Goal: Task Accomplishment & Management: Manage account settings

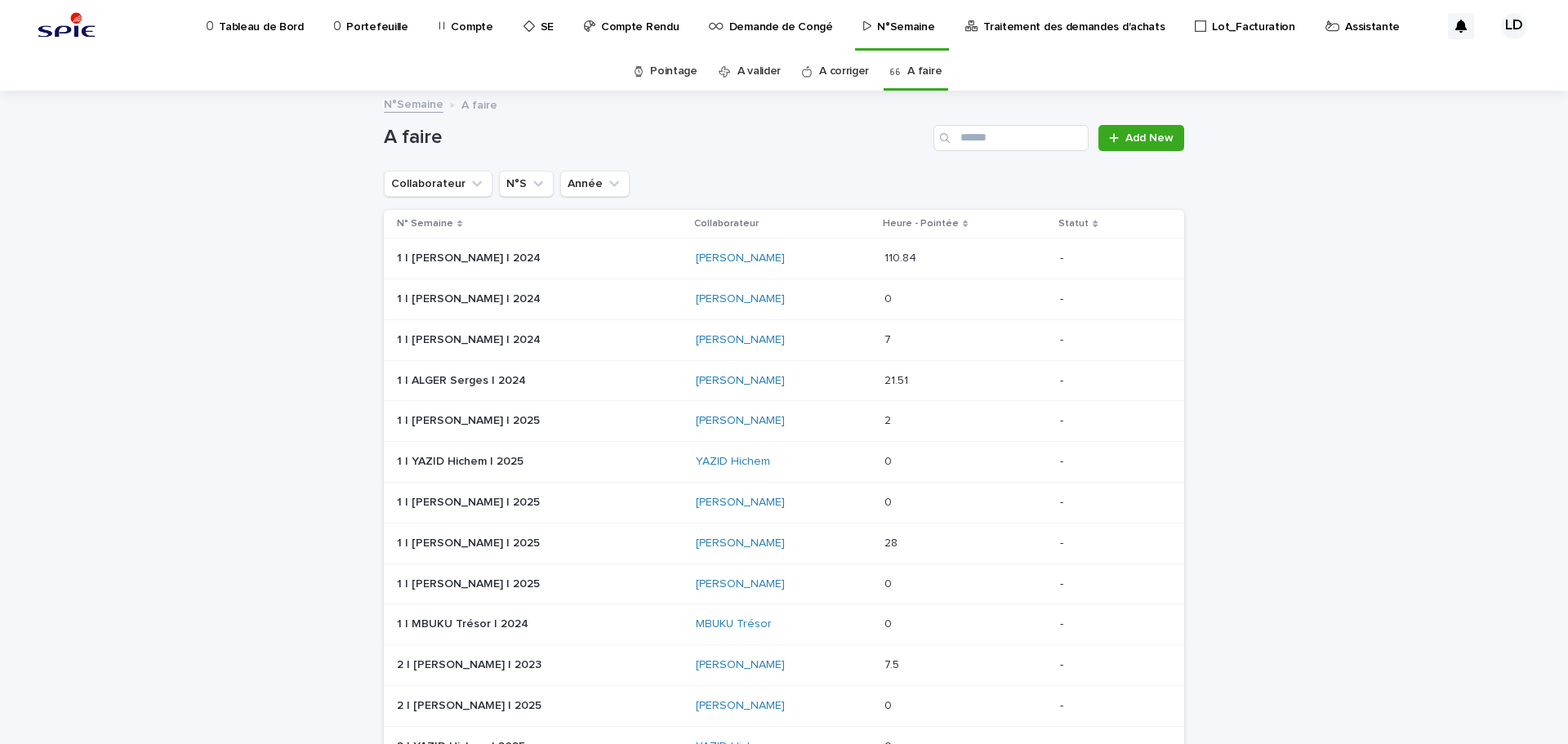
click at [1324, 23] on div "Assistante" at bounding box center [1366, 17] width 84 height 34
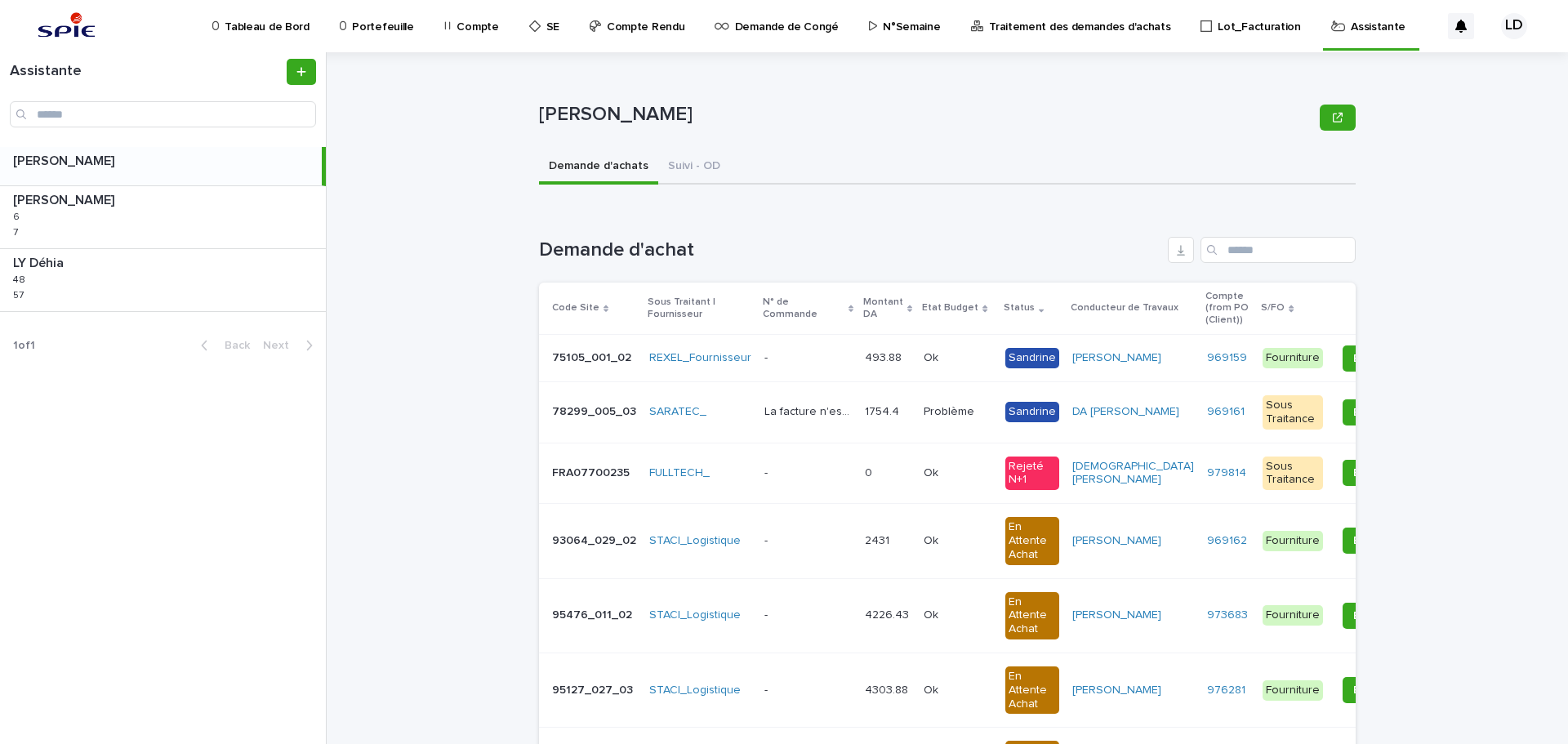
click at [1351, 29] on p "Assistante" at bounding box center [1378, 17] width 54 height 34
click at [191, 285] on div "LY Déhia LY Déhia 48 48 57 57" at bounding box center [163, 280] width 326 height 62
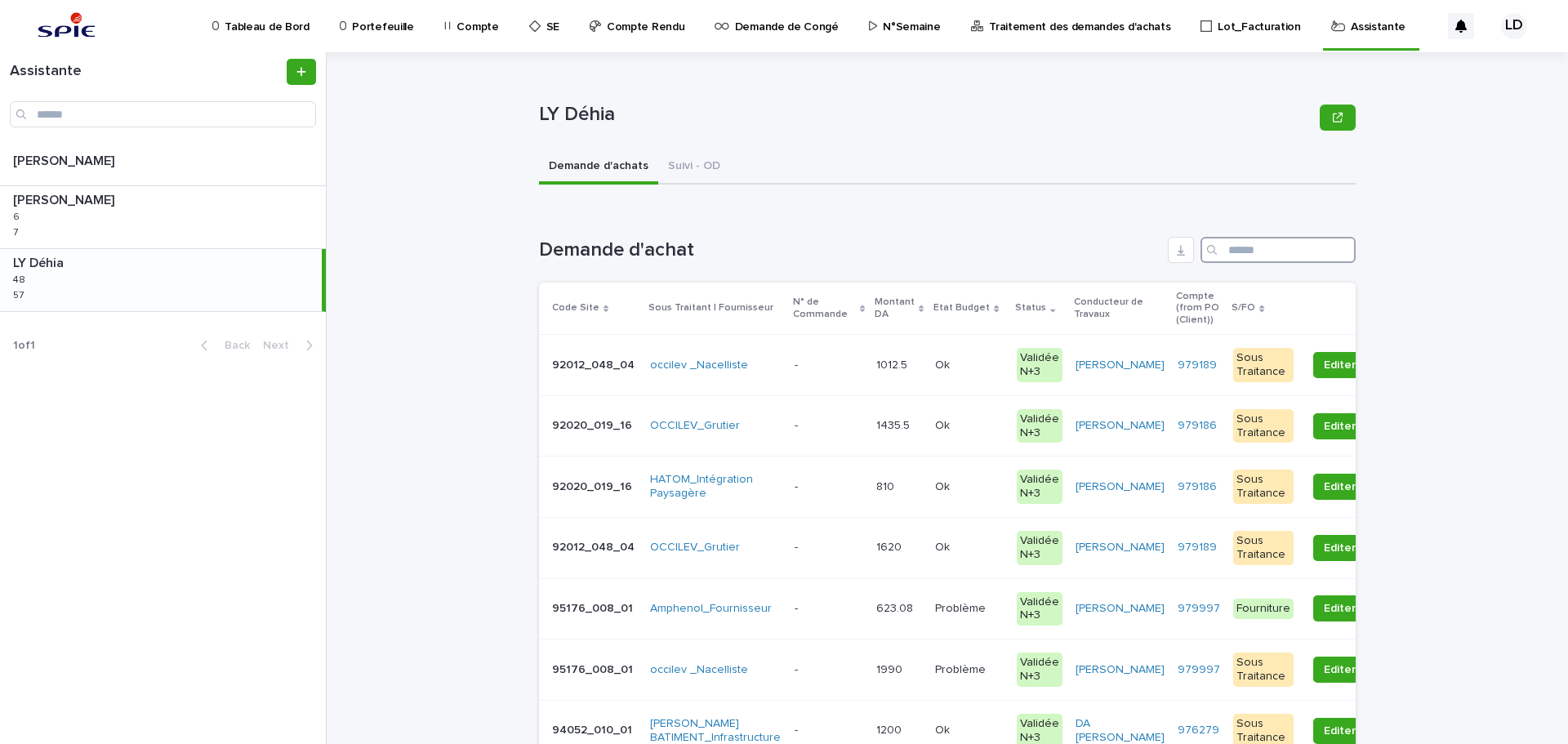
click at [1239, 250] on input "Search" at bounding box center [1278, 249] width 156 height 26
click at [1233, 248] on input "Search" at bounding box center [1278, 249] width 156 height 26
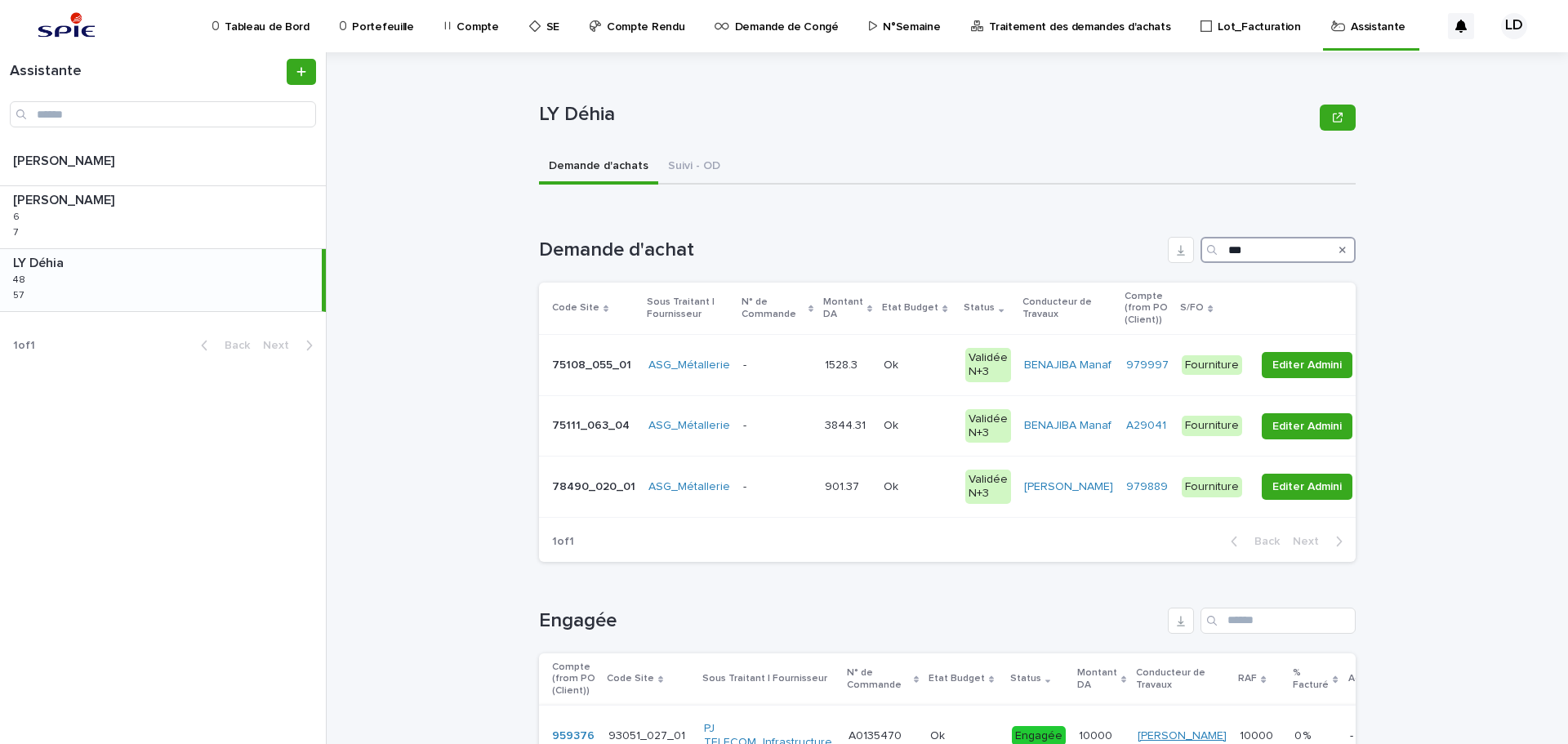
scroll to position [164, 0]
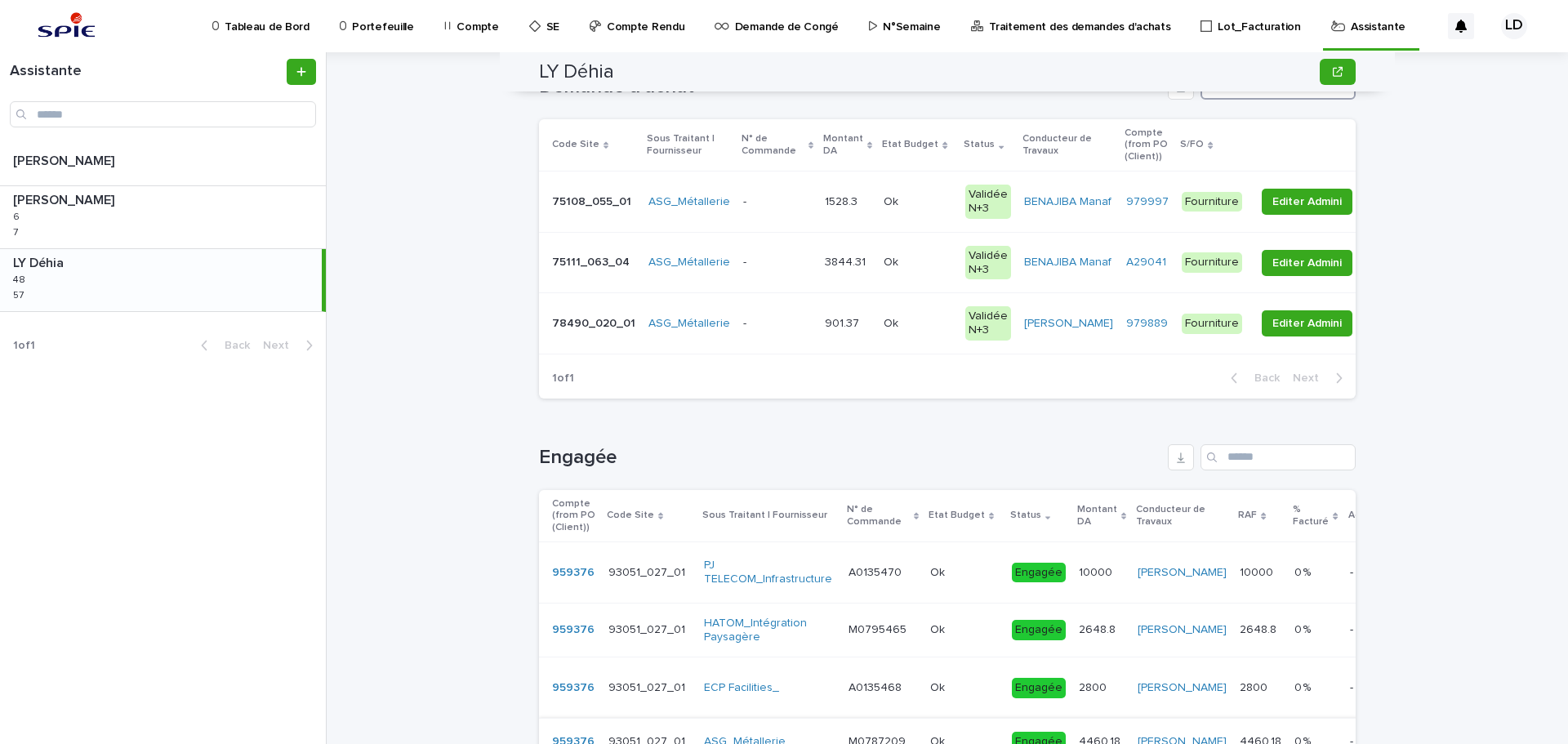
type input "***"
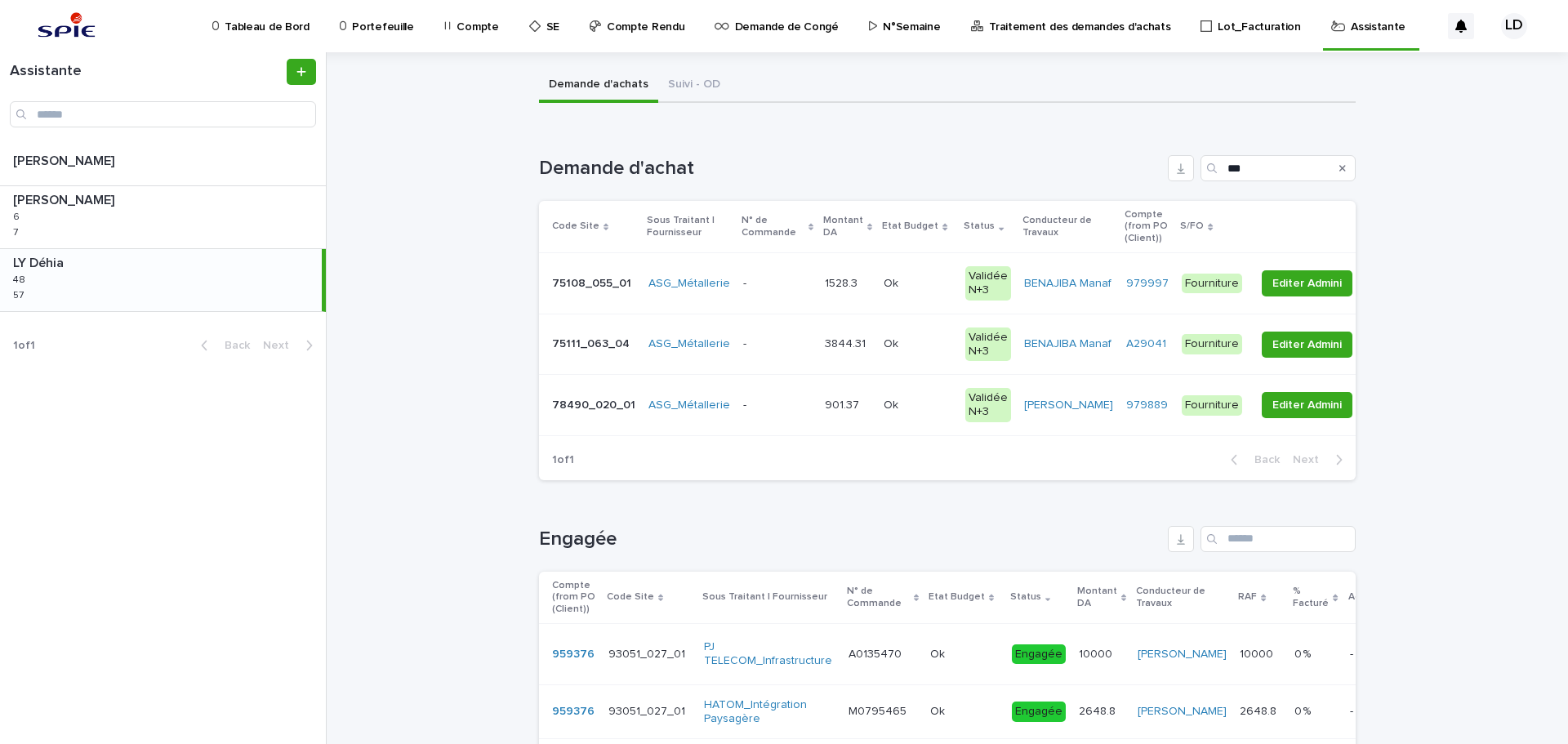
click at [835, 428] on td "901.37 901.37" at bounding box center [847, 405] width 59 height 62
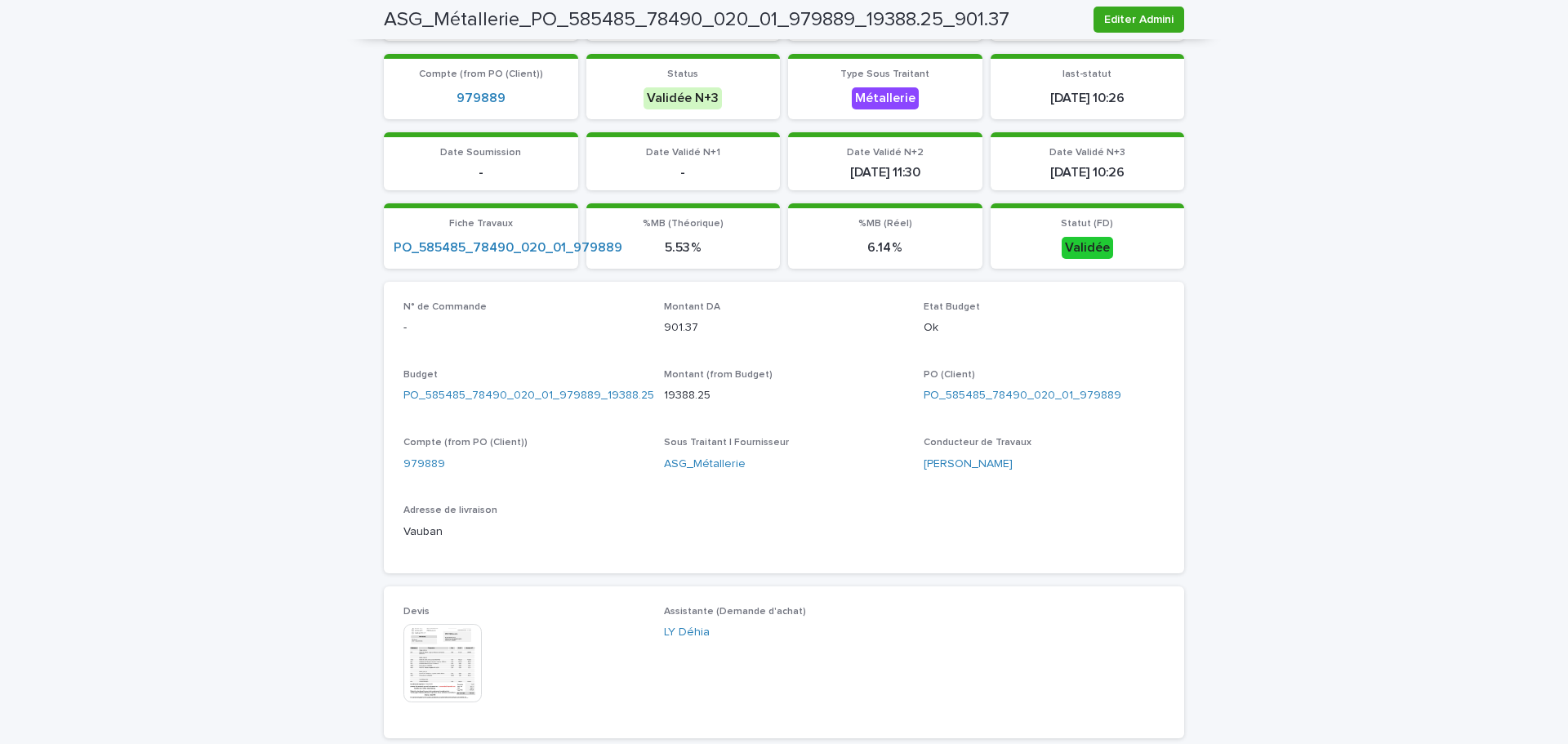
scroll to position [653, 0]
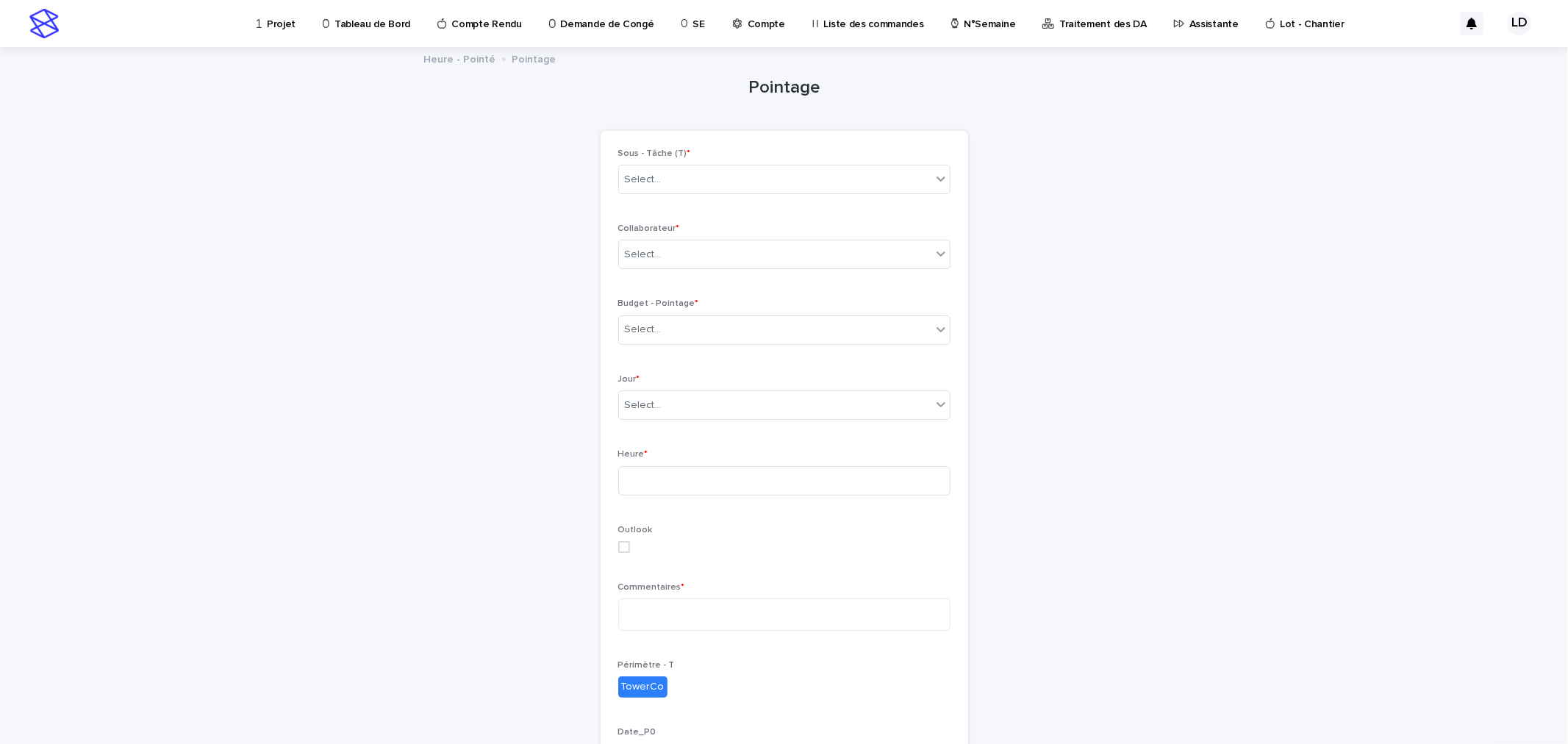
click at [1189, 27] on p "Assistante" at bounding box center [1213, 15] width 49 height 31
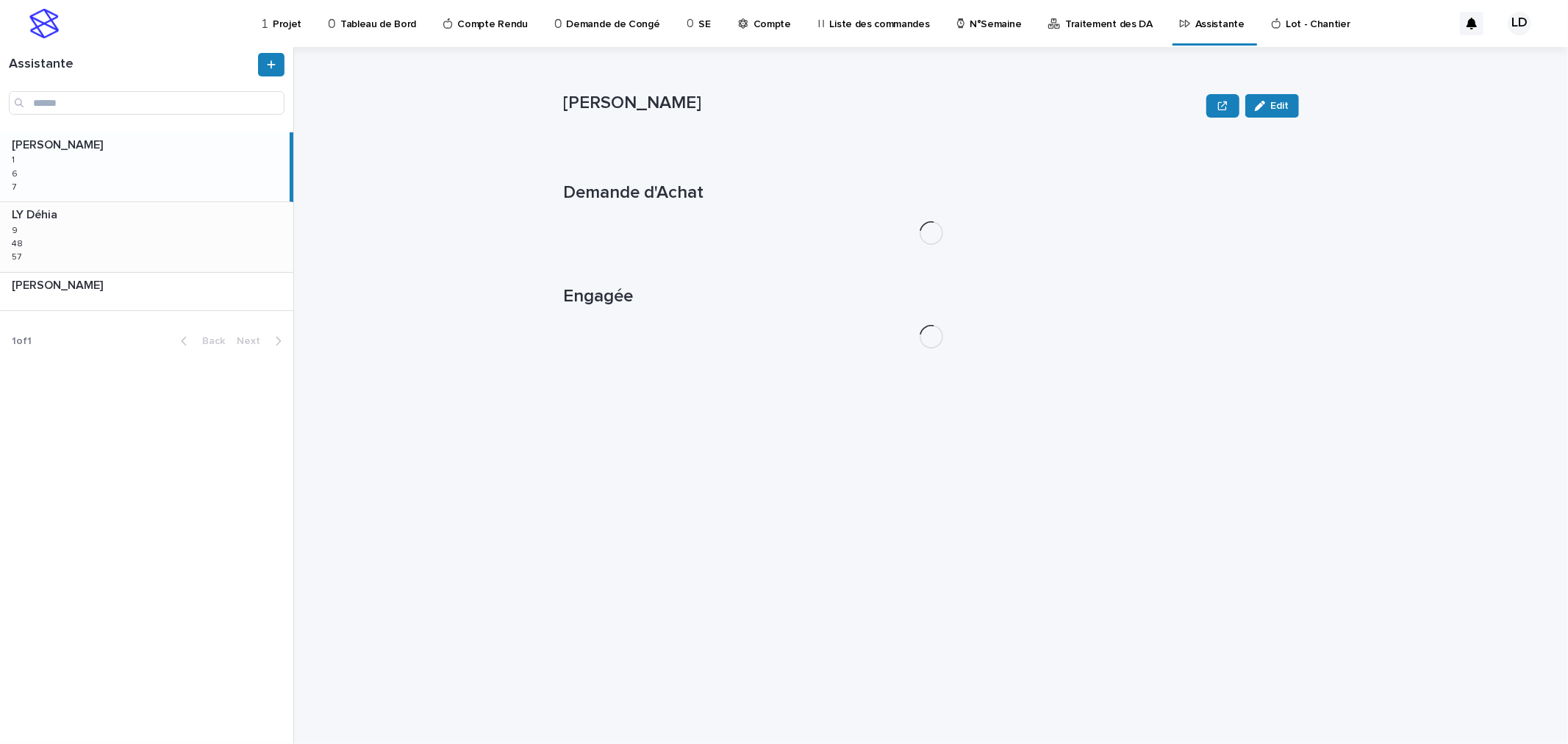
click at [148, 254] on div "LY Déhia LY Déhia 9 9 48 48 57 57" at bounding box center [147, 236] width 293 height 69
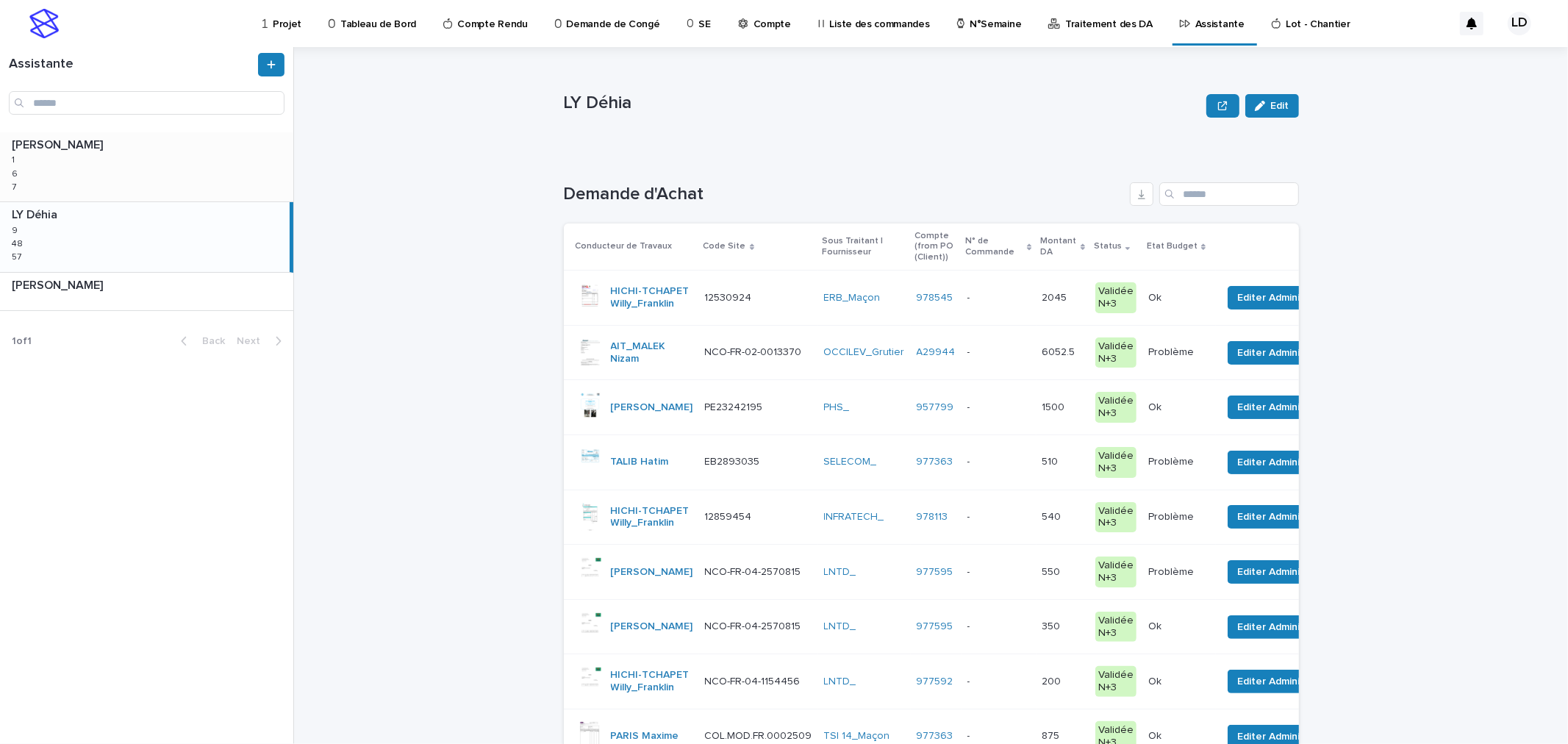
click at [178, 170] on div "BENKHELIFA Salima BENKHELIFA Salima 1 1 6 6 7 7" at bounding box center [147, 167] width 293 height 69
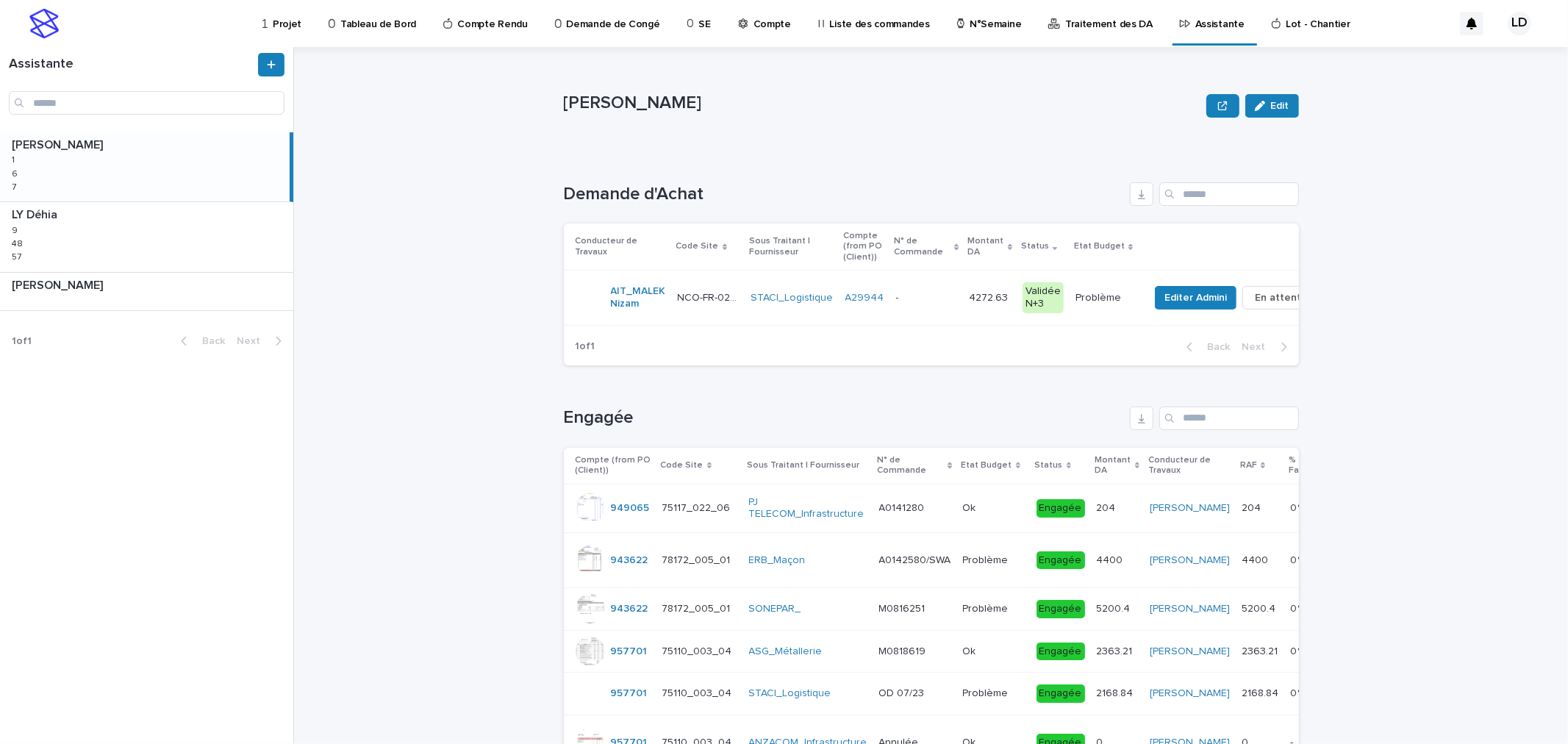
click at [193, 239] on div "LY Déhia LY Déhia 9 9 48 48 57 57" at bounding box center [147, 236] width 293 height 69
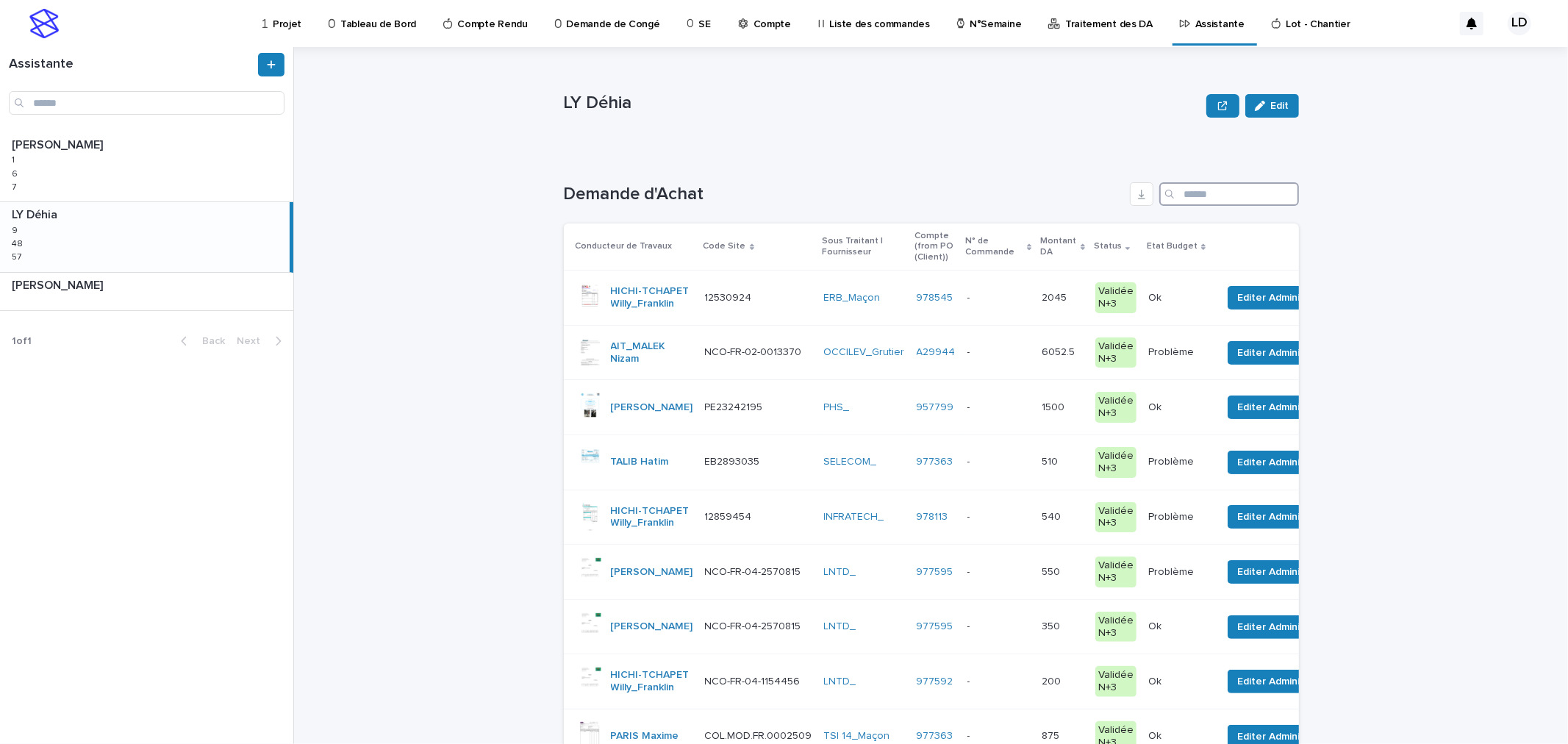
click at [1212, 196] on input "Search" at bounding box center [1229, 194] width 140 height 23
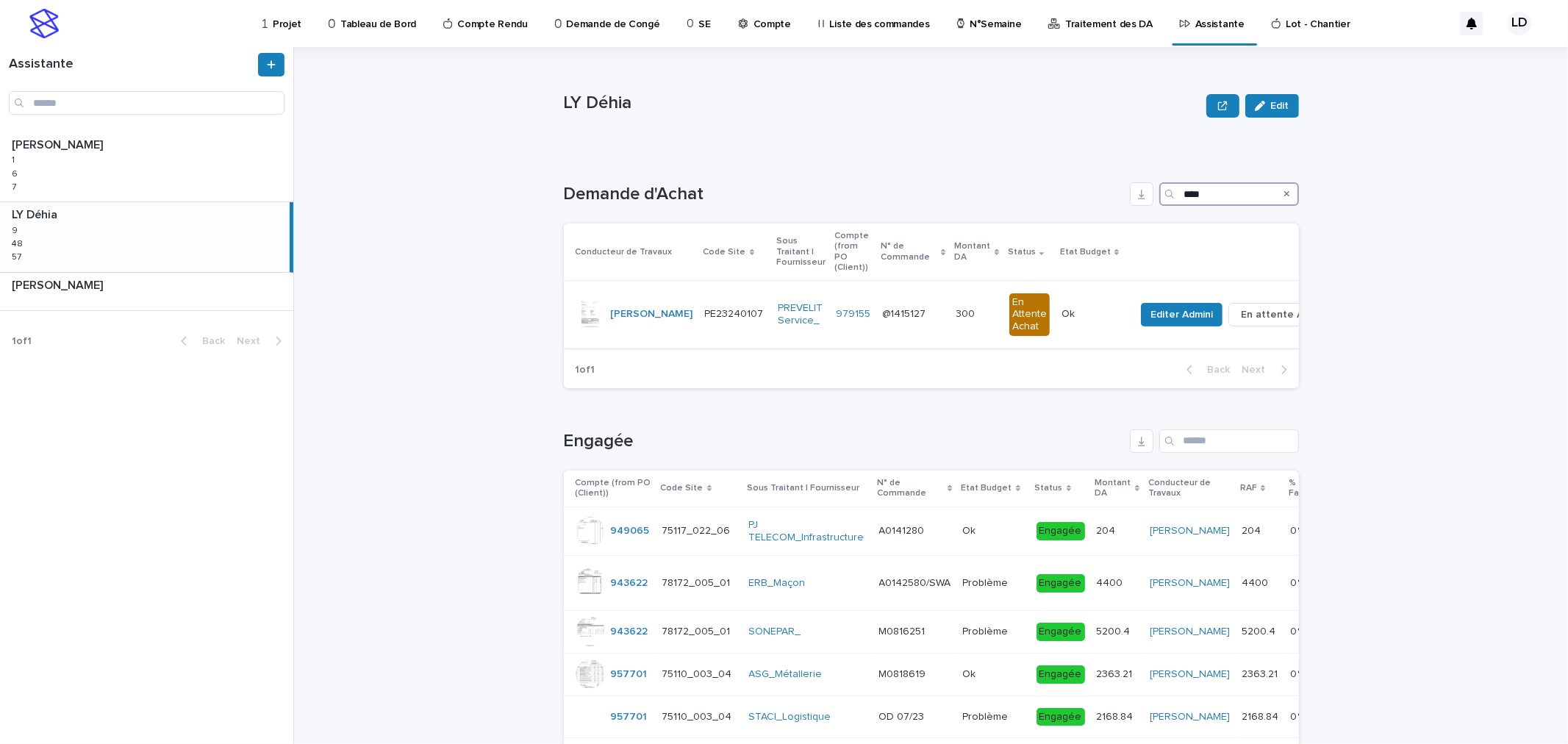
type input "****"
click at [899, 320] on td "@1415127 @1415127" at bounding box center [914, 314] width 74 height 67
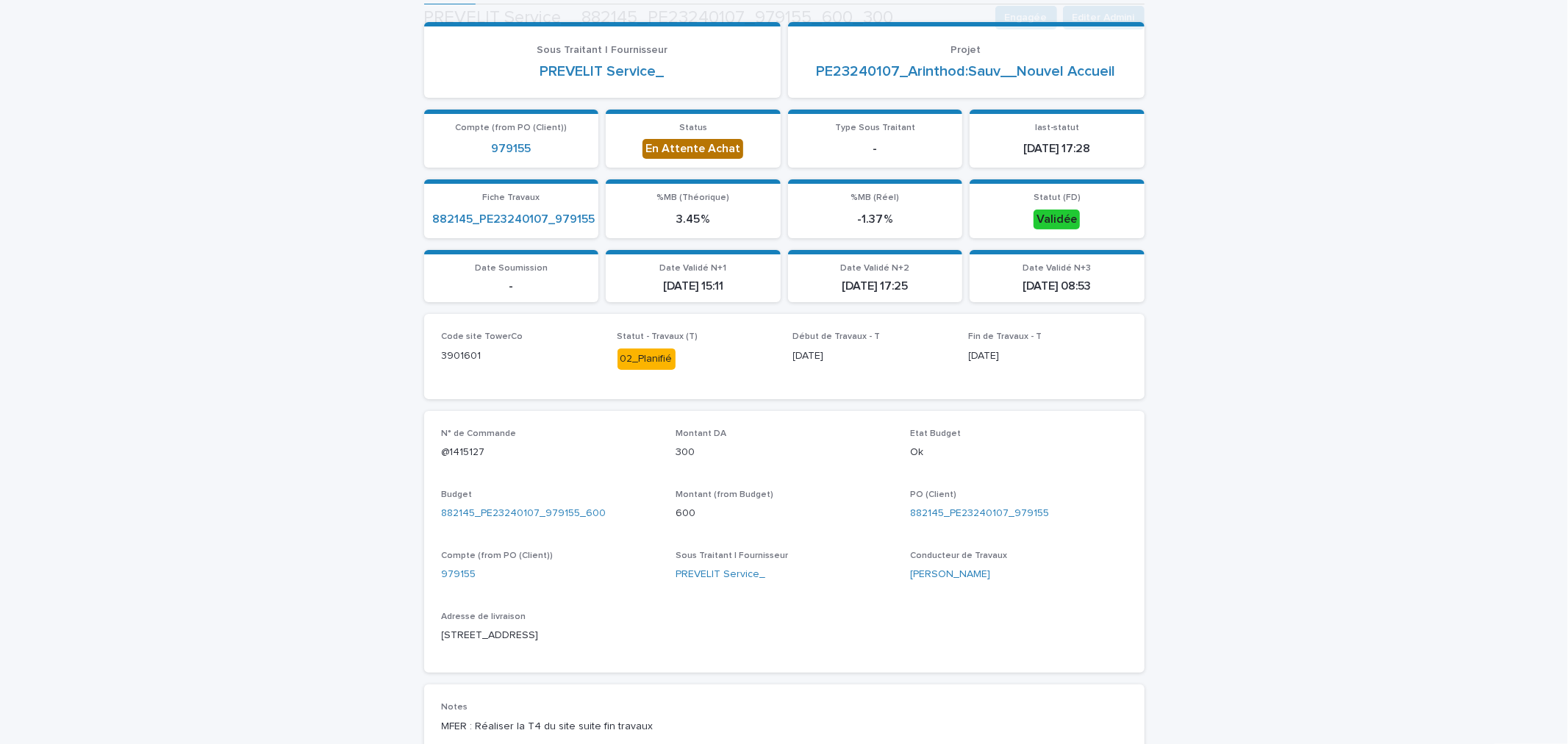
scroll to position [245, 0]
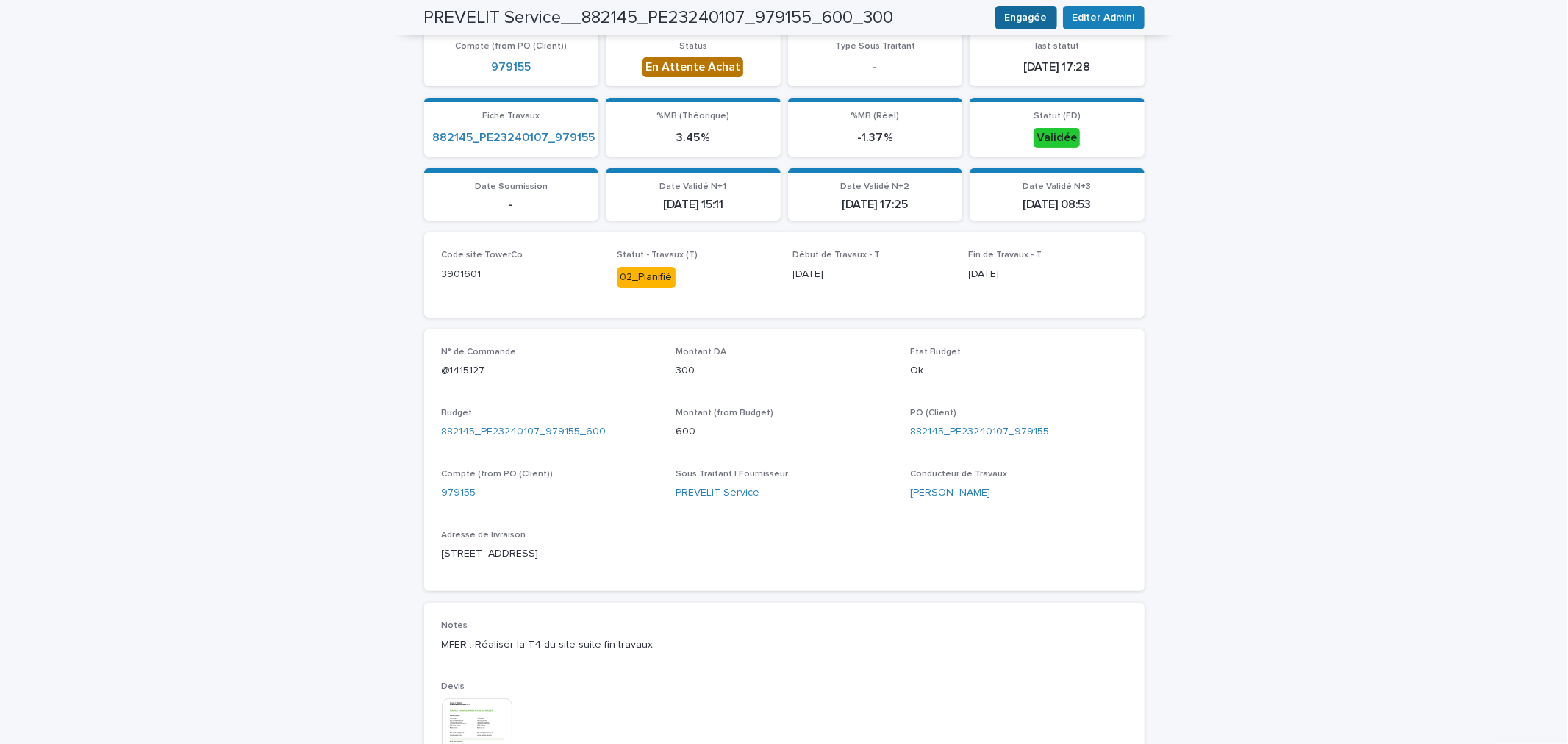
click at [1033, 13] on span "Engagée" at bounding box center [1025, 17] width 42 height 15
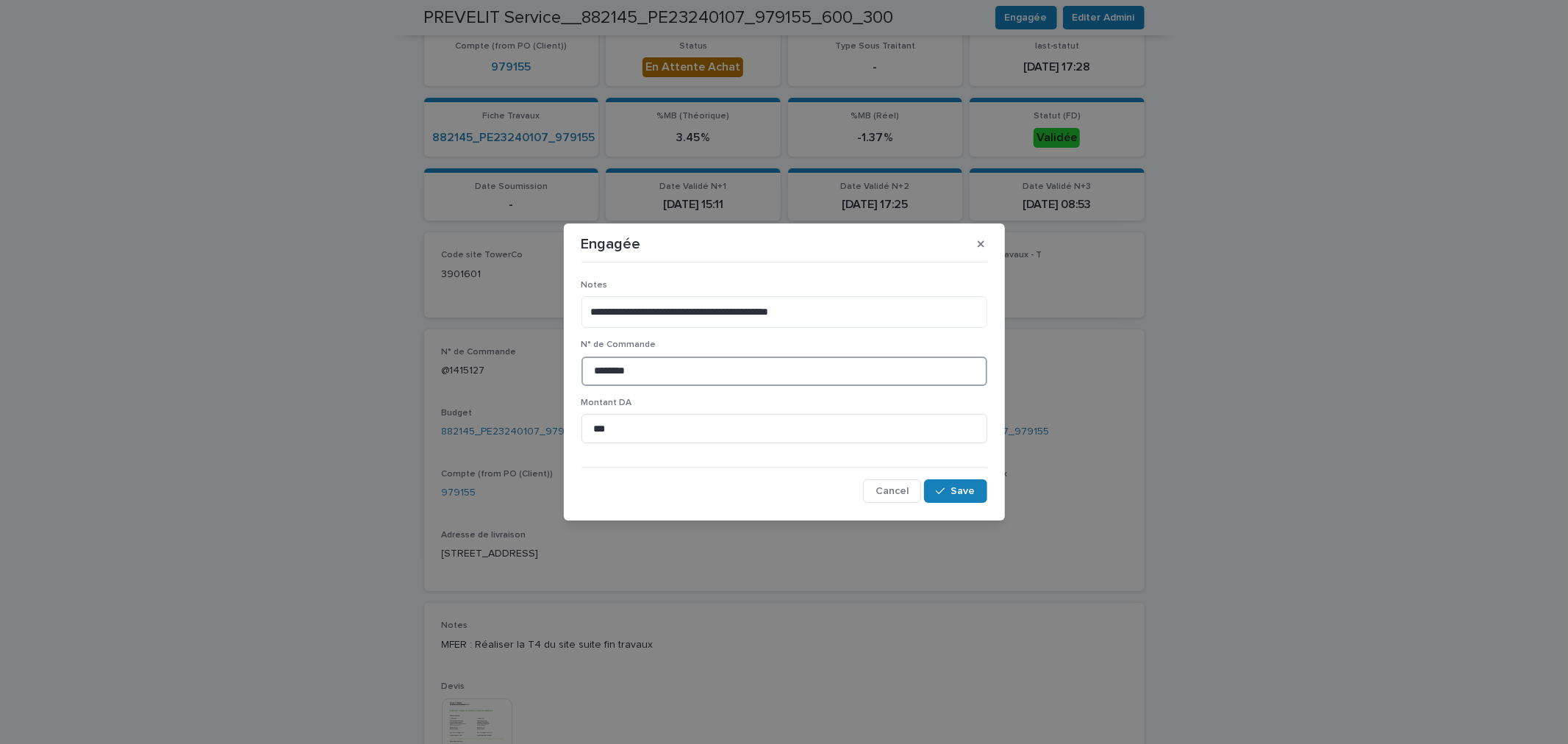
drag, startPoint x: 652, startPoint y: 364, endPoint x: 436, endPoint y: 370, distance: 216.1
click at [436, 370] on div "**********" at bounding box center [784, 372] width 1568 height 744
paste input "*"
type input "*********"
drag, startPoint x: 969, startPoint y: 490, endPoint x: 965, endPoint y: 481, distance: 9.8
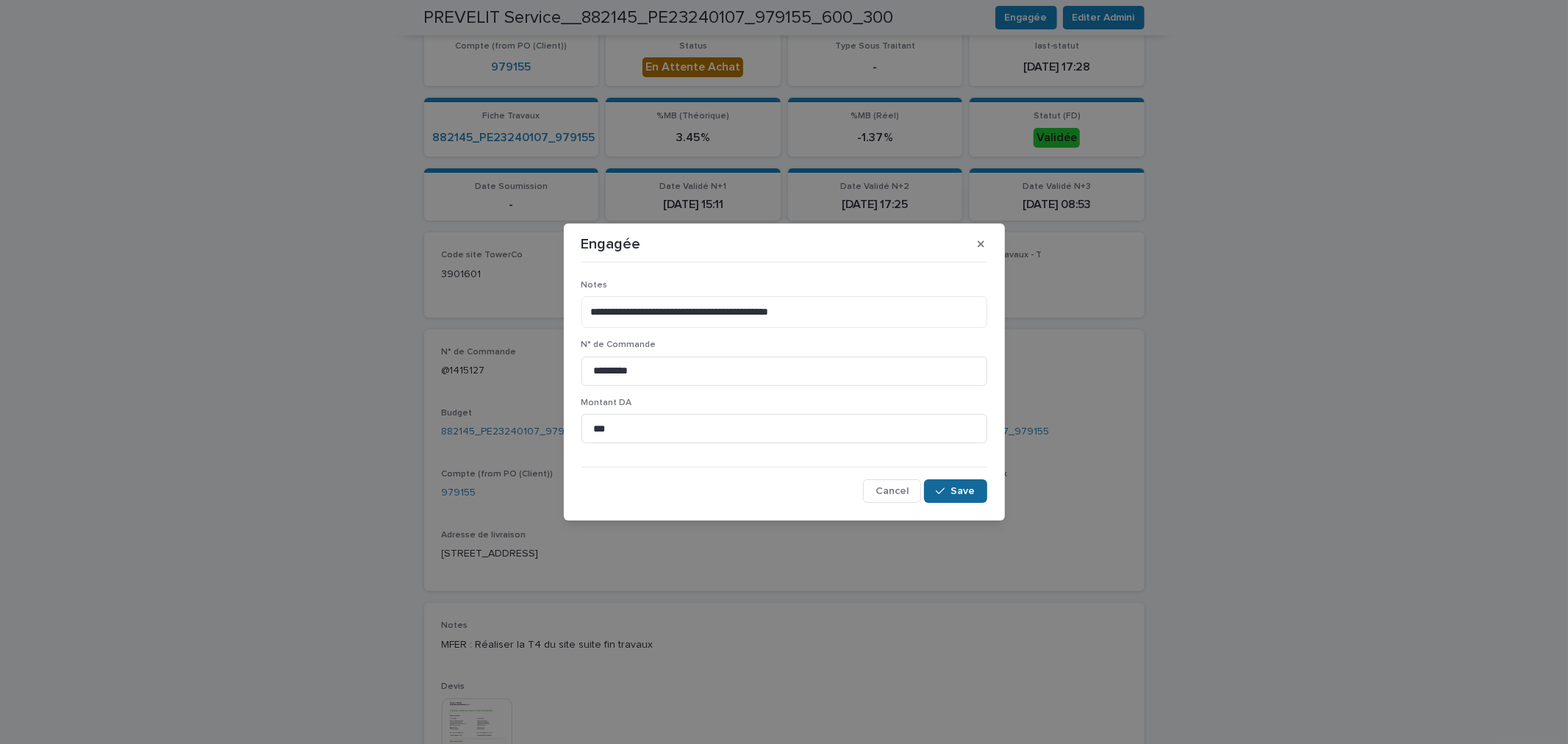
click at [967, 491] on span "Save" at bounding box center [963, 491] width 24 height 10
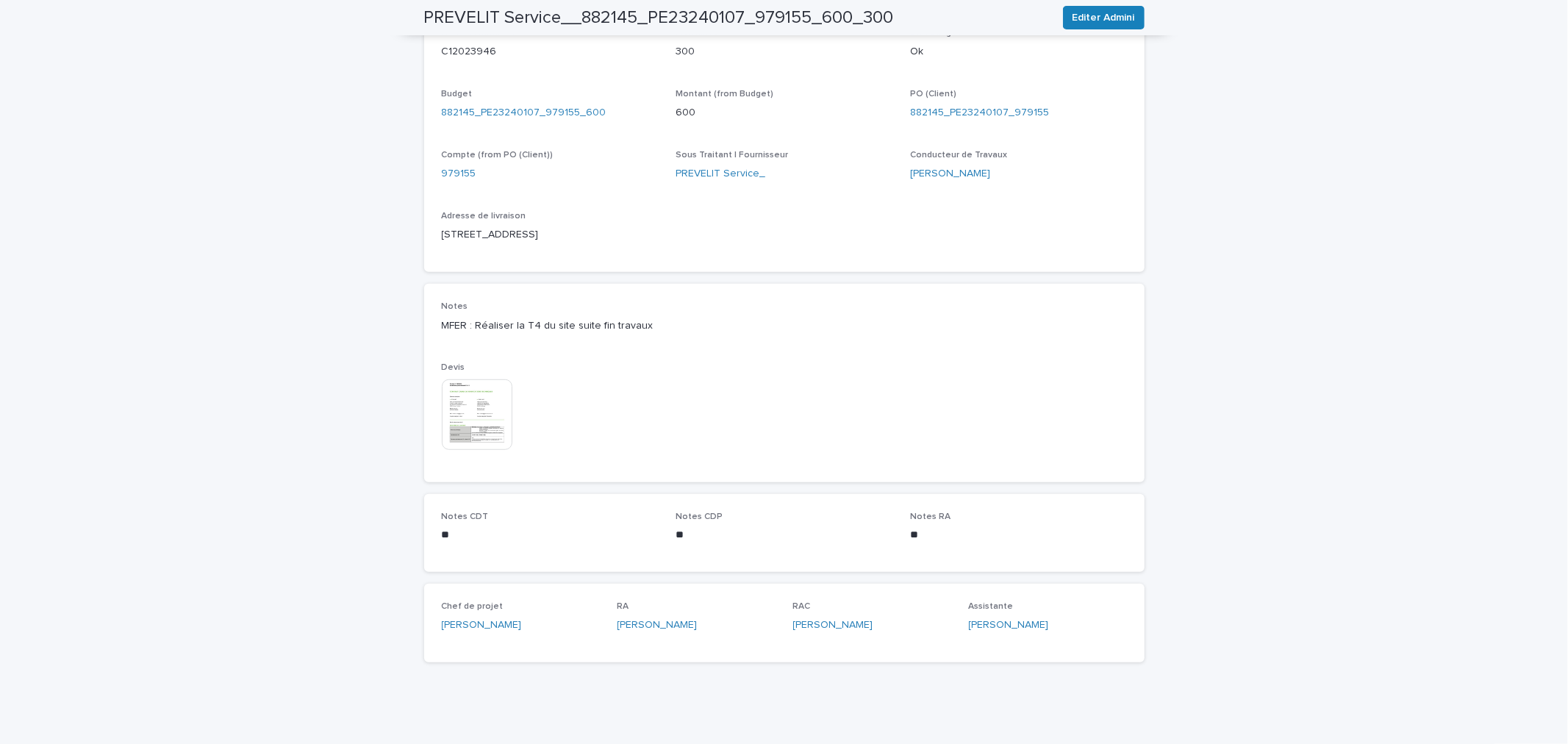
scroll to position [0, 0]
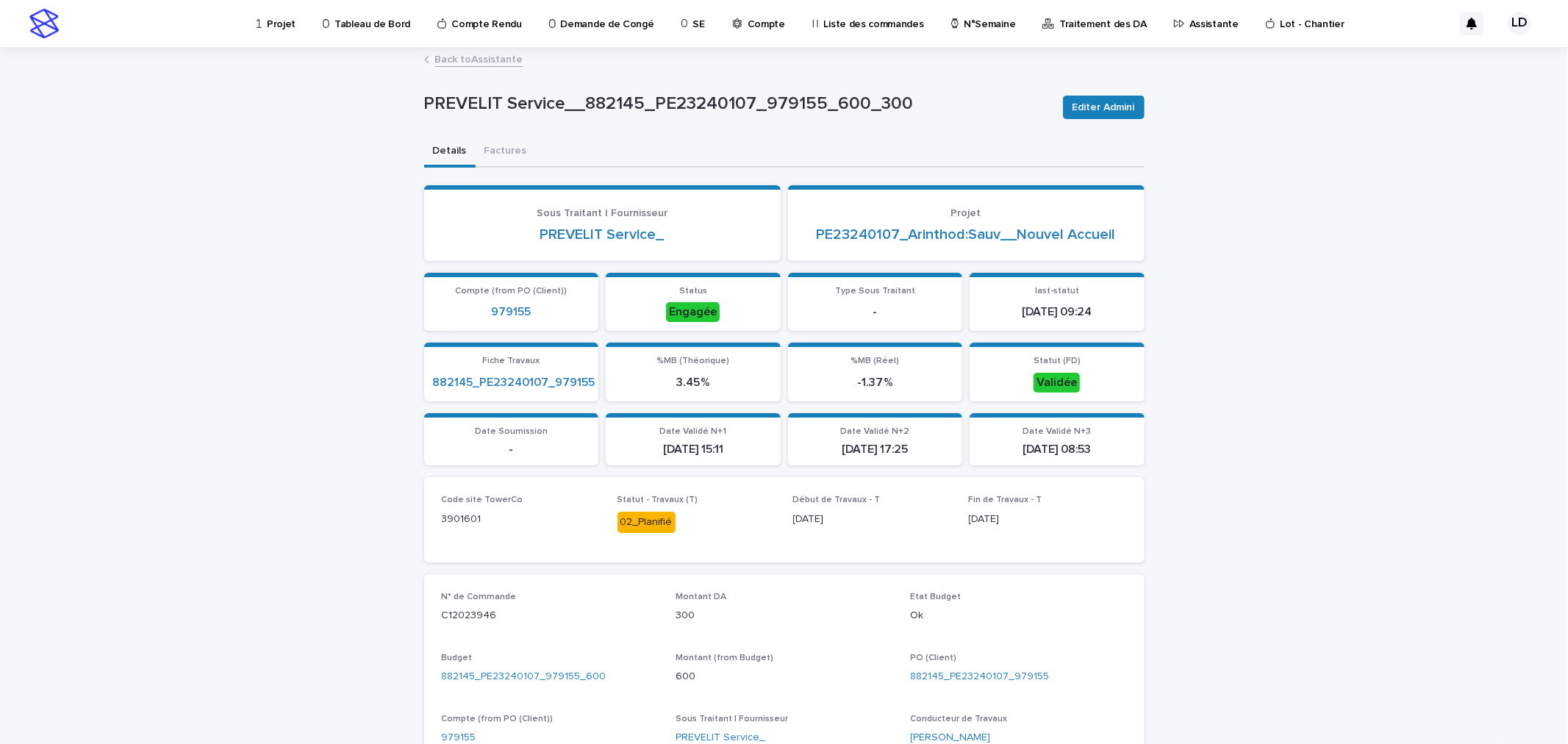
click at [1189, 23] on p "Assistante" at bounding box center [1213, 15] width 49 height 31
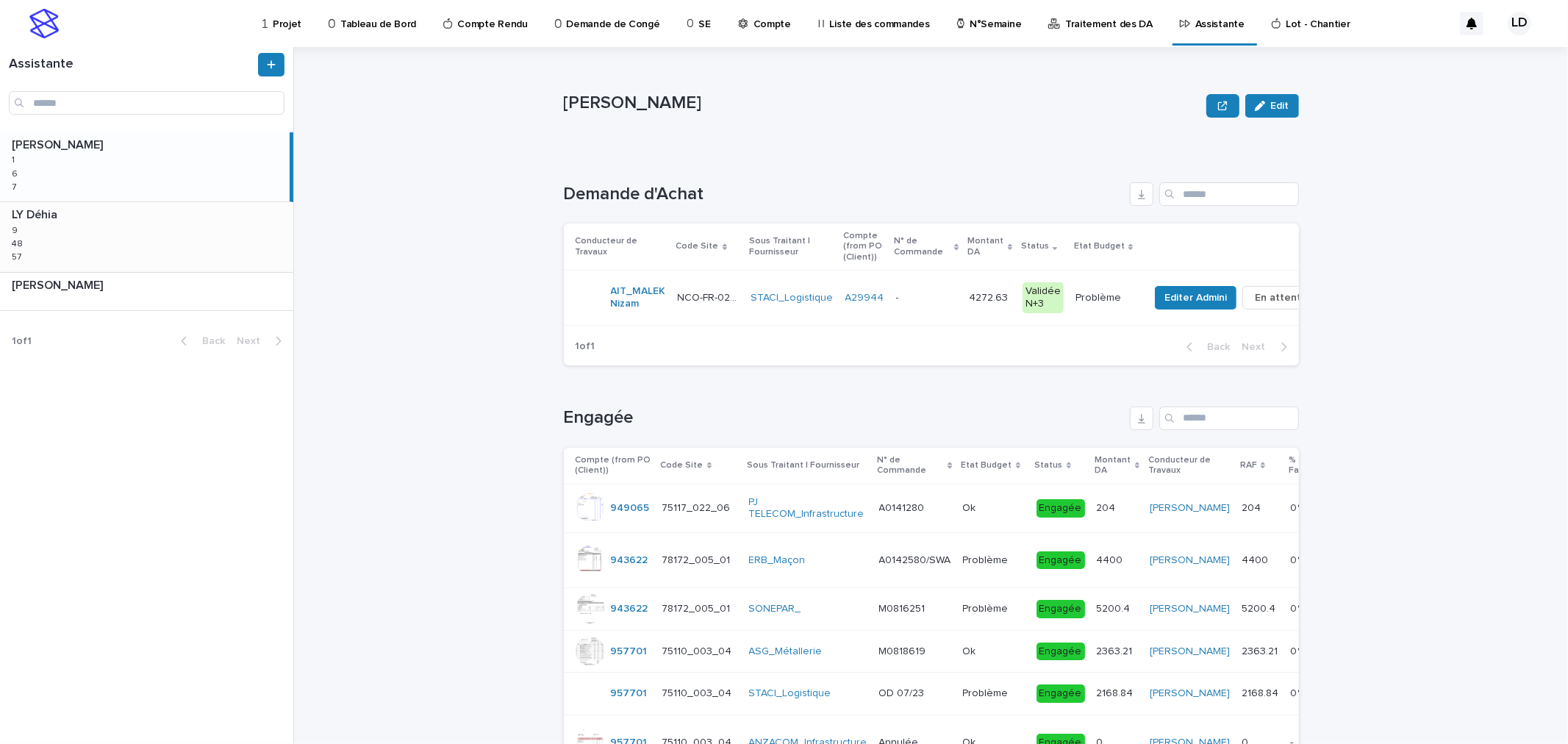
click at [233, 245] on div "LY Déhia LY Déhia 9 9 48 48 57 57" at bounding box center [147, 236] width 293 height 69
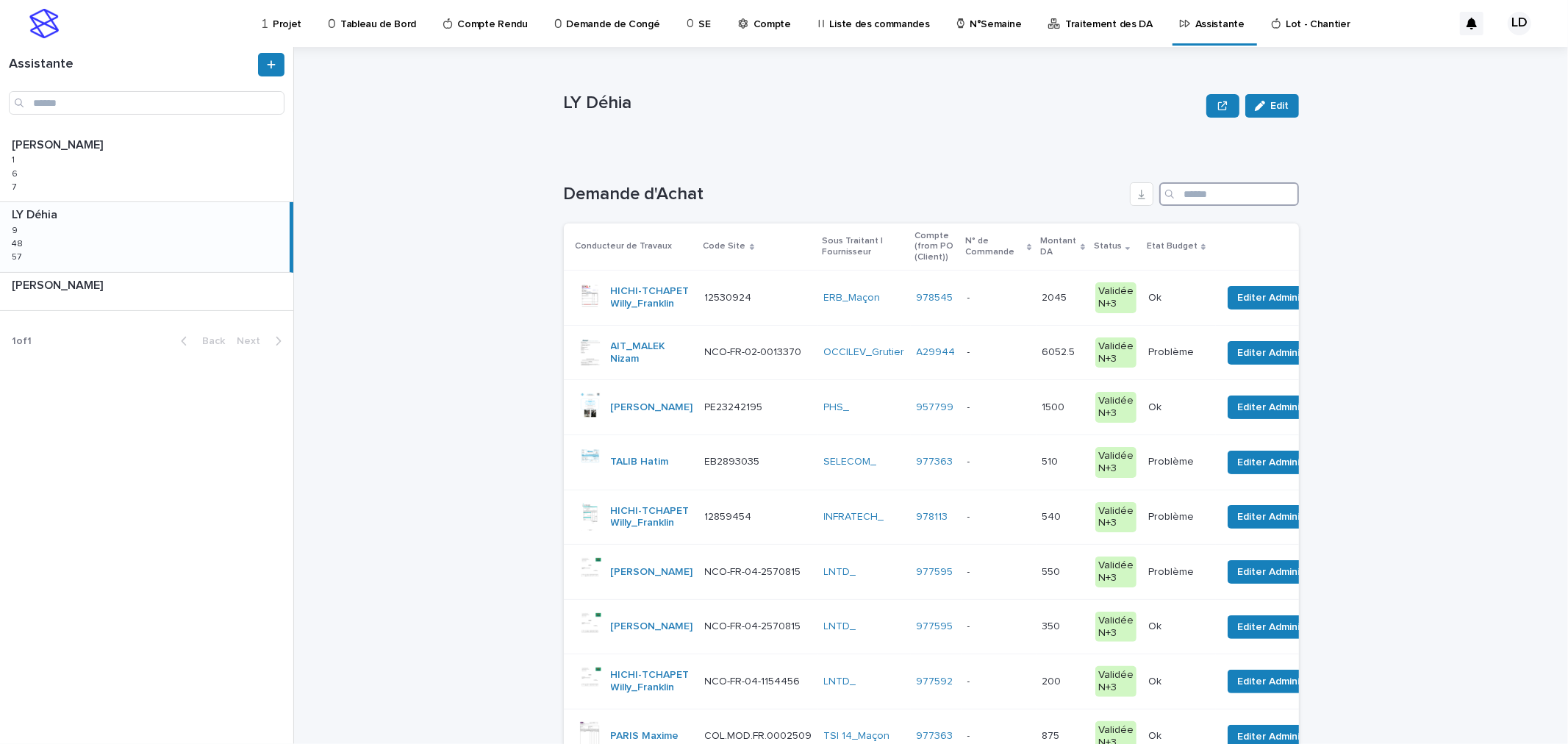
click at [1189, 194] on input "Search" at bounding box center [1229, 194] width 140 height 23
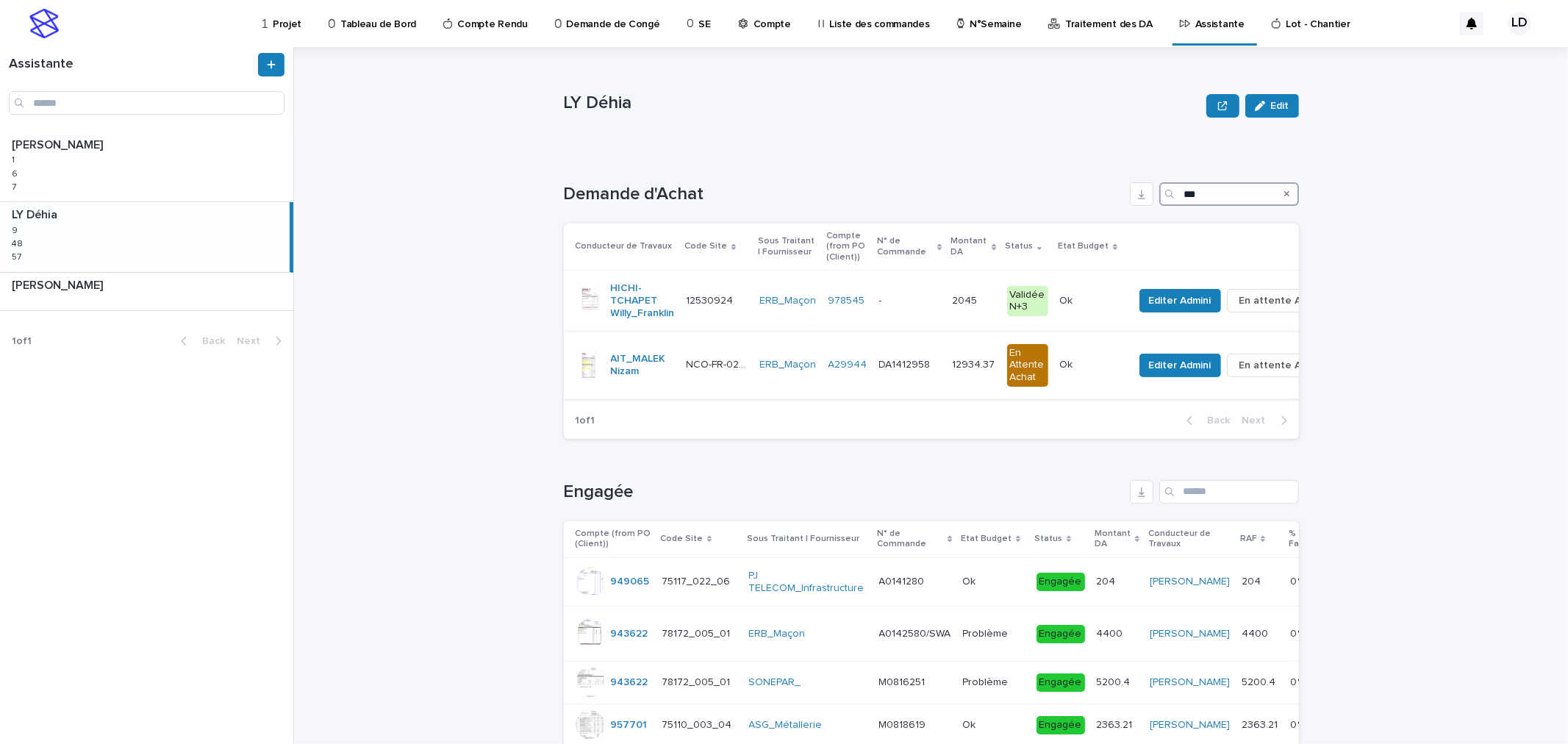
type input "***"
click at [834, 384] on td "A29944" at bounding box center [847, 365] width 51 height 67
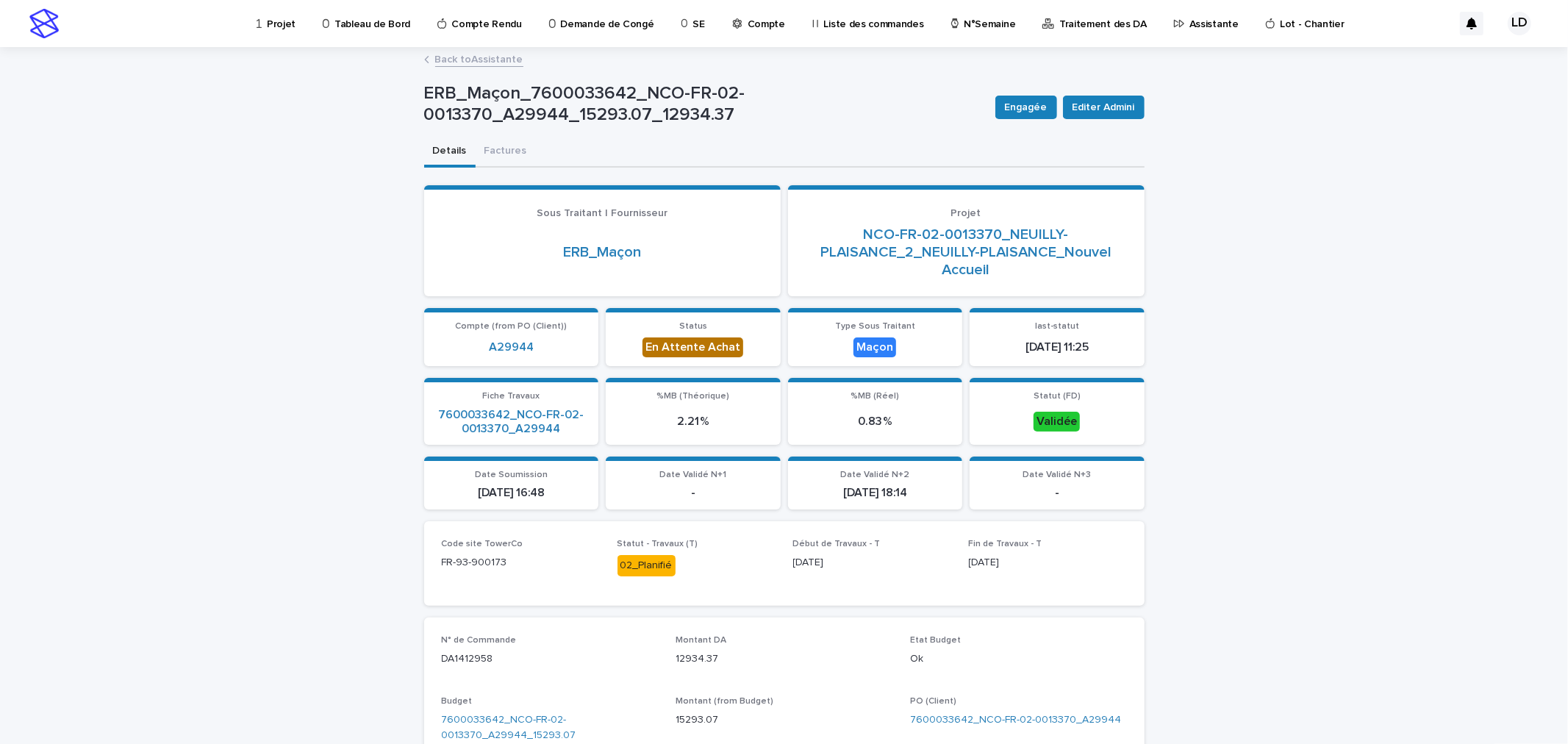
click at [461, 59] on link "Back to Assistante" at bounding box center [479, 58] width 89 height 17
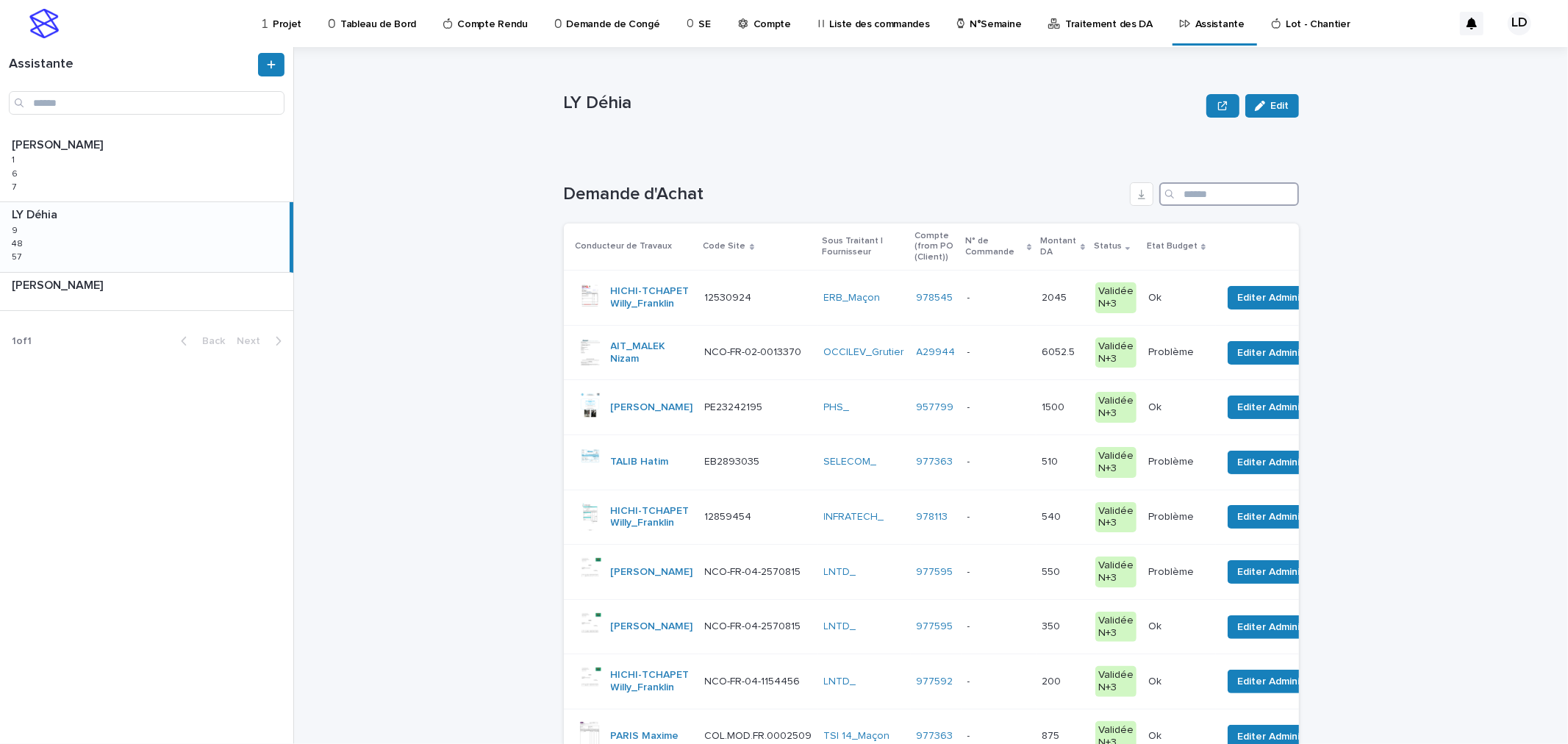
click at [1209, 195] on input "Search" at bounding box center [1229, 194] width 140 height 23
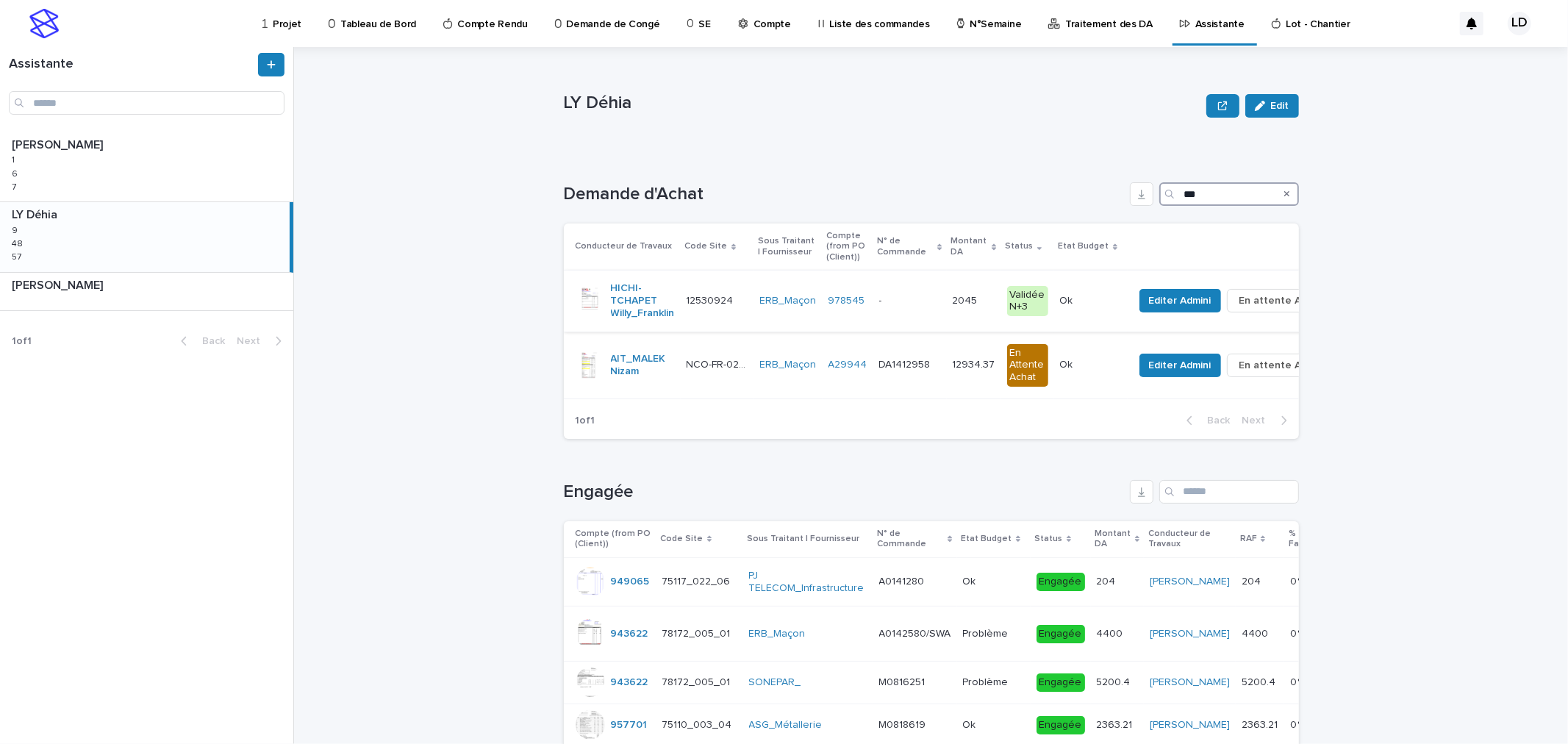
type input "***"
click at [934, 325] on td "- -" at bounding box center [909, 302] width 74 height 61
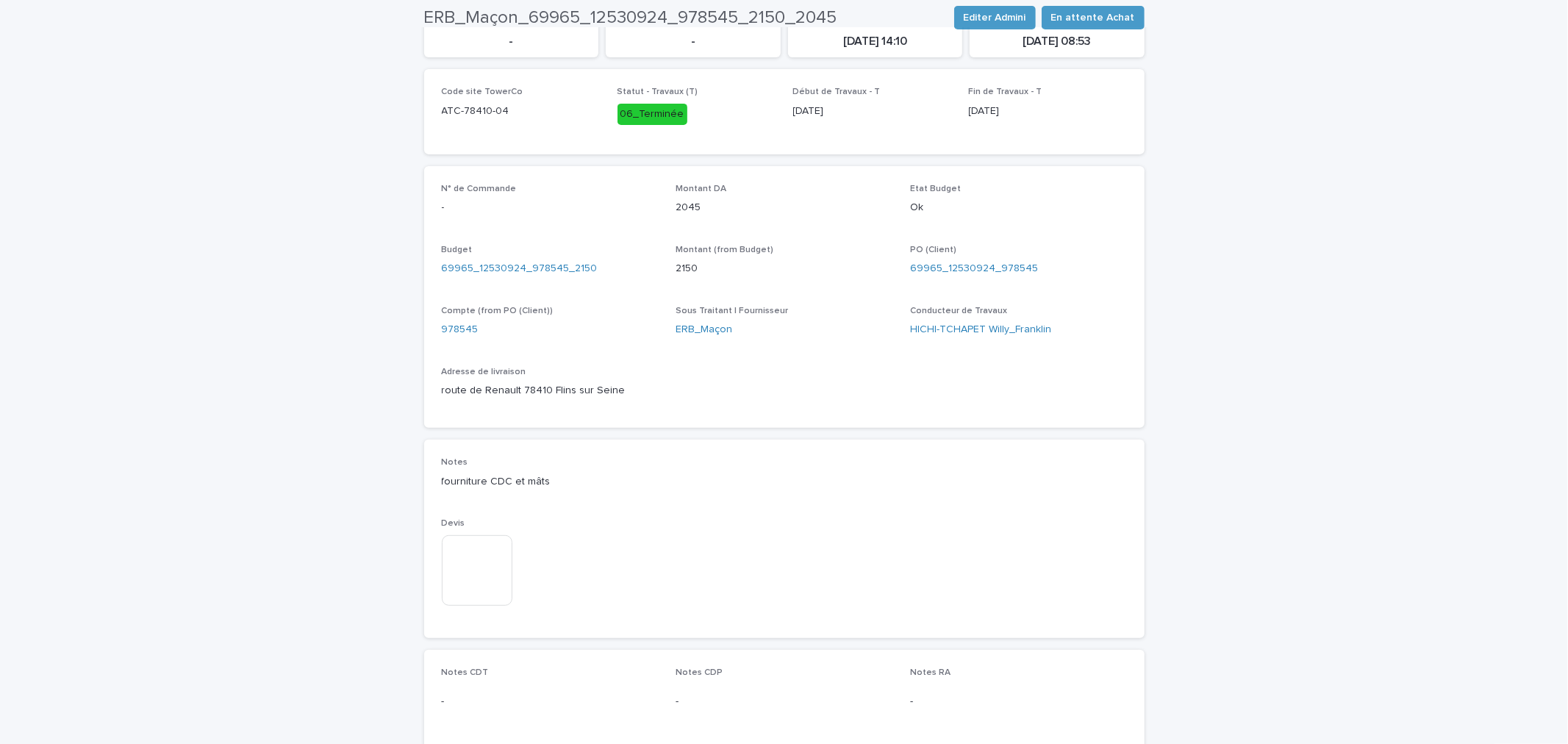
scroll to position [490, 0]
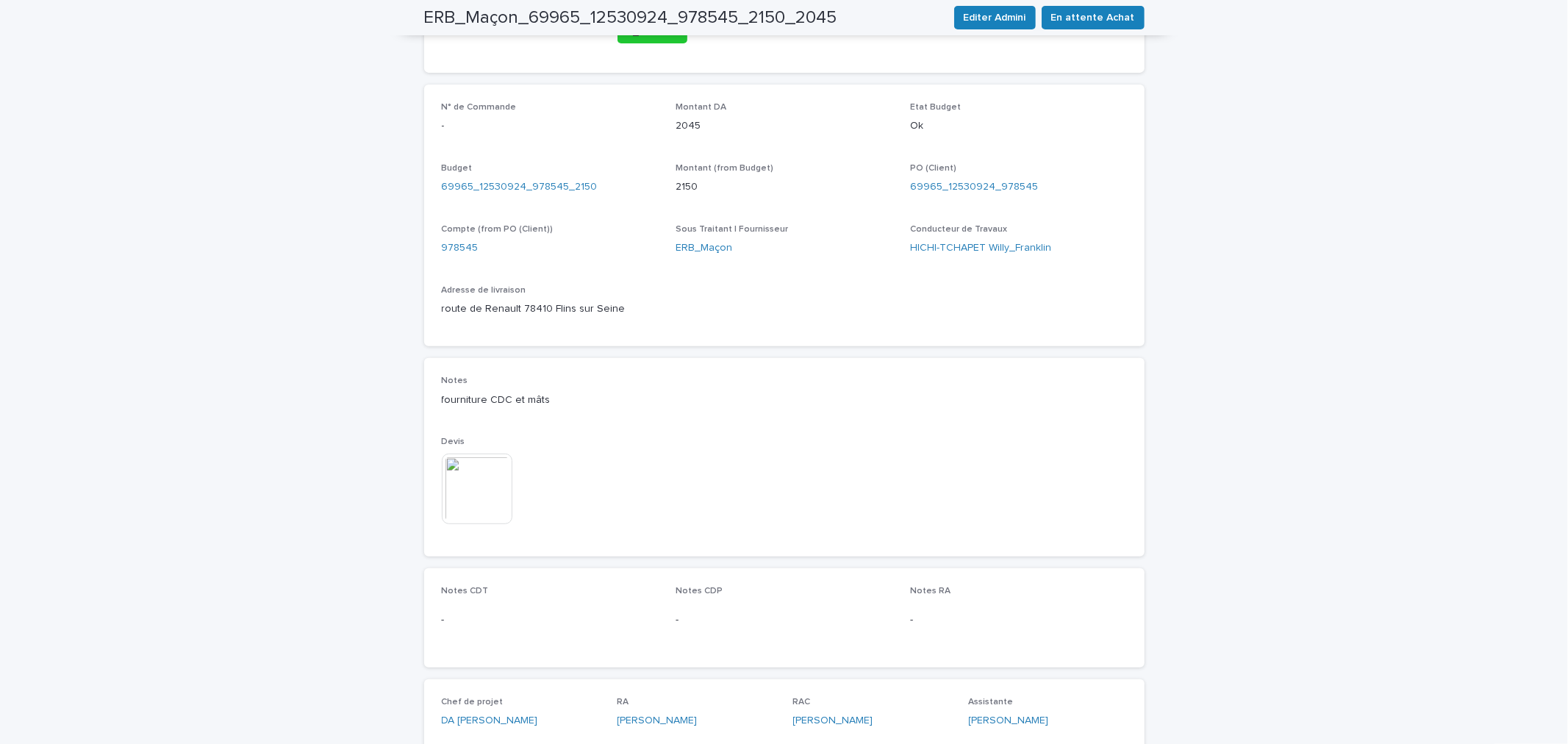
click at [486, 480] on img at bounding box center [476, 489] width 70 height 70
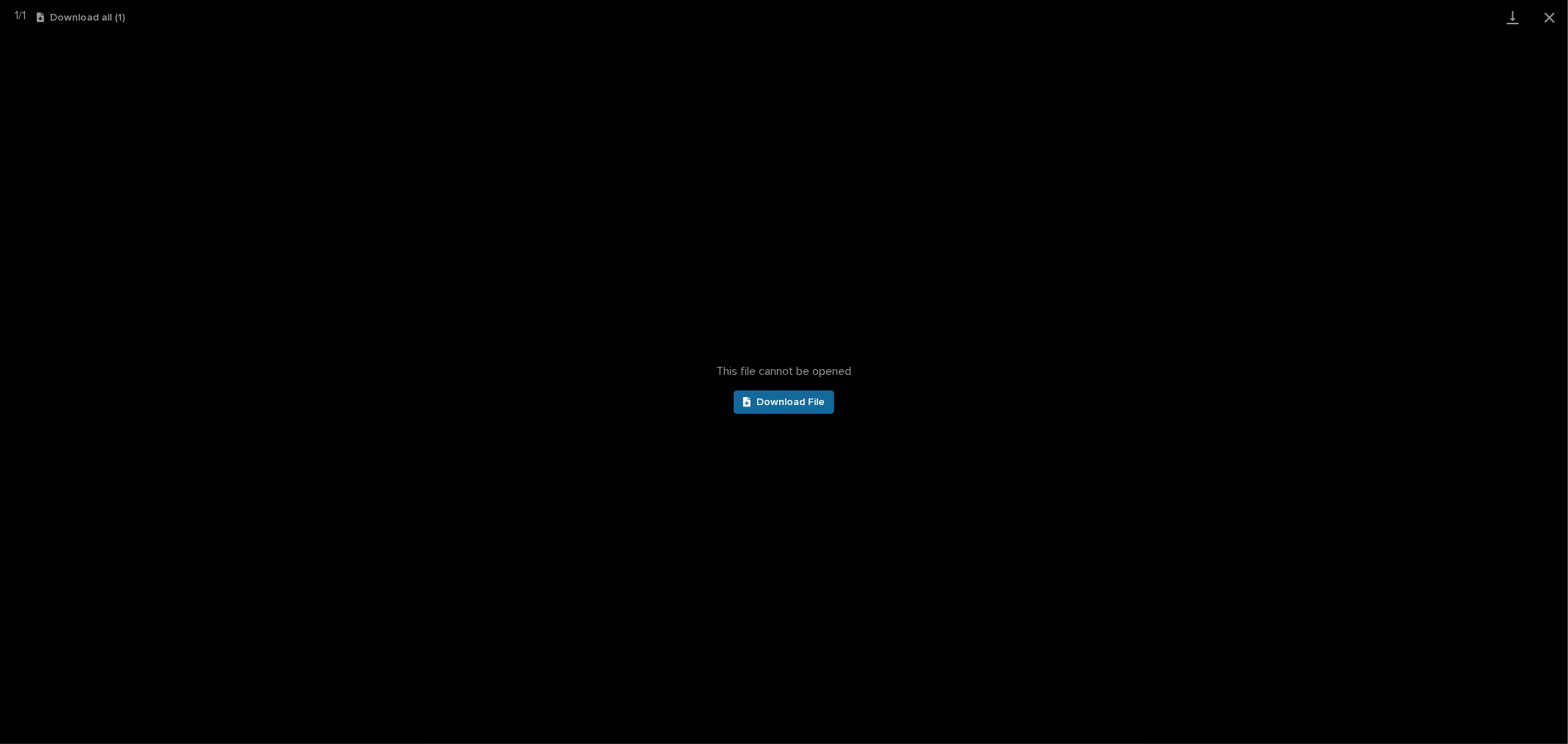
click at [780, 408] on link "Download File" at bounding box center [784, 402] width 101 height 23
click at [1552, 13] on button "Close gallery" at bounding box center [1550, 17] width 36 height 35
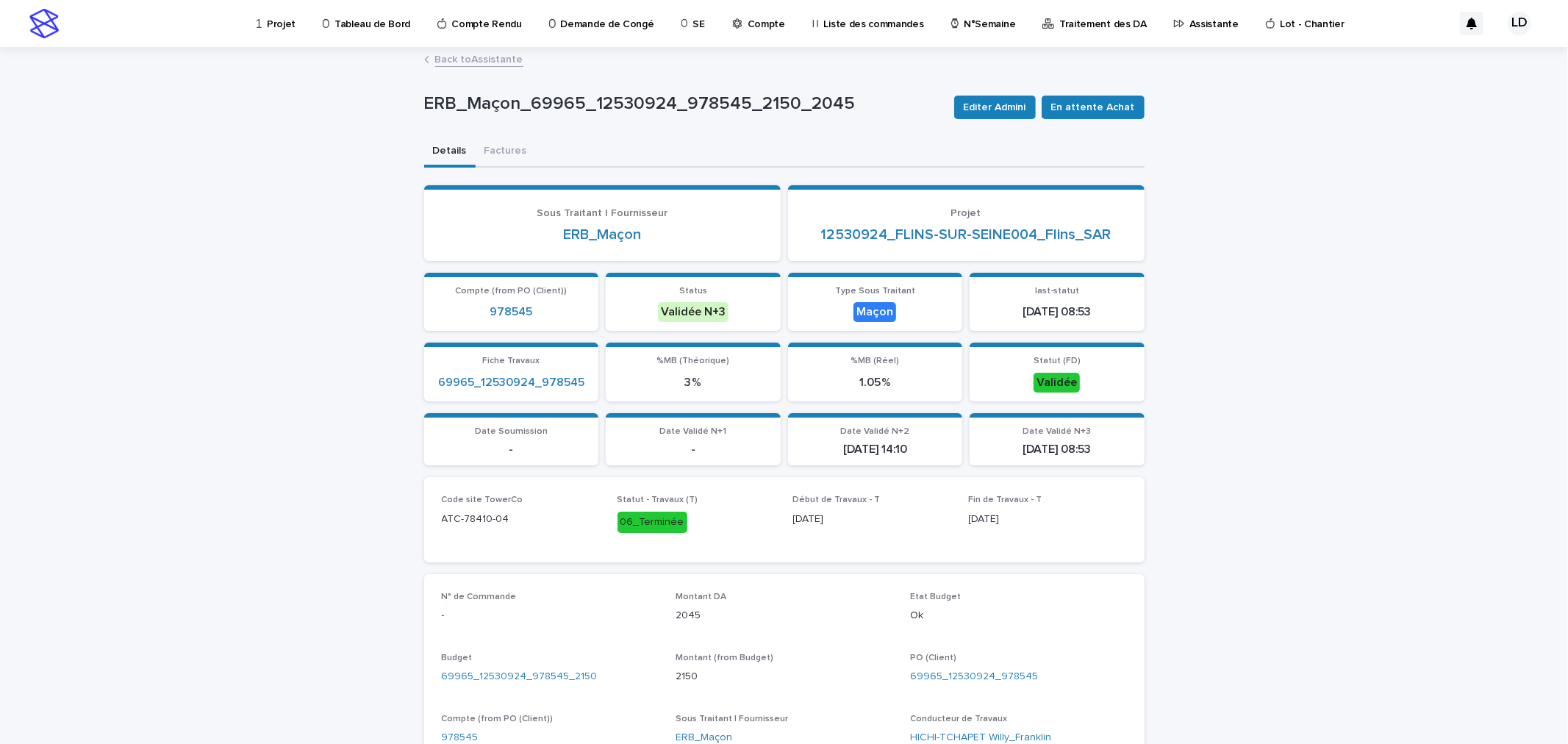
scroll to position [163, 0]
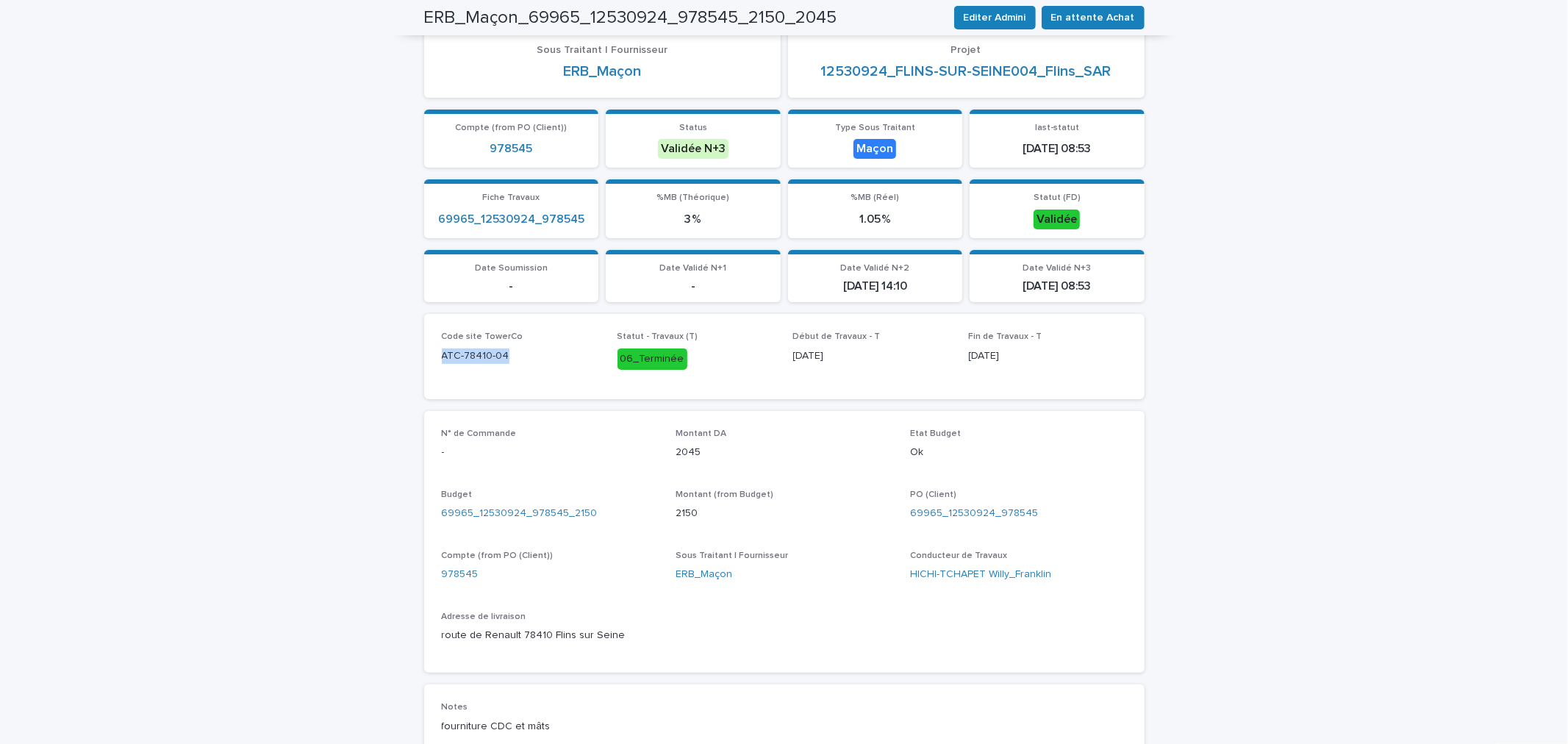
drag, startPoint x: 504, startPoint y: 357, endPoint x: 417, endPoint y: 355, distance: 87.0
click at [424, 355] on div "Code site TowerCo ATC-78410-04 Statut - Travaux (T) 06_Terminée Début de Travau…" at bounding box center [784, 356] width 721 height 85
copy p "ATC-78410-04"
drag, startPoint x: 1047, startPoint y: 519, endPoint x: 941, endPoint y: 509, distance: 106.5
click at [941, 509] on div "PO (Client) 69965_12530924_978545" at bounding box center [1019, 511] width 217 height 43
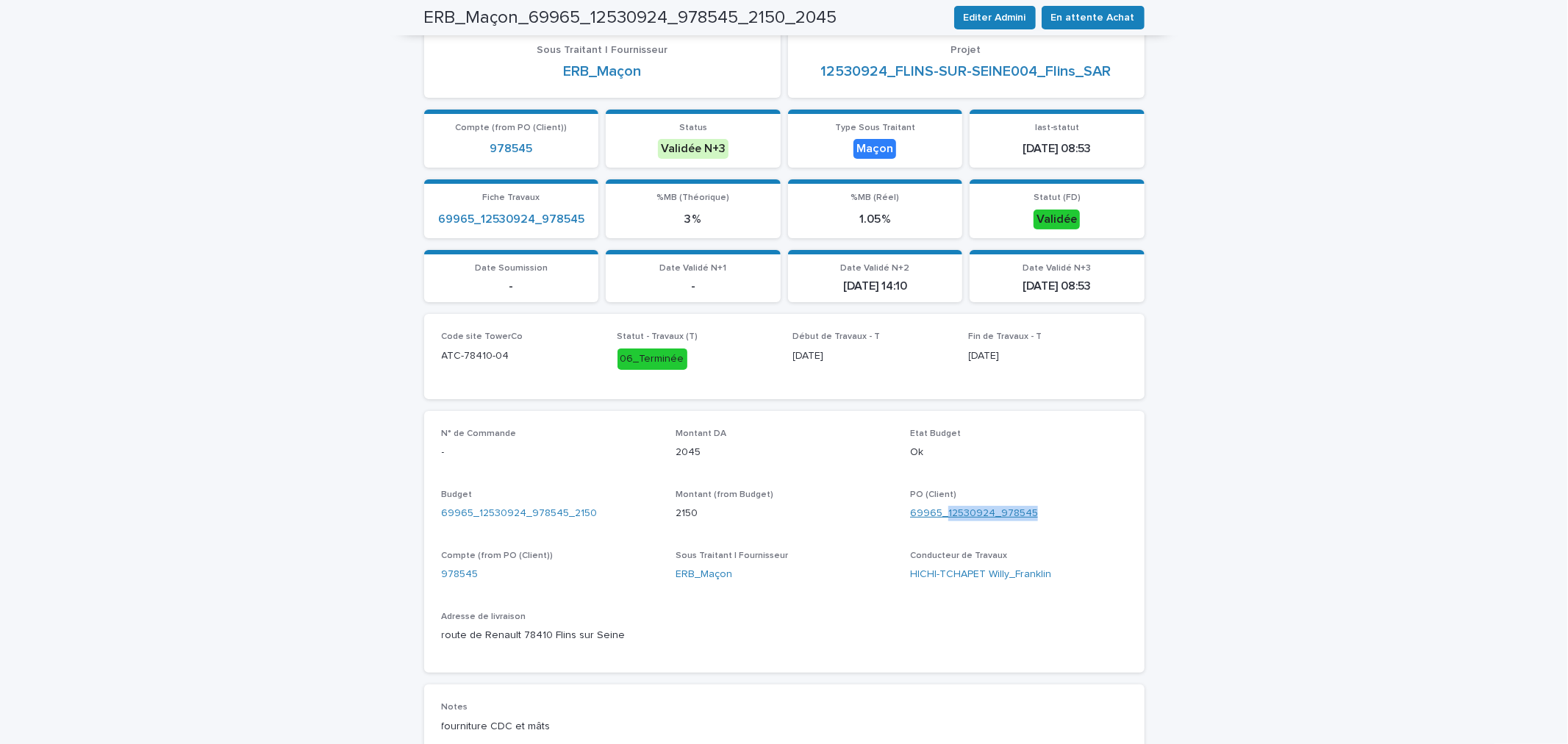
copy link "12530924_978545"
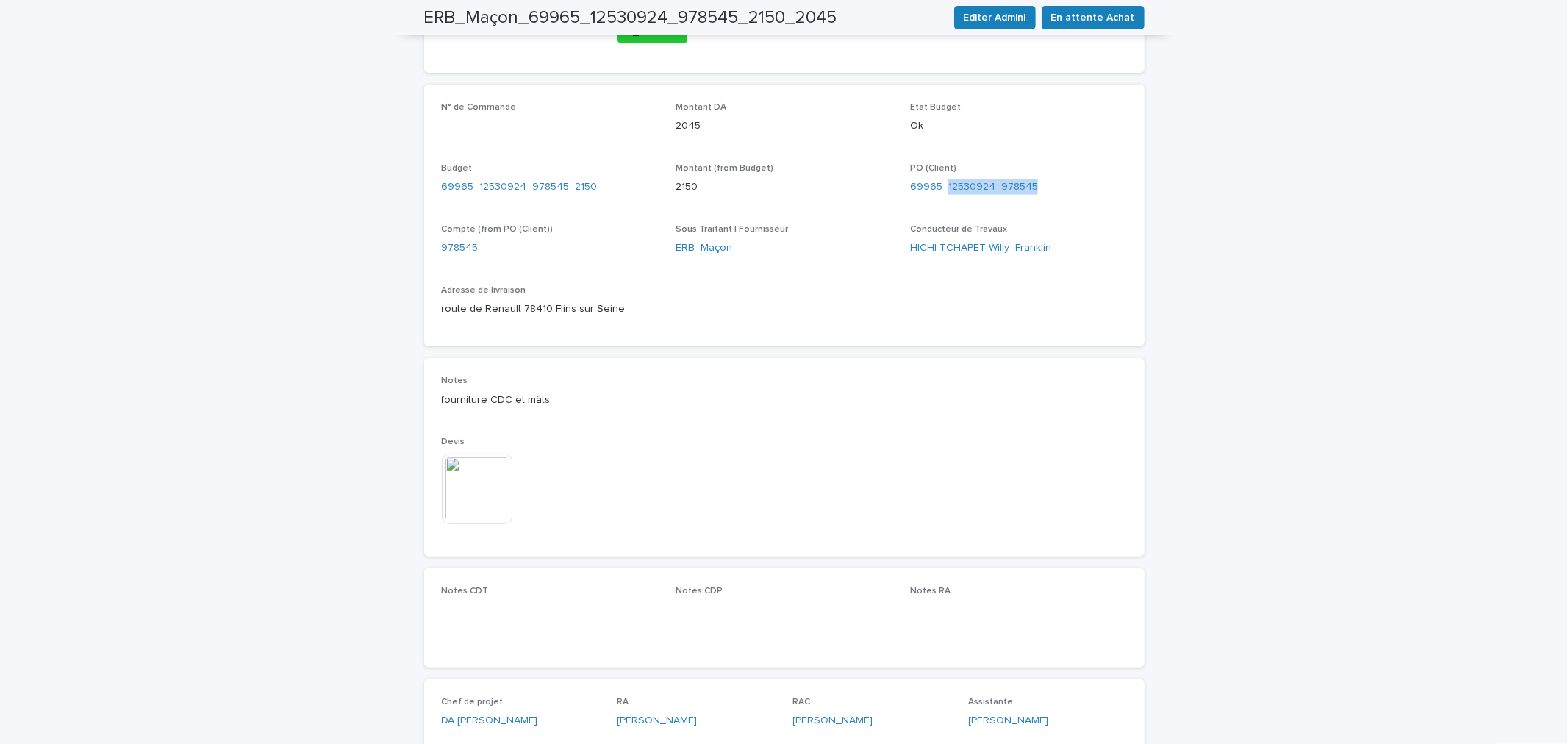
scroll to position [326, 0]
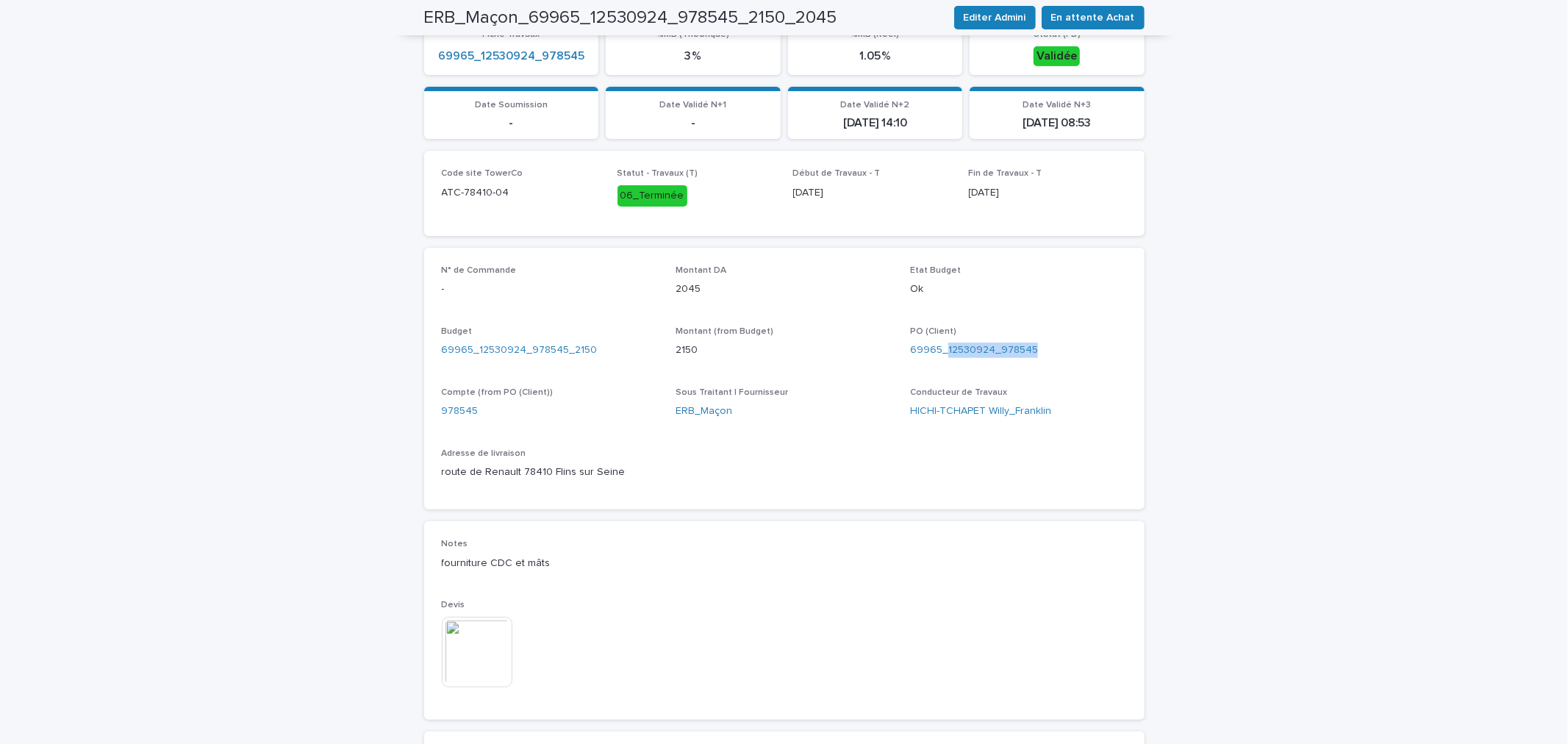
click at [1102, 359] on div "PO (Client) 69965_12530924_978545" at bounding box center [1019, 348] width 217 height 43
drag, startPoint x: 1061, startPoint y: 344, endPoint x: 941, endPoint y: 346, distance: 120.0
click at [941, 346] on div "69965_12530924_978545" at bounding box center [1019, 350] width 217 height 16
copy link "12530924_978545"
click at [1044, 466] on div "N° de Commande - Montant DA 2045 Etat Budget Ok Budget 69965_12530924_978545_21…" at bounding box center [784, 379] width 685 height 227
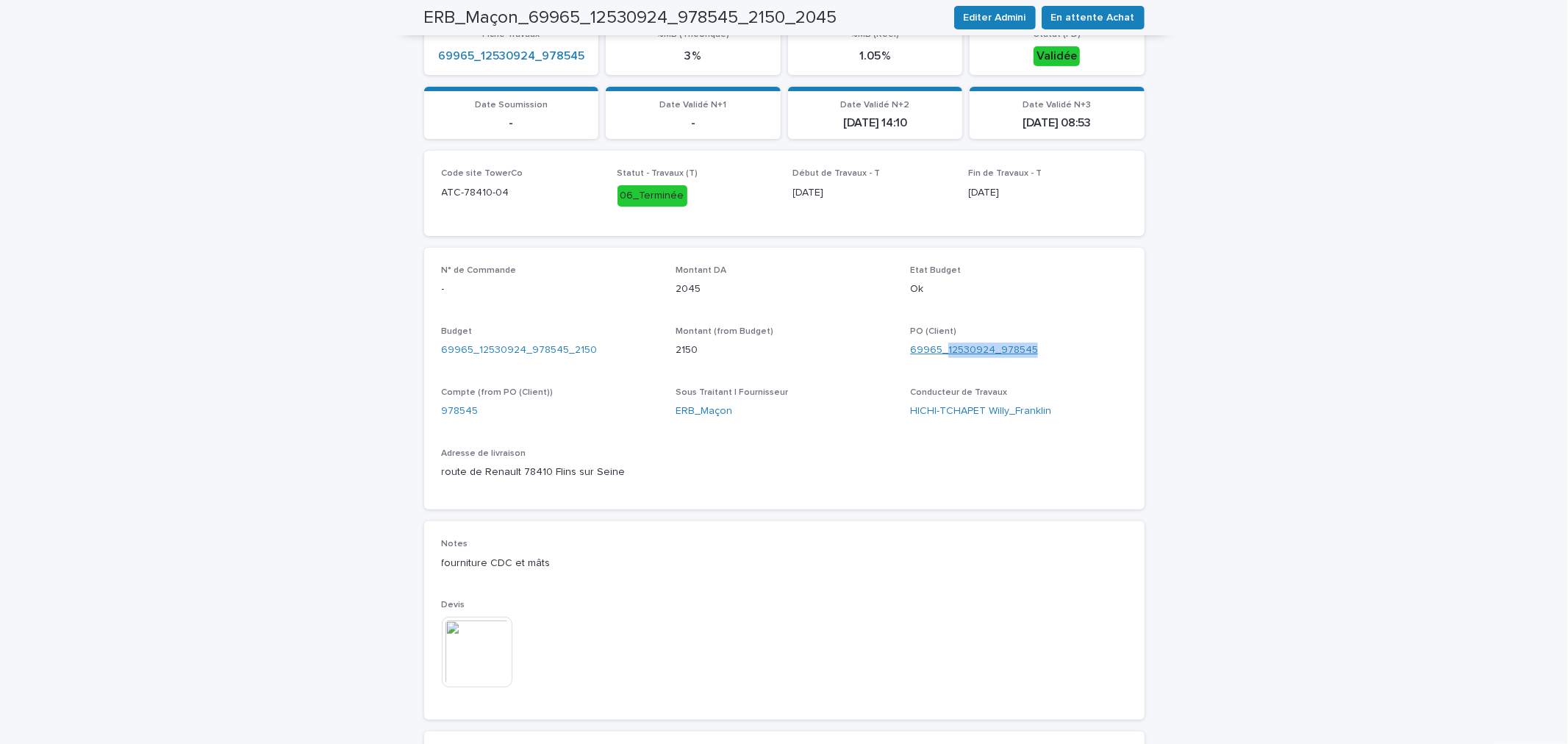
drag, startPoint x: 1003, startPoint y: 343, endPoint x: 942, endPoint y: 347, distance: 61.1
click at [942, 347] on div "69965_12530924_978545" at bounding box center [1019, 350] width 217 height 16
copy link "12530924_978545"
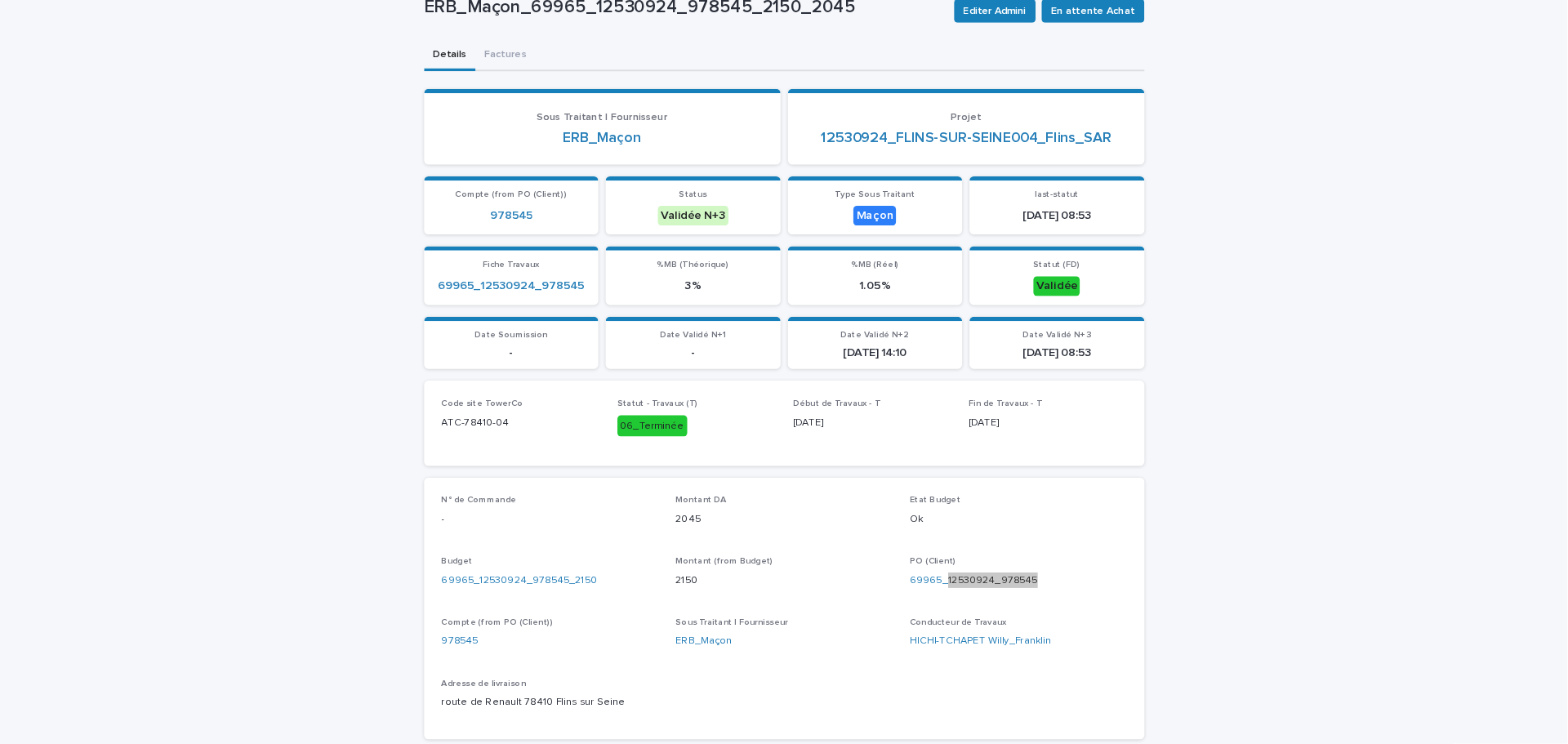
scroll to position [288, 0]
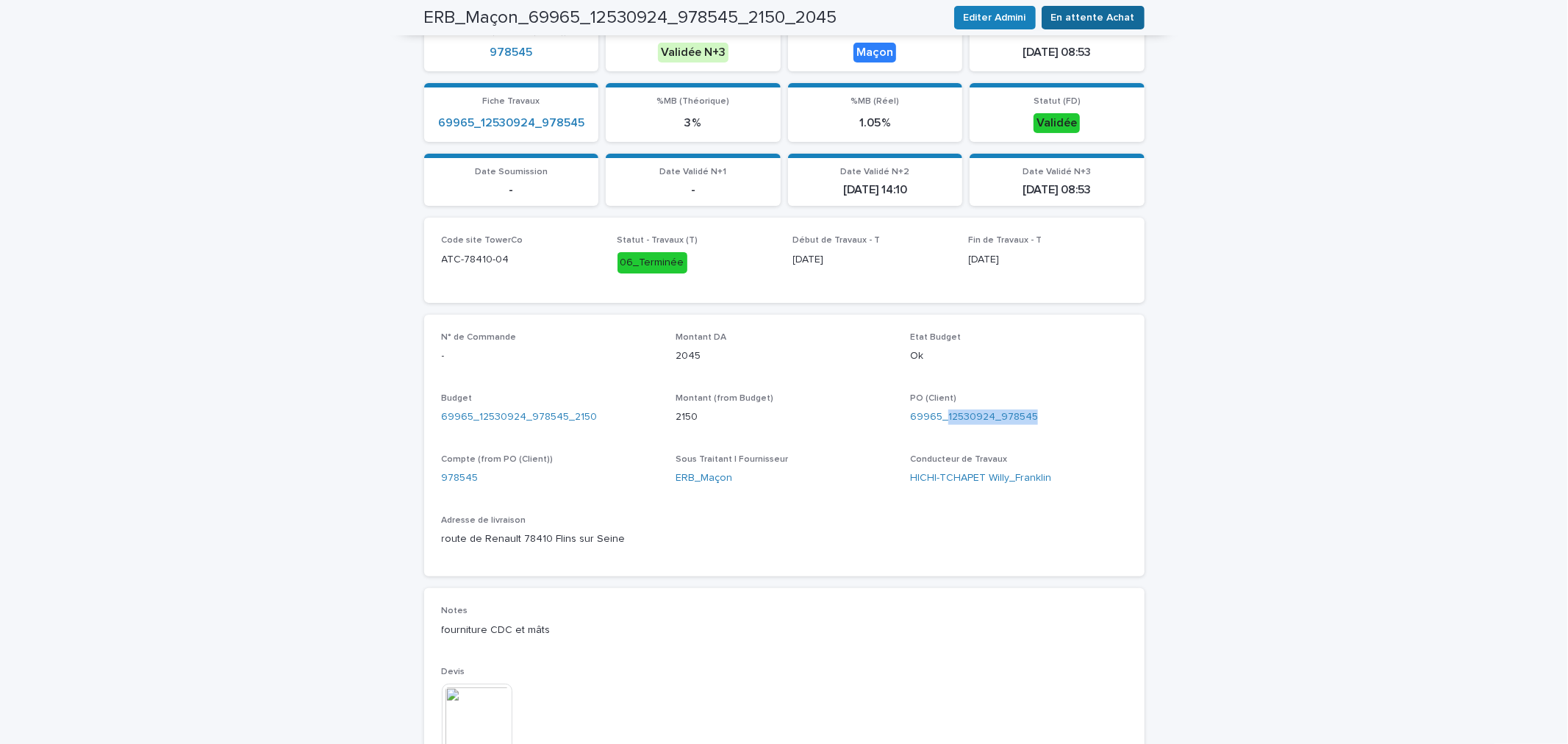
click at [1071, 17] on span "En attente Achat" at bounding box center [1093, 17] width 84 height 15
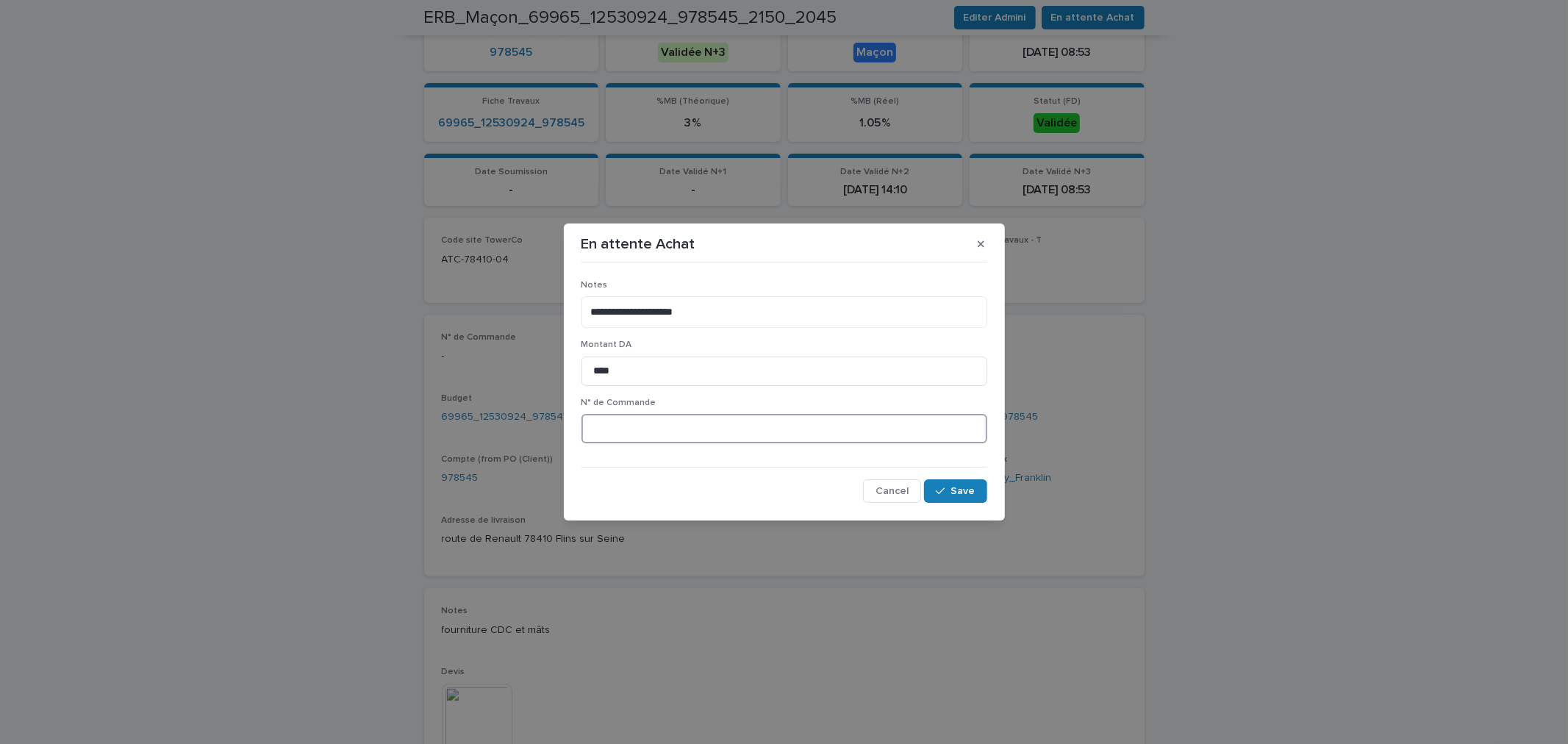
click at [616, 432] on input at bounding box center [784, 429] width 406 height 30
type input "*"
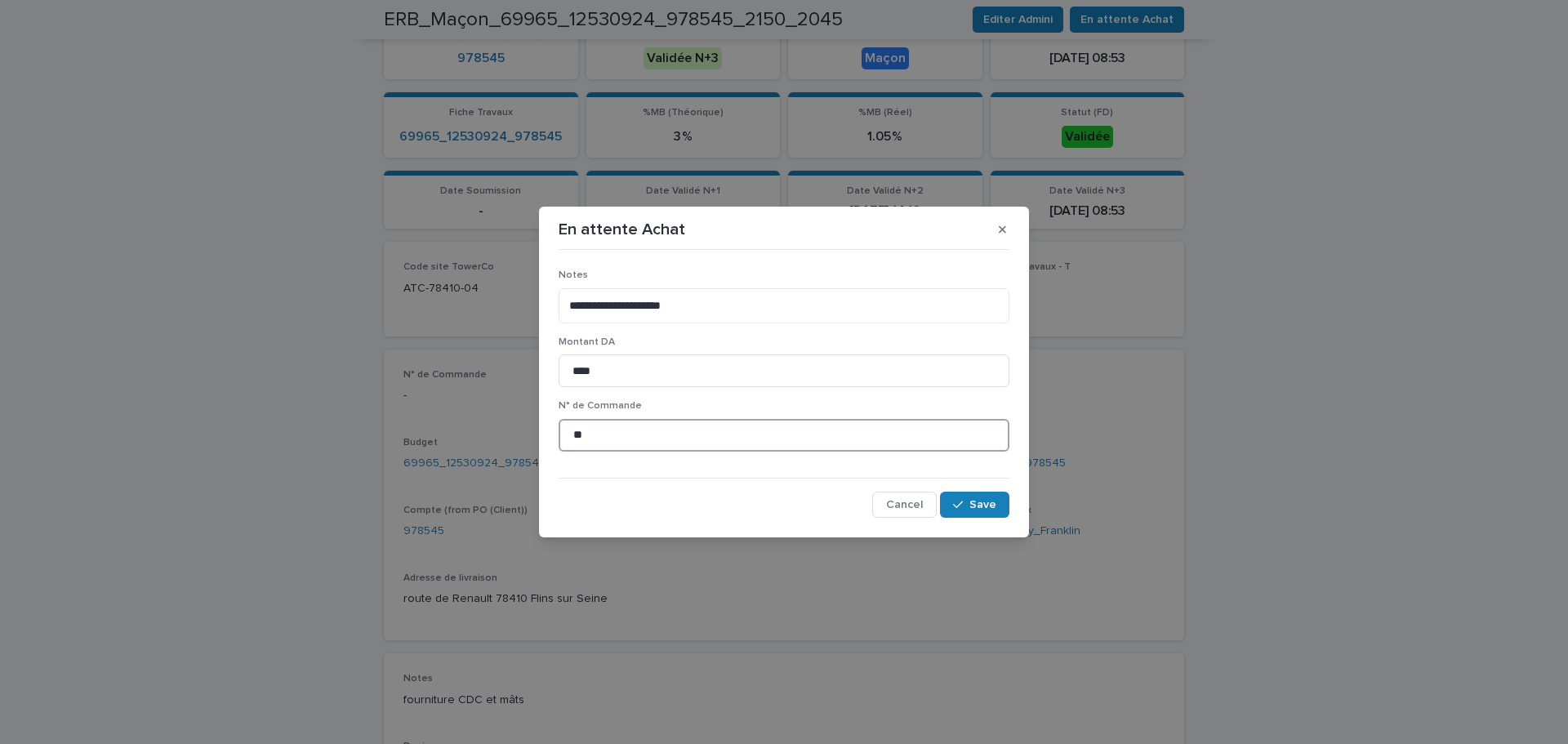
paste input "*******"
type input "*********"
click at [985, 508] on span "Save" at bounding box center [983, 504] width 27 height 11
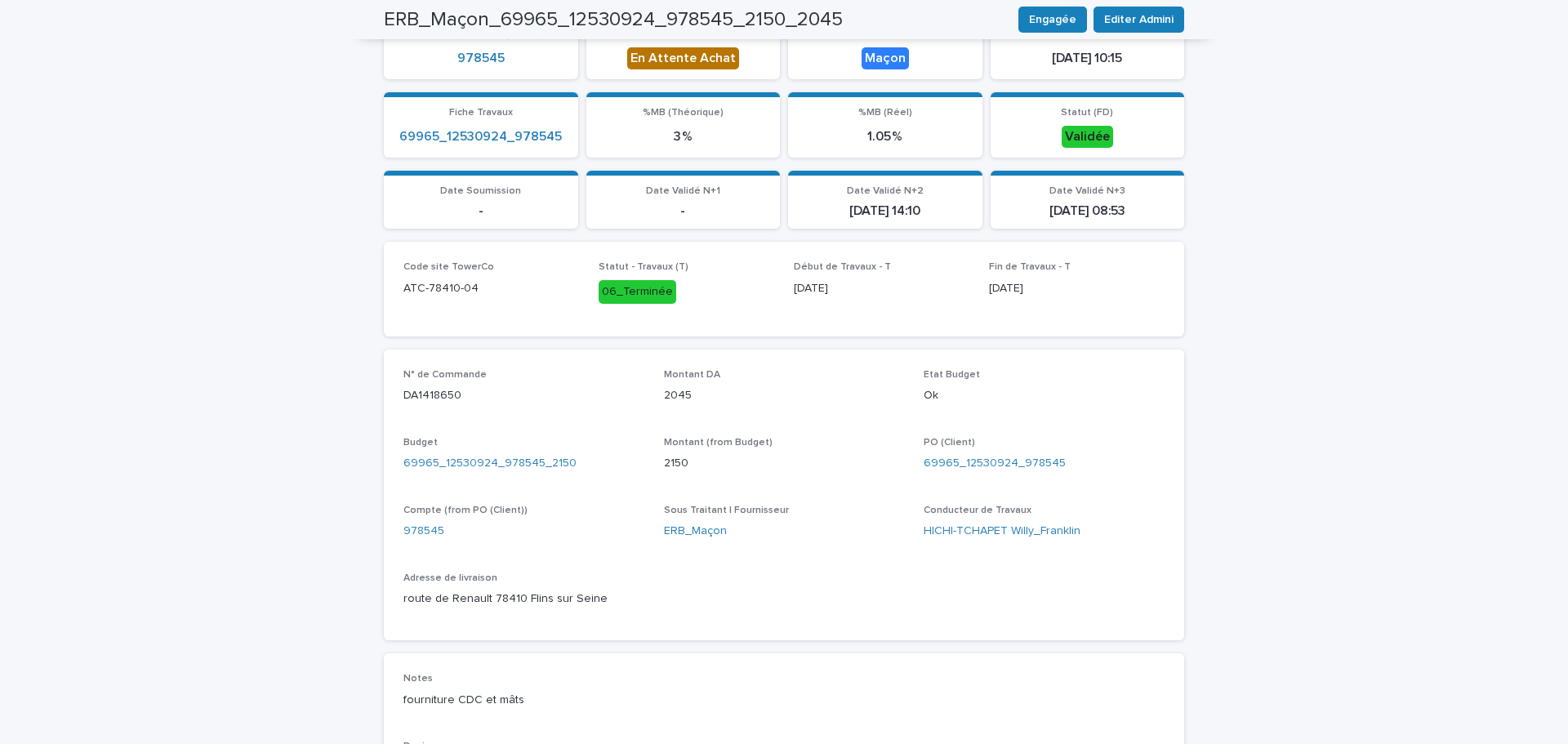
scroll to position [0, 0]
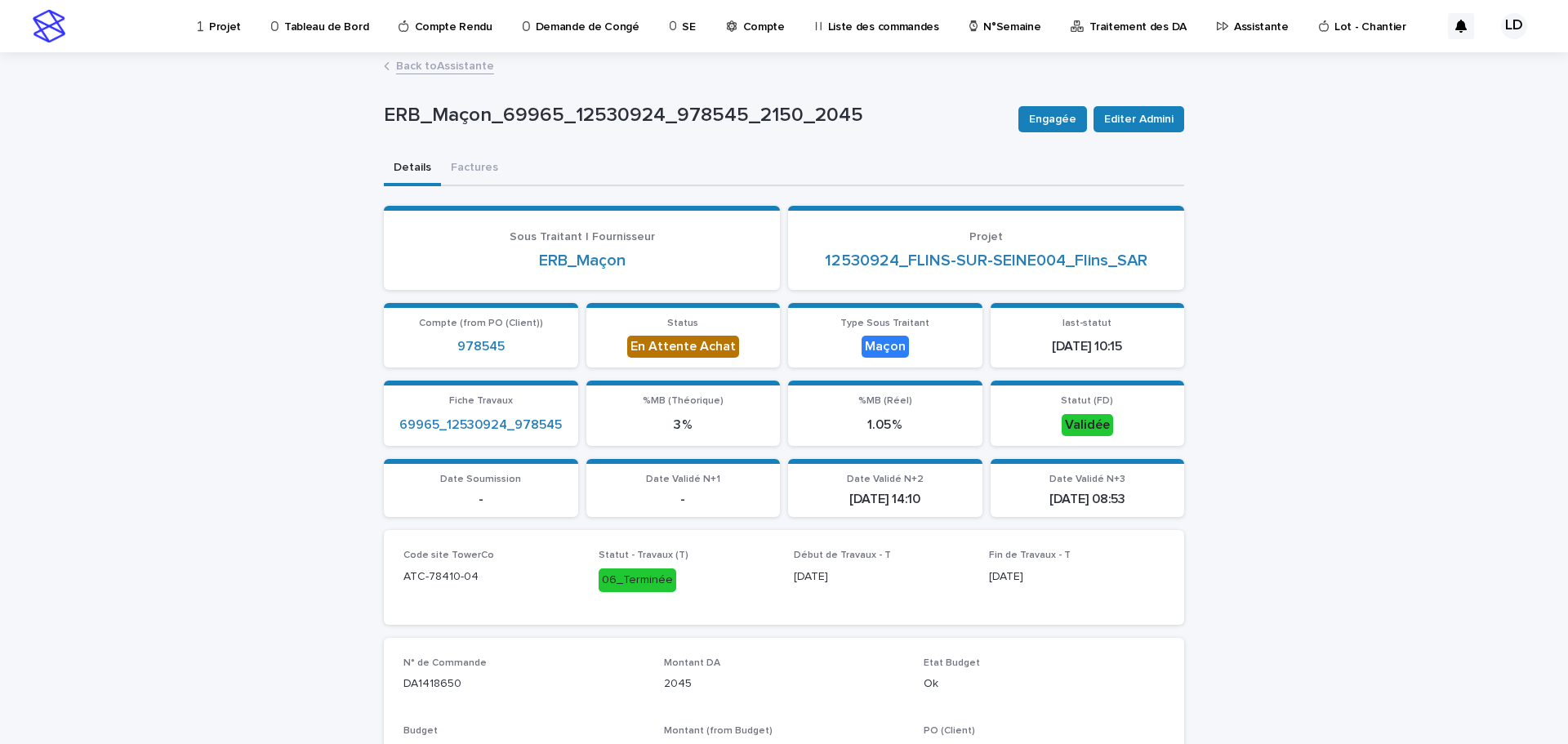
click at [422, 67] on link "Back to Assistante" at bounding box center [444, 64] width 98 height 18
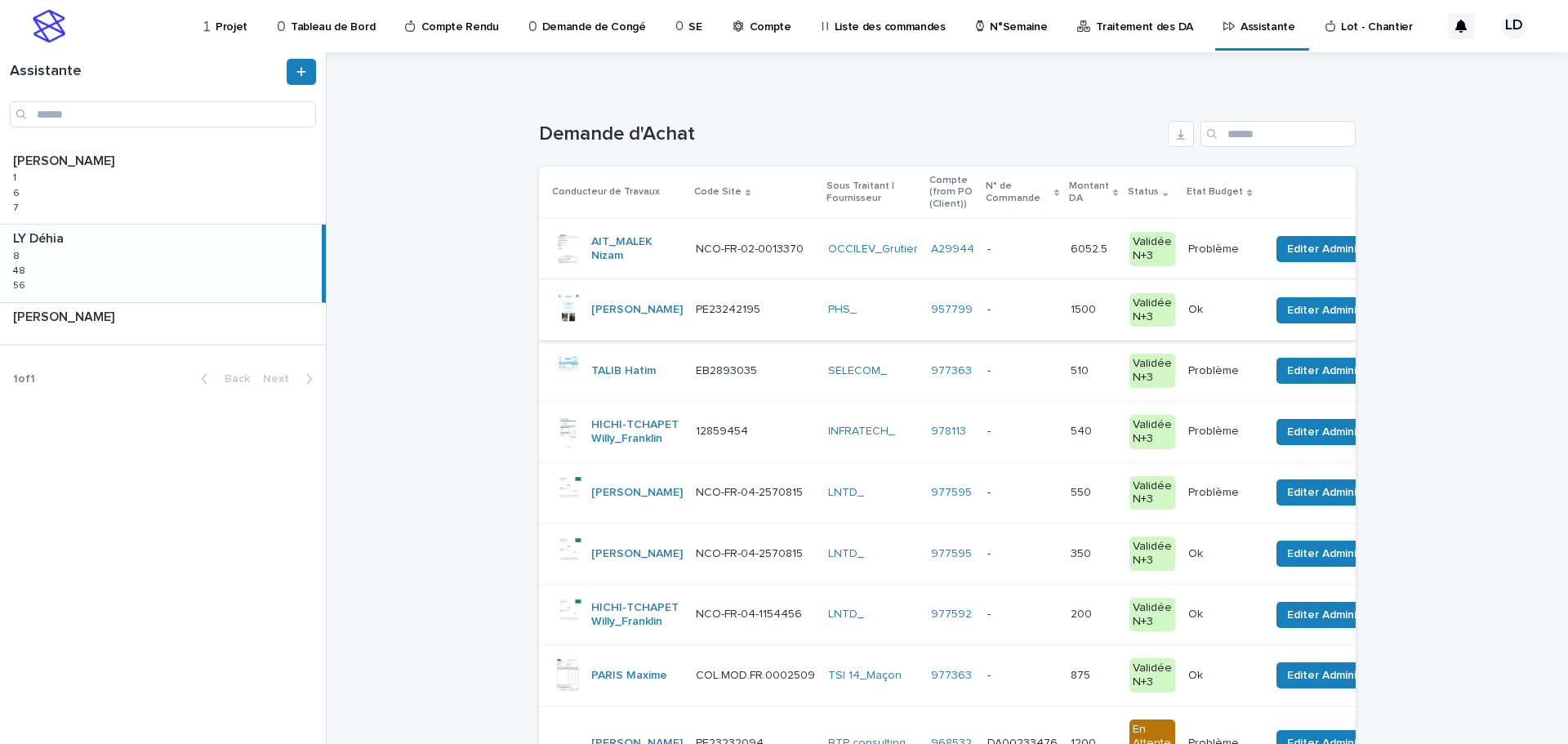
scroll to position [164, 0]
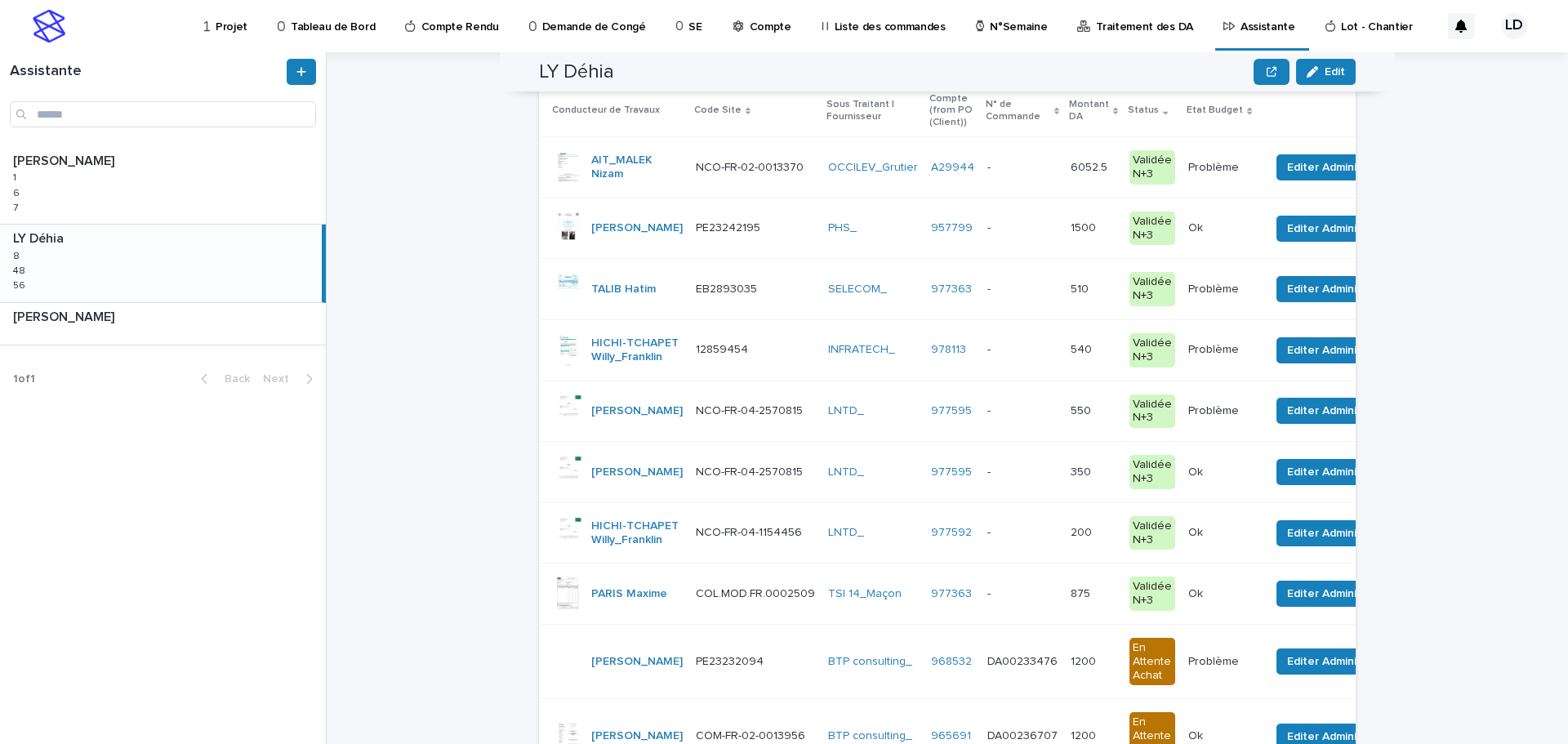
click at [987, 607] on div "- -" at bounding box center [1022, 593] width 70 height 27
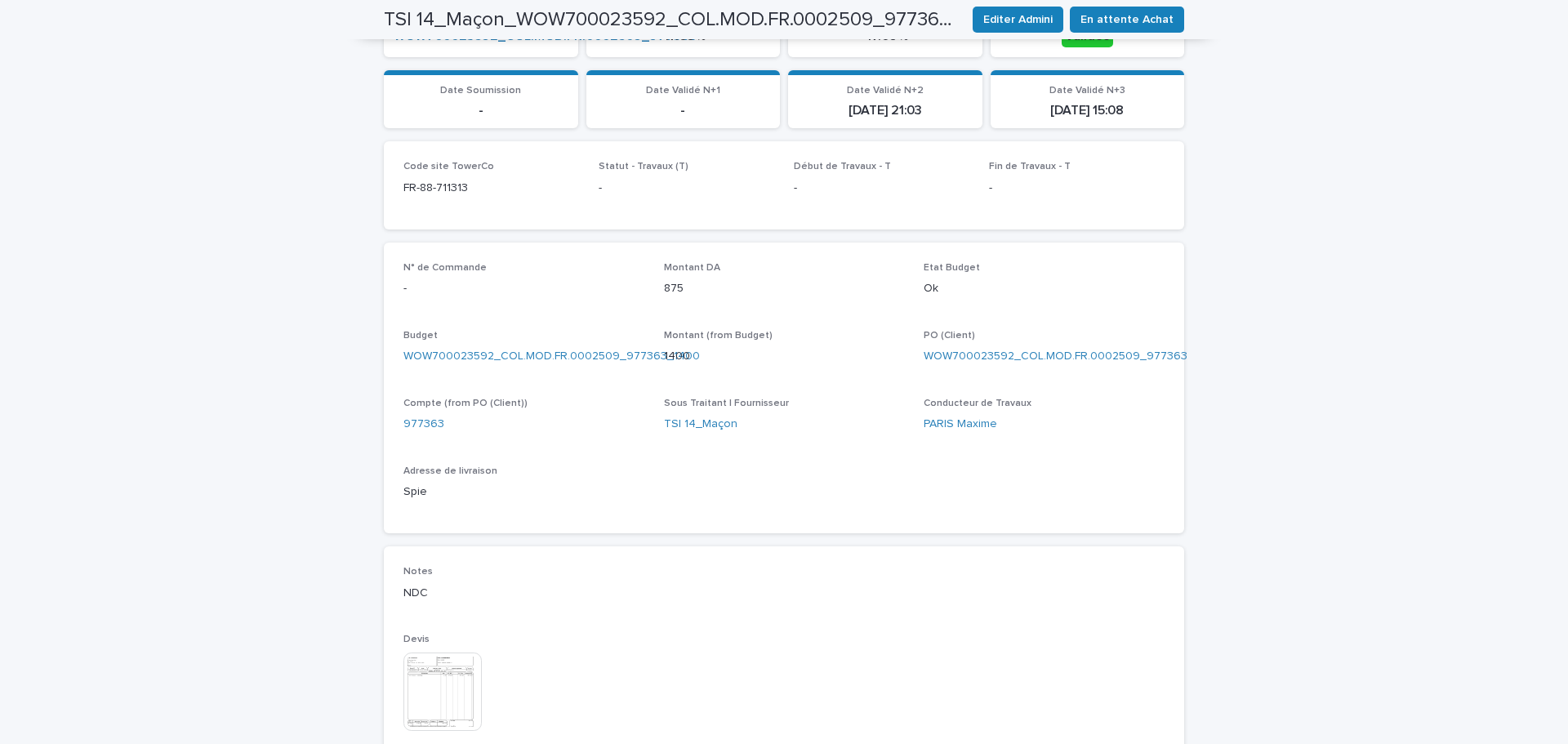
scroll to position [490, 0]
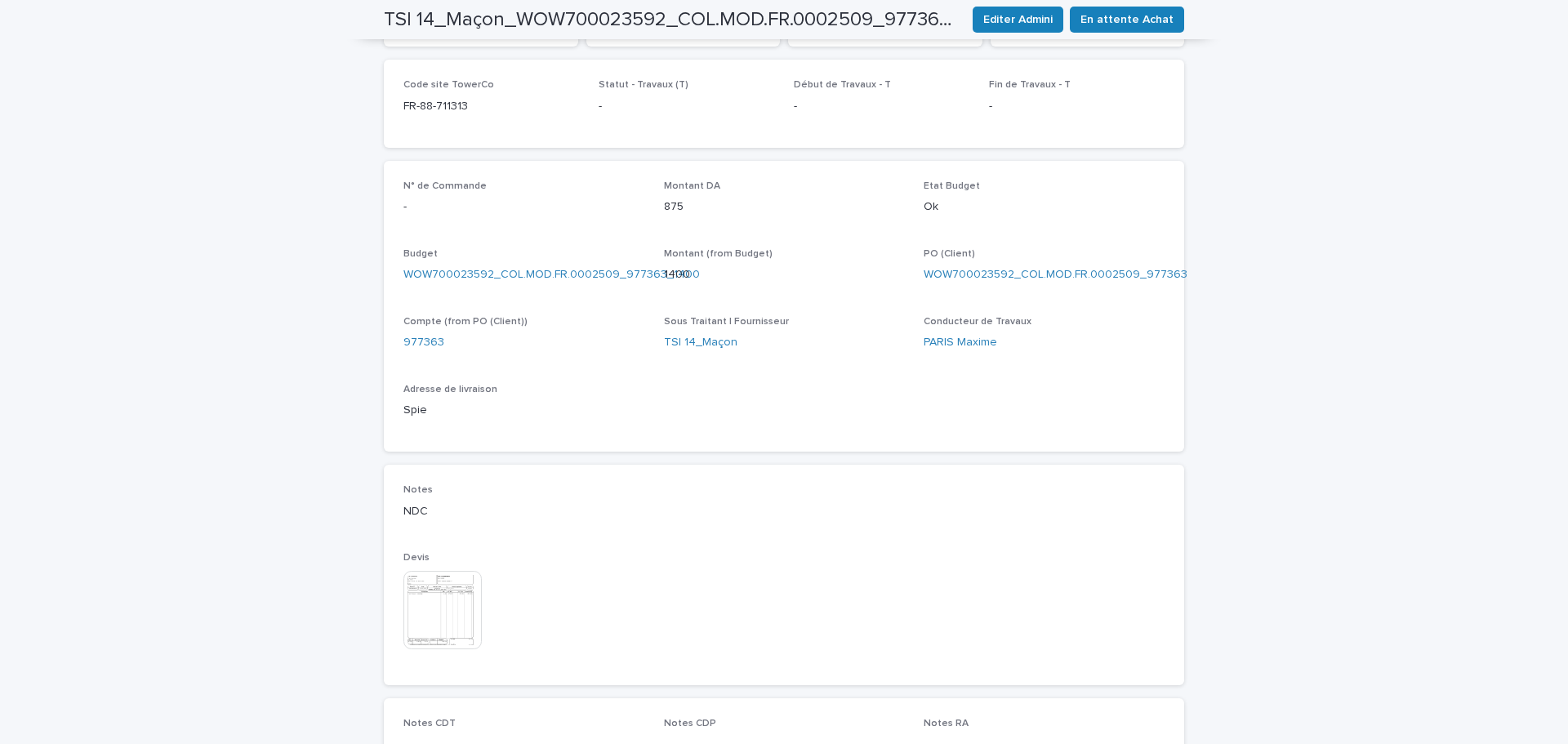
click at [430, 619] on img at bounding box center [442, 609] width 78 height 78
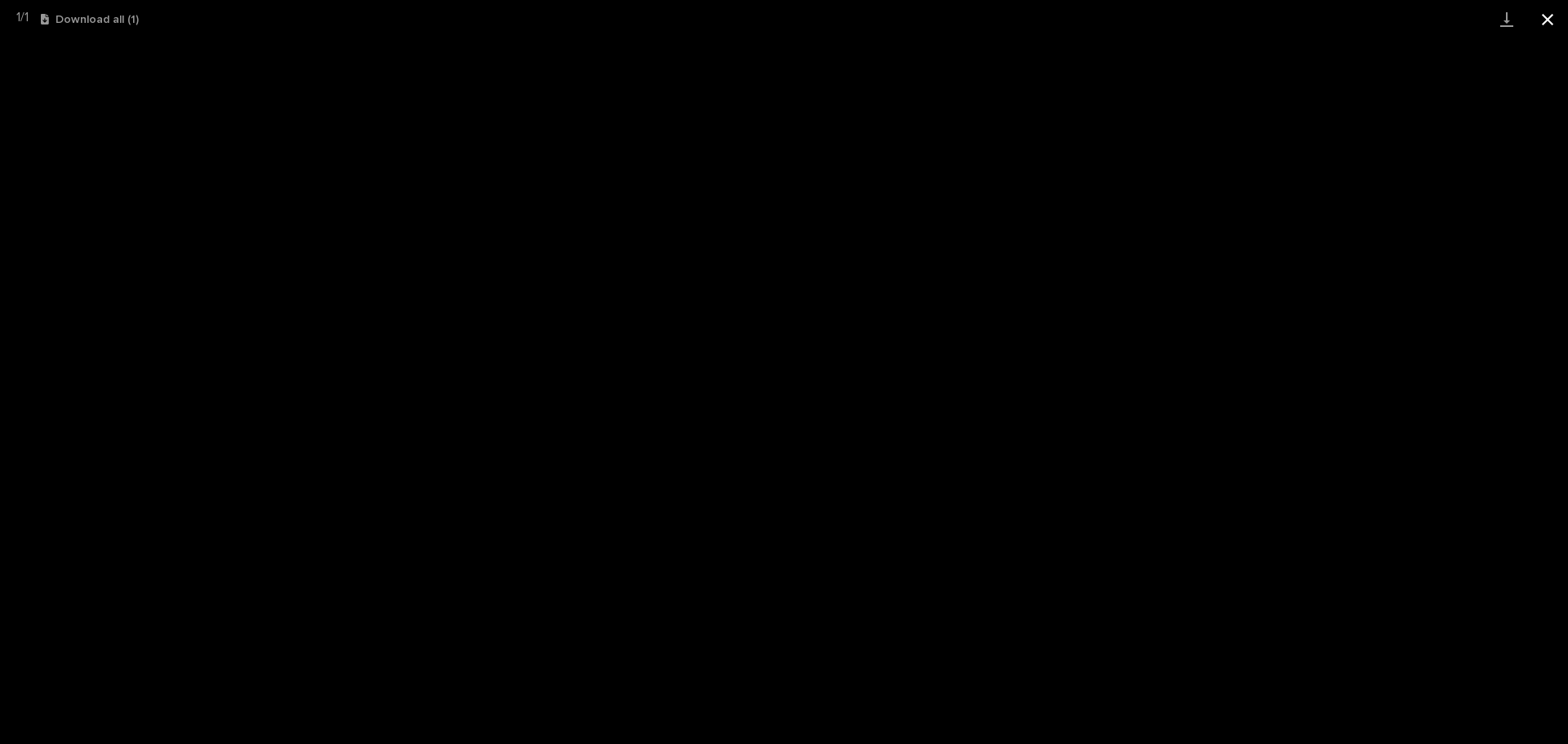
click at [1550, 18] on button "Close gallery" at bounding box center [1548, 19] width 40 height 39
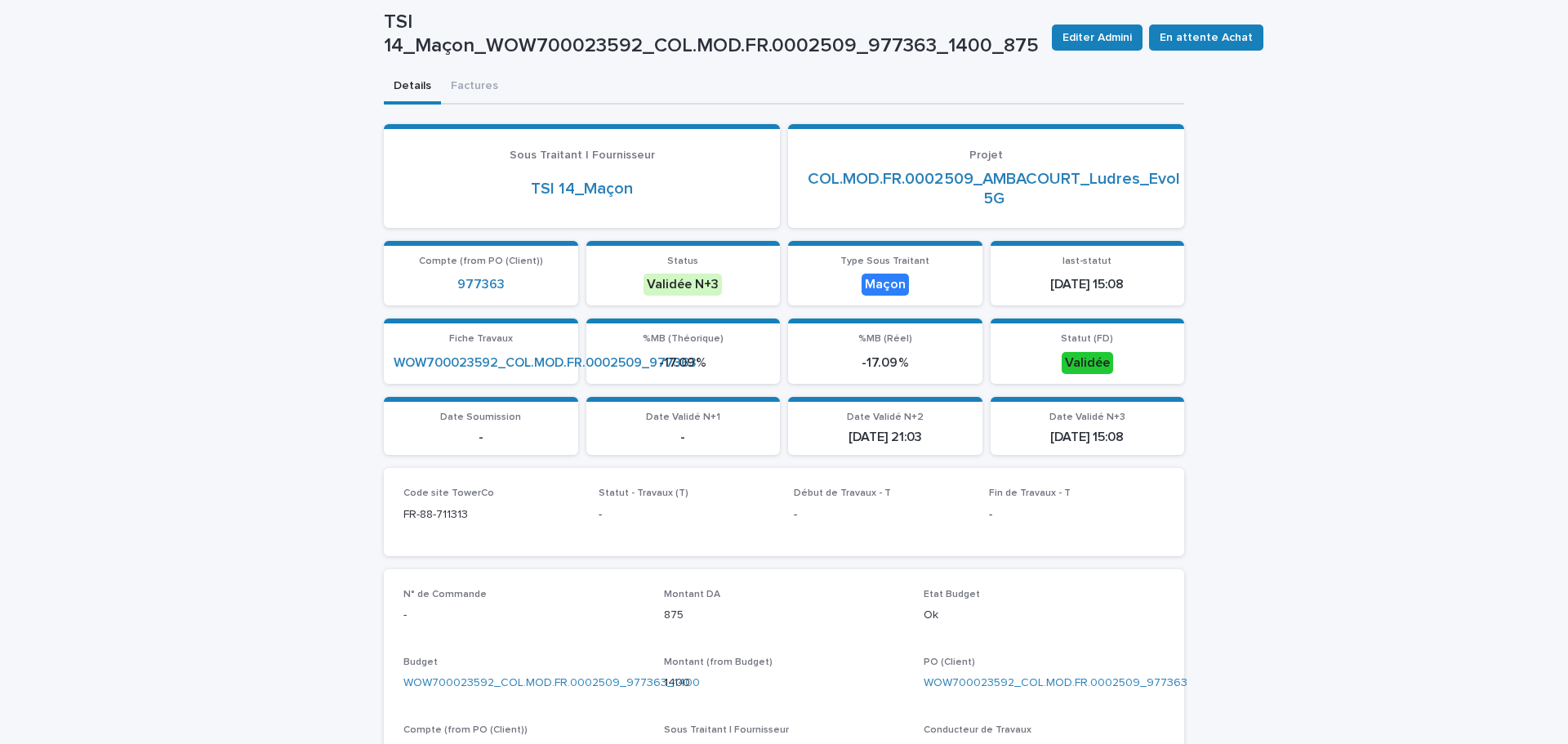
scroll to position [326, 0]
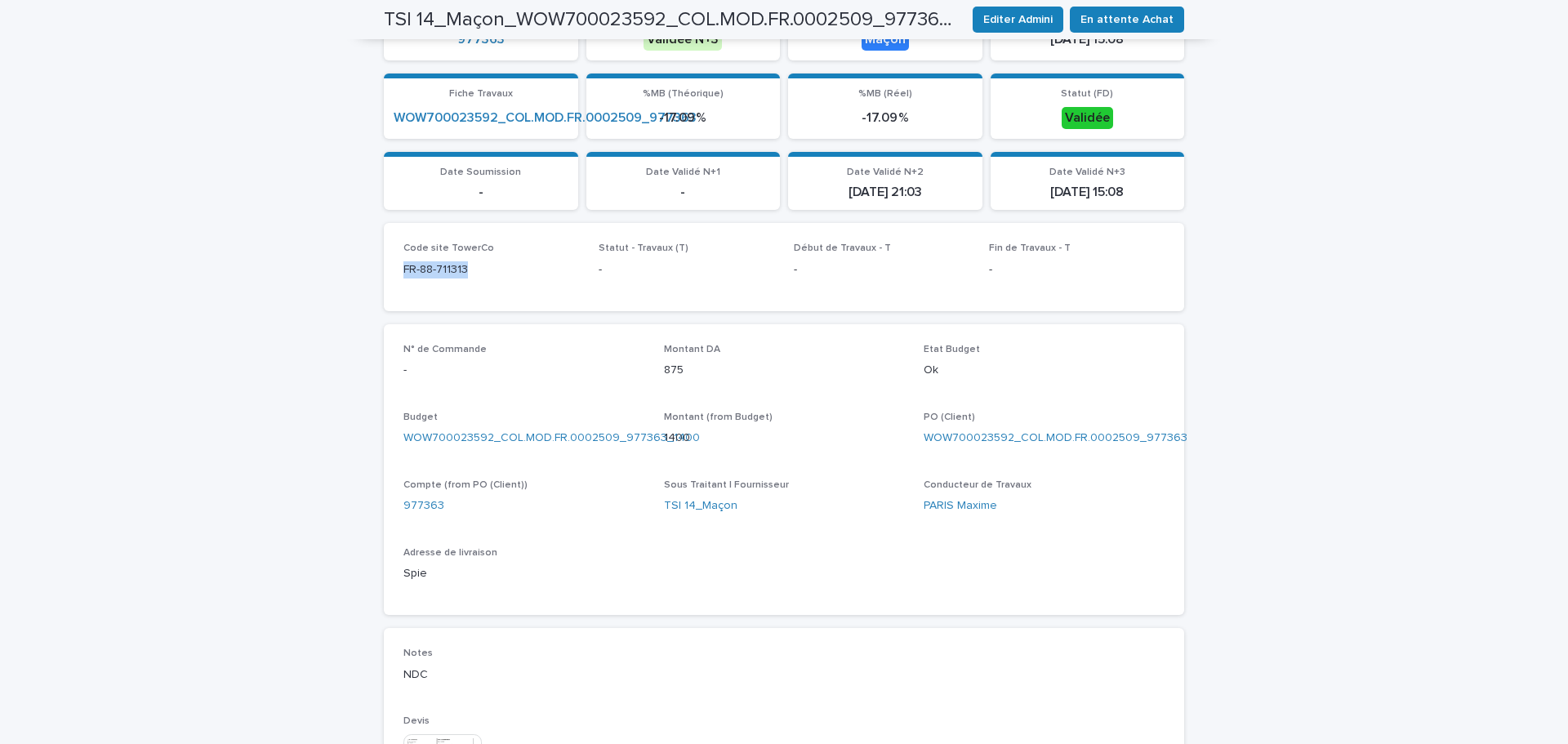
drag, startPoint x: 477, startPoint y: 272, endPoint x: 365, endPoint y: 271, distance: 112.0
click at [366, 270] on div "Loading... Saving… Loading... Saving… TSI 14_Maçon_WOW700023592_COL.MOD.FR.0002…" at bounding box center [784, 447] width 1568 height 1439
copy p "FR-88-711313"
drag, startPoint x: 1180, startPoint y: 440, endPoint x: 1016, endPoint y: 432, distance: 164.2
click at [1016, 432] on div "Loading... Saving… Loading... Saving… TSI 14_Maçon_WOW700023592_COL.MOD.FR.0002…" at bounding box center [784, 427] width 817 height 1398
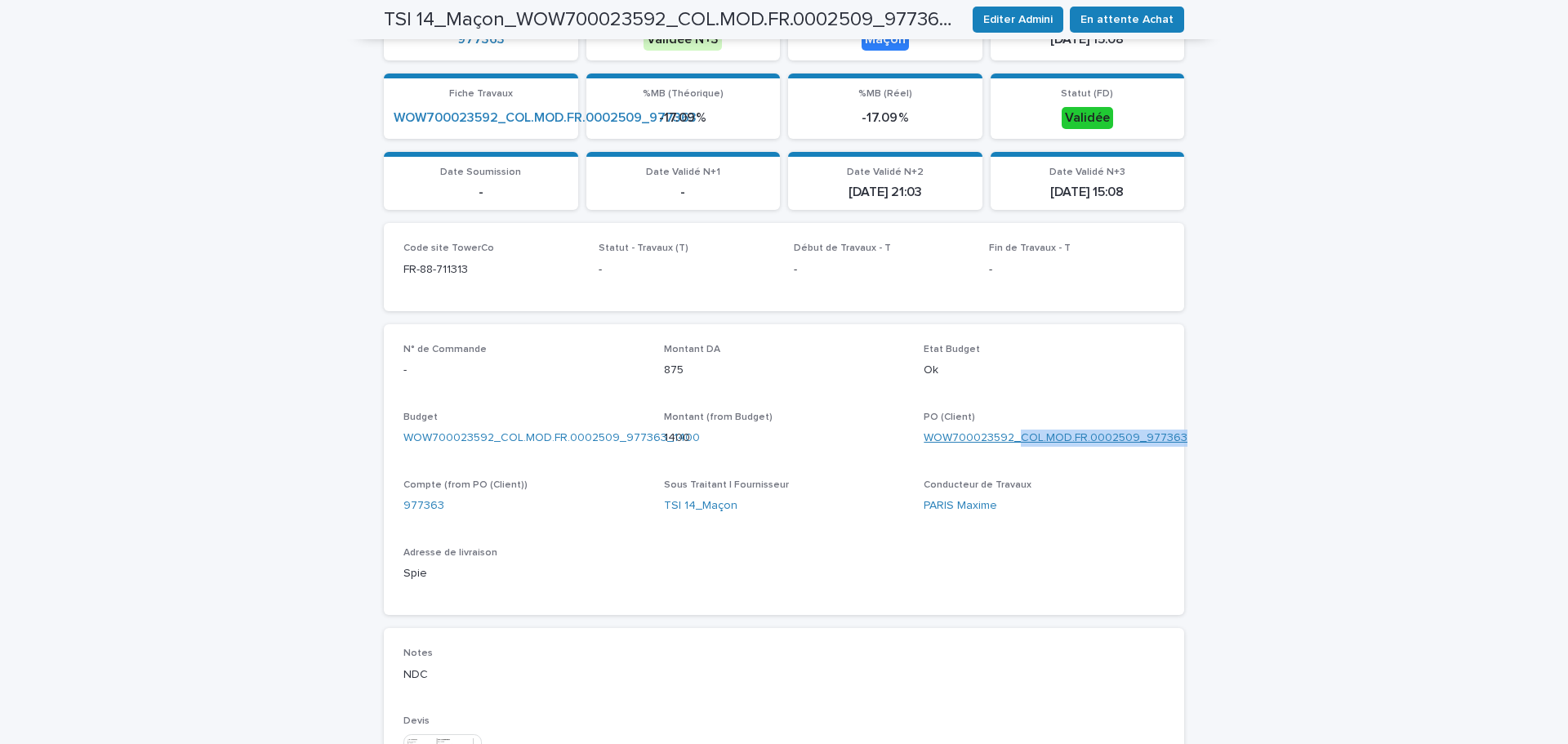
copy link "COL.MOD.FR.0002509_977363"
drag, startPoint x: 472, startPoint y: 266, endPoint x: 395, endPoint y: 269, distance: 77.1
click at [395, 269] on div "Code site TowerCo FR-88-711313 Statut - Travaux (T) - Début de Travaux - T - Fi…" at bounding box center [784, 266] width 801 height 87
copy p "FR-88-711313"
click at [1138, 18] on span "En attente Achat" at bounding box center [1126, 19] width 93 height 17
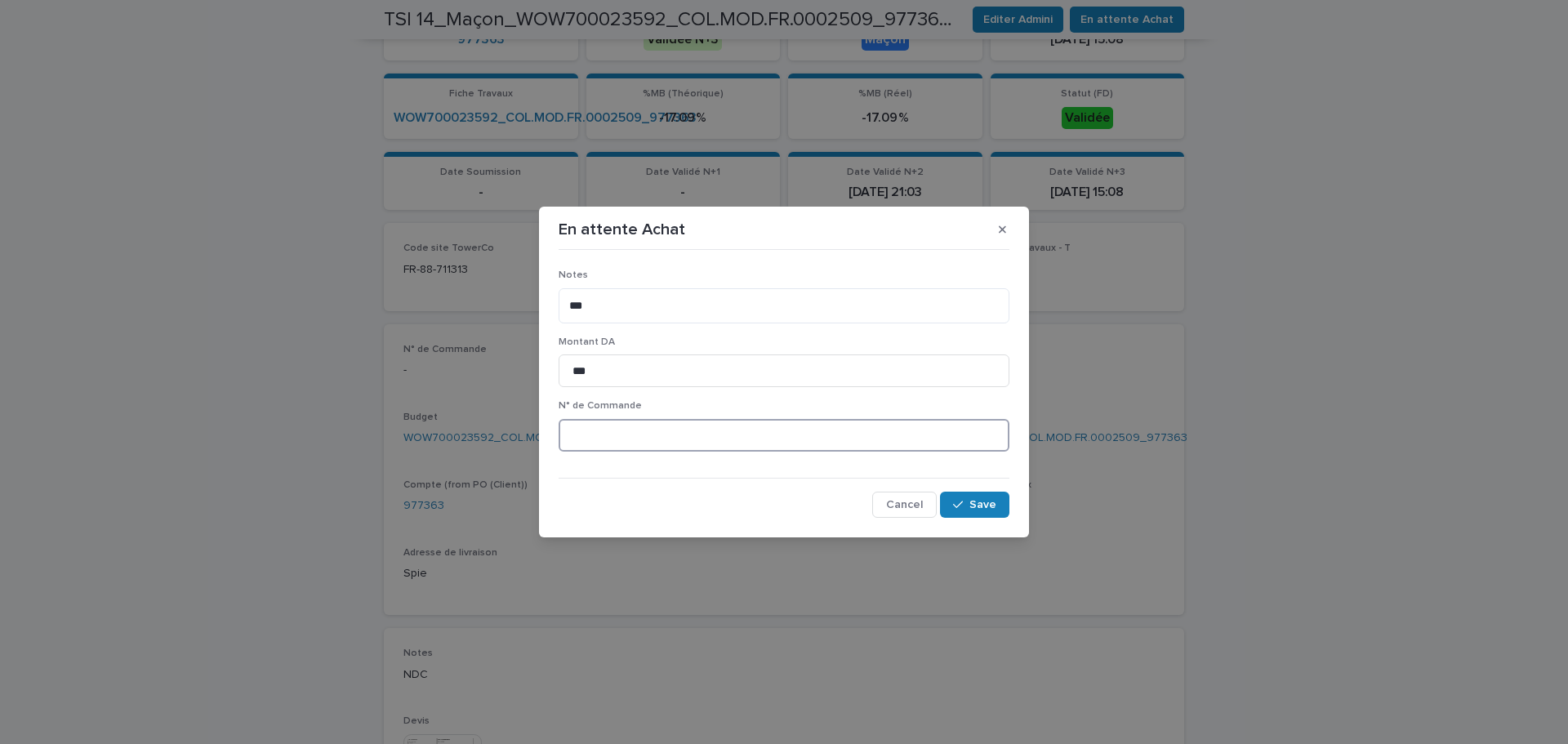
click at [634, 429] on input at bounding box center [784, 435] width 451 height 33
paste input "**********"
click at [699, 430] on input "**********" at bounding box center [784, 435] width 451 height 33
drag, startPoint x: 698, startPoint y: 430, endPoint x: 591, endPoint y: 431, distance: 107.0
click at [591, 431] on input "**********" at bounding box center [784, 435] width 451 height 33
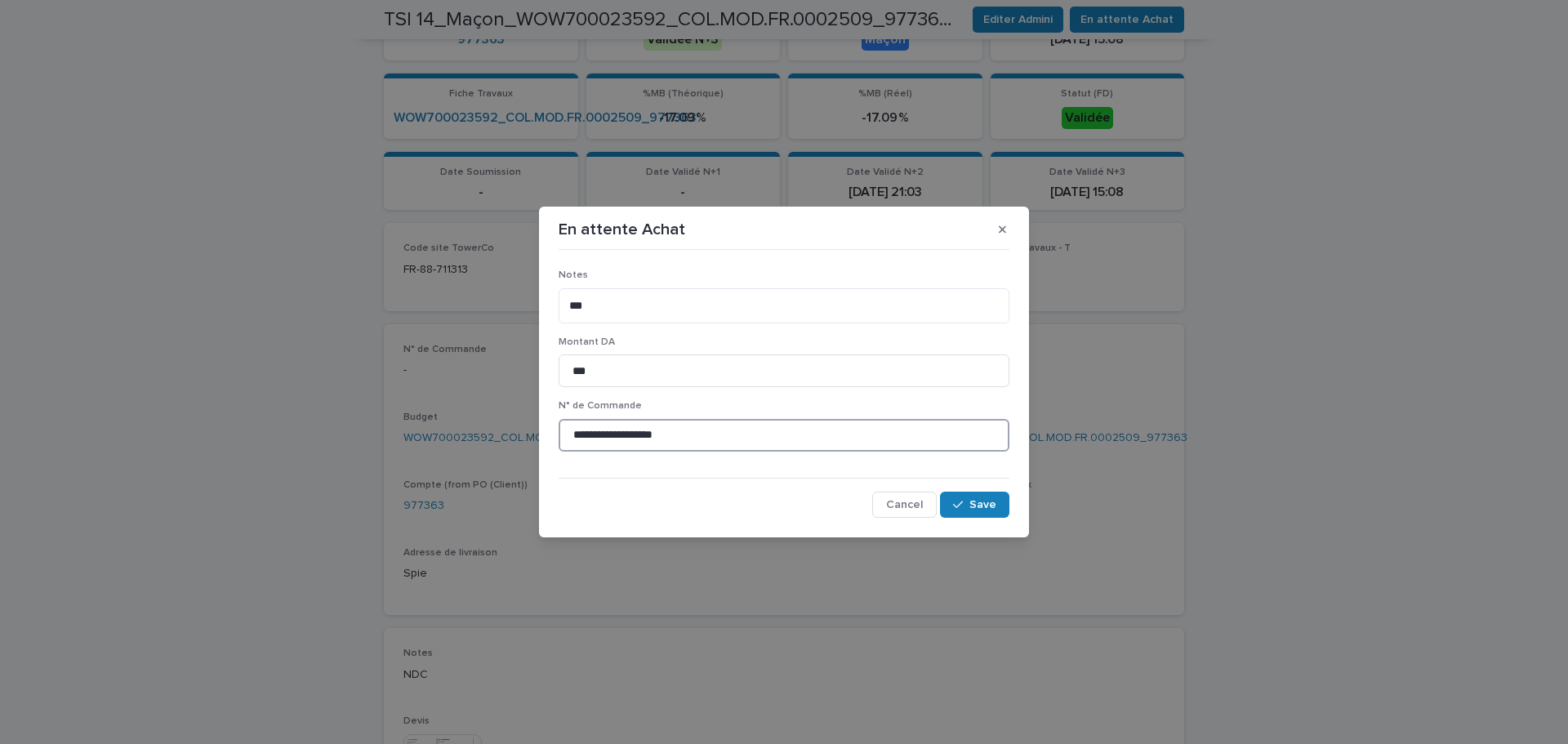
paste input
type input "********"
click at [984, 502] on span "Save" at bounding box center [983, 504] width 27 height 11
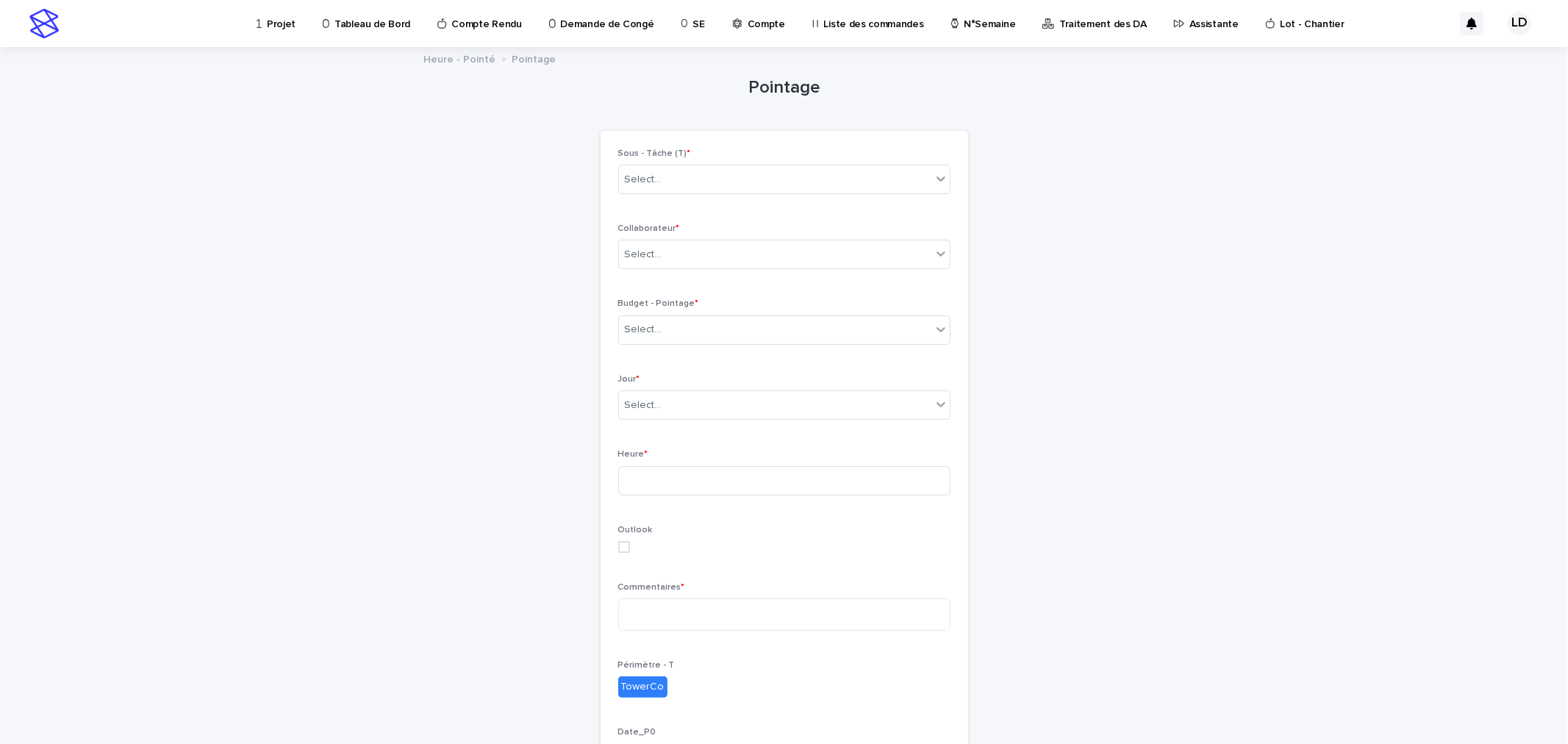
click at [1090, 22] on p "Traitement des DA" at bounding box center [1103, 15] width 88 height 31
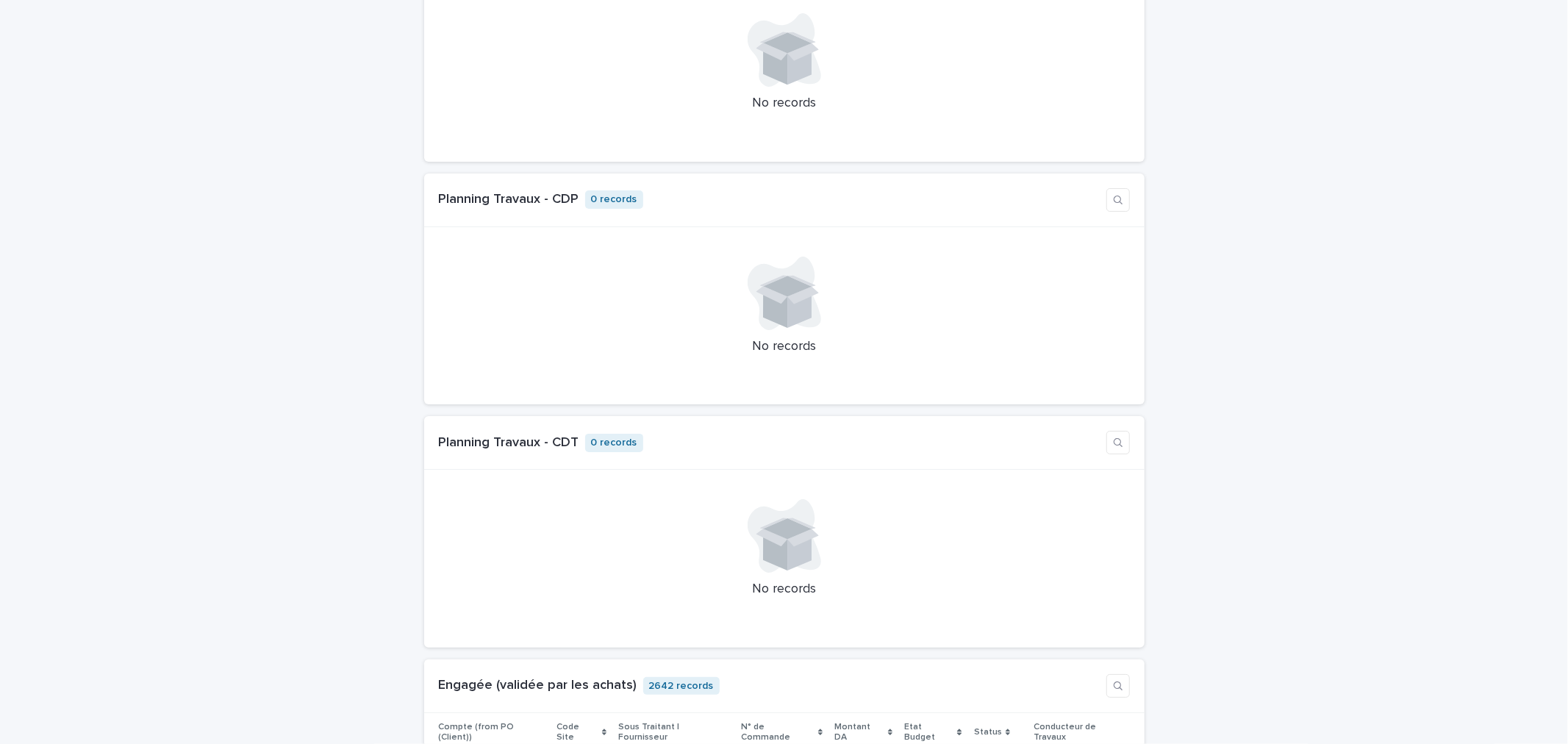
scroll to position [5043, 0]
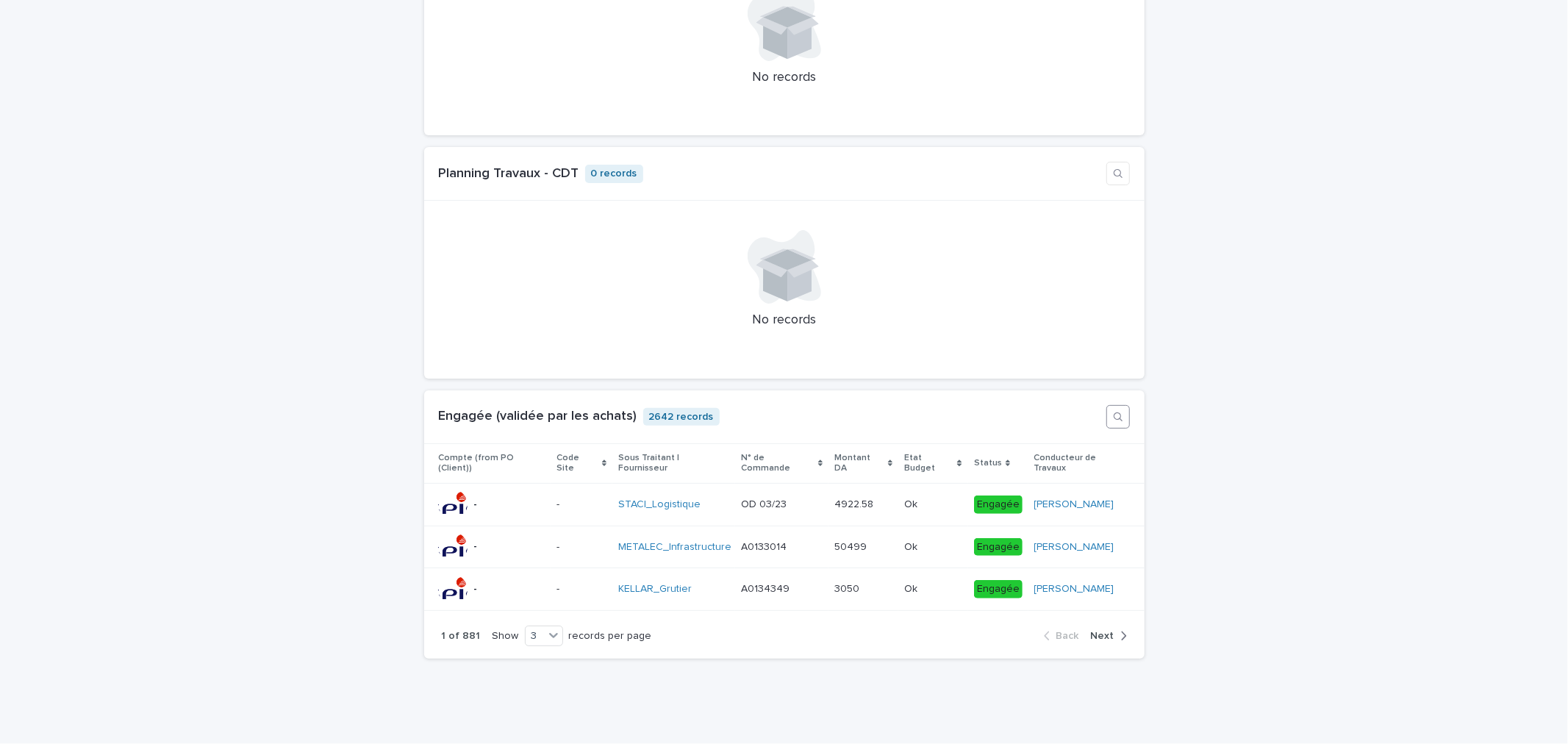
click at [1107, 414] on button "button" at bounding box center [1118, 417] width 23 height 23
click at [1022, 413] on input at bounding box center [1034, 417] width 138 height 22
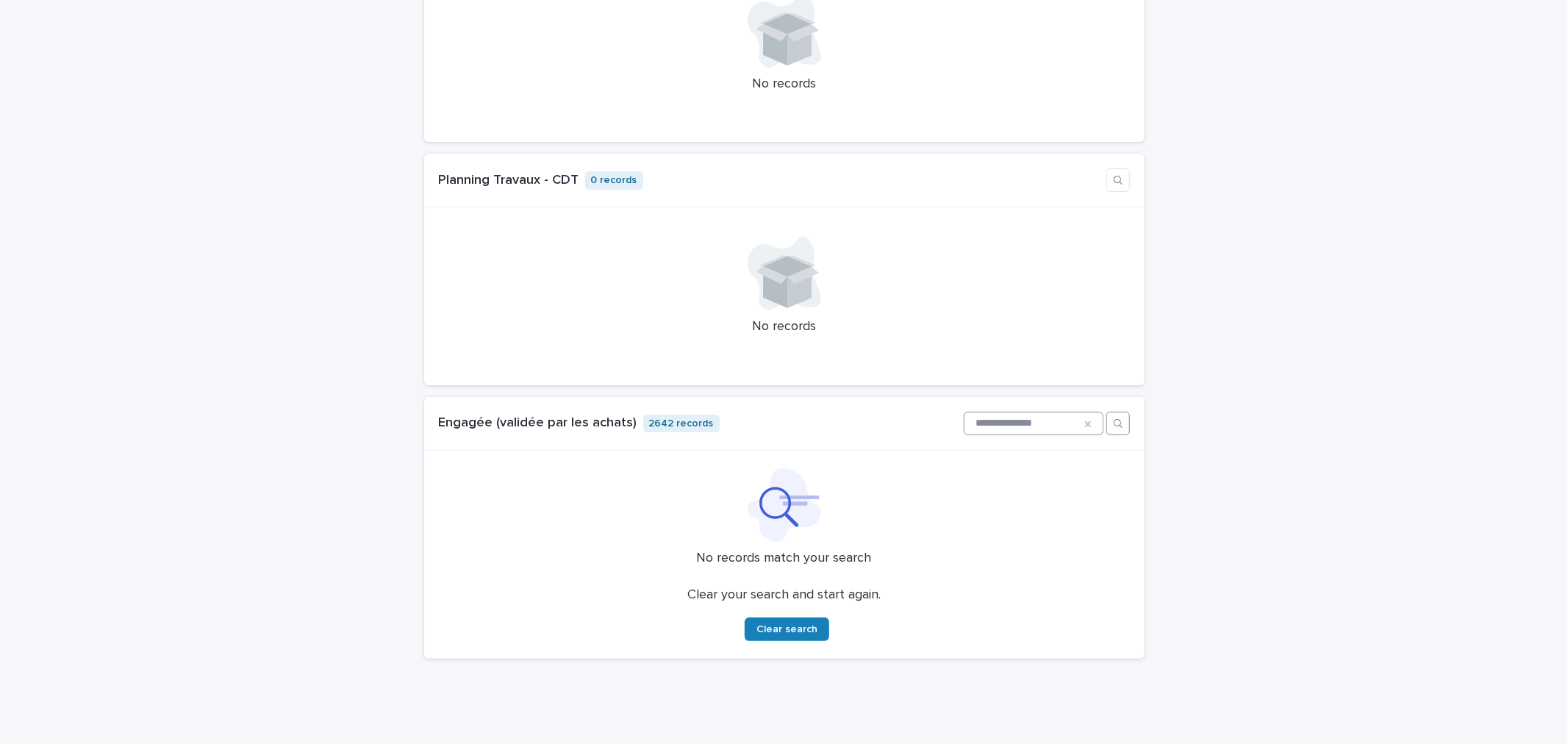
scroll to position [5028, 0]
drag, startPoint x: 1054, startPoint y: 419, endPoint x: 1011, endPoint y: 418, distance: 43.0
click at [1011, 418] on input "**********" at bounding box center [1034, 423] width 138 height 22
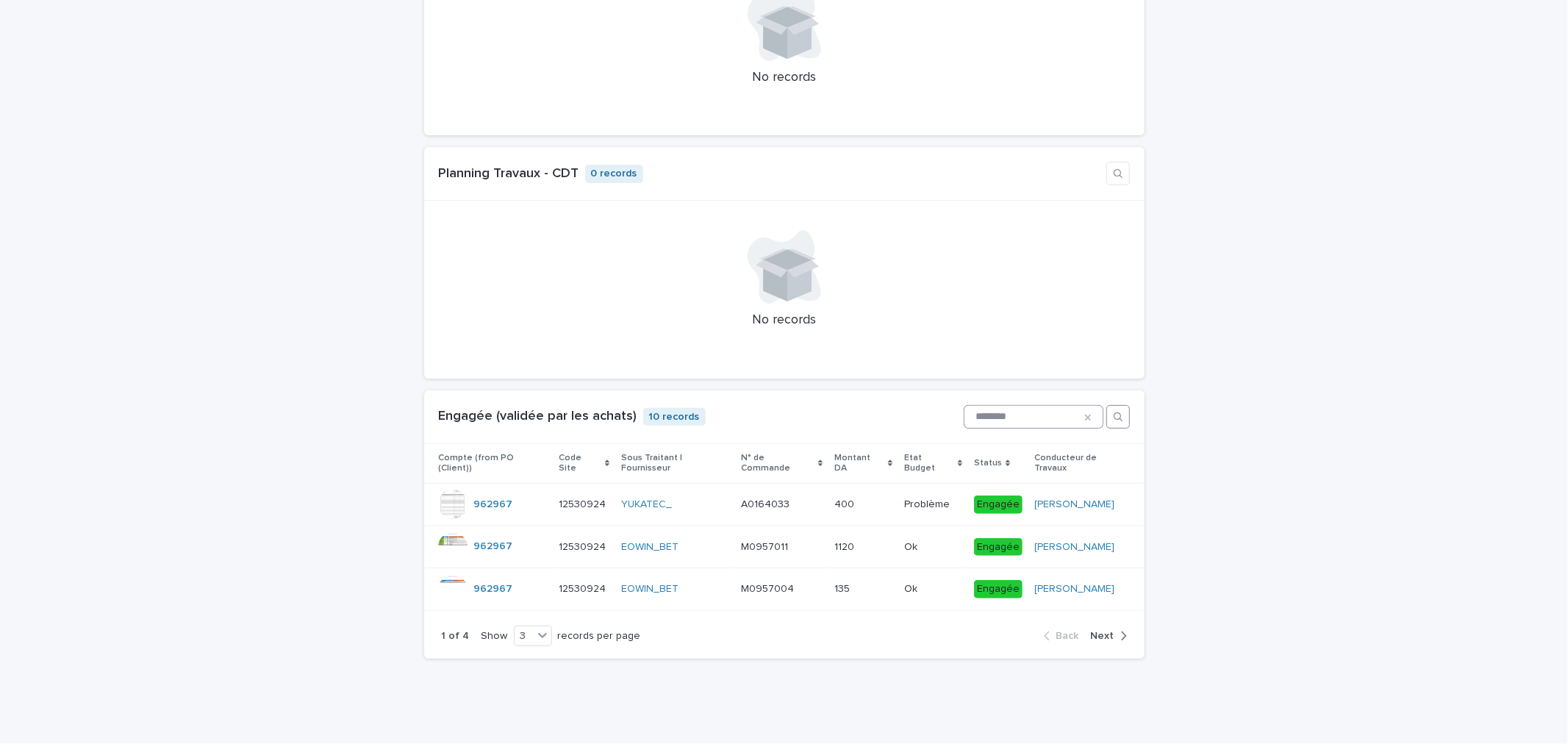
scroll to position [5024, 0]
type input "********"
click at [538, 635] on icon at bounding box center [543, 636] width 9 height 5
click at [514, 692] on div "9" at bounding box center [522, 692] width 36 height 17
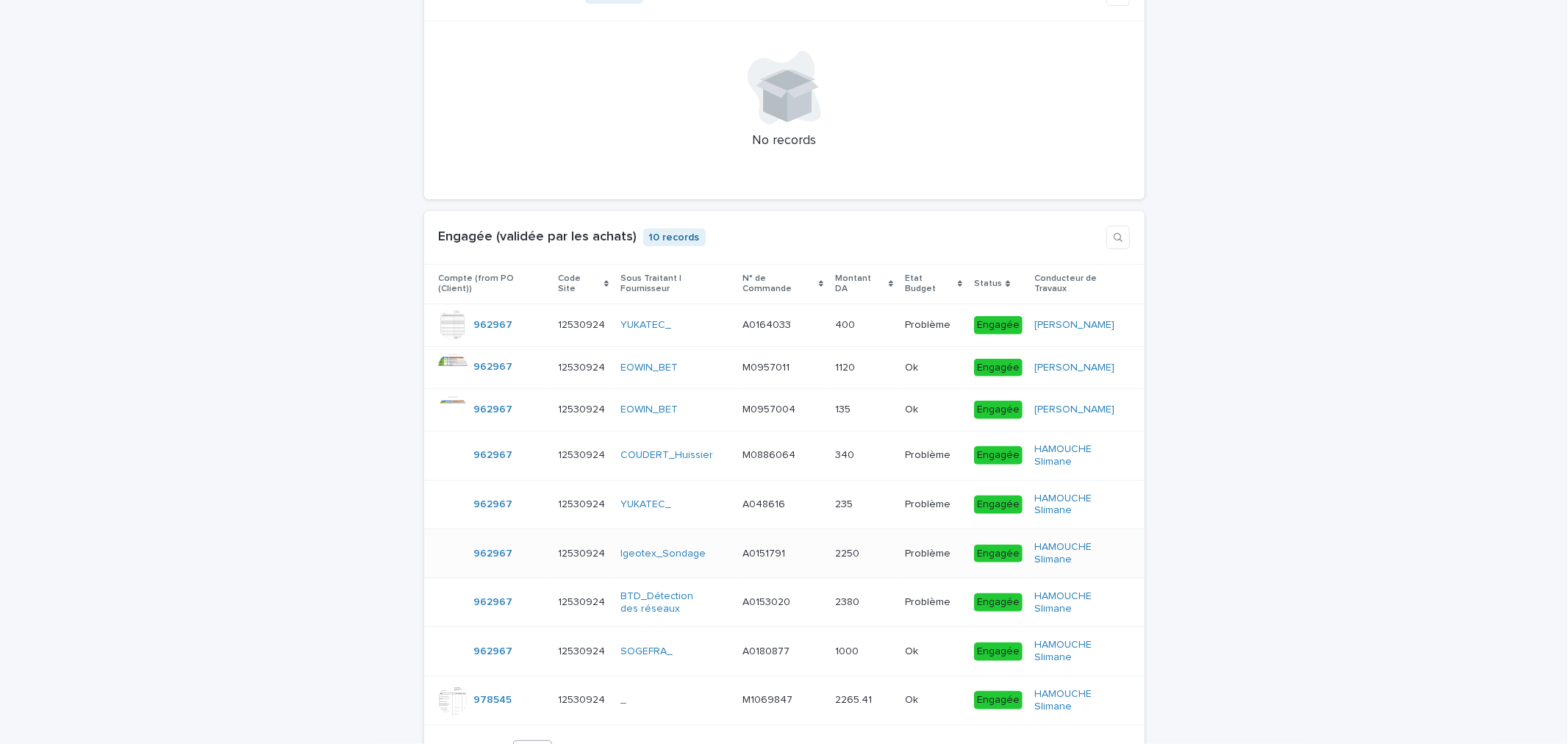
scroll to position [5269, 0]
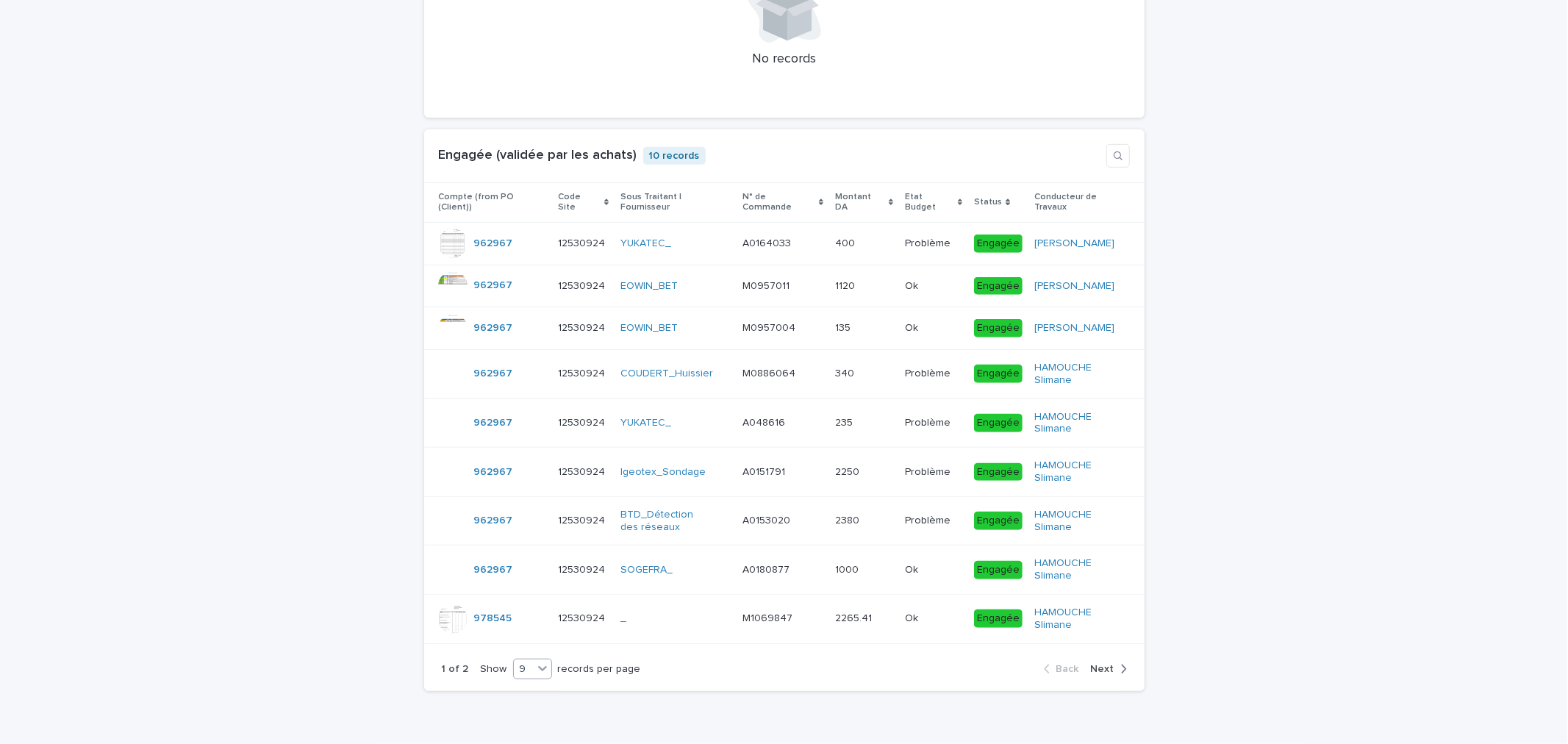
click at [1093, 674] on span "Next" at bounding box center [1102, 669] width 23 height 10
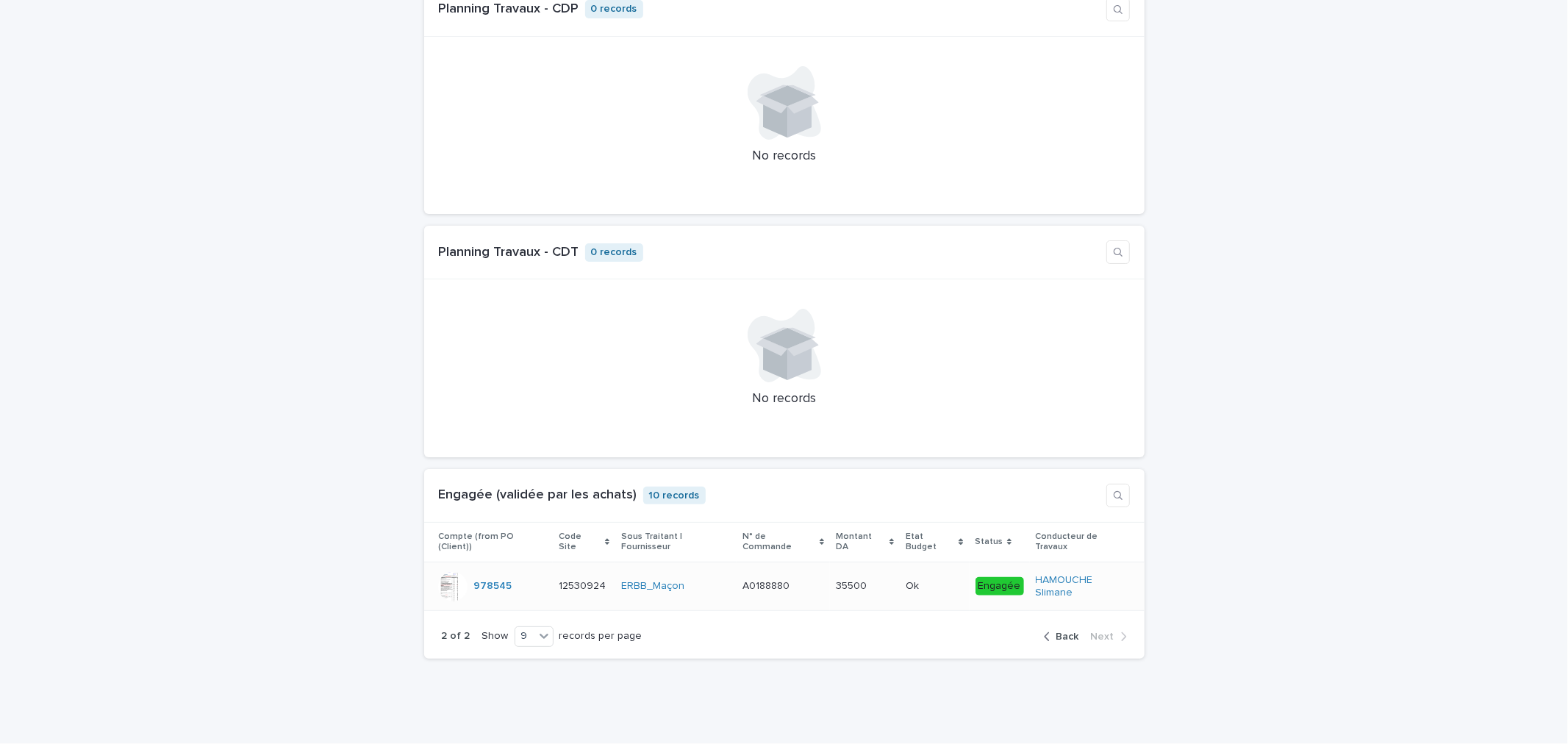
click at [723, 611] on td "ERBB_Maçon" at bounding box center [676, 586] width 121 height 49
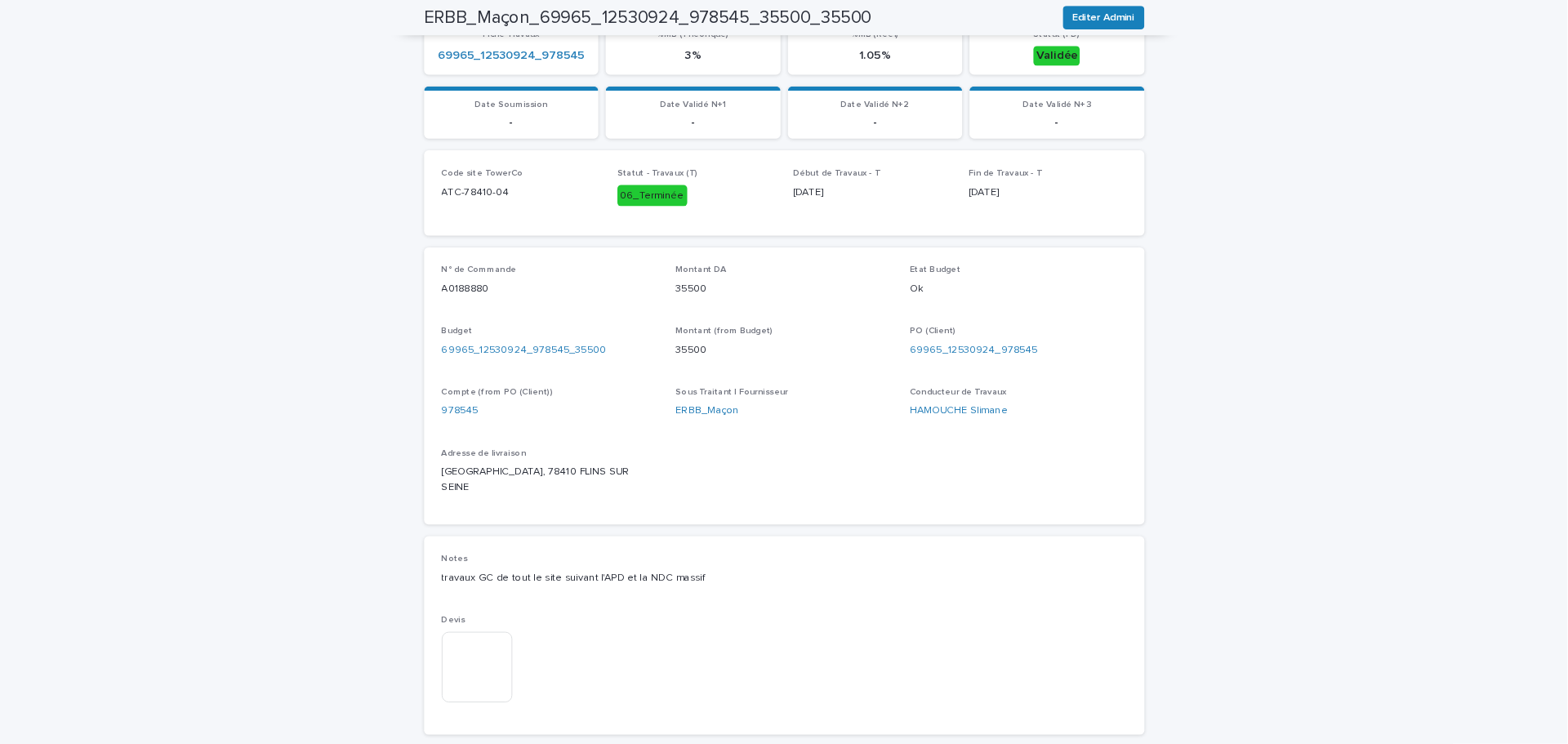
scroll to position [453, 0]
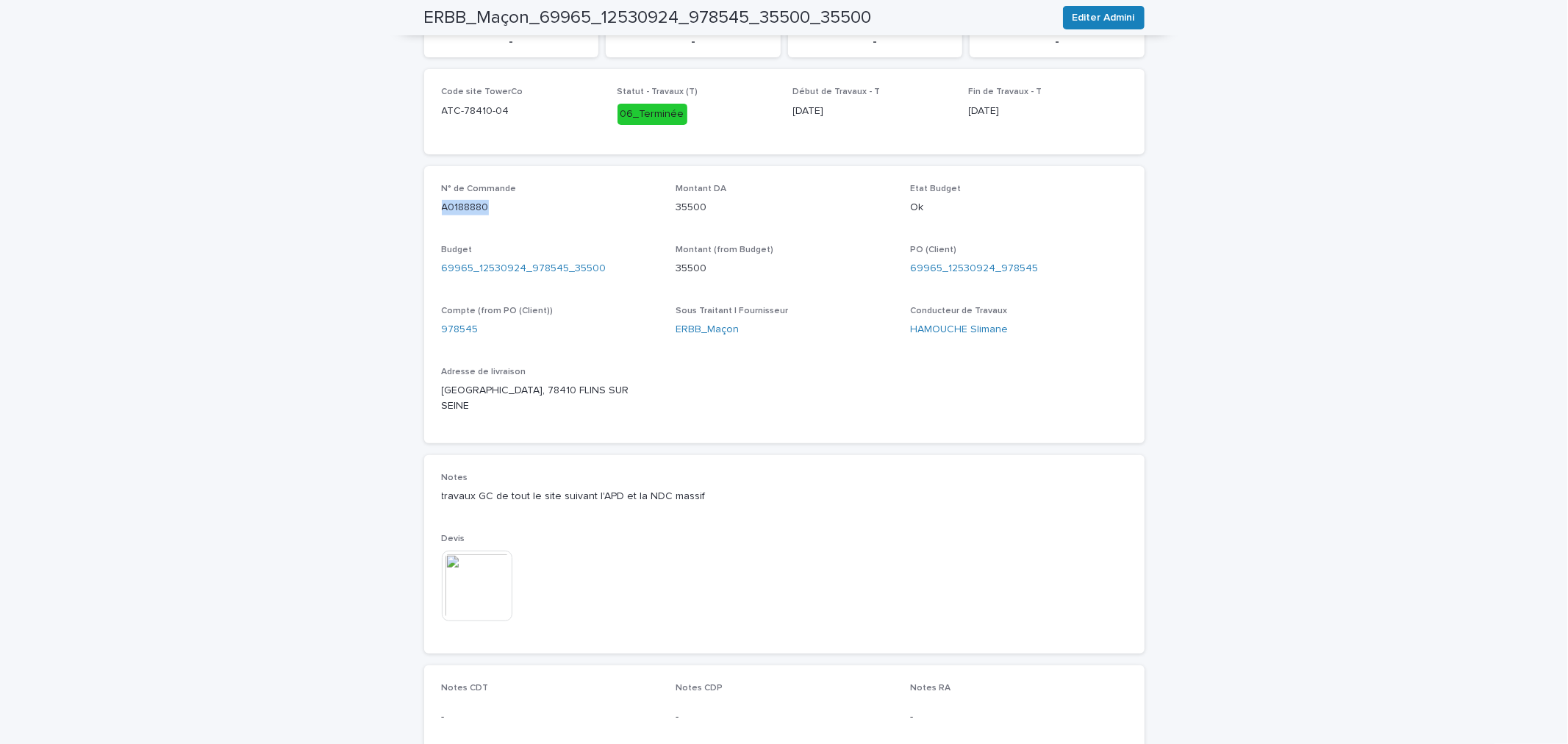
drag, startPoint x: 502, startPoint y: 201, endPoint x: 430, endPoint y: 208, distance: 72.3
click at [430, 208] on div "N° de Commande A0188880 Montant DA 35500 Etat Budget Ok Budget 69965_12530924_9…" at bounding box center [784, 306] width 721 height 278
copy p "A0188880"
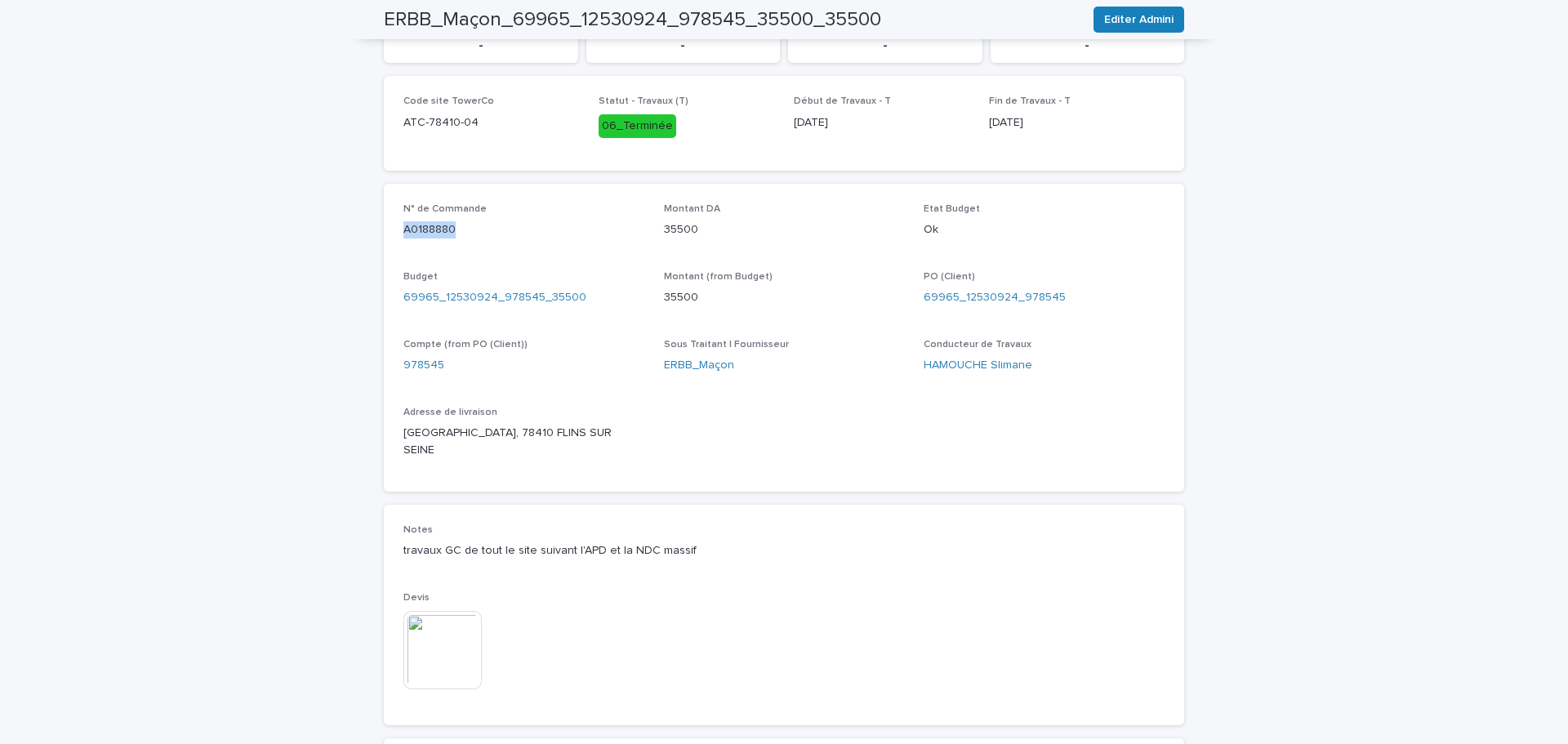
scroll to position [0, 0]
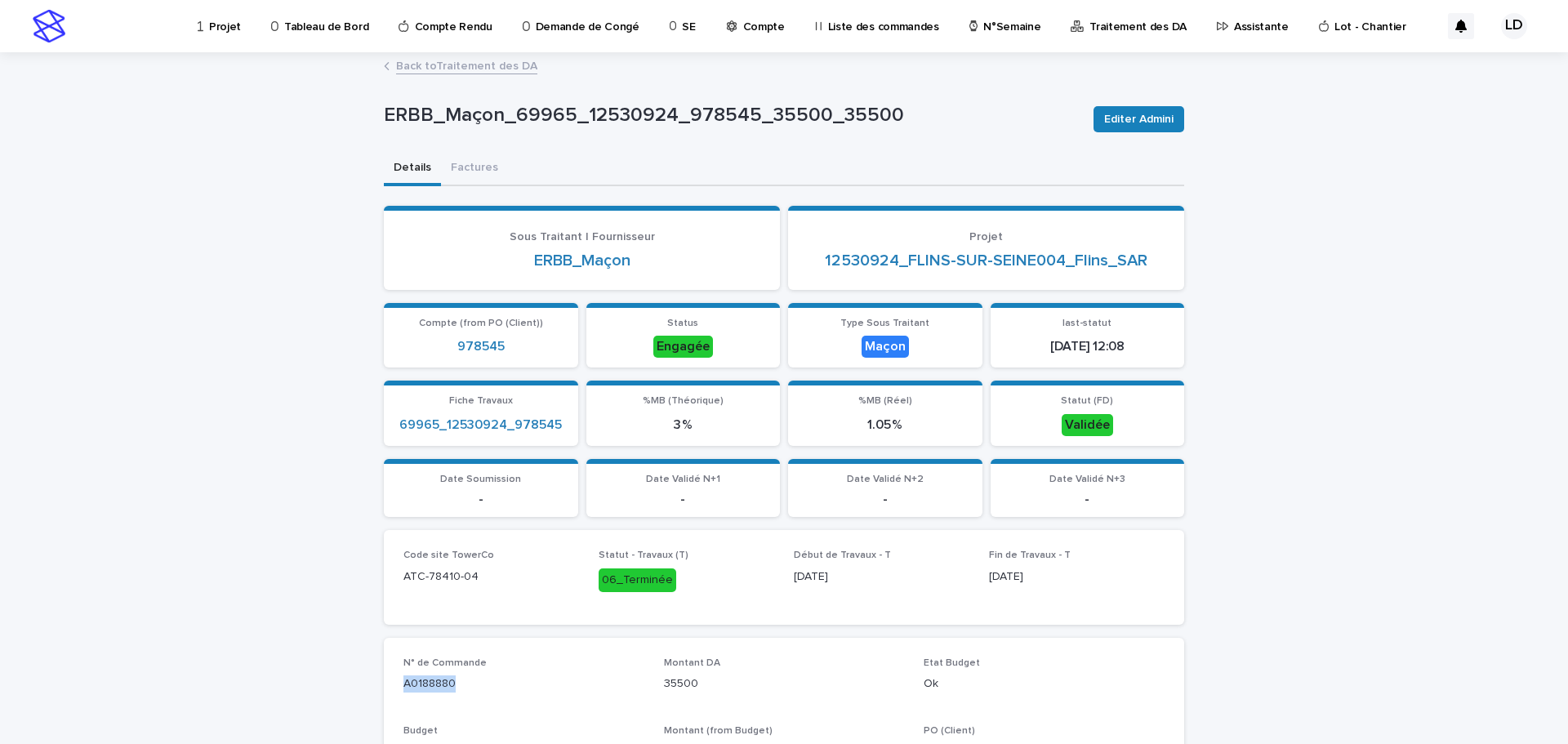
click at [221, 26] on p "Projet" at bounding box center [225, 17] width 32 height 34
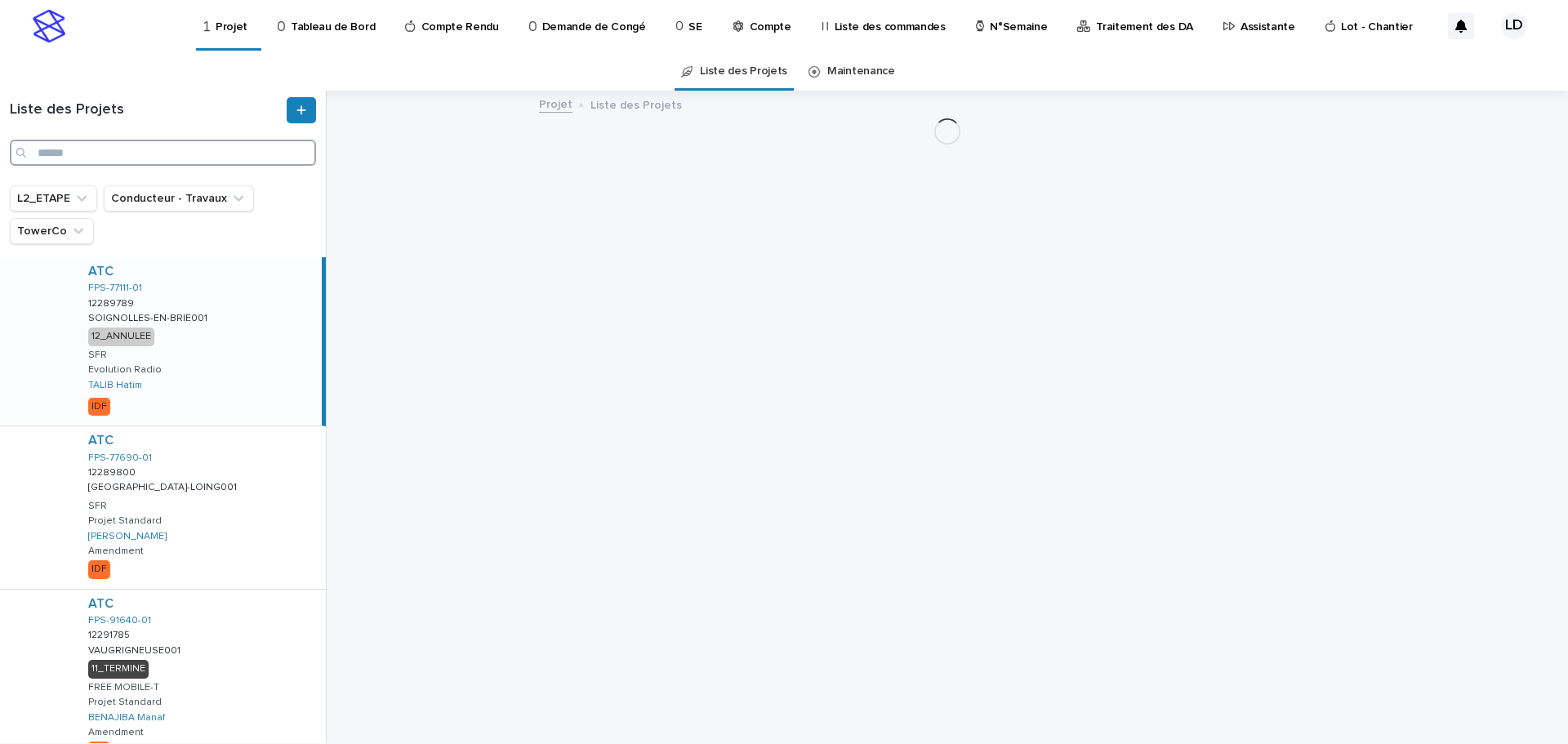
click at [95, 149] on input "Search" at bounding box center [163, 153] width 306 height 26
paste input "**********"
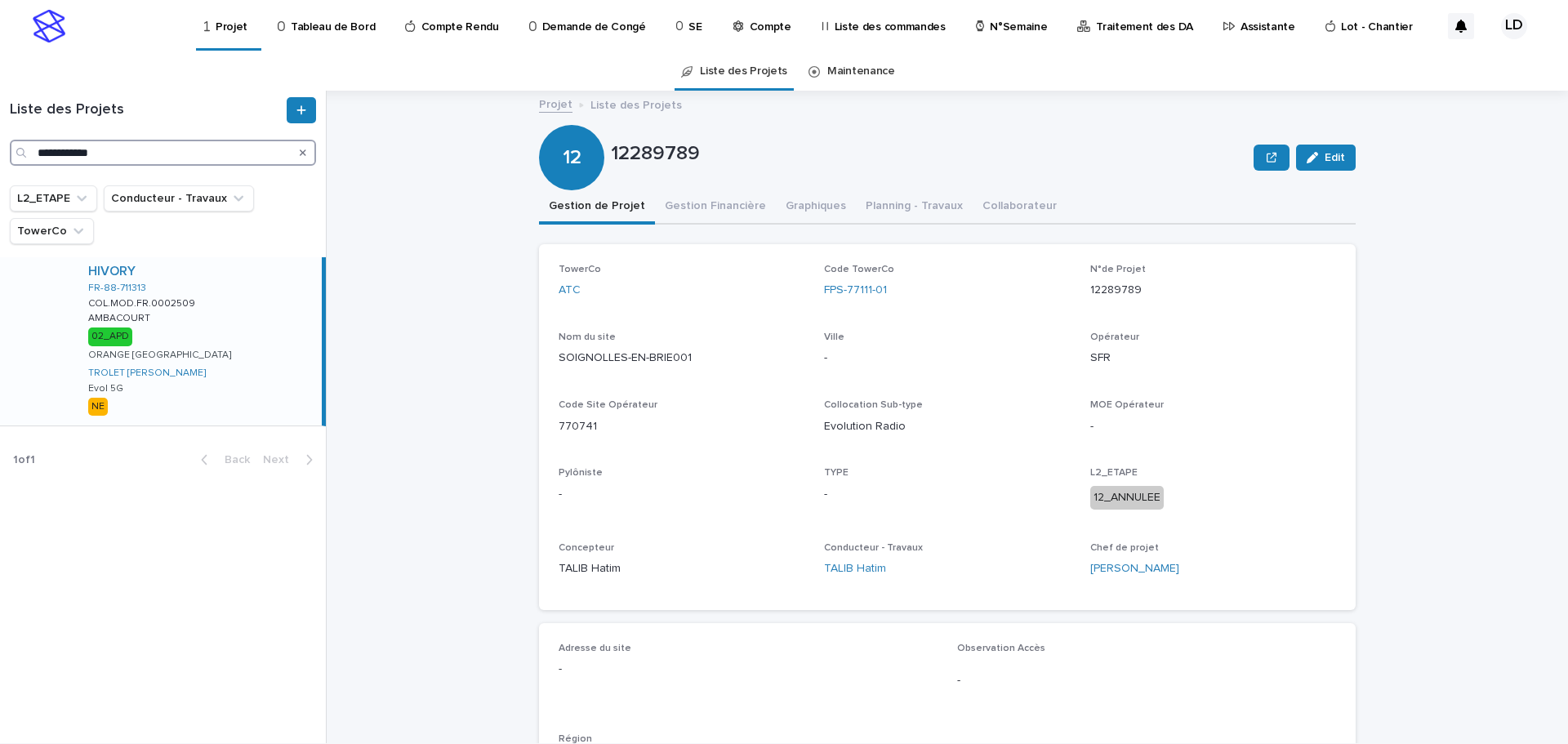
type input "**********"
click at [265, 336] on div "HIVORY FR-88-711313 COL.MOD.FR.0002509 COL.MOD.FR.0002509 AMBACOURT AMBACOURT 0…" at bounding box center [199, 341] width 247 height 168
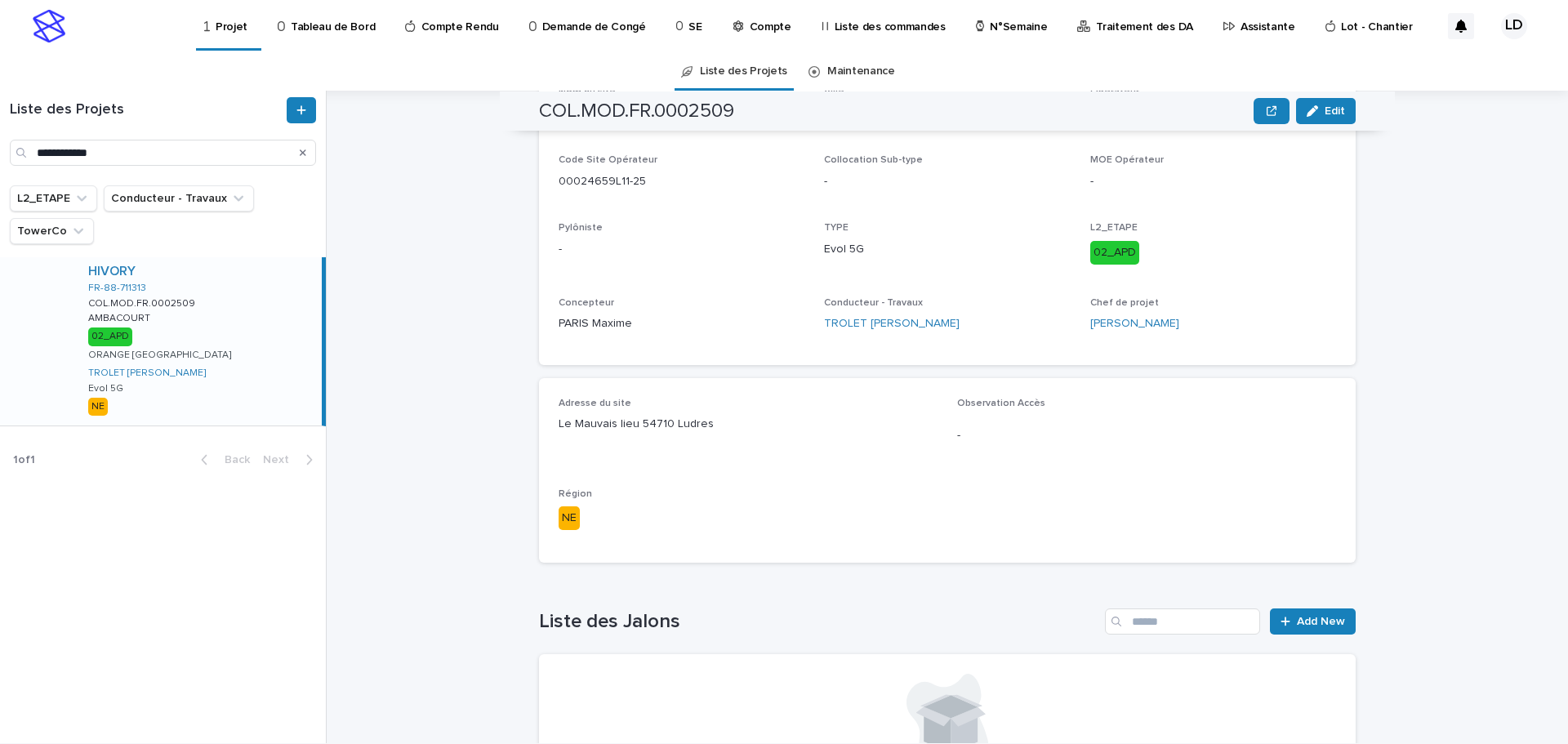
scroll to position [399, 0]
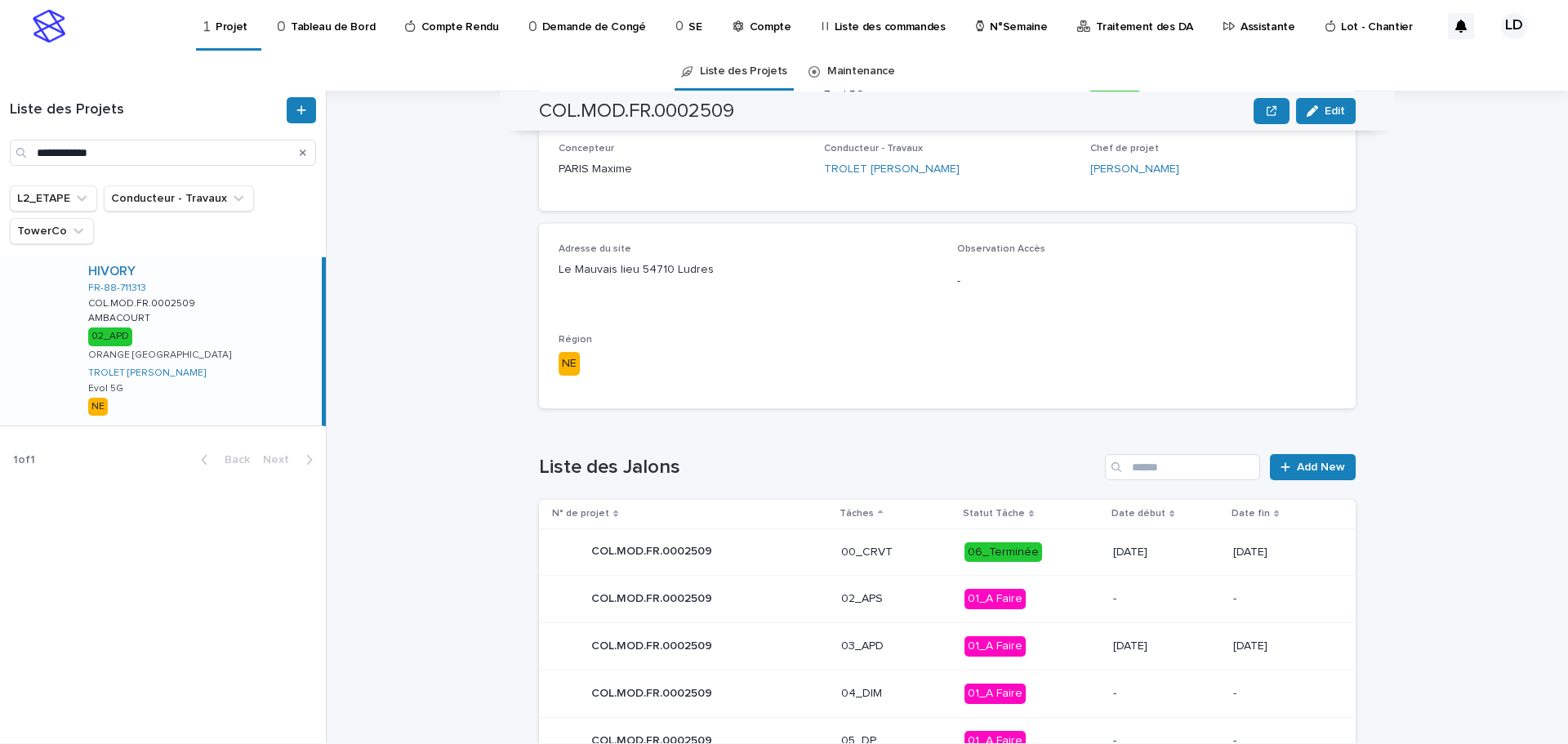
drag, startPoint x: 715, startPoint y: 430, endPoint x: 673, endPoint y: 428, distance: 42.0
click at [673, 428] on div "Loading... Saving… Liste des Jalons Add New N° de projet Tâches Statut Tâche Da…" at bounding box center [948, 715] width 817 height 587
drag, startPoint x: 719, startPoint y: 274, endPoint x: 546, endPoint y: 274, distance: 173.0
click at [546, 274] on div "Adresse du site Le Mauvais lieu 54710 Ludres Observation Accès - Région NE" at bounding box center [948, 315] width 817 height 185
copy p "Le Mauvais lieu 54710 Ludres"
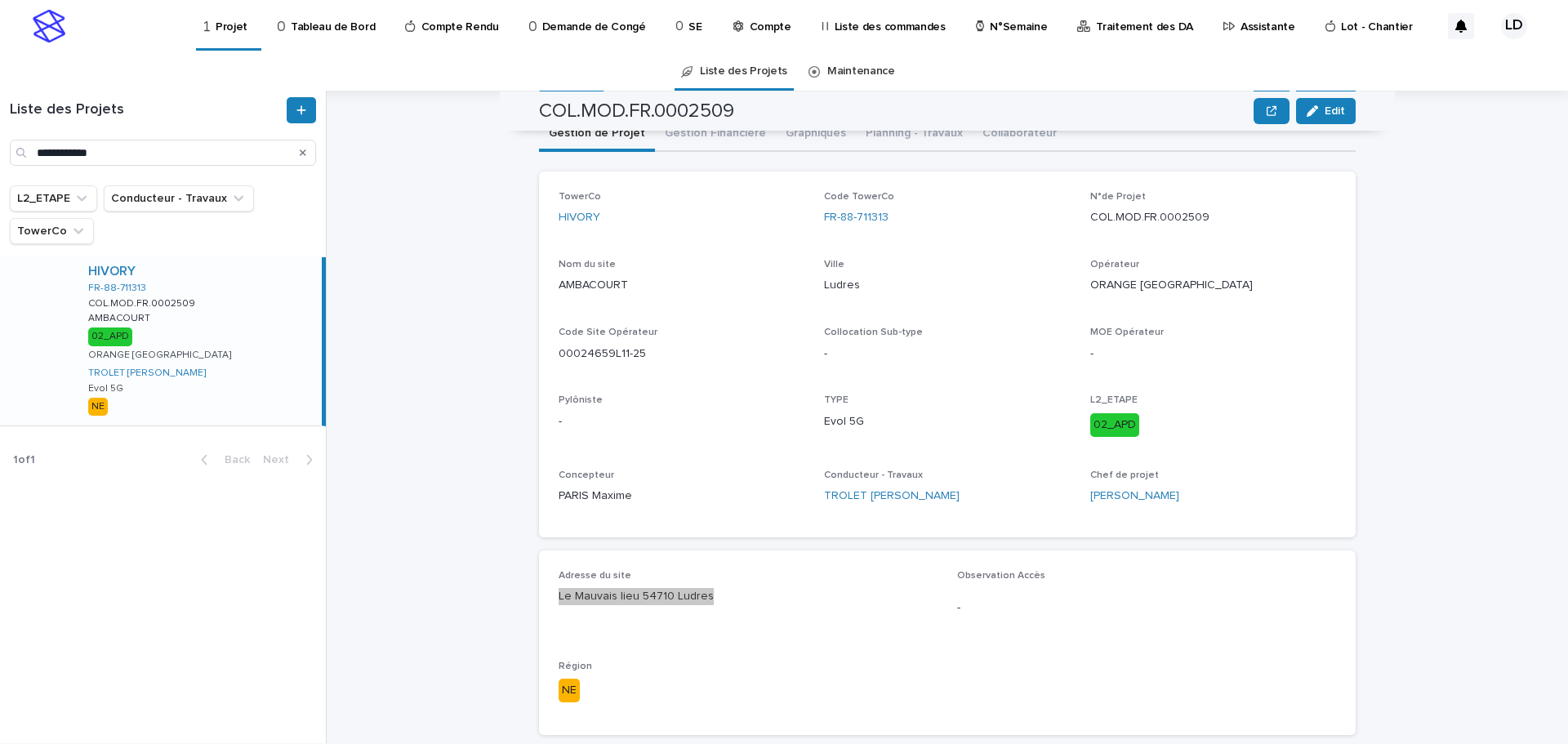
scroll to position [0, 0]
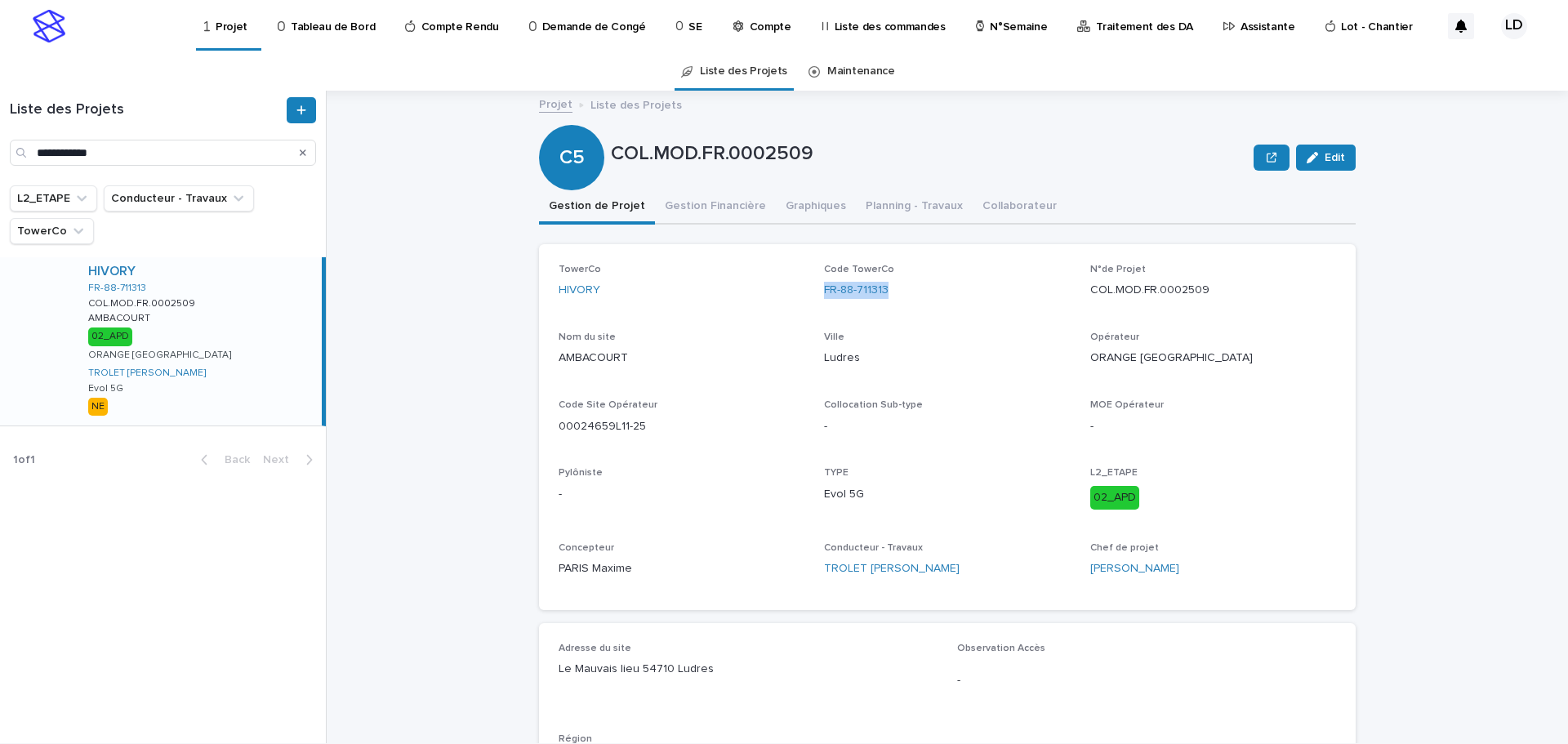
drag, startPoint x: 897, startPoint y: 294, endPoint x: 811, endPoint y: 293, distance: 86.0
click at [811, 293] on div "TowerCo HIVORY Code TowerCo FR-88-711313 N°de Projet COL.MOD.FR.0002509 Nom du …" at bounding box center [947, 427] width 778 height 326
copy link "FR-88-711313"
drag, startPoint x: 1209, startPoint y: 292, endPoint x: 1080, endPoint y: 292, distance: 129.0
click at [1080, 292] on div "TowerCo HIVORY Code TowerCo FR-88-711313 N°de Projet COL.MOD.FR.0002509 Nom du …" at bounding box center [947, 427] width 778 height 326
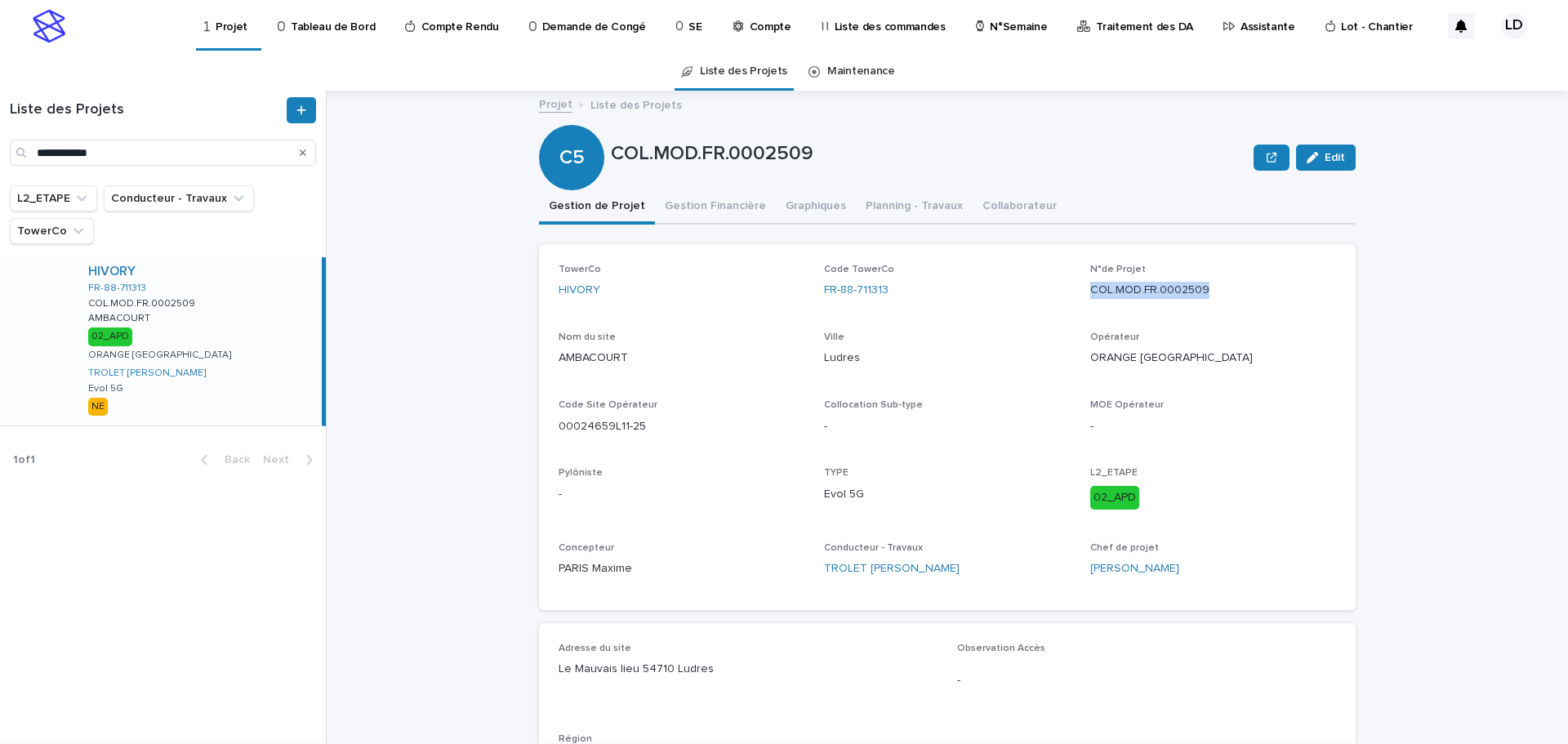
copy p "COL.MOD.FR.0002509"
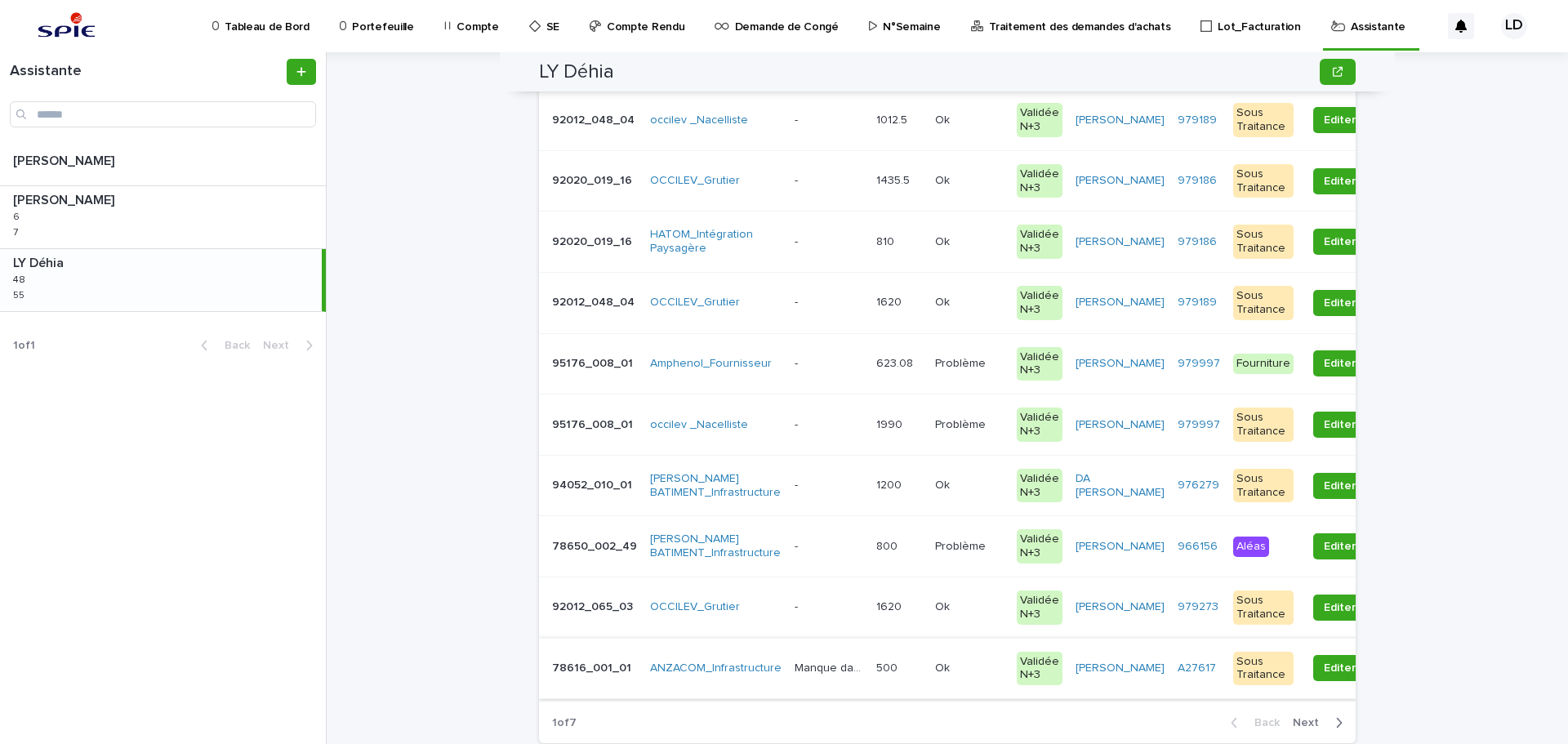
scroll to position [326, 0]
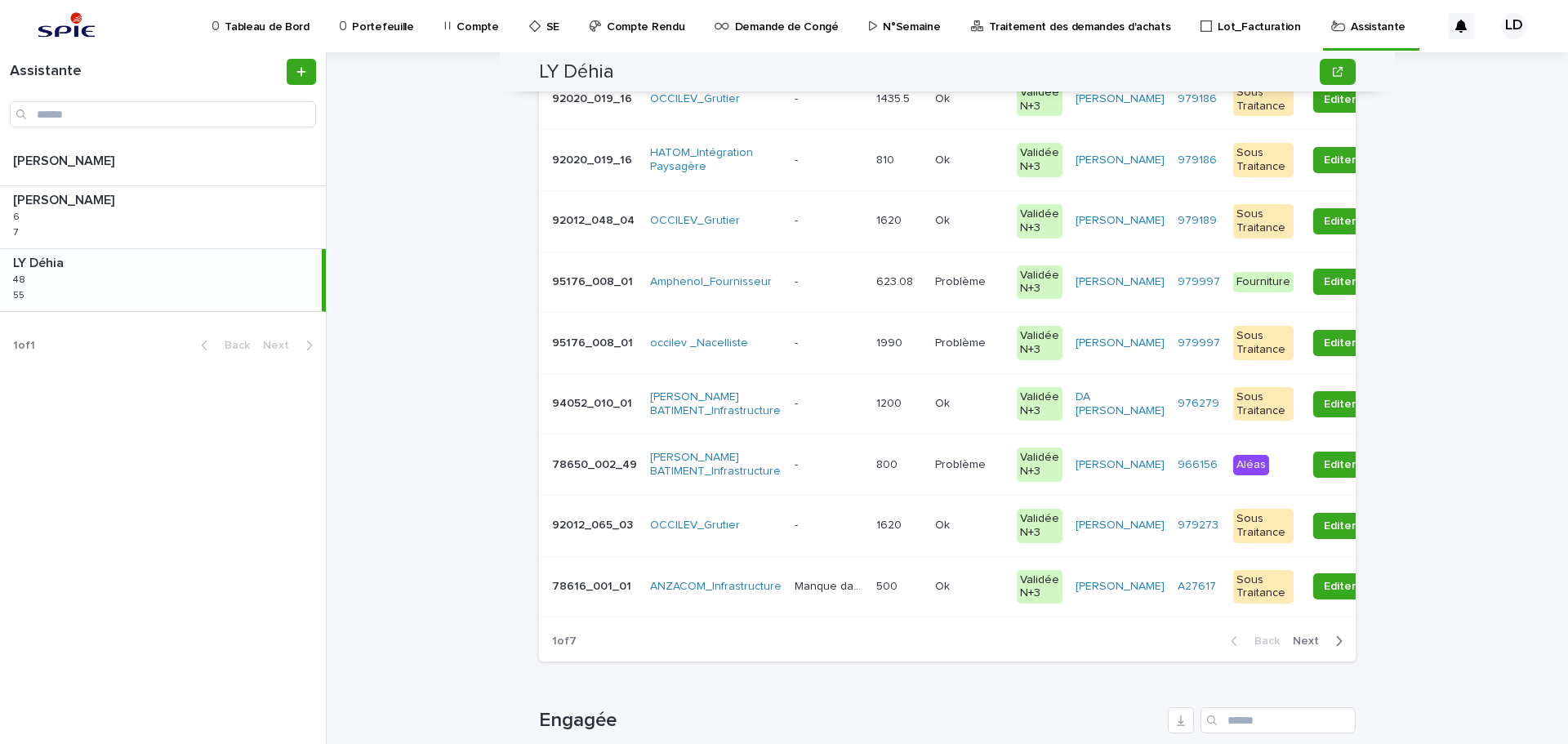
click at [1304, 647] on span "Next" at bounding box center [1310, 641] width 36 height 11
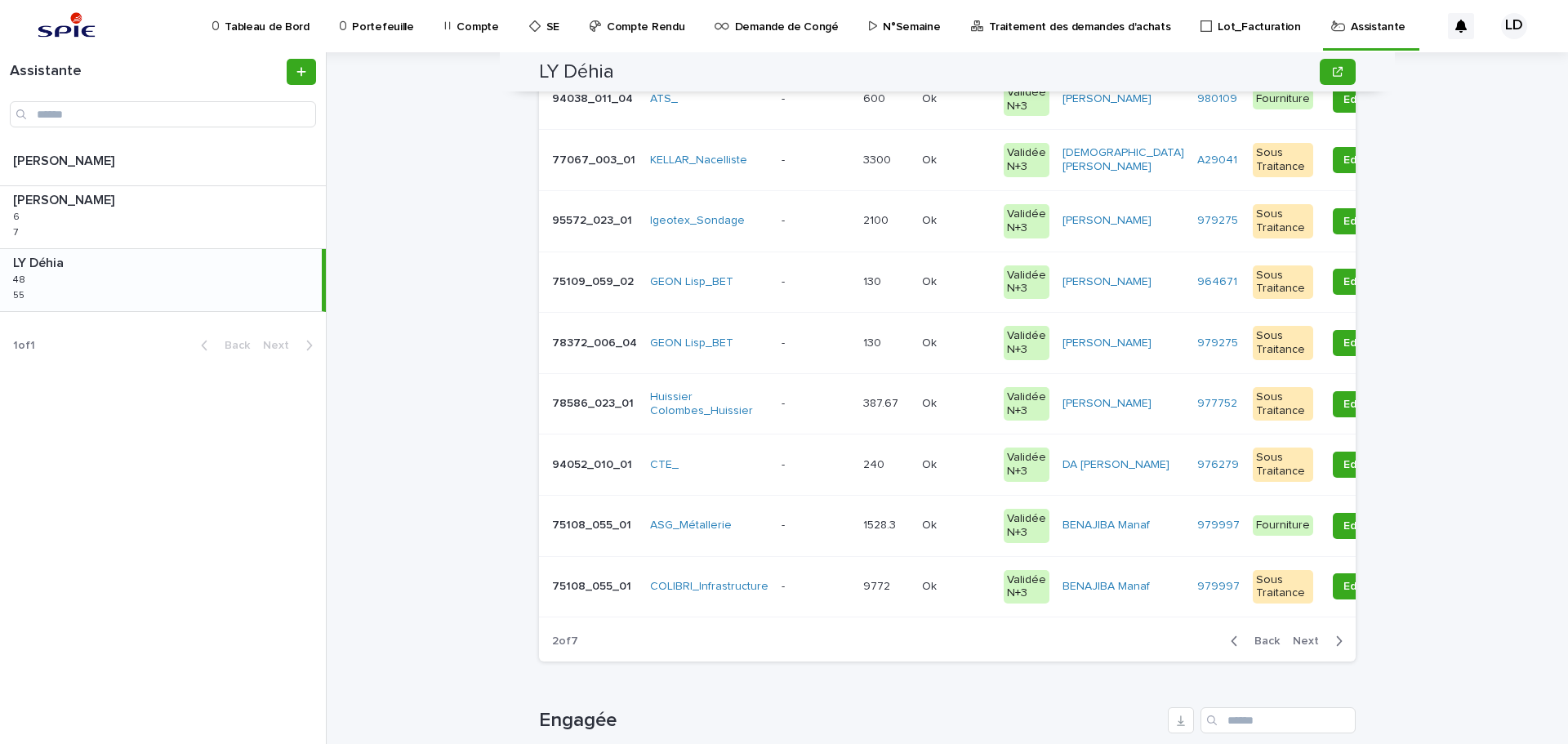
click at [1304, 647] on span "Next" at bounding box center [1310, 641] width 36 height 11
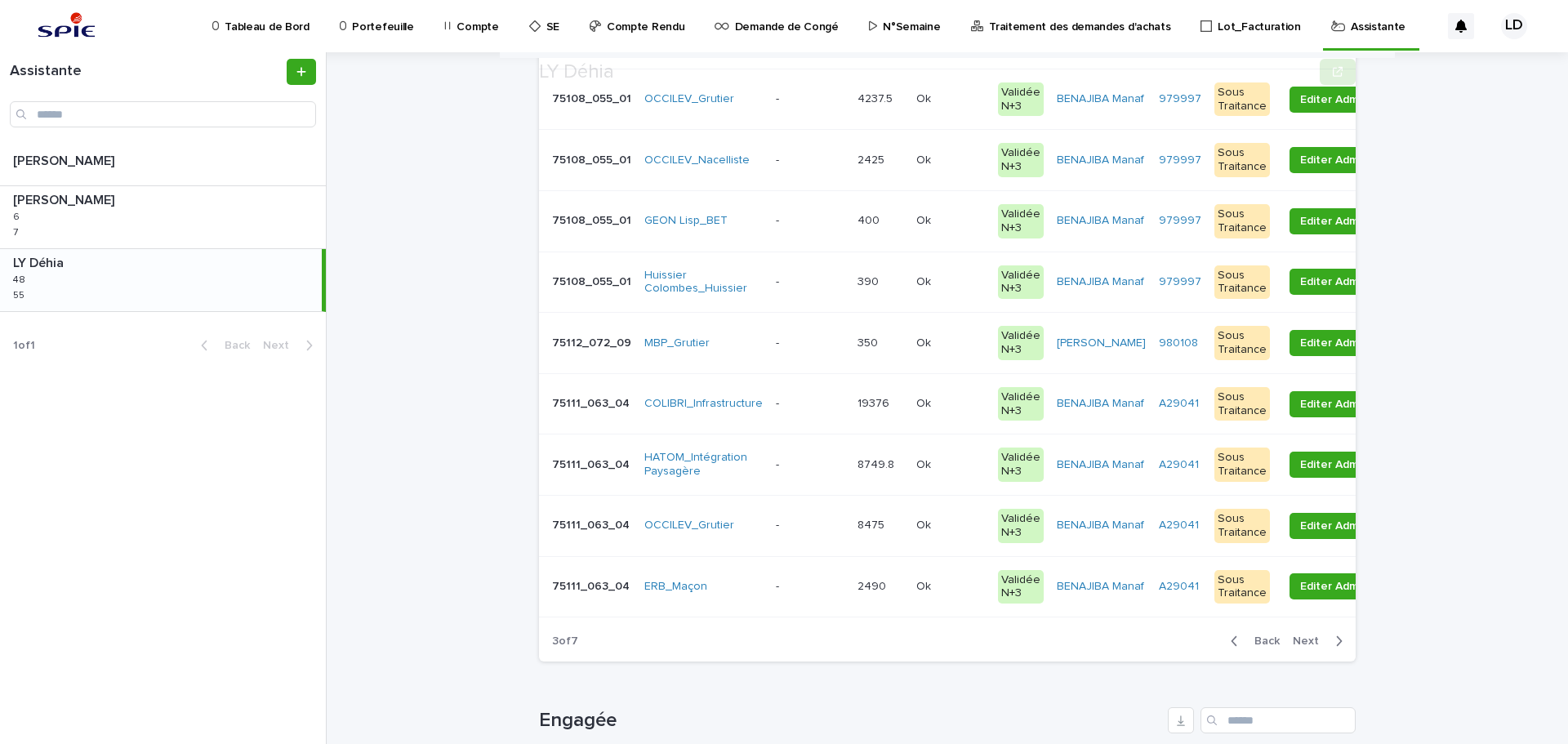
scroll to position [408, 0]
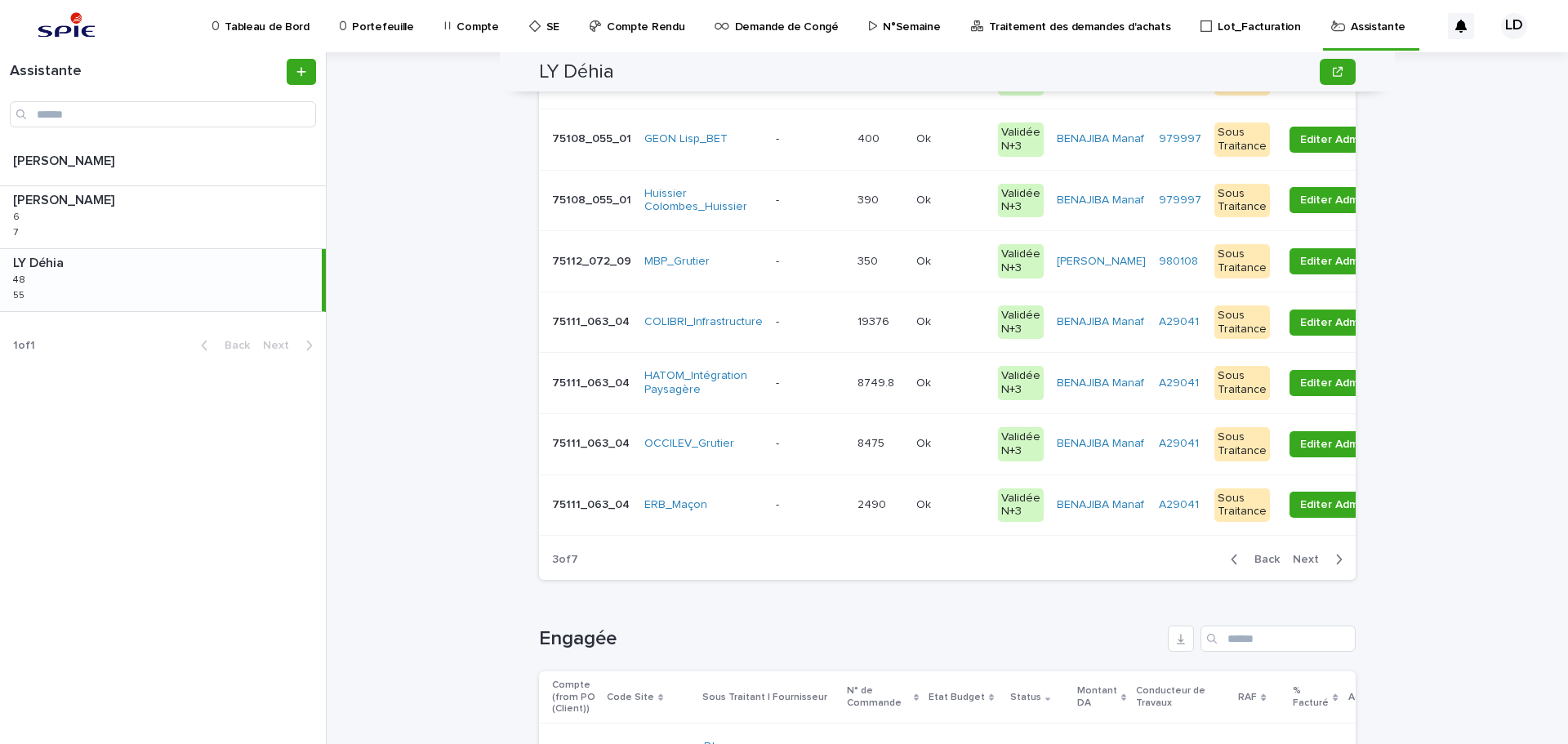
click at [755, 395] on td "HATOM_Intégration Paysagère" at bounding box center [703, 383] width 132 height 62
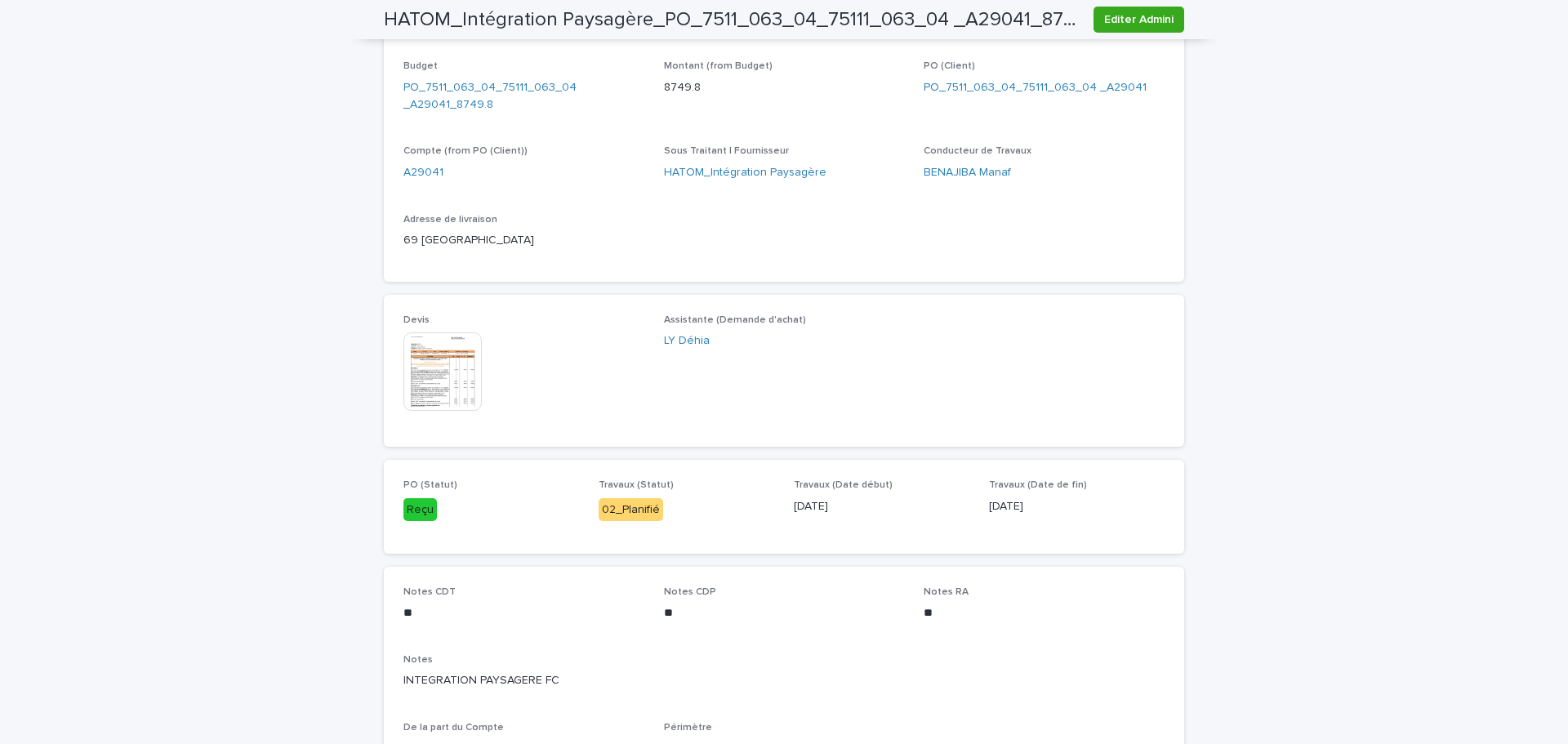
scroll to position [735, 0]
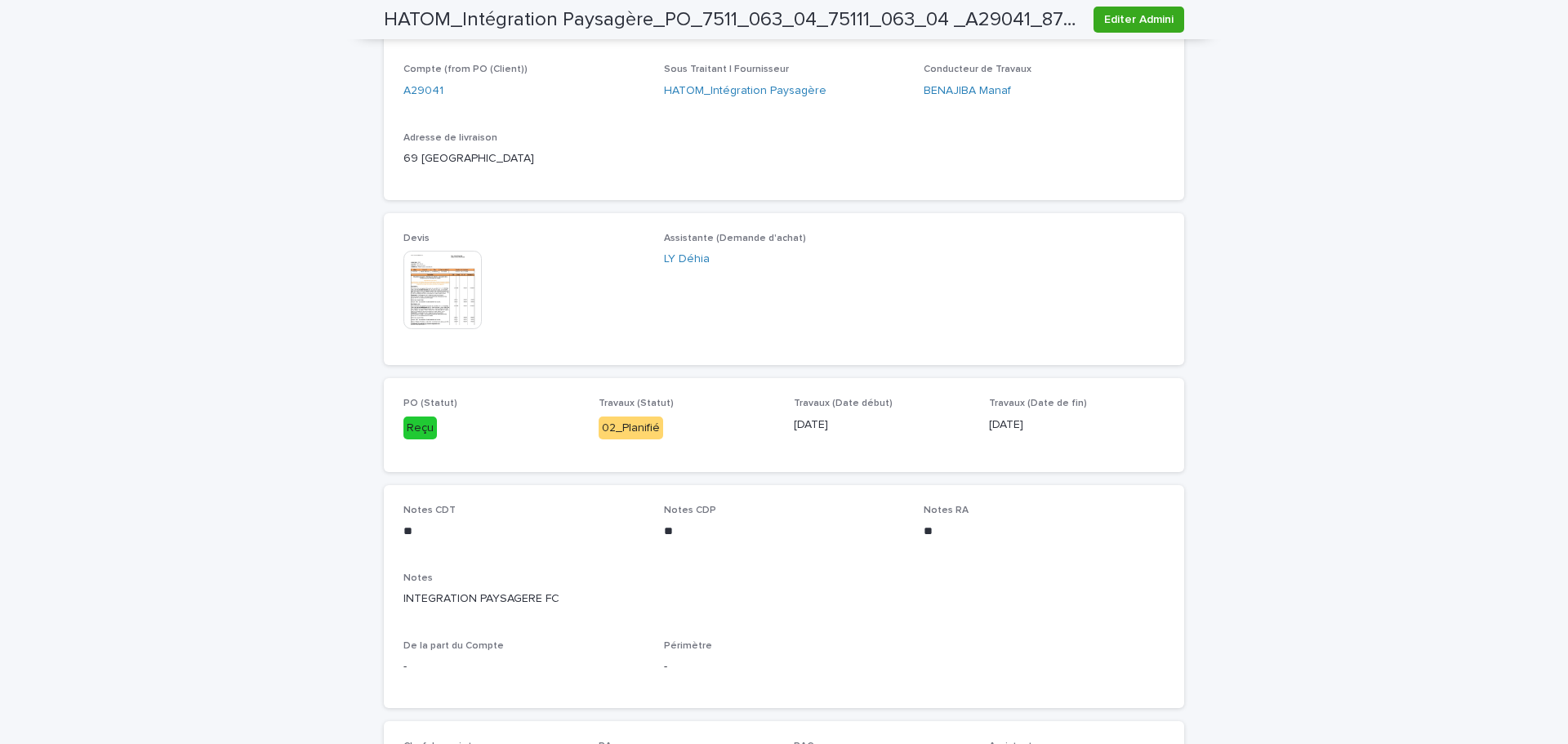
click at [441, 292] on img at bounding box center [442, 289] width 78 height 78
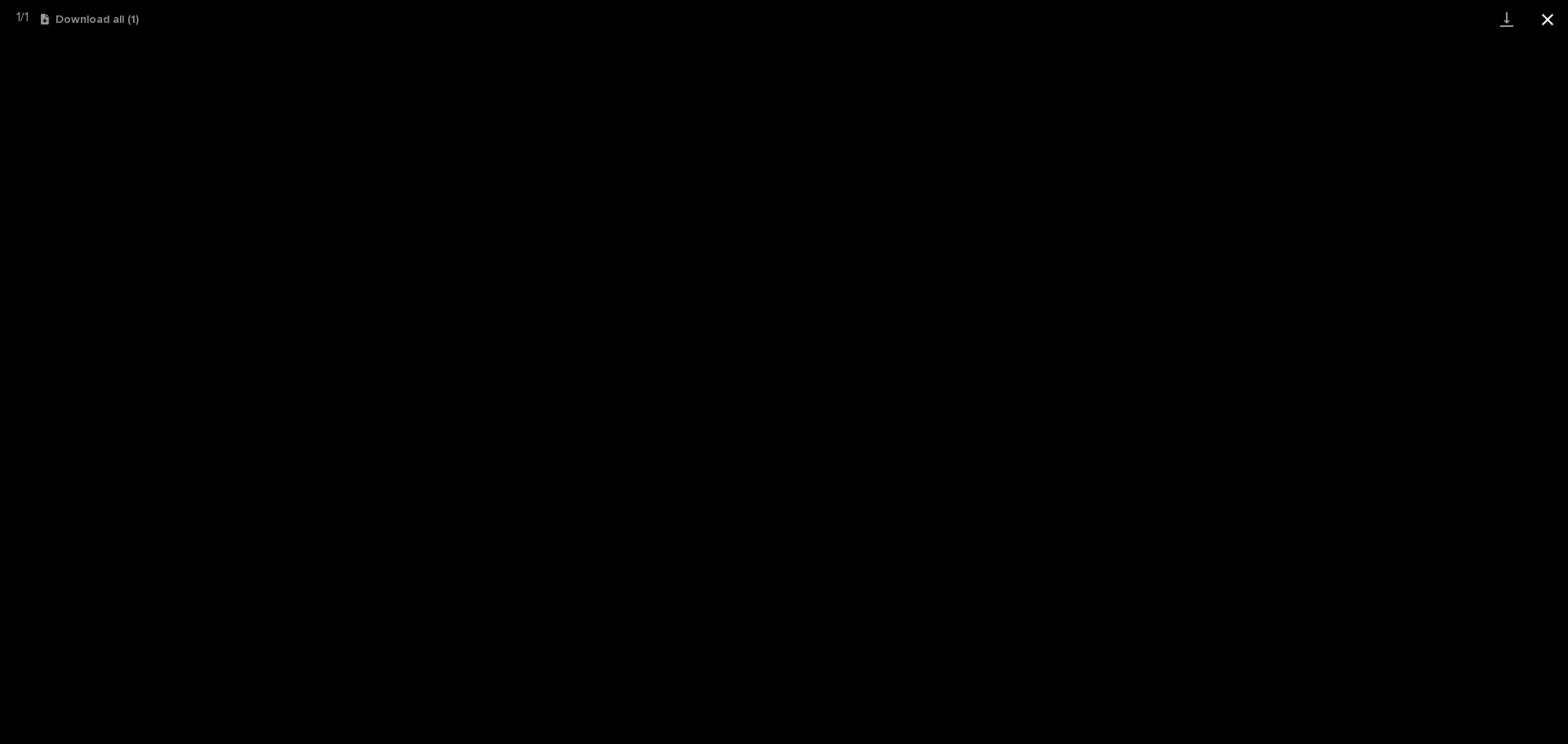
click at [1540, 20] on button "Close gallery" at bounding box center [1548, 19] width 40 height 39
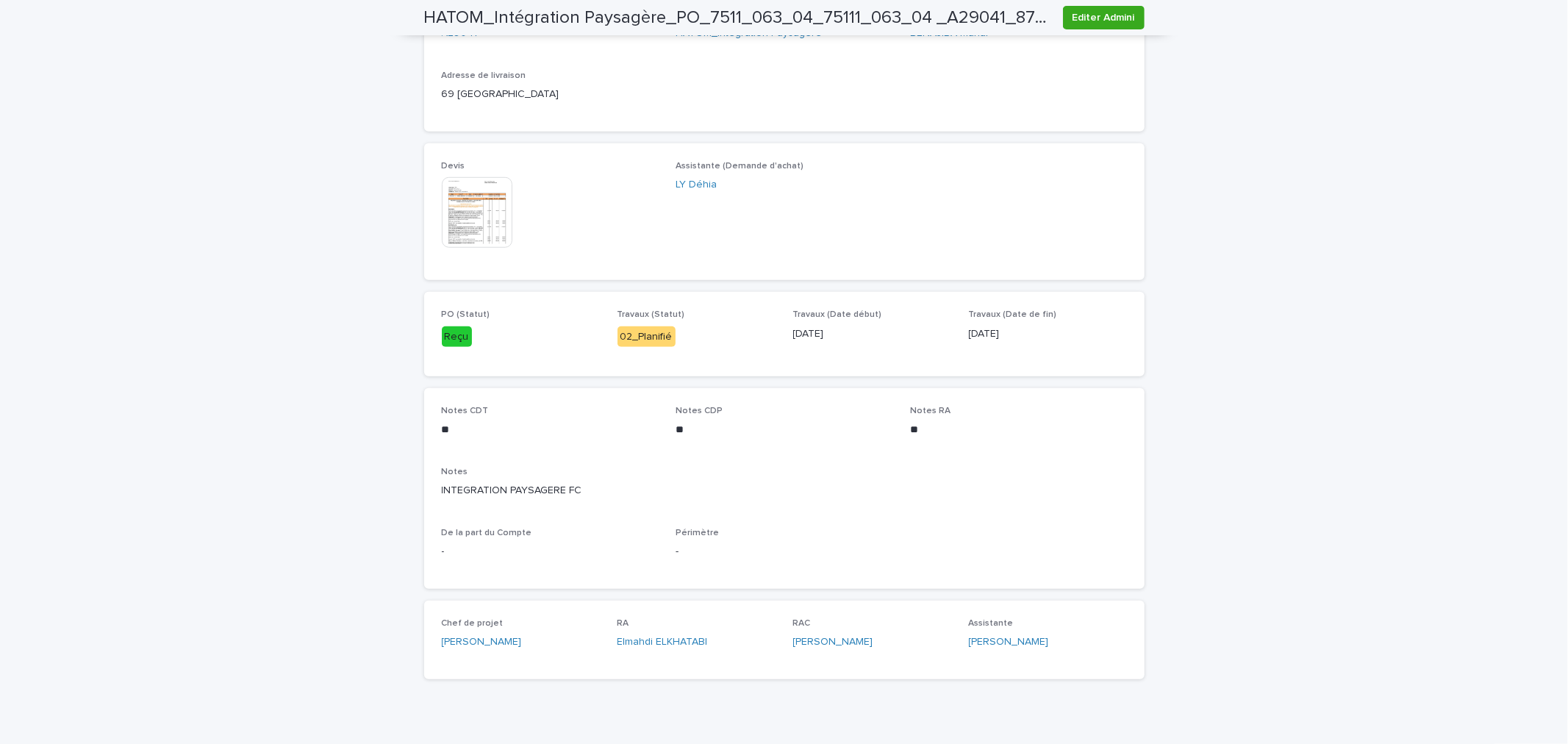
scroll to position [728, 0]
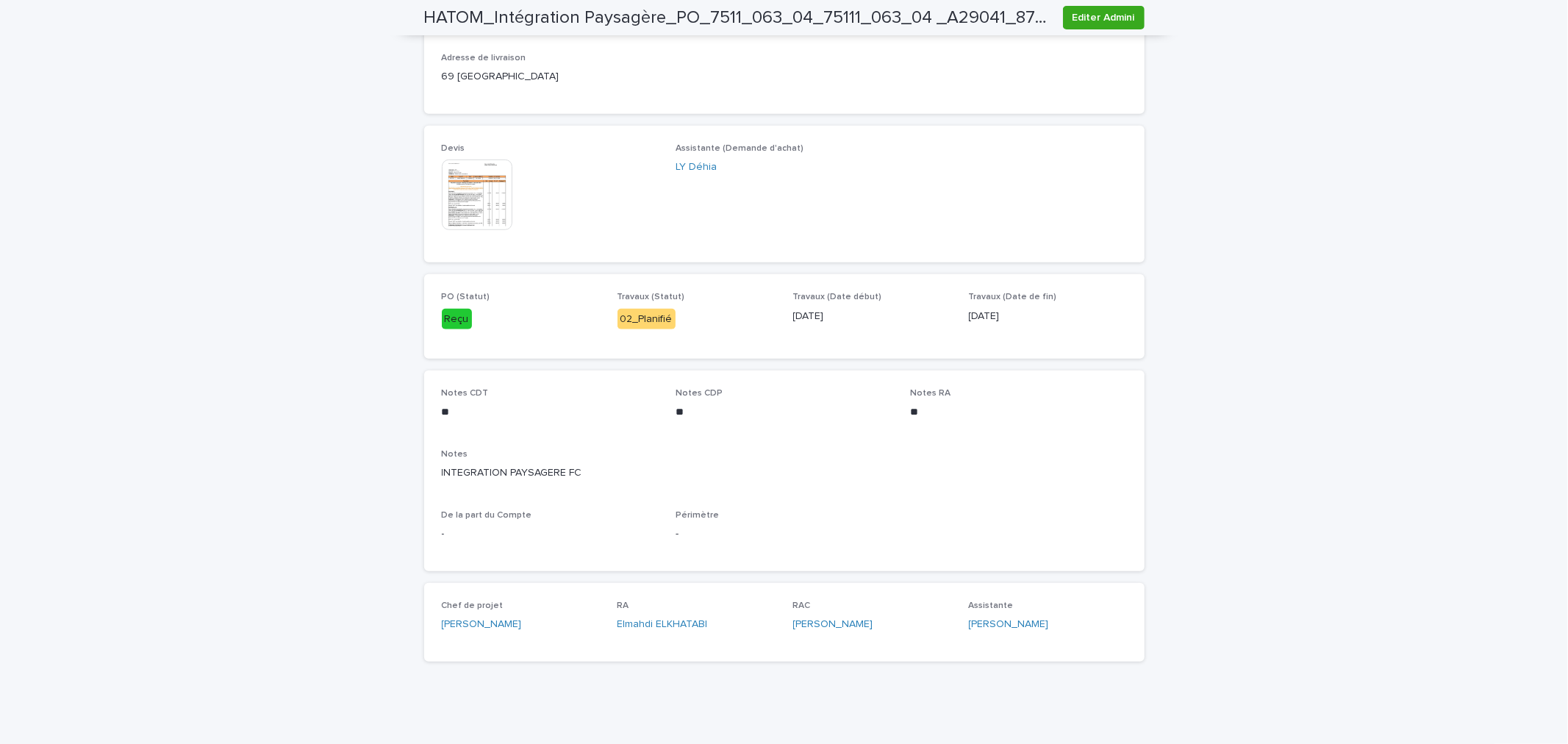
click at [475, 203] on img at bounding box center [476, 195] width 70 height 70
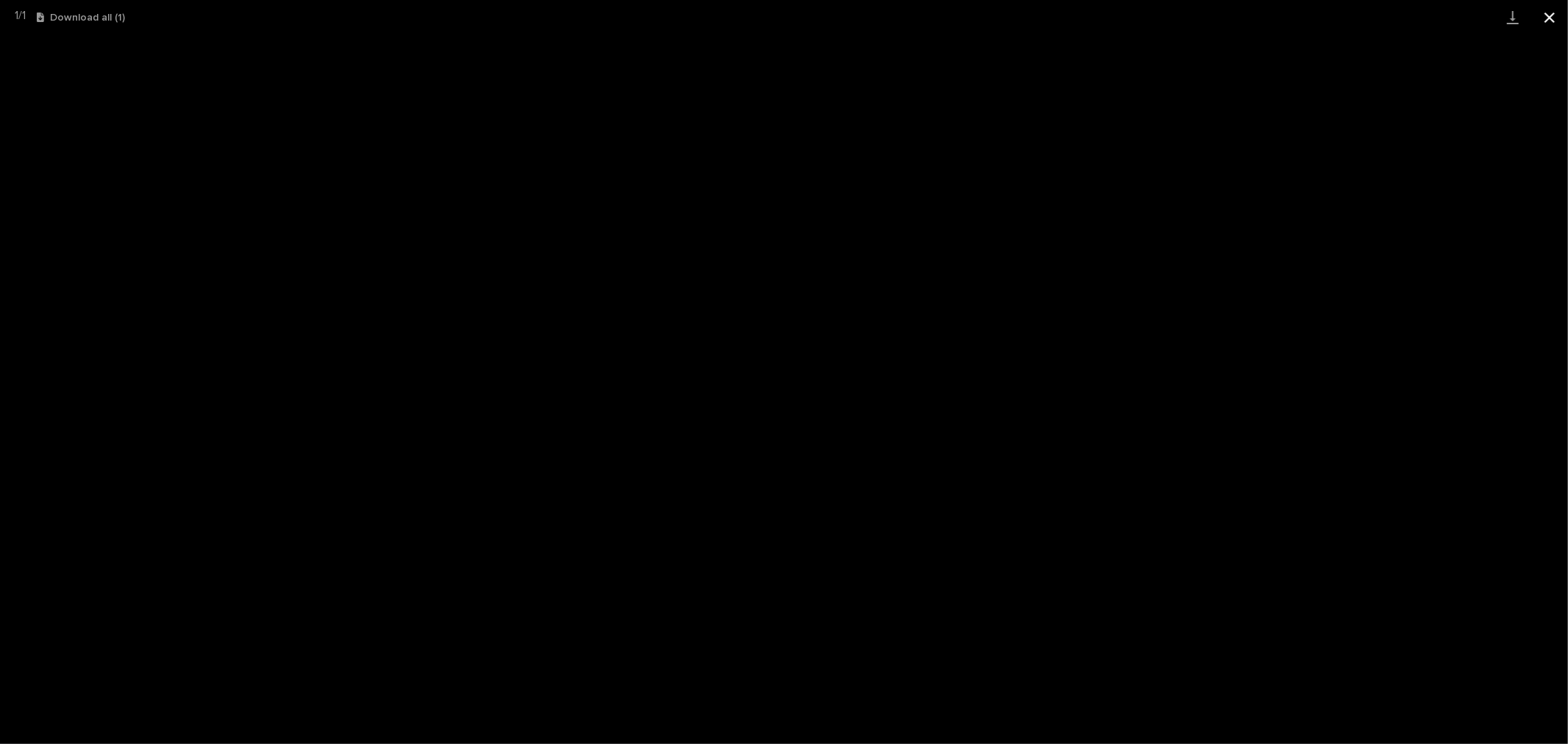
click at [1411, 12] on button "Close gallery" at bounding box center [1550, 17] width 36 height 35
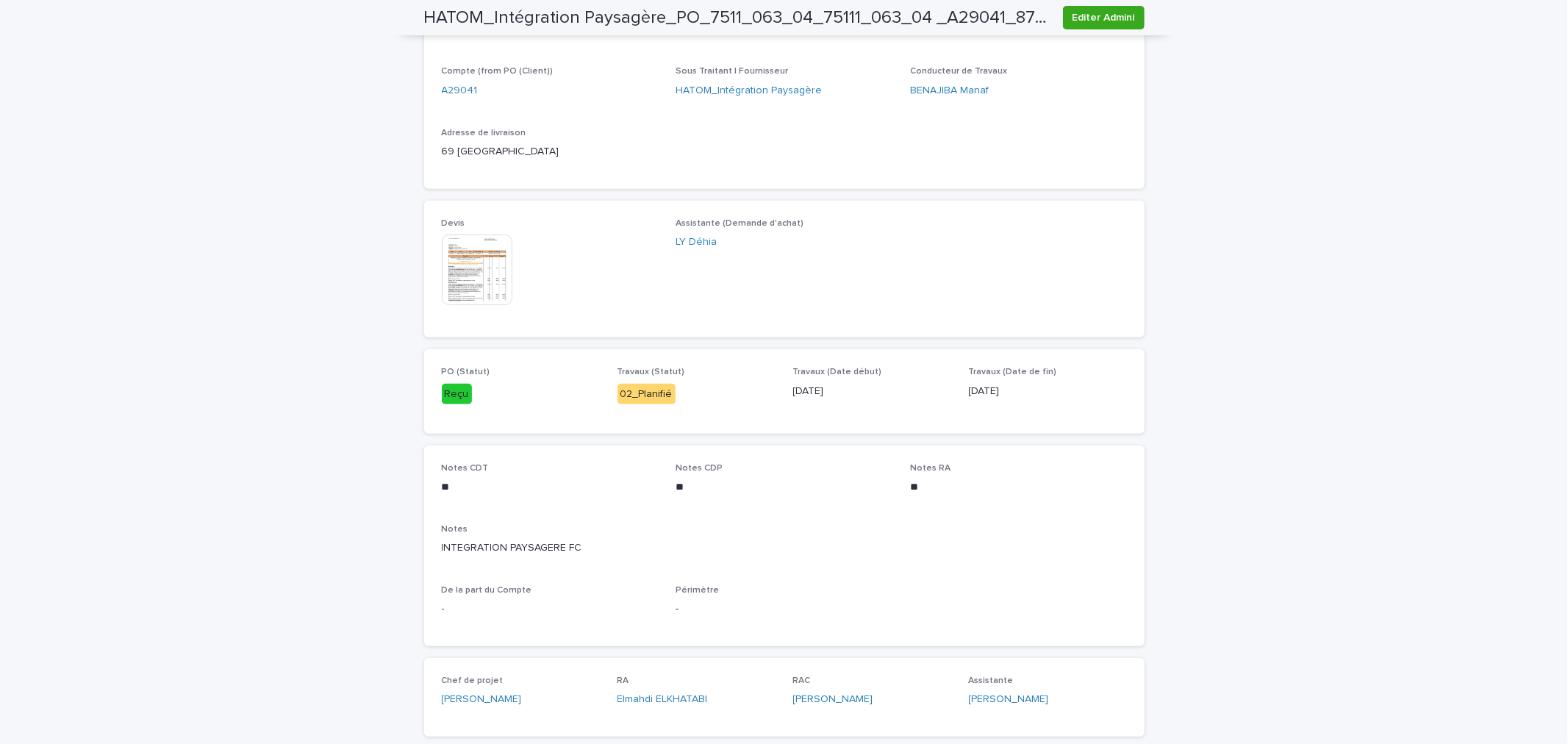
scroll to position [0, 0]
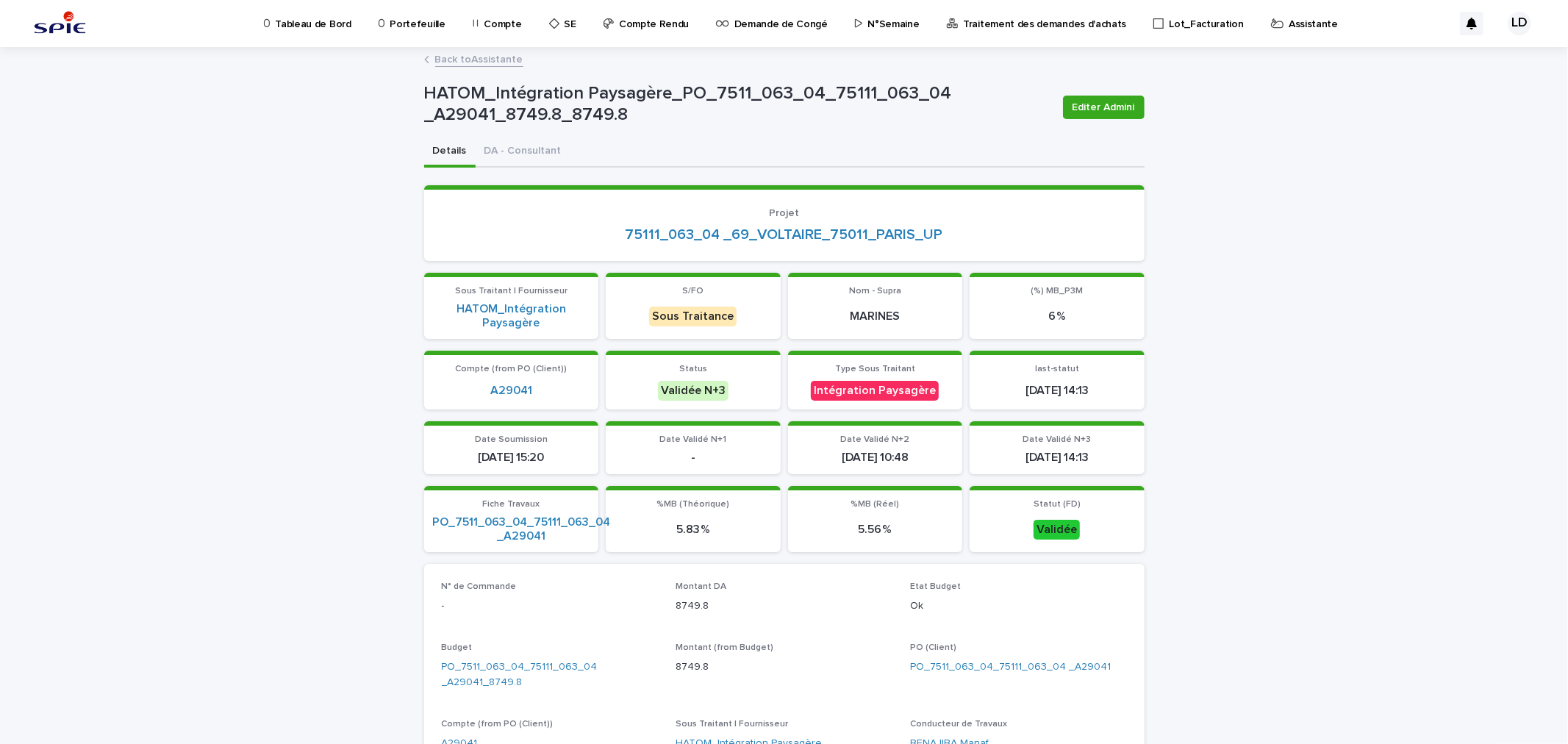
click at [1289, 22] on p "Assistante" at bounding box center [1313, 15] width 49 height 31
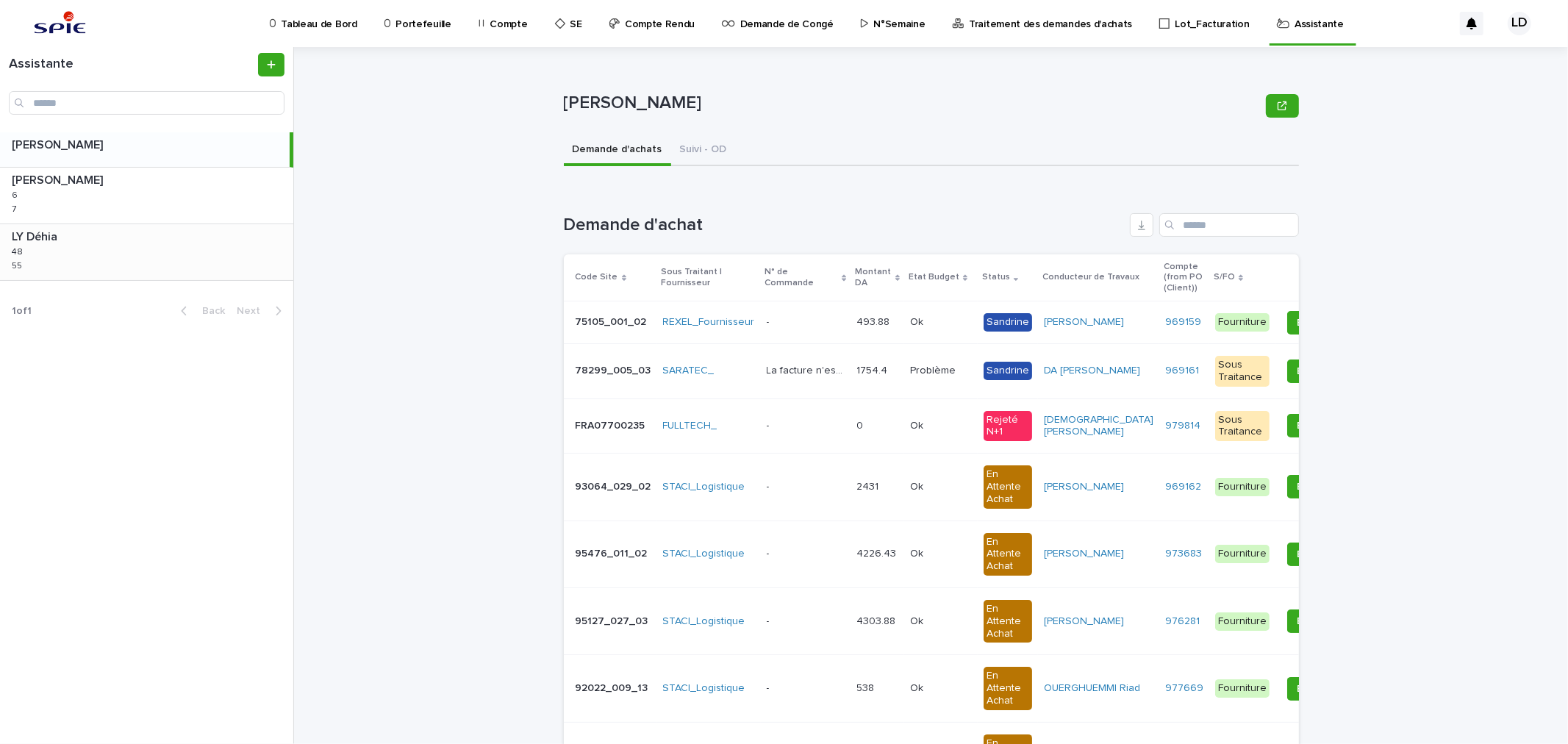
click at [116, 254] on div "LY Déhia LY Déhia 48 48 55 55" at bounding box center [147, 252] width 293 height 56
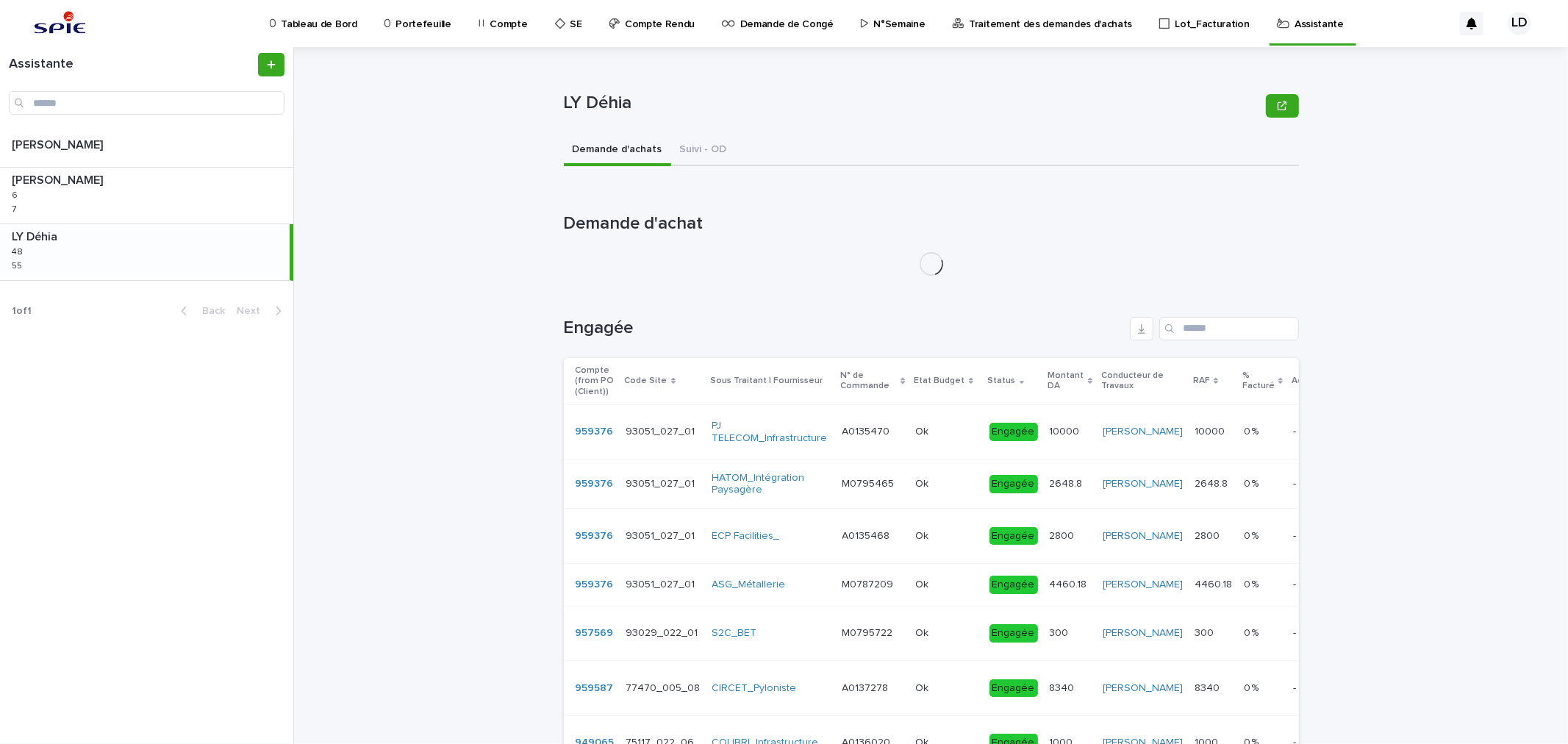
click at [1209, 222] on h1 "Demande d'achat" at bounding box center [932, 224] width 736 height 22
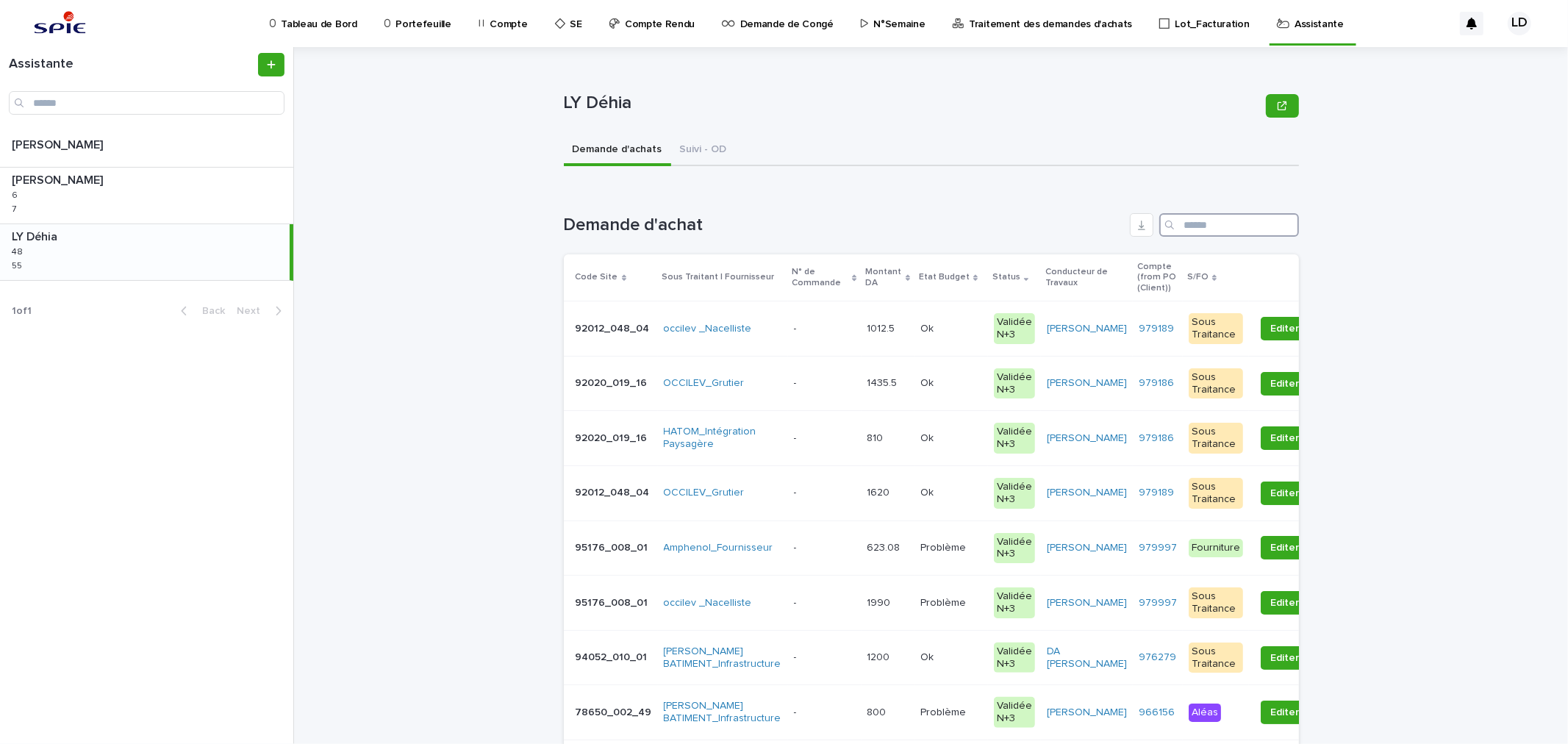
click at [1213, 222] on input "Search" at bounding box center [1229, 225] width 140 height 23
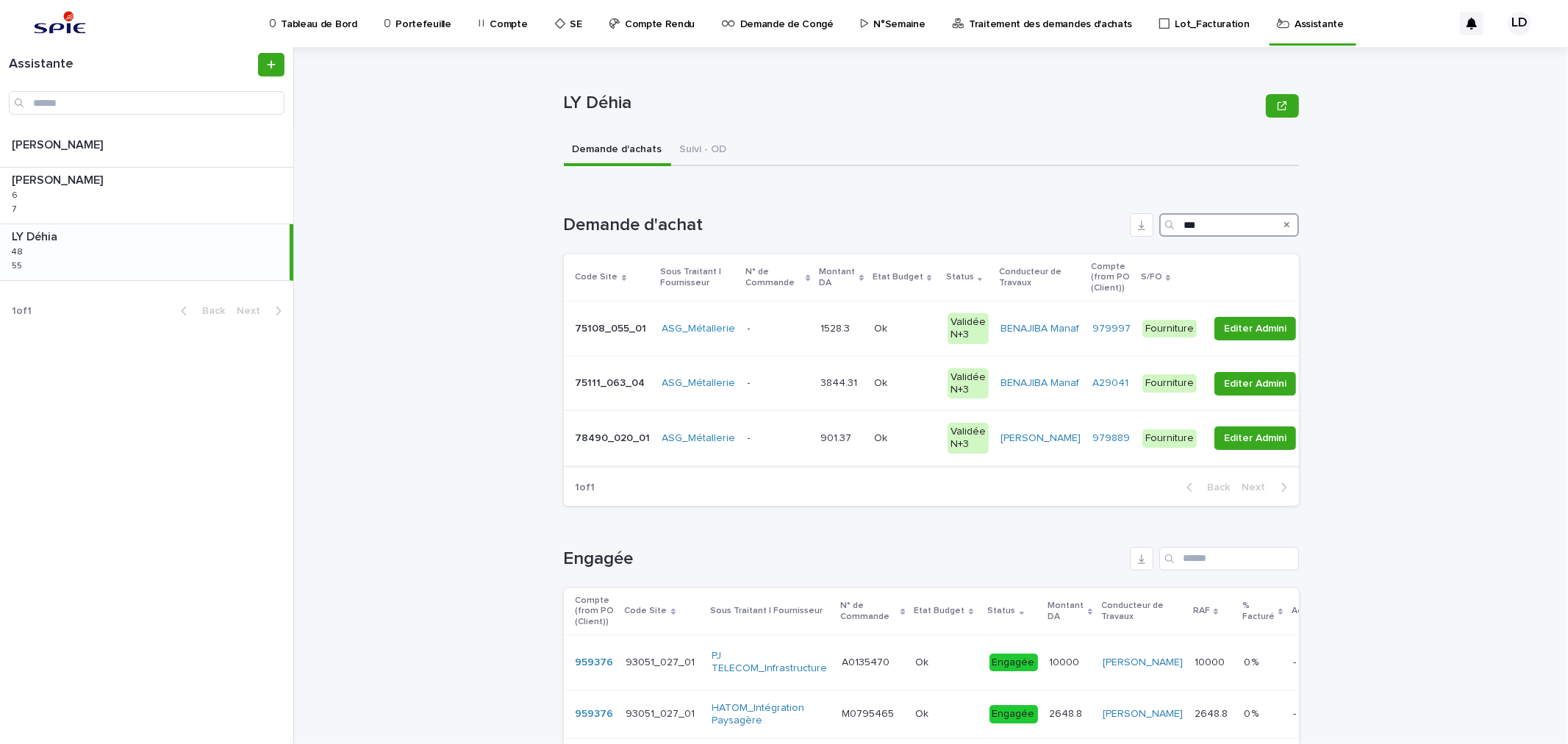
type input "***"
click at [894, 455] on td "Ok Ok" at bounding box center [905, 438] width 74 height 56
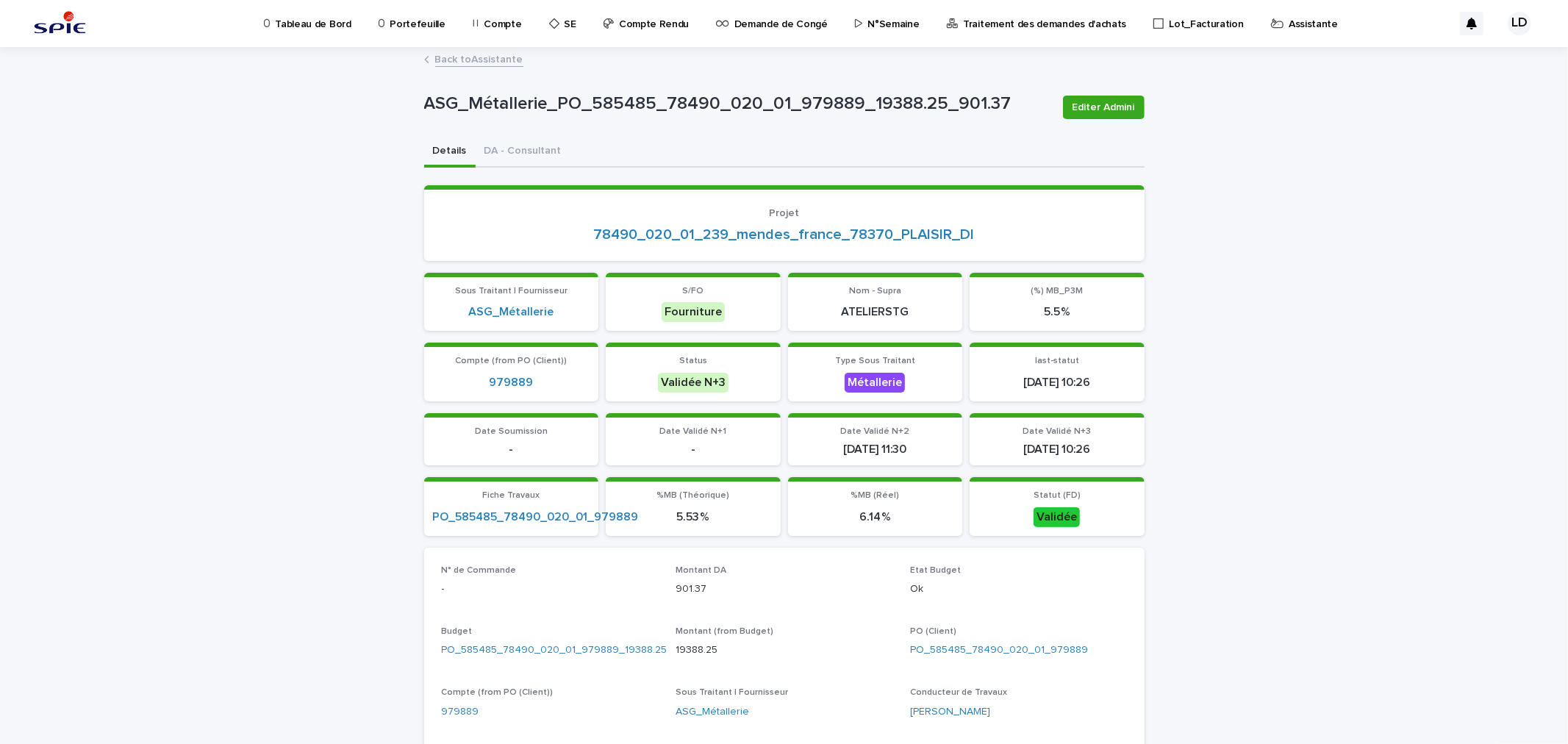
click at [1289, 25] on p "Assistante" at bounding box center [1313, 15] width 49 height 31
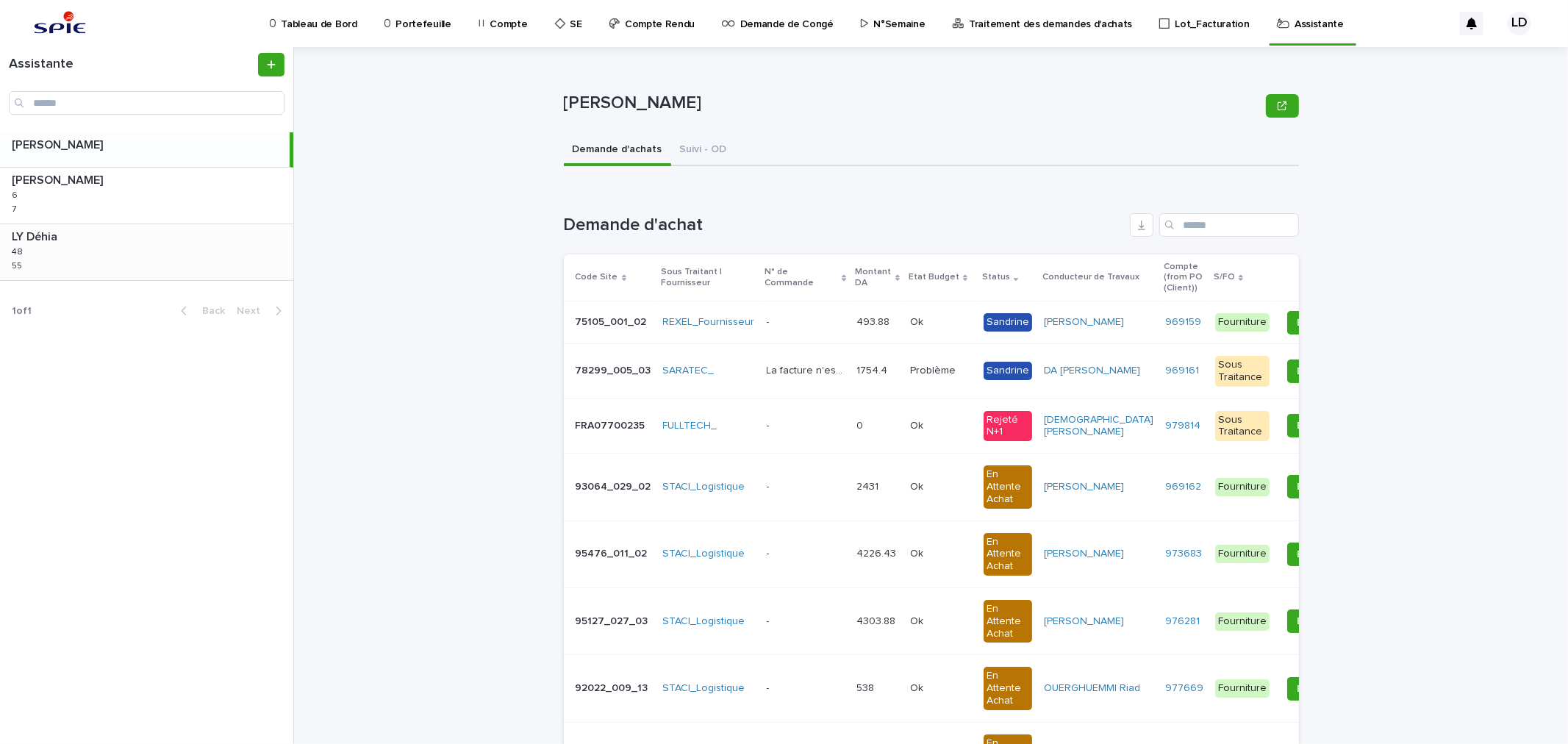
click at [149, 262] on div "LY Déhia LY Déhia 48 48 55 55" at bounding box center [147, 252] width 293 height 56
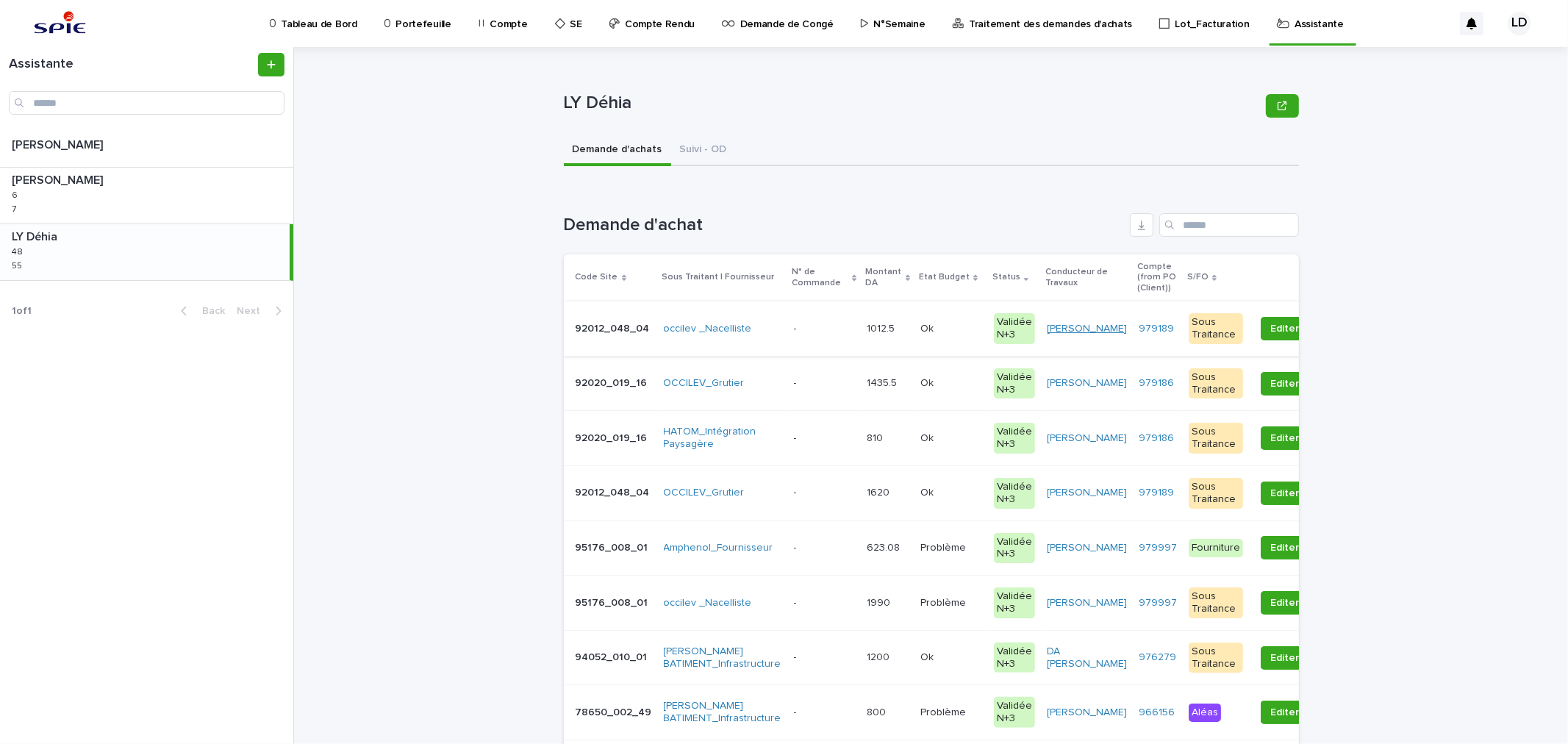
scroll to position [163, 0]
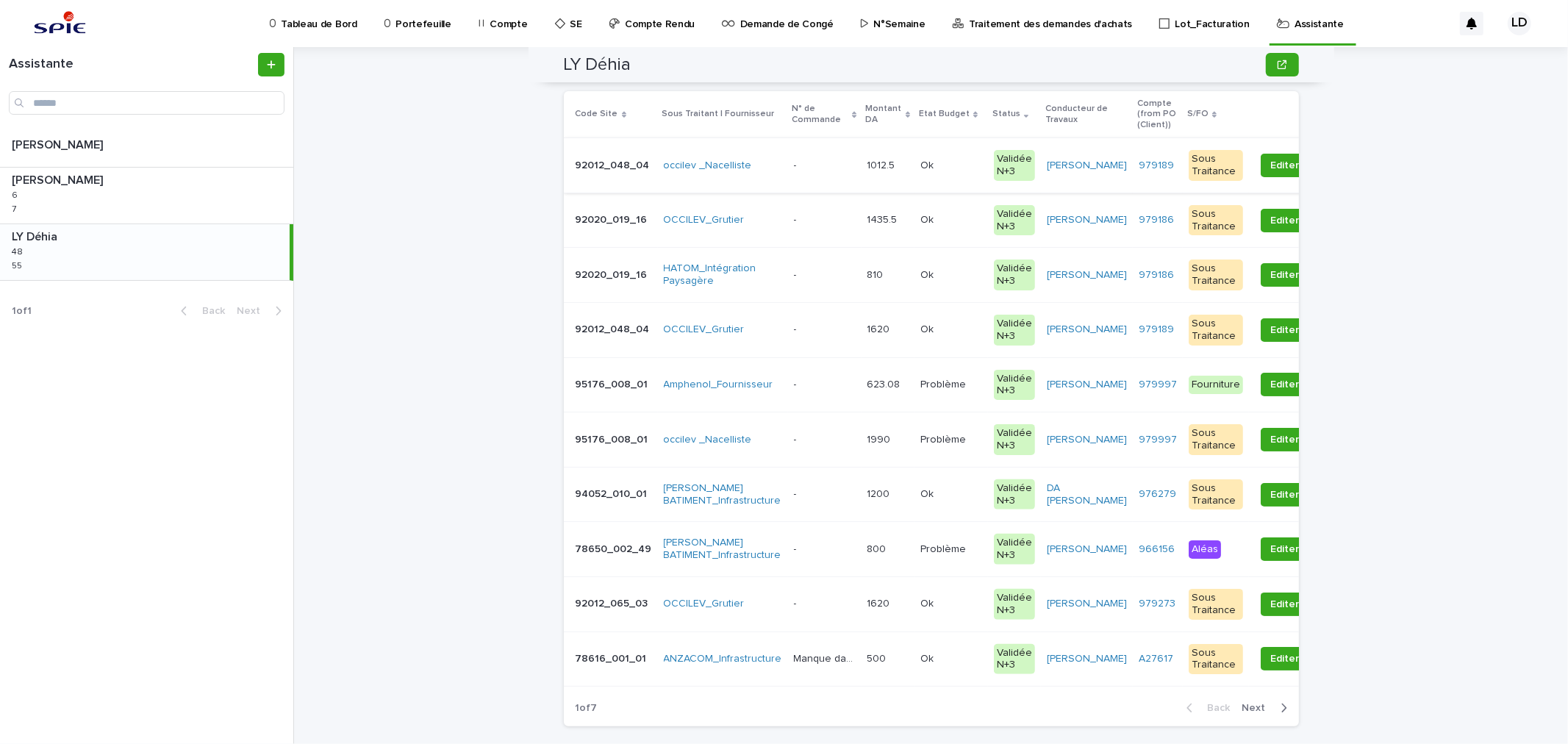
click at [376, 259] on div "LY Déhia LY Déhia Sorry, there was an error saving your record. Please try agai…" at bounding box center [939, 395] width 1257 height 697
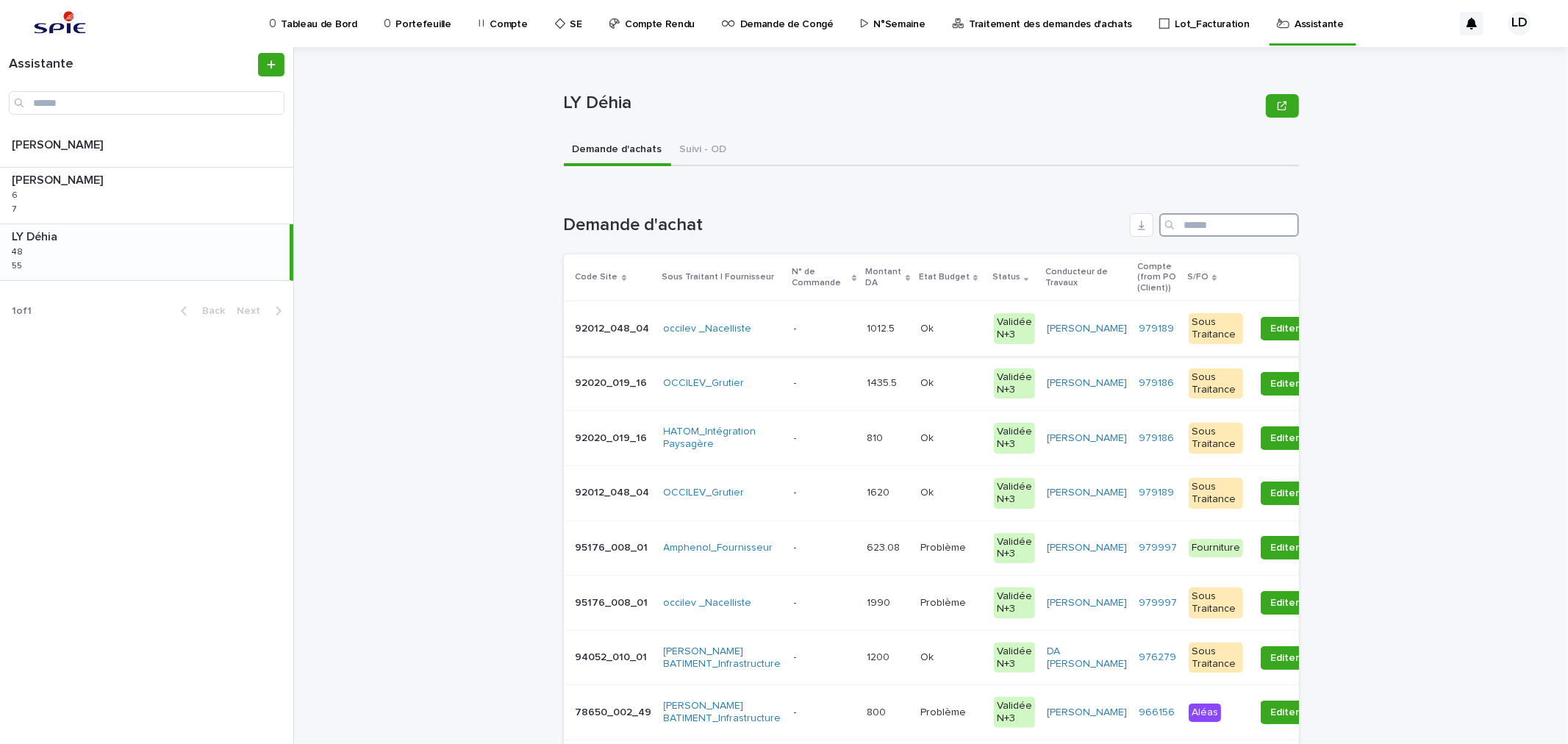
click at [1206, 225] on input "Search" at bounding box center [1229, 225] width 140 height 23
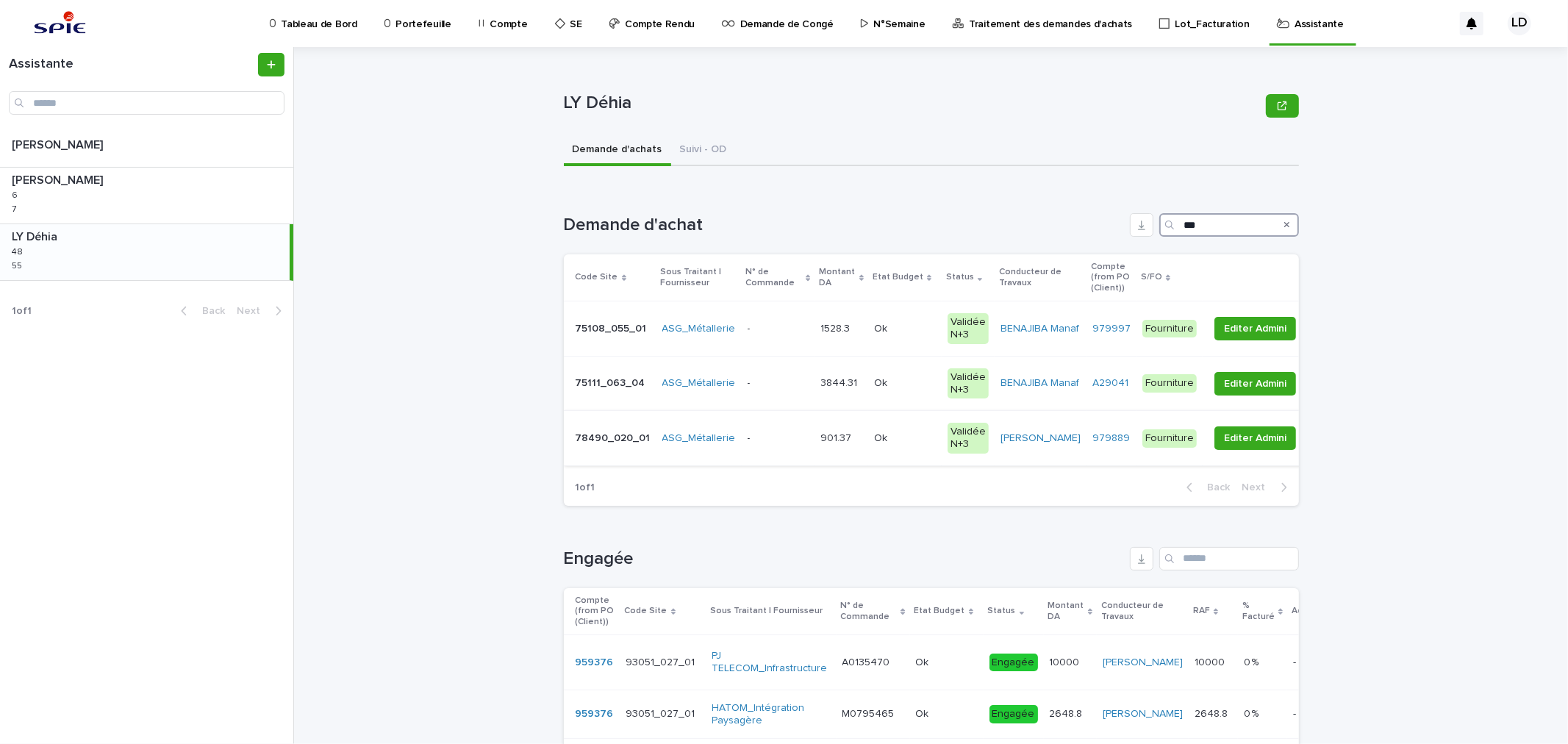
type input "***"
click at [816, 456] on td "901.37 901.37" at bounding box center [842, 438] width 53 height 56
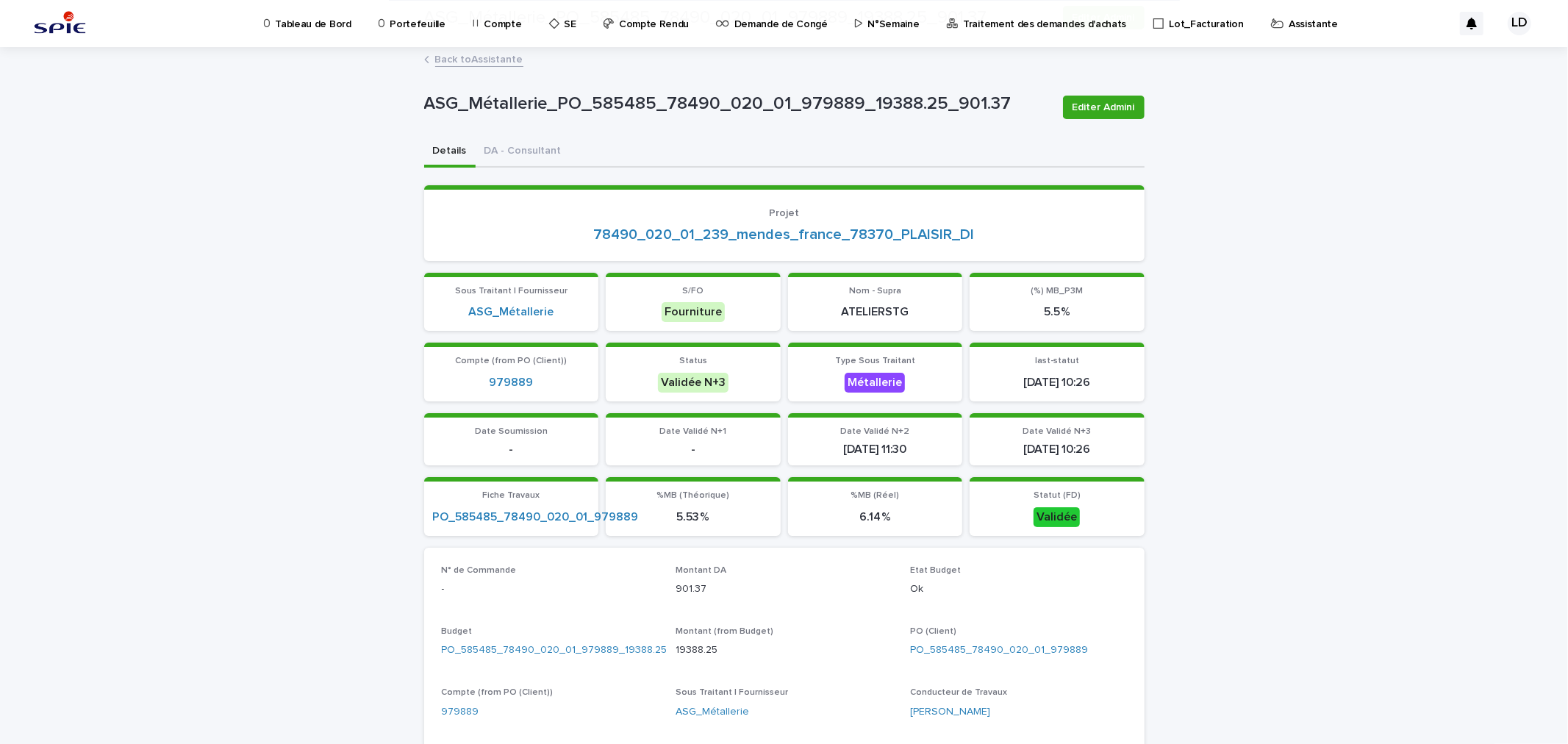
scroll to position [408, 0]
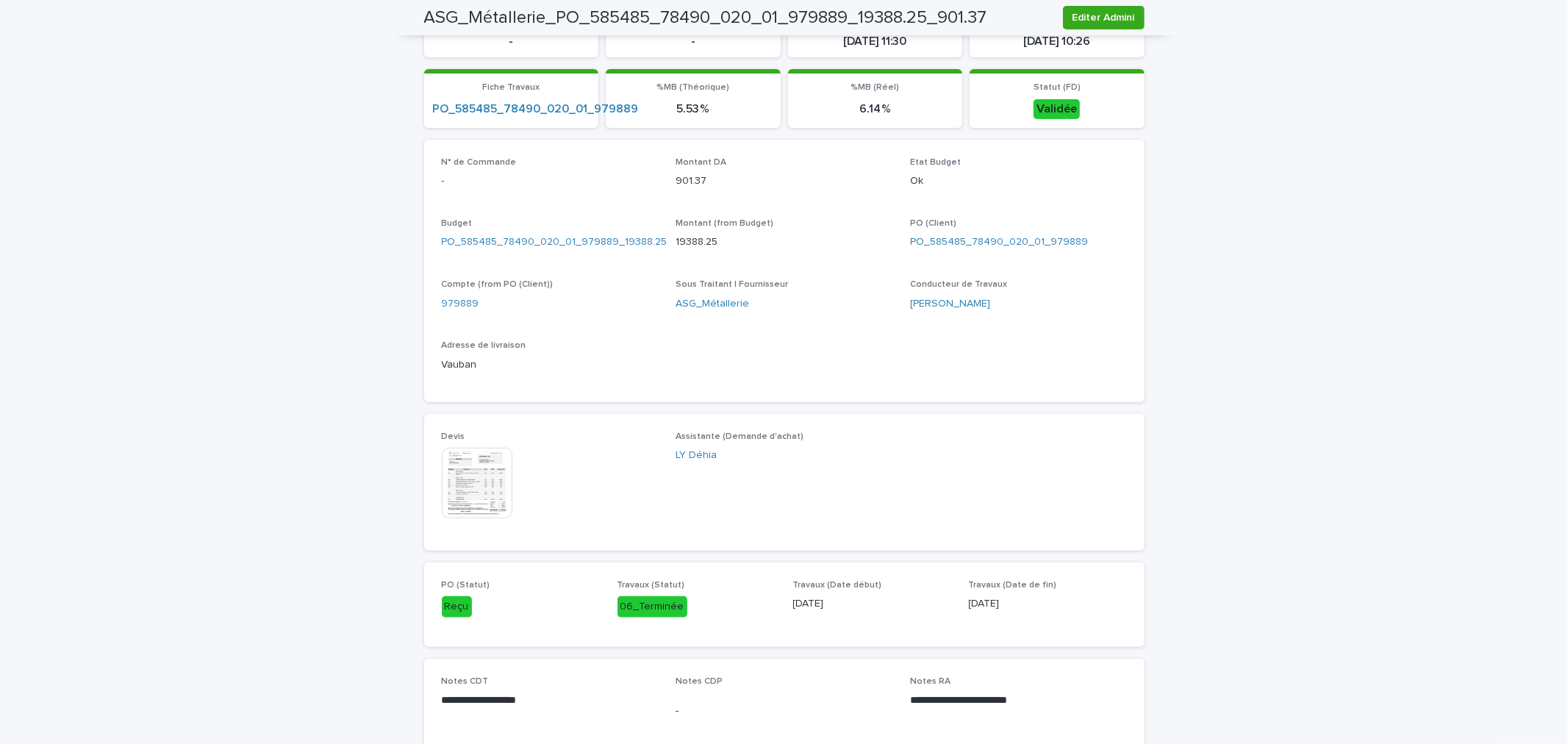
click at [464, 475] on img at bounding box center [476, 483] width 70 height 70
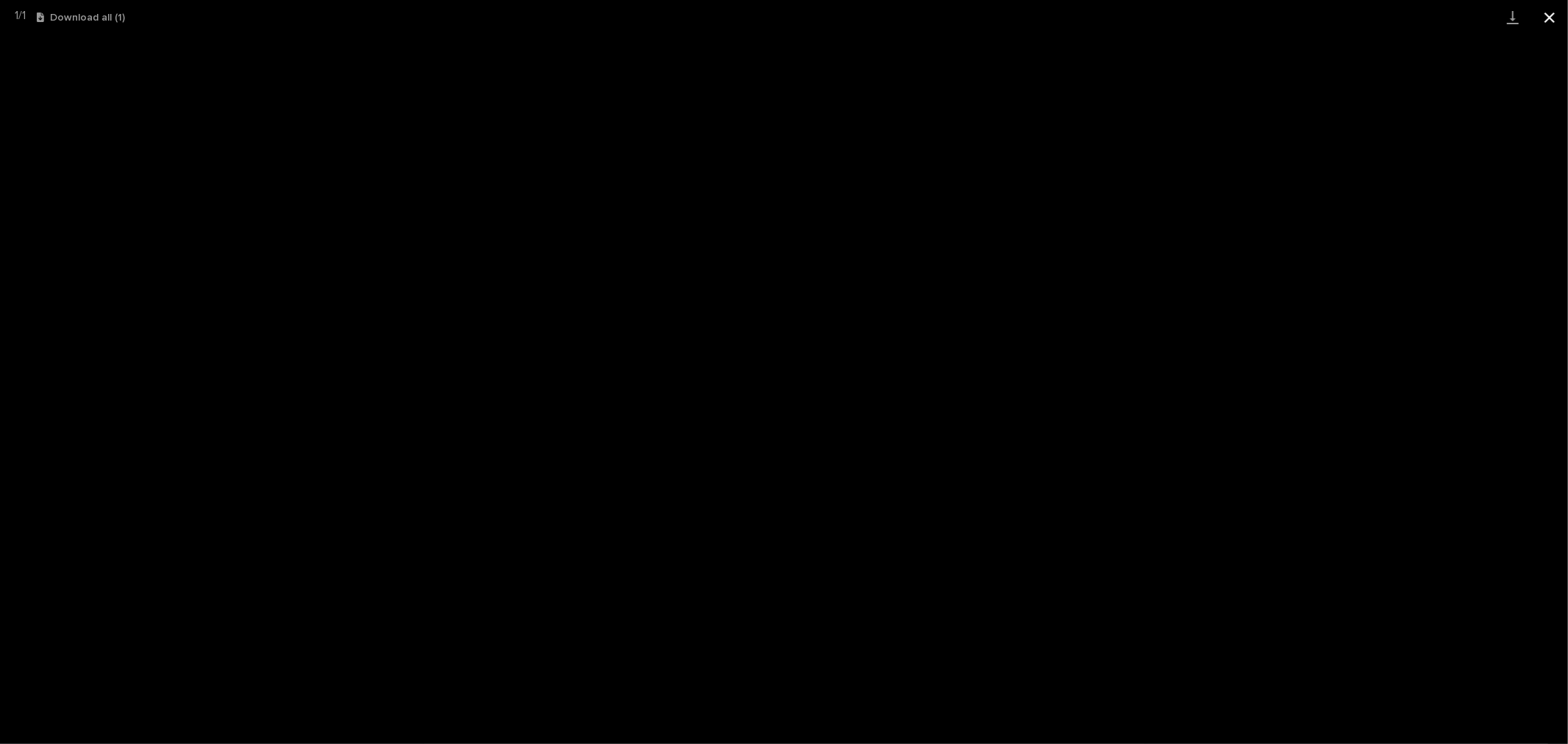
click at [1411, 10] on button "Close gallery" at bounding box center [1550, 17] width 36 height 35
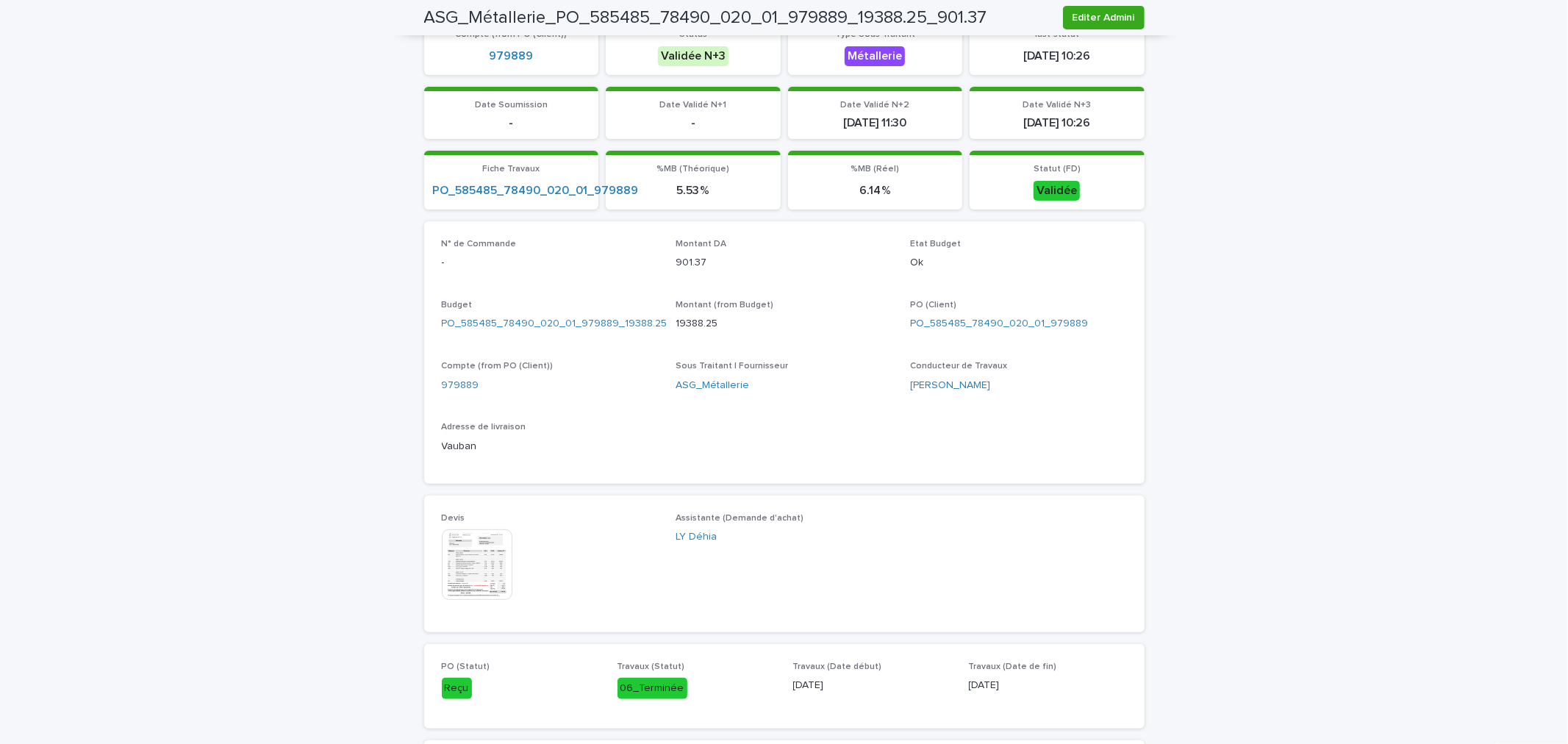
scroll to position [245, 0]
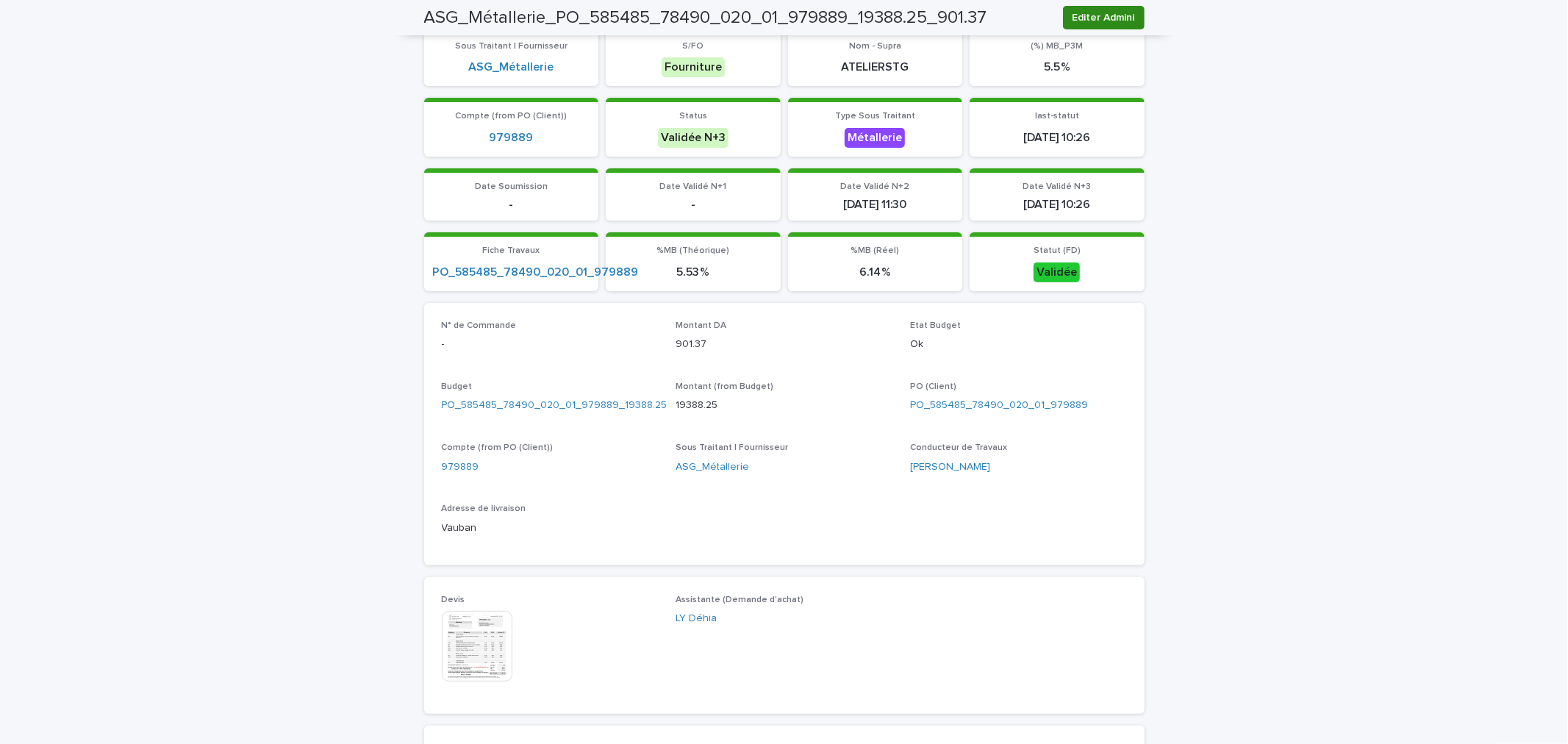
click at [1098, 13] on span "Editer Admini" at bounding box center [1103, 17] width 62 height 15
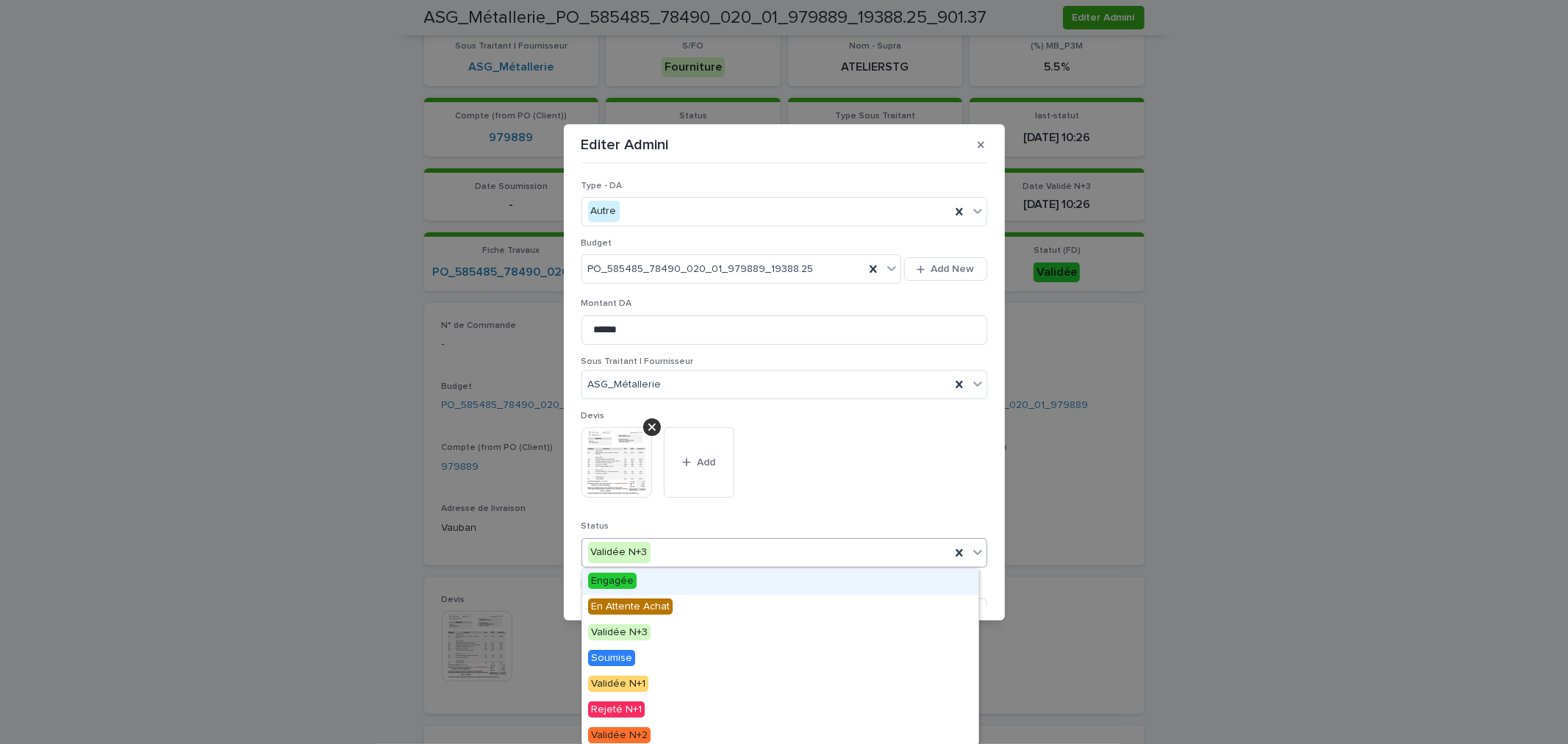
click at [678, 555] on div "Validée N+3" at bounding box center [766, 552] width 369 height 24
click at [687, 613] on div "En Attente Achat" at bounding box center [780, 607] width 396 height 26
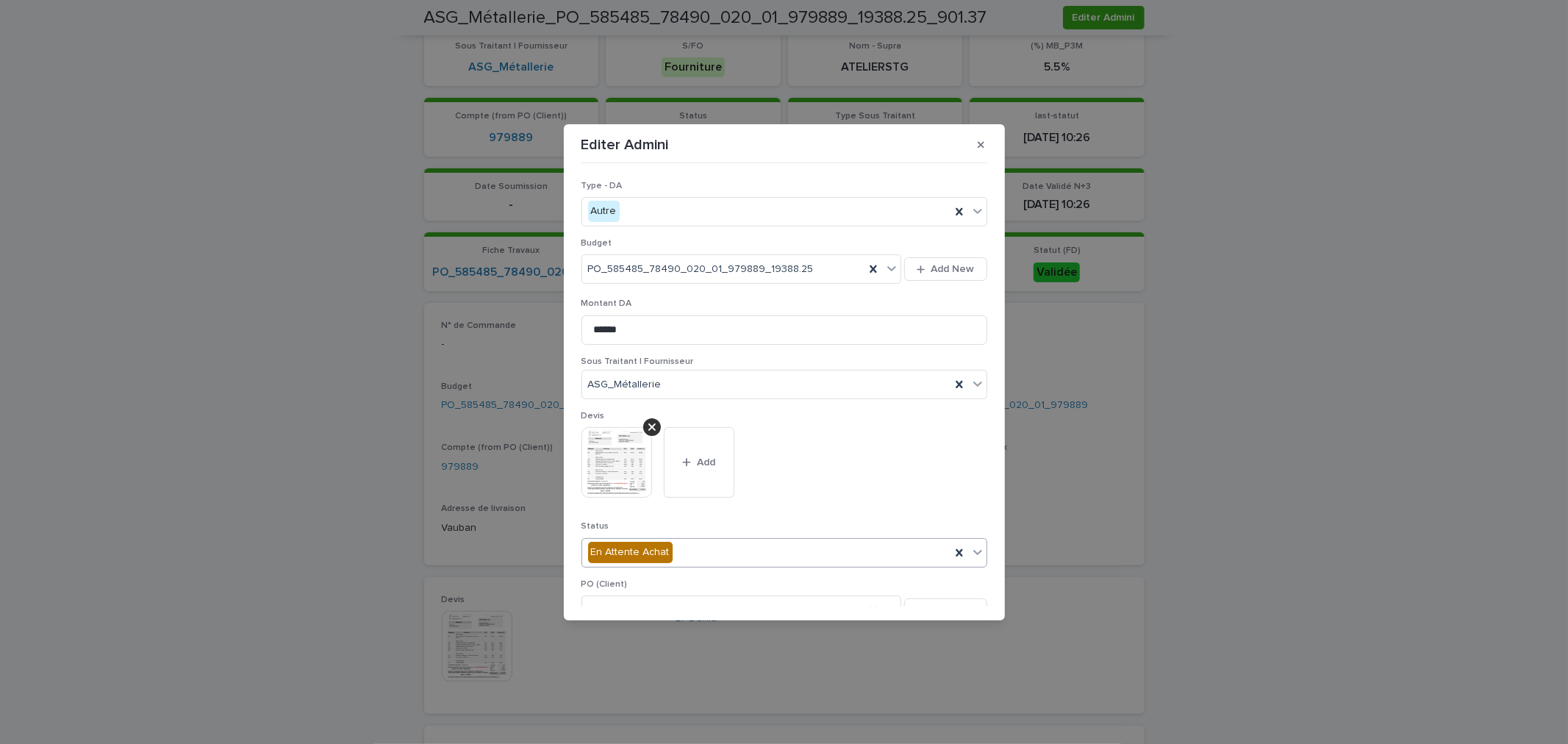
scroll to position [408, 0]
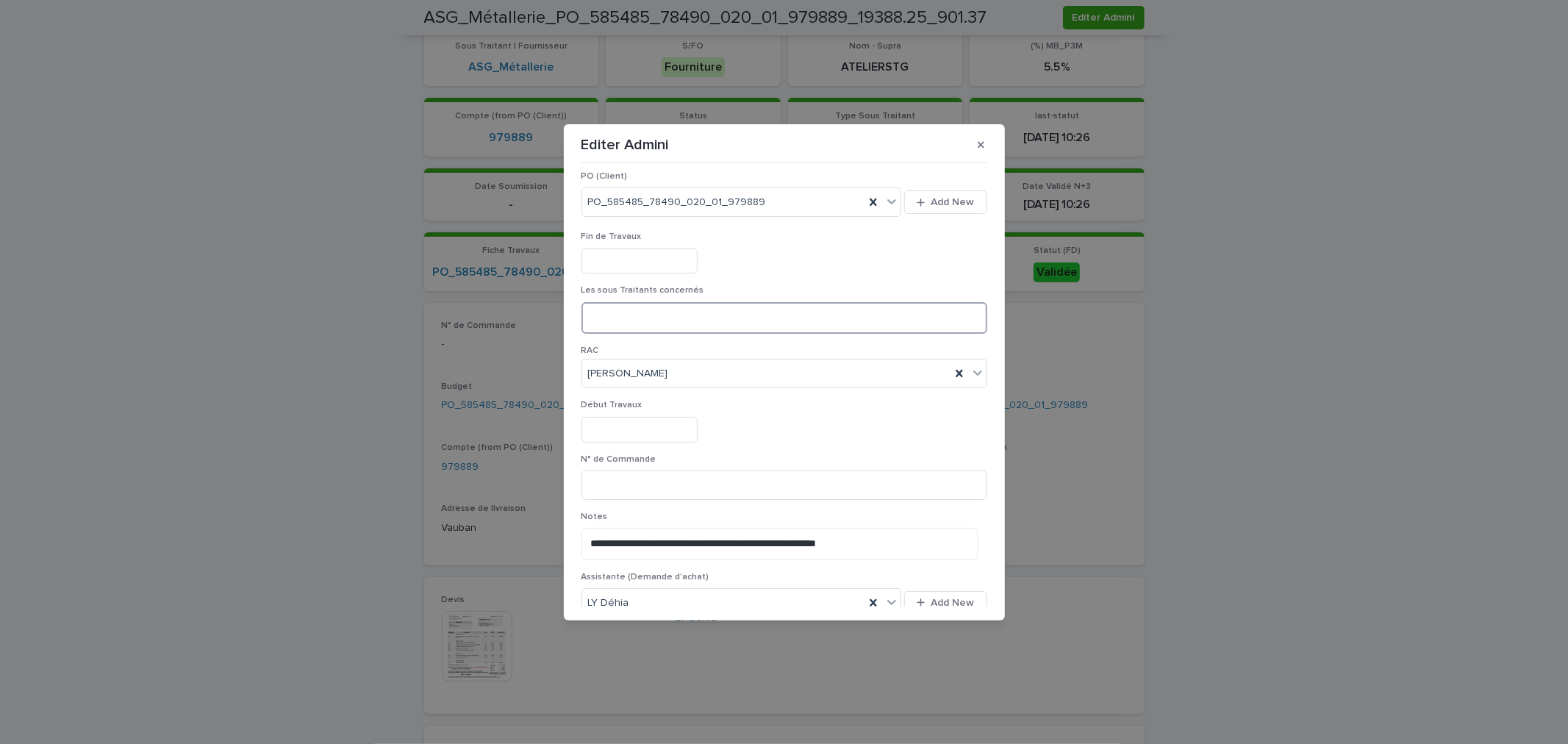
click at [645, 314] on textarea at bounding box center [784, 318] width 406 height 31
click at [634, 487] on input at bounding box center [784, 486] width 406 height 30
paste input "**********"
drag, startPoint x: 669, startPoint y: 489, endPoint x: 605, endPoint y: 487, distance: 64.0
click at [605, 487] on input "**********" at bounding box center [784, 486] width 406 height 30
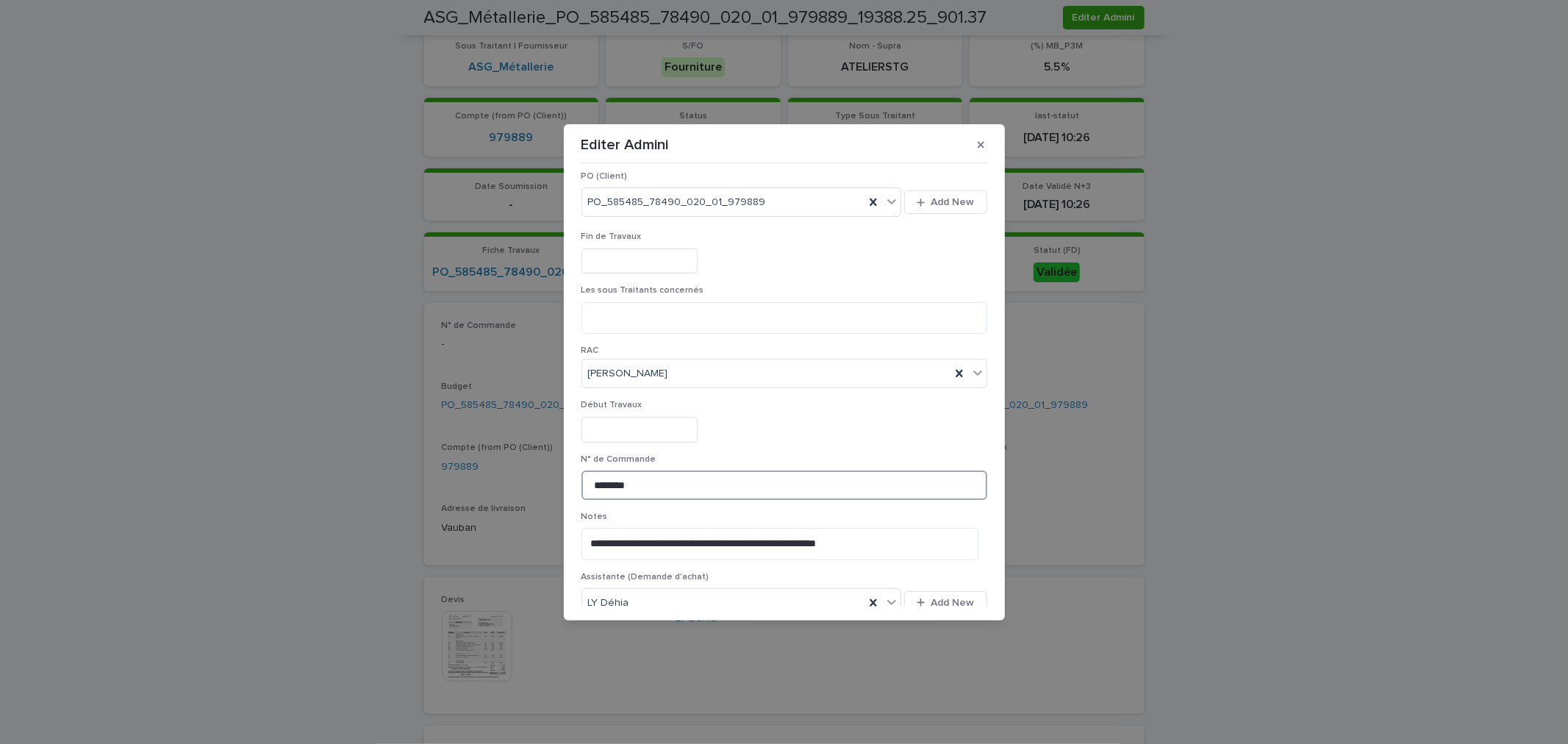
scroll to position [821, 0]
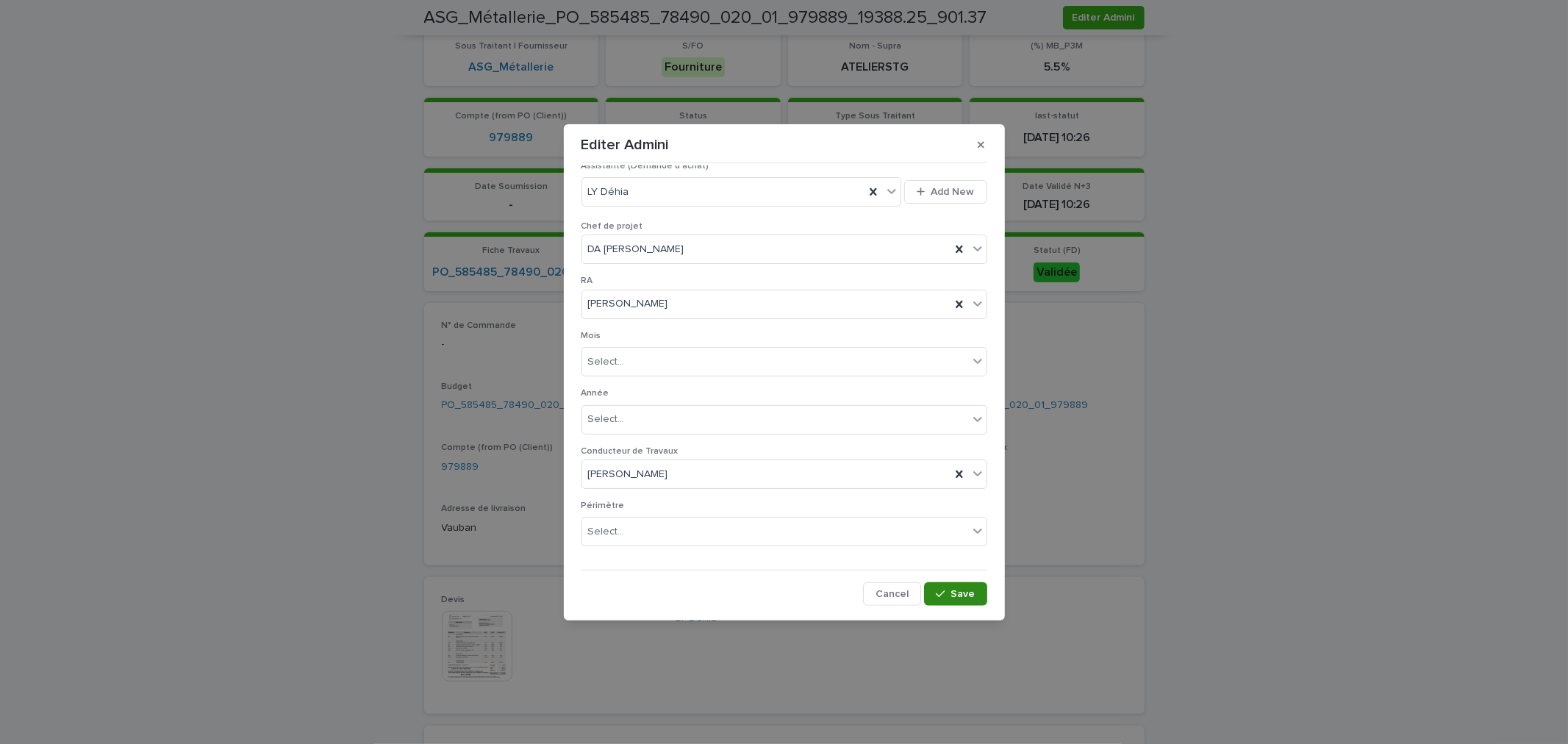
type input "********"
click at [957, 589] on span "Save" at bounding box center [963, 594] width 24 height 10
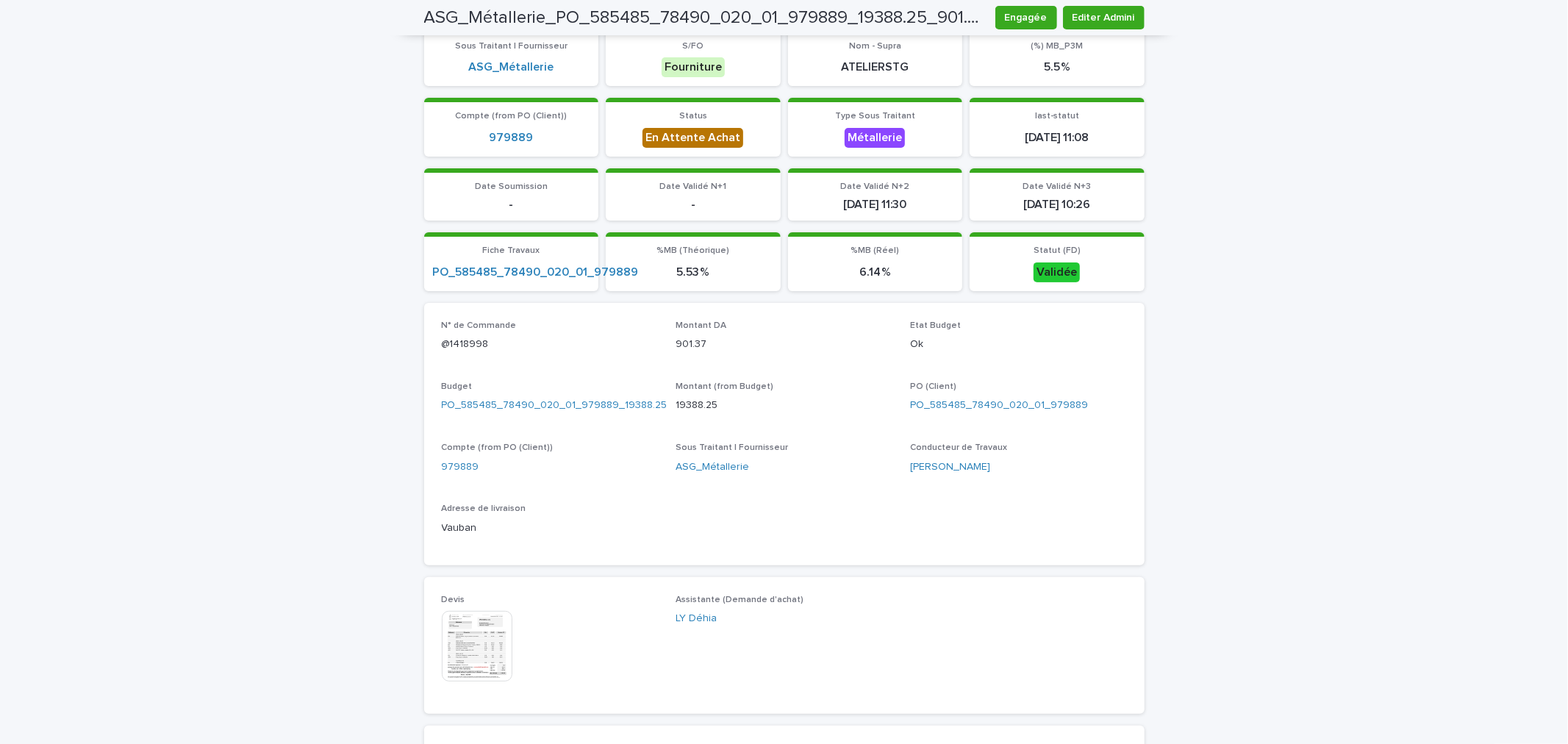
scroll to position [0, 0]
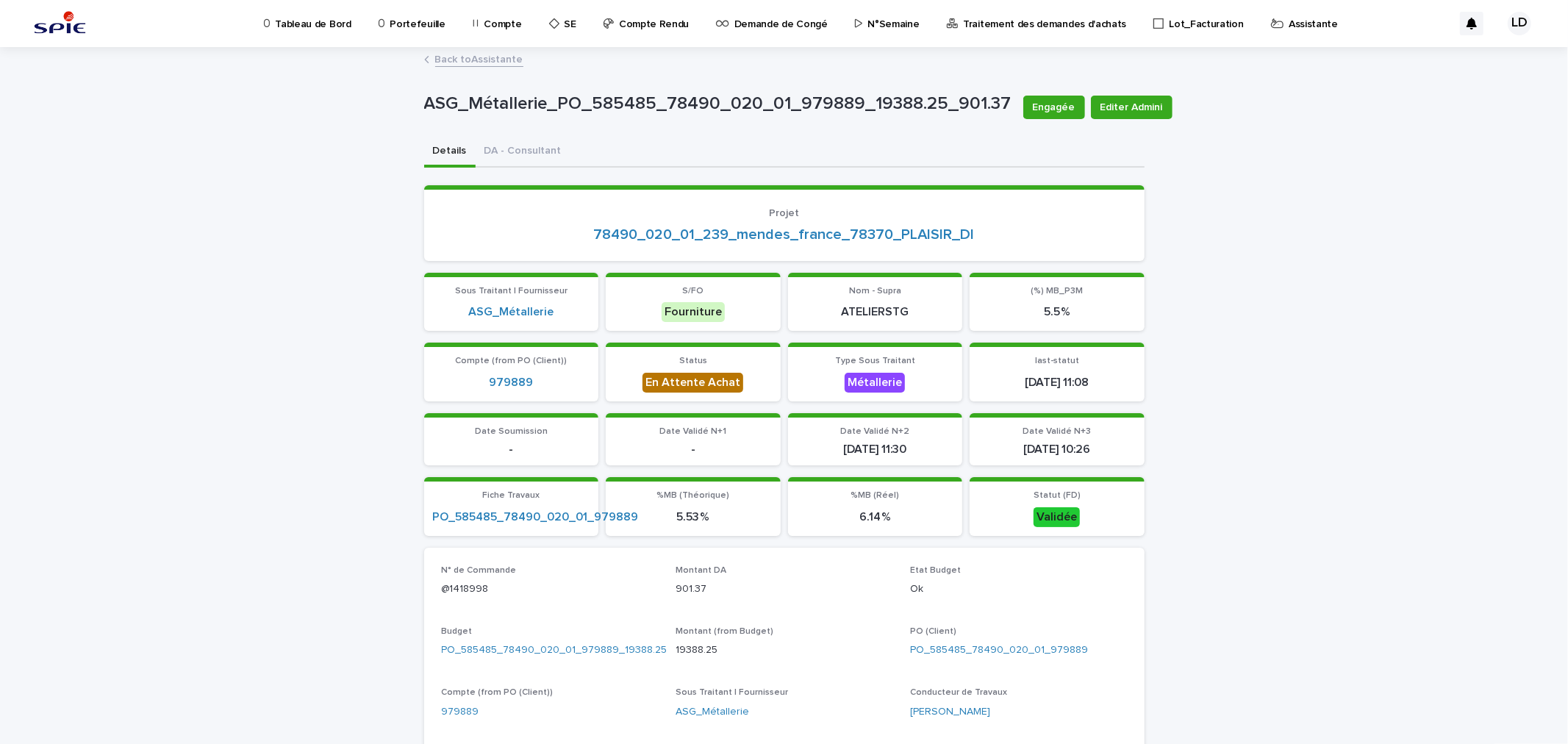
click at [867, 24] on p "N°Semaine" at bounding box center [893, 15] width 51 height 31
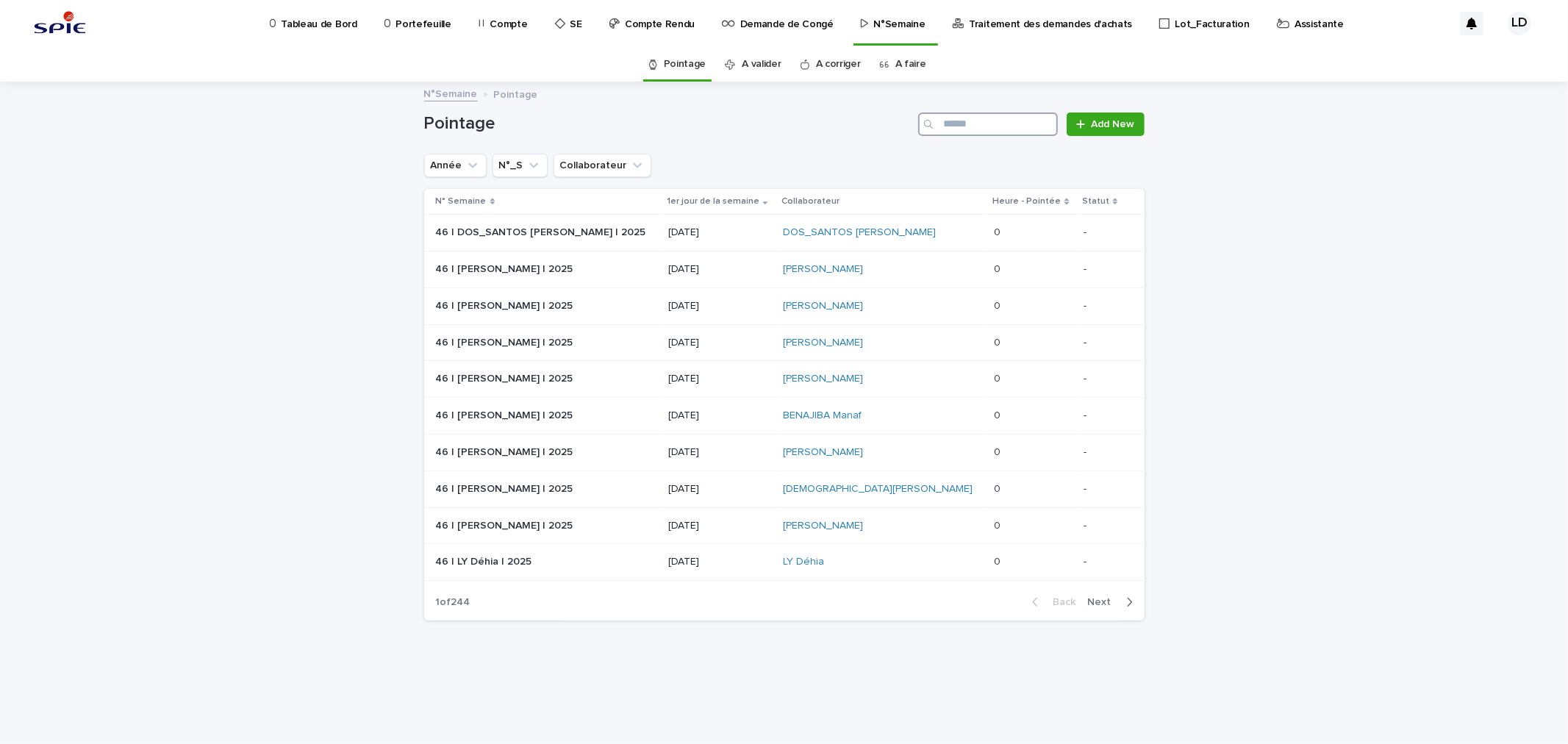
click at [969, 128] on input "Search" at bounding box center [988, 124] width 140 height 23
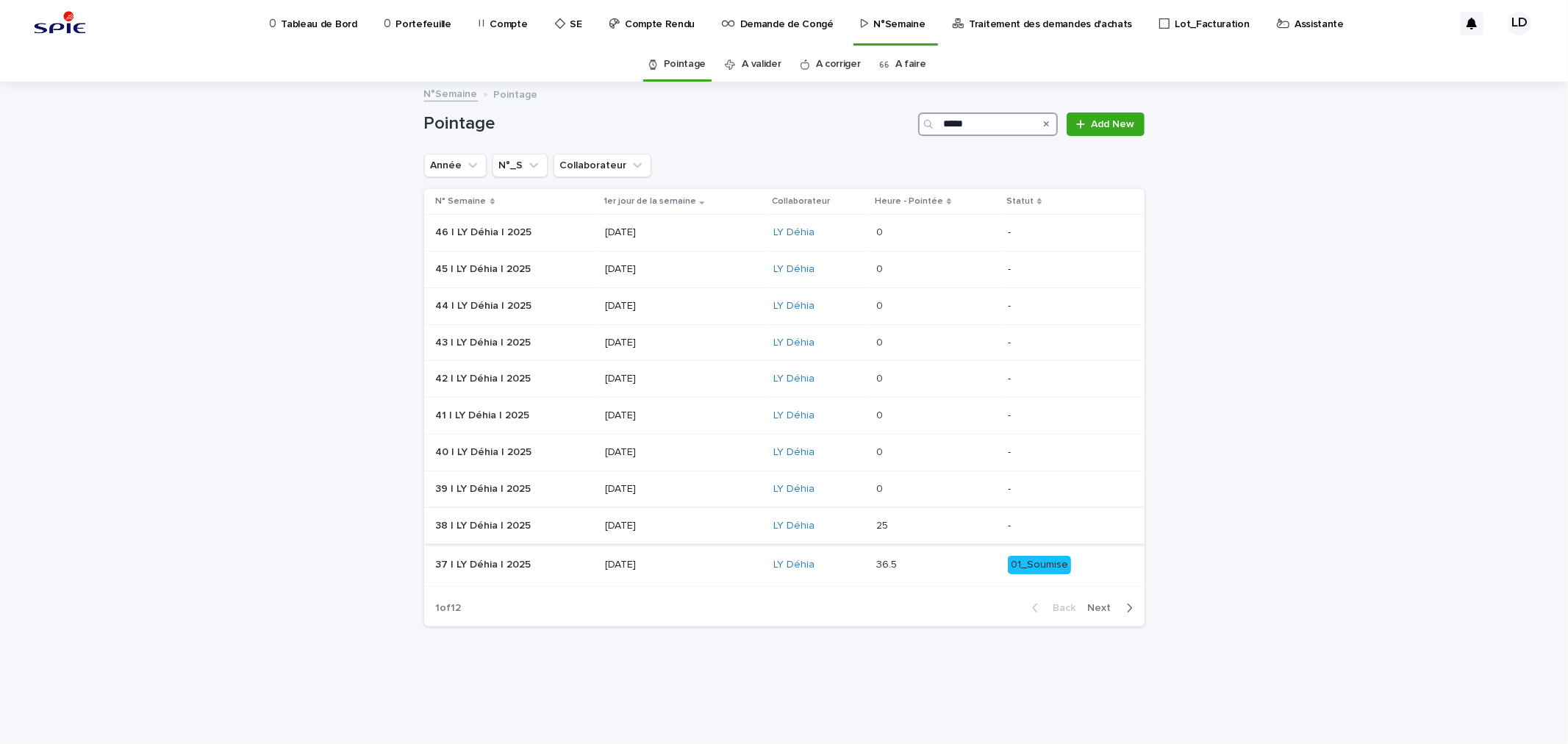
type input "*****"
click at [742, 540] on td "[DATE]" at bounding box center [683, 525] width 168 height 36
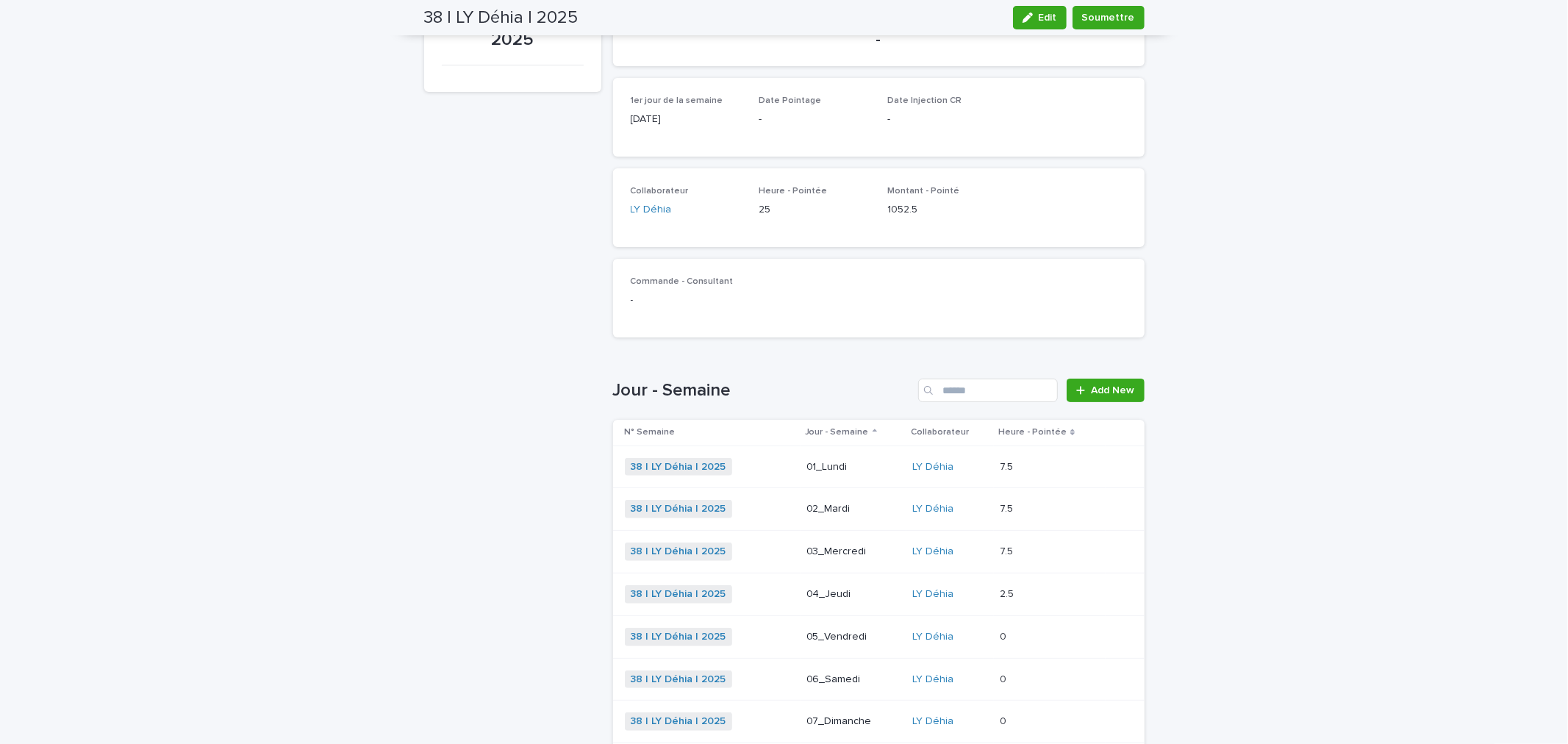
scroll to position [287, 0]
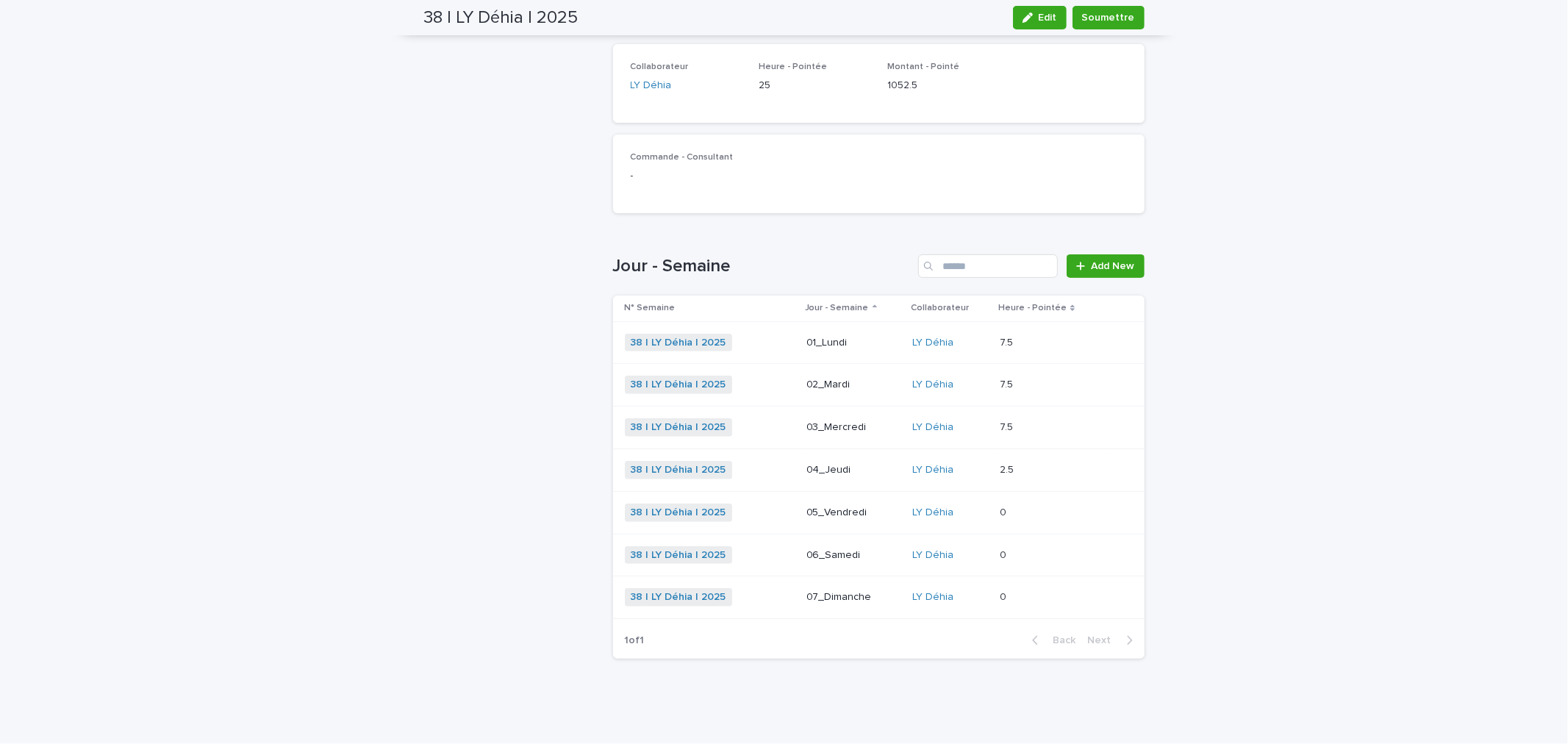
click at [820, 471] on p "04_Jeudi" at bounding box center [854, 470] width 94 height 12
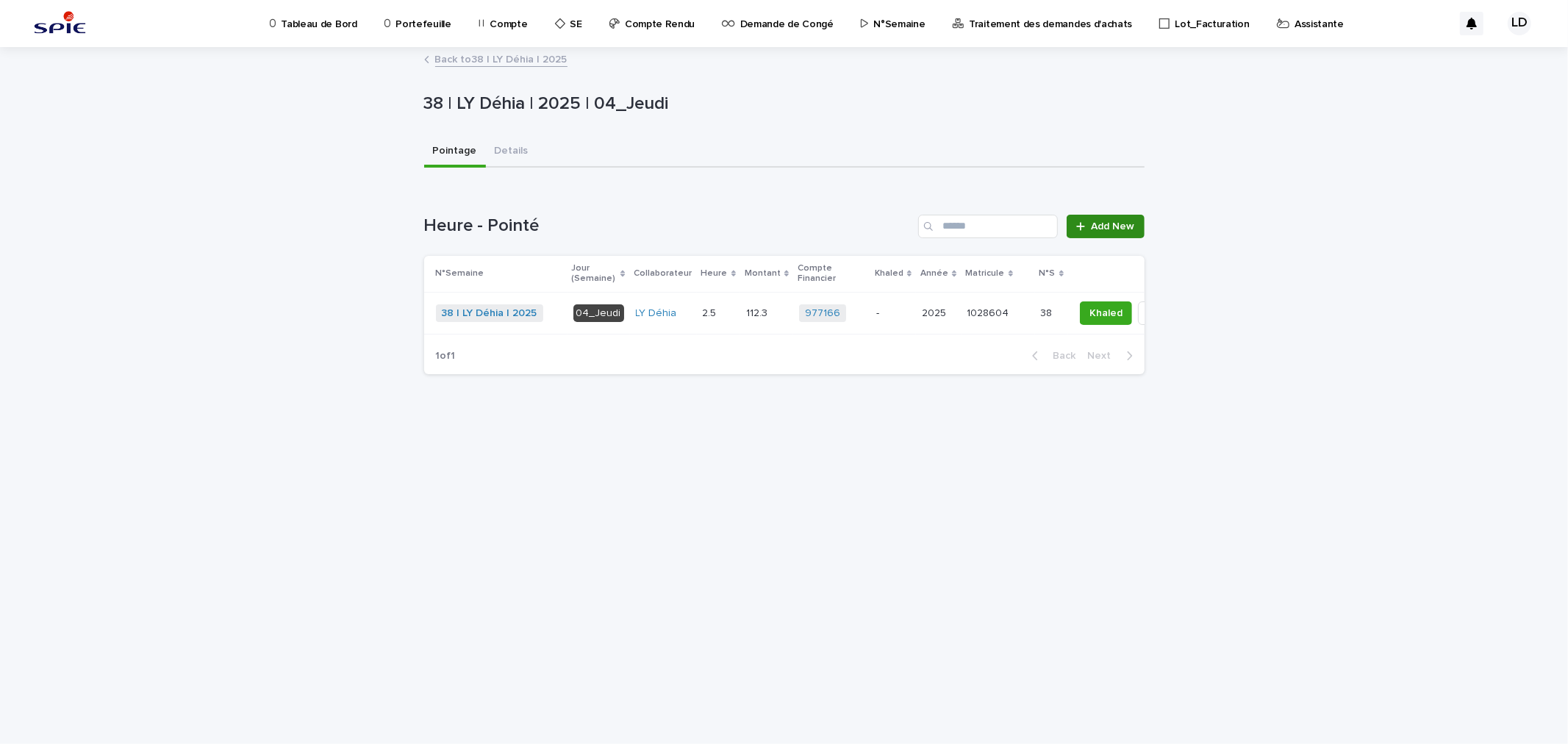
click at [1116, 229] on span "Add New" at bounding box center [1113, 226] width 43 height 10
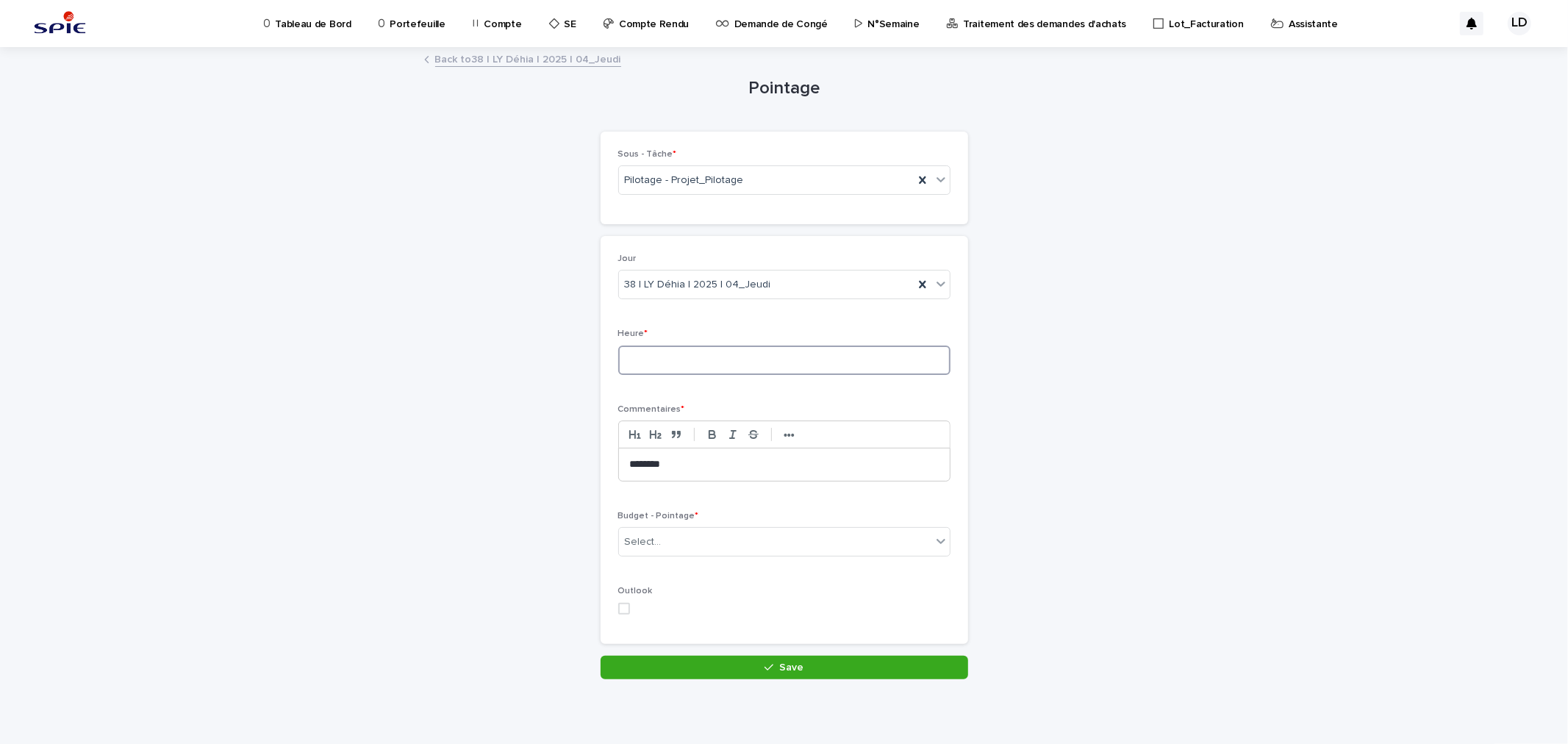
click at [715, 370] on input at bounding box center [784, 360] width 332 height 30
click at [721, 545] on div "Select..." at bounding box center [774, 542] width 312 height 24
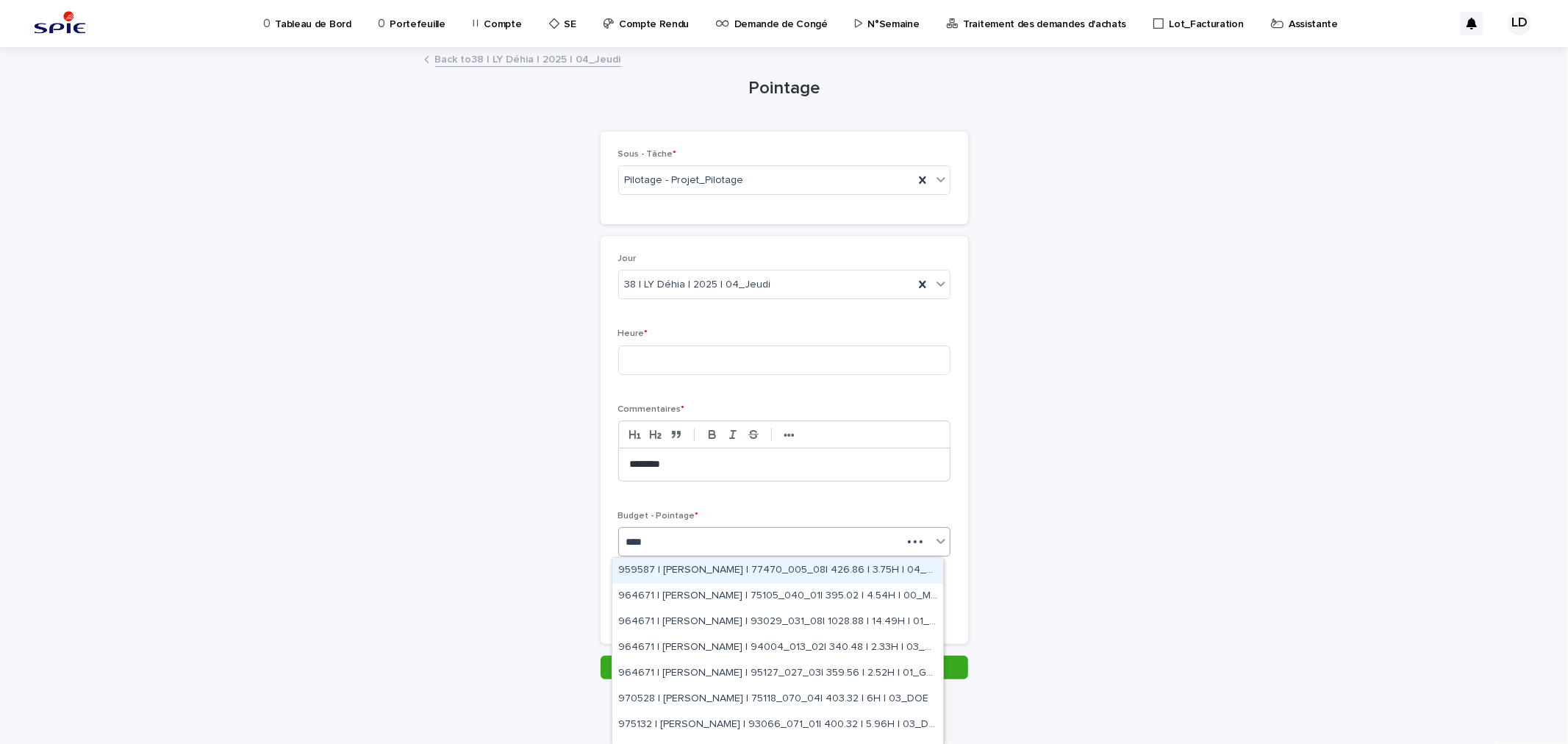
type input "*****"
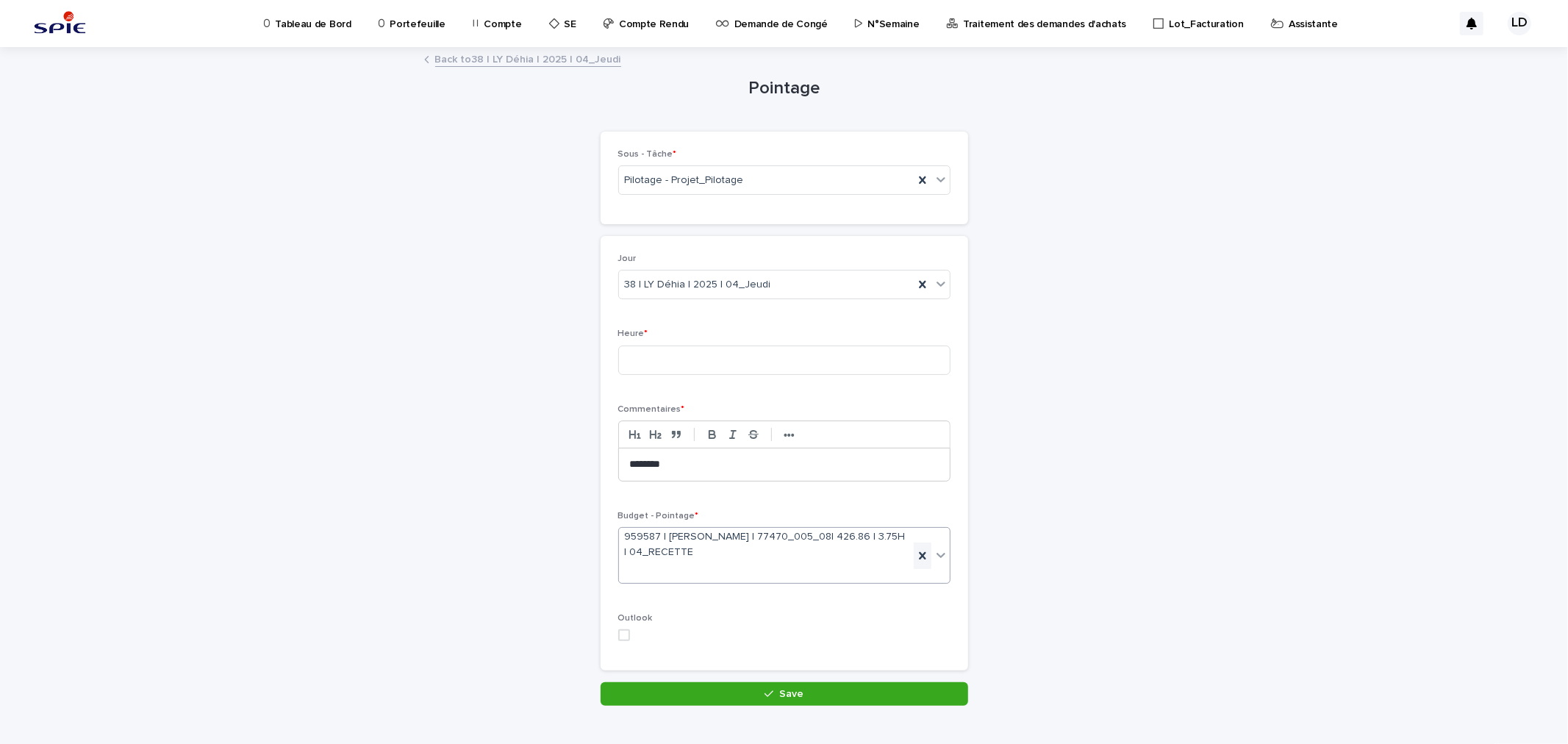
click at [915, 558] on icon at bounding box center [923, 556] width 15 height 15
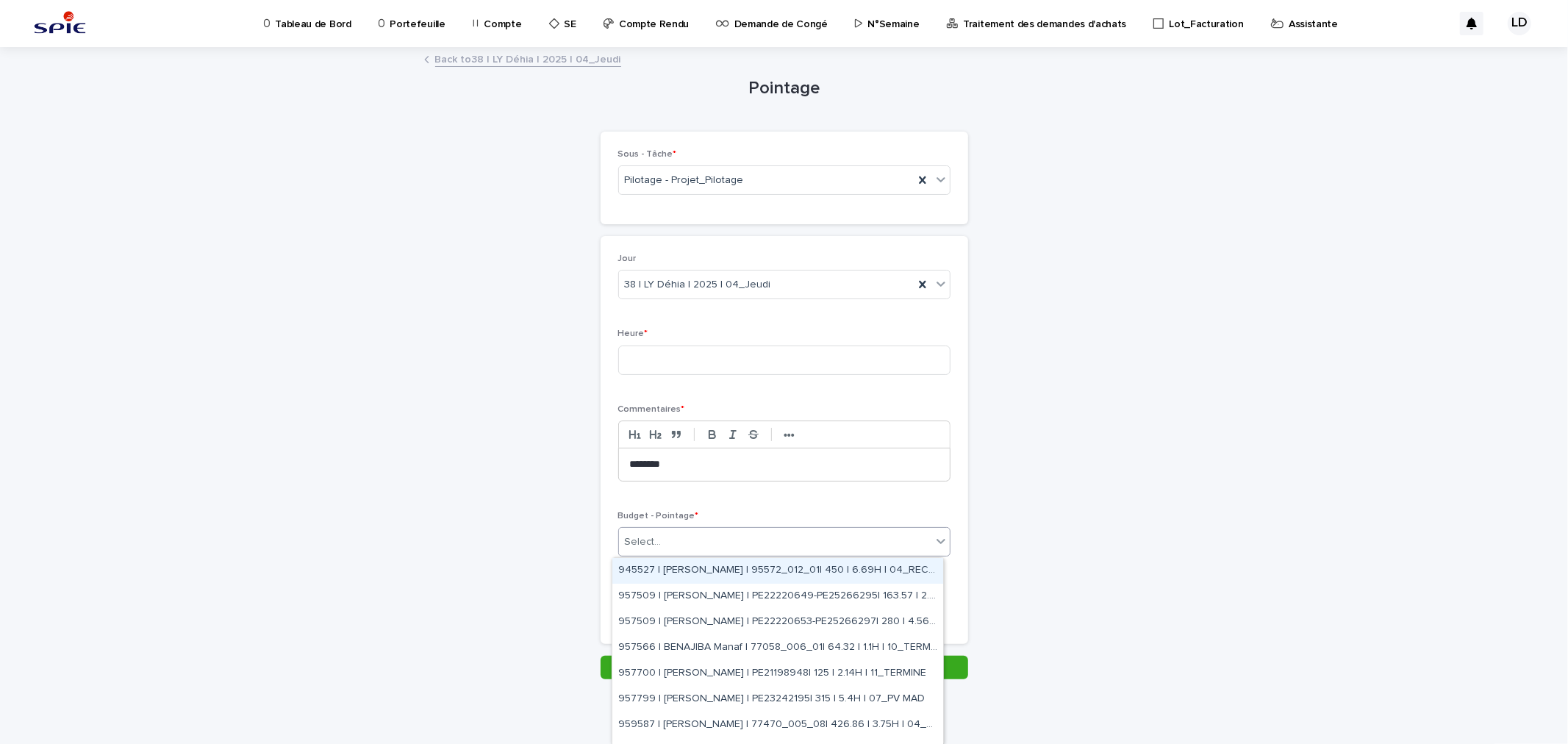
click at [937, 544] on icon at bounding box center [941, 541] width 15 height 15
type input "*****"
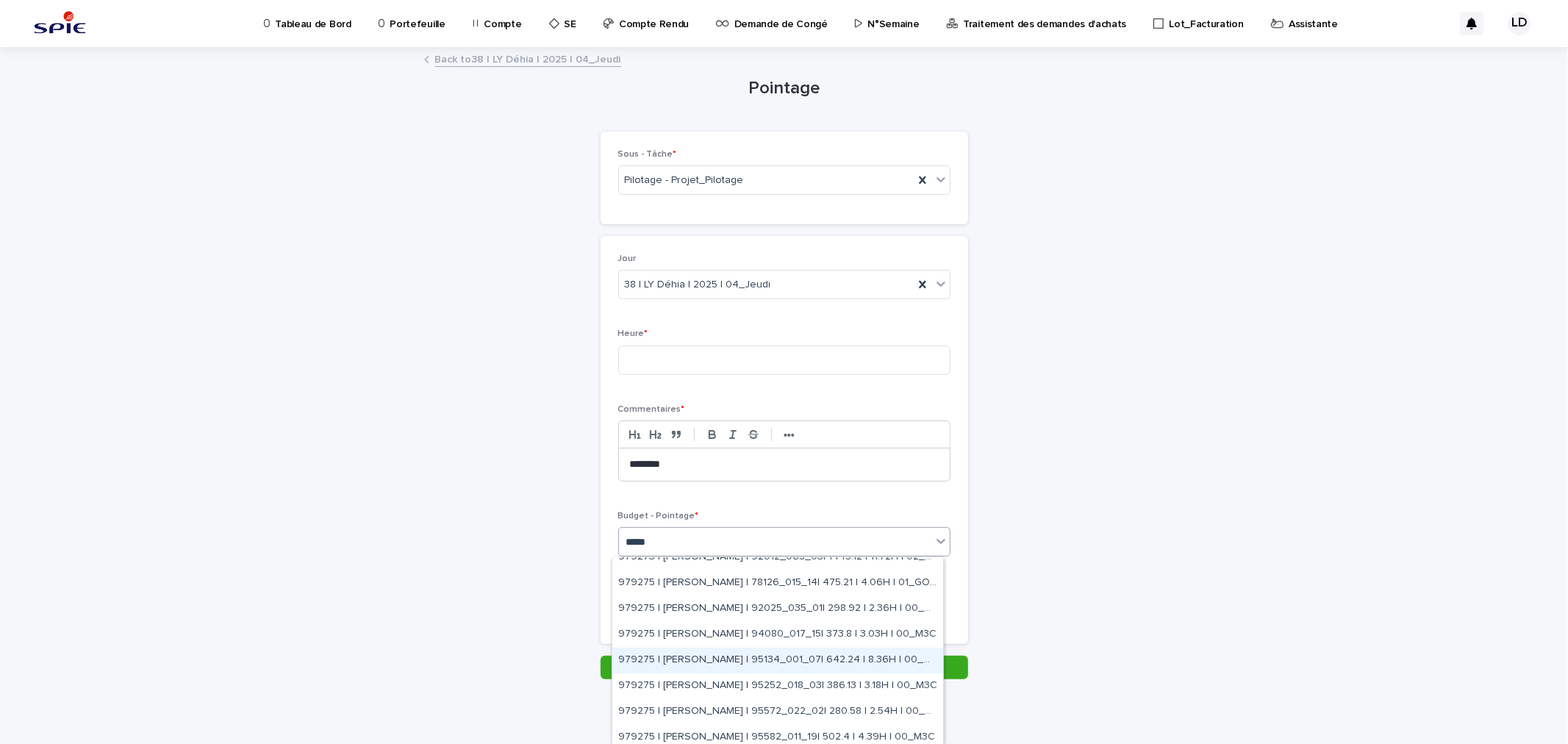
scroll to position [457, 0]
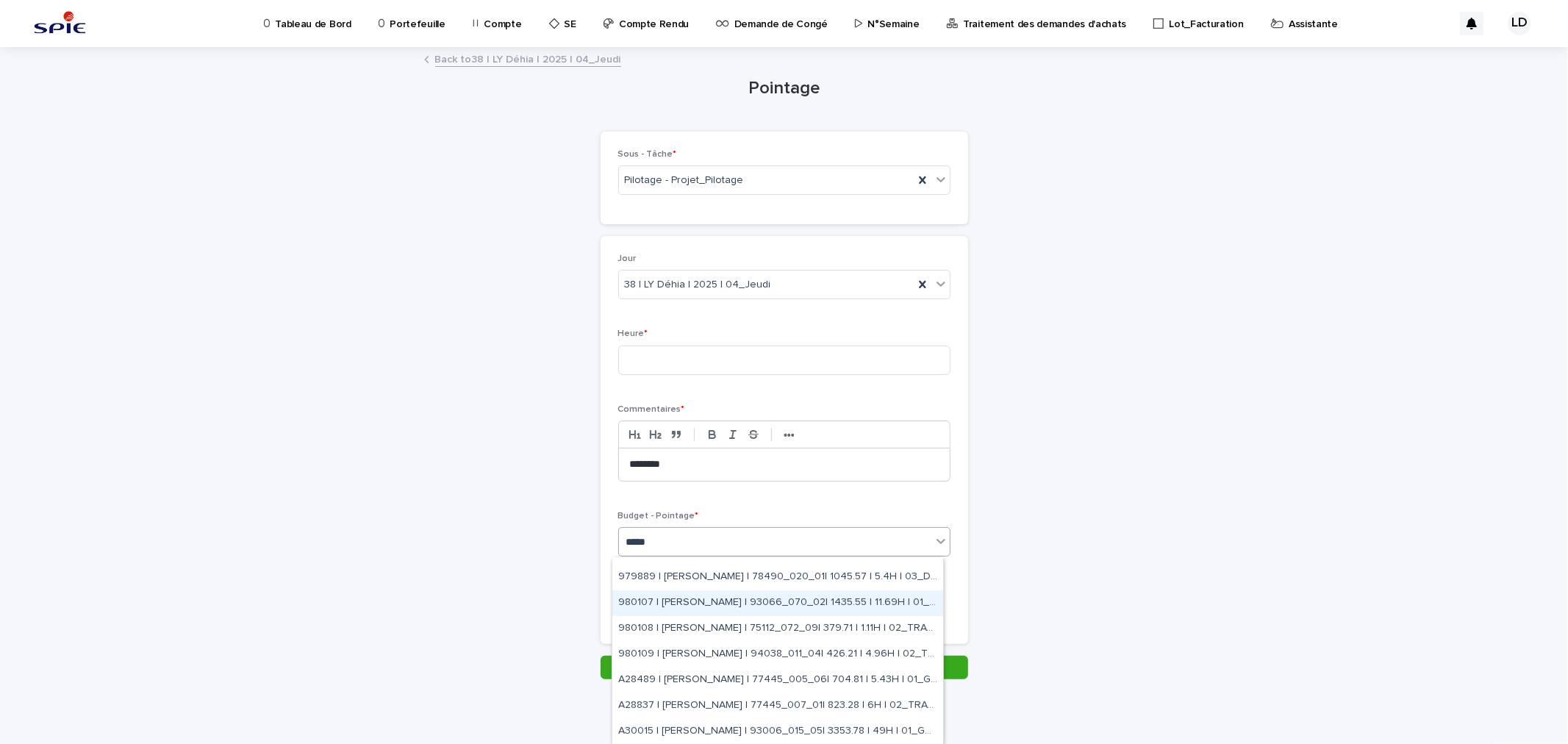
click at [766, 606] on div "980107 | SADOU Nazim | 93066_070_02| 1435.55 | 11.69H | 01_GO TRAVAUX" at bounding box center [777, 603] width 330 height 26
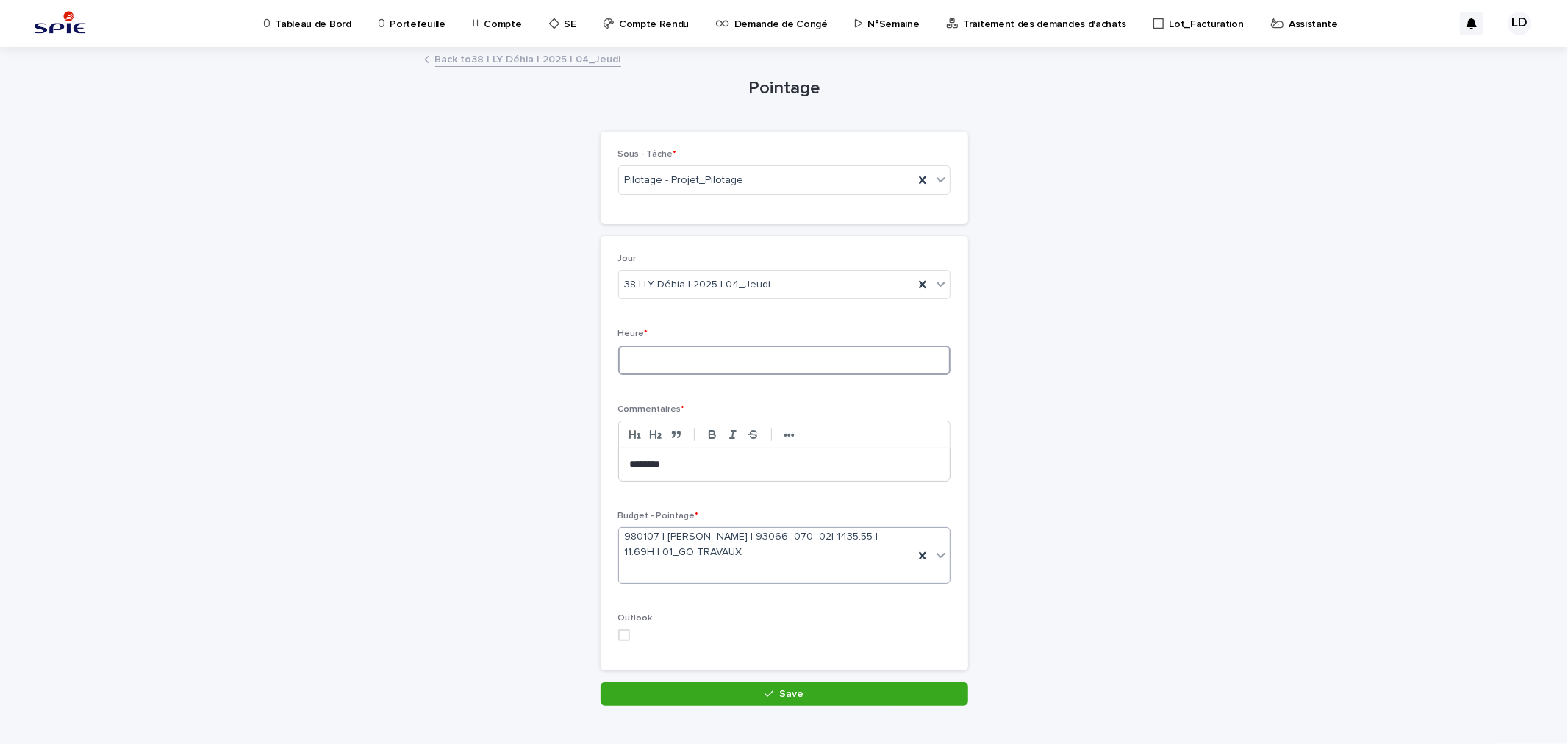
click at [760, 363] on input at bounding box center [784, 360] width 332 height 30
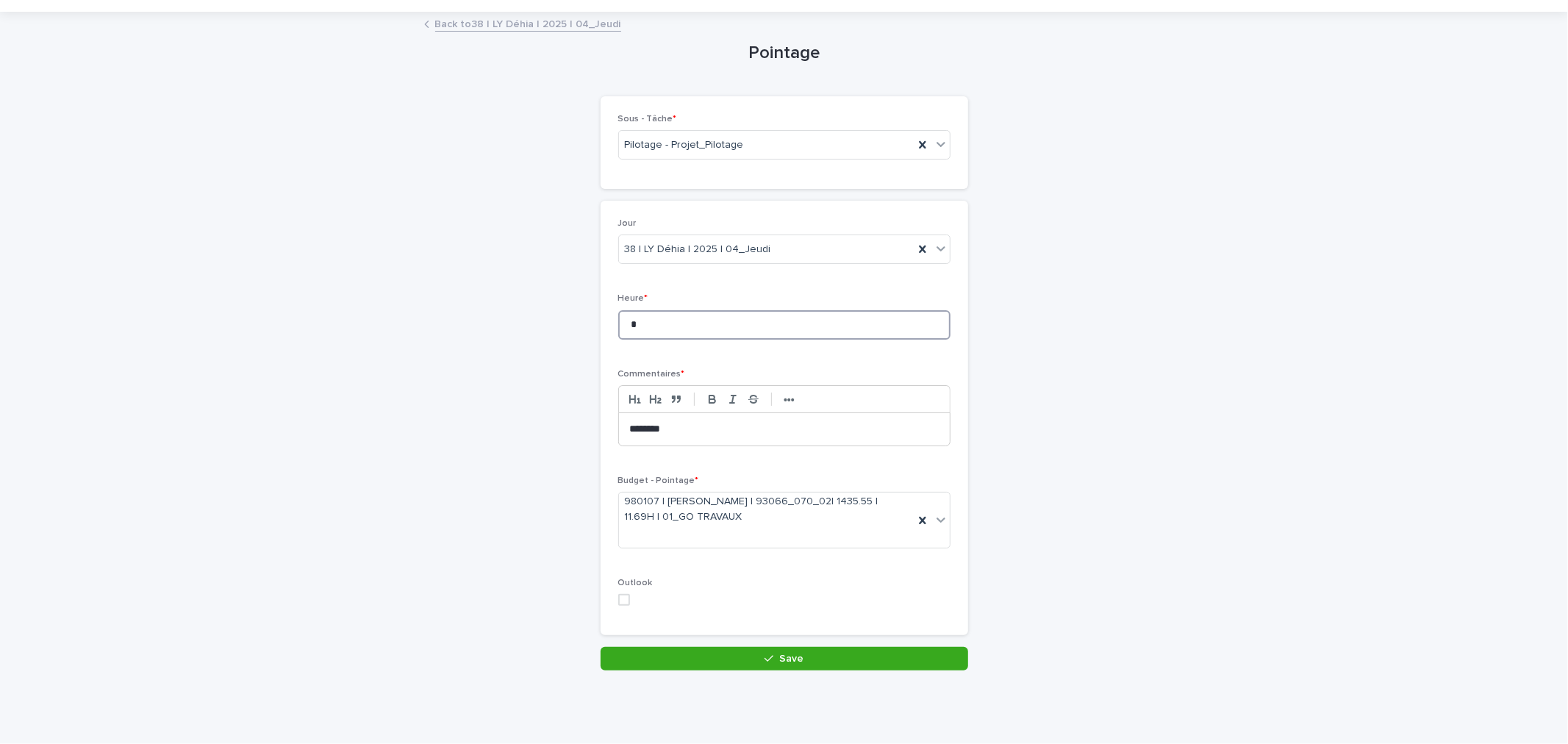
type input "*"
click at [772, 660] on div "button" at bounding box center [772, 659] width 15 height 10
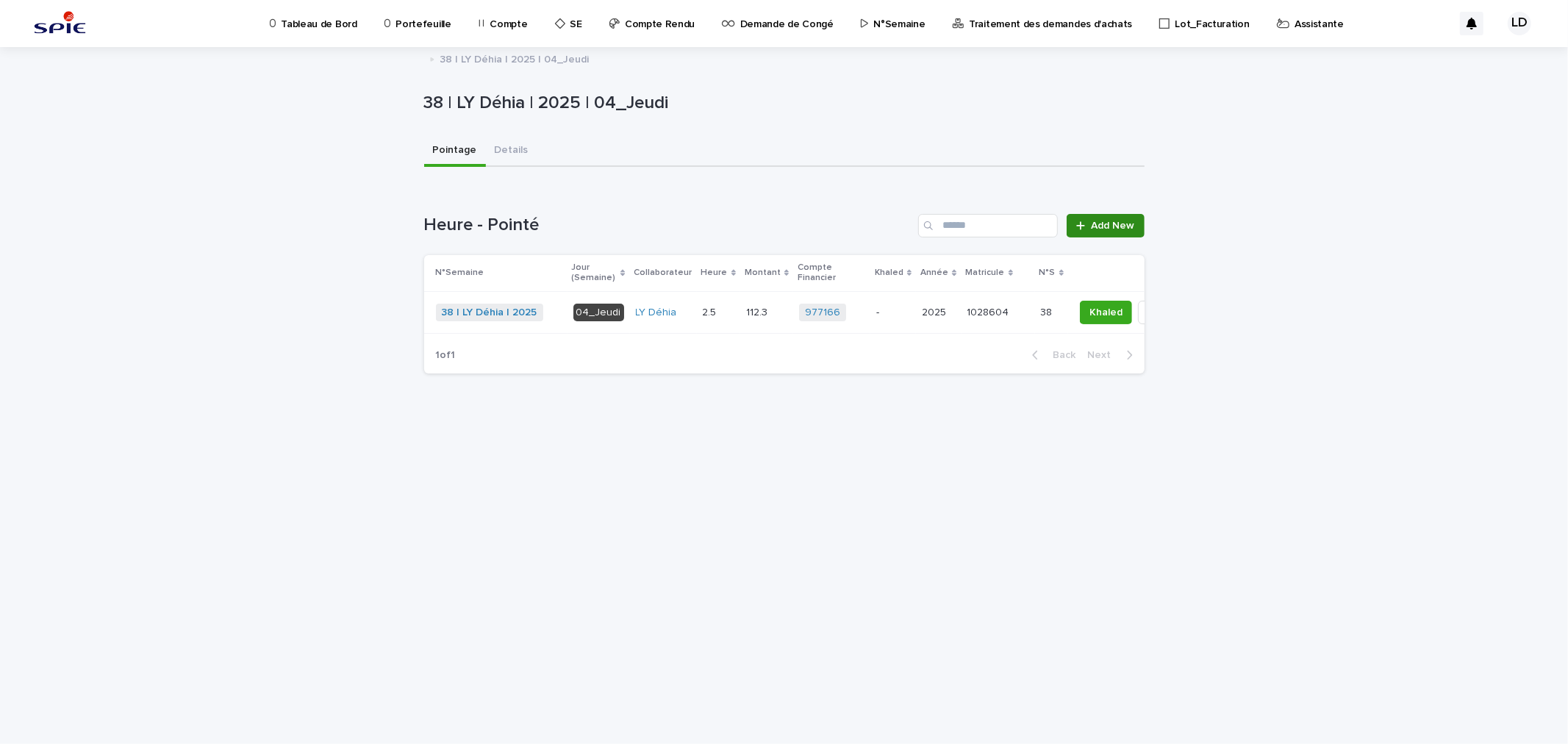
click at [1104, 225] on span "Add New" at bounding box center [1113, 225] width 43 height 10
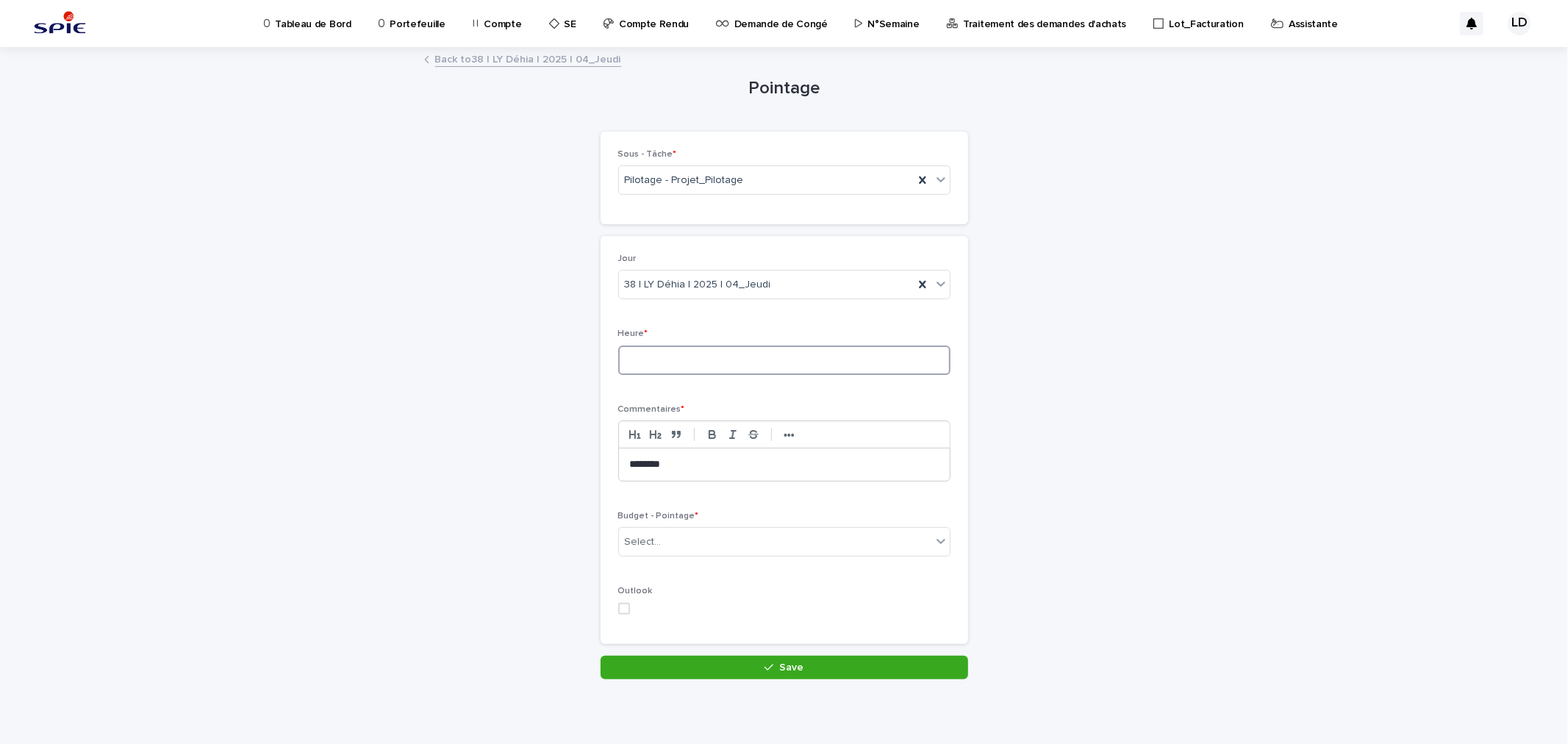
click at [627, 369] on input at bounding box center [784, 360] width 332 height 30
type input "*"
type input "***"
click at [667, 542] on div "Select..." at bounding box center [774, 542] width 312 height 24
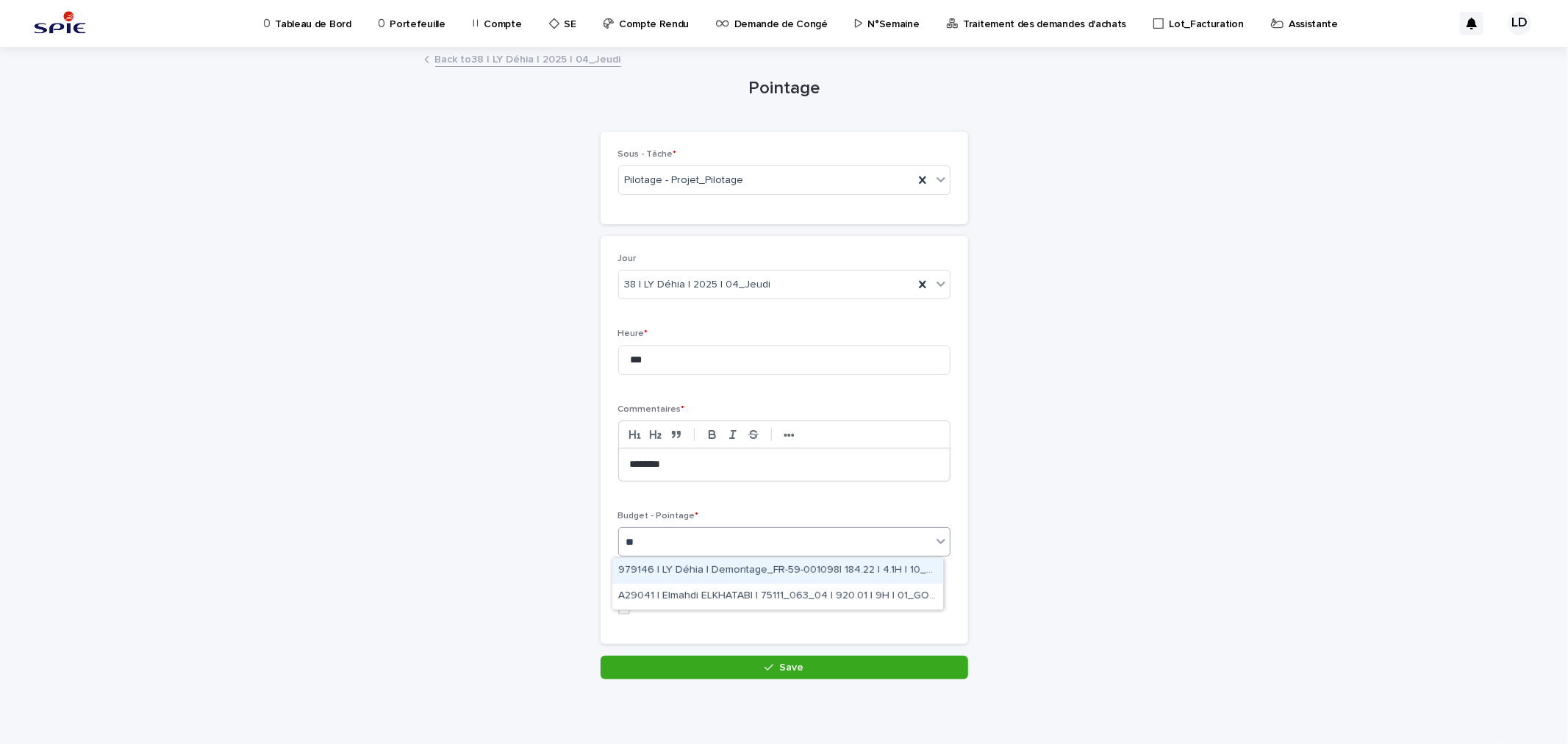
type input "*"
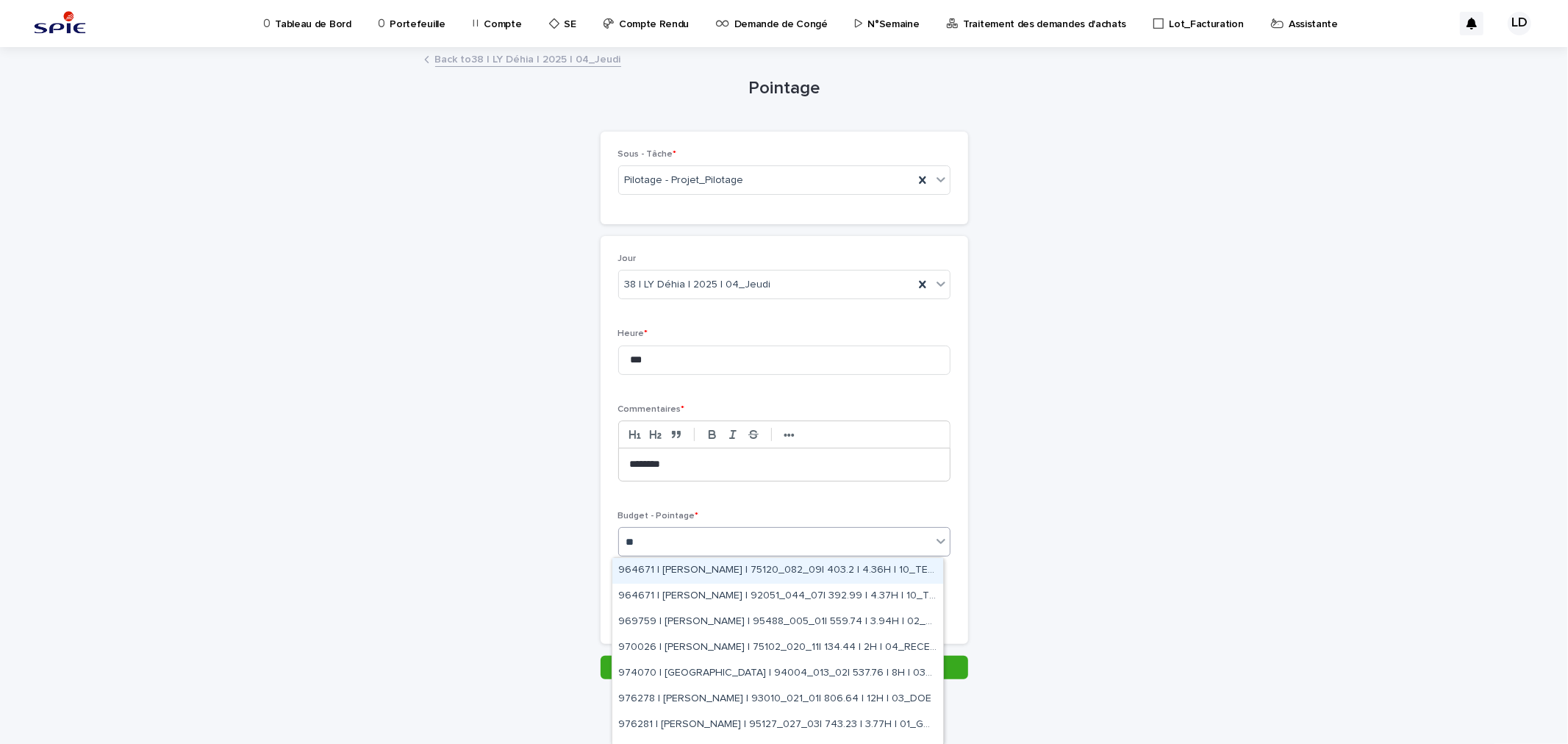
type input "***"
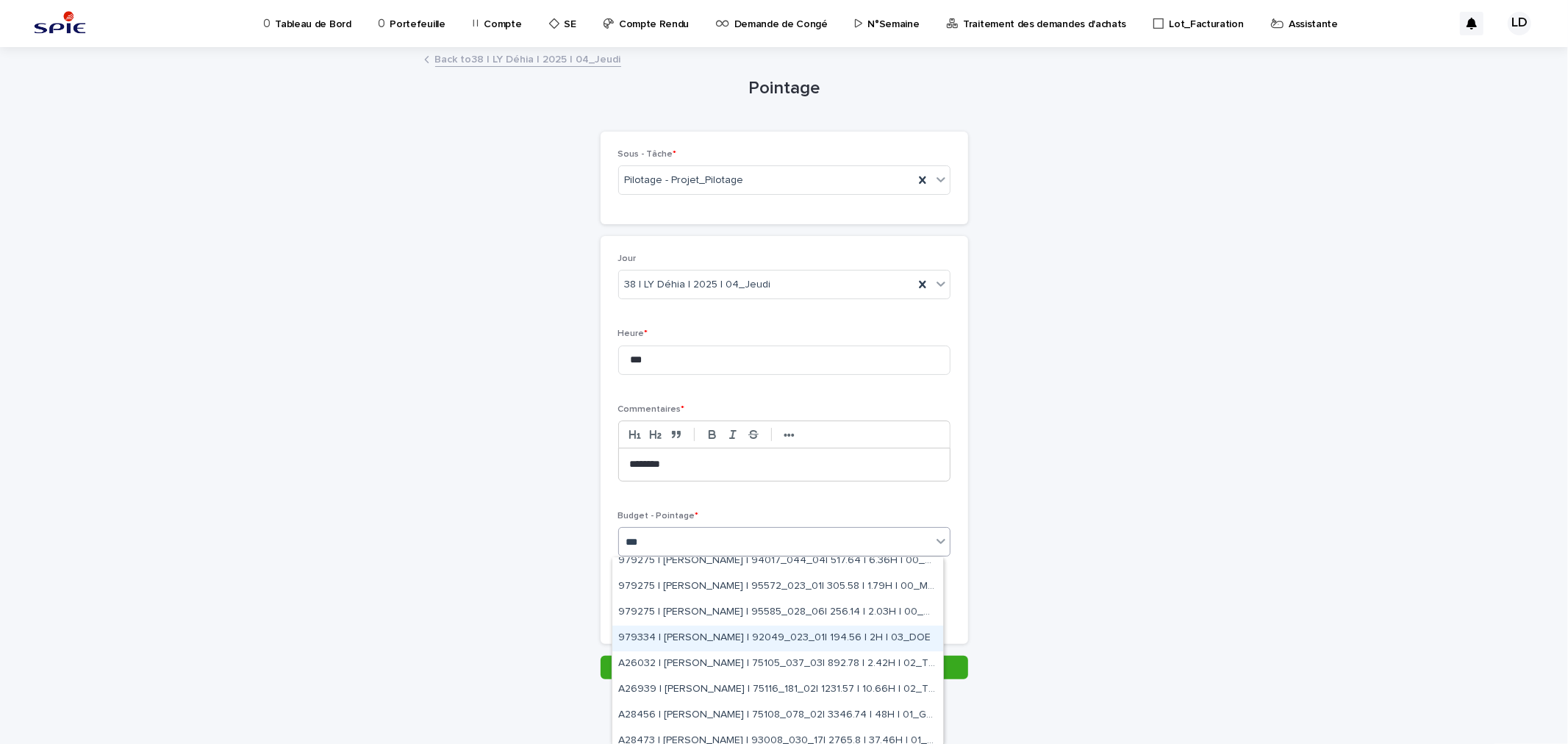
scroll to position [503, 0]
click at [743, 636] on div "A28456 | HAOUNI Yassine | 75108_078_02| 3346.74 | 48H | 01_GO TRAVAUX" at bounding box center [777, 634] width 330 height 26
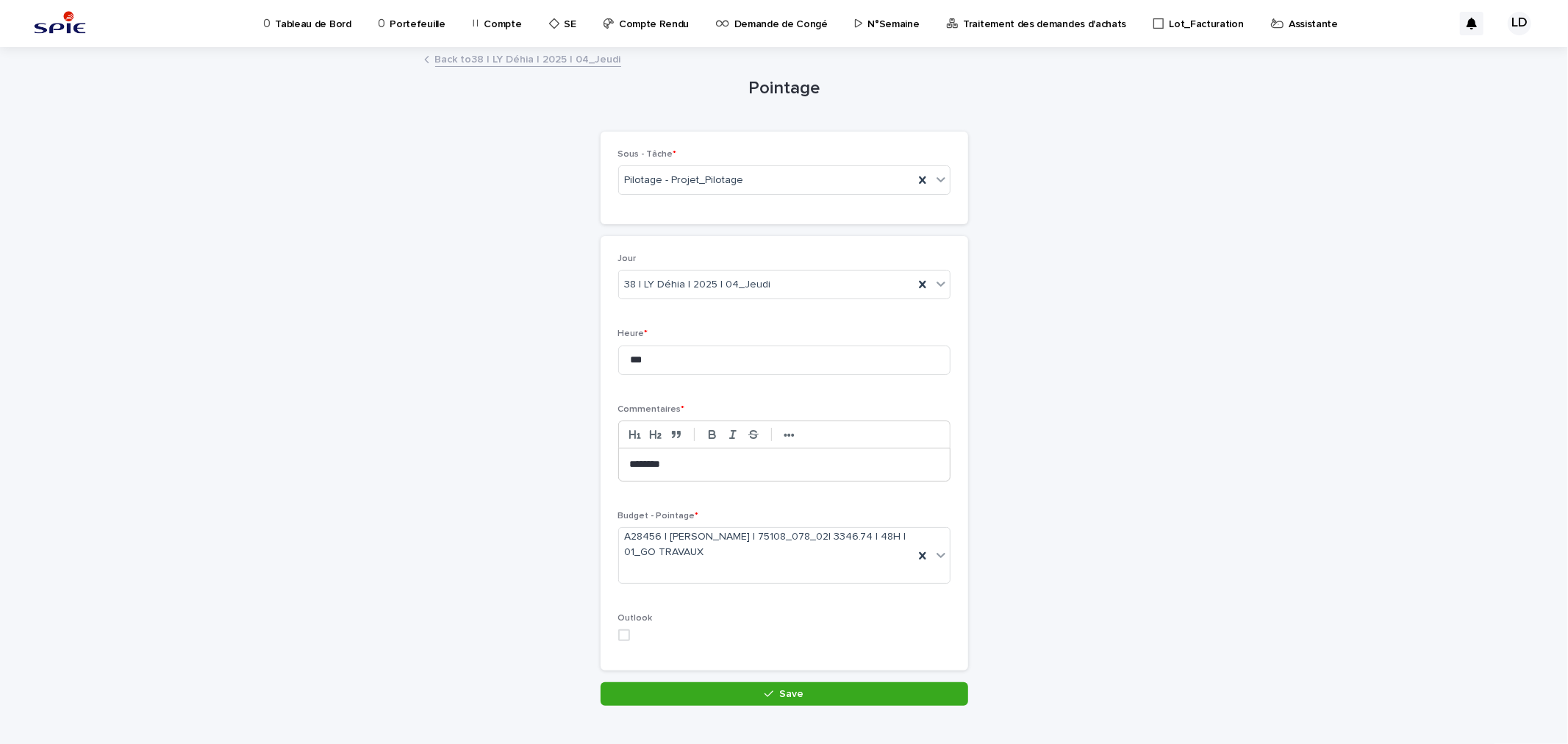
click at [767, 669] on icon "button" at bounding box center [769, 694] width 9 height 10
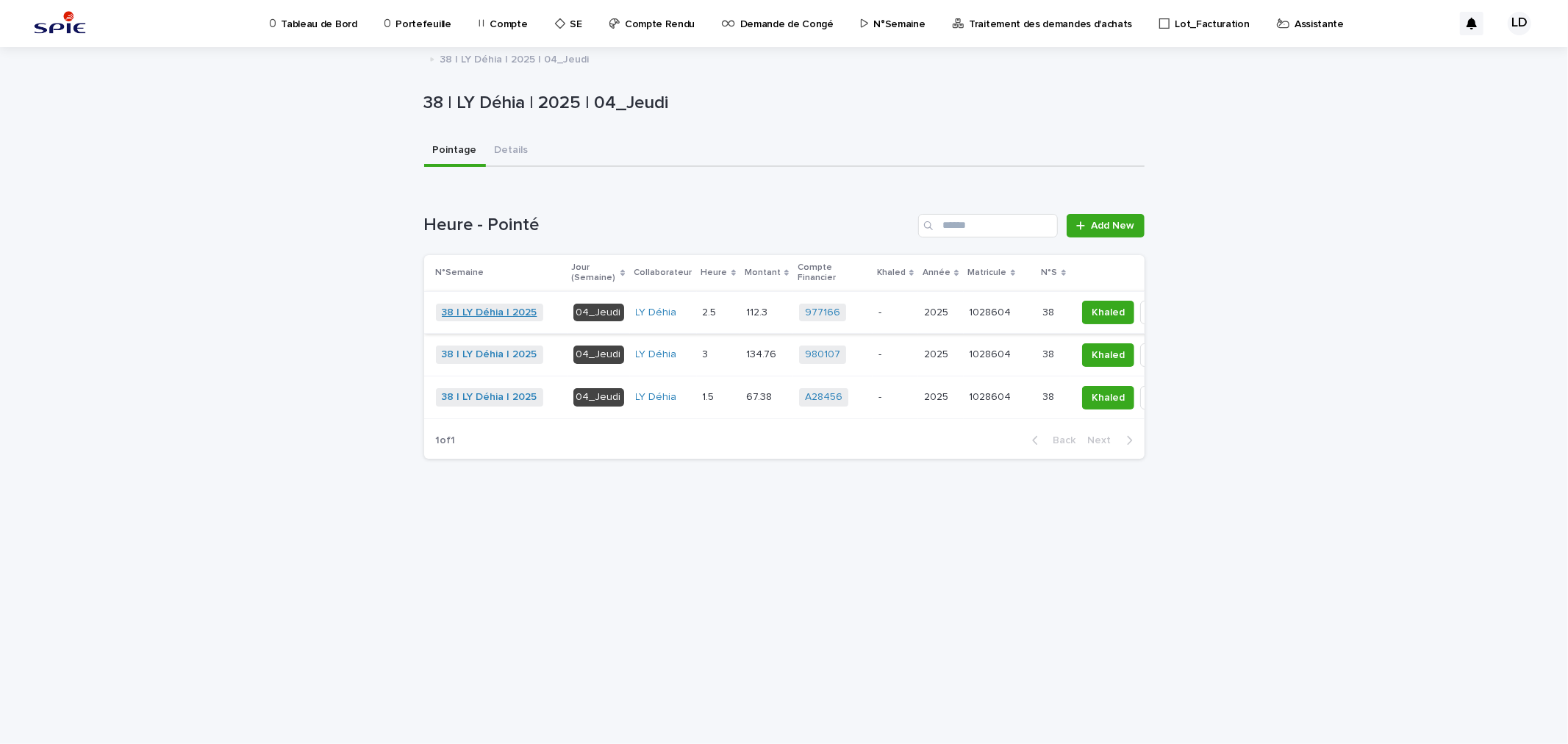
click at [476, 307] on link "38 | LY Déhia | 2025" at bounding box center [489, 312] width 95 height 12
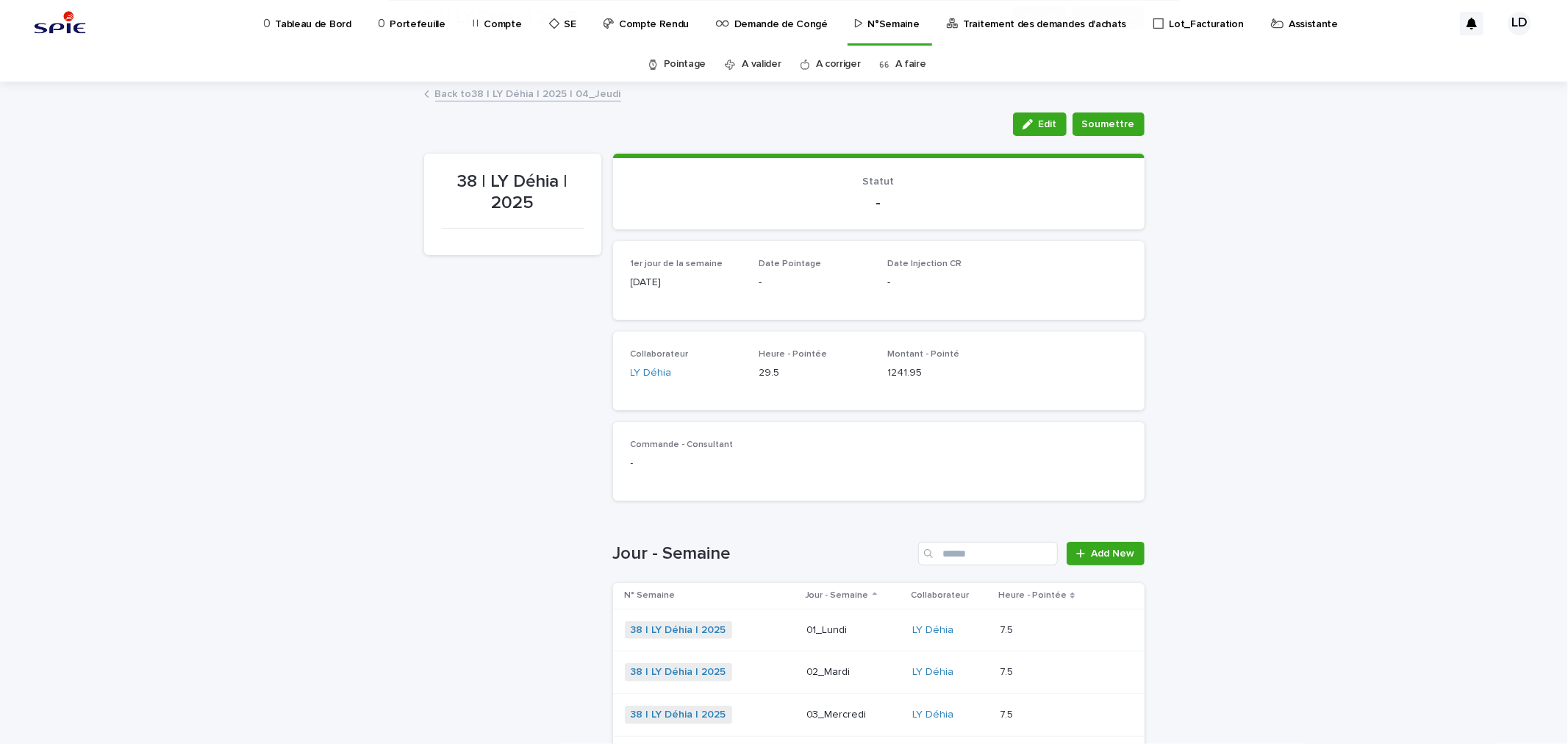
scroll to position [287, 0]
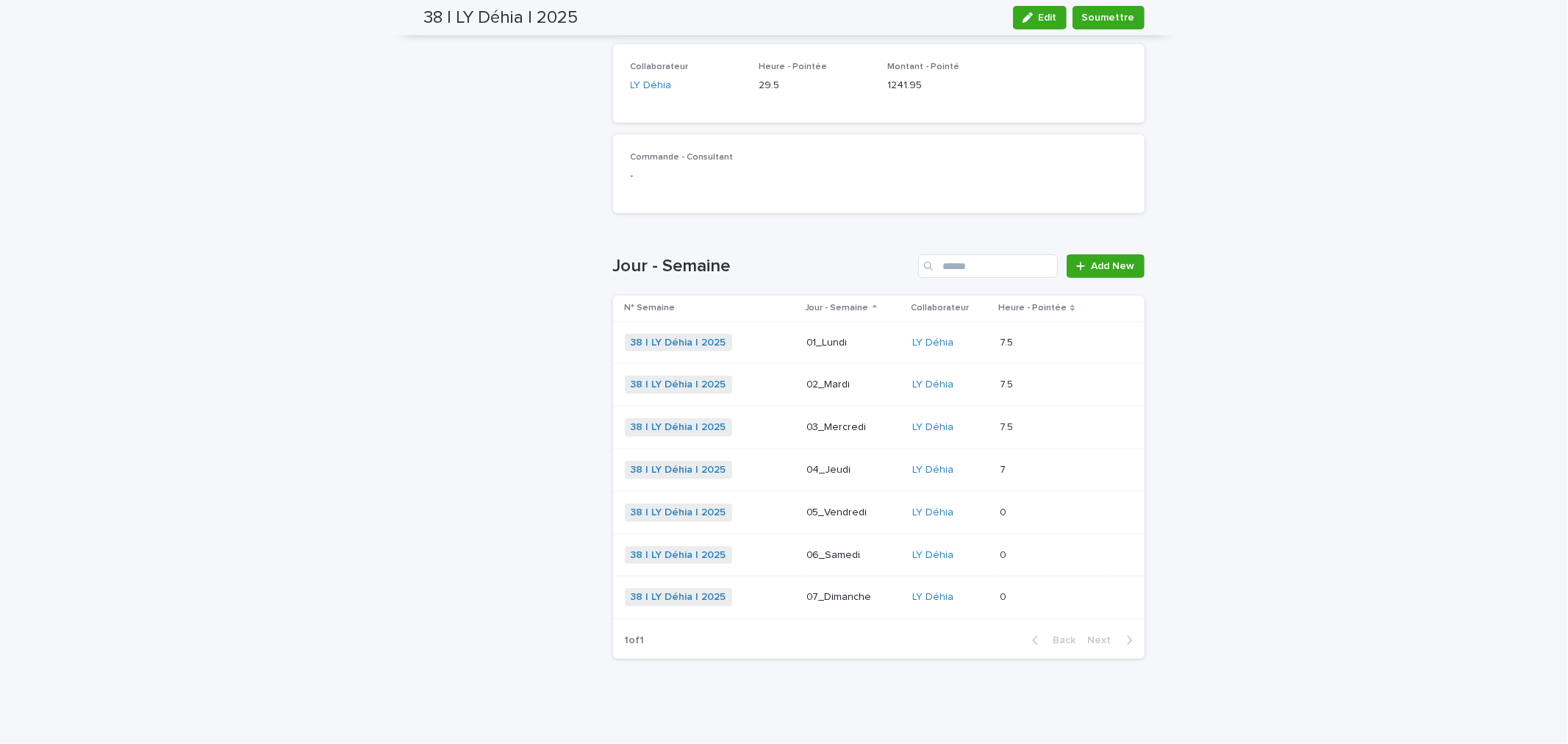
click at [836, 513] on p "05_Vendredi" at bounding box center [854, 513] width 94 height 12
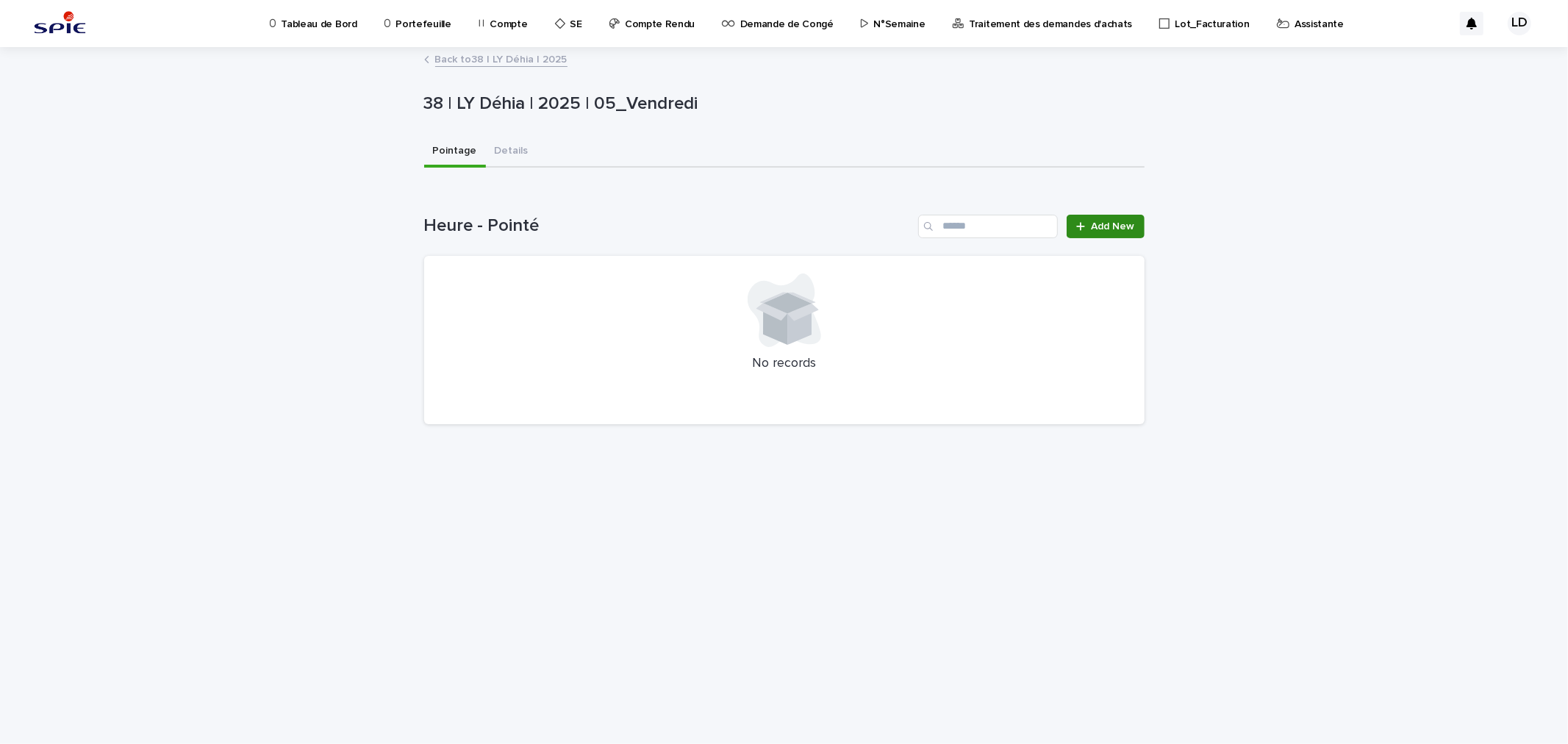
click at [1090, 223] on div at bounding box center [1083, 226] width 15 height 10
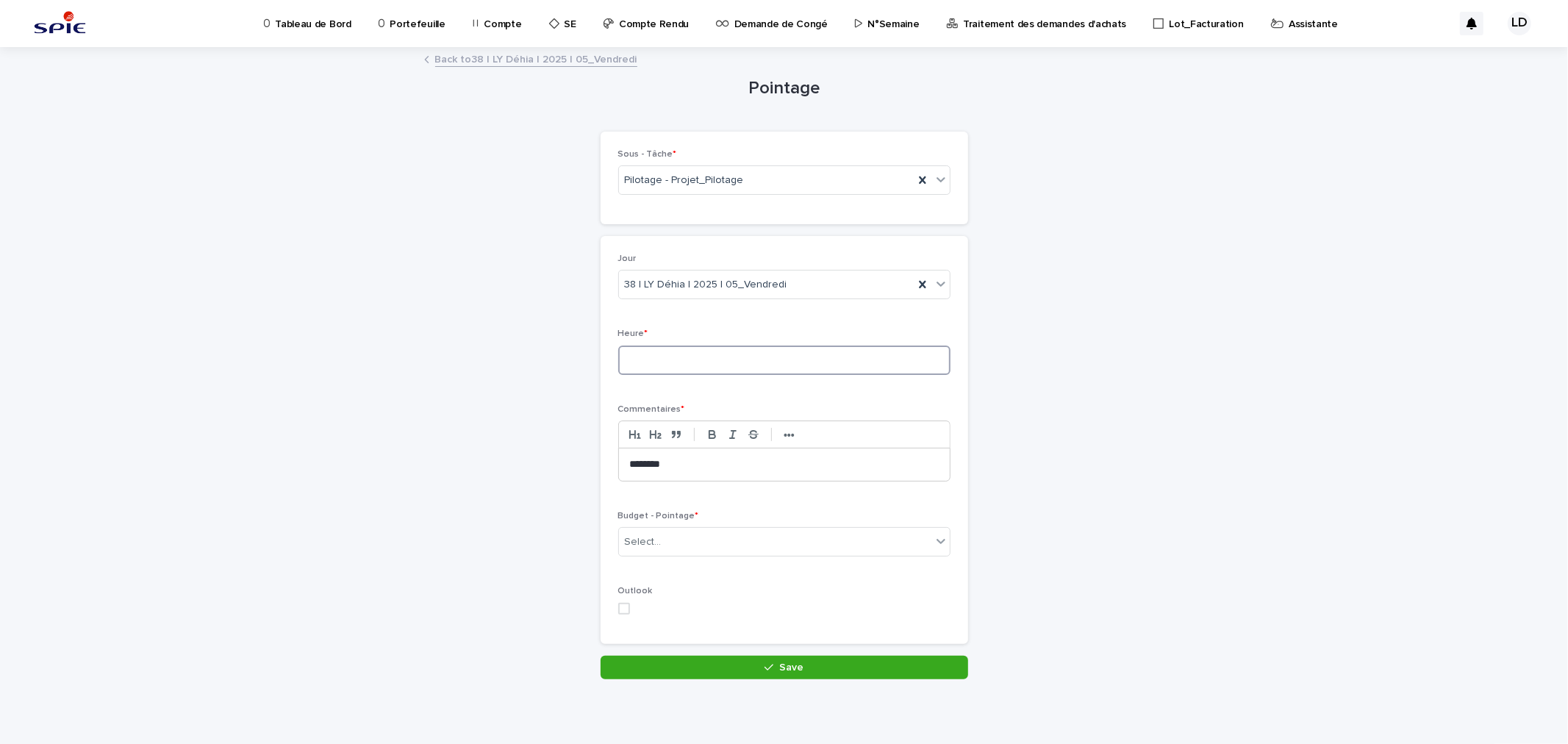
click at [664, 350] on input at bounding box center [784, 360] width 332 height 30
type input "***"
click at [713, 552] on div "Select..." at bounding box center [774, 542] width 312 height 24
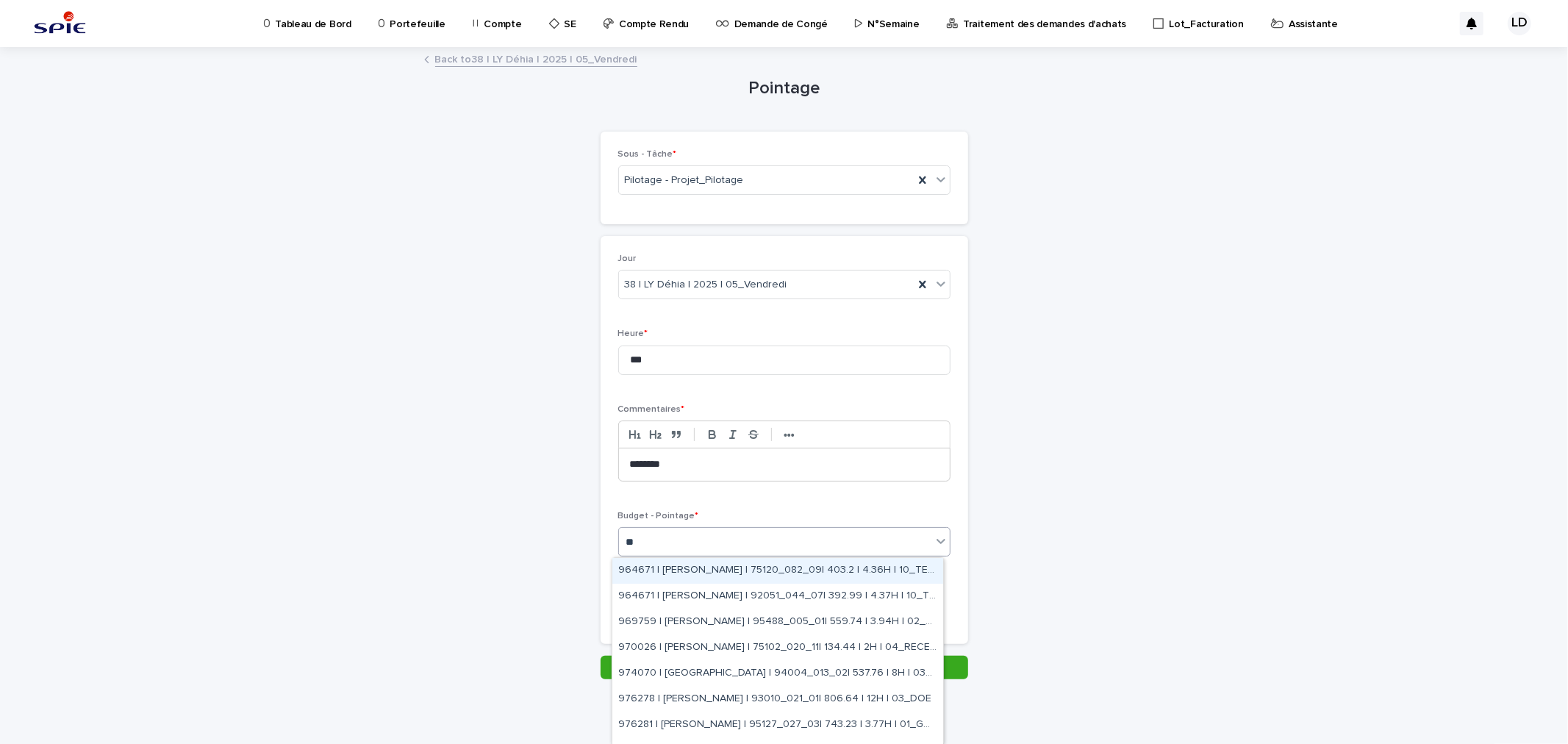
type input "***"
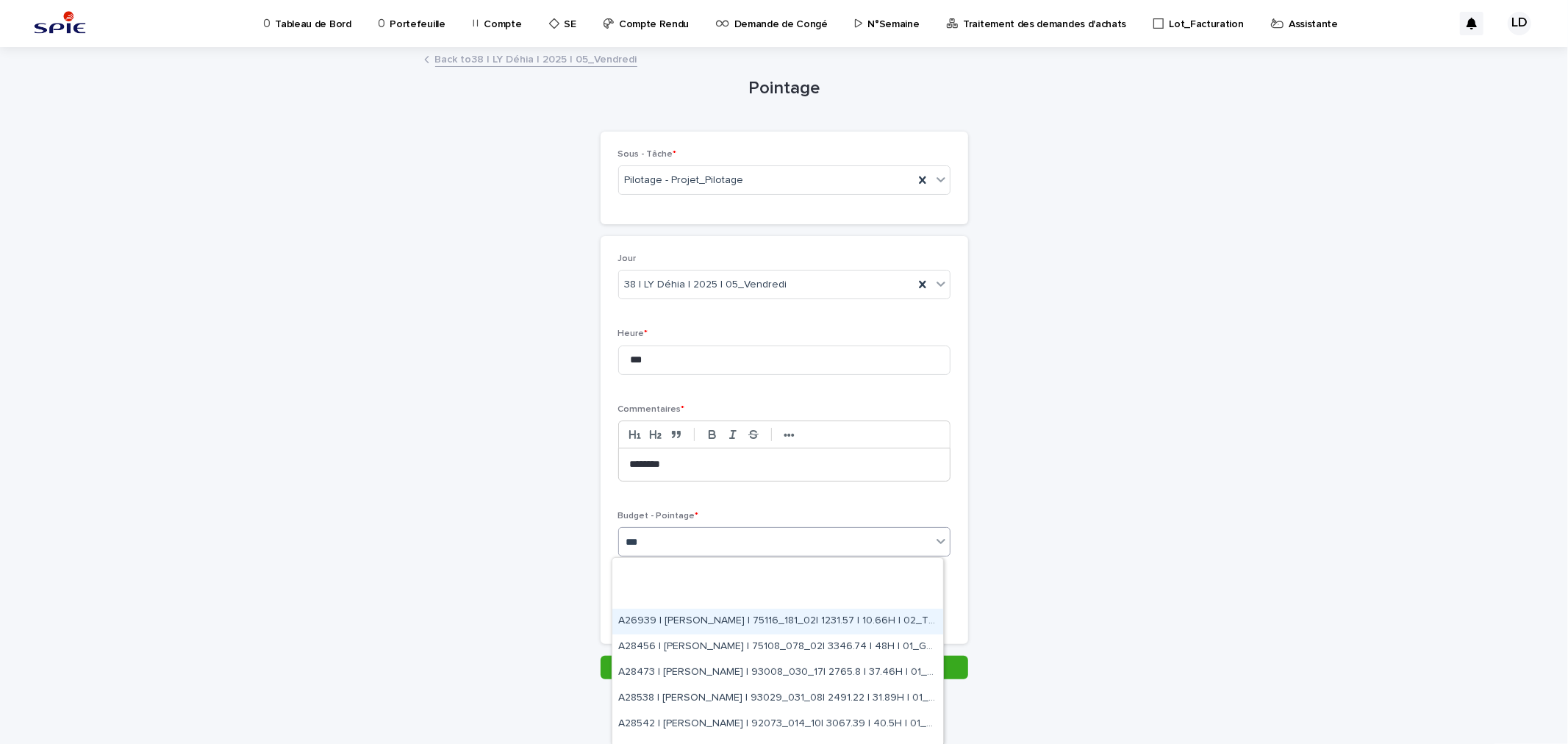
scroll to position [572, 0]
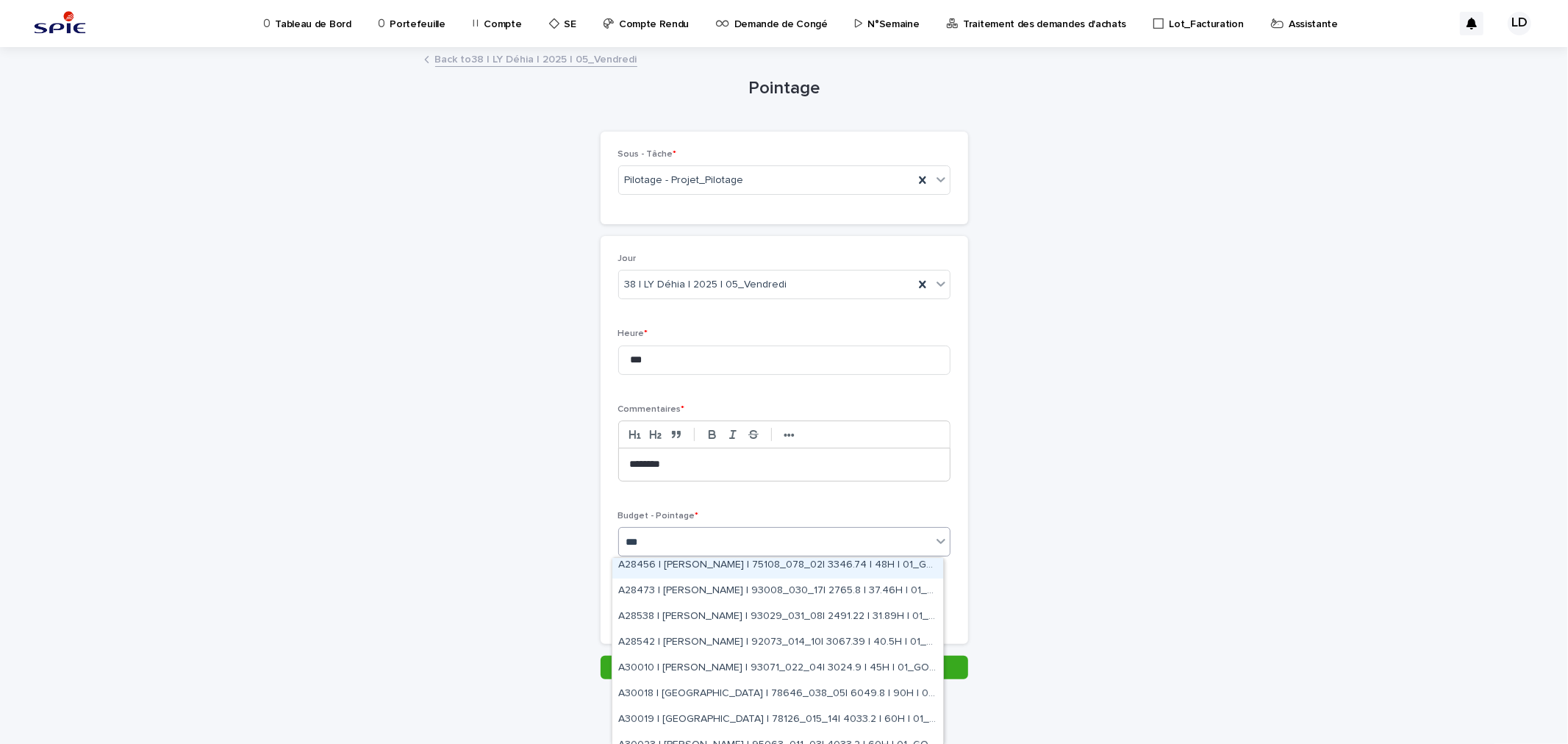
click at [716, 571] on div "A28456 | HAOUNI Yassine | 75108_078_02| 3346.74 | 48H | 01_GO TRAVAUX" at bounding box center [777, 565] width 330 height 26
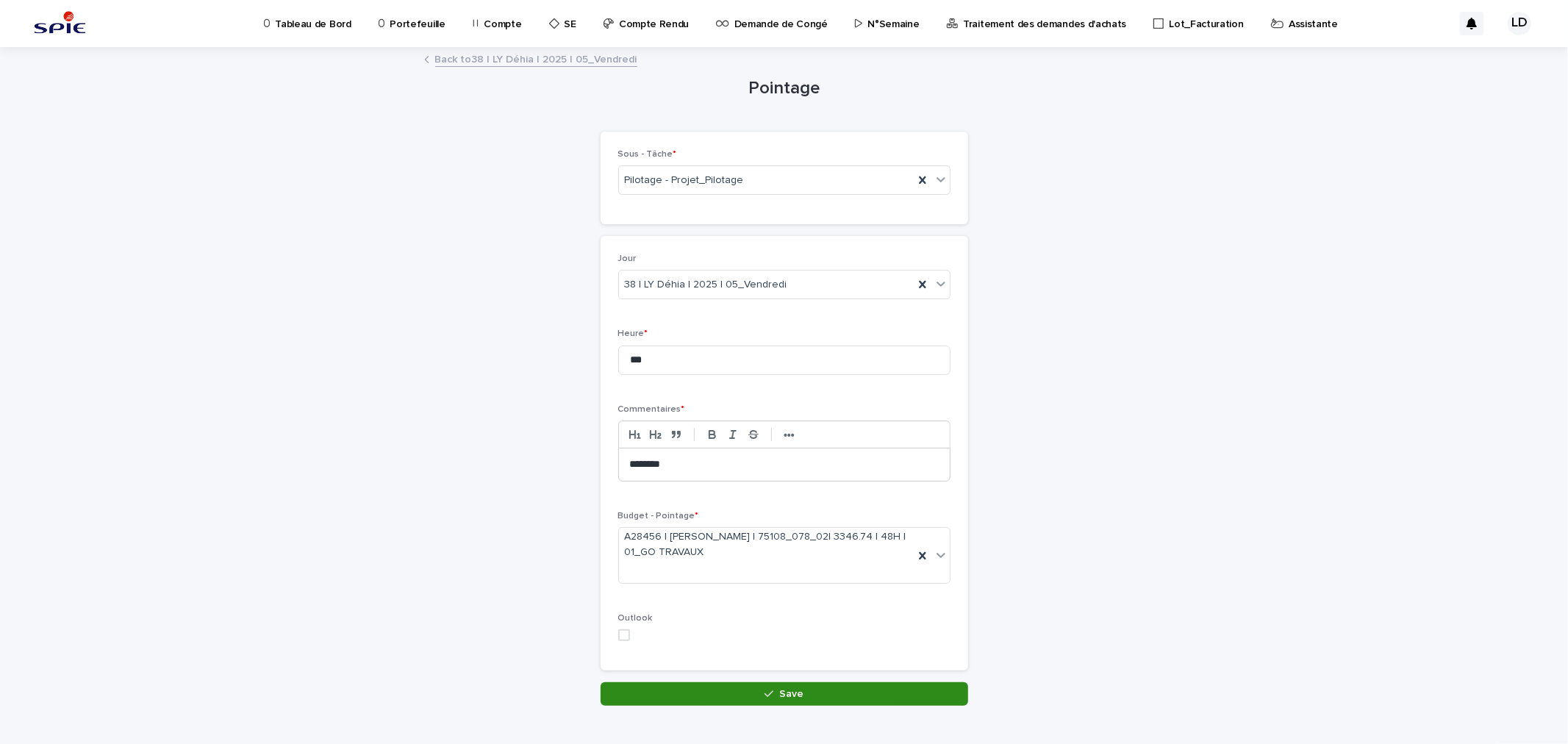
click at [768, 669] on icon "button" at bounding box center [769, 694] width 9 height 10
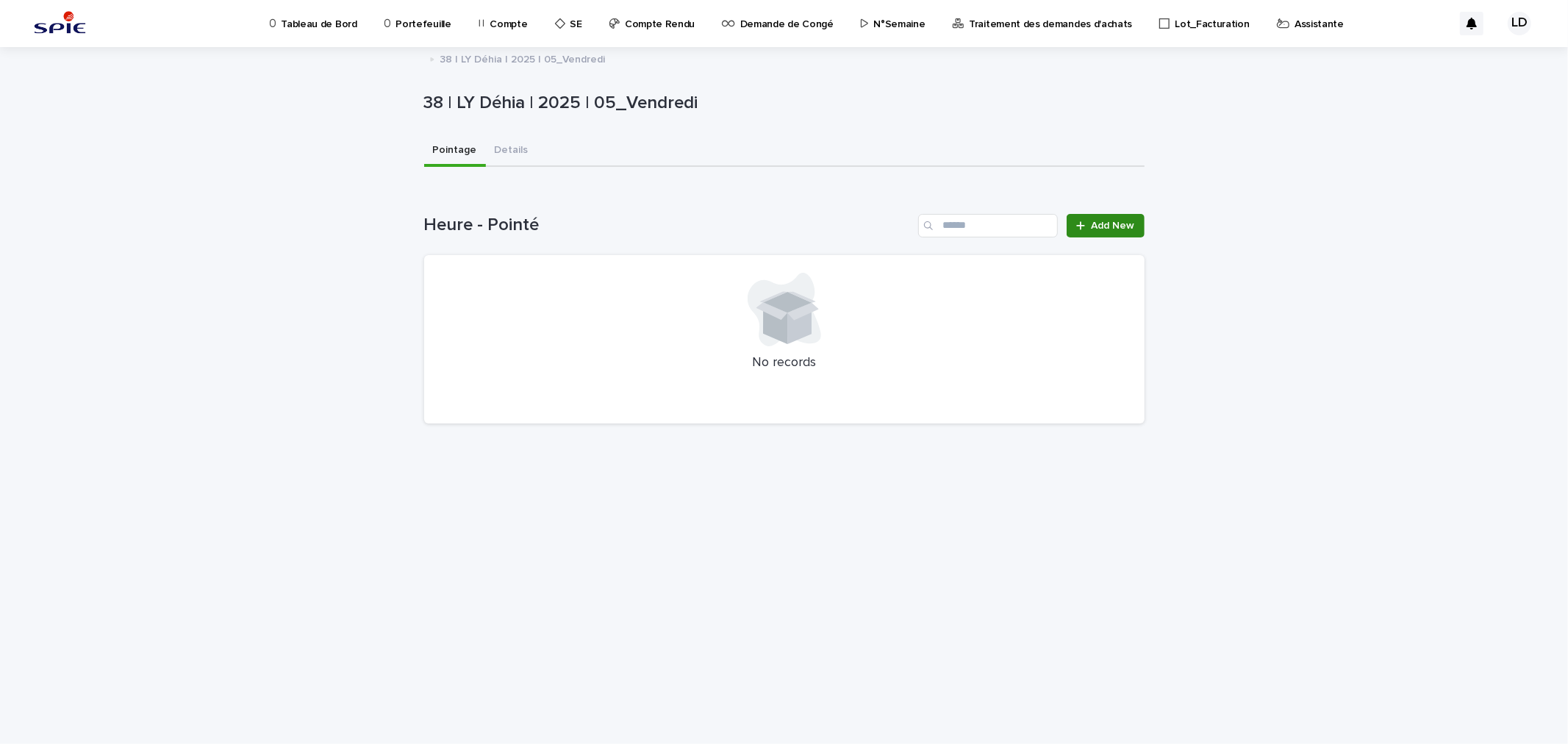
click at [1090, 224] on div at bounding box center [1083, 225] width 15 height 10
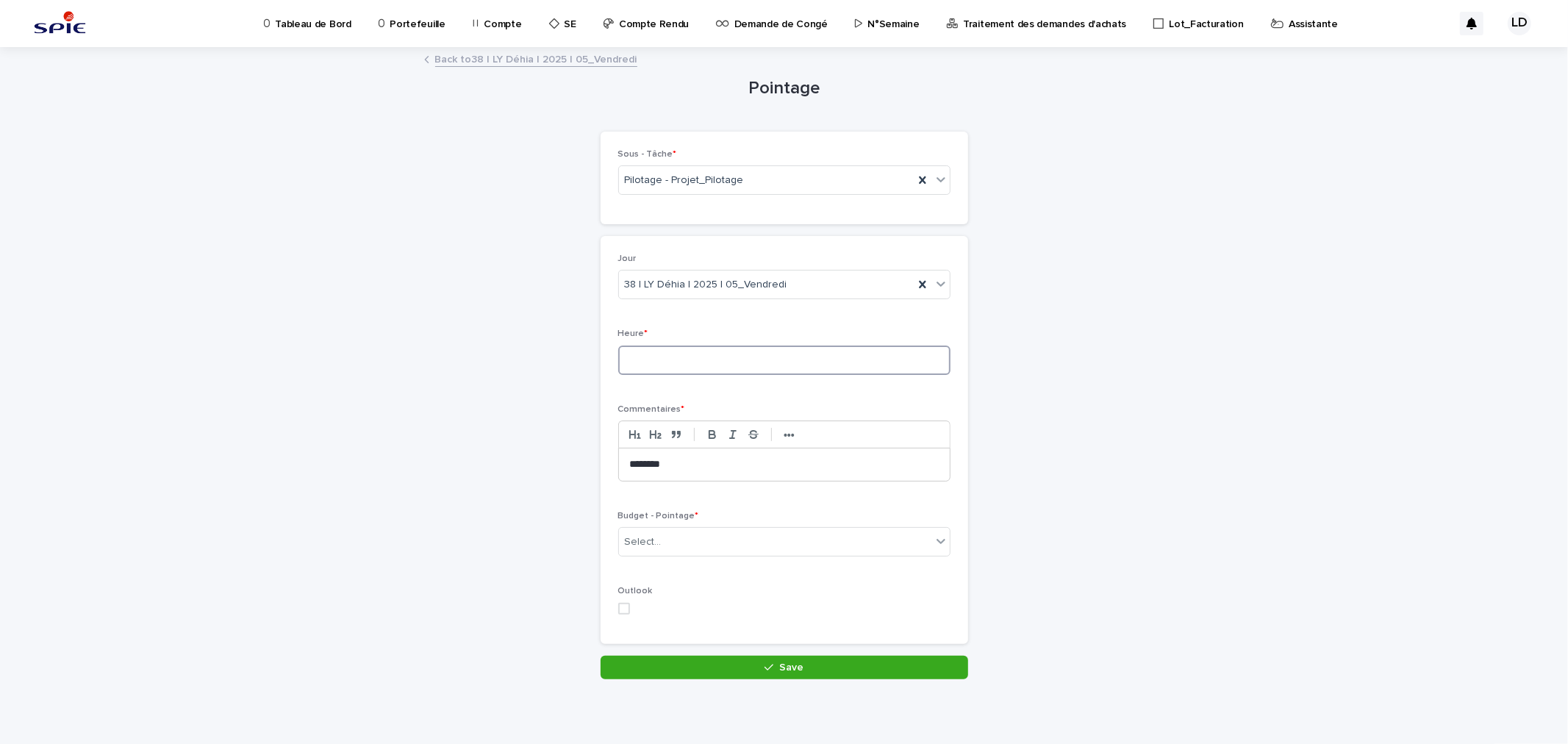
click at [707, 356] on input at bounding box center [784, 360] width 332 height 30
click at [657, 360] on input at bounding box center [784, 360] width 332 height 30
type input "***"
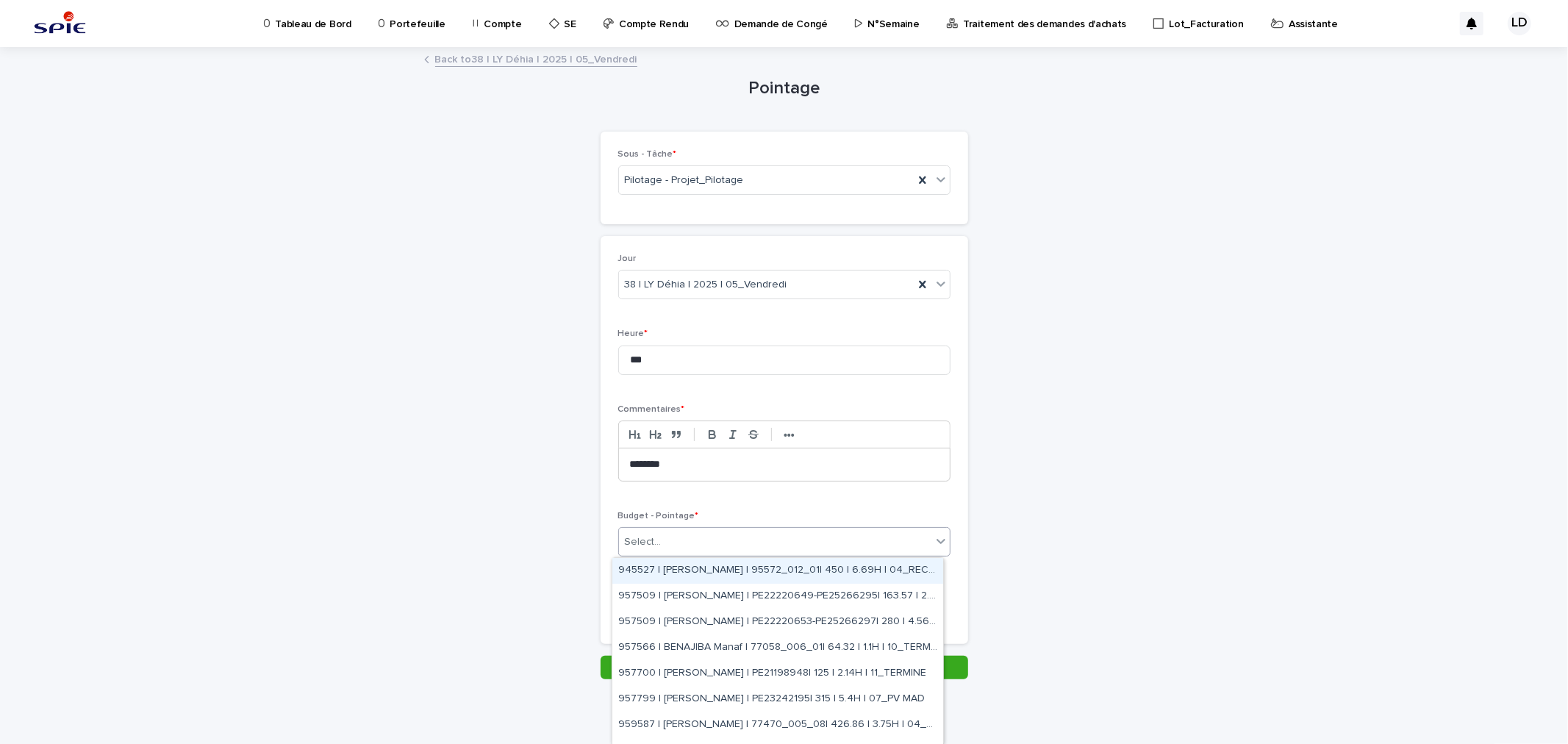
click at [664, 534] on div "Select..." at bounding box center [774, 542] width 312 height 24
type input "******"
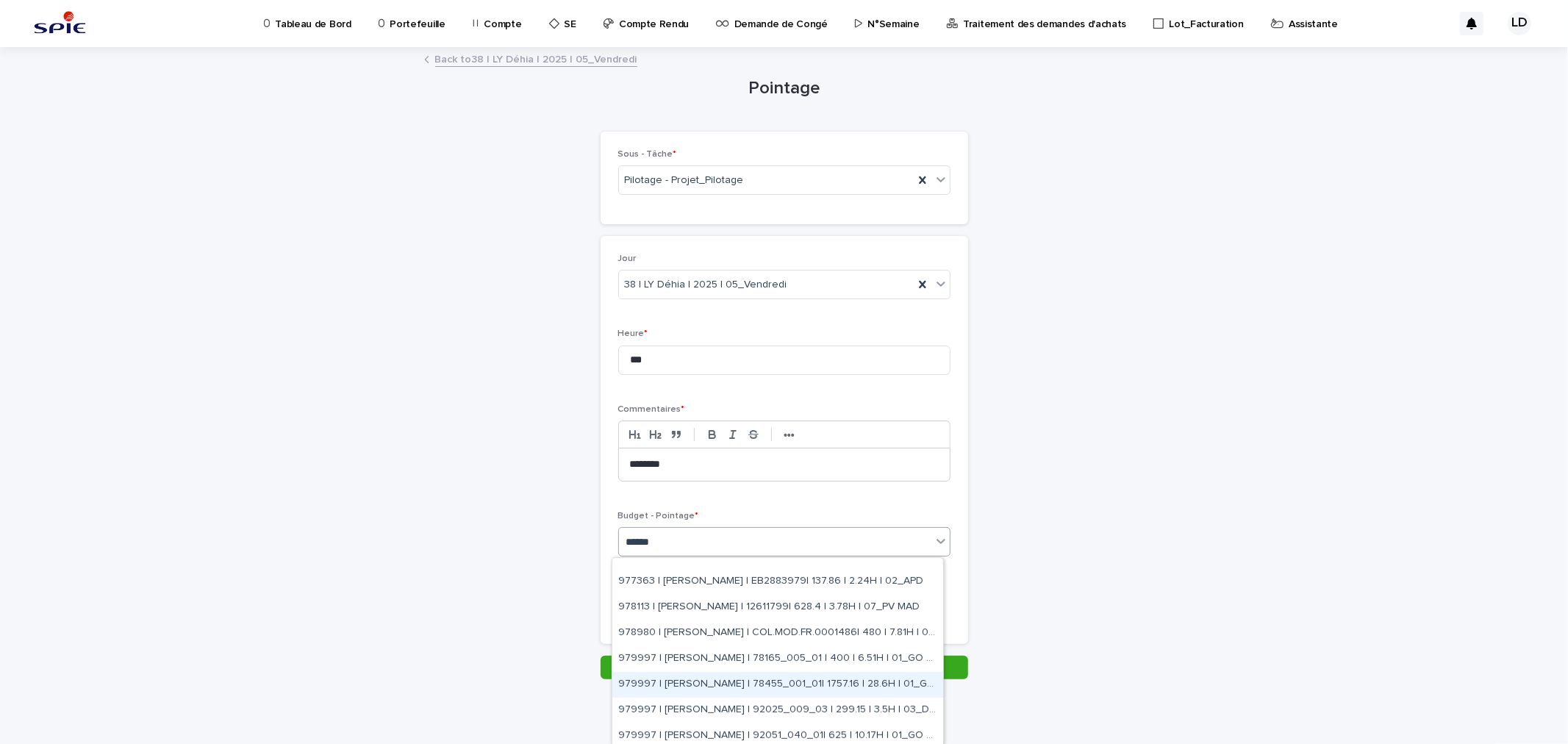
scroll to position [790, 0]
drag, startPoint x: 719, startPoint y: 643, endPoint x: 717, endPoint y: 633, distance: 10.2
click at [717, 633] on div "979997 | BELHAJ Mohamed_Habib | 78455_001_01| 1757.16 | 28.6H | 01_GO TRAVAUX" at bounding box center [777, 630] width 330 height 26
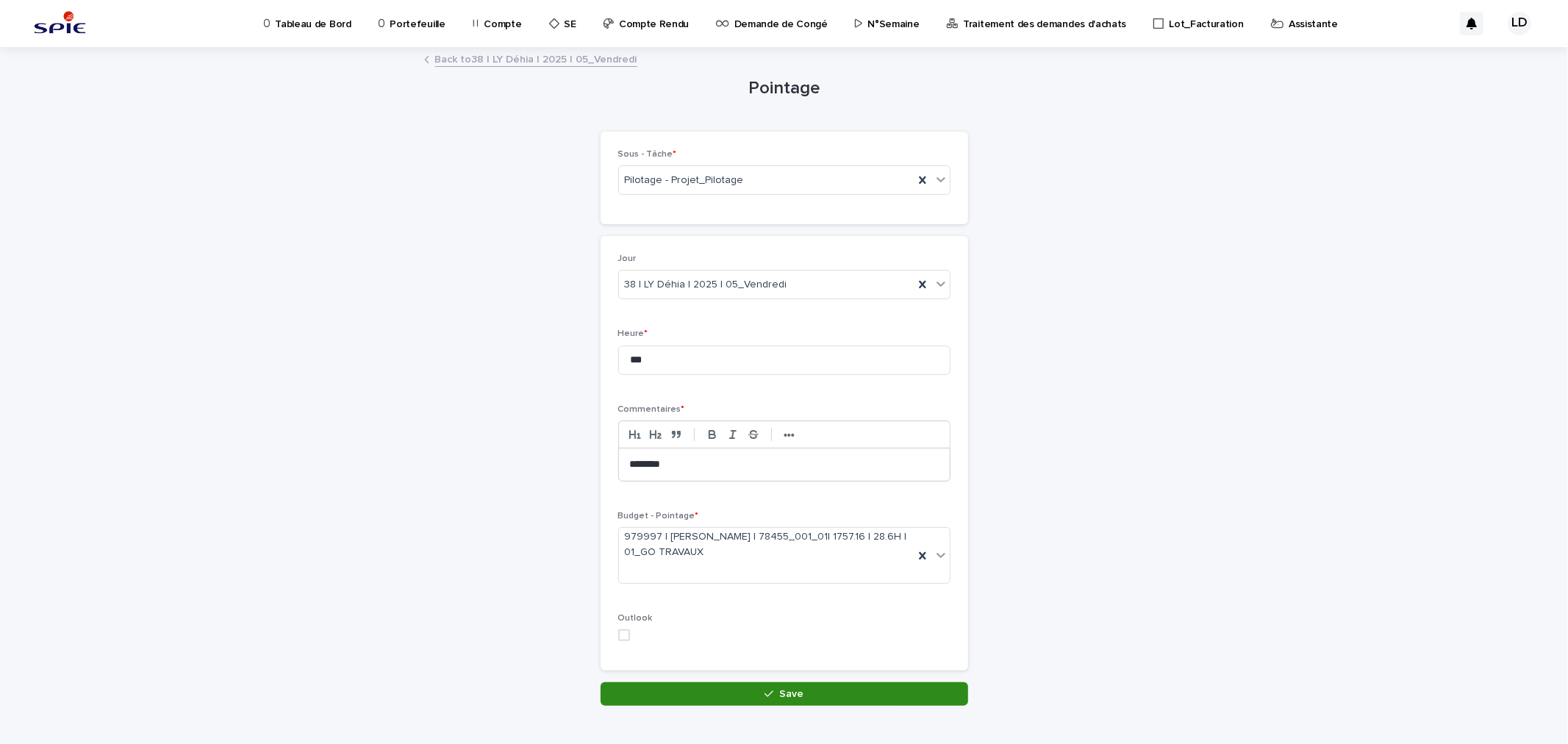
click at [767, 669] on button "Save" at bounding box center [784, 694] width 368 height 23
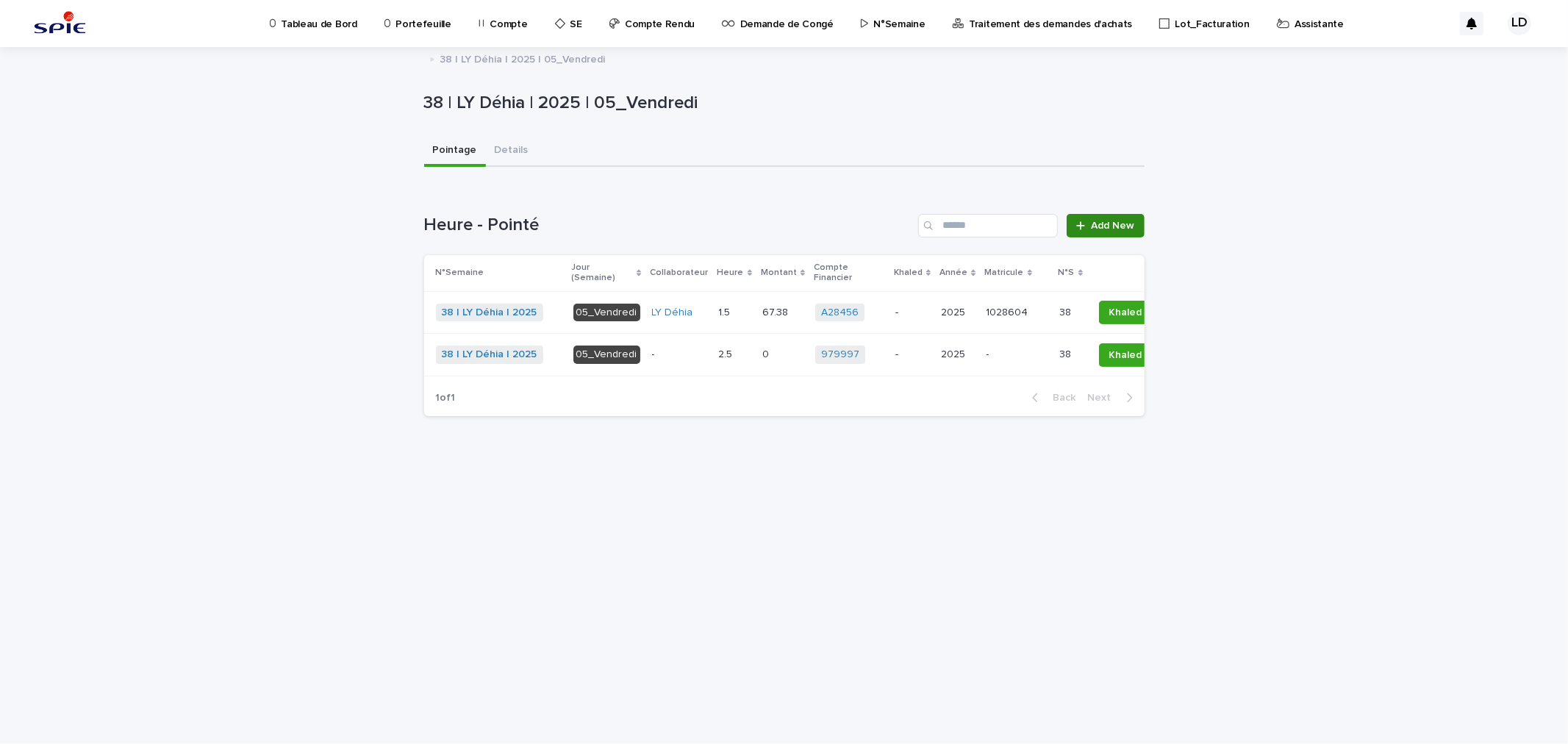
click at [1099, 220] on span "Add New" at bounding box center [1113, 225] width 43 height 10
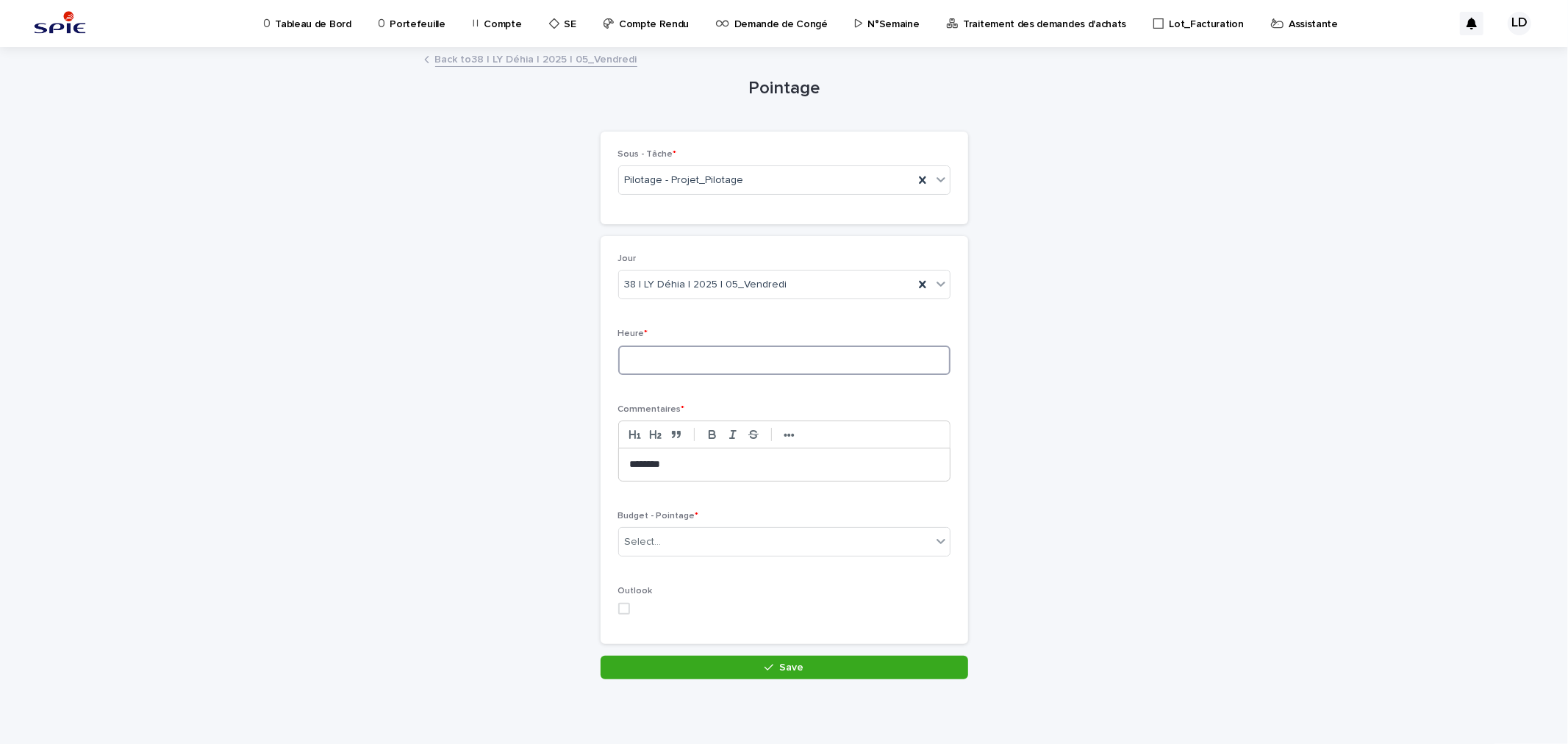
click at [658, 364] on input at bounding box center [784, 360] width 332 height 30
type input "*"
click at [681, 532] on div "Select..." at bounding box center [774, 542] width 312 height 24
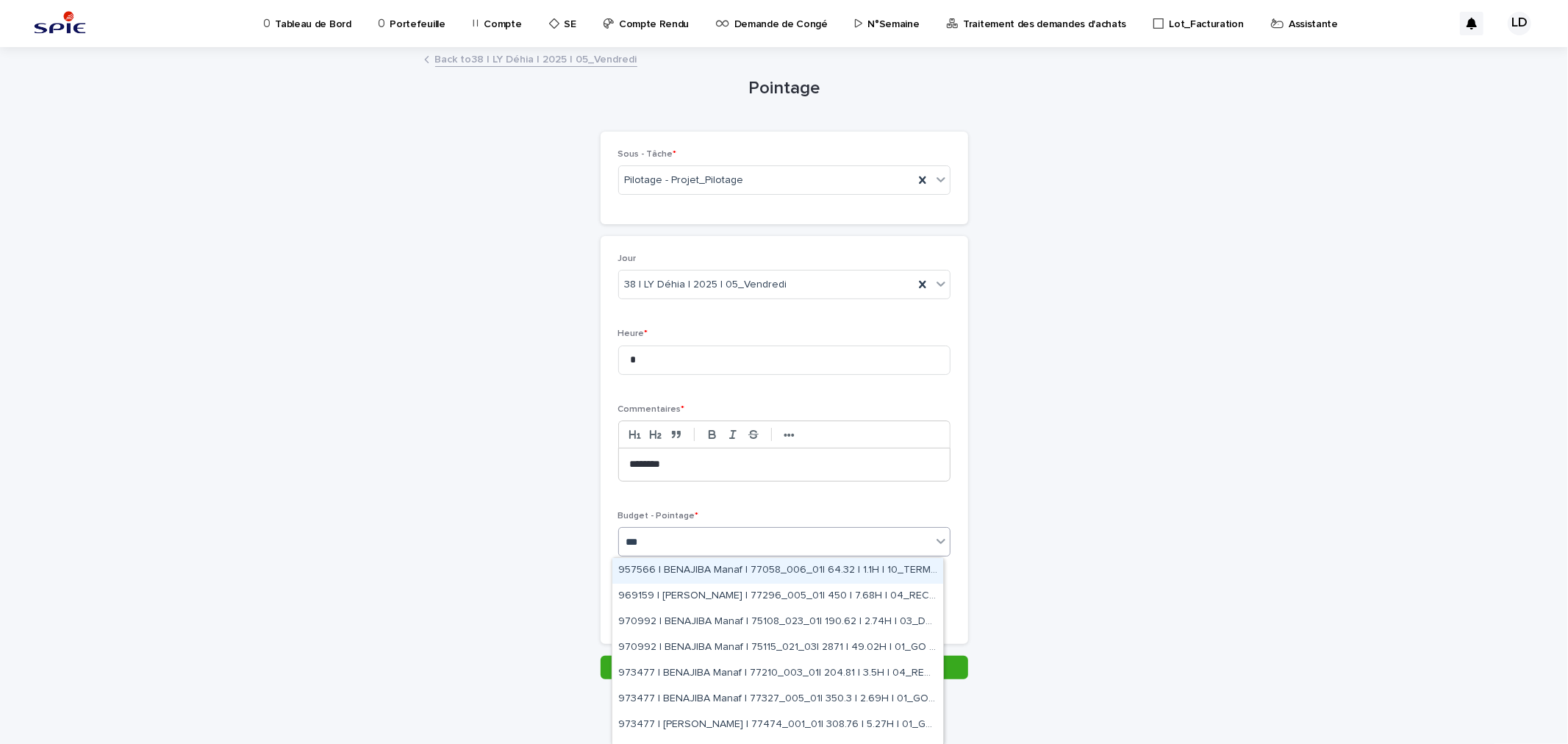
type input "****"
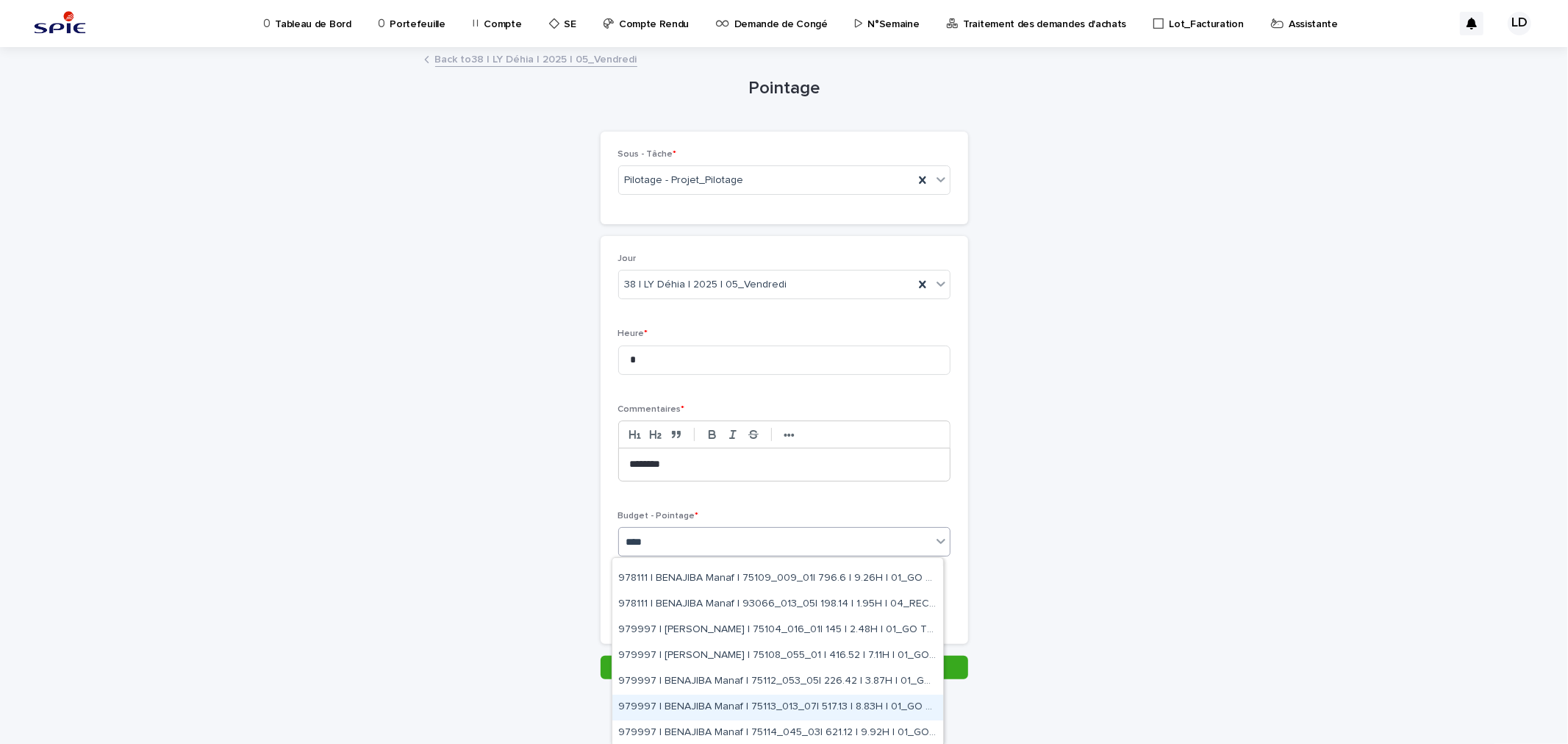
scroll to position [379, 0]
click at [725, 669] on div "A29041 | BENAJIBA Manaf | 75111_063_04 | 1845.08 | 31.5H | 01_GO TRAVAUX" at bounding box center [777, 732] width 330 height 26
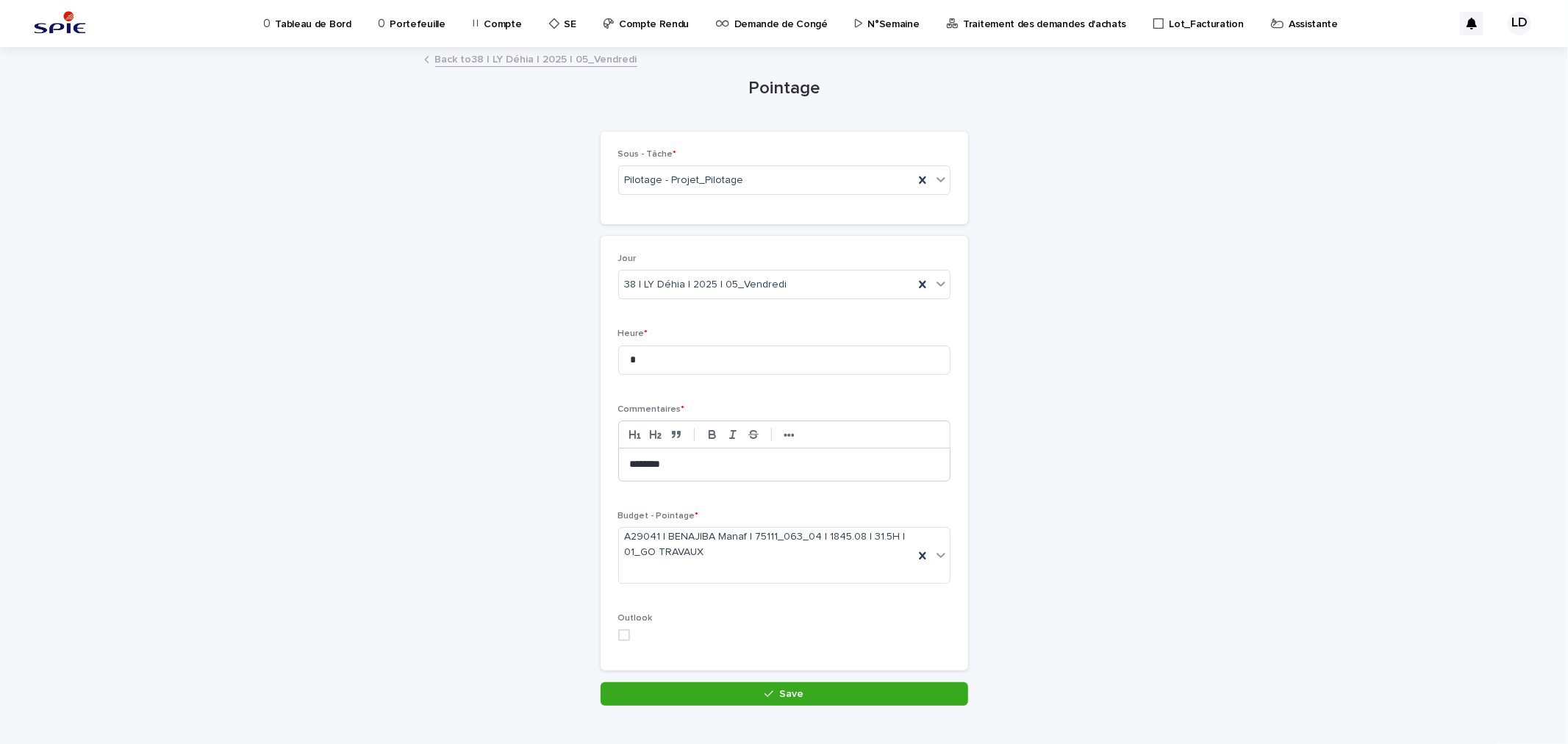
click at [765, 669] on icon "button" at bounding box center [769, 694] width 9 height 10
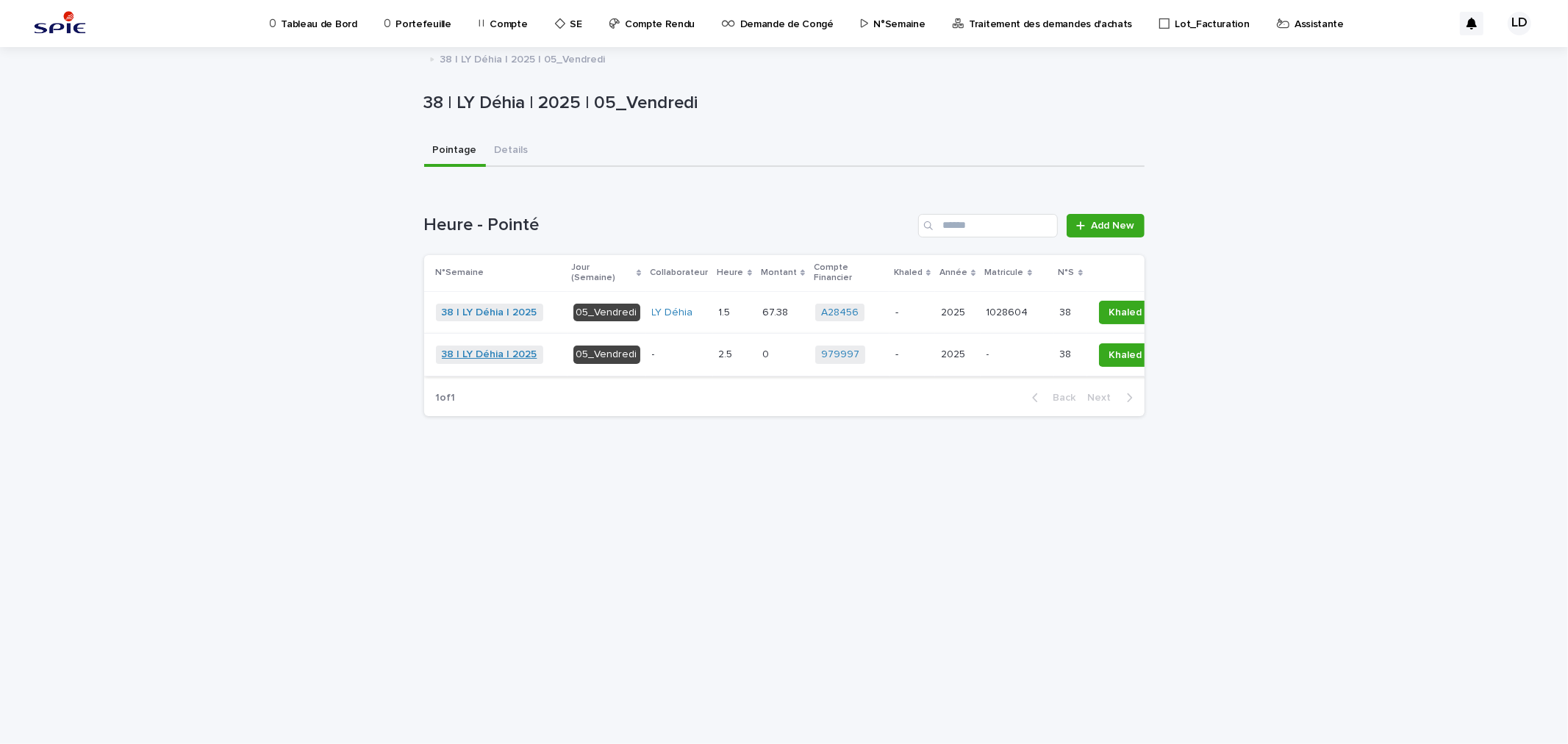
click at [494, 351] on link "38 | LY Déhia | 2025" at bounding box center [489, 355] width 95 height 12
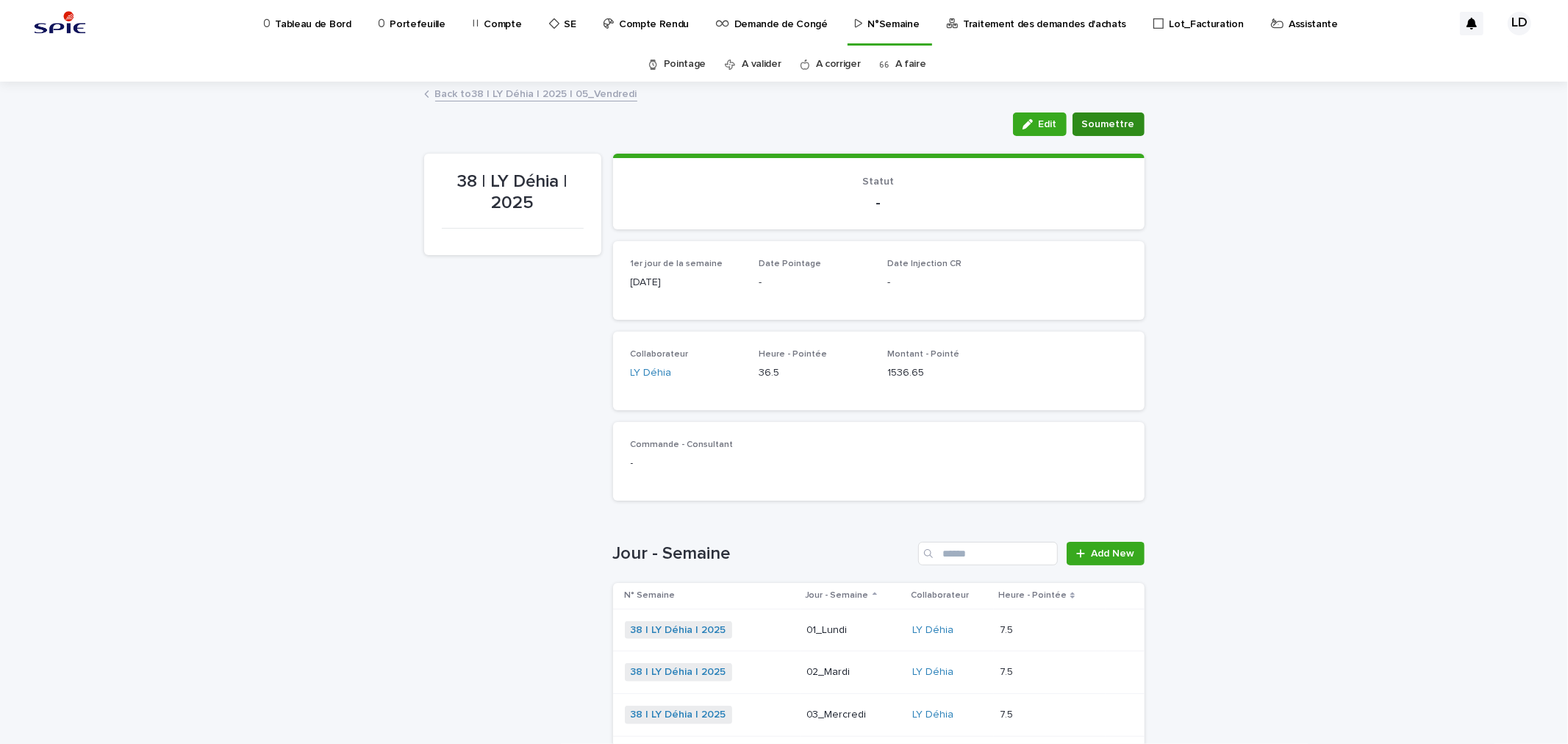
click at [1110, 121] on span "Soumettre" at bounding box center [1109, 124] width 53 height 15
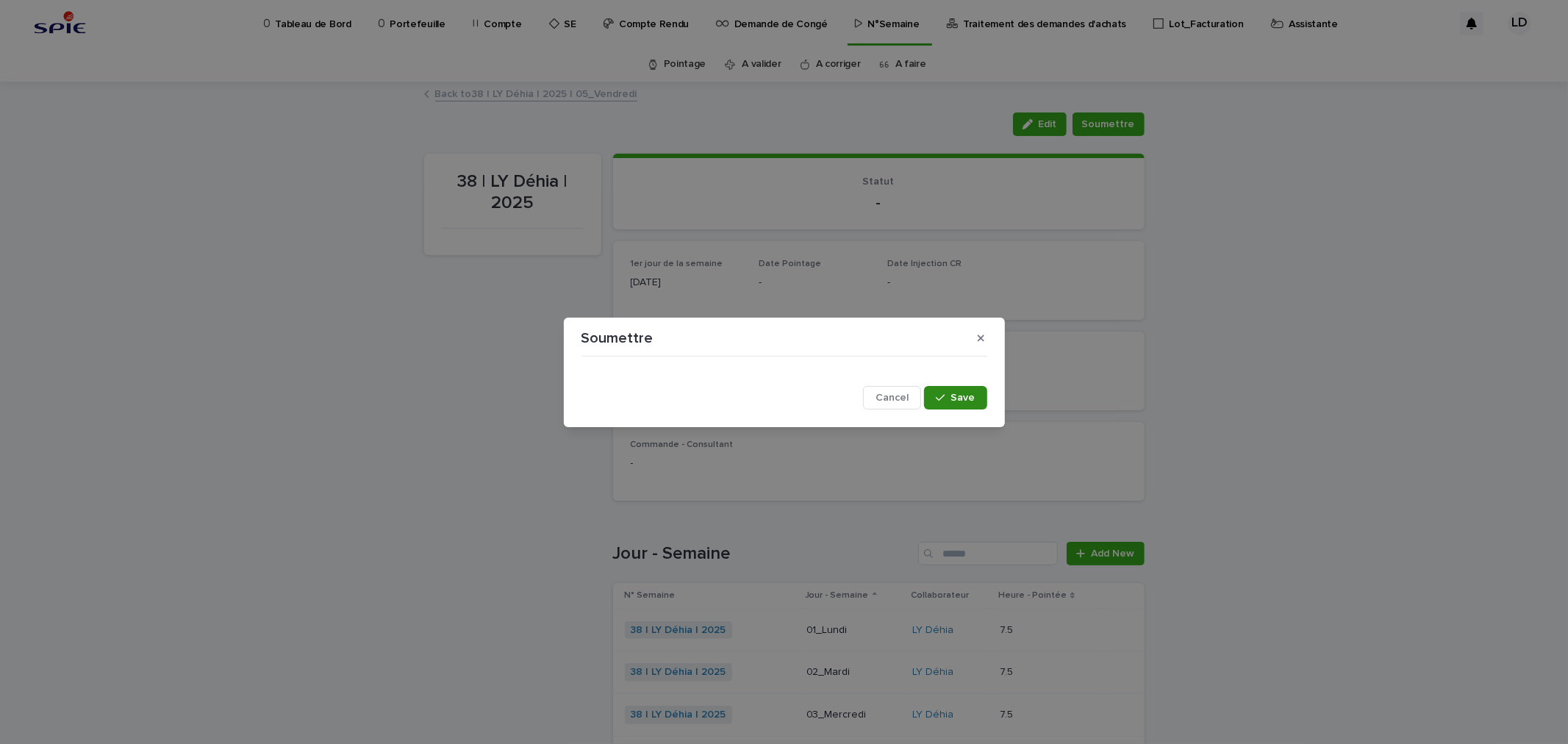
click at [958, 390] on button "Save" at bounding box center [955, 398] width 62 height 23
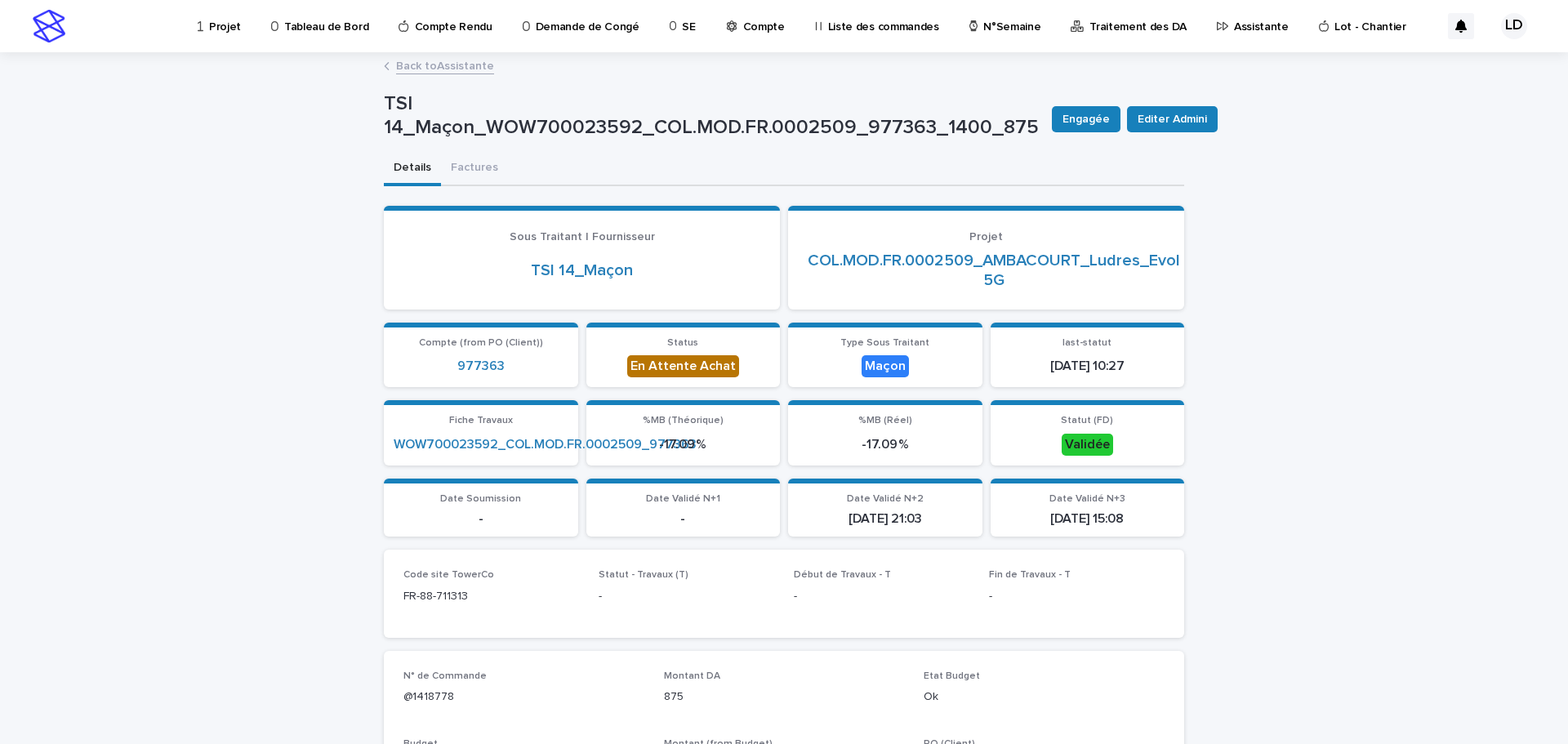
click at [1234, 26] on p "Assistante" at bounding box center [1261, 17] width 54 height 34
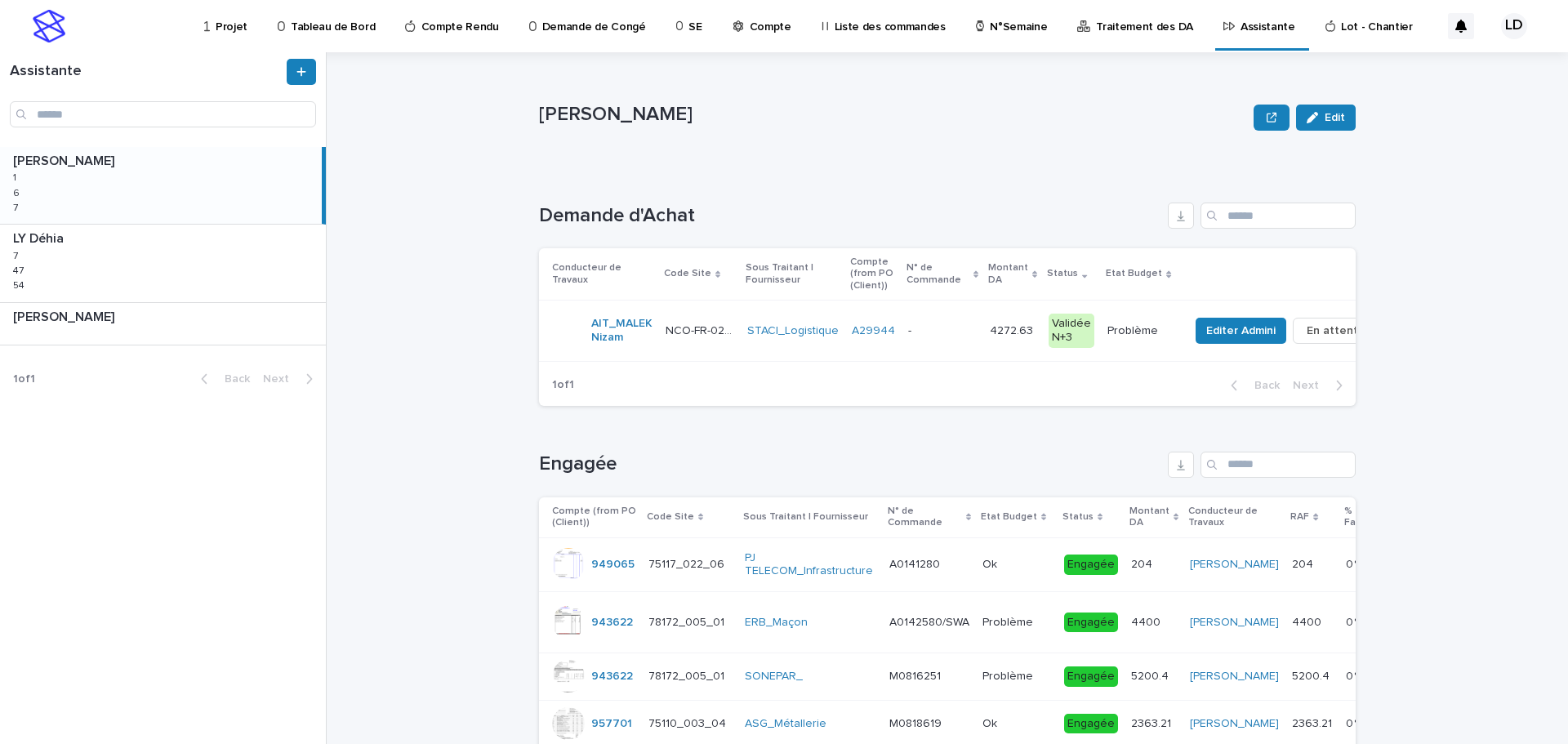
click at [990, 23] on p "N°Semaine" at bounding box center [1019, 17] width 57 height 34
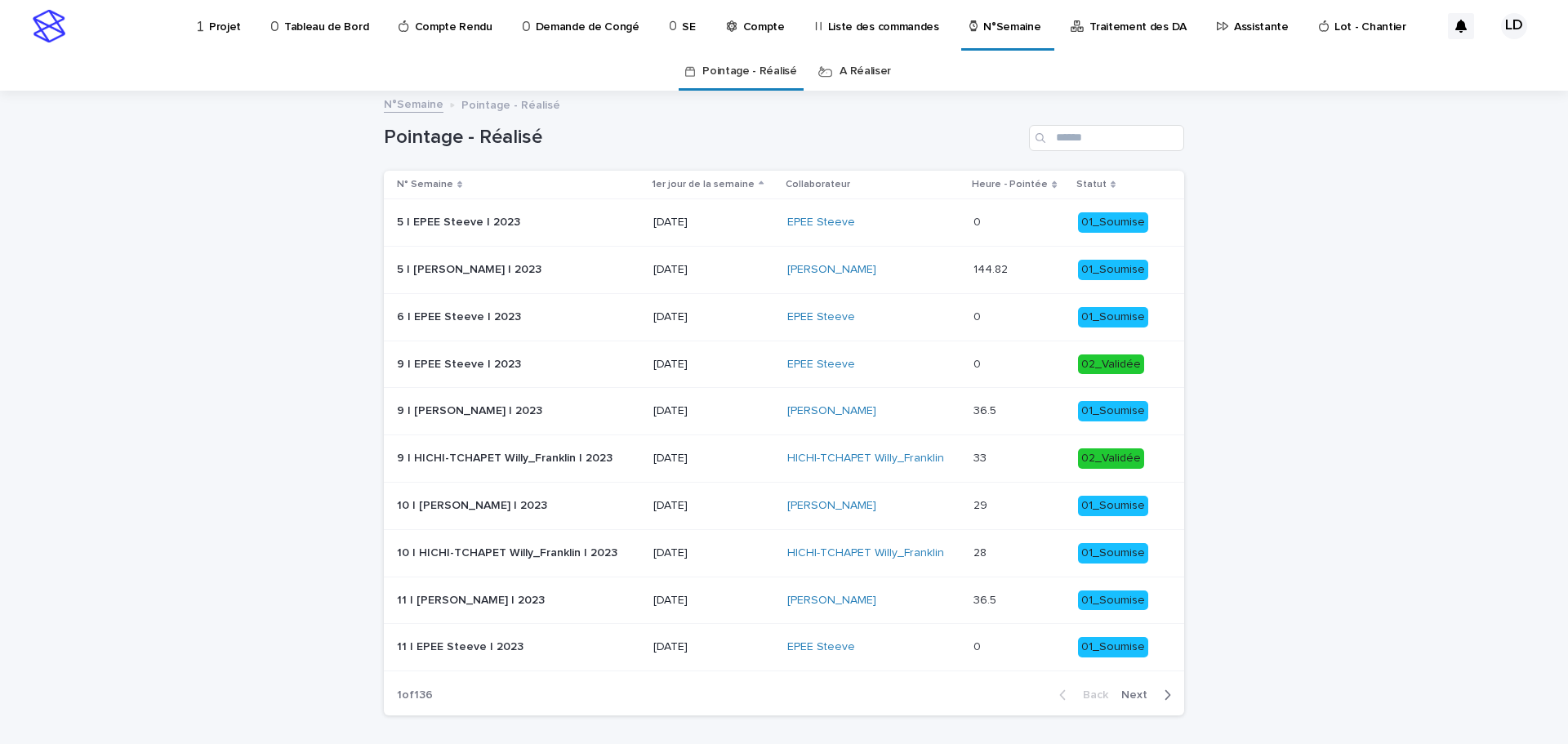
click at [845, 66] on link "A Réaliser" at bounding box center [865, 72] width 52 height 39
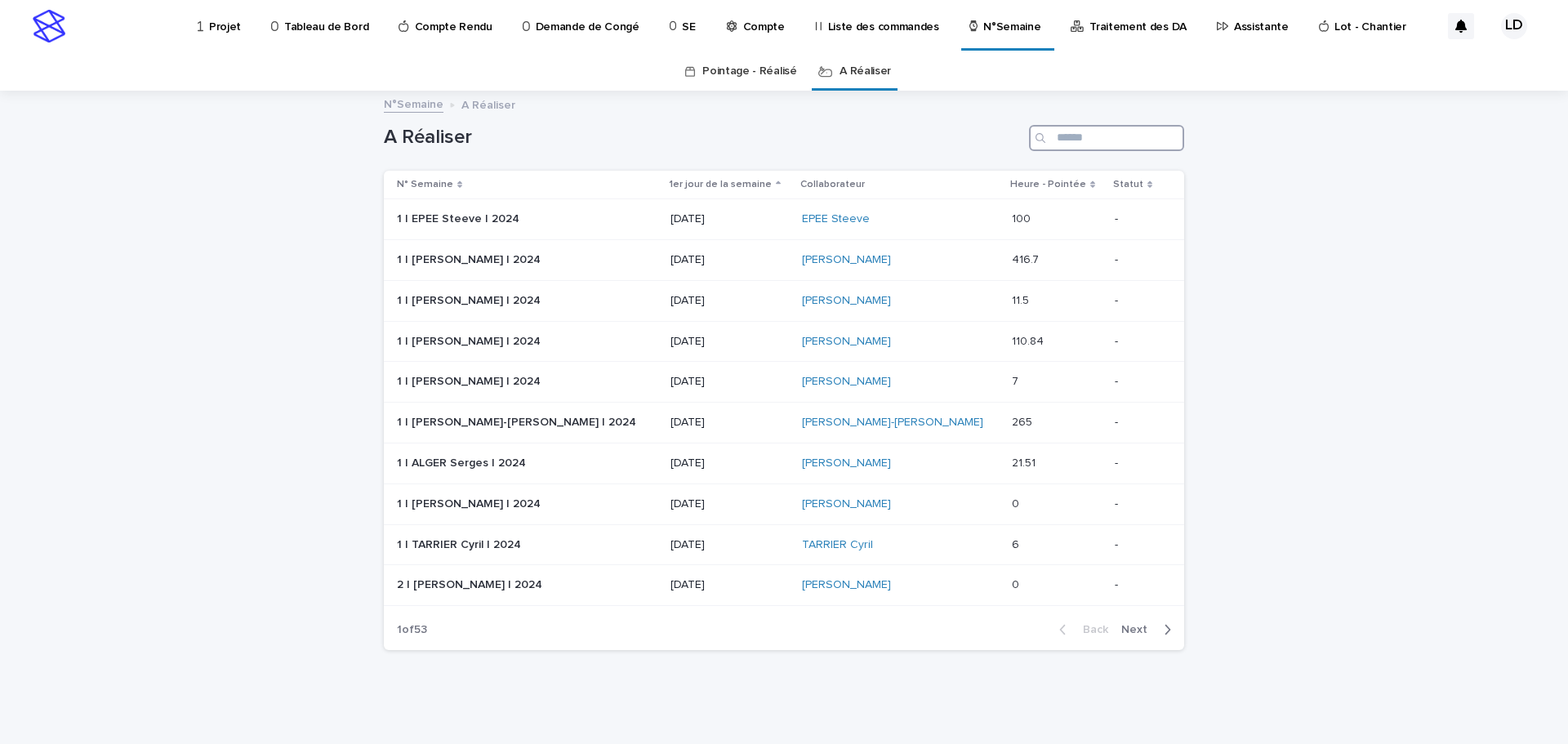
click at [1101, 142] on input "Search" at bounding box center [1106, 138] width 156 height 26
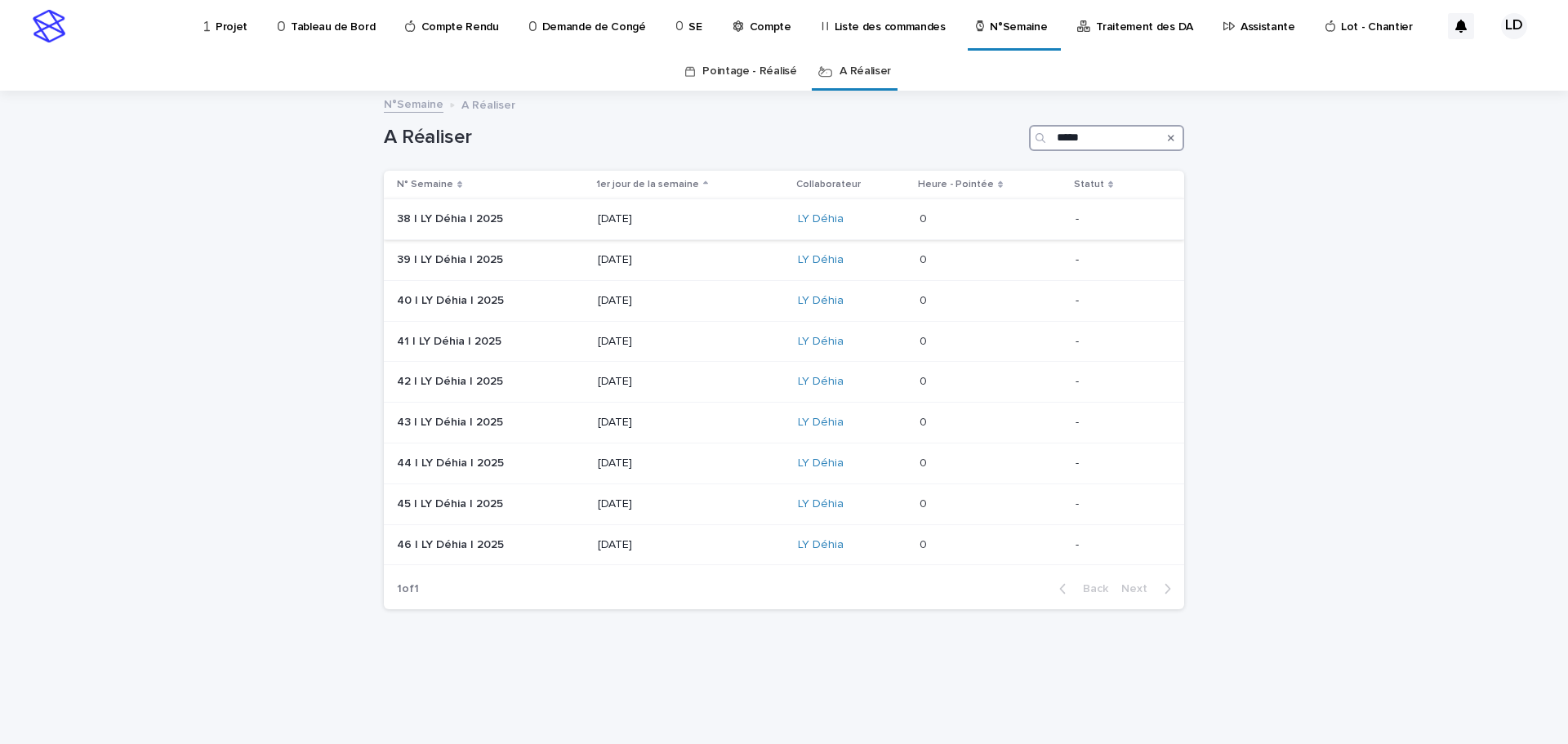
type input "*****"
click at [552, 229] on div "38 | LY Déhia | 2025 38 | LY Déhia | 2025" at bounding box center [490, 219] width 188 height 27
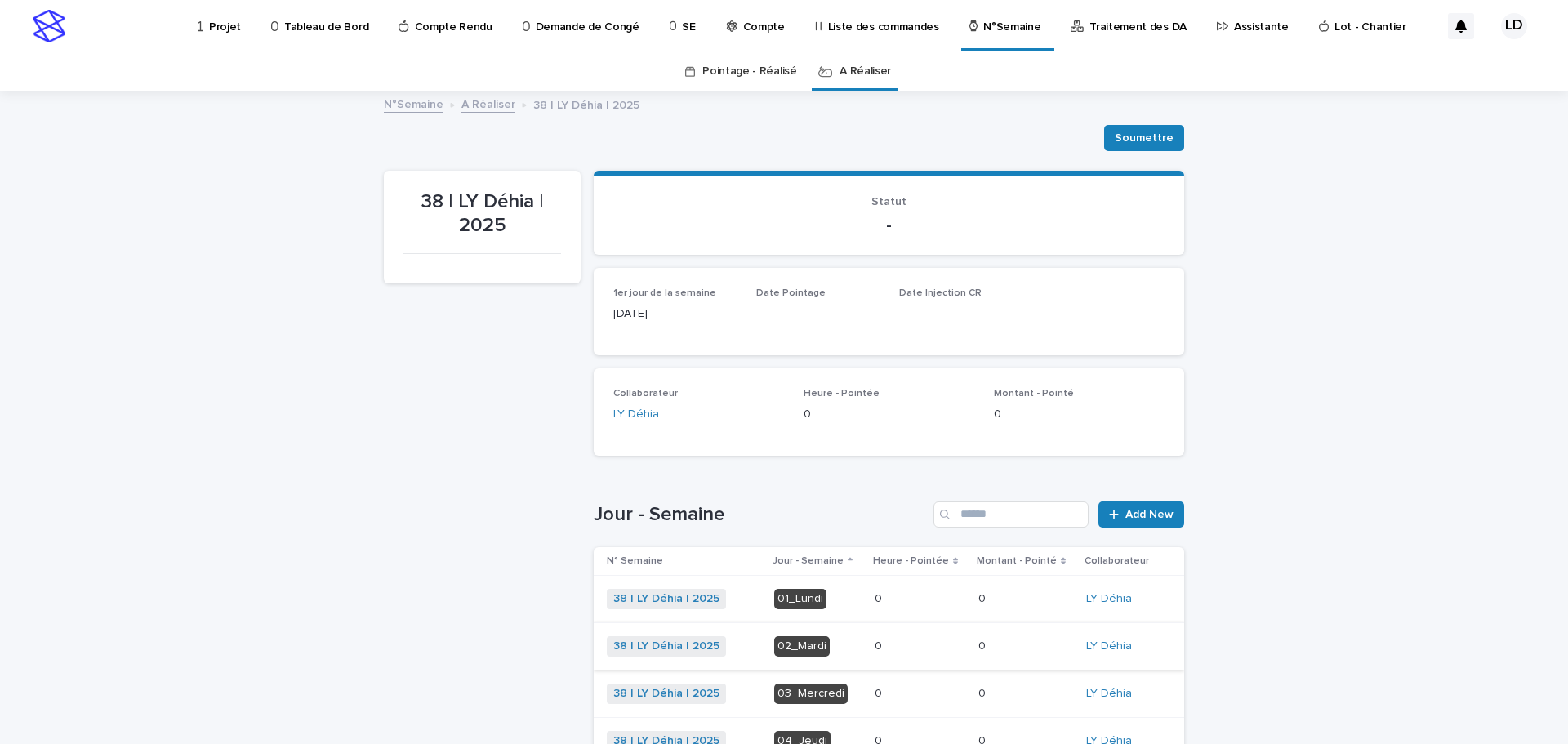
scroll to position [82, 0]
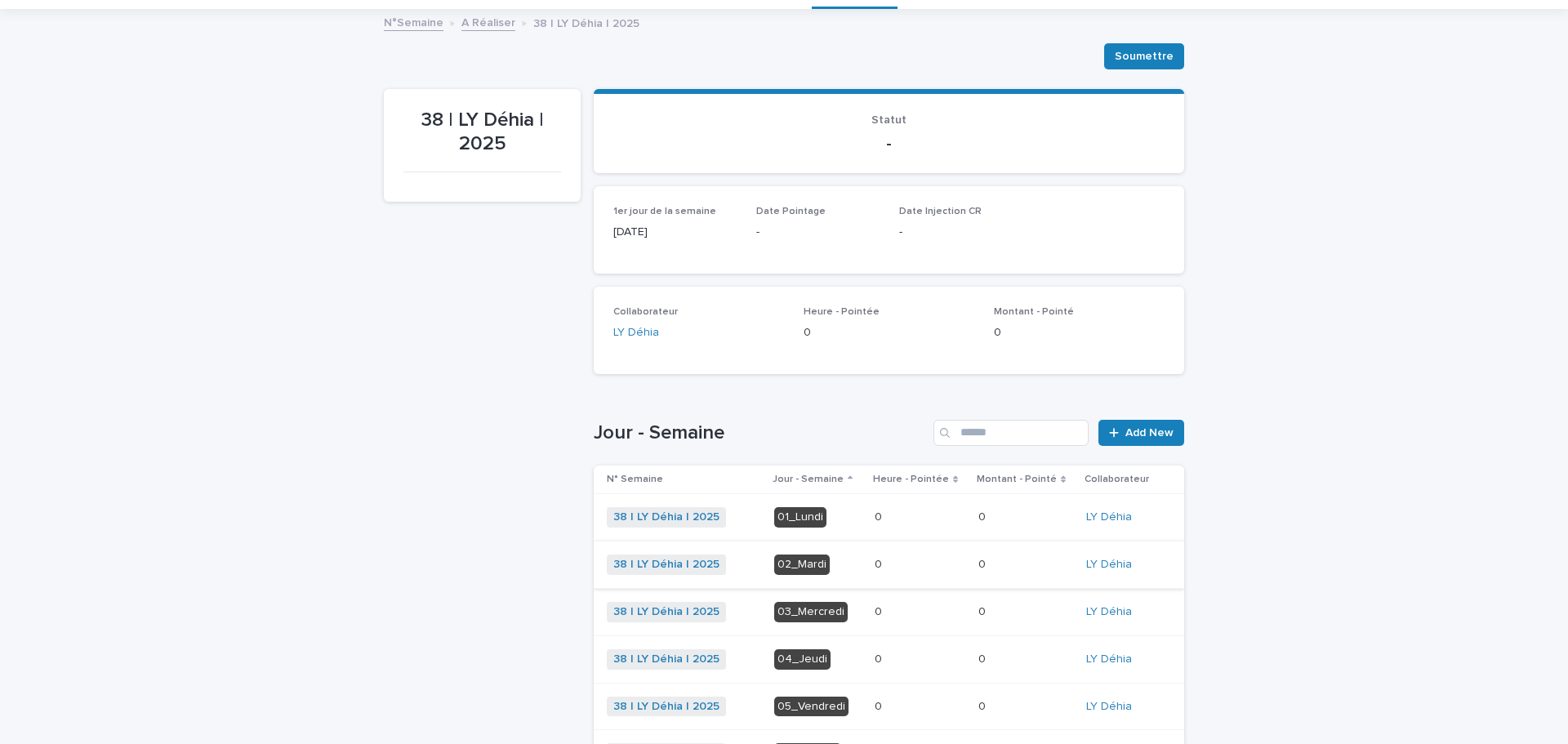
click at [801, 516] on div "01_Lundi" at bounding box center [800, 517] width 52 height 20
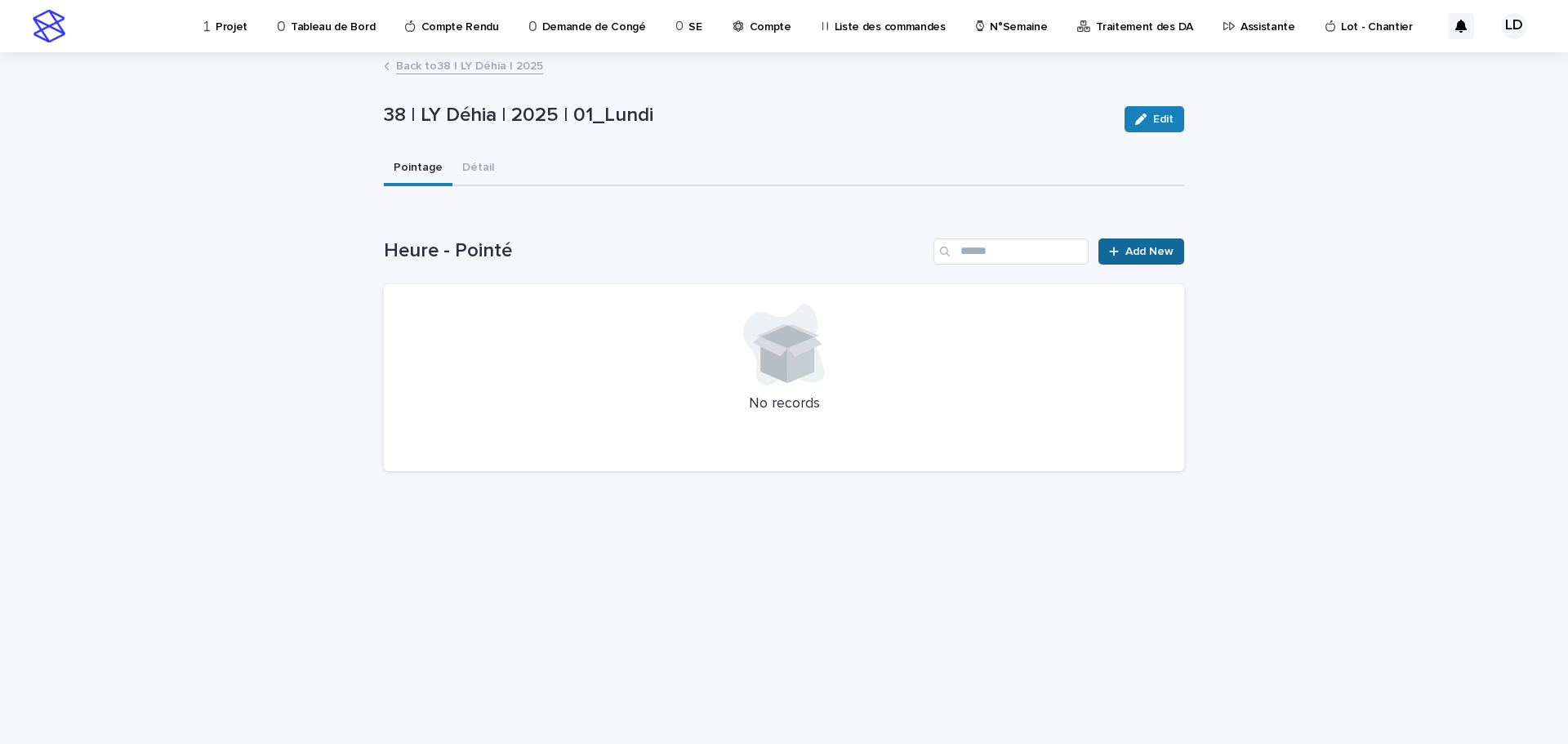
click at [1157, 249] on span "Add New" at bounding box center [1149, 251] width 48 height 11
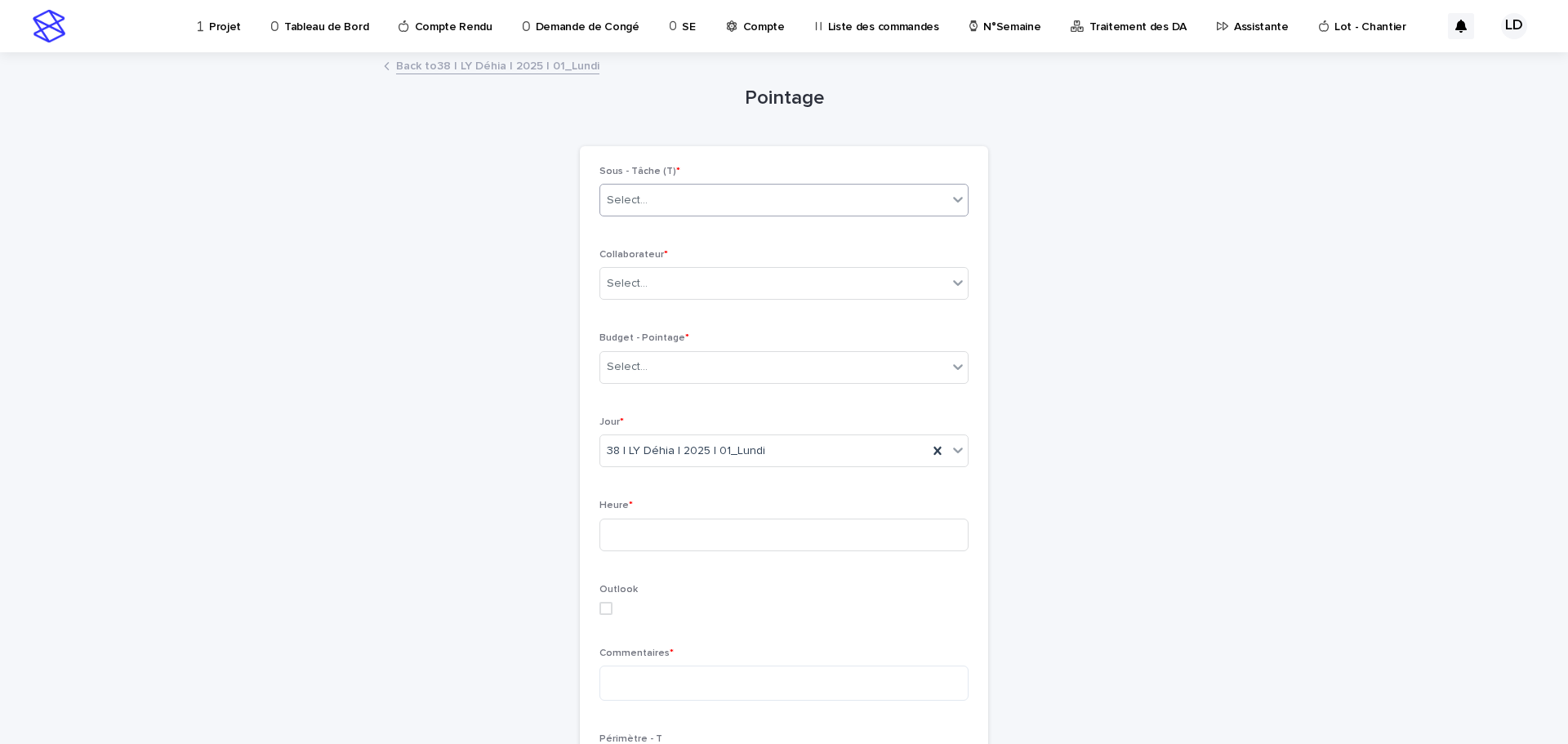
click at [667, 199] on div "Select..." at bounding box center [773, 200] width 347 height 27
type input "****"
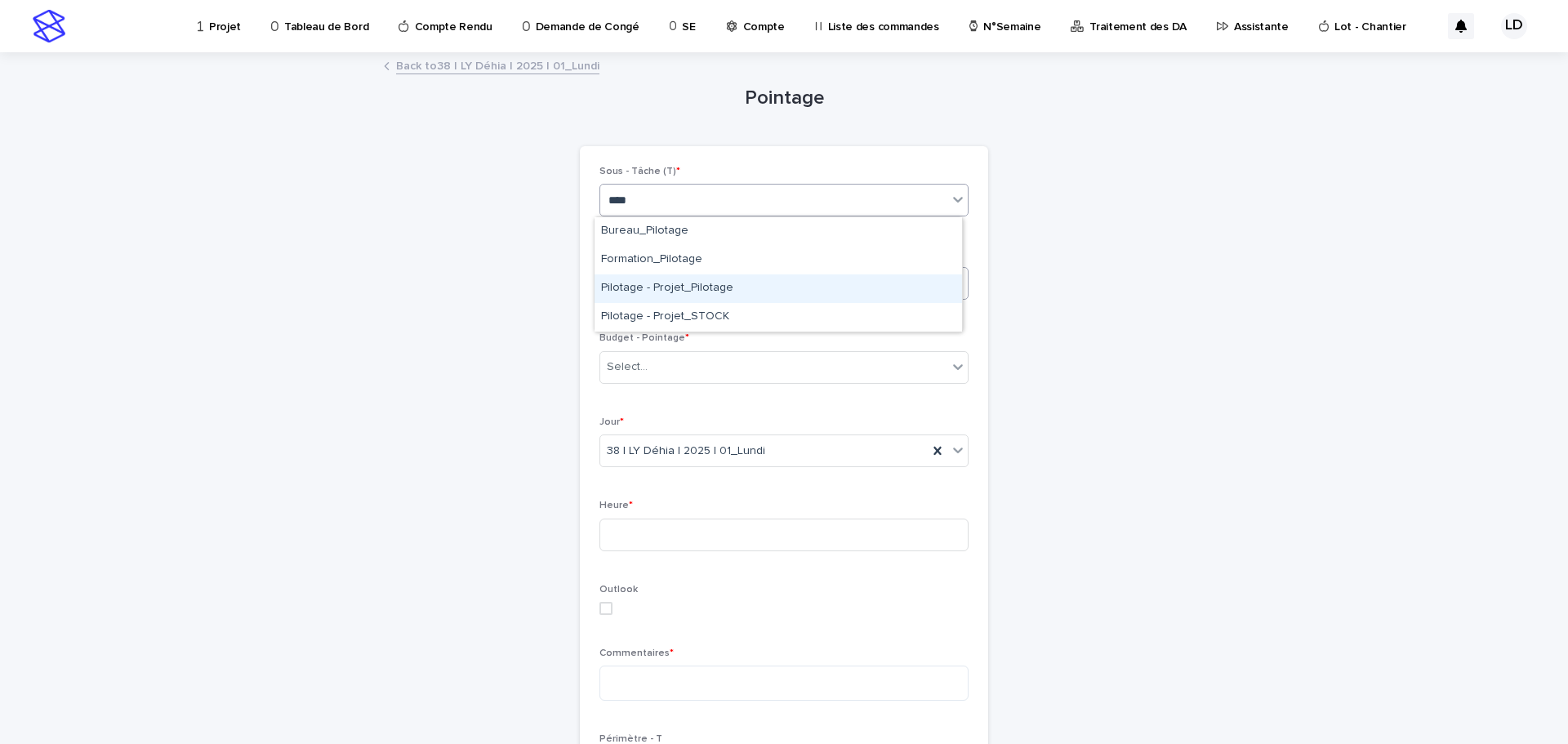
click at [684, 283] on div "Pilotage - Projet_Pilotage" at bounding box center [778, 288] width 367 height 29
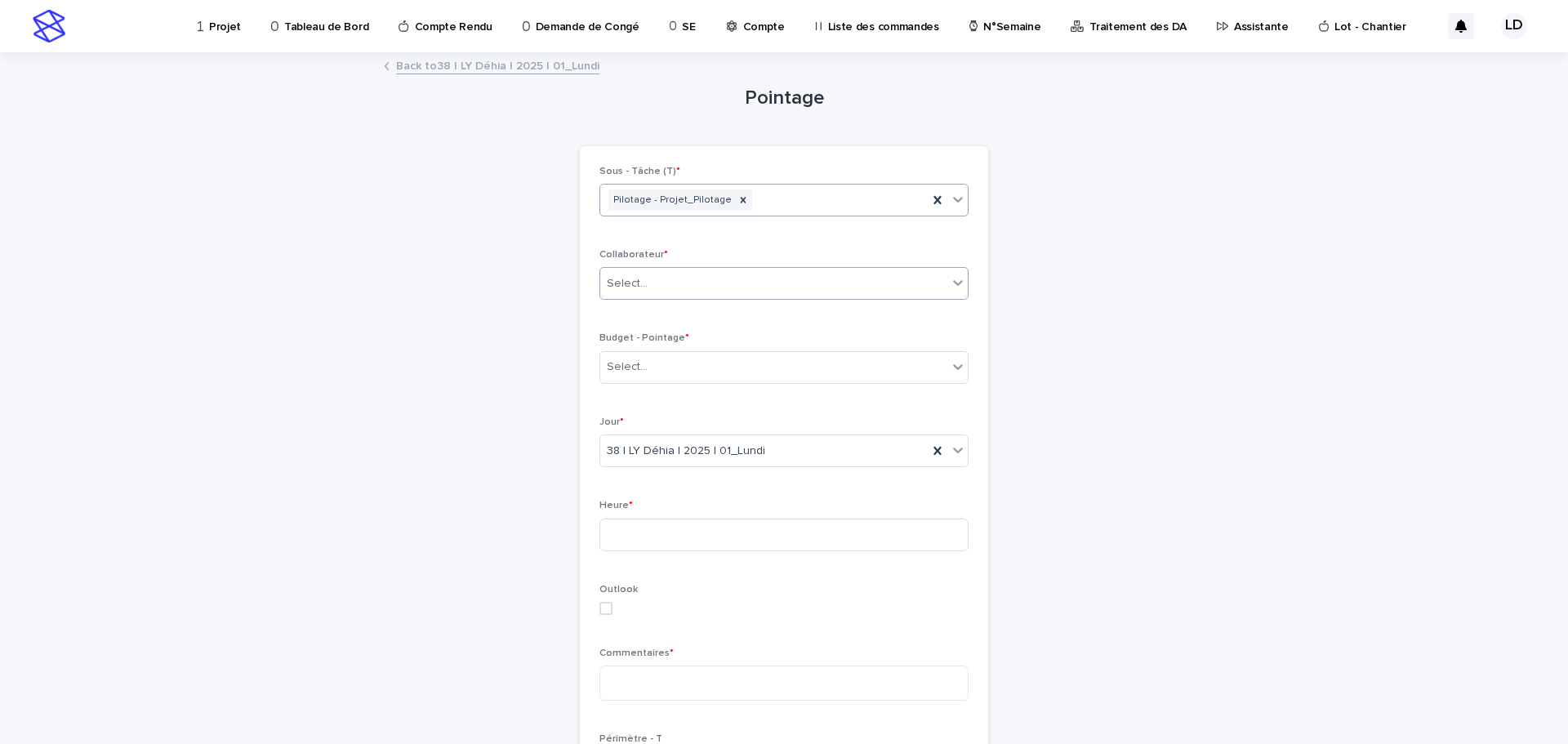
click at [684, 281] on div "Select..." at bounding box center [773, 283] width 347 height 27
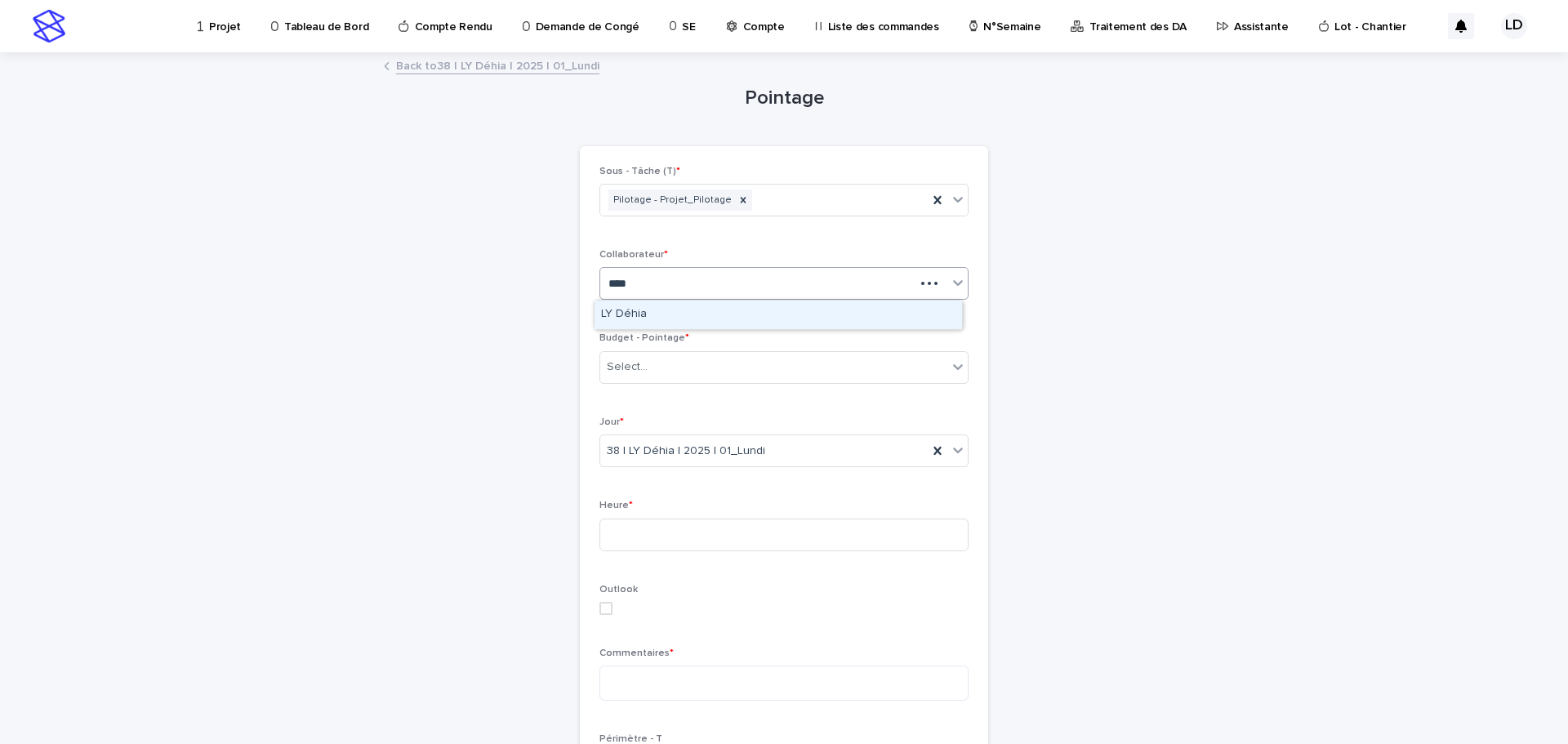
type input "*****"
click at [656, 317] on div "LY Déhia" at bounding box center [778, 315] width 367 height 29
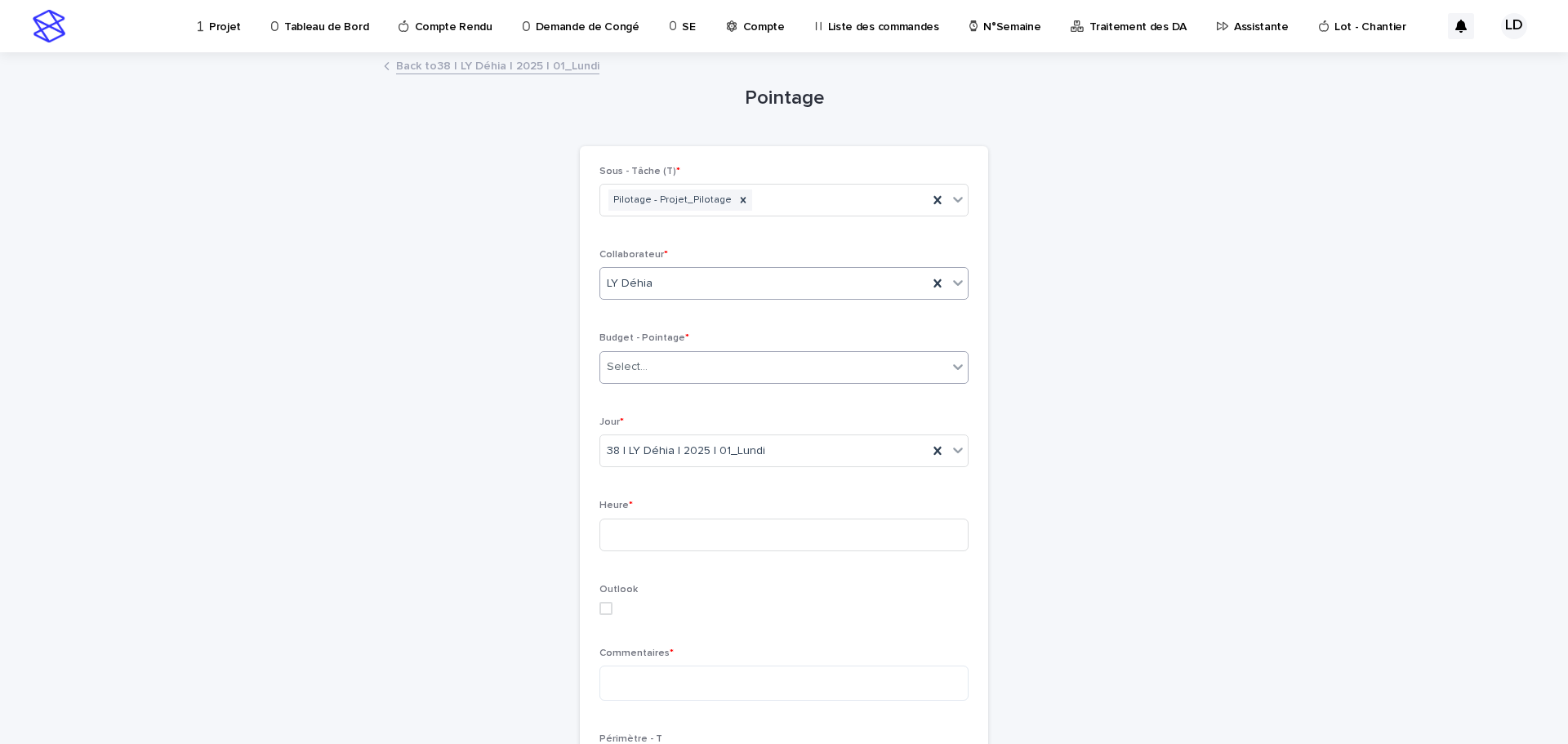
click at [667, 375] on div "Select..." at bounding box center [773, 366] width 347 height 27
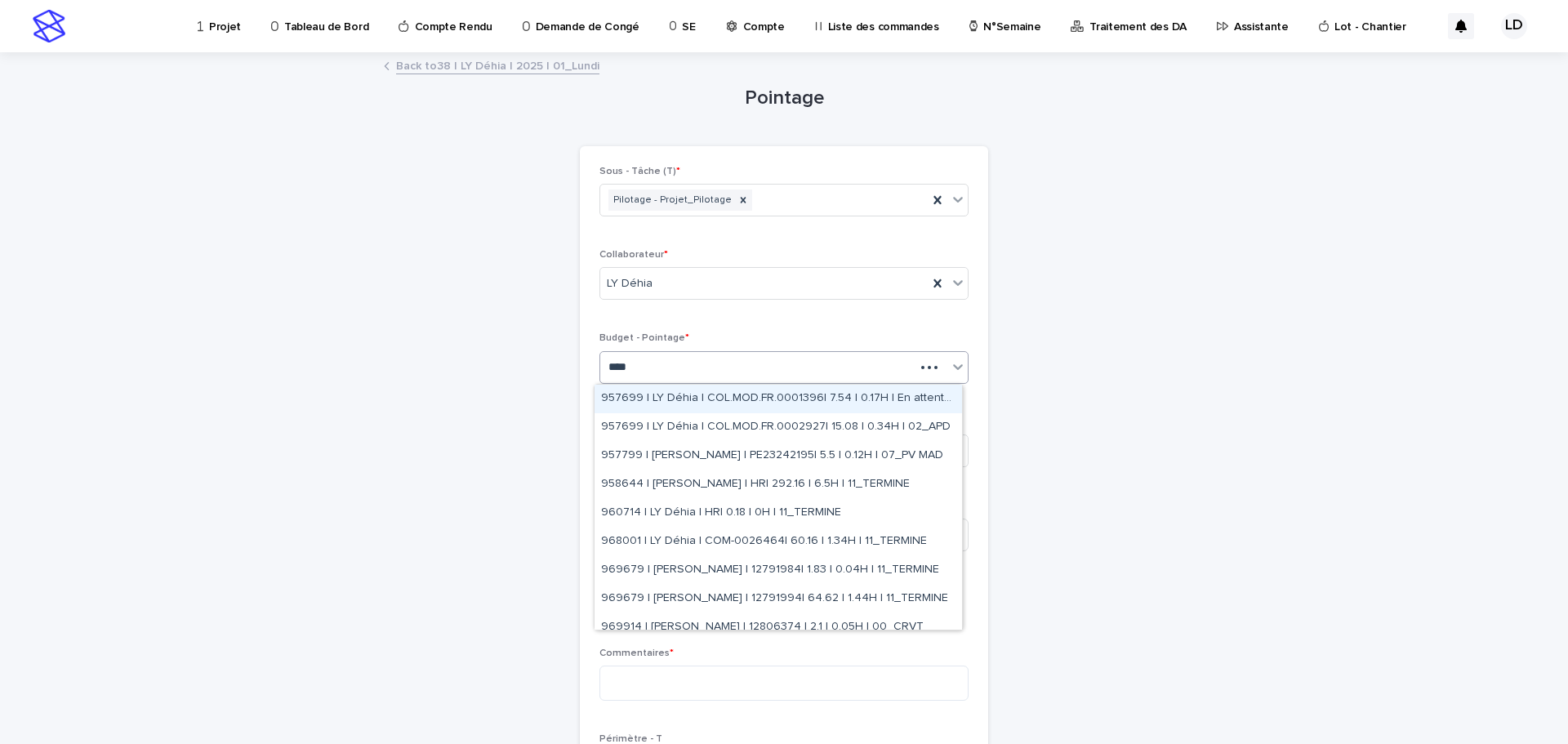
type input "*****"
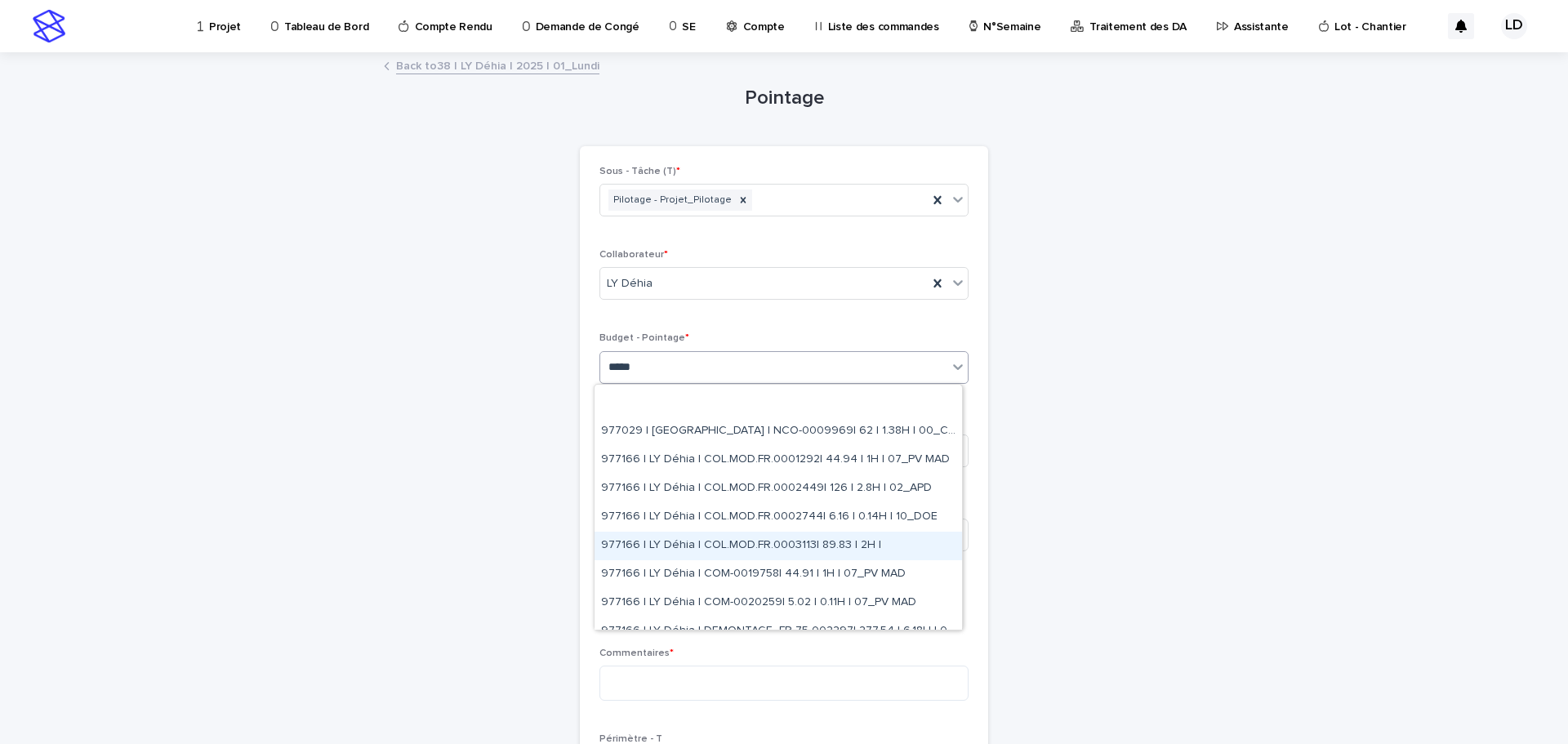
scroll to position [735, 0]
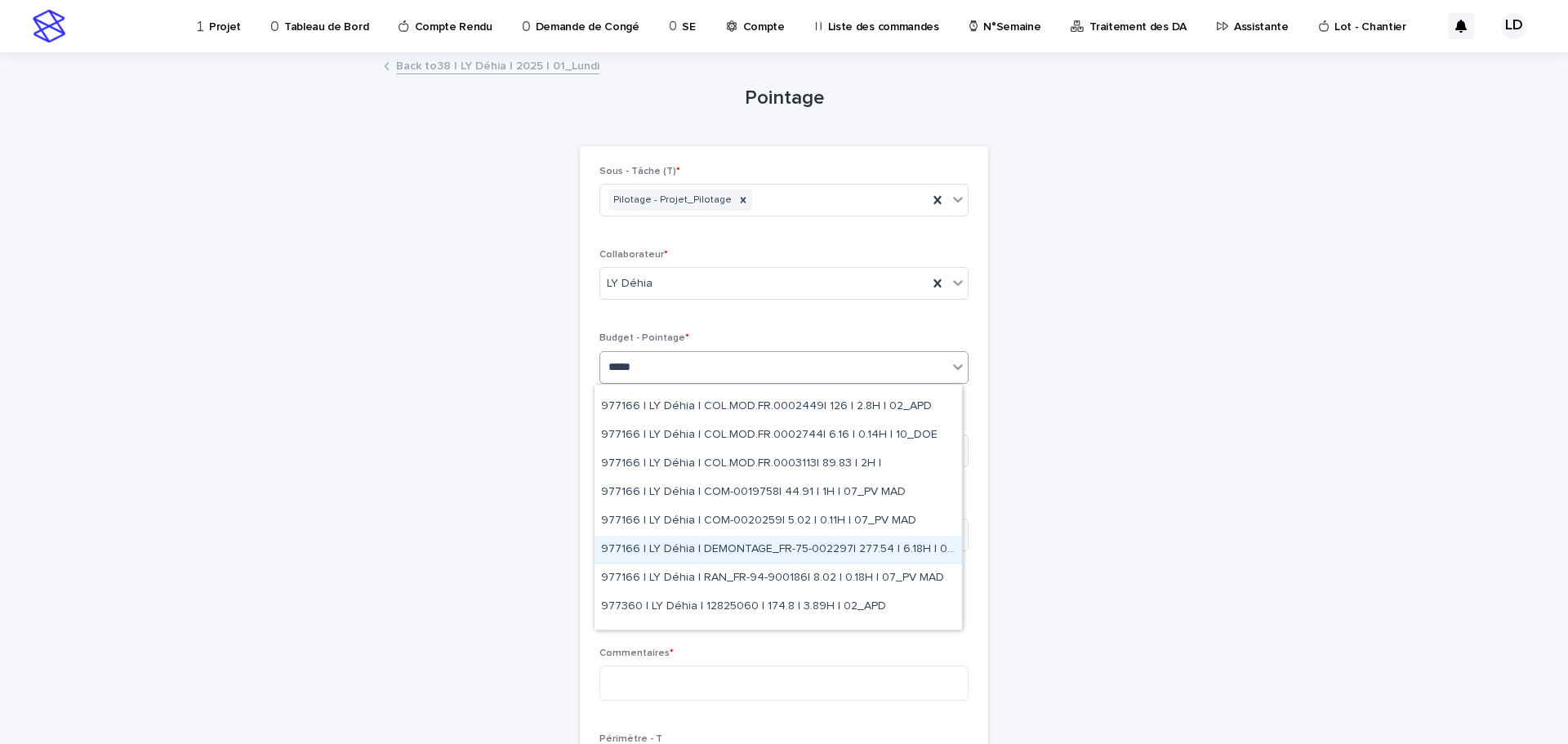
click at [767, 544] on div "977166 | LY Déhia | DEMONTAGE_FR-75-002297| 277.54 | 6.18H | 07_PV MAD" at bounding box center [778, 549] width 367 height 29
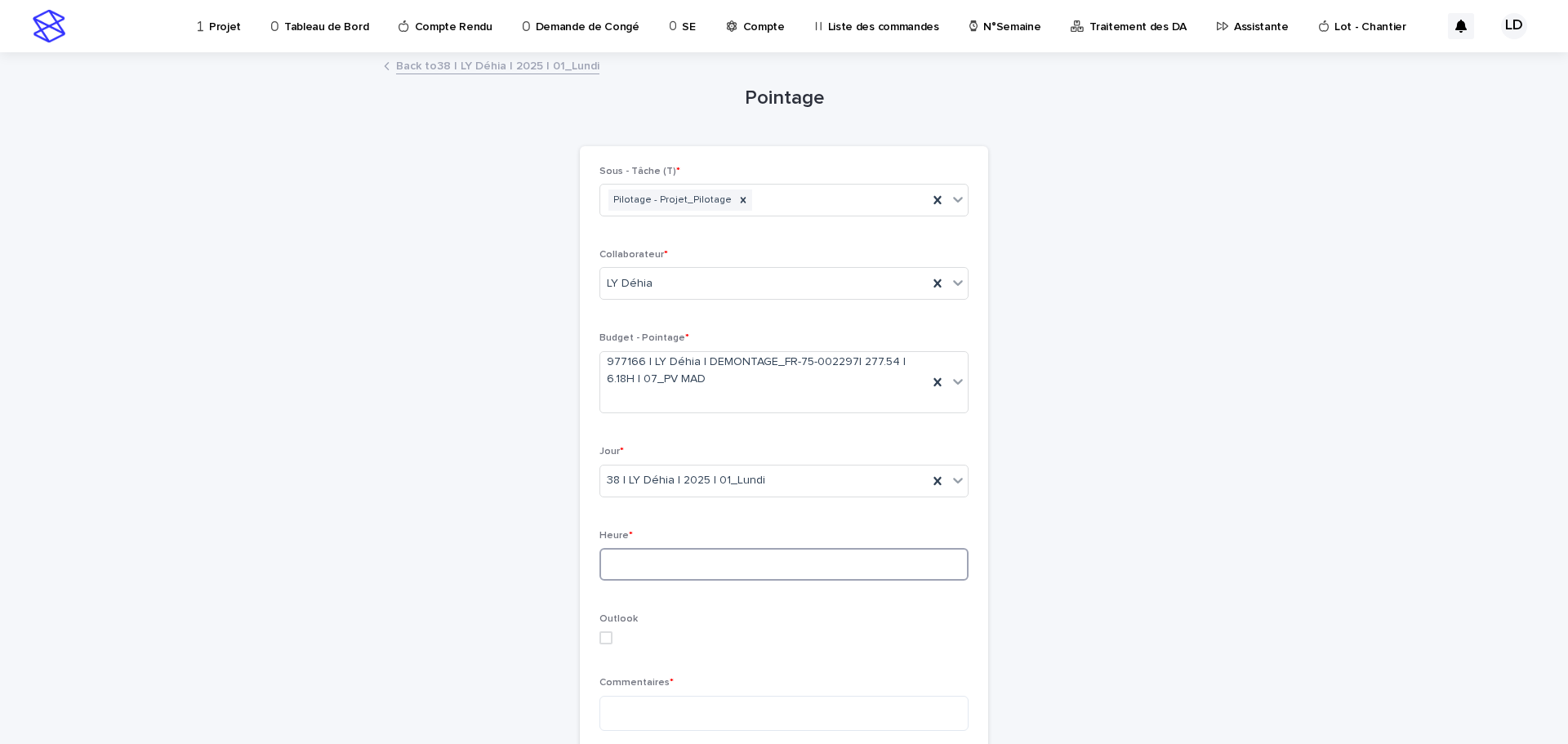
click at [832, 570] on input at bounding box center [784, 565] width 369 height 33
type input "*"
click at [769, 714] on textarea at bounding box center [784, 713] width 369 height 35
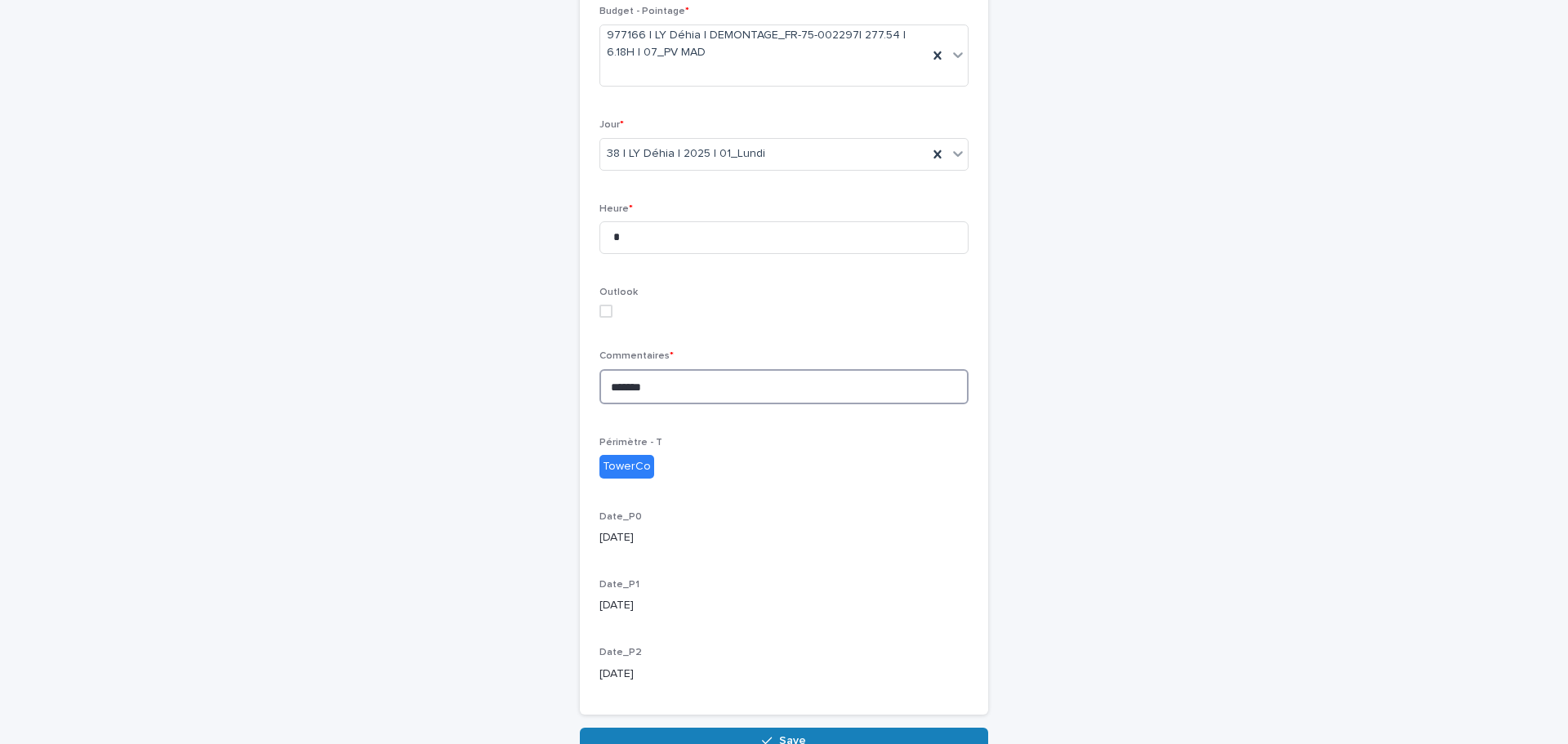
scroll to position [418, 0]
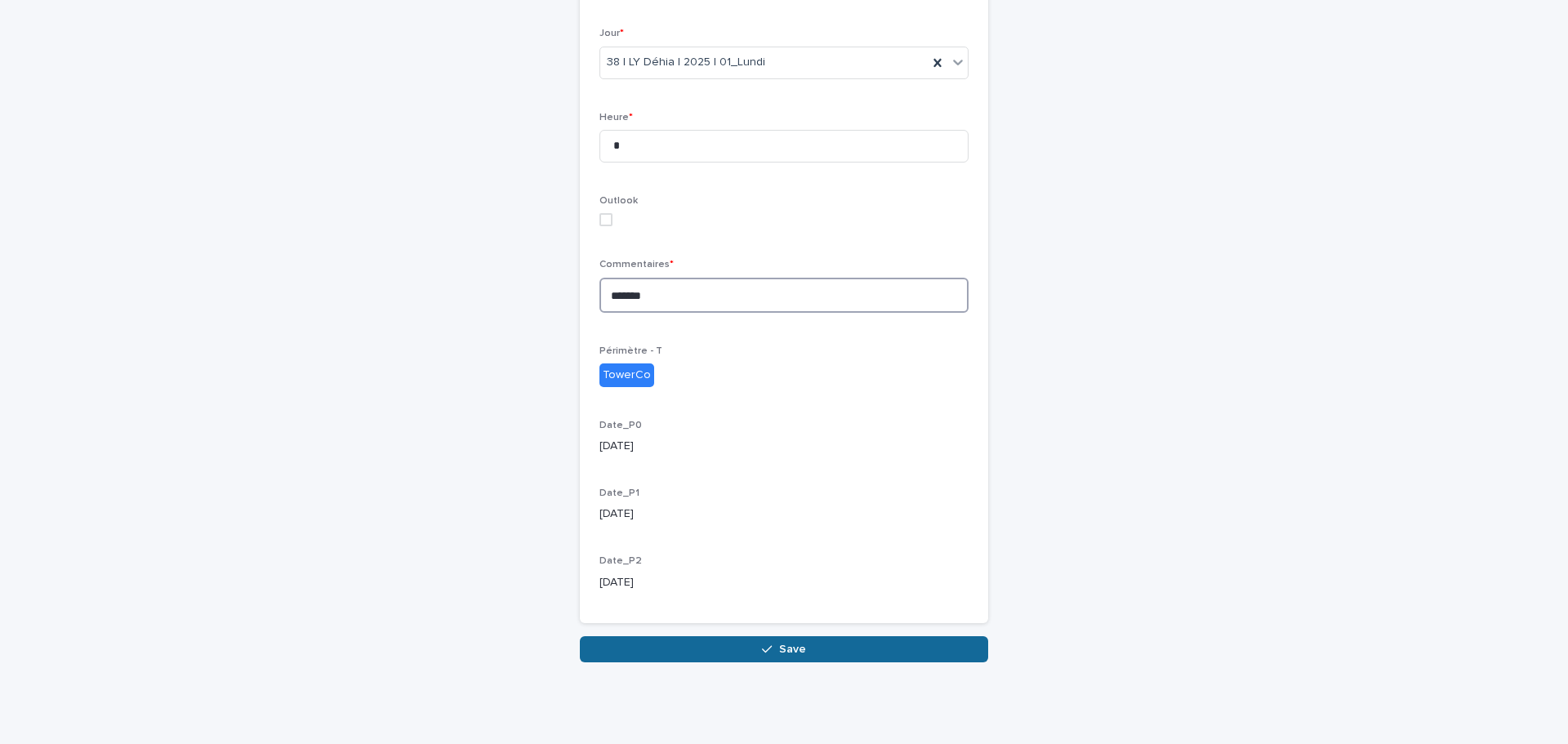
type textarea "*******"
click at [860, 655] on button "Save" at bounding box center [784, 648] width 409 height 26
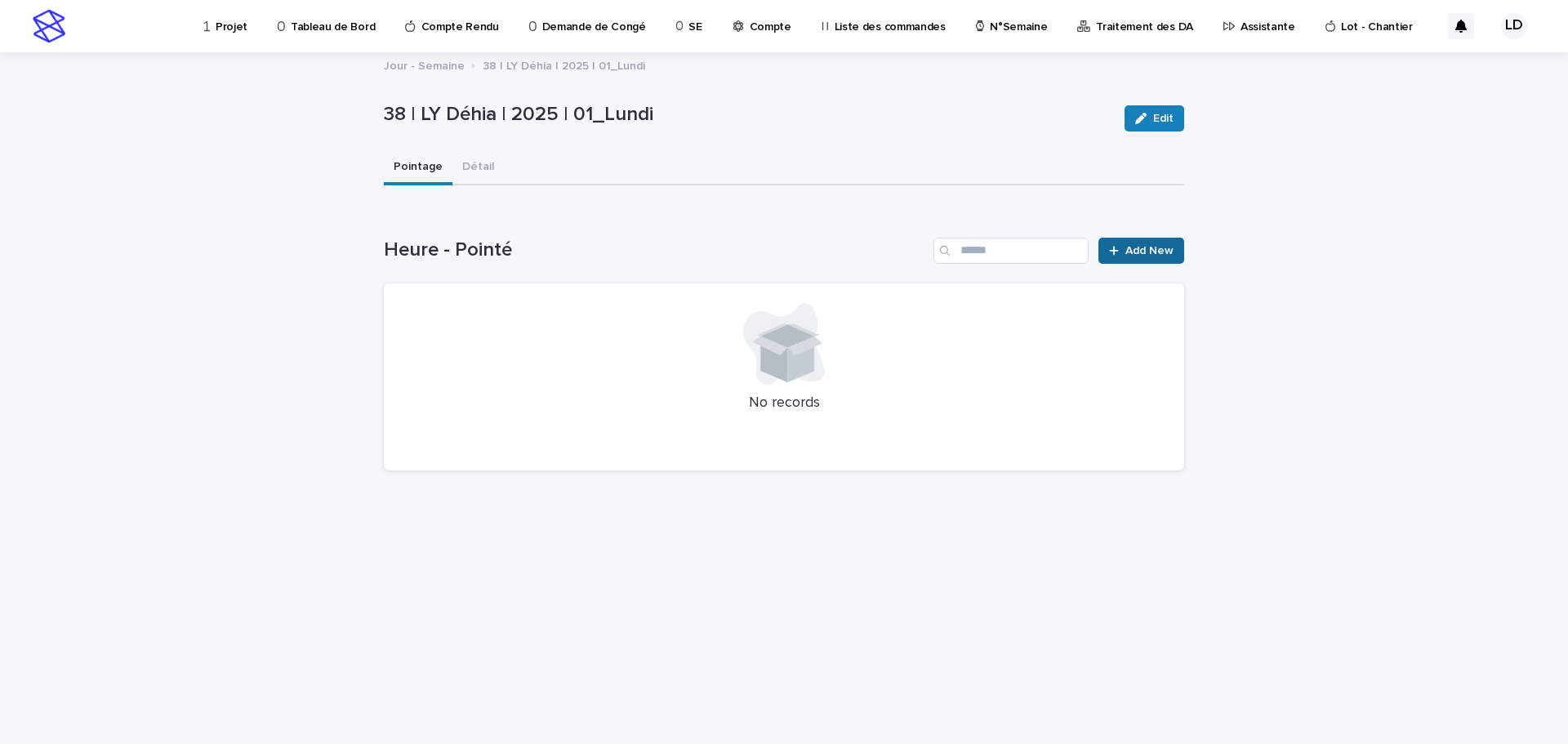
click at [1135, 250] on span "Add New" at bounding box center [1149, 250] width 48 height 11
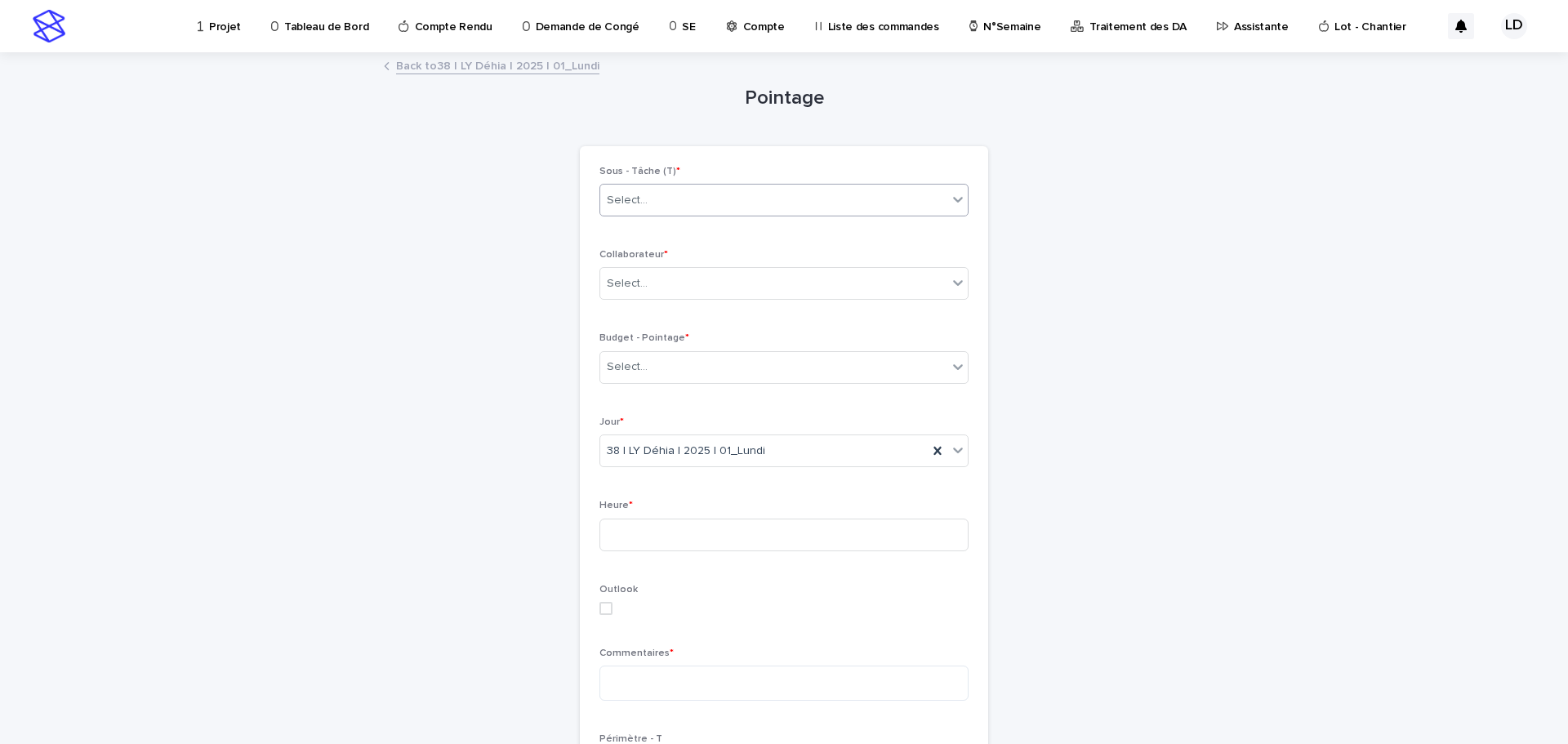
click at [658, 203] on div "Select..." at bounding box center [773, 200] width 347 height 27
type input "****"
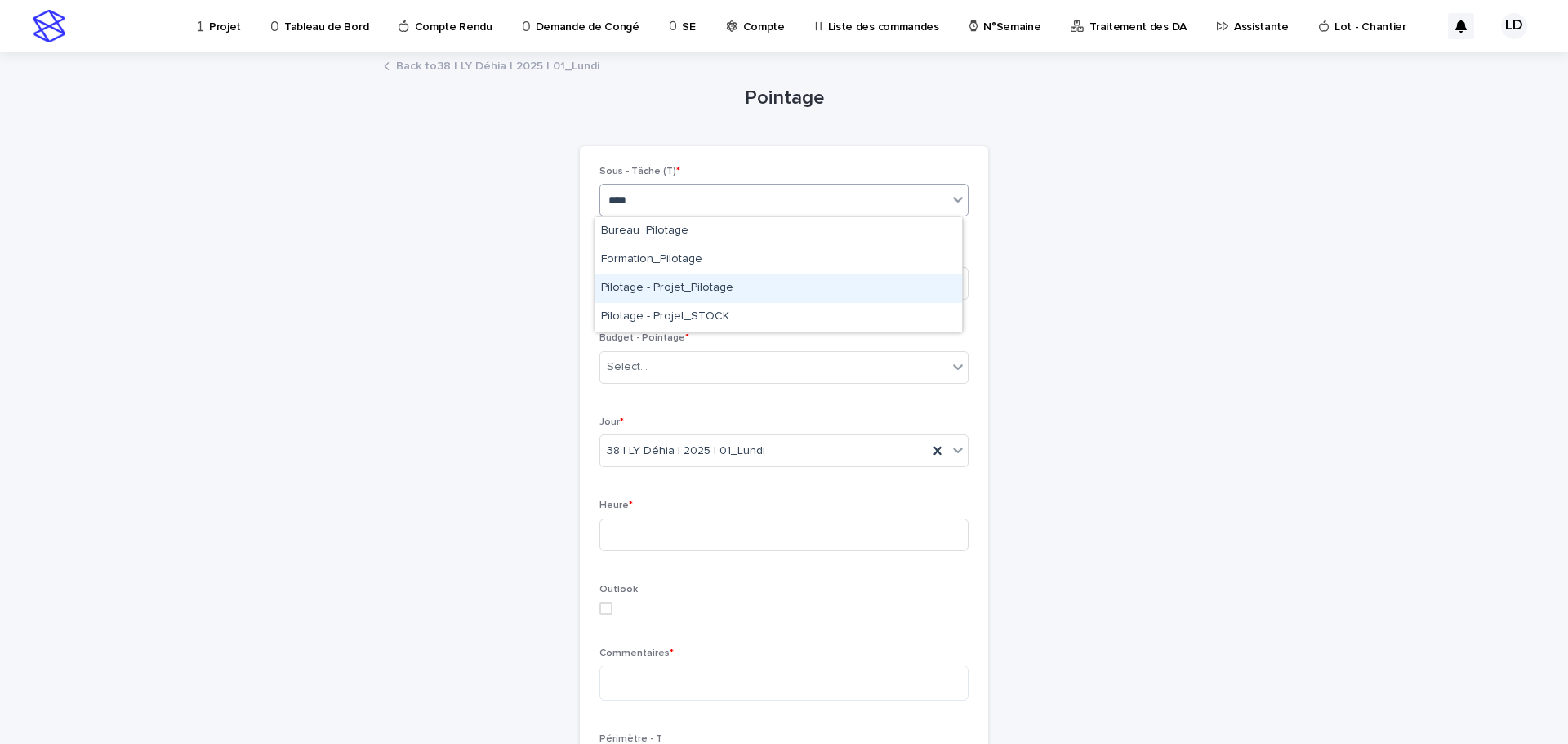
click at [685, 292] on div "Pilotage - Projet_Pilotage" at bounding box center [778, 288] width 367 height 29
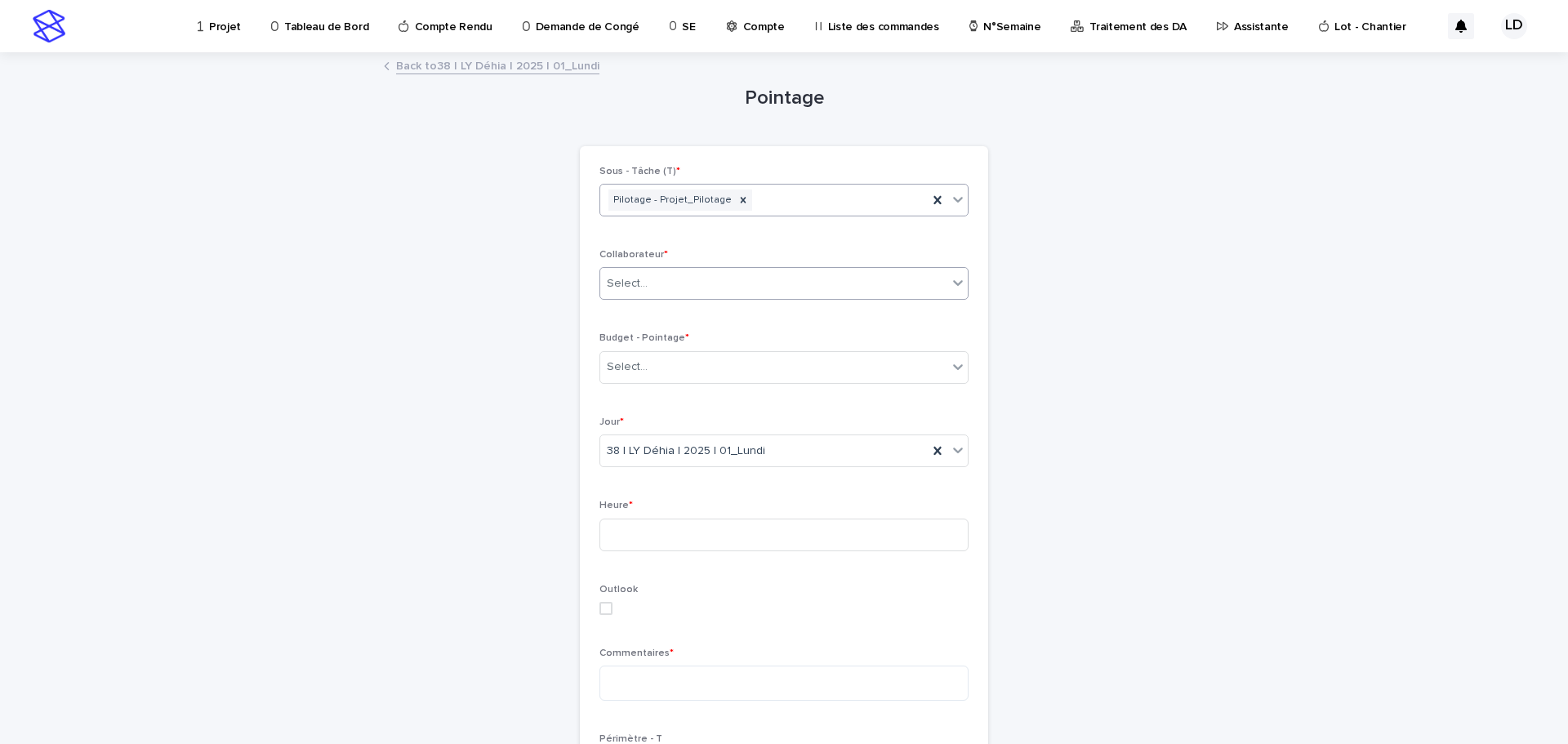
click at [715, 287] on div "Select..." at bounding box center [773, 283] width 347 height 27
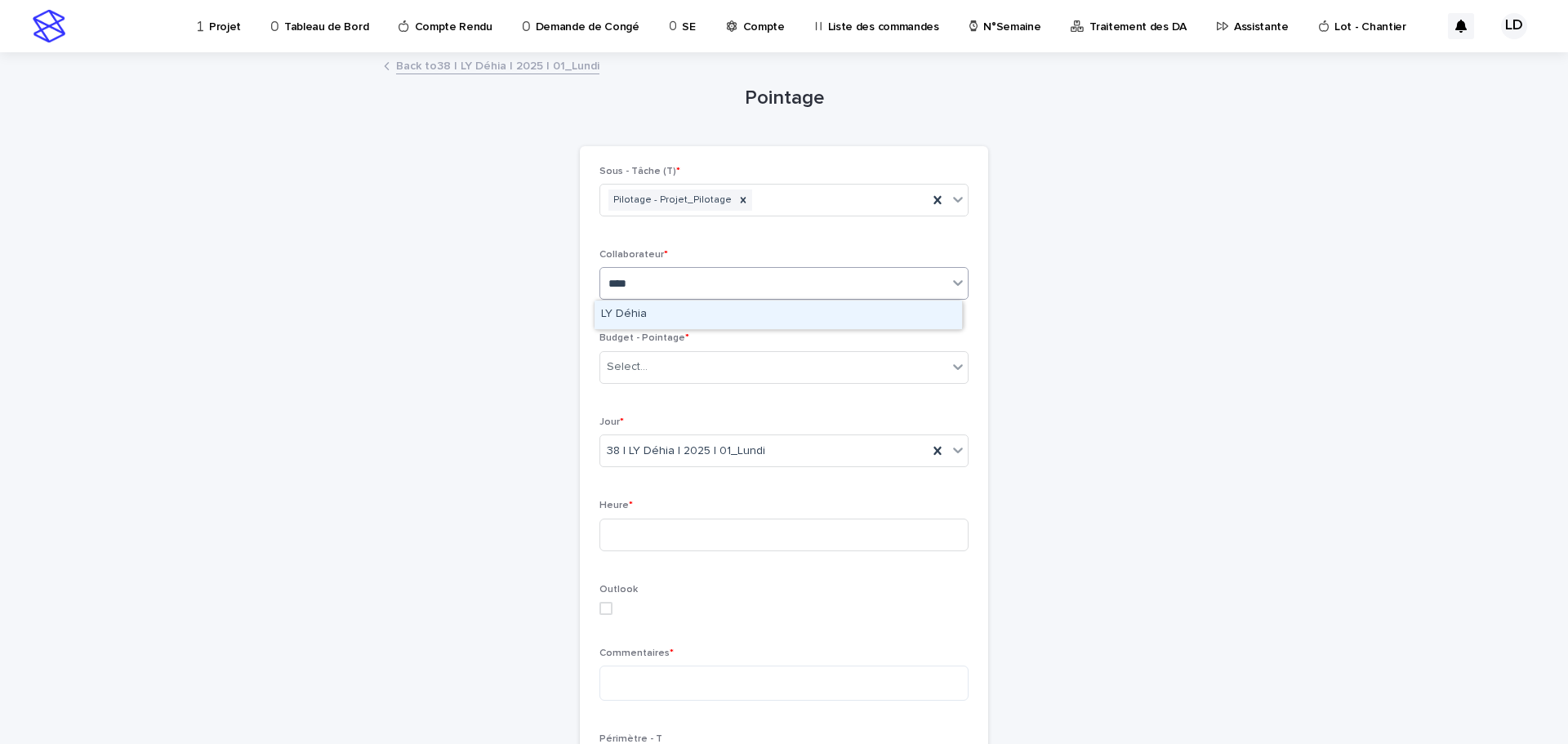
type input "*****"
click at [707, 319] on div "LY Déhia" at bounding box center [778, 315] width 367 height 29
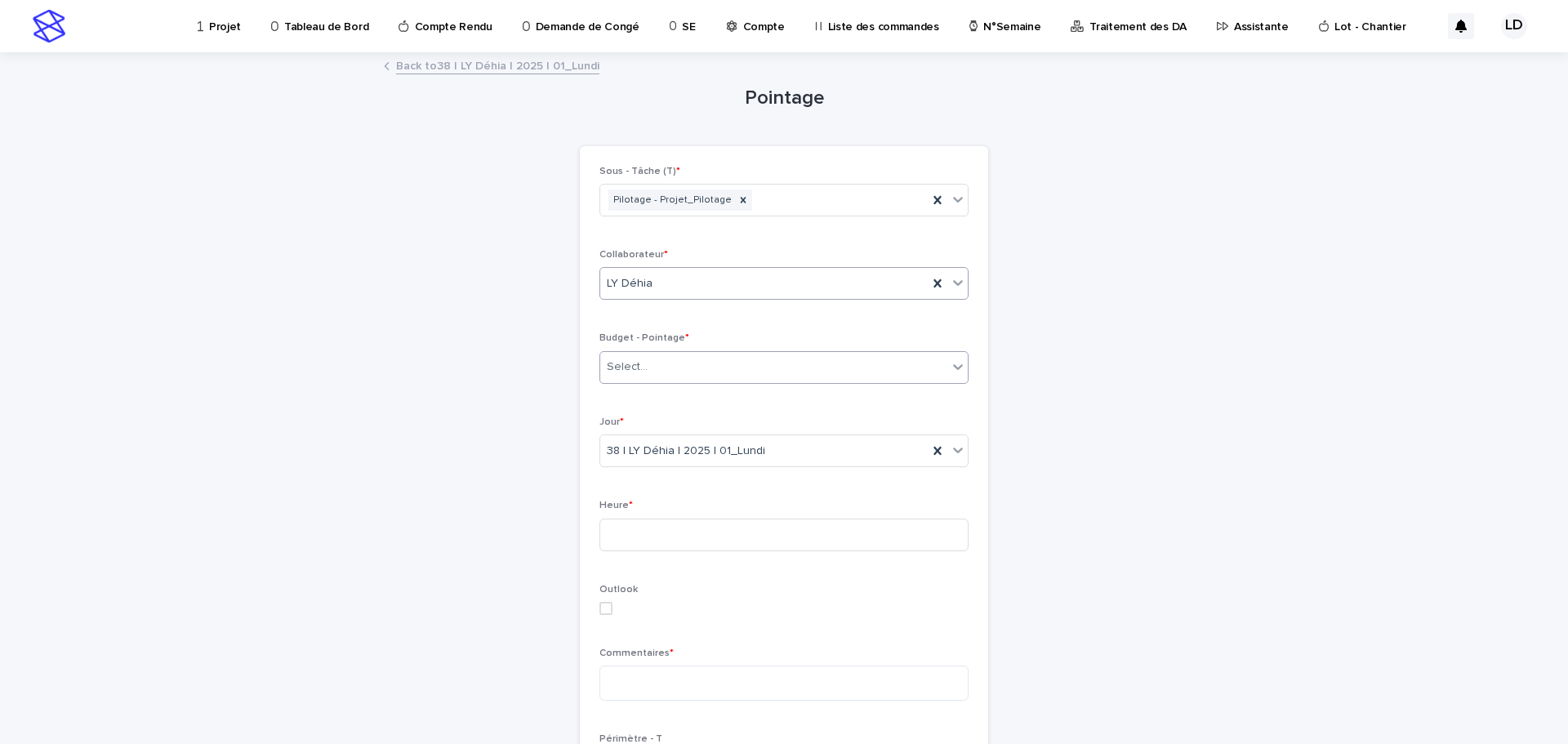
click at [684, 376] on div "Select..." at bounding box center [773, 366] width 347 height 27
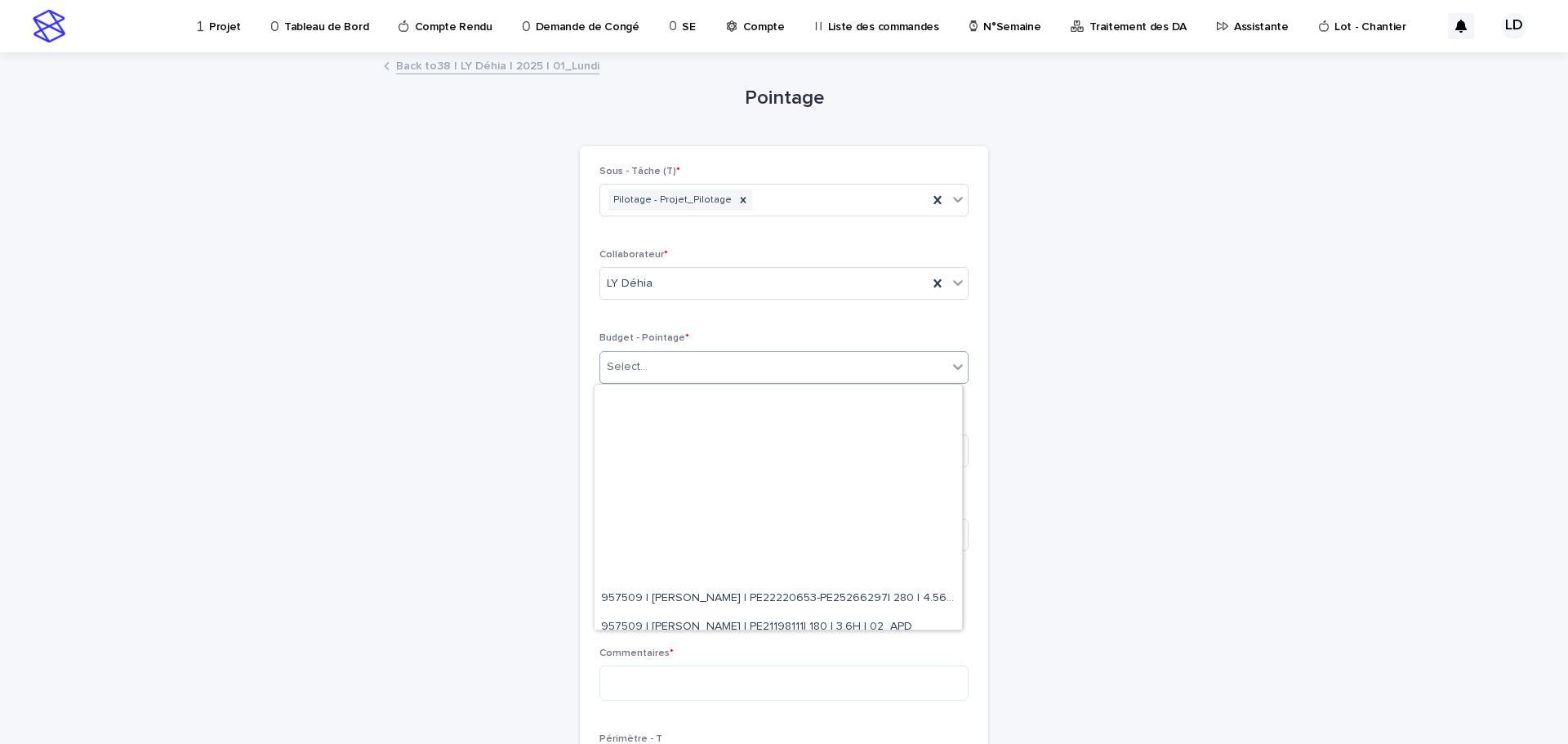
scroll to position [245, 0]
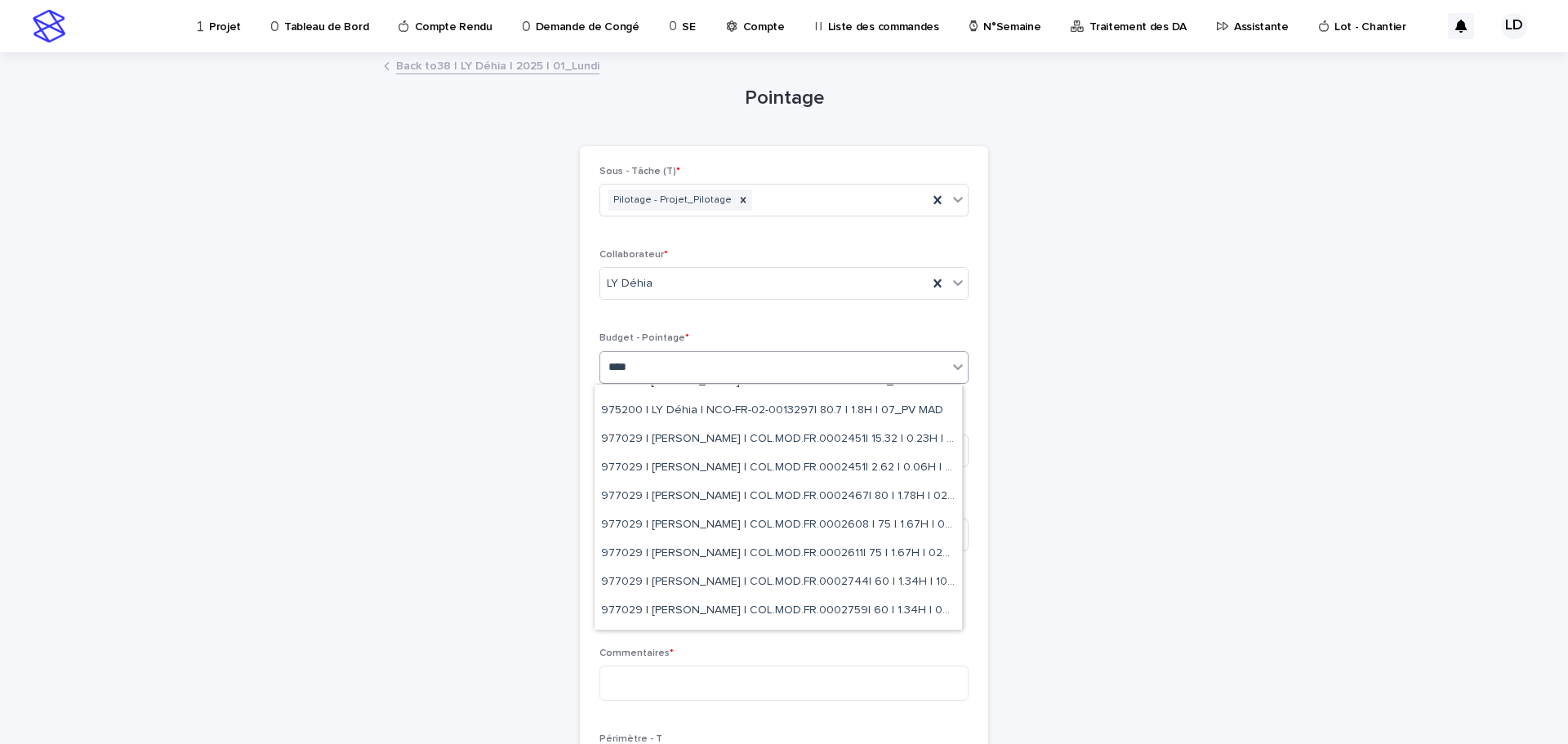
type input "*****"
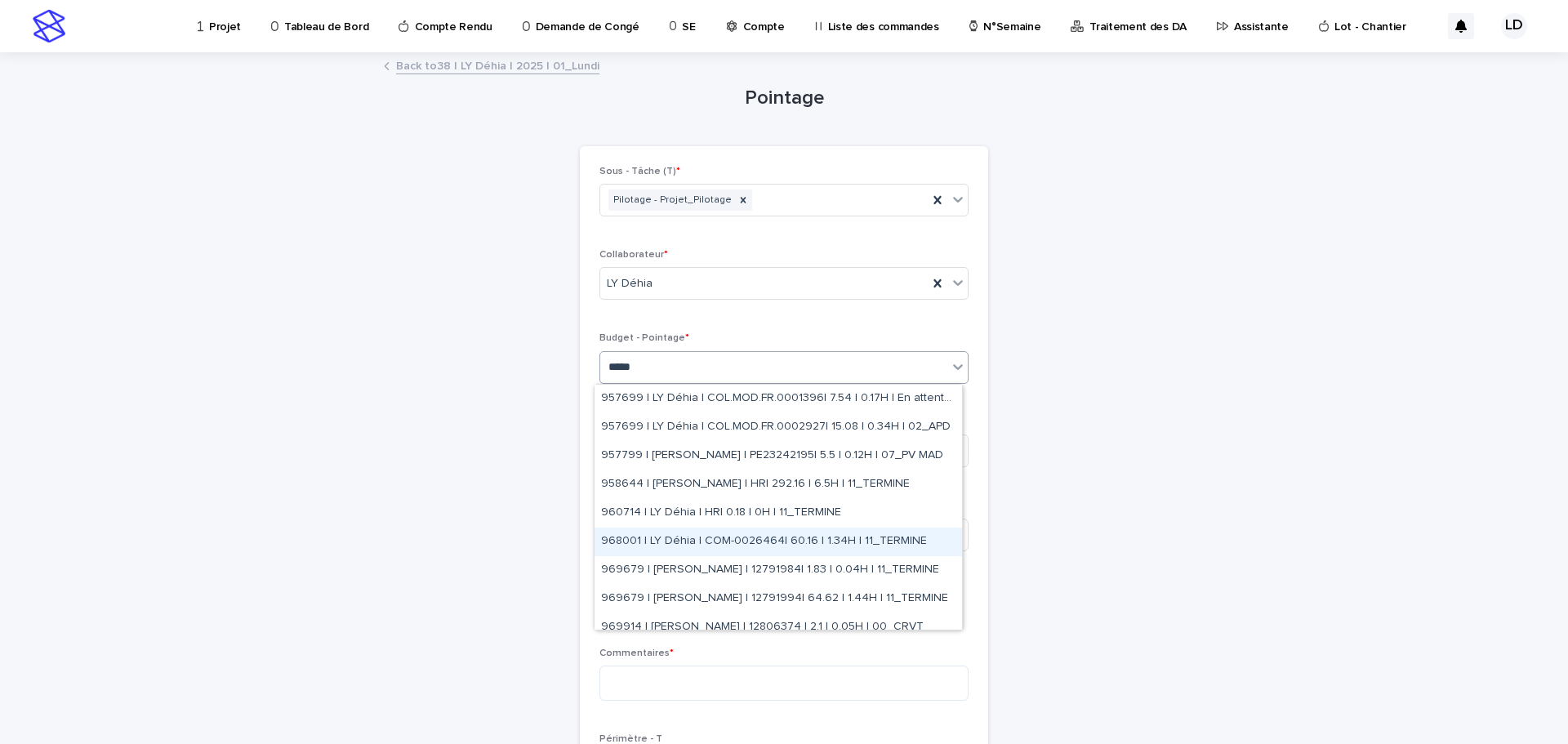
click at [675, 549] on div "968001 | LY Déhia | COM-0026464| 60.16 | 1.34H | 11_TERMINE" at bounding box center [778, 541] width 367 height 29
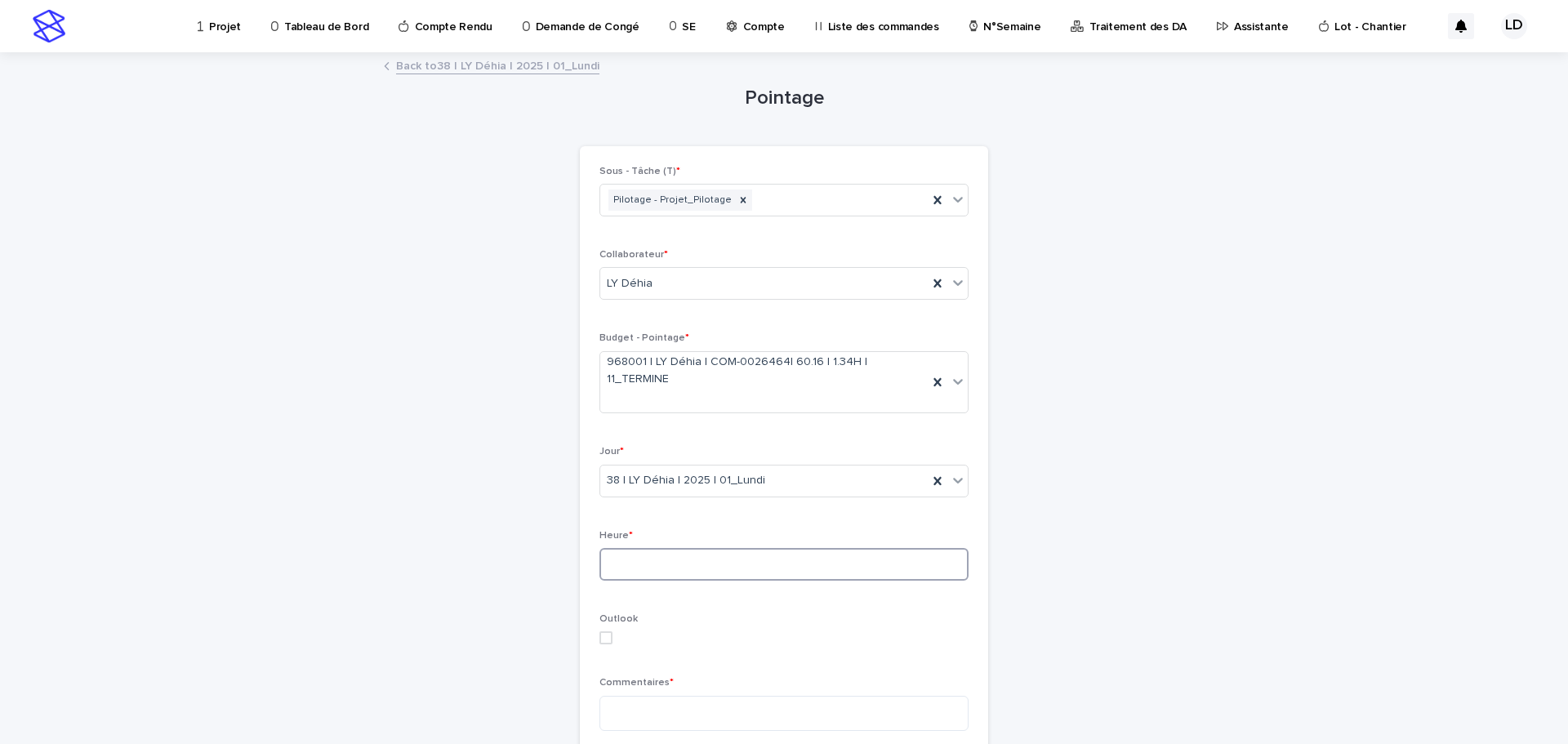
click at [775, 550] on input at bounding box center [784, 565] width 369 height 33
type input "***"
click at [698, 695] on textarea at bounding box center [784, 713] width 369 height 35
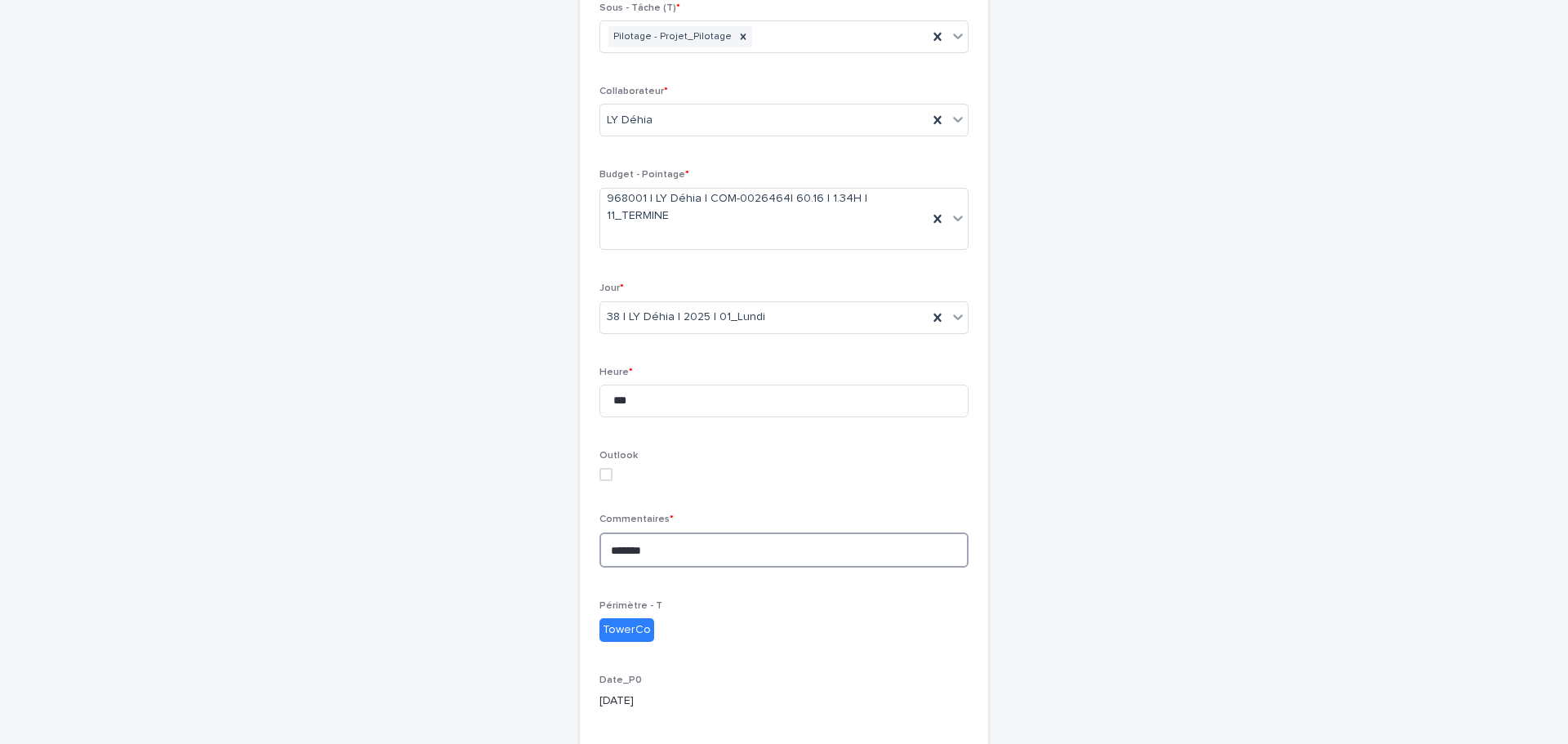
scroll to position [326, 0]
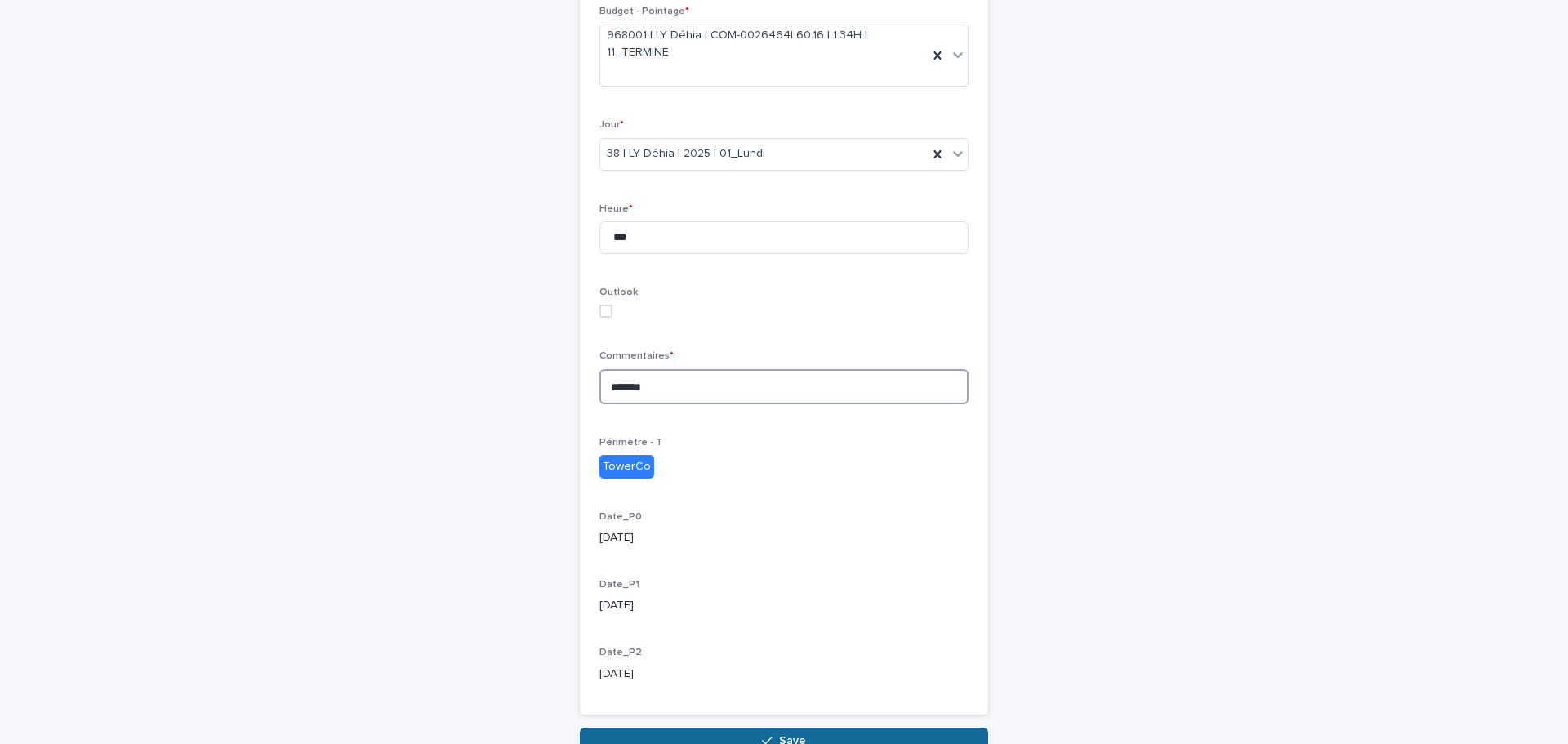
type textarea "*******"
click at [783, 735] on span "Save" at bounding box center [792, 740] width 27 height 11
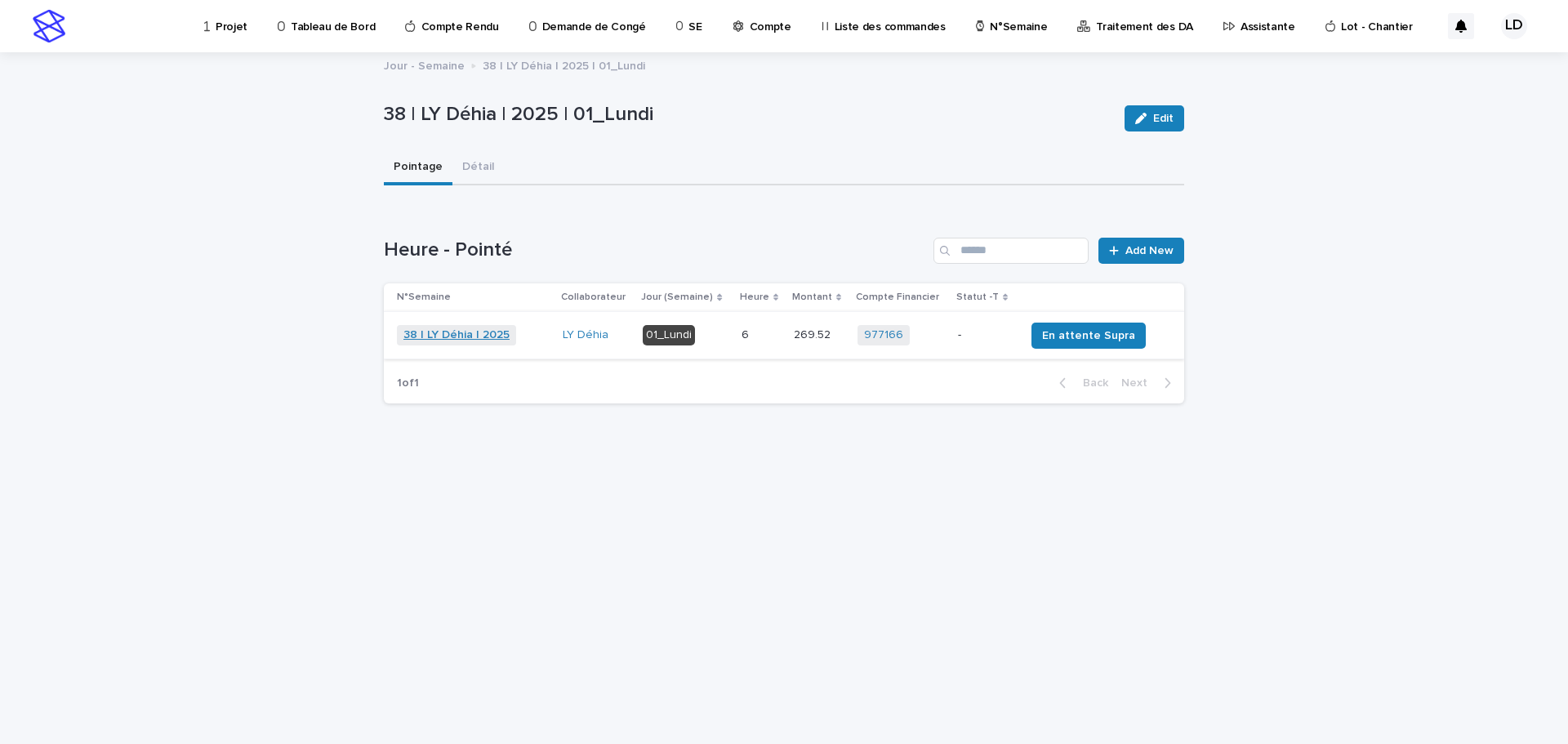
click at [428, 334] on link "38 | LY Déhia | 2025" at bounding box center [455, 335] width 106 height 14
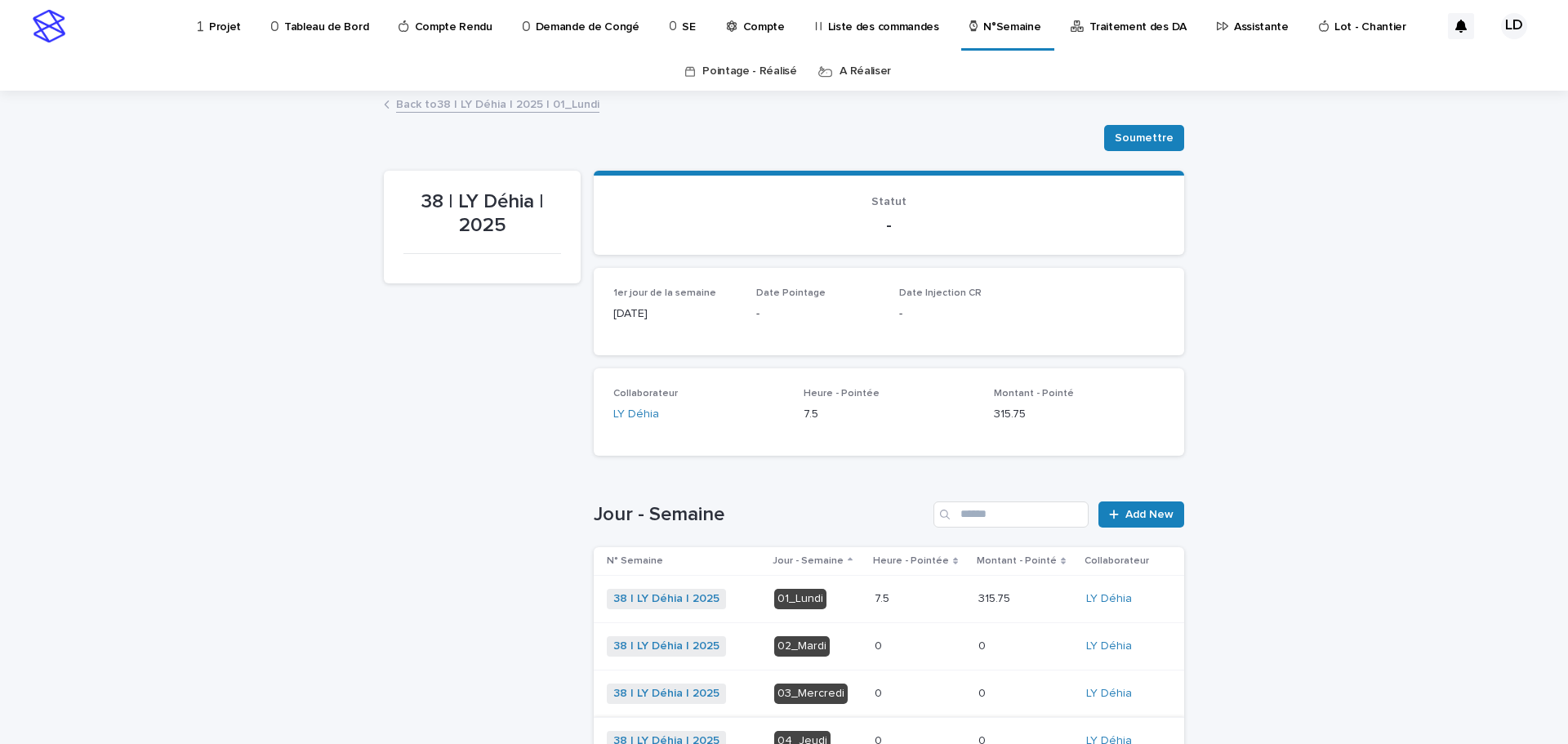
scroll to position [164, 0]
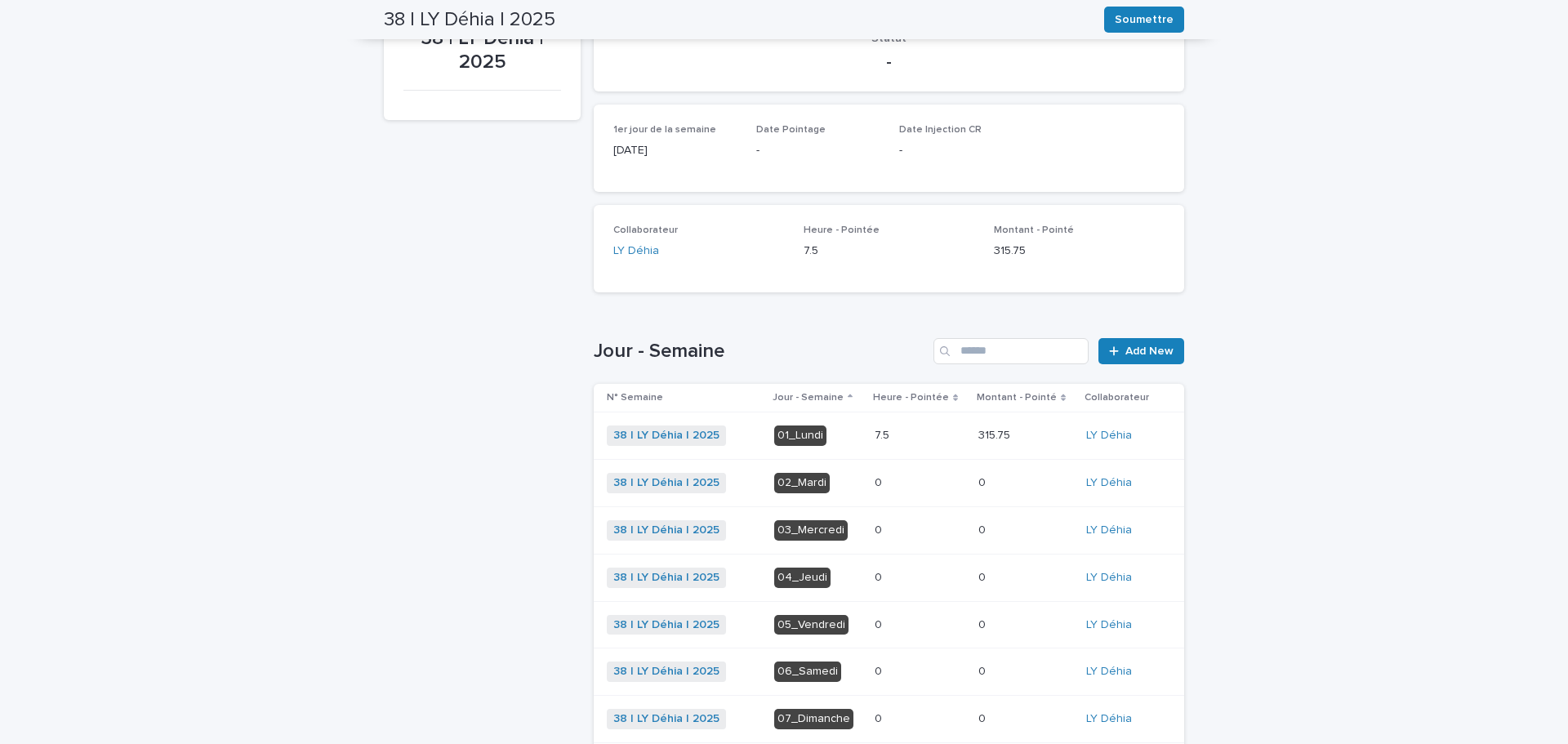
click at [796, 476] on div "02_Mardi" at bounding box center [801, 483] width 55 height 20
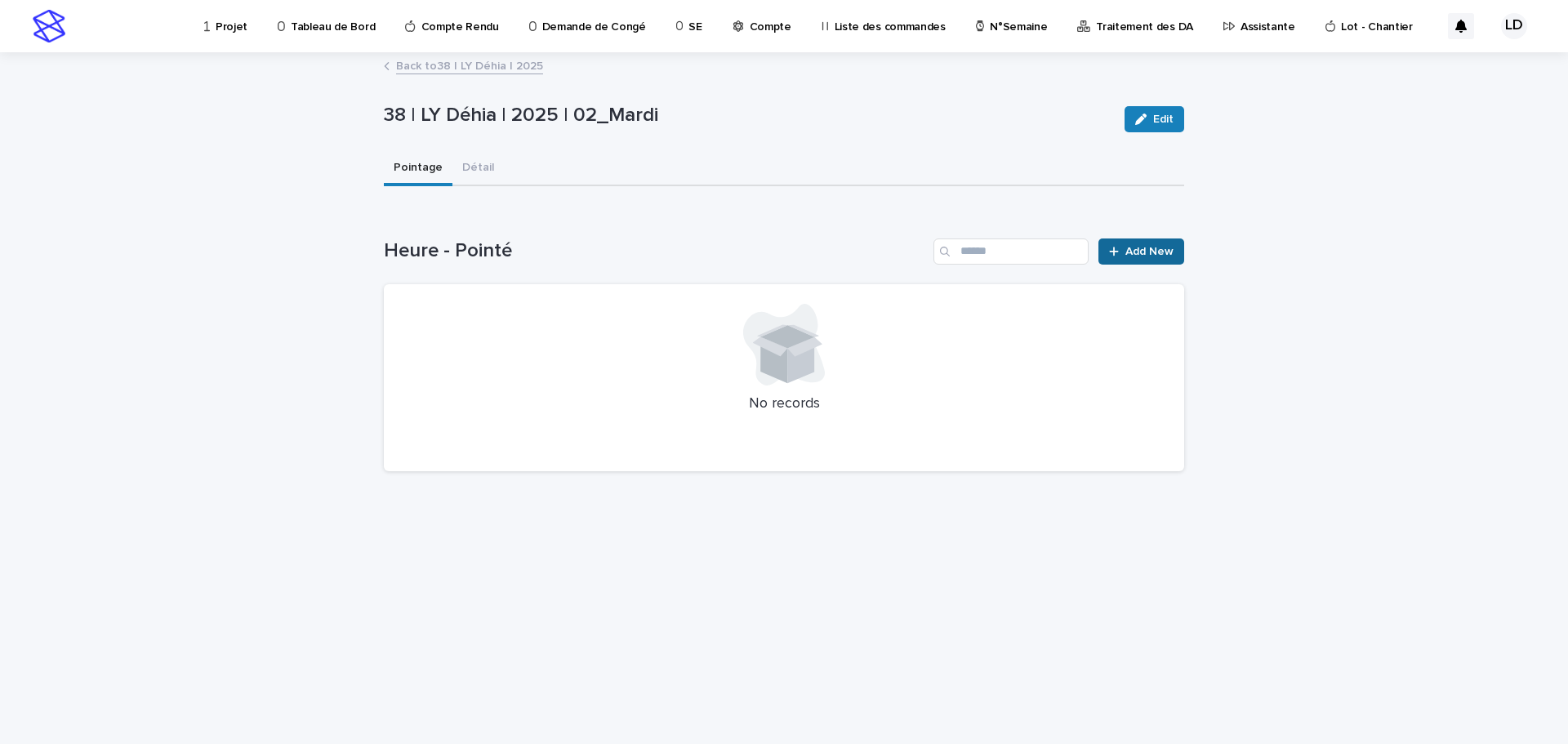
click at [1153, 253] on span "Add New" at bounding box center [1149, 251] width 48 height 11
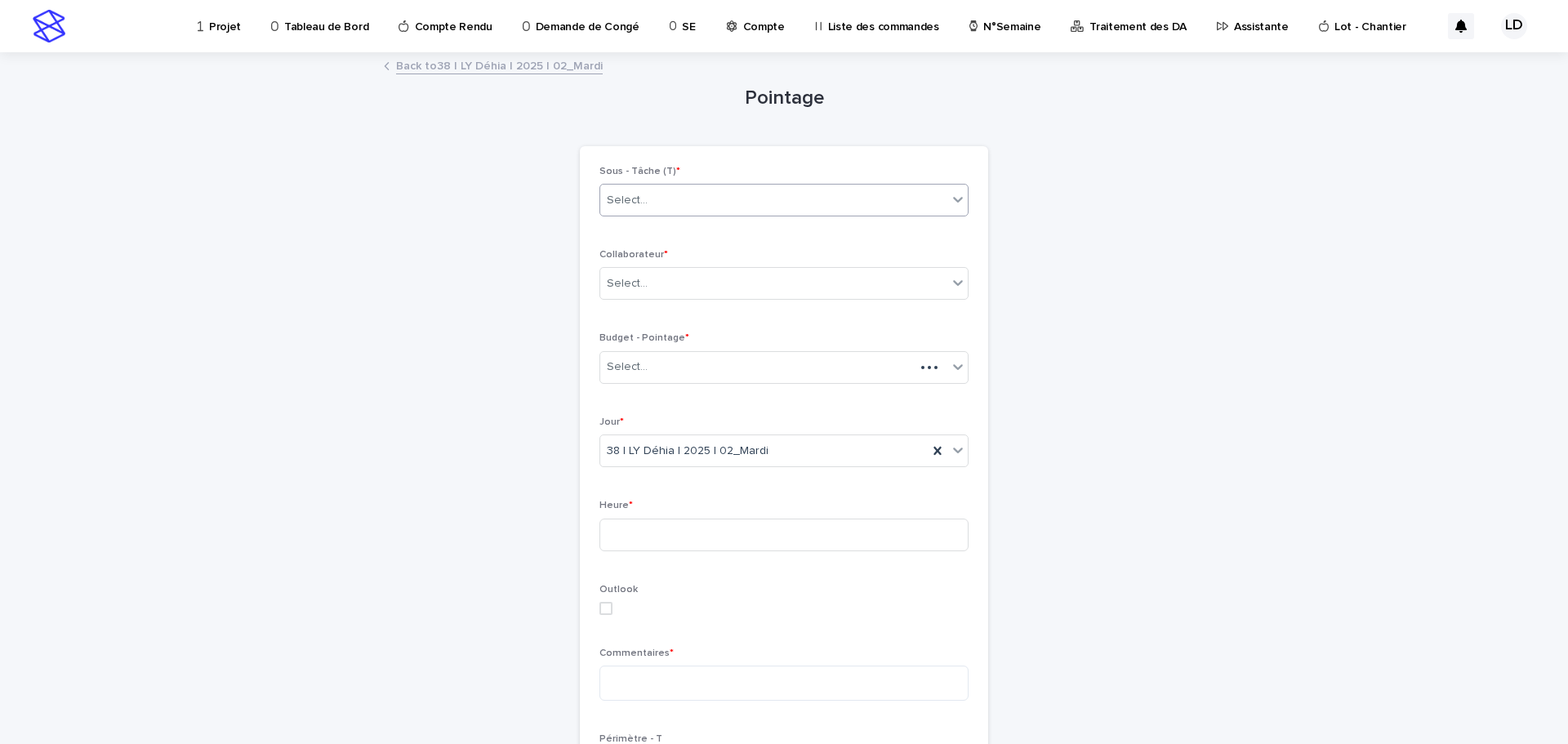
click at [713, 189] on div "Select..." at bounding box center [773, 200] width 347 height 27
type input "****"
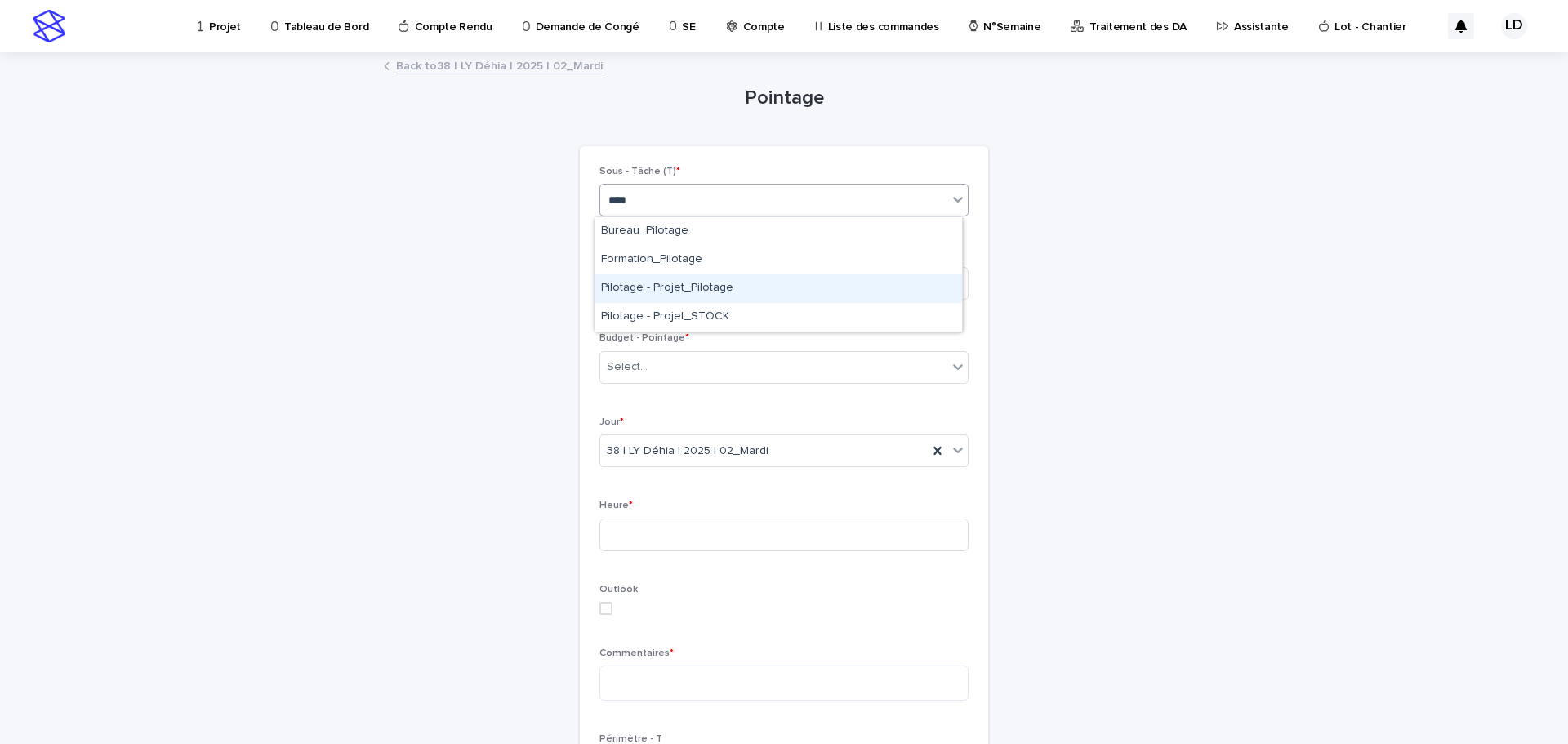
drag, startPoint x: 717, startPoint y: 287, endPoint x: 702, endPoint y: 326, distance: 41.8
click at [717, 286] on div "Pilotage - Projet_Pilotage" at bounding box center [778, 288] width 367 height 29
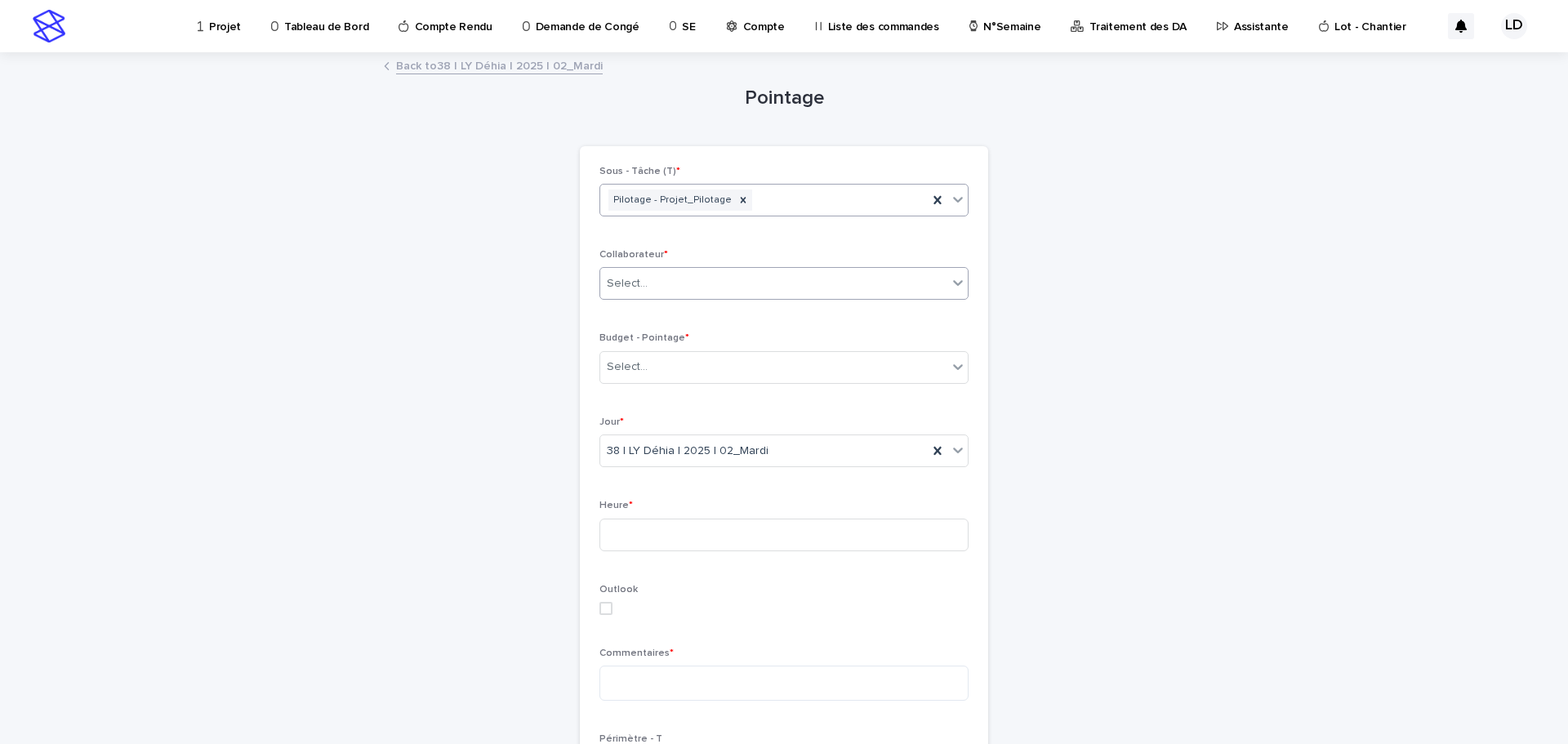
click at [702, 292] on div "Select..." at bounding box center [773, 283] width 347 height 27
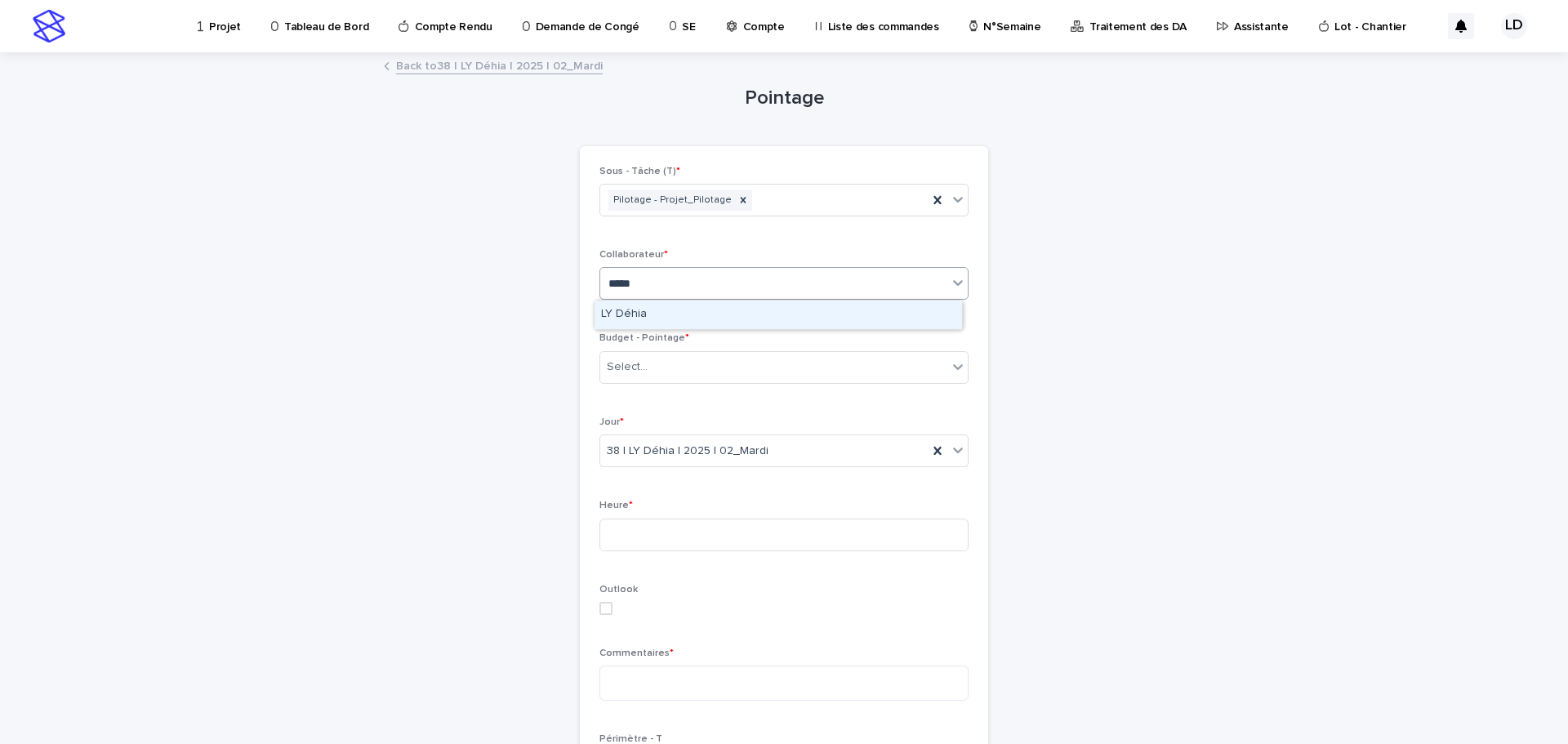
type input "*****"
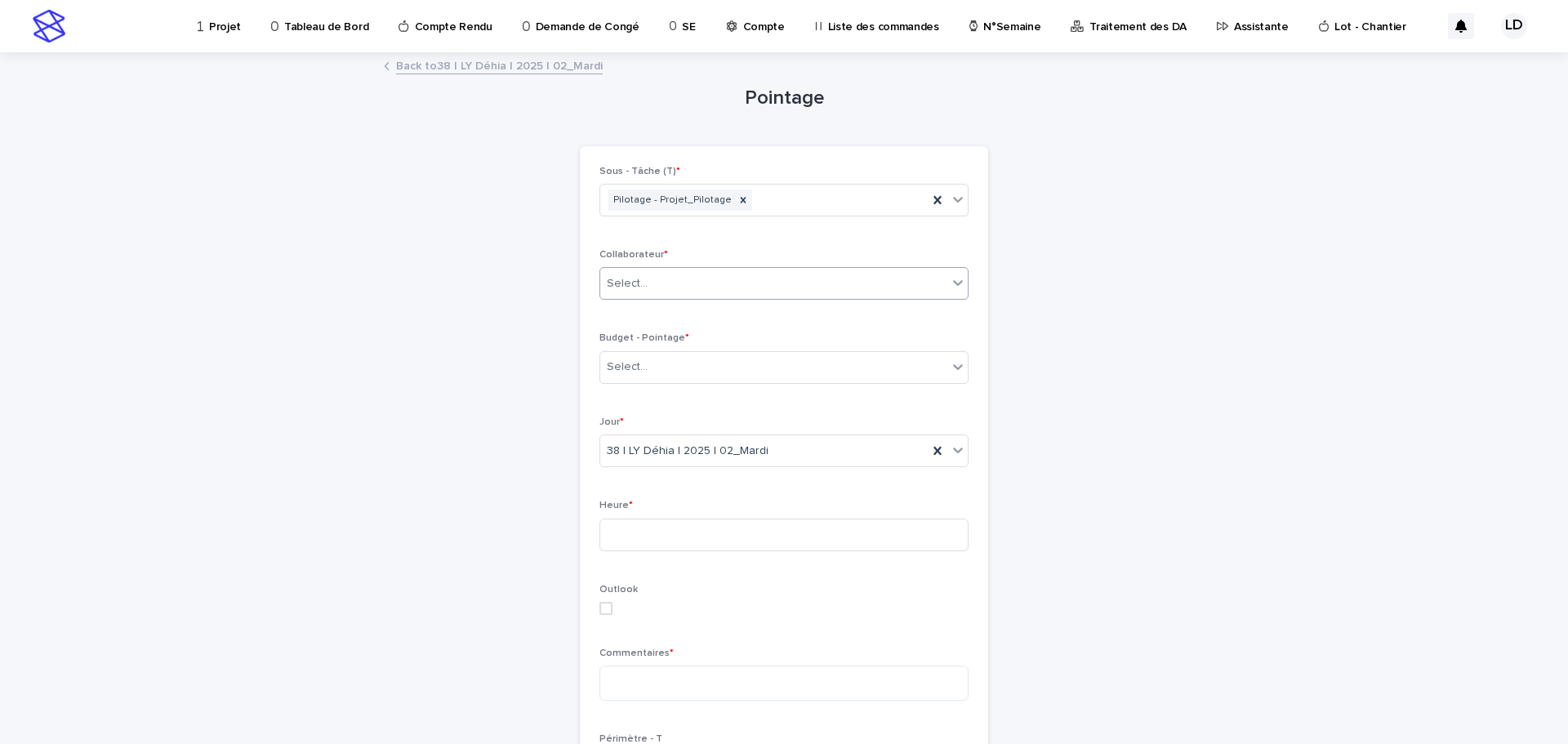
click at [788, 288] on div "Select..." at bounding box center [773, 283] width 347 height 27
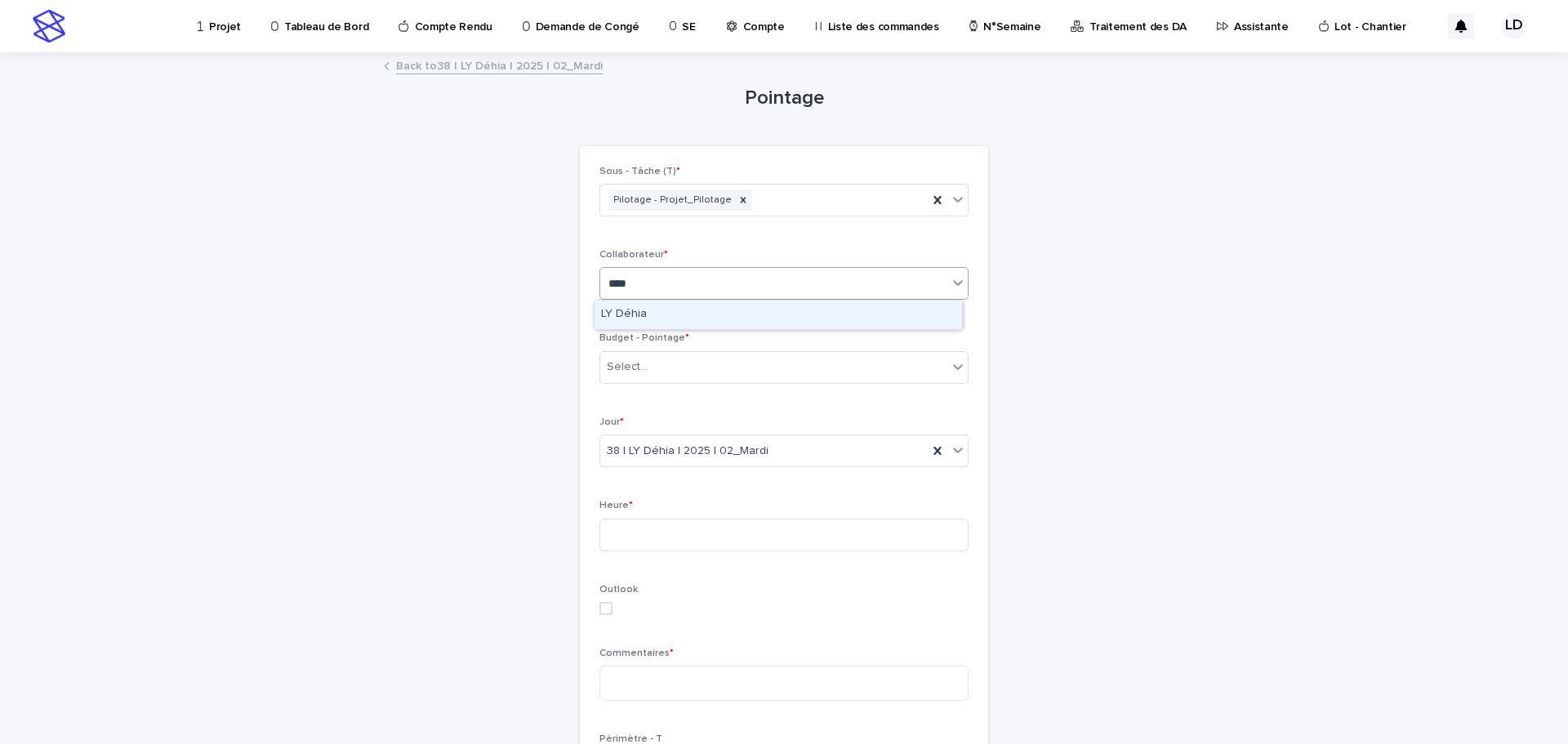
type input "*****"
drag, startPoint x: 783, startPoint y: 308, endPoint x: 763, endPoint y: 367, distance: 62.3
click at [781, 311] on div "LY Déhia" at bounding box center [778, 315] width 367 height 29
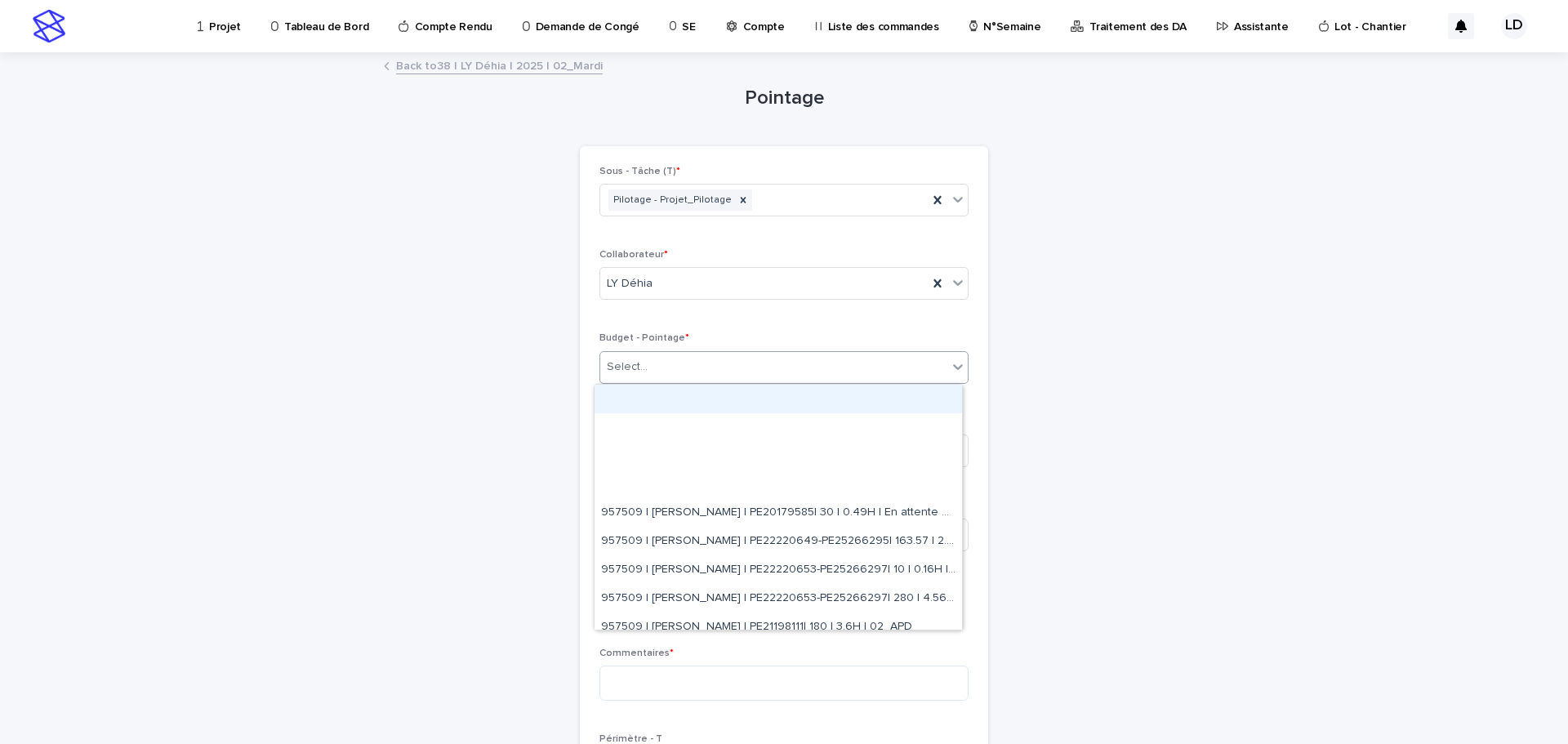
click at [763, 366] on div "Select..." at bounding box center [773, 366] width 347 height 27
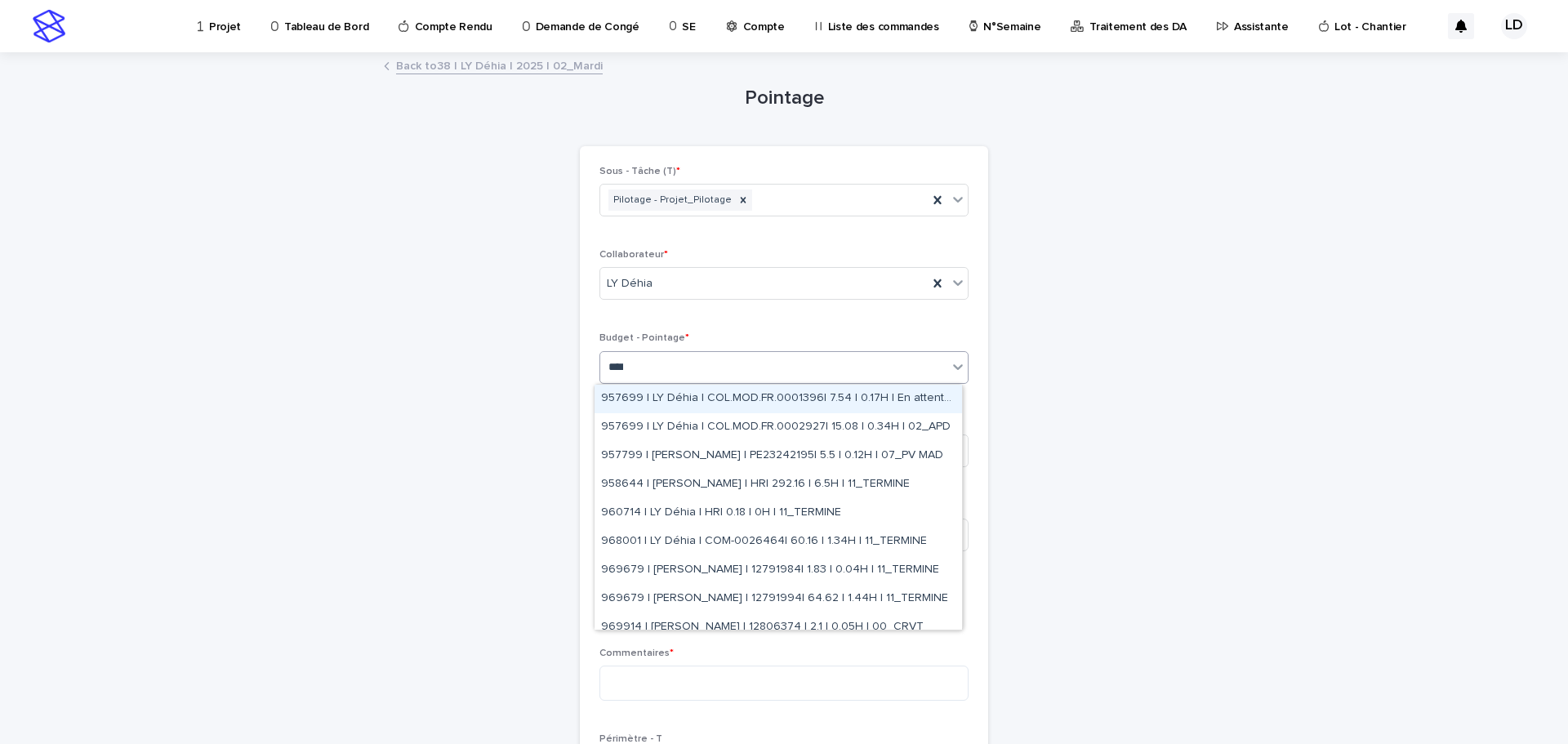
type input "*****"
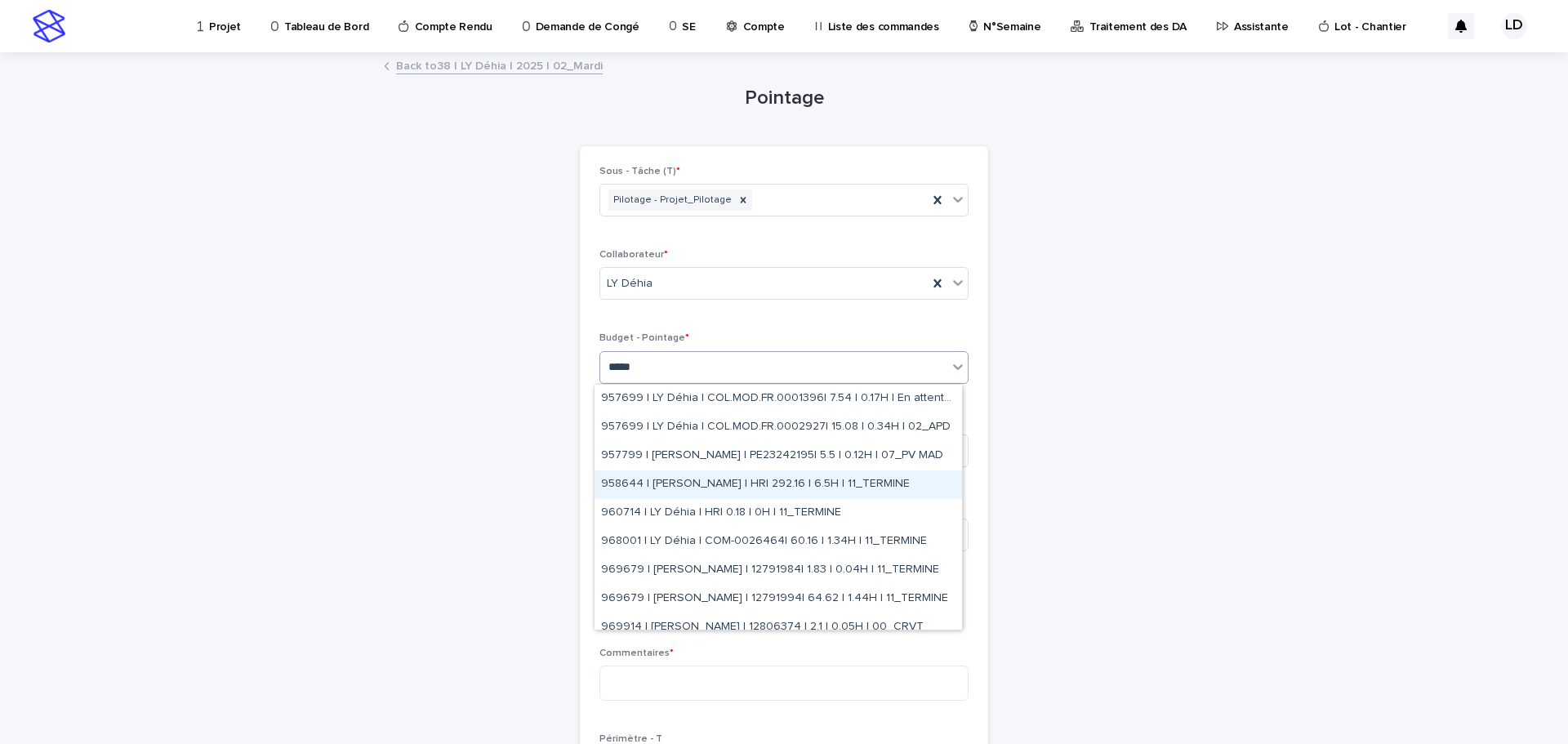
click at [714, 492] on div "958644 | [PERSON_NAME] | HR| 292.16 | 6.5H | 11_TERMINE" at bounding box center [778, 484] width 367 height 29
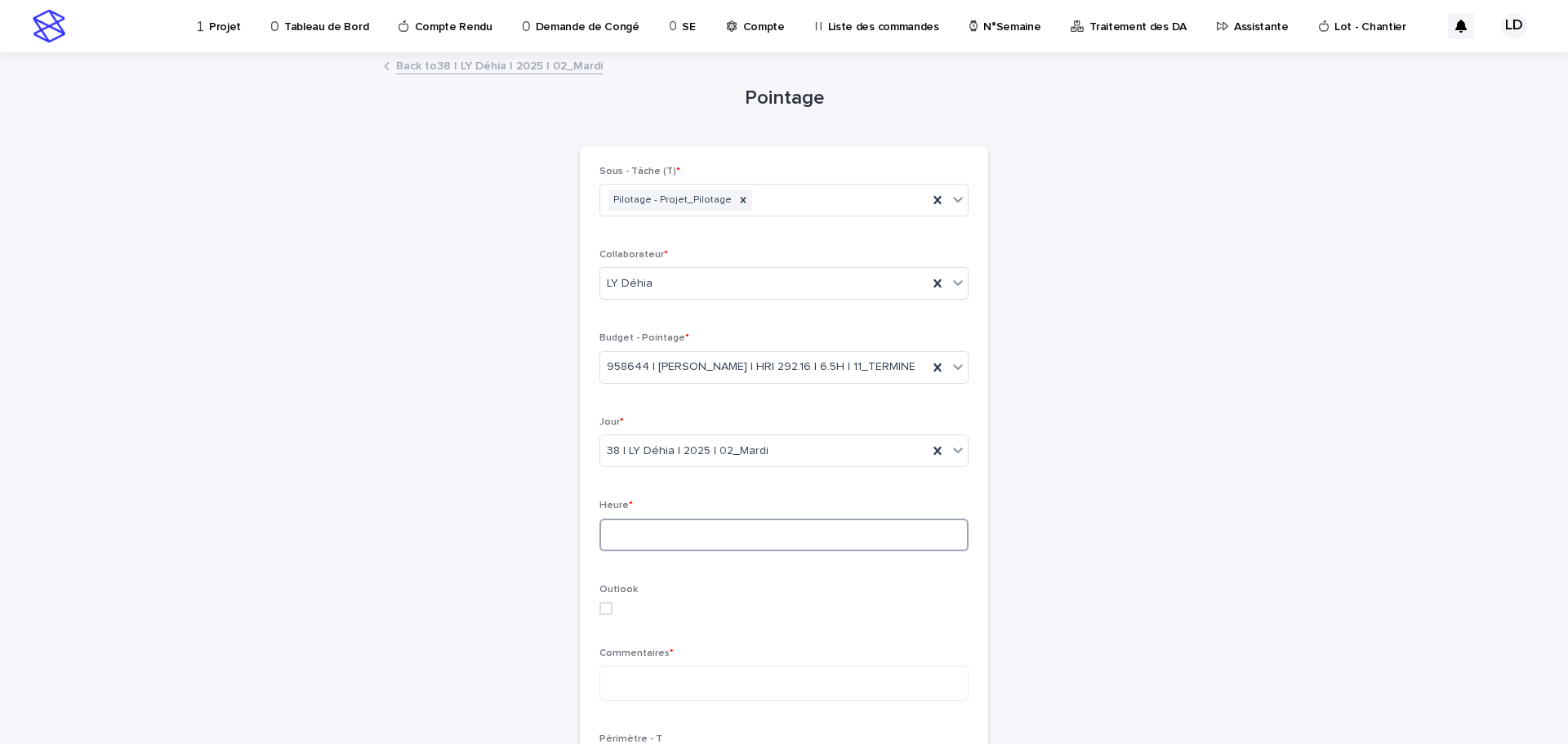
click at [734, 542] on input at bounding box center [784, 535] width 369 height 33
type input "***"
click at [662, 685] on textarea at bounding box center [784, 682] width 369 height 35
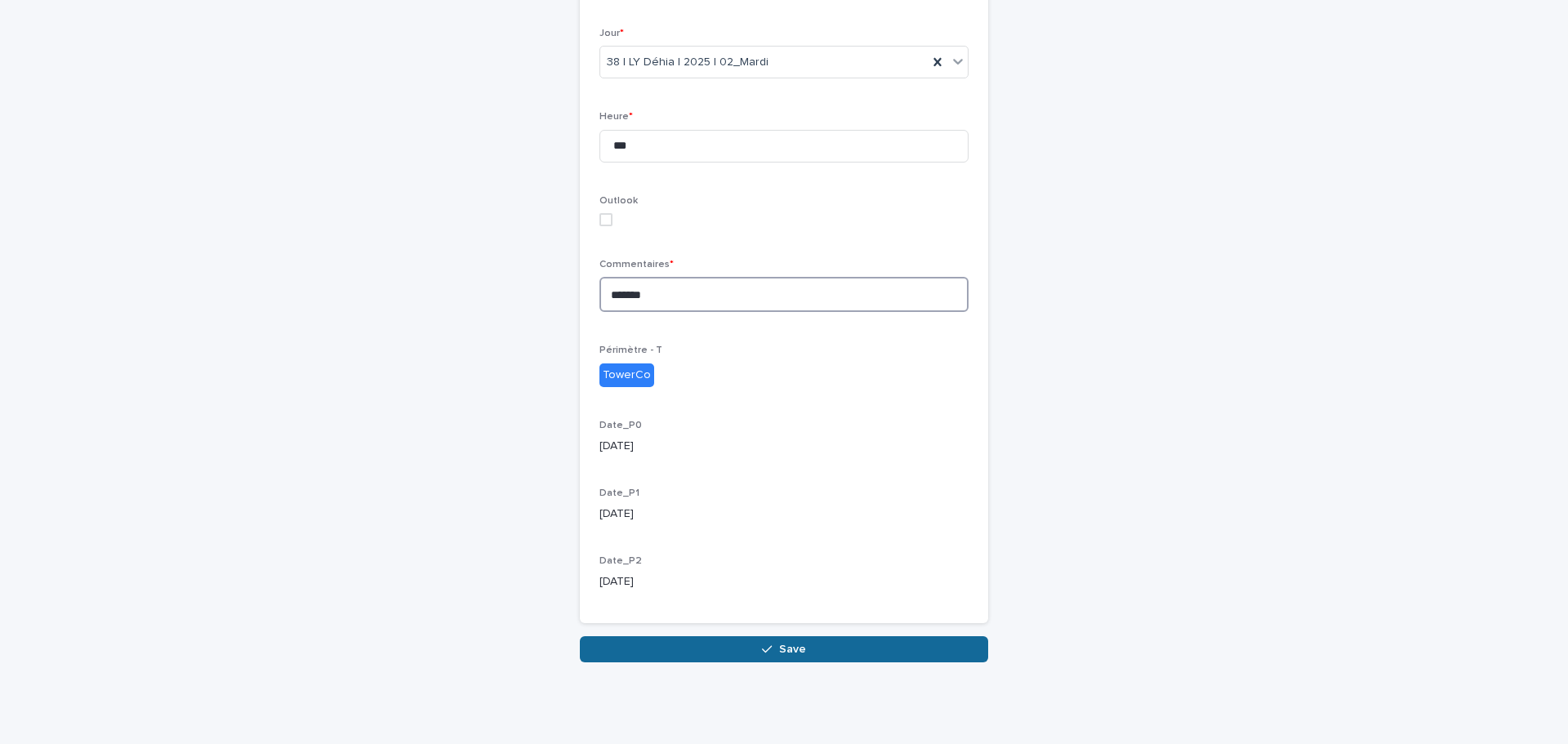
type textarea "*******"
click at [787, 647] on span "Save" at bounding box center [792, 648] width 27 height 11
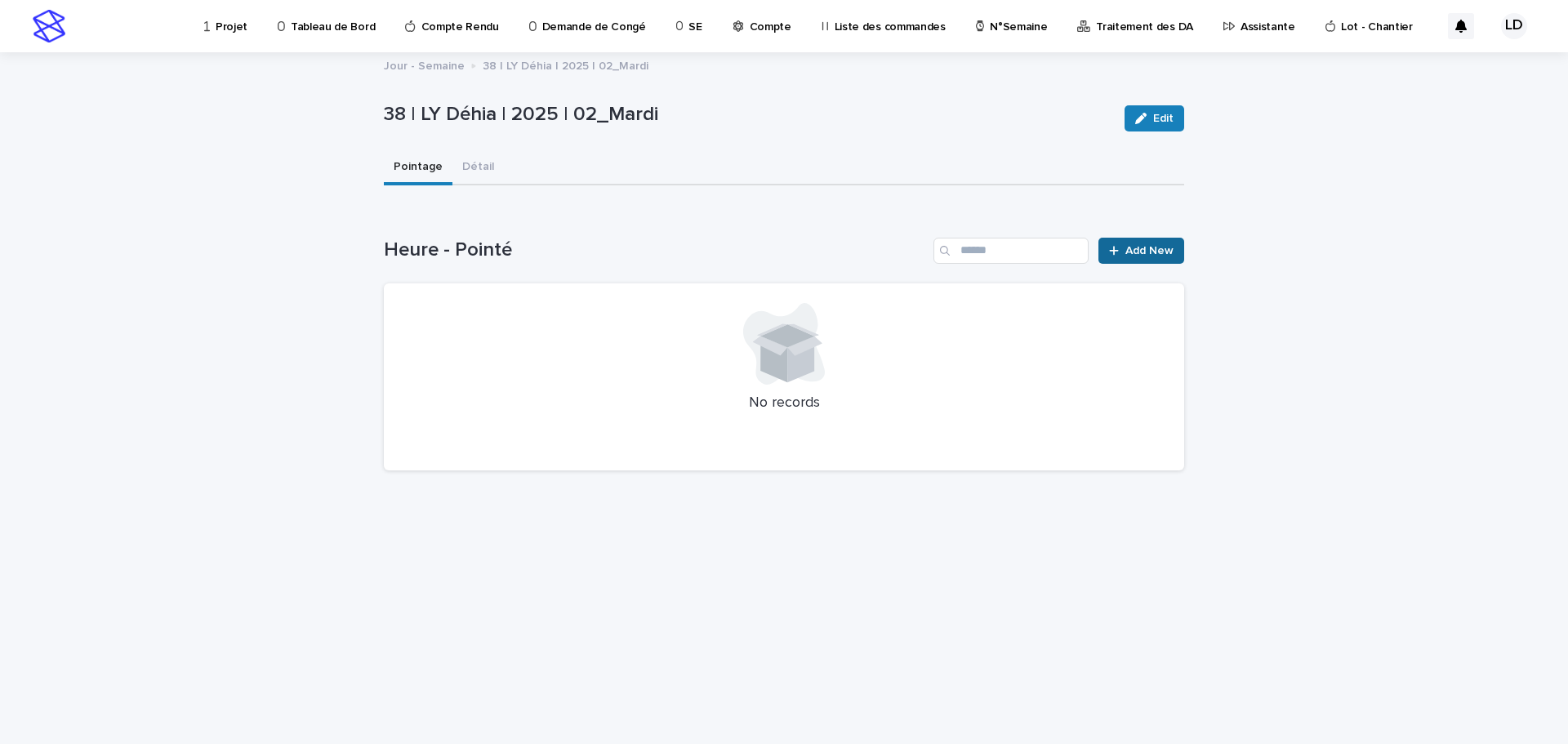
click at [1157, 246] on span "Add New" at bounding box center [1149, 250] width 48 height 11
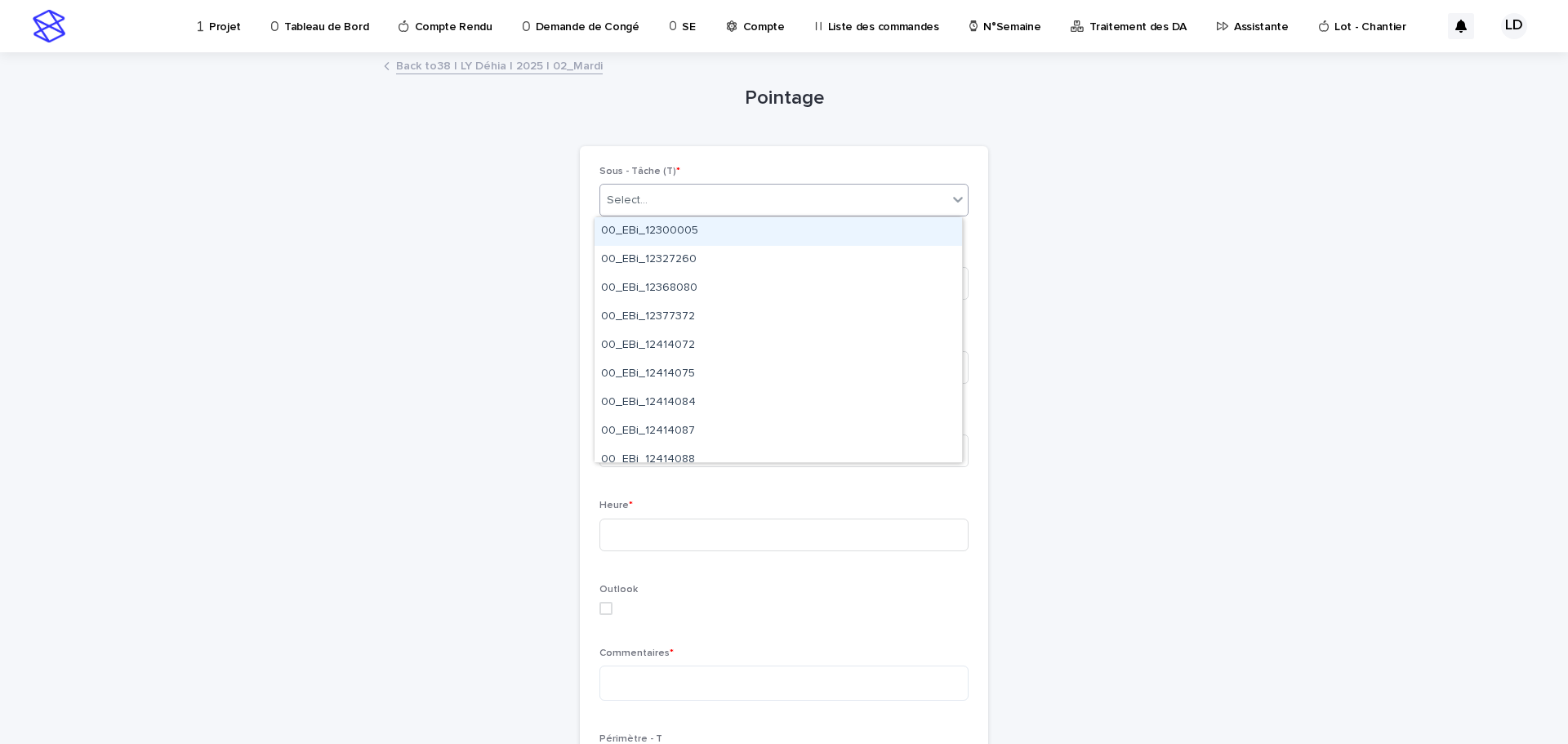
click at [677, 201] on div "Select..." at bounding box center [773, 200] width 347 height 27
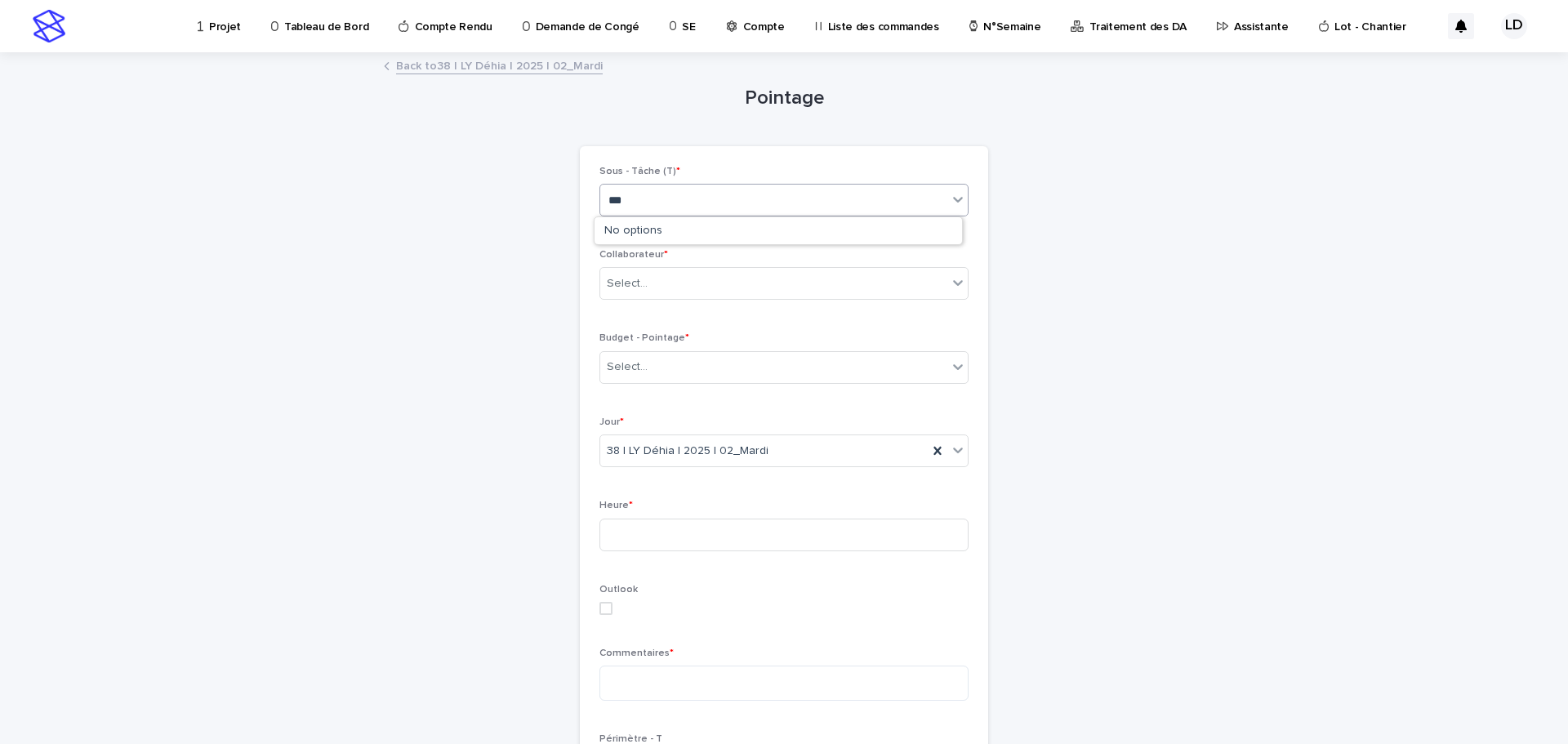
type input "****"
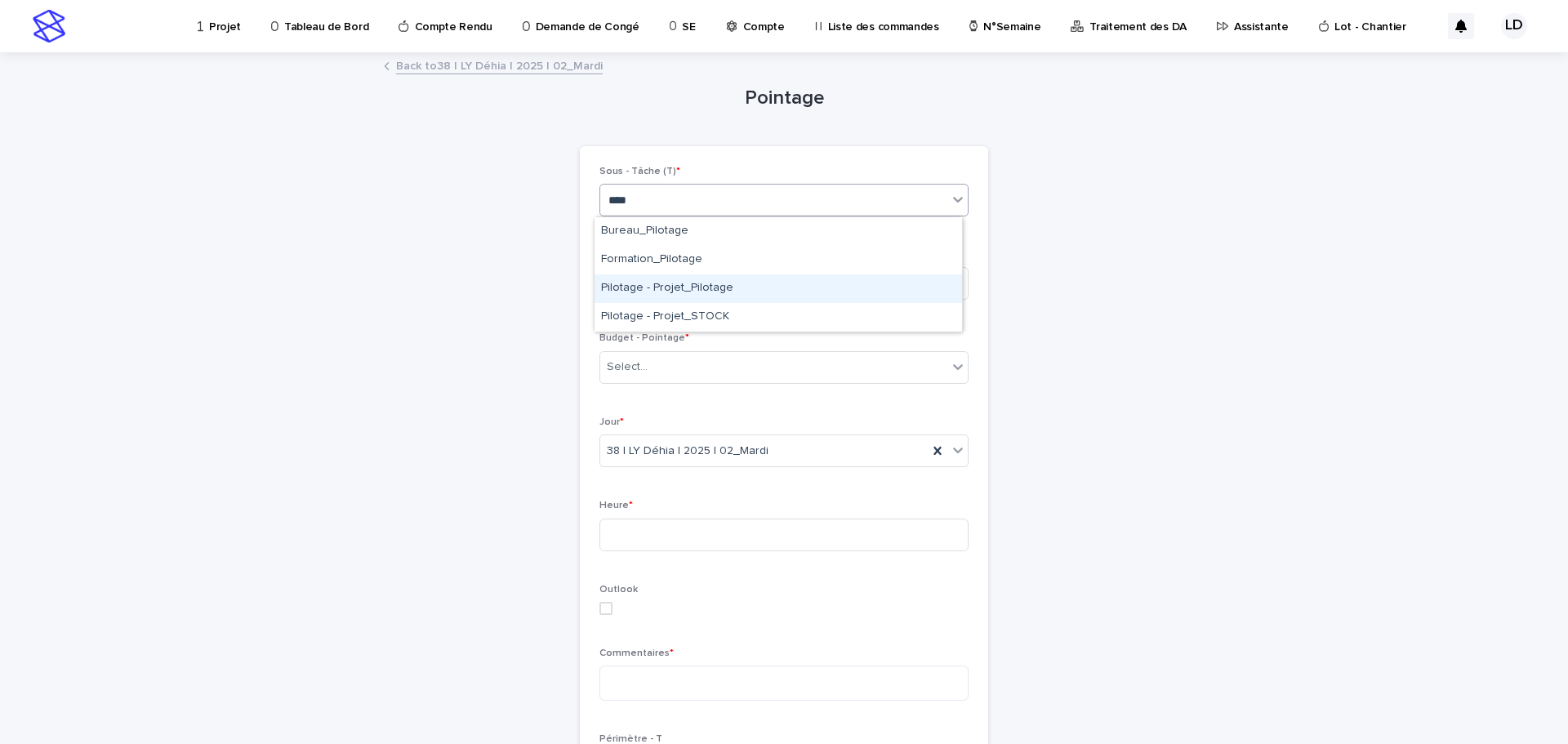
click at [714, 285] on div "Pilotage - Projet_Pilotage" at bounding box center [778, 288] width 367 height 29
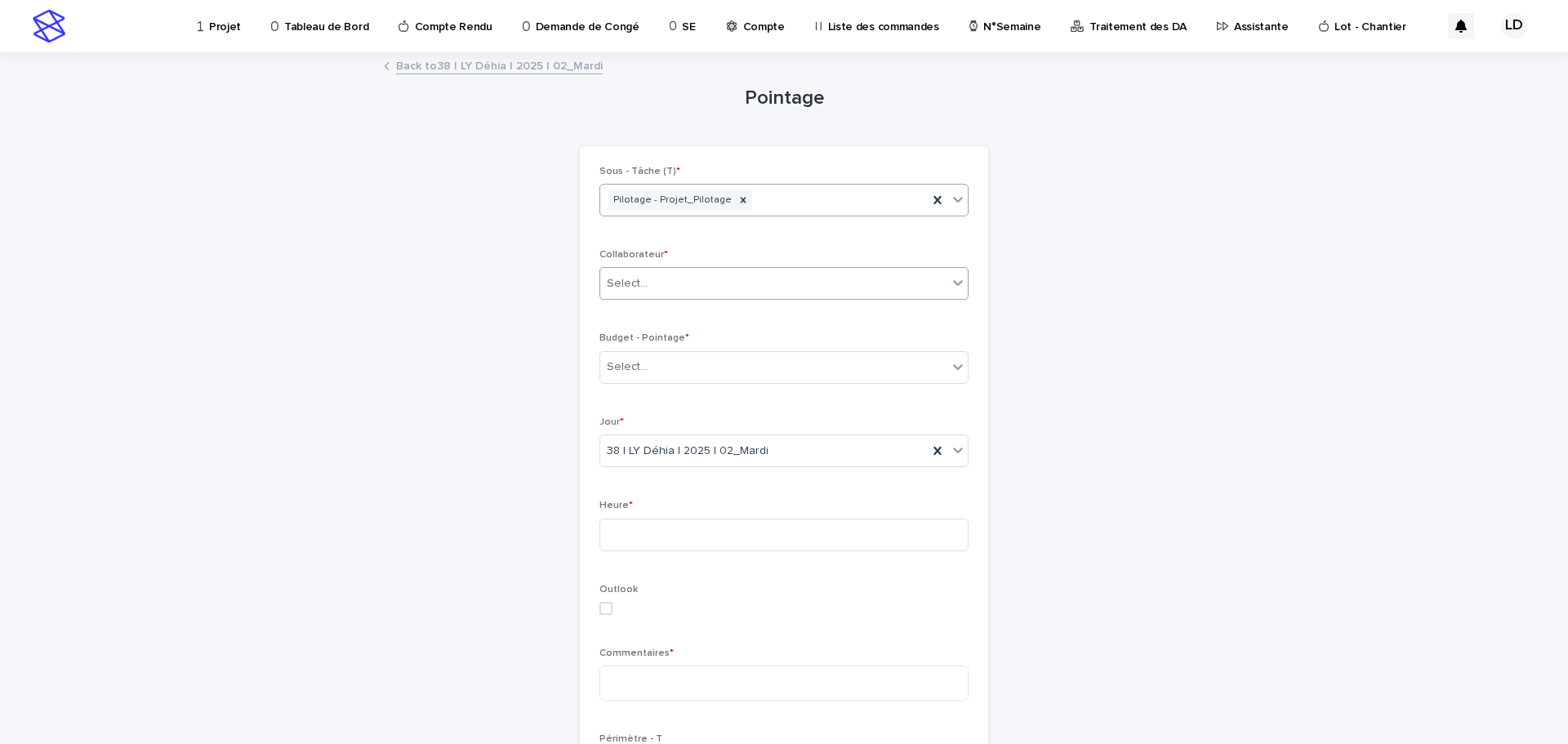
click at [714, 287] on div "Select..." at bounding box center [773, 283] width 347 height 27
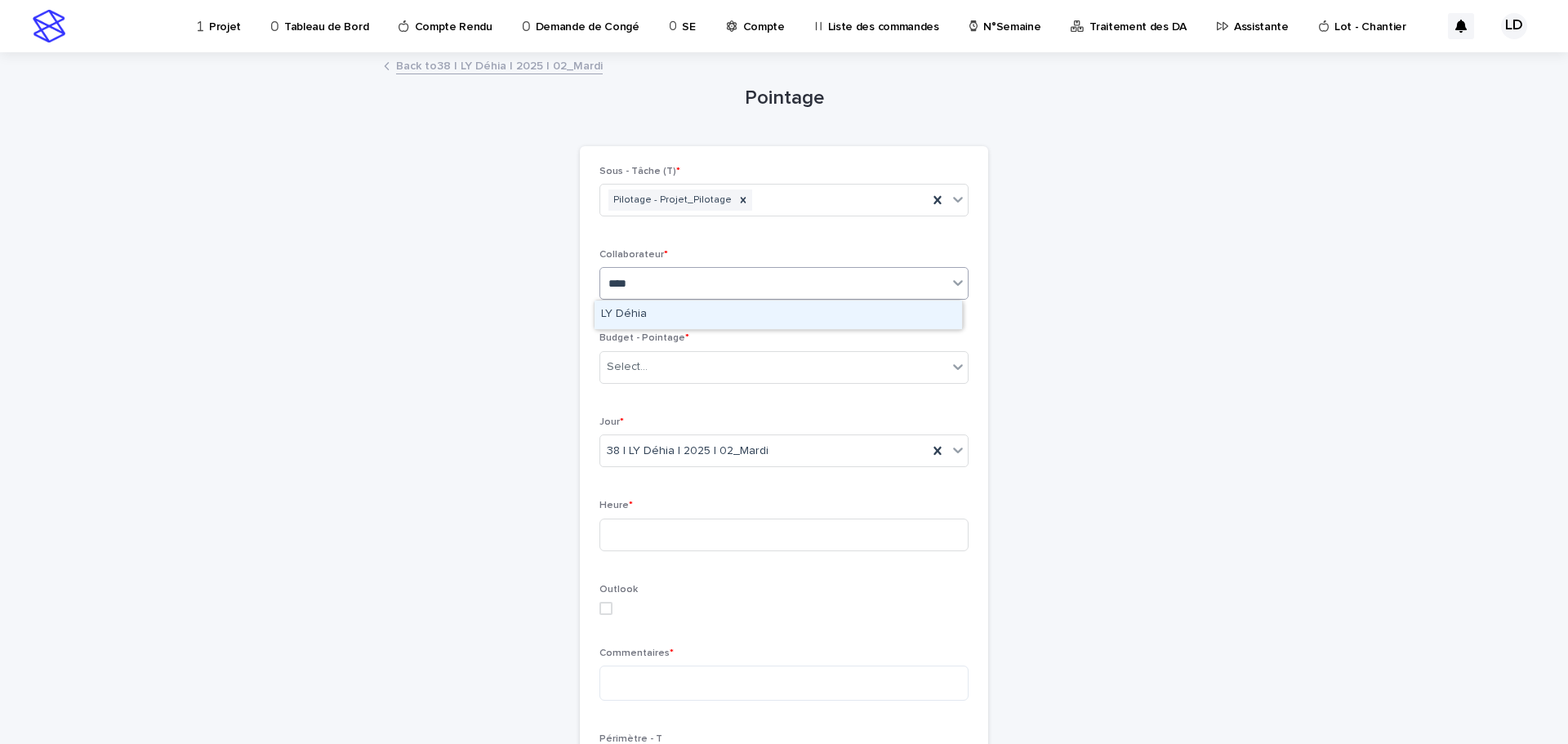
type input "*****"
drag, startPoint x: 722, startPoint y: 311, endPoint x: 706, endPoint y: 390, distance: 80.6
click at [722, 312] on div "LY Déhia" at bounding box center [778, 315] width 367 height 29
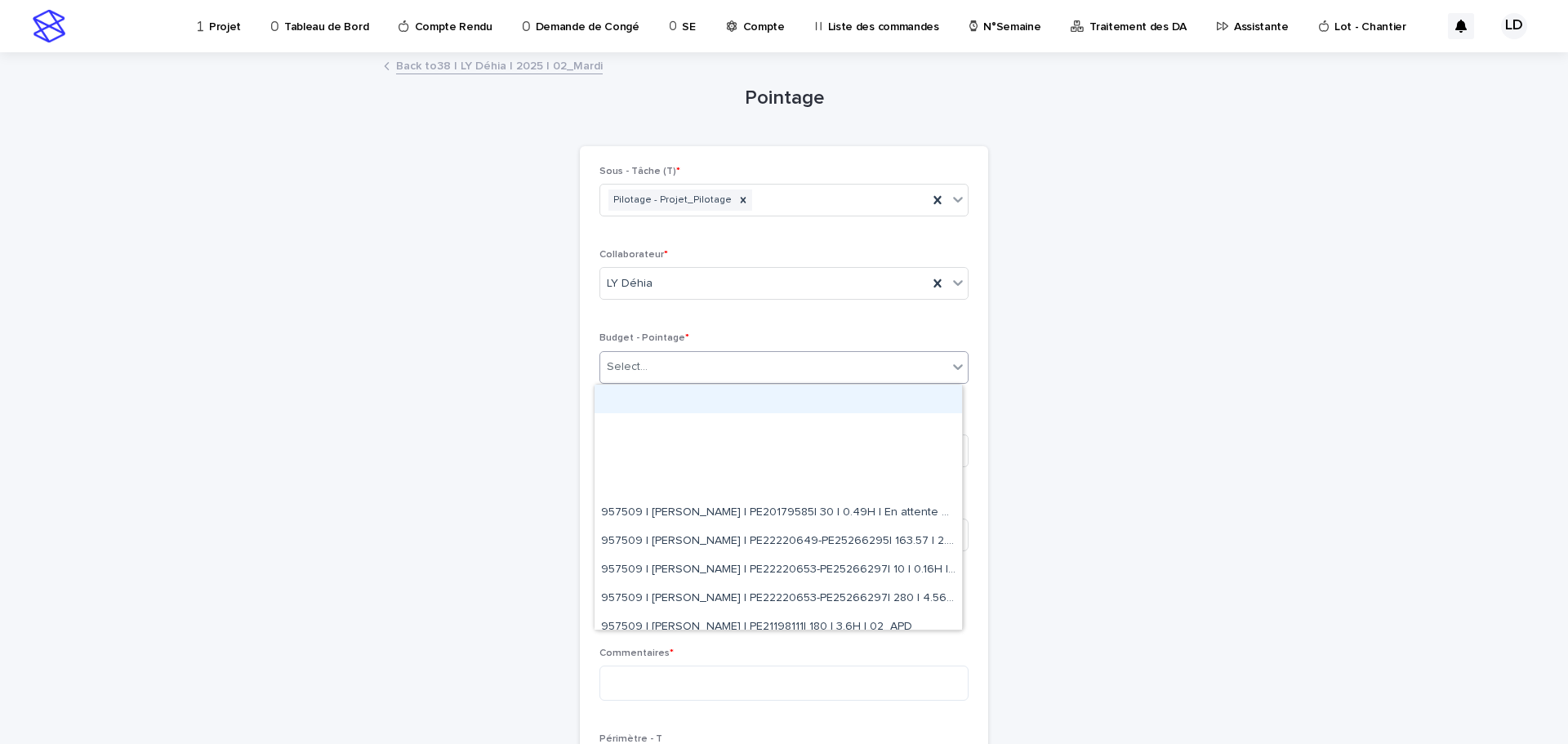
click at [707, 372] on div "Select..." at bounding box center [773, 366] width 347 height 27
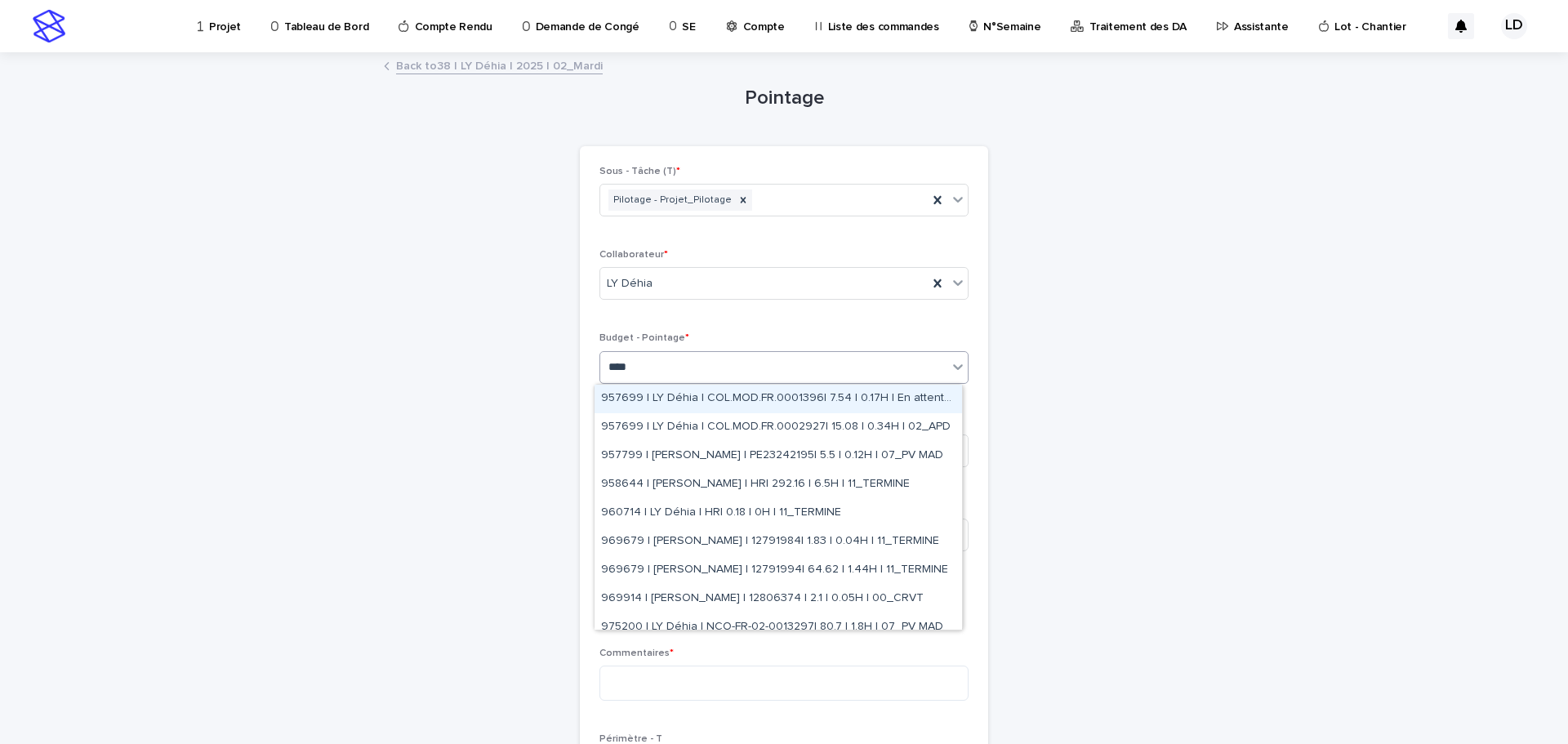
type input "*****"
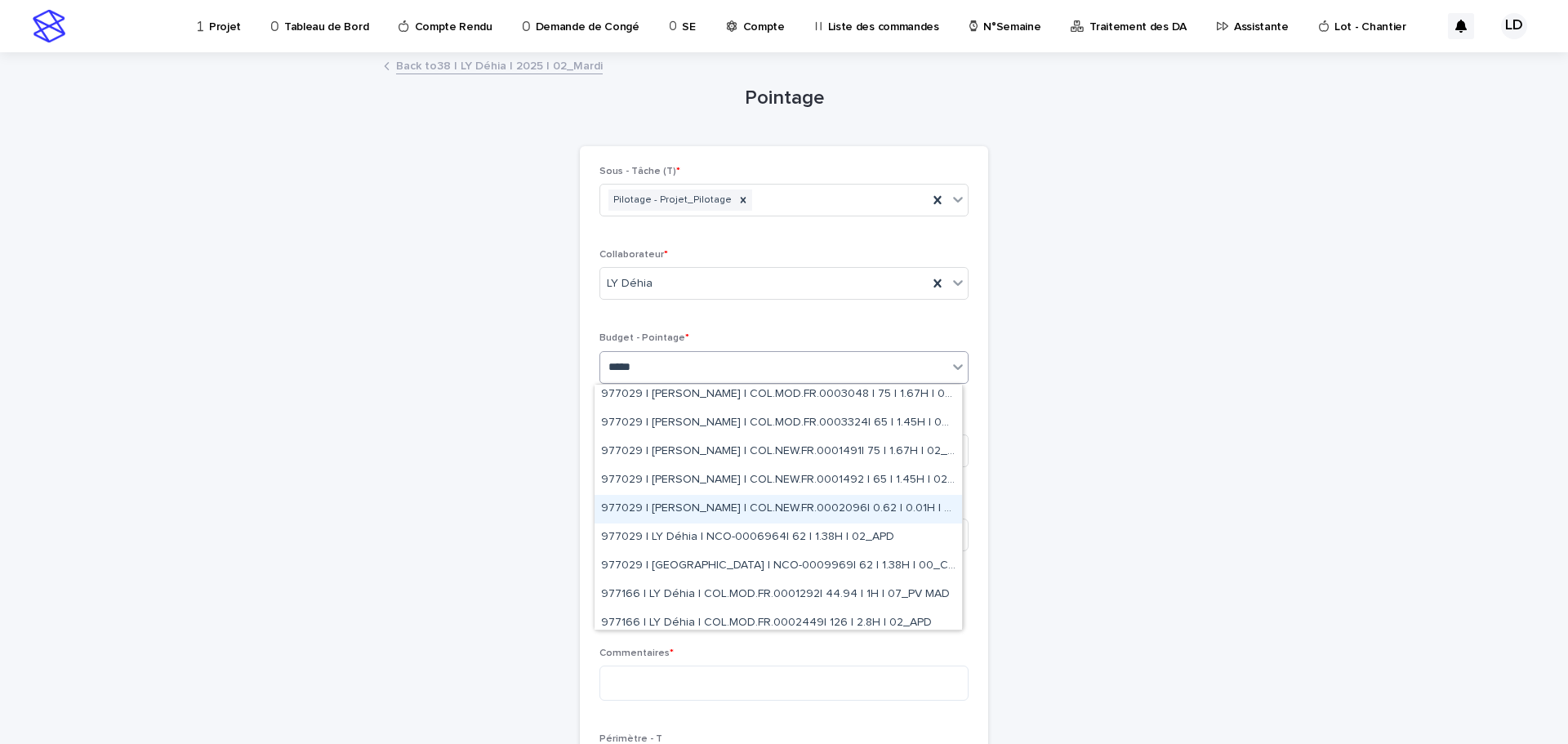
scroll to position [571, 0]
click at [776, 520] on div "977166 | LY Déhia | COL.MOD.FR.0001292| 44.94 | 1H | 07_PV MAD" at bounding box center [778, 512] width 367 height 29
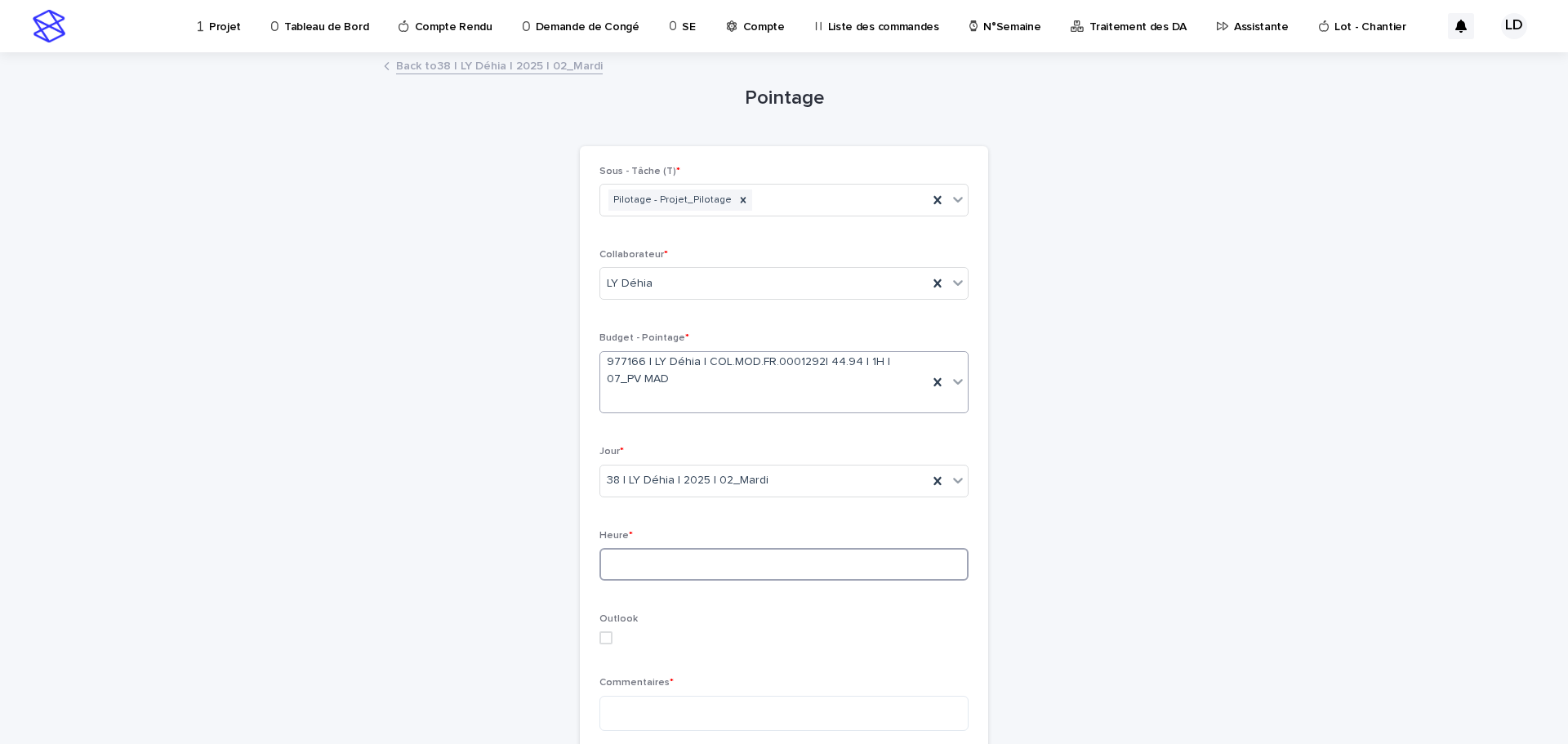
click at [742, 569] on input at bounding box center [784, 565] width 369 height 33
click at [742, 568] on input at bounding box center [784, 565] width 369 height 33
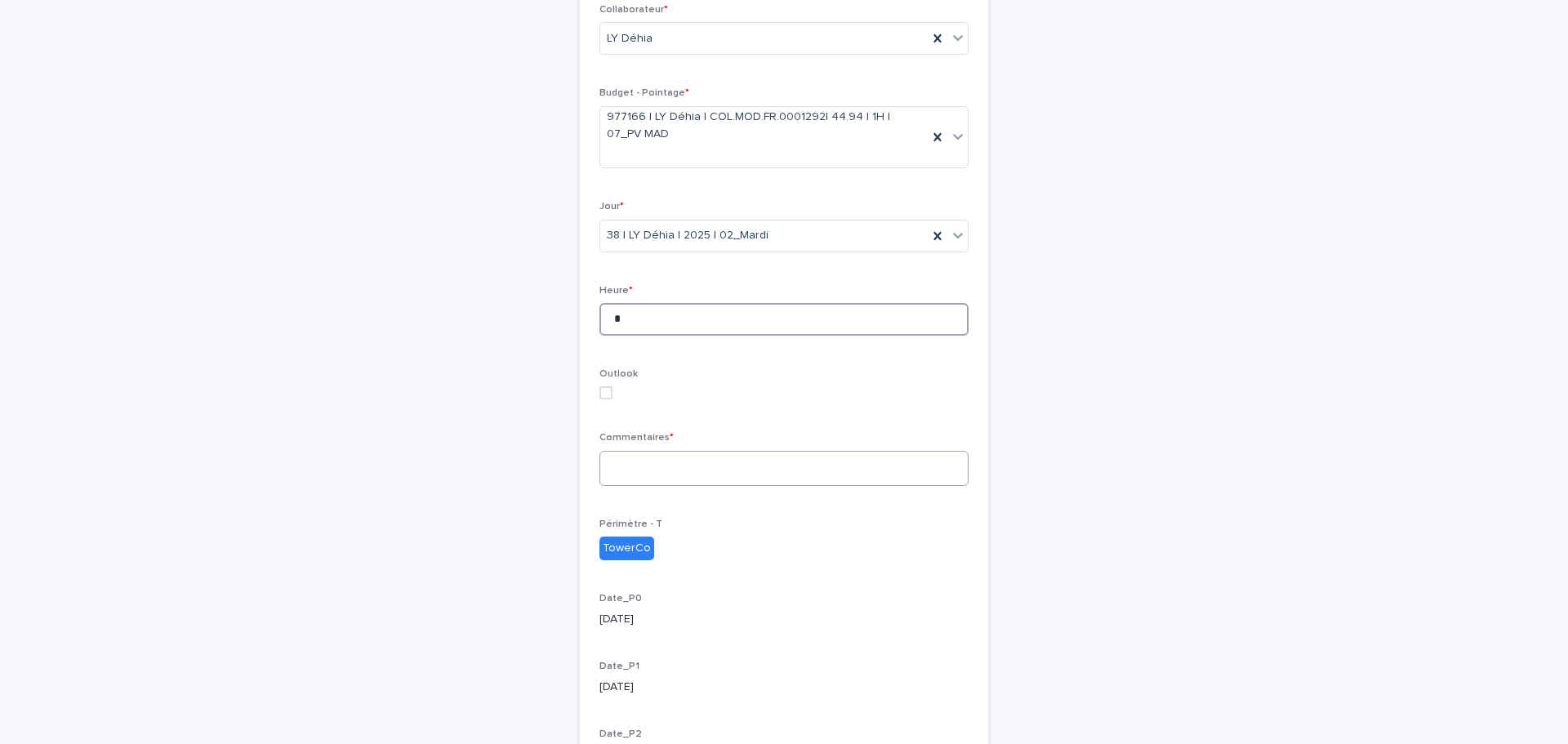
type input "*"
click at [641, 458] on textarea at bounding box center [784, 468] width 369 height 35
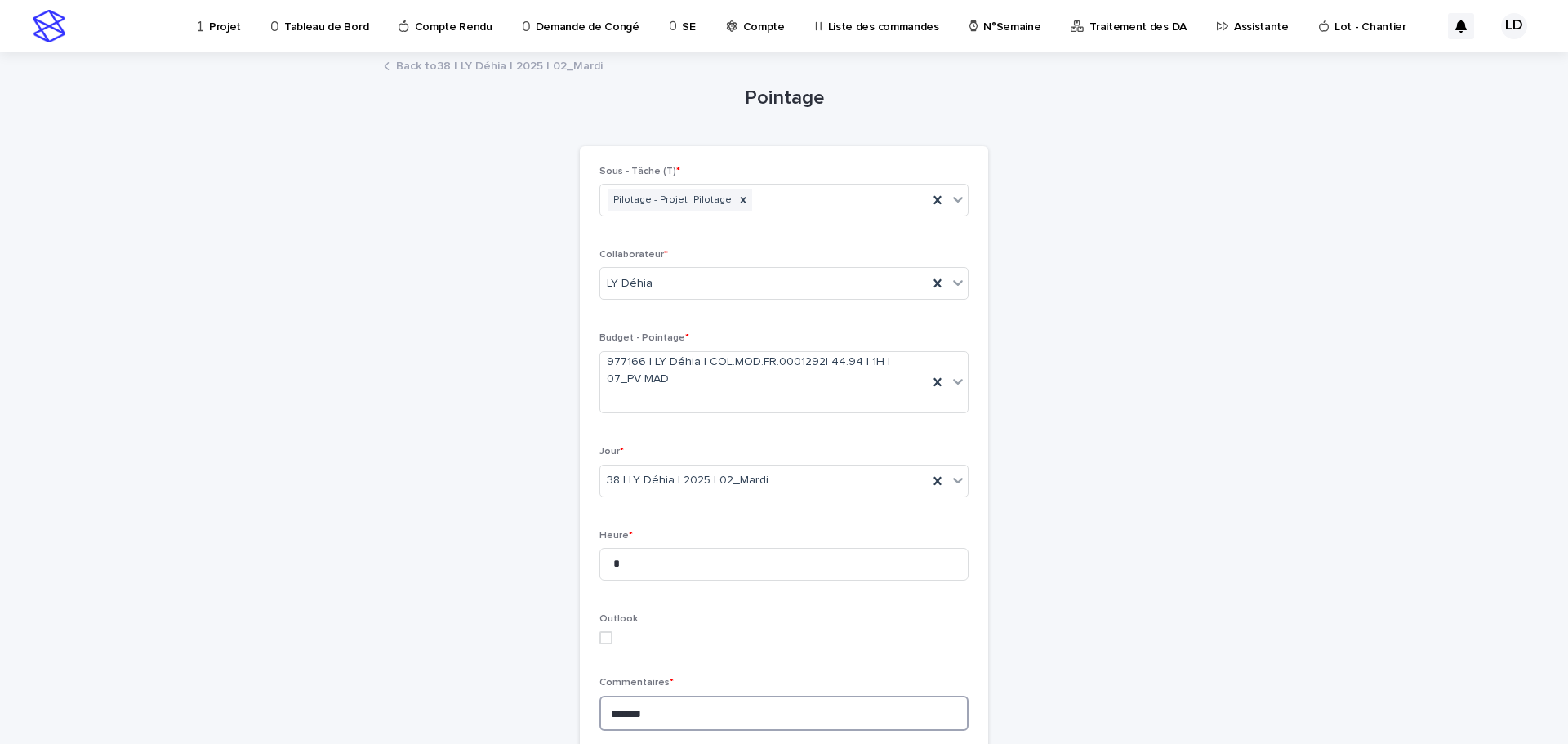
type textarea "*******"
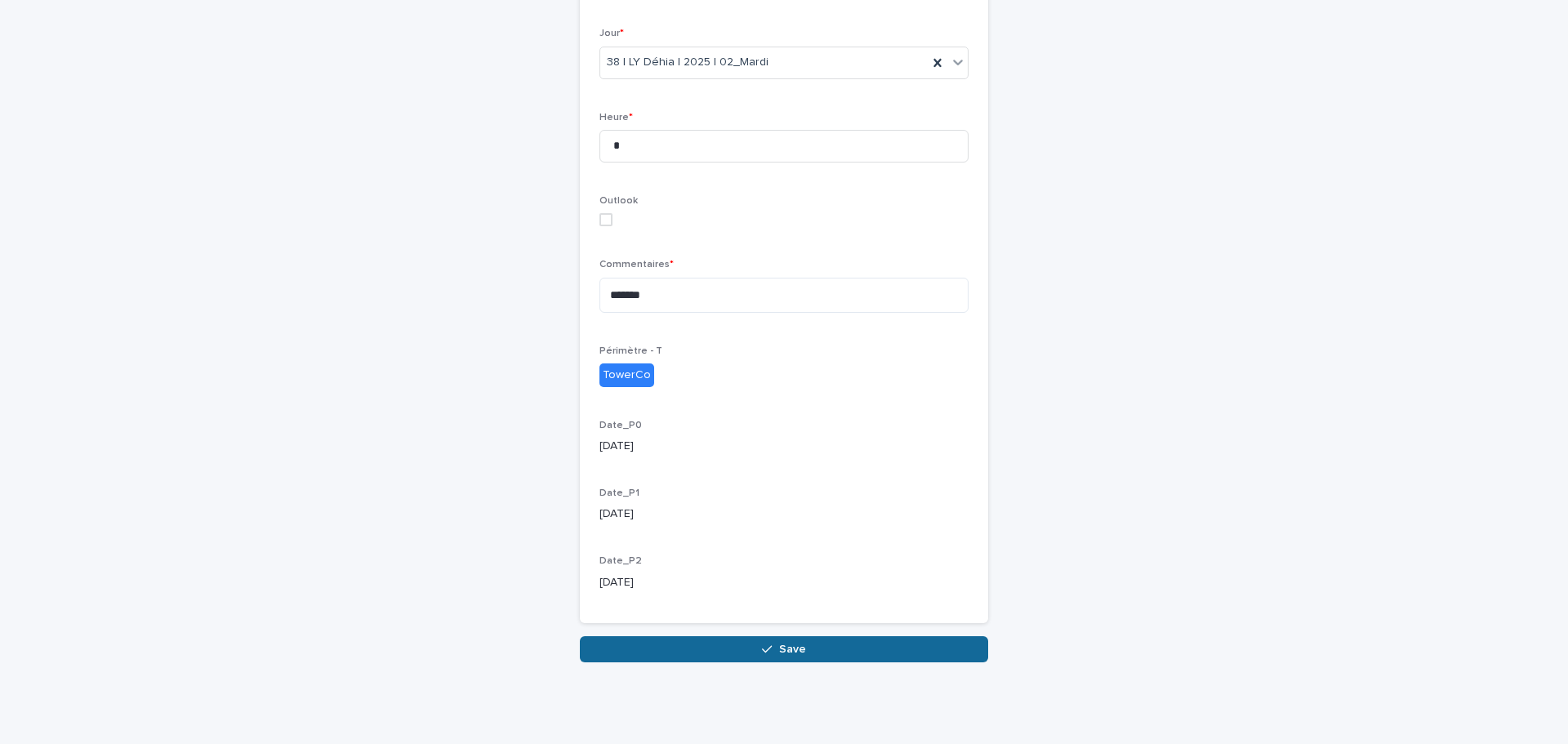
click at [779, 655] on span "Save" at bounding box center [792, 648] width 27 height 11
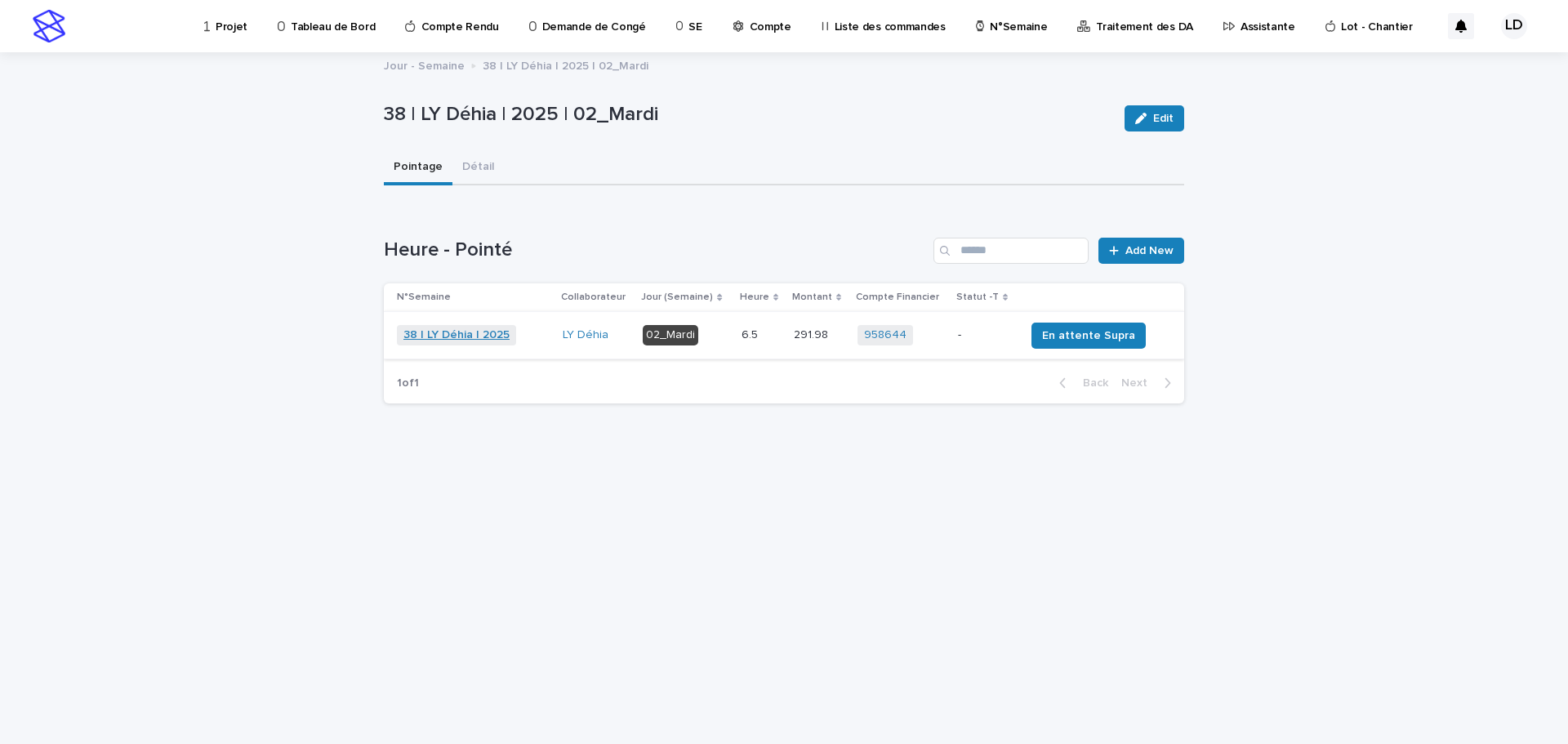
click at [483, 332] on link "38 | LY Déhia | 2025" at bounding box center [455, 335] width 106 height 14
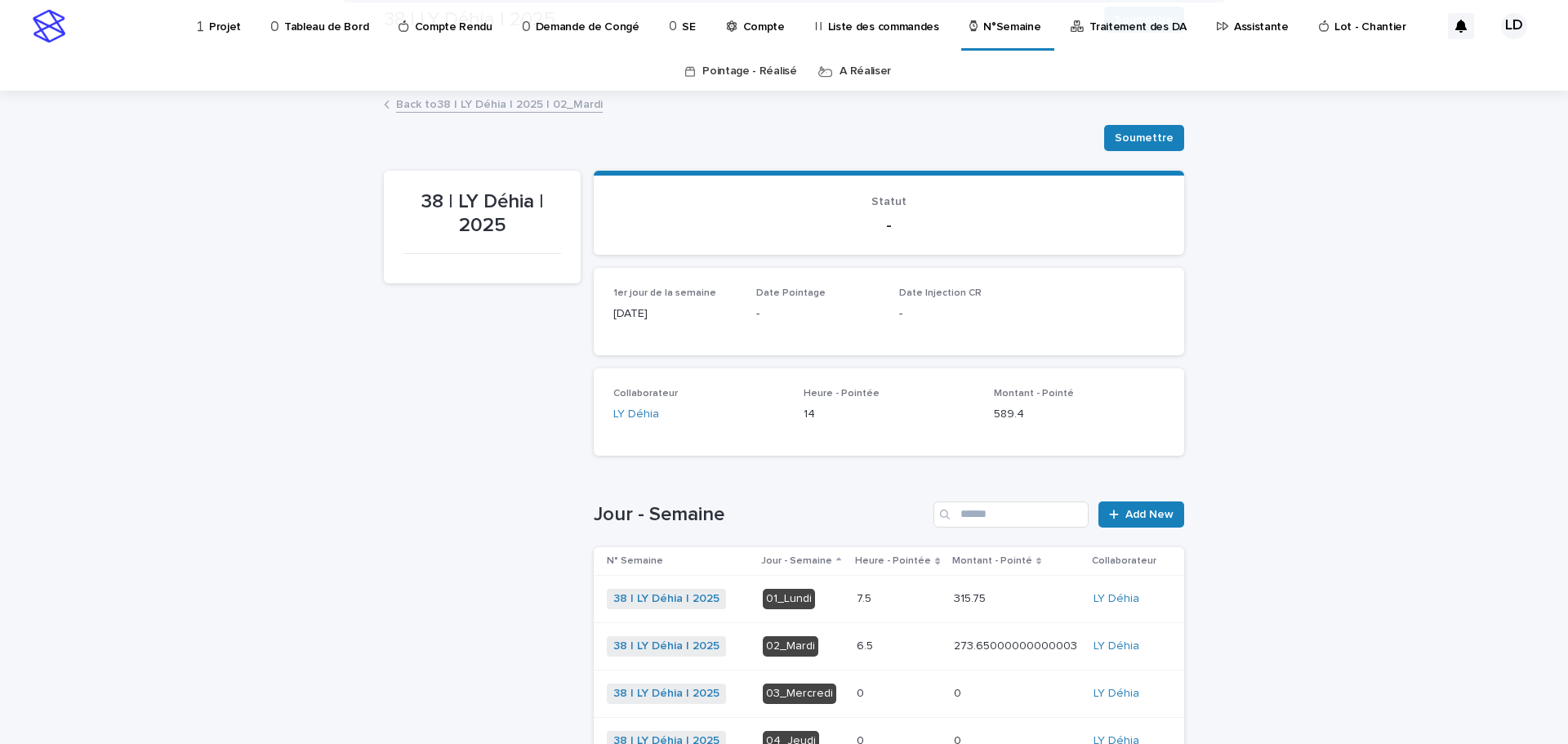
scroll to position [245, 0]
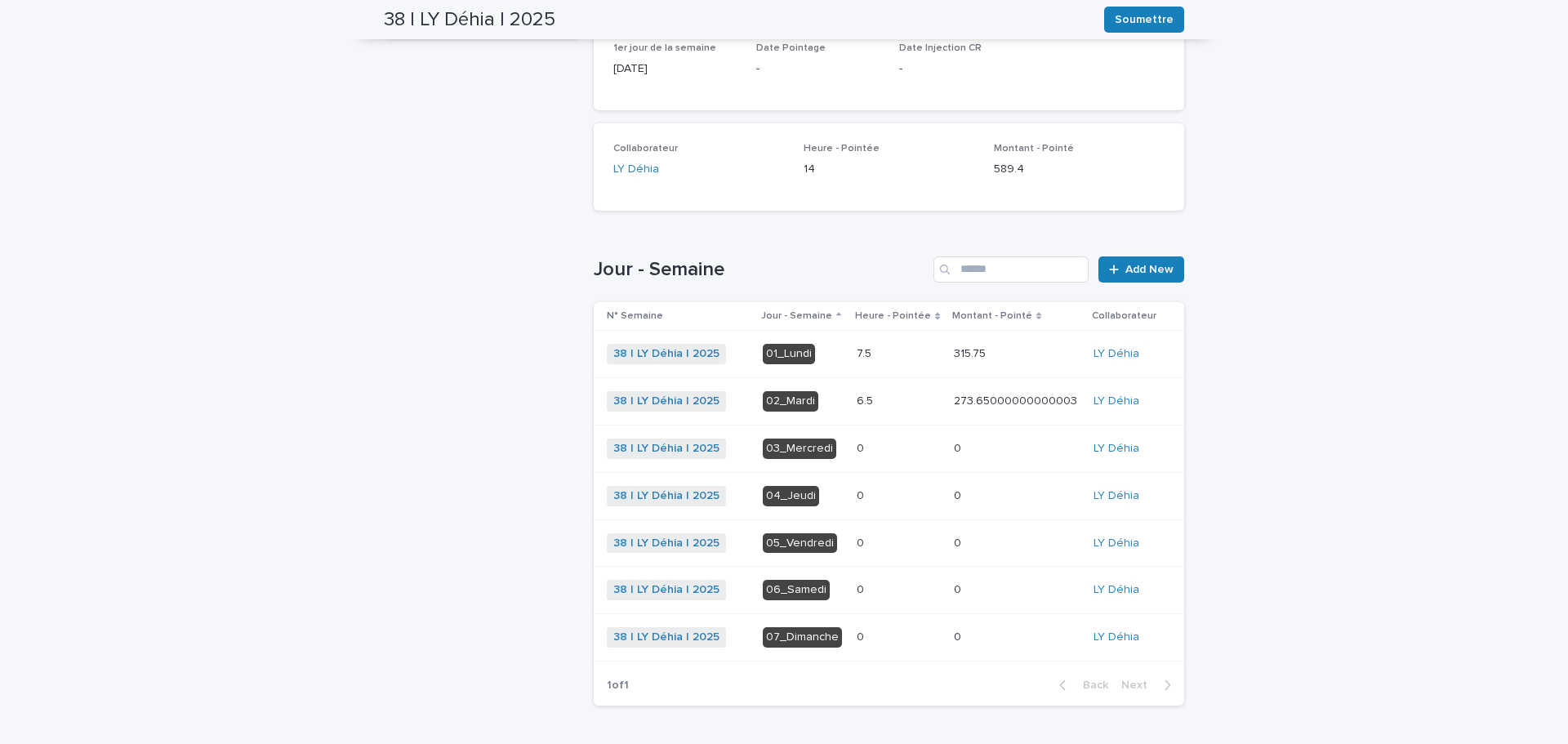
click at [787, 450] on div "03_Mercredi" at bounding box center [800, 449] width 74 height 20
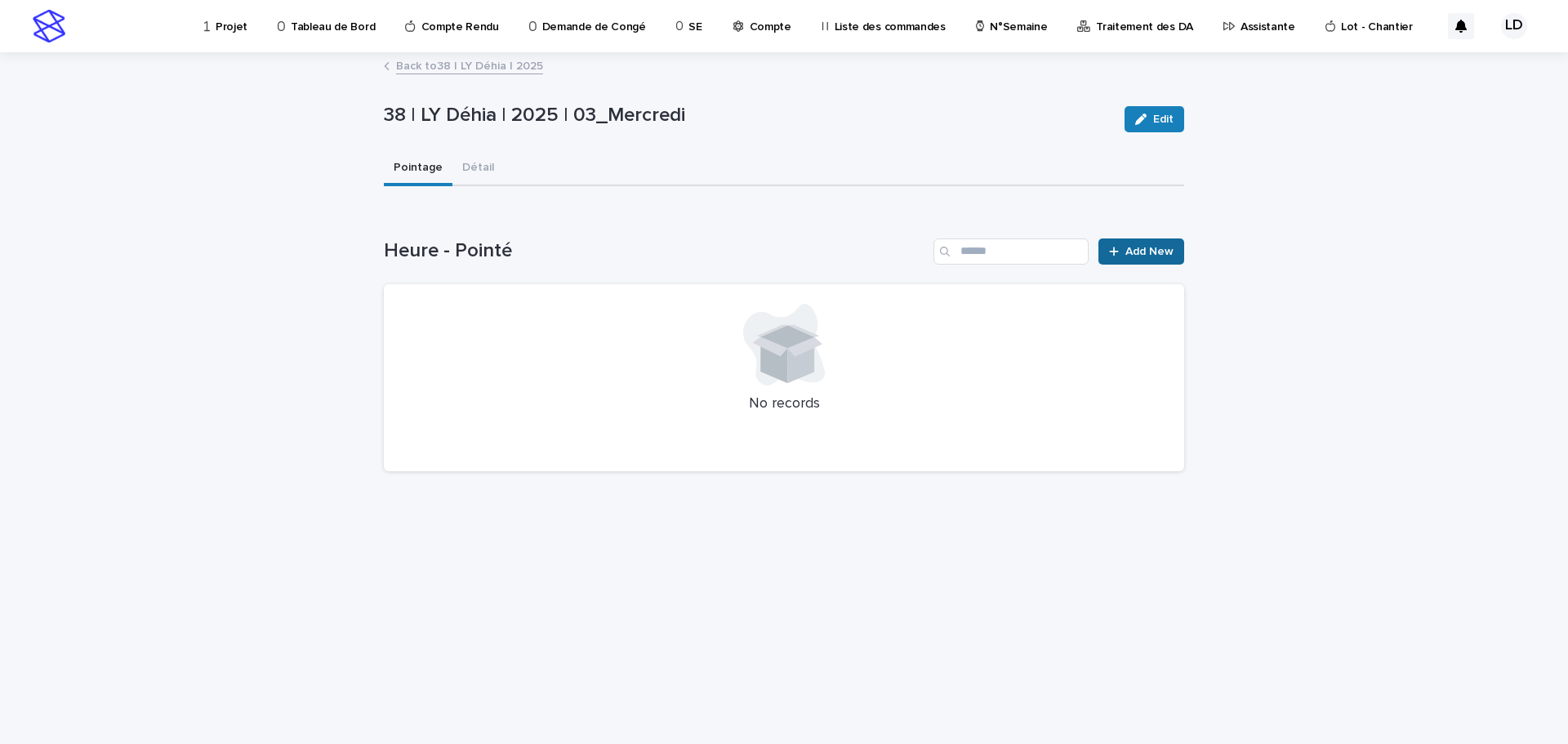
click at [1146, 257] on span "Add New" at bounding box center [1149, 251] width 48 height 11
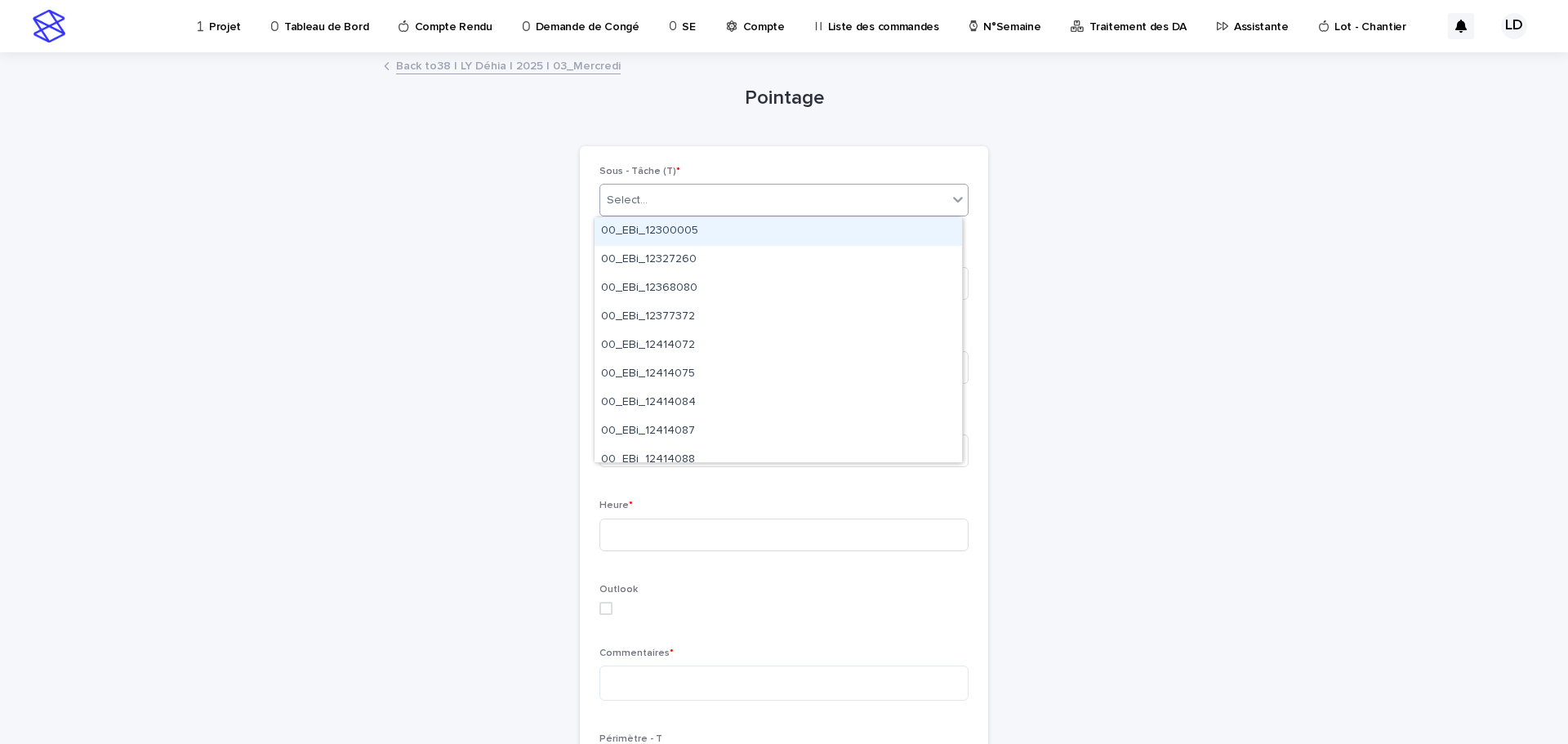
click at [703, 202] on div "Select..." at bounding box center [773, 200] width 347 height 27
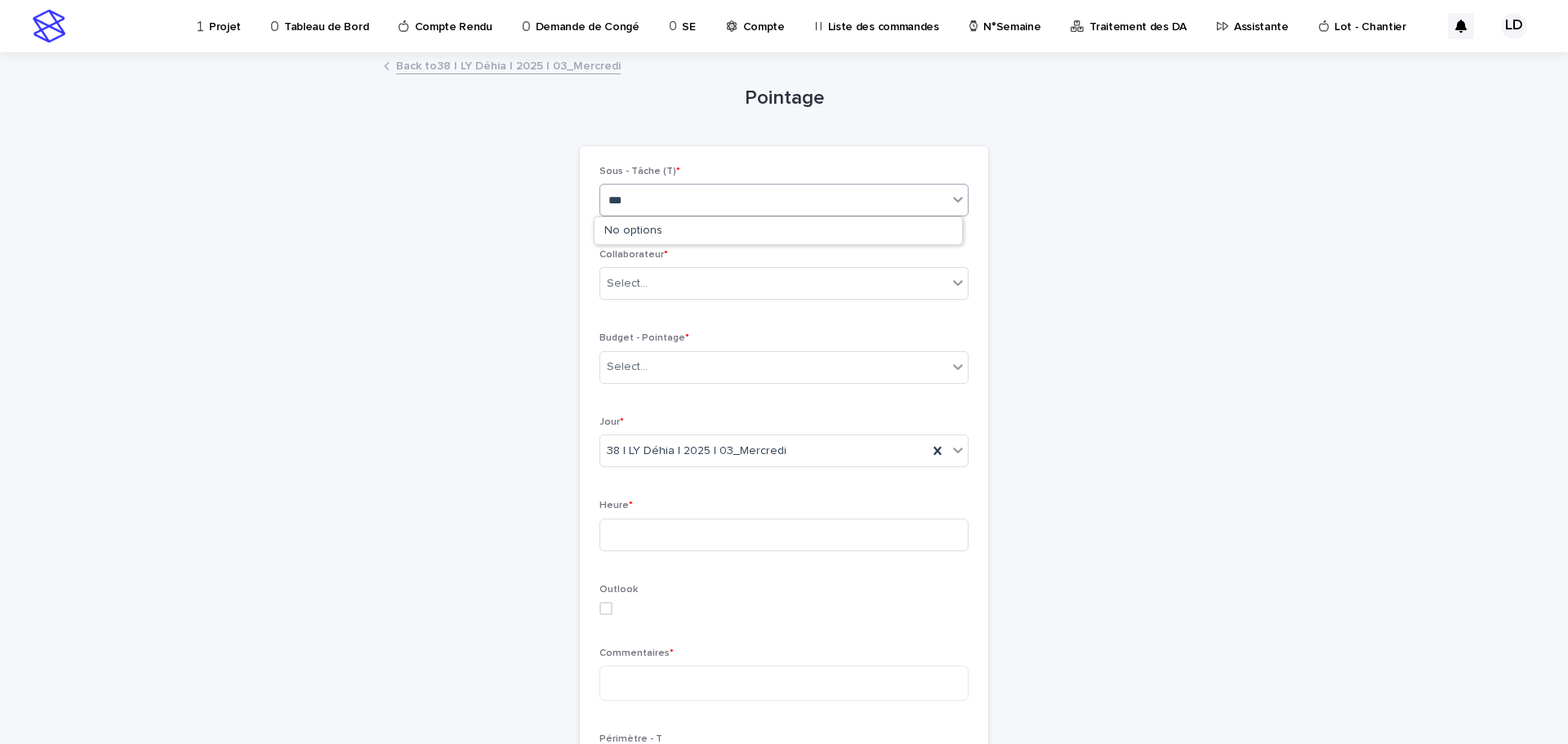
type input "****"
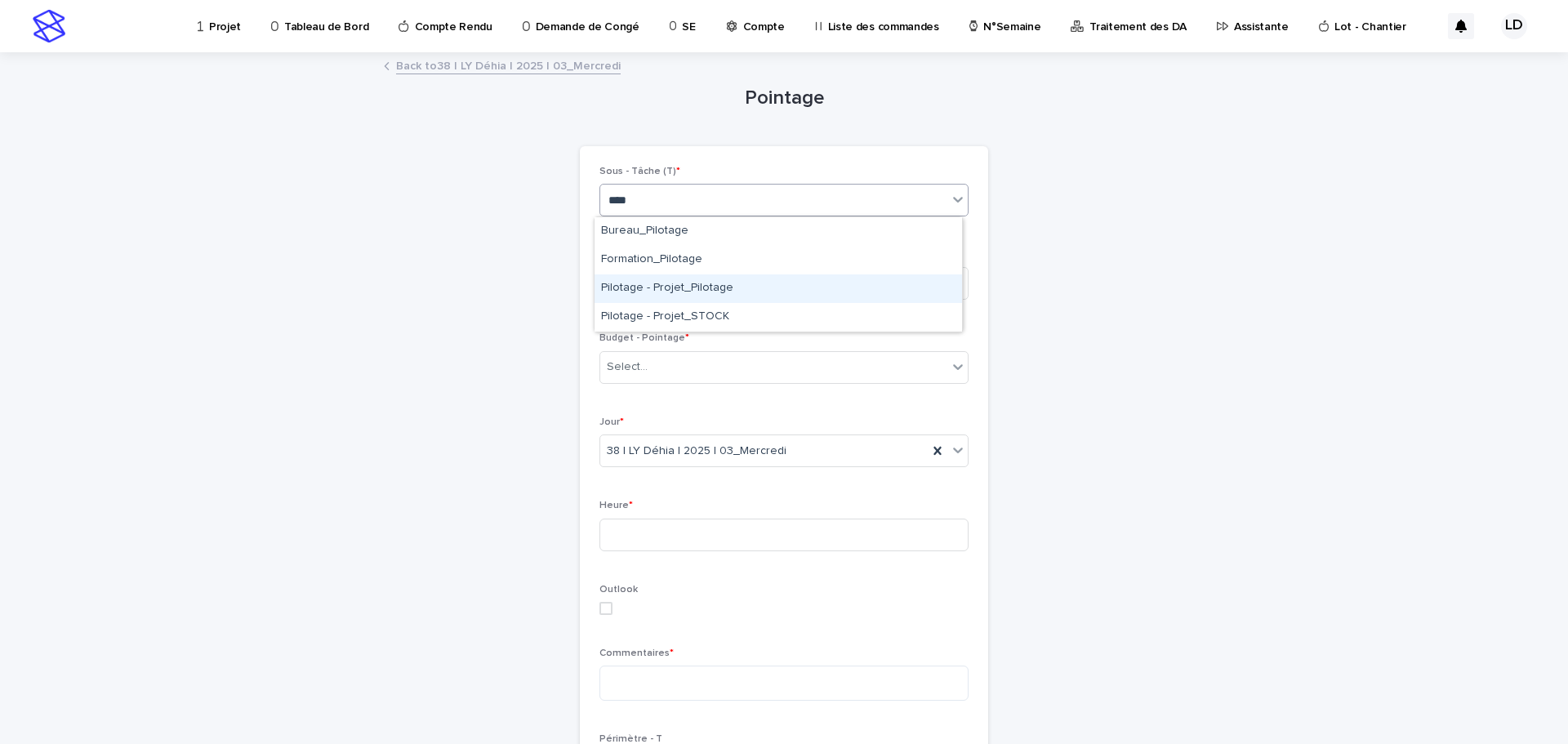
click at [691, 288] on div "Pilotage - Projet_Pilotage" at bounding box center [778, 288] width 367 height 29
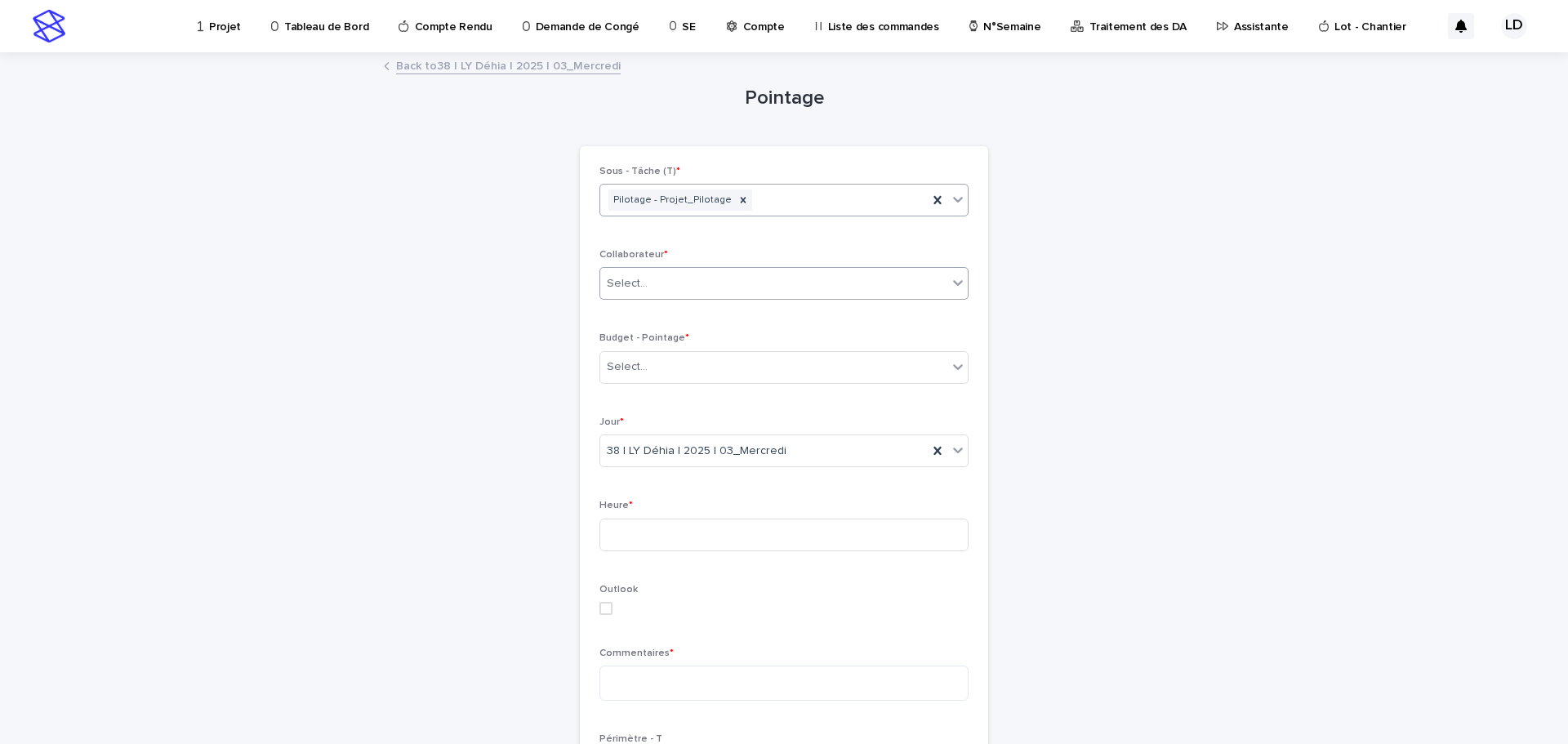
click at [691, 287] on div "Select..." at bounding box center [773, 283] width 347 height 27
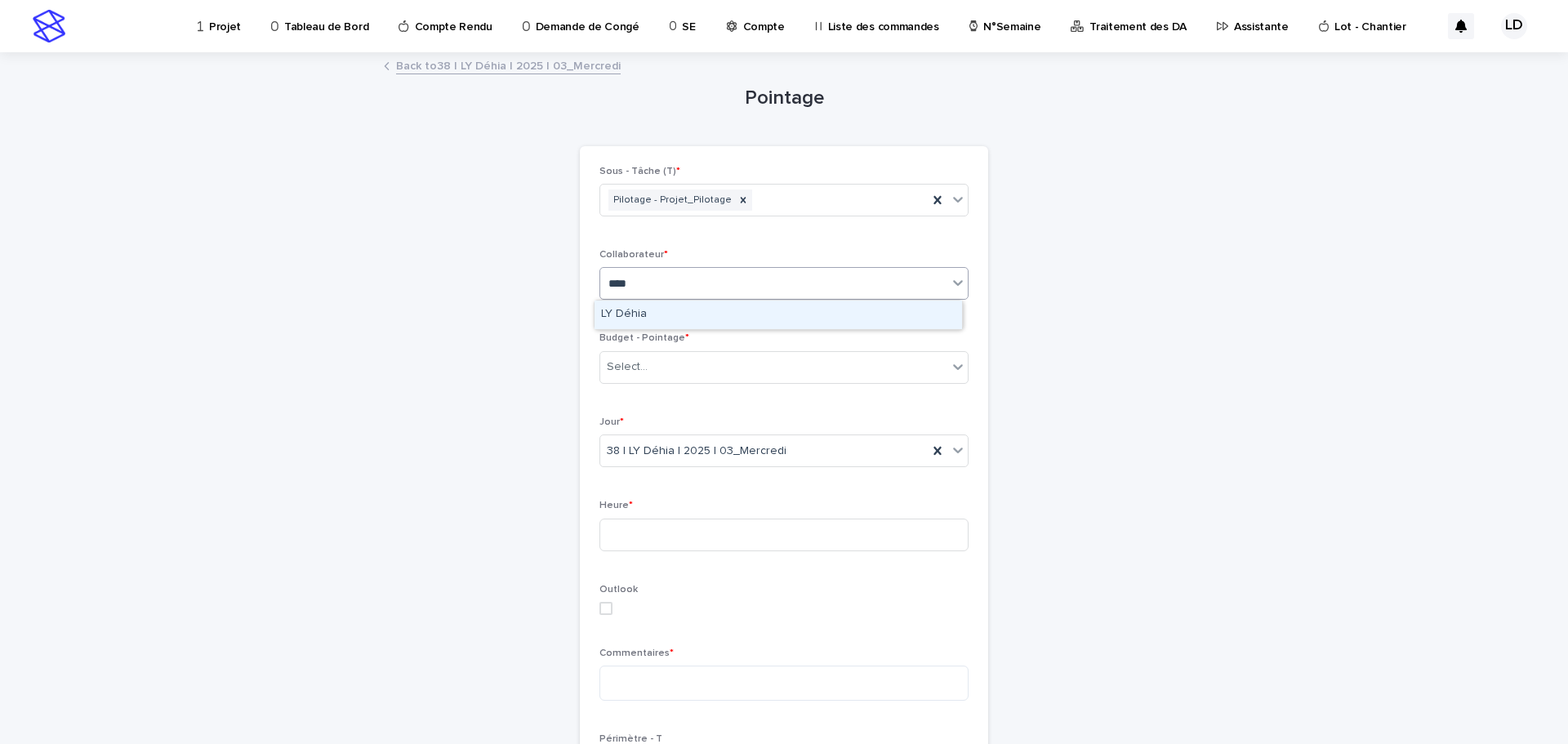
type input "*****"
click at [674, 314] on div "LY Déhia" at bounding box center [778, 315] width 367 height 29
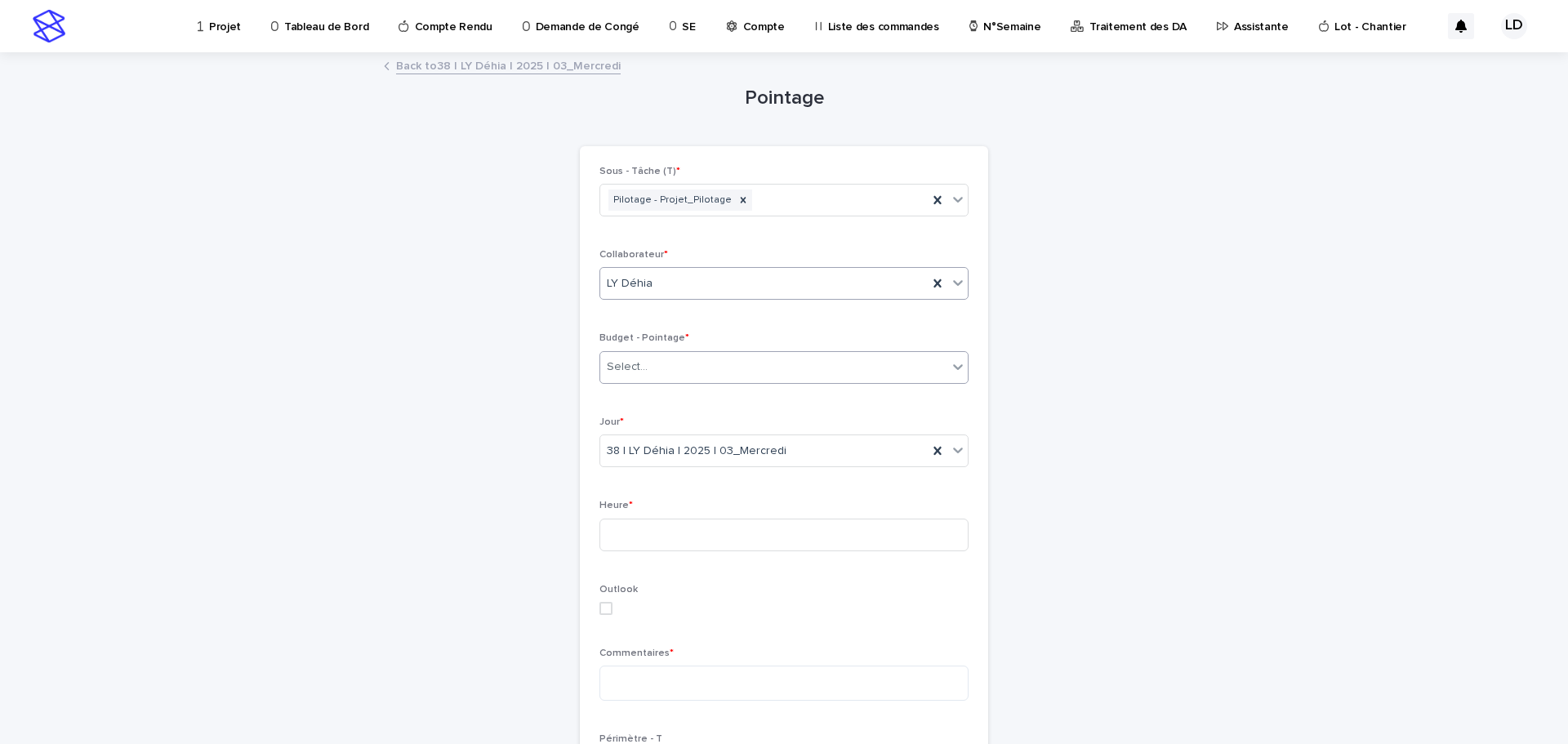
click at [672, 370] on div "Select..." at bounding box center [773, 366] width 347 height 27
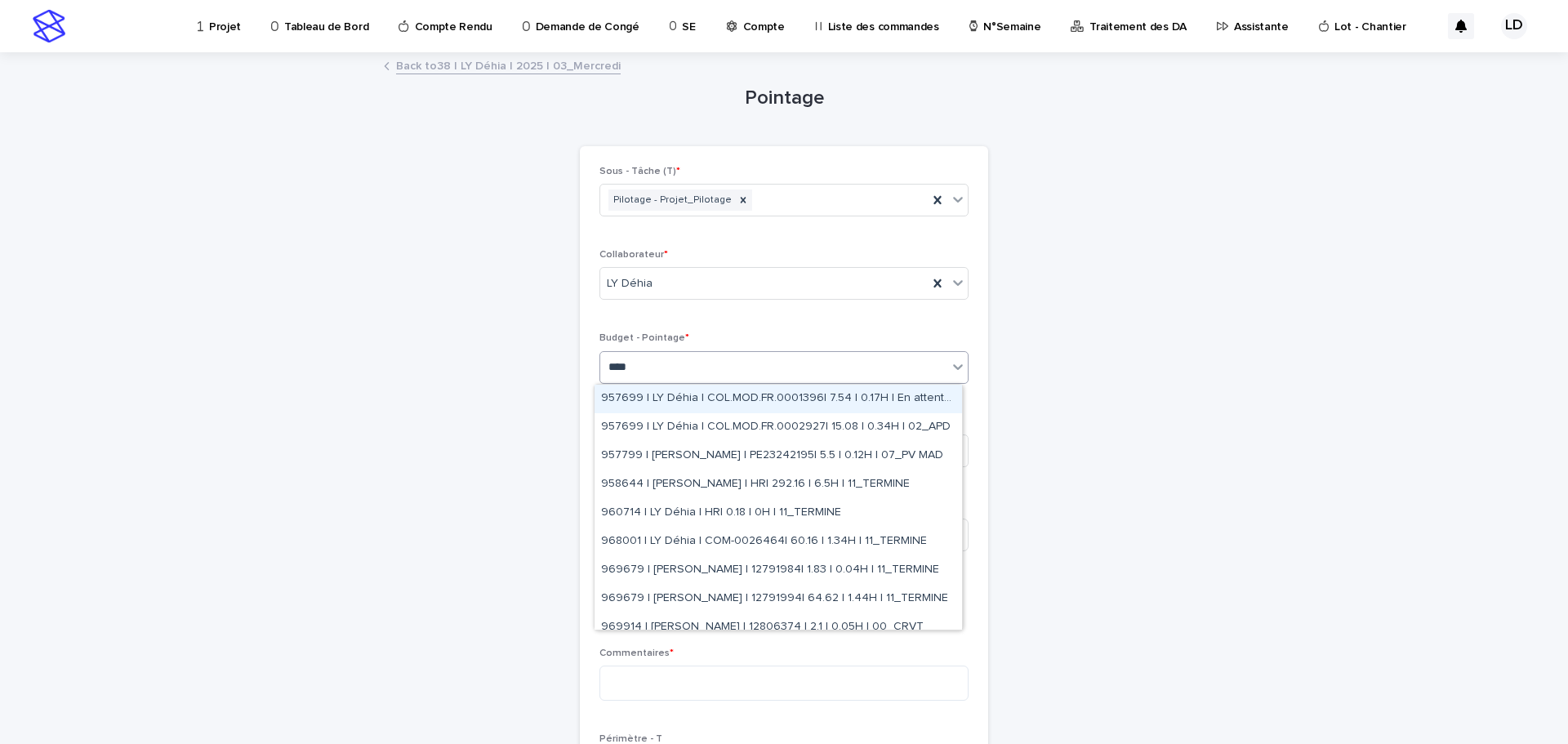
type input "*****"
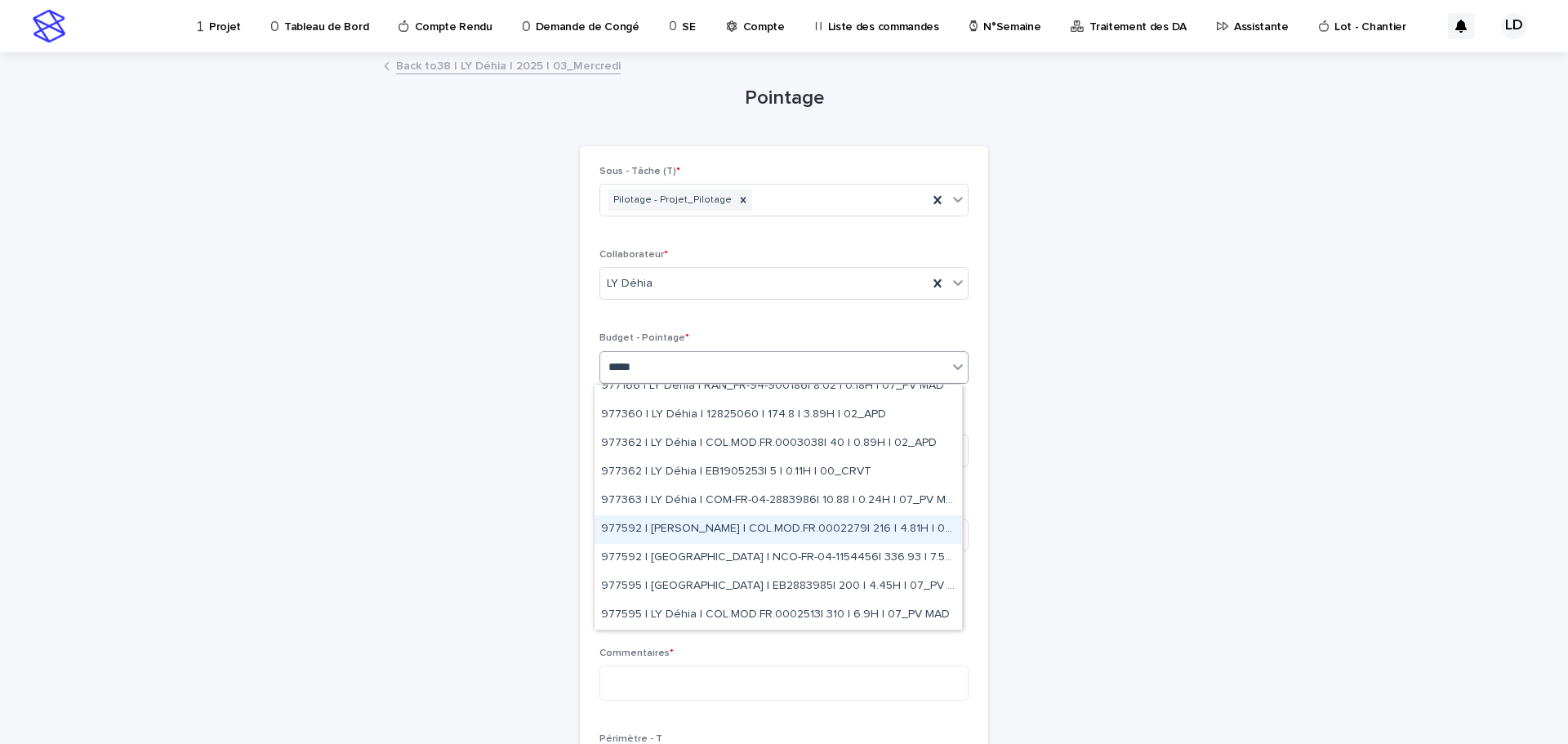
scroll to position [979, 0]
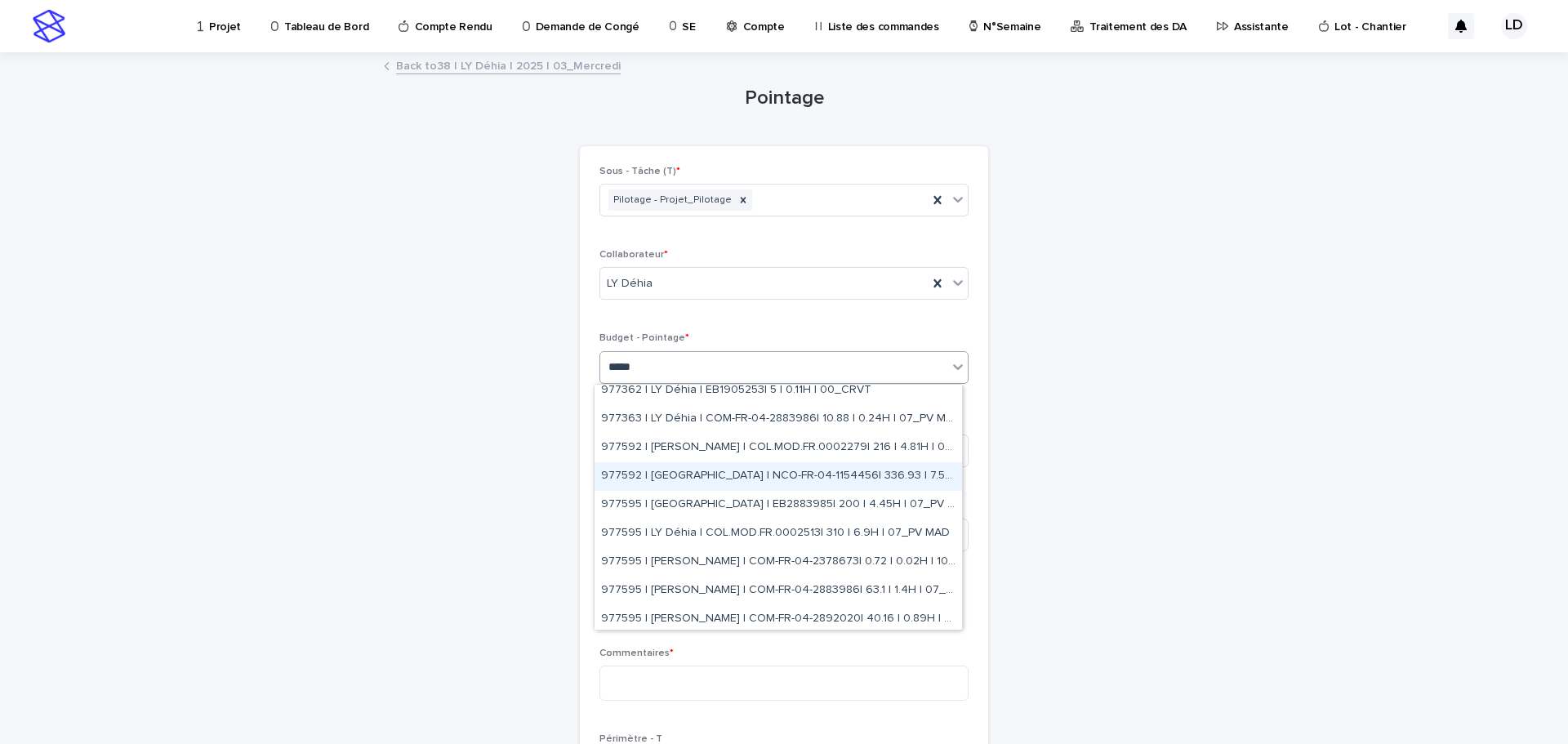
click at [763, 472] on div "977592 | [GEOGRAPHIC_DATA] | NCO-FR-04-1154456| 336.93 | 7.5H | 07_PV MAD" at bounding box center [778, 475] width 367 height 29
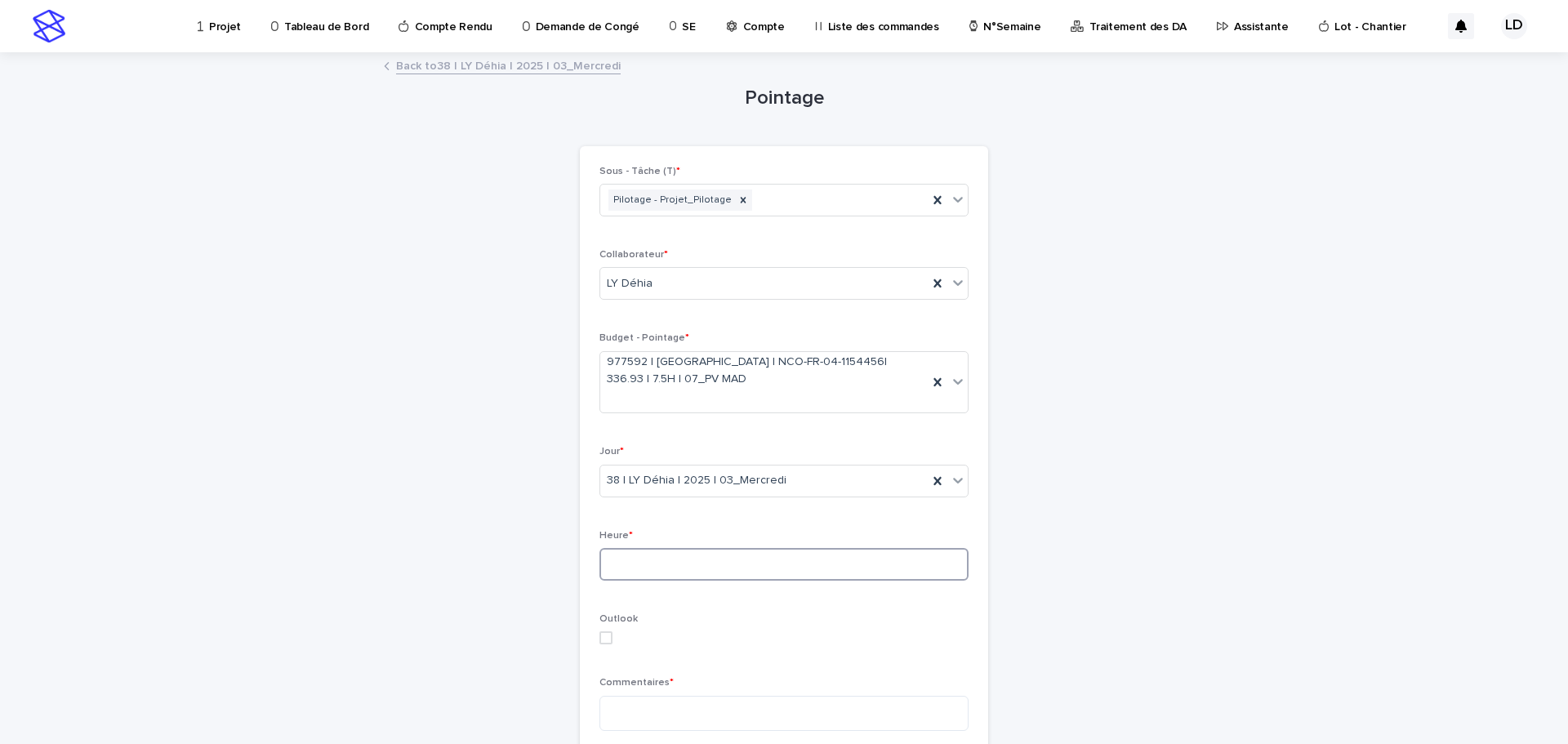
click at [747, 567] on input at bounding box center [784, 565] width 369 height 33
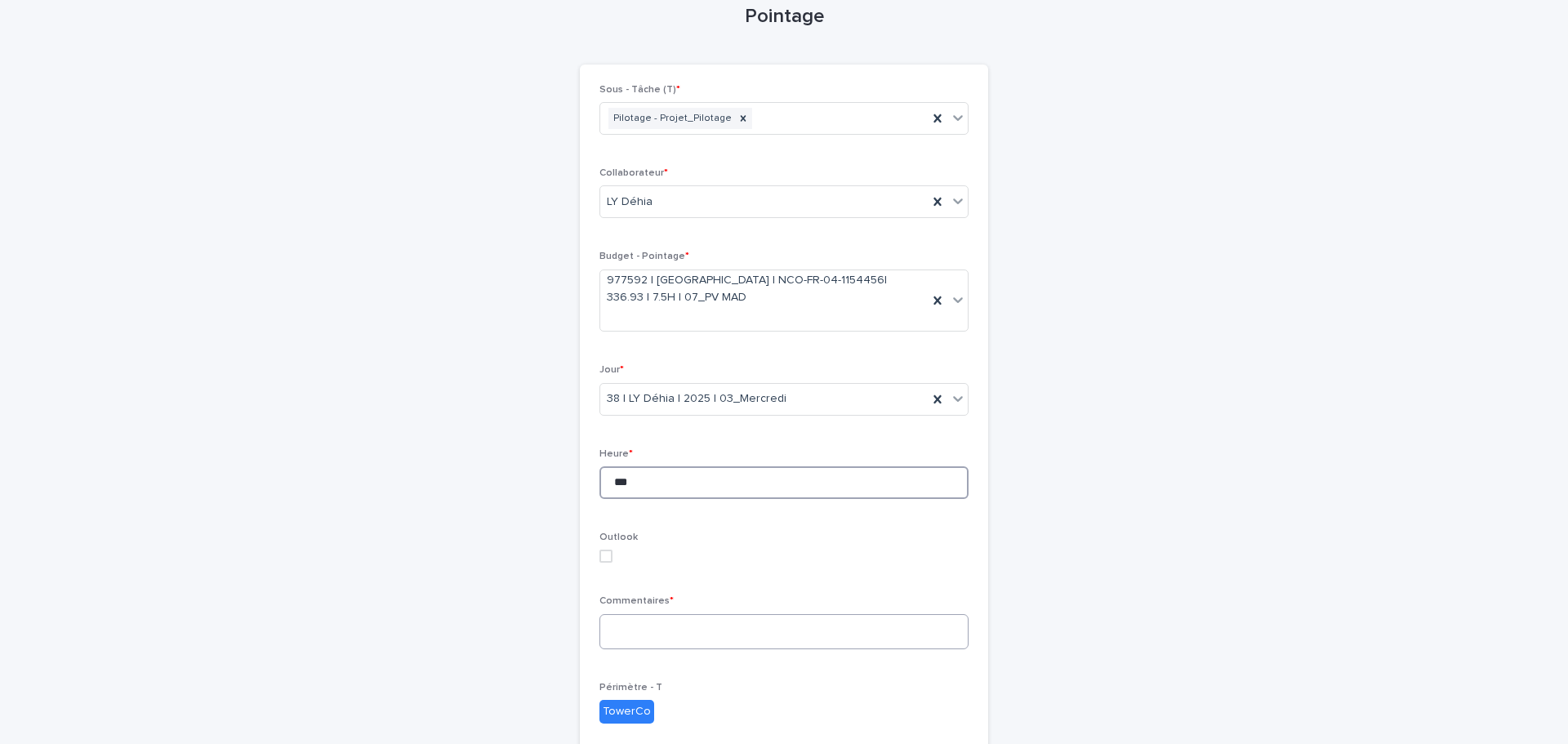
type input "***"
click at [716, 628] on textarea at bounding box center [784, 631] width 369 height 35
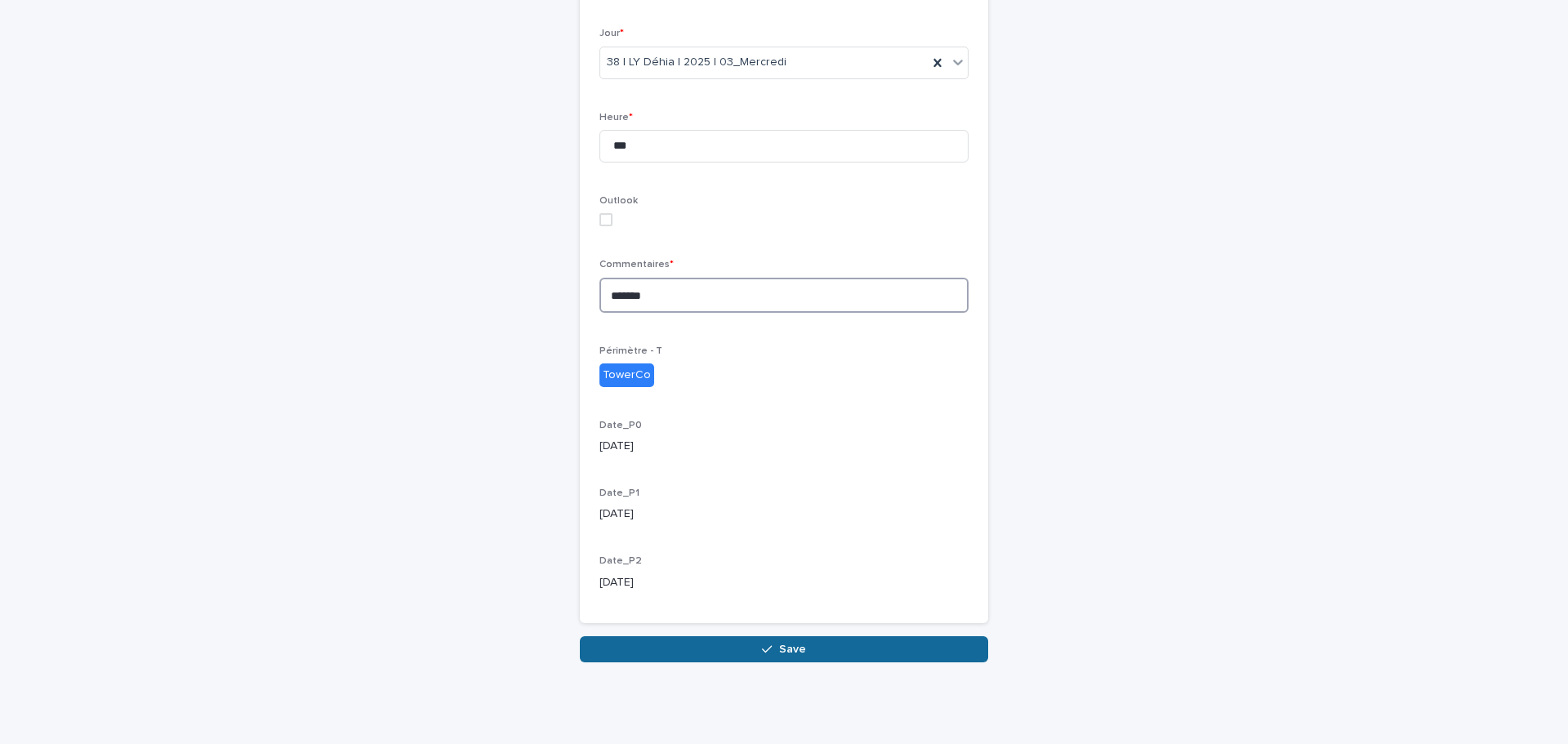
type textarea "*******"
click at [771, 644] on div "button" at bounding box center [770, 648] width 17 height 11
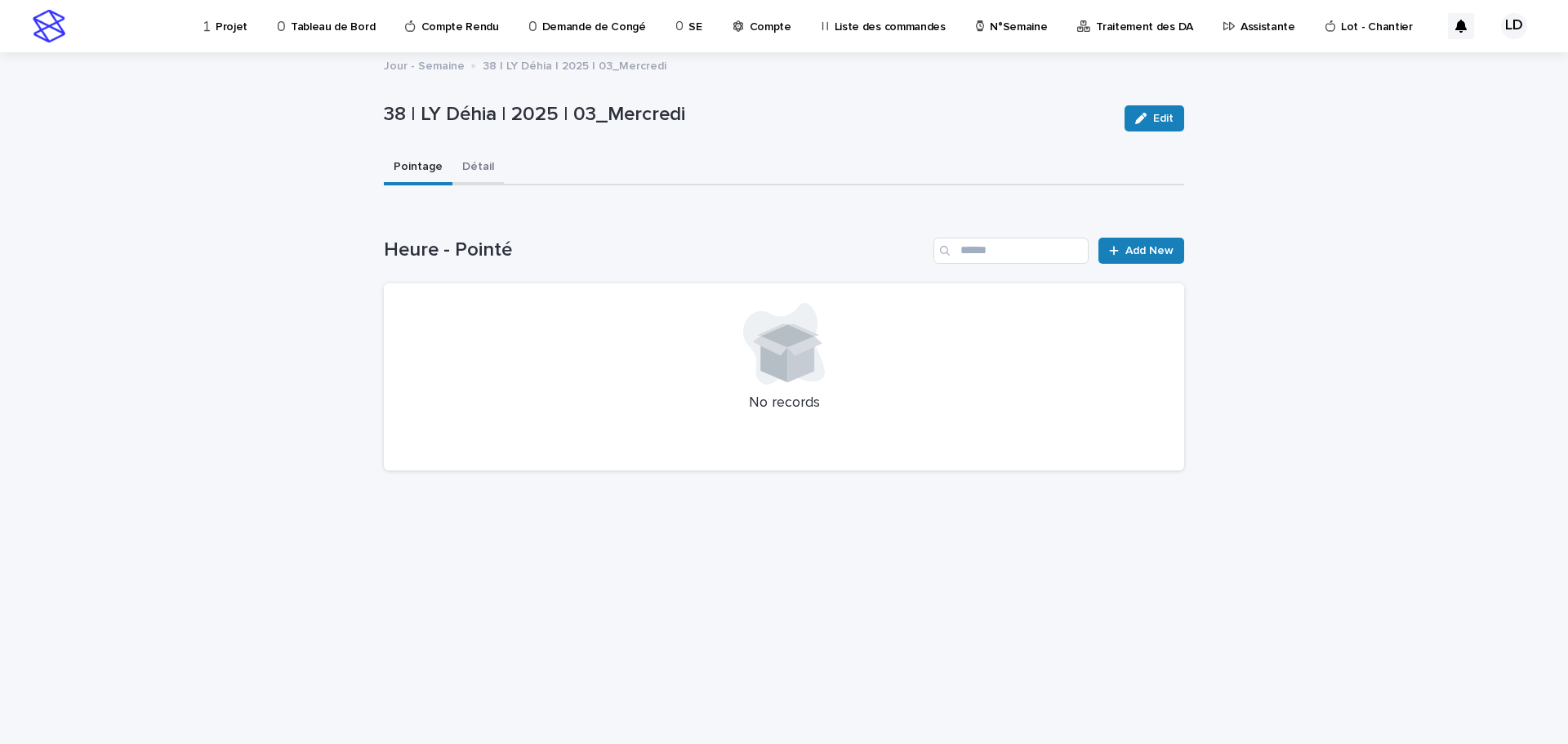
click at [464, 166] on button "Détail" at bounding box center [478, 167] width 52 height 34
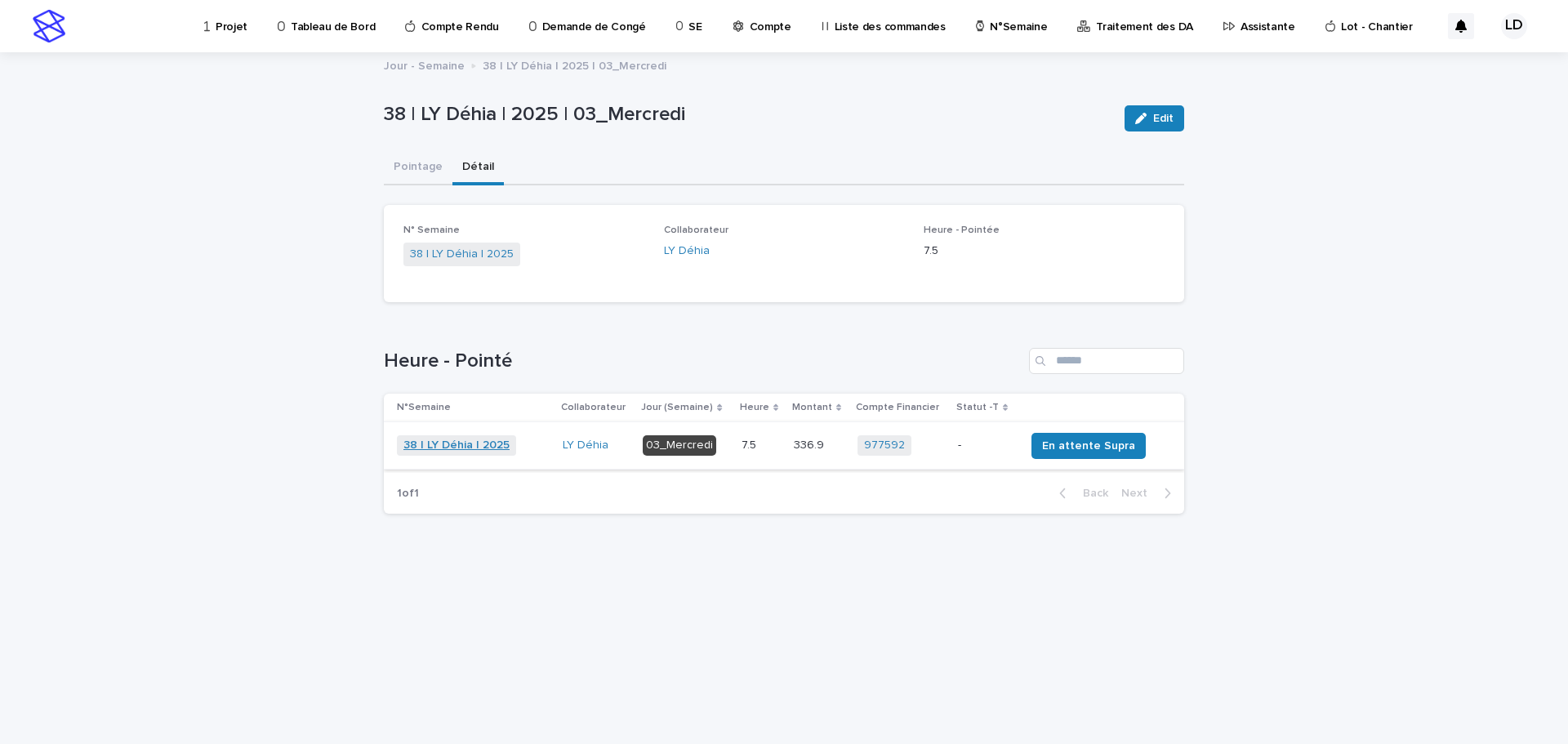
click at [447, 452] on link "38 | LY Déhia | 2025" at bounding box center [455, 445] width 106 height 14
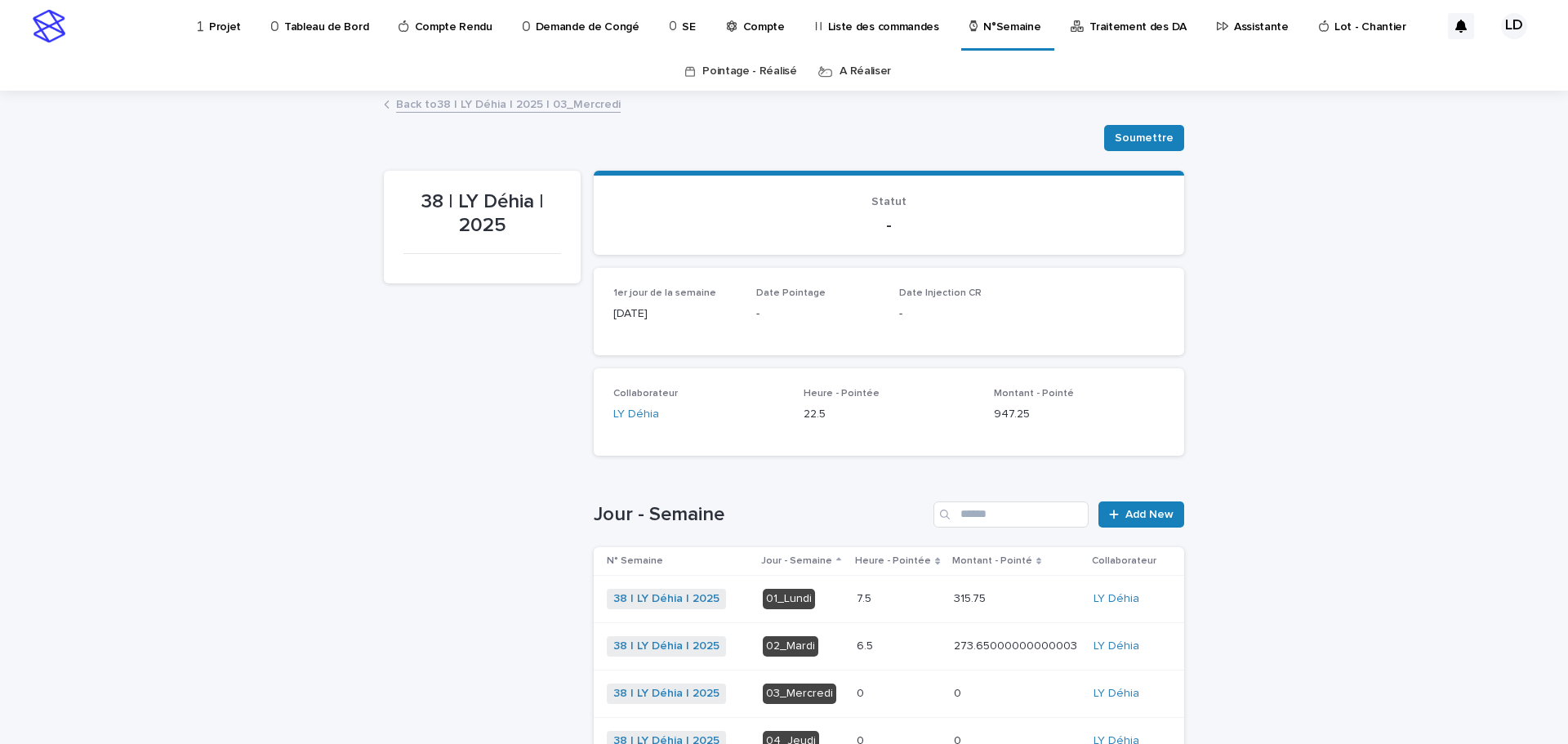
scroll to position [302, 0]
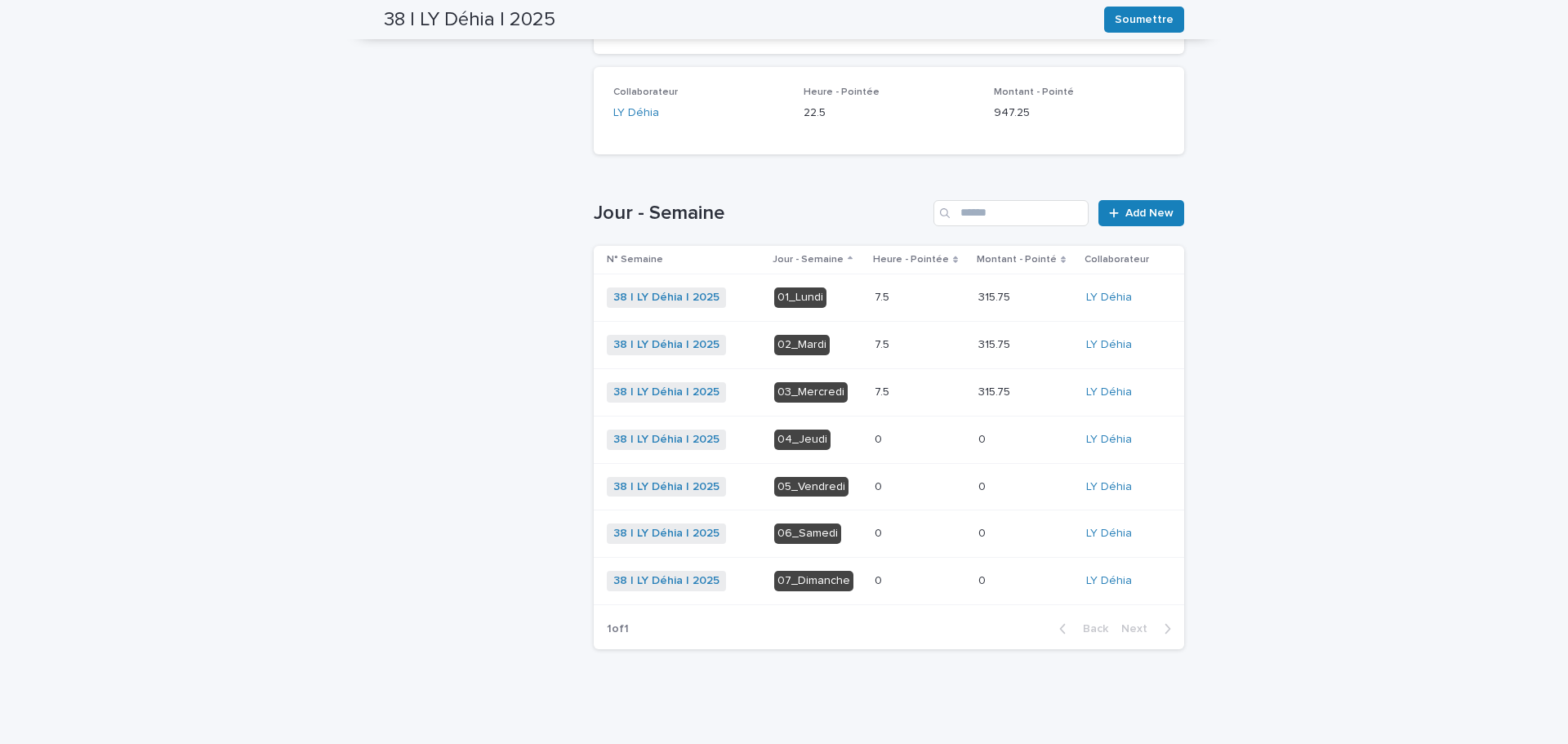
click at [814, 432] on div "04_Jeudi" at bounding box center [801, 440] width 56 height 20
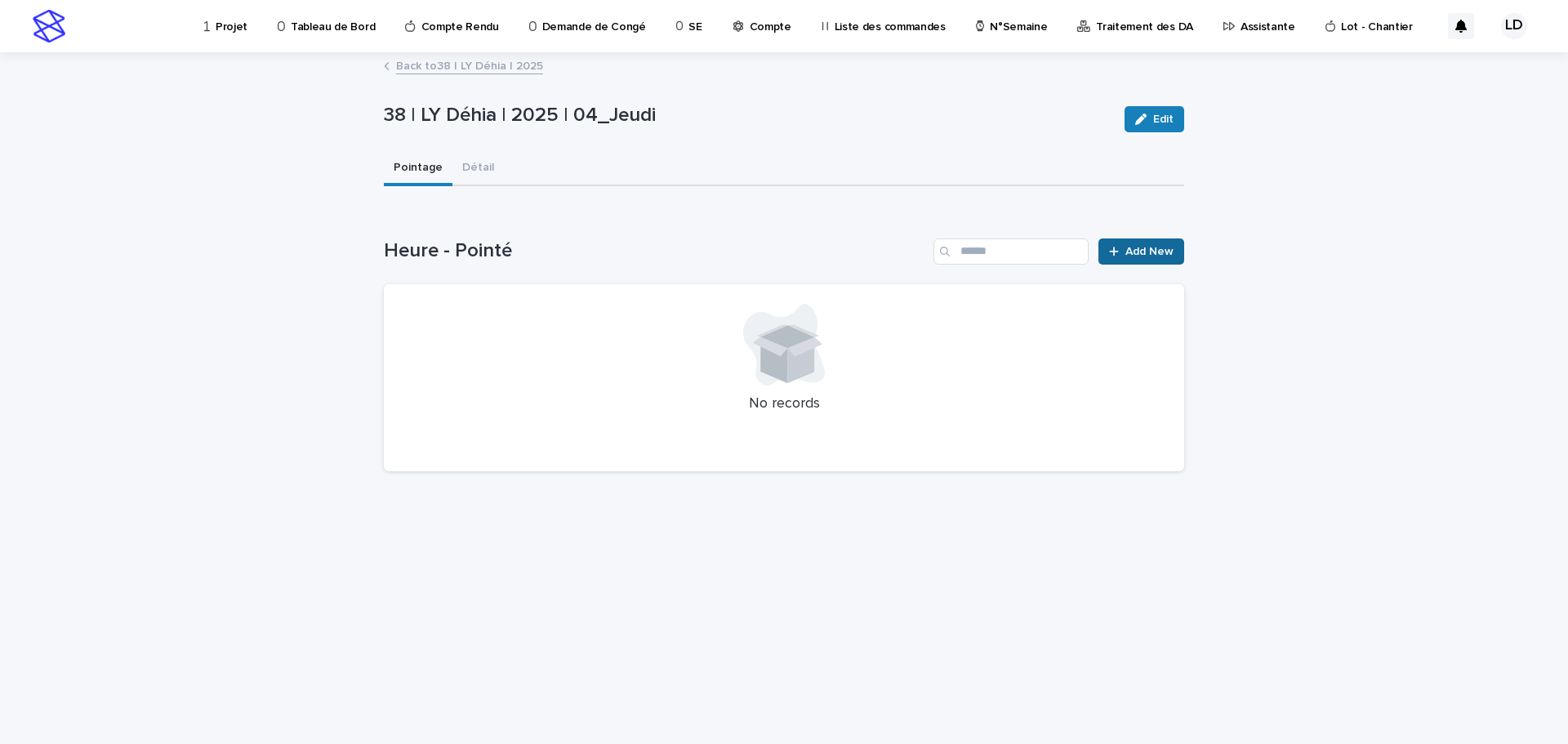
click at [1130, 247] on span "Add New" at bounding box center [1149, 251] width 48 height 11
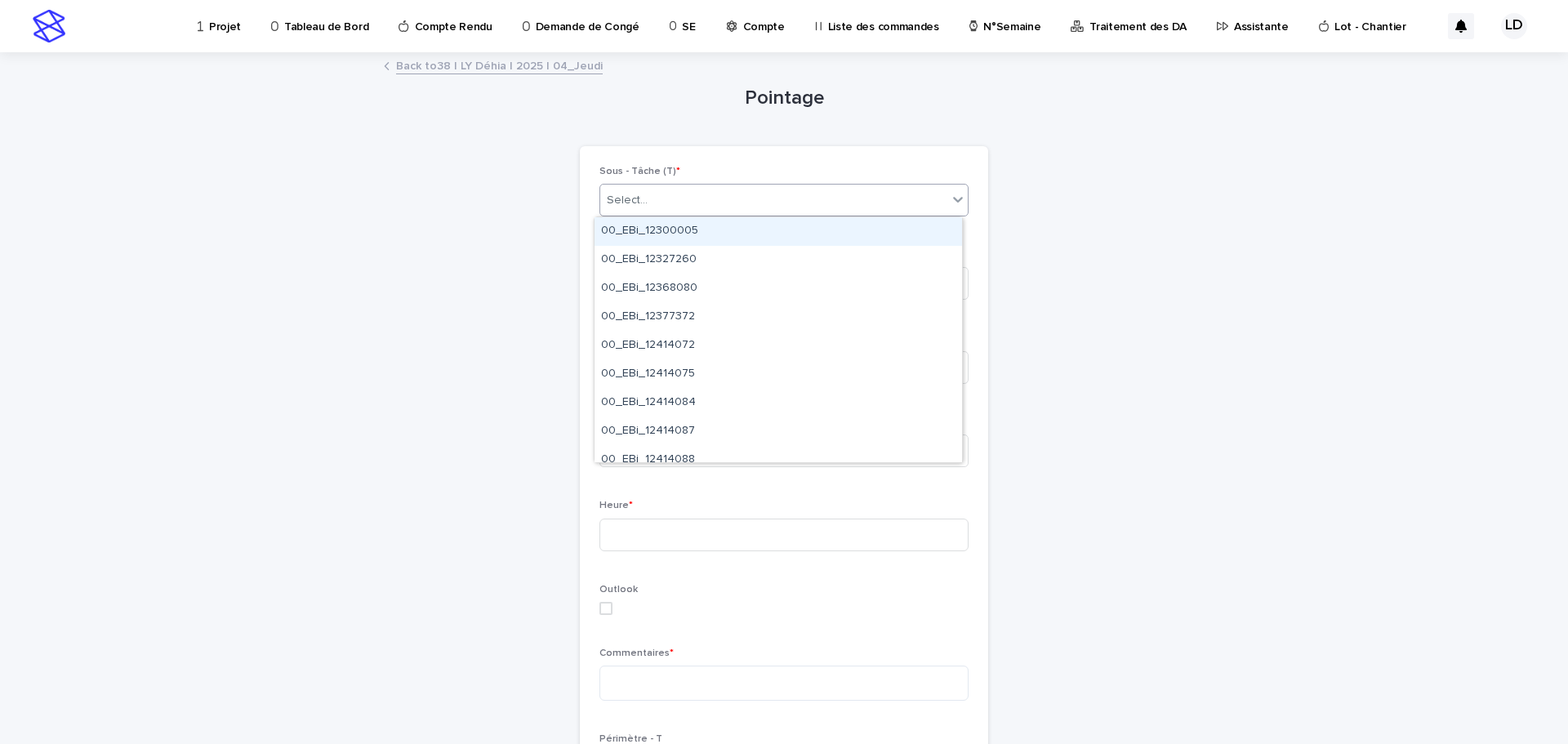
click at [654, 209] on div "Select..." at bounding box center [773, 200] width 347 height 27
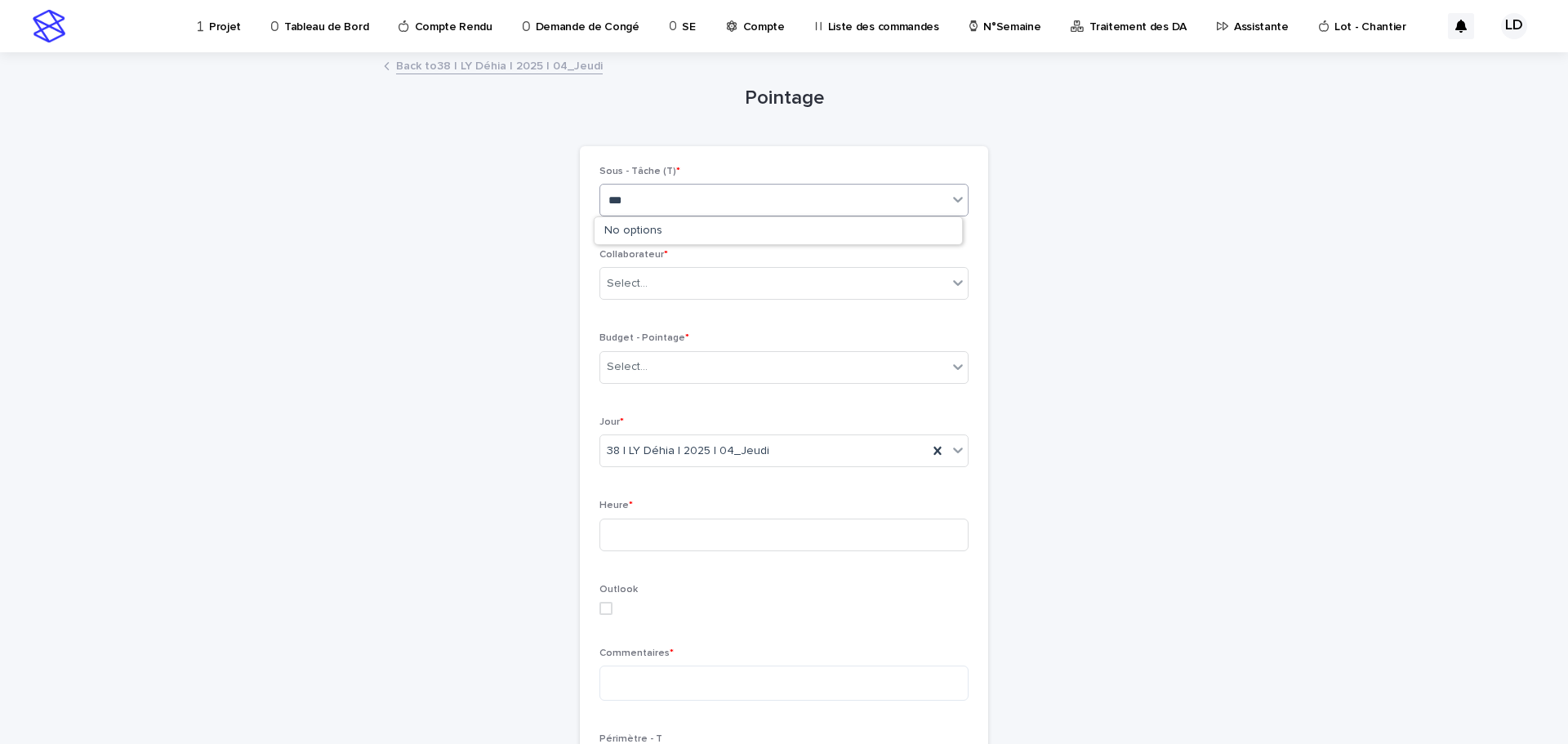
type input "****"
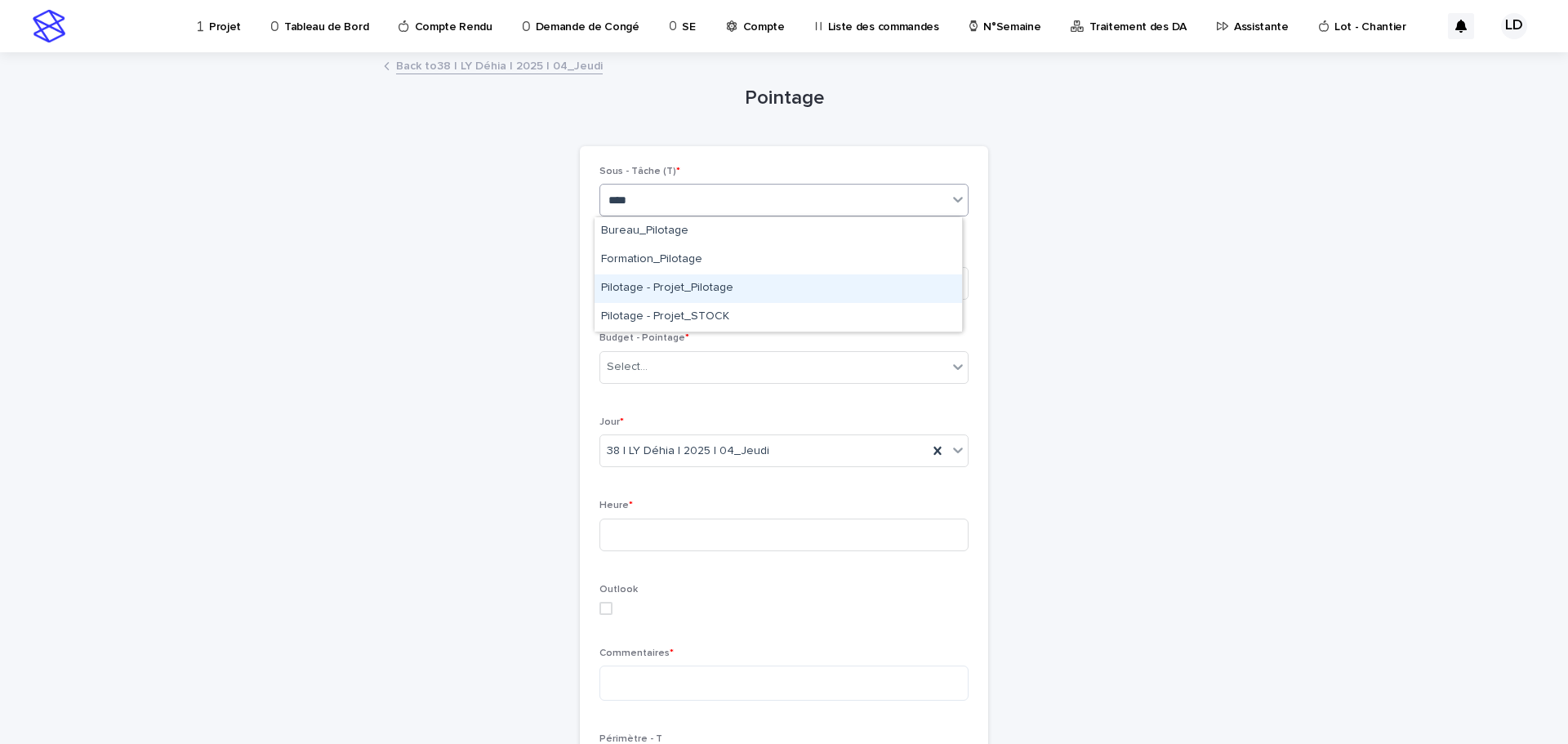
click at [679, 285] on div "Pilotage - Projet_Pilotage" at bounding box center [778, 288] width 367 height 29
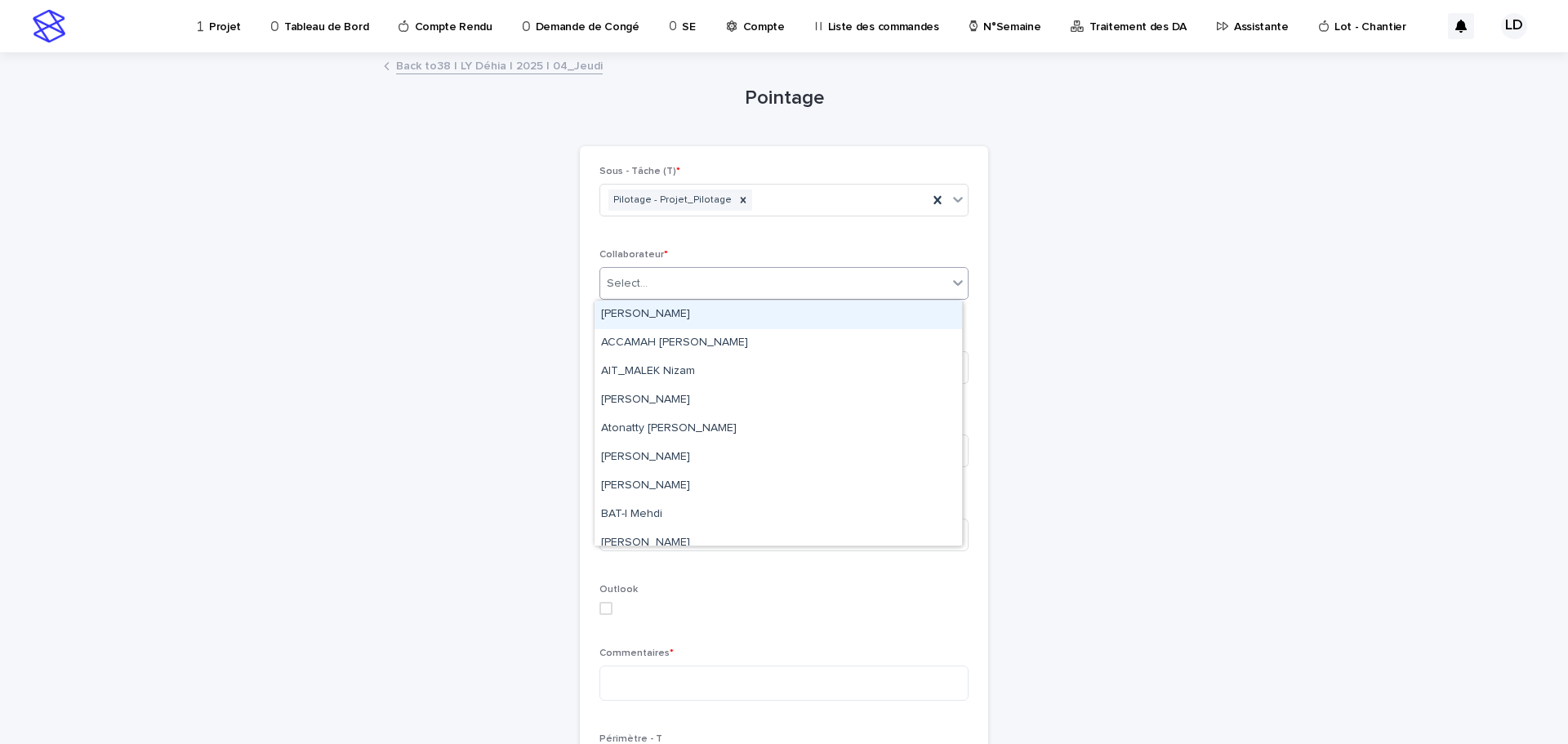
click at [679, 276] on div "Select..." at bounding box center [773, 283] width 347 height 27
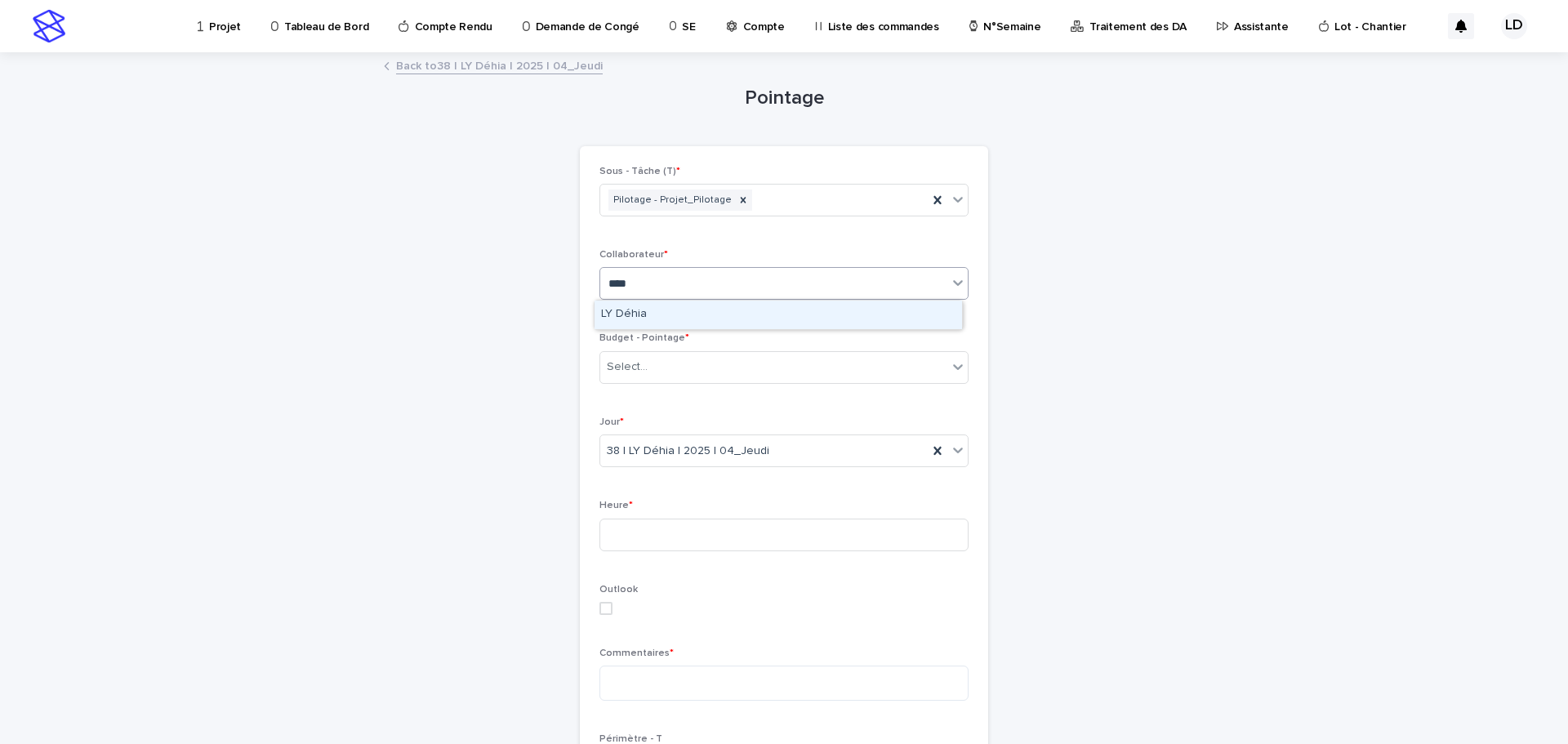
type input "*****"
click at [685, 309] on div "LY Déhia" at bounding box center [778, 315] width 367 height 29
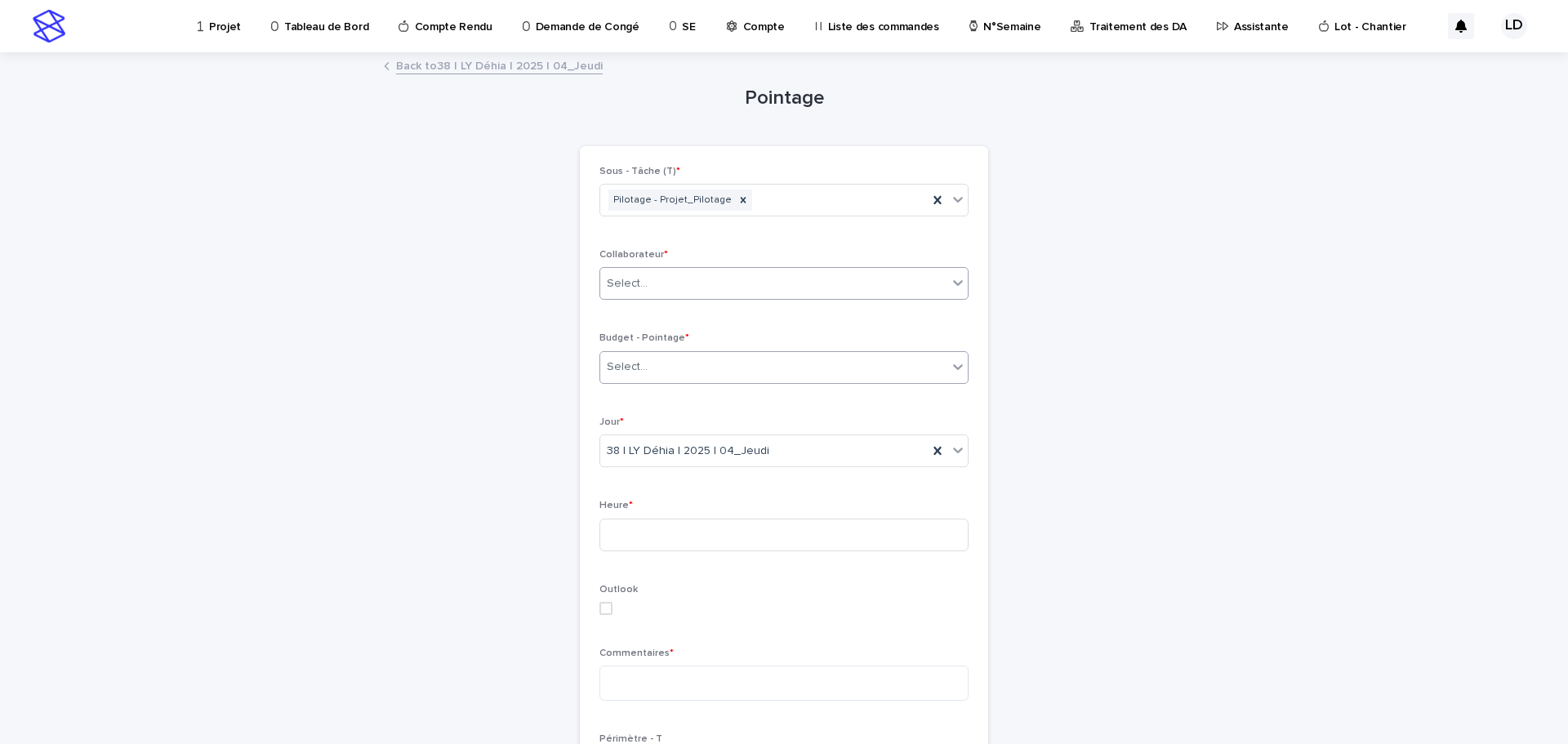
click at [685, 363] on div "Select..." at bounding box center [773, 366] width 347 height 27
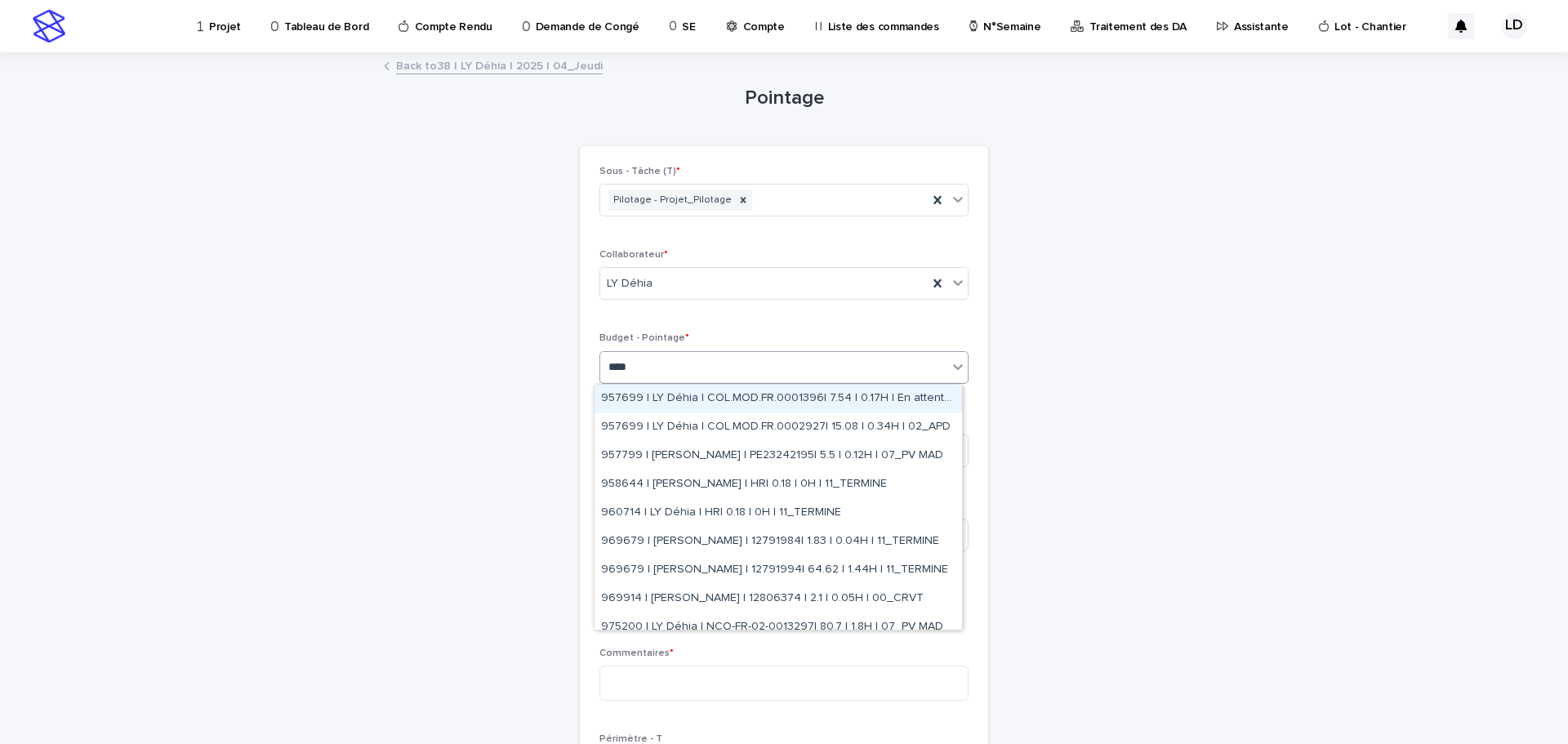
type input "*****"
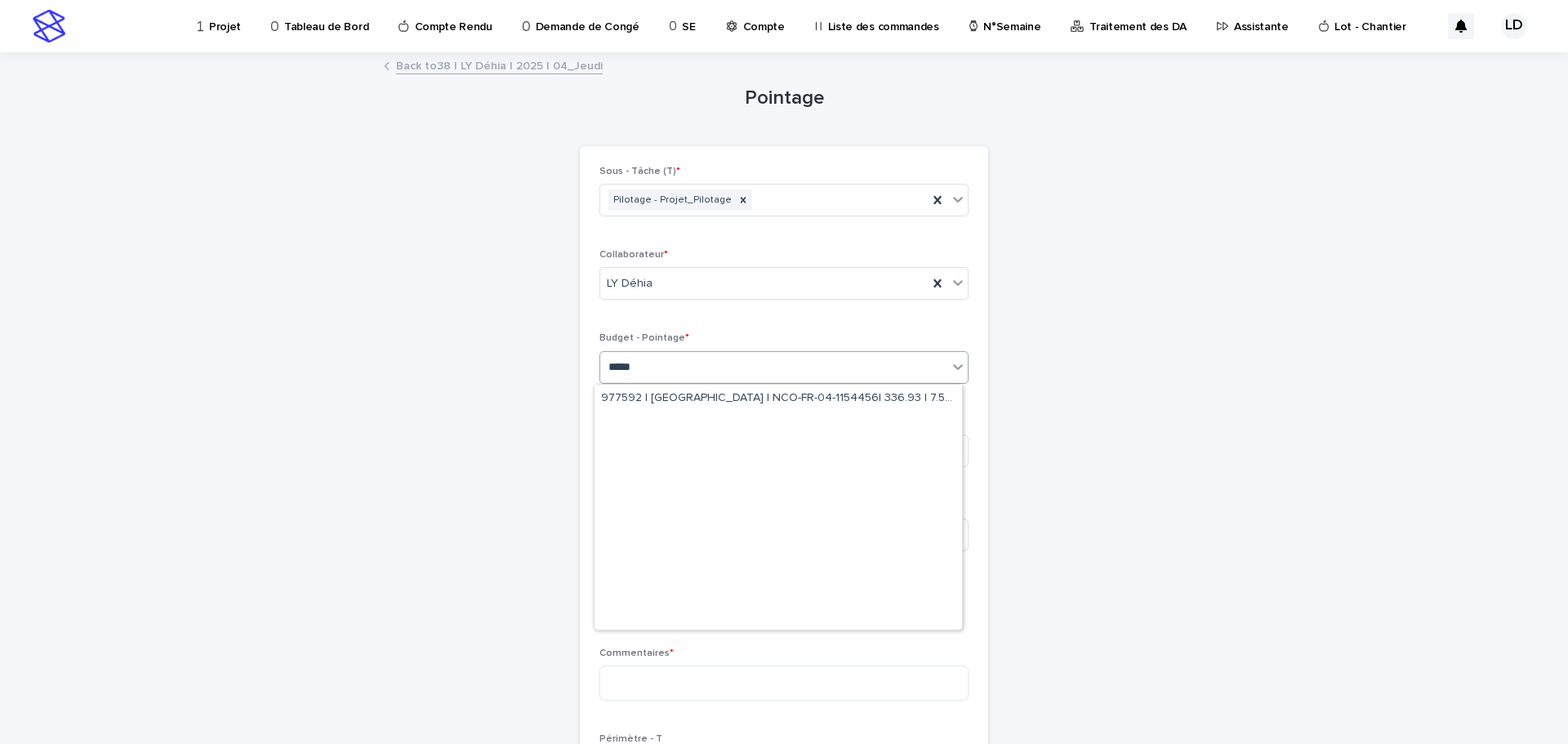
scroll to position [649, 0]
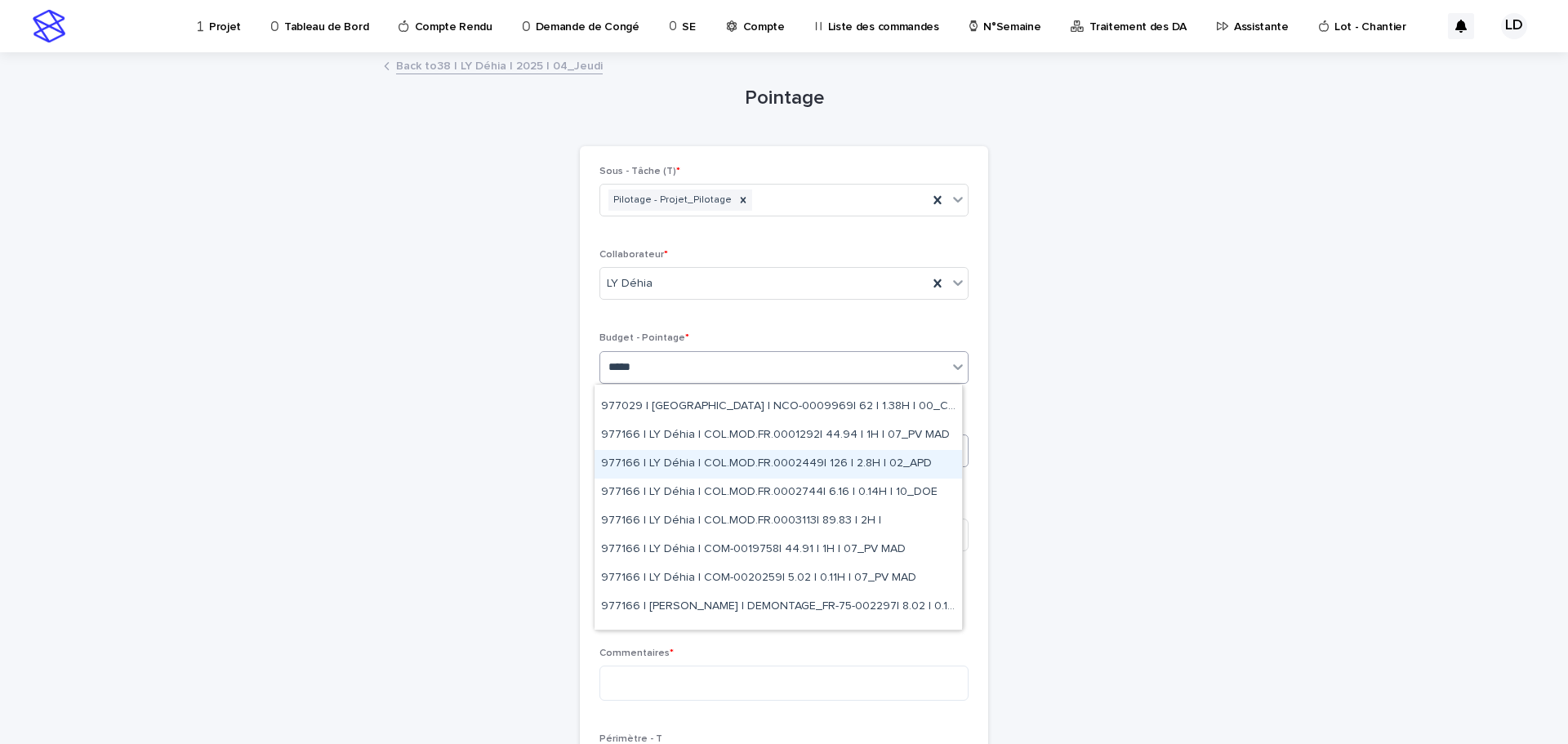
click at [804, 465] on div "977166 | LY Déhia | COL.MOD.FR.0002449| 126 | 2.8H | 02_APD" at bounding box center [778, 464] width 367 height 29
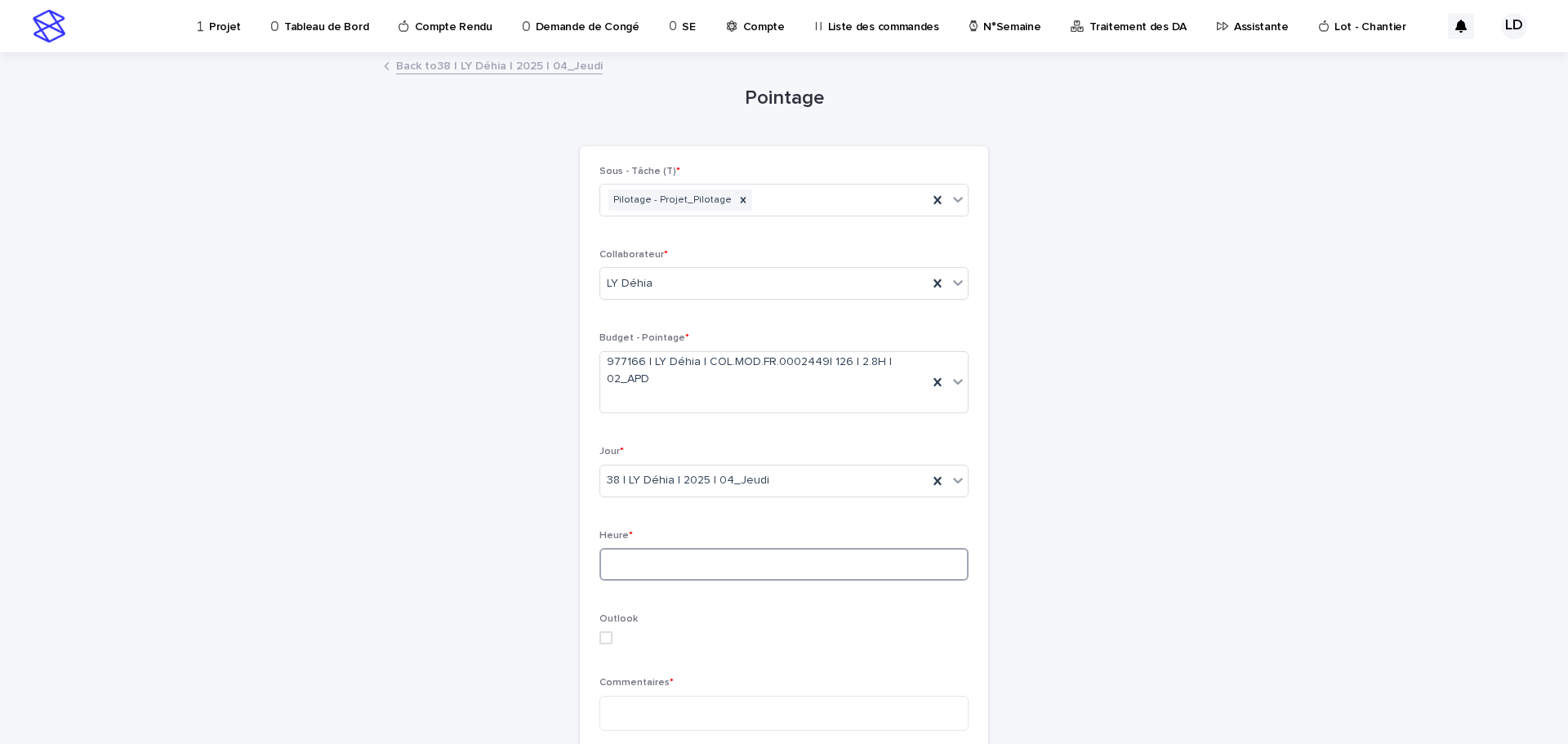
click at [745, 571] on input at bounding box center [784, 565] width 369 height 33
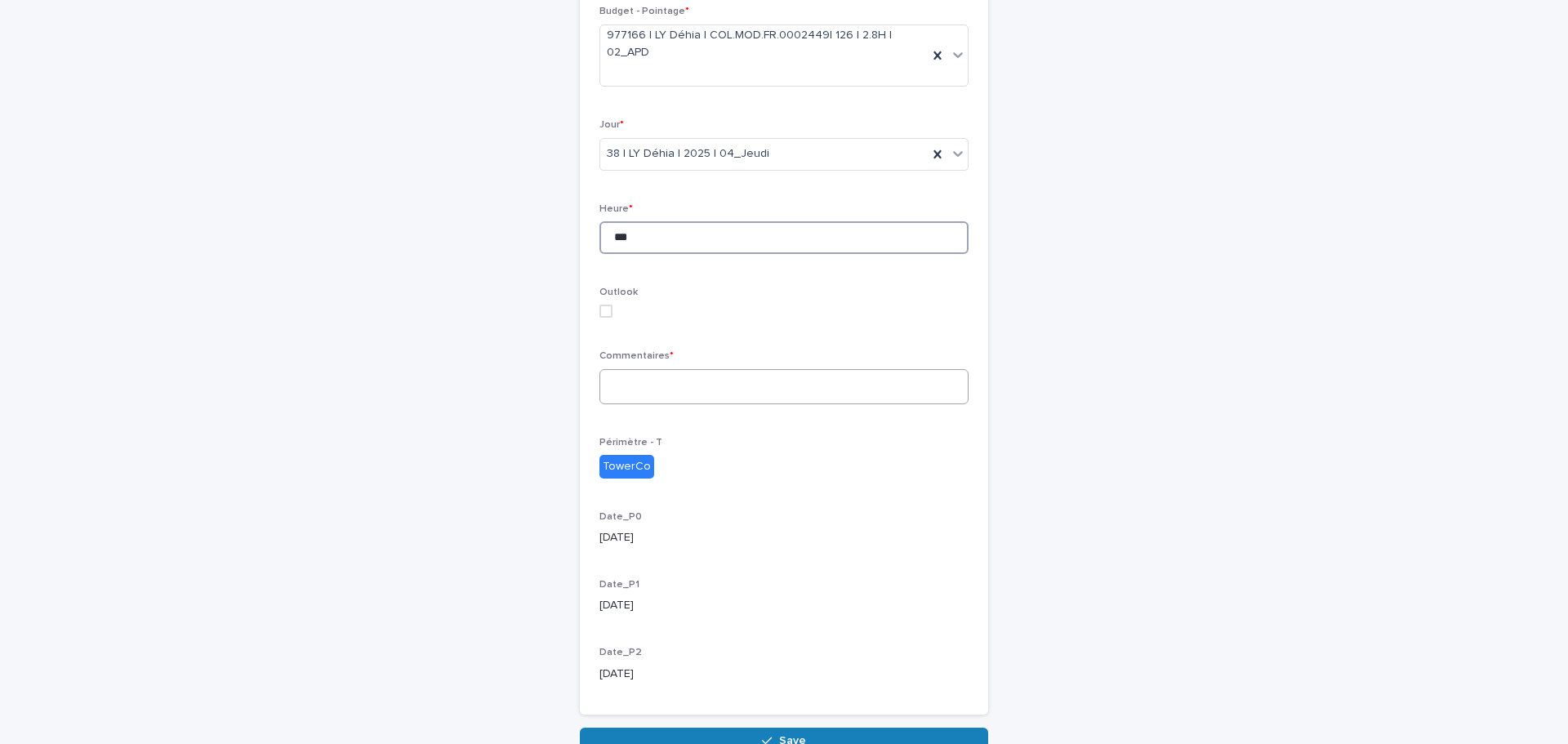
type input "***"
click at [680, 389] on textarea at bounding box center [784, 386] width 369 height 35
type textarea "*******"
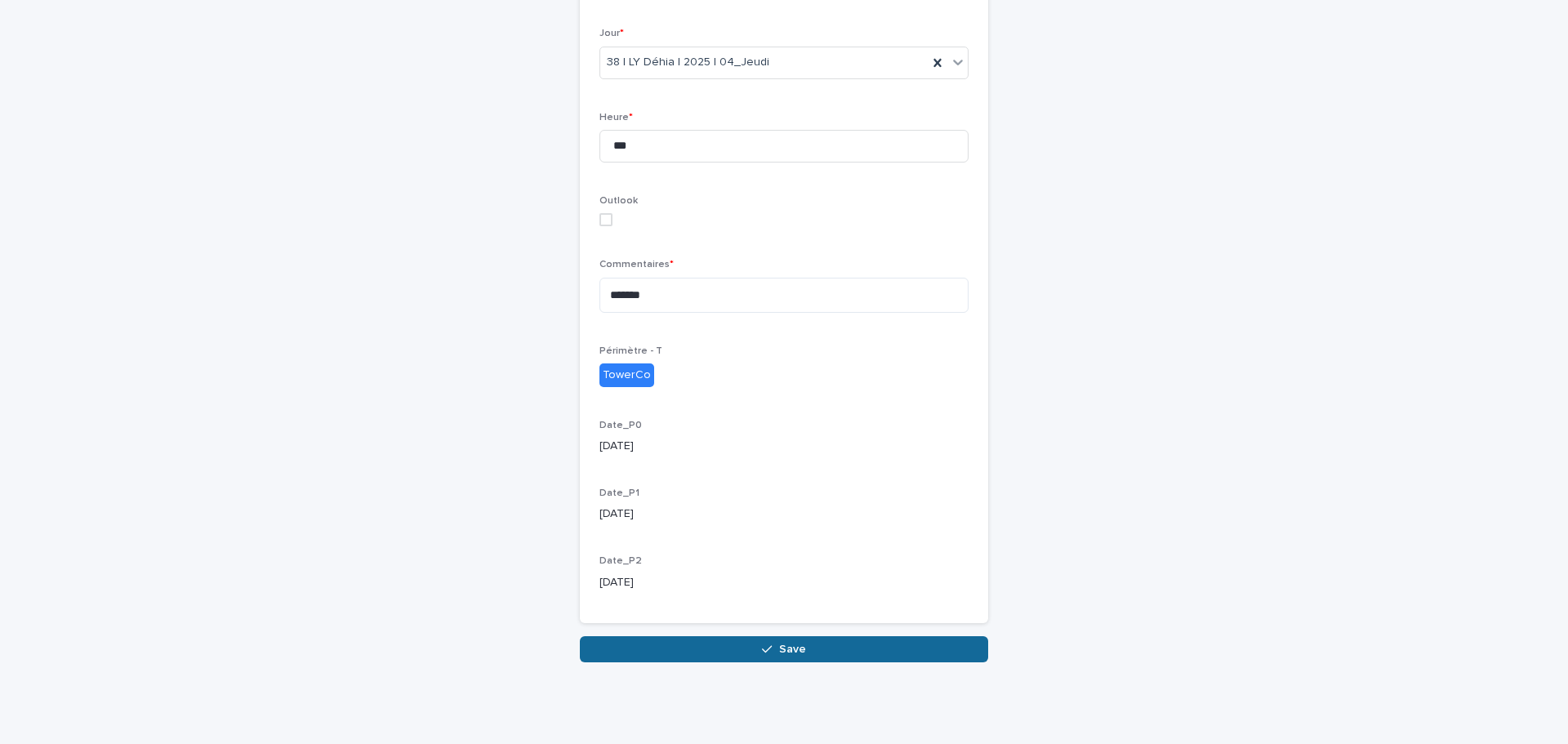
click at [749, 654] on button "Save" at bounding box center [784, 648] width 409 height 26
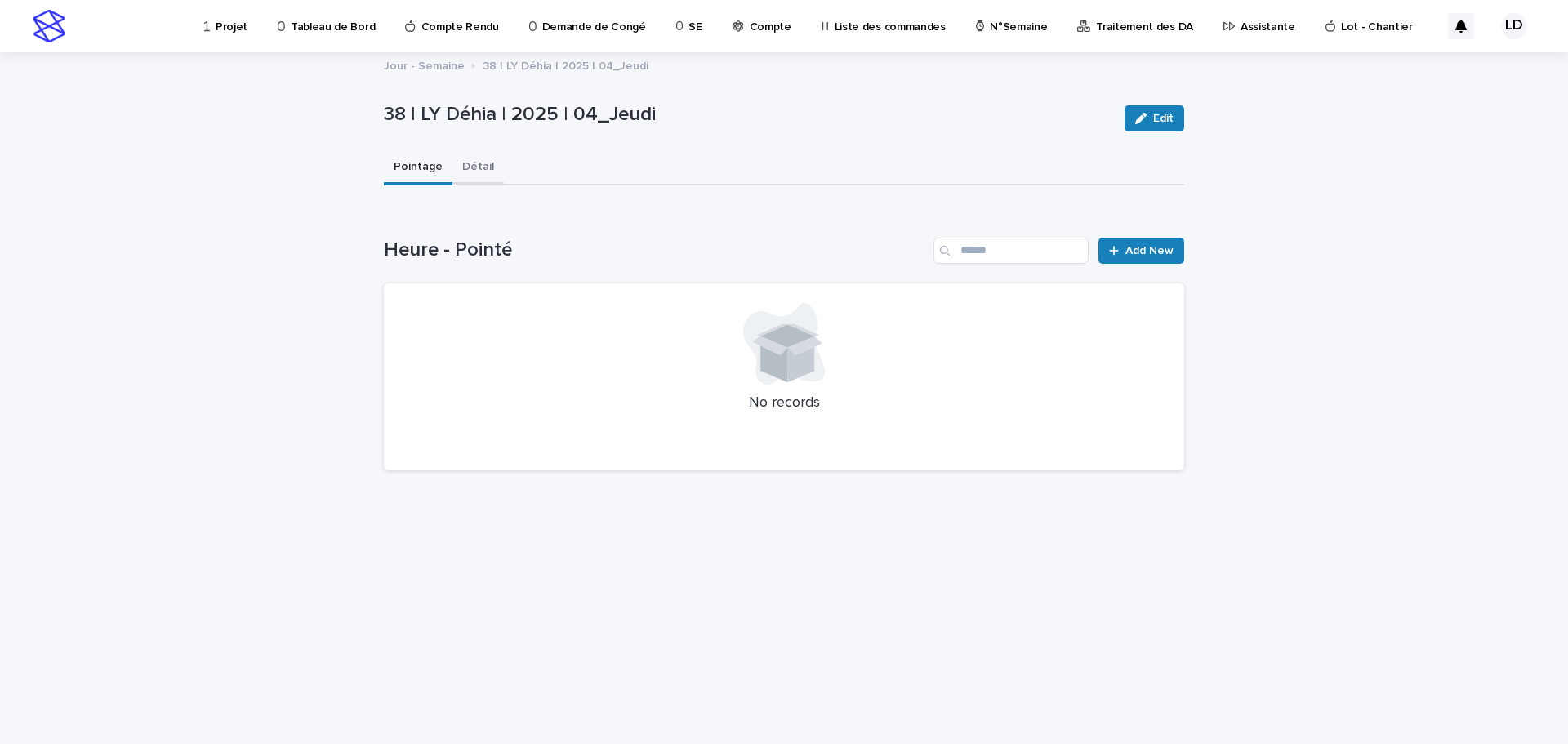
click at [475, 168] on button "Détail" at bounding box center [478, 167] width 52 height 34
click at [418, 165] on button "Pointage" at bounding box center [418, 167] width 69 height 34
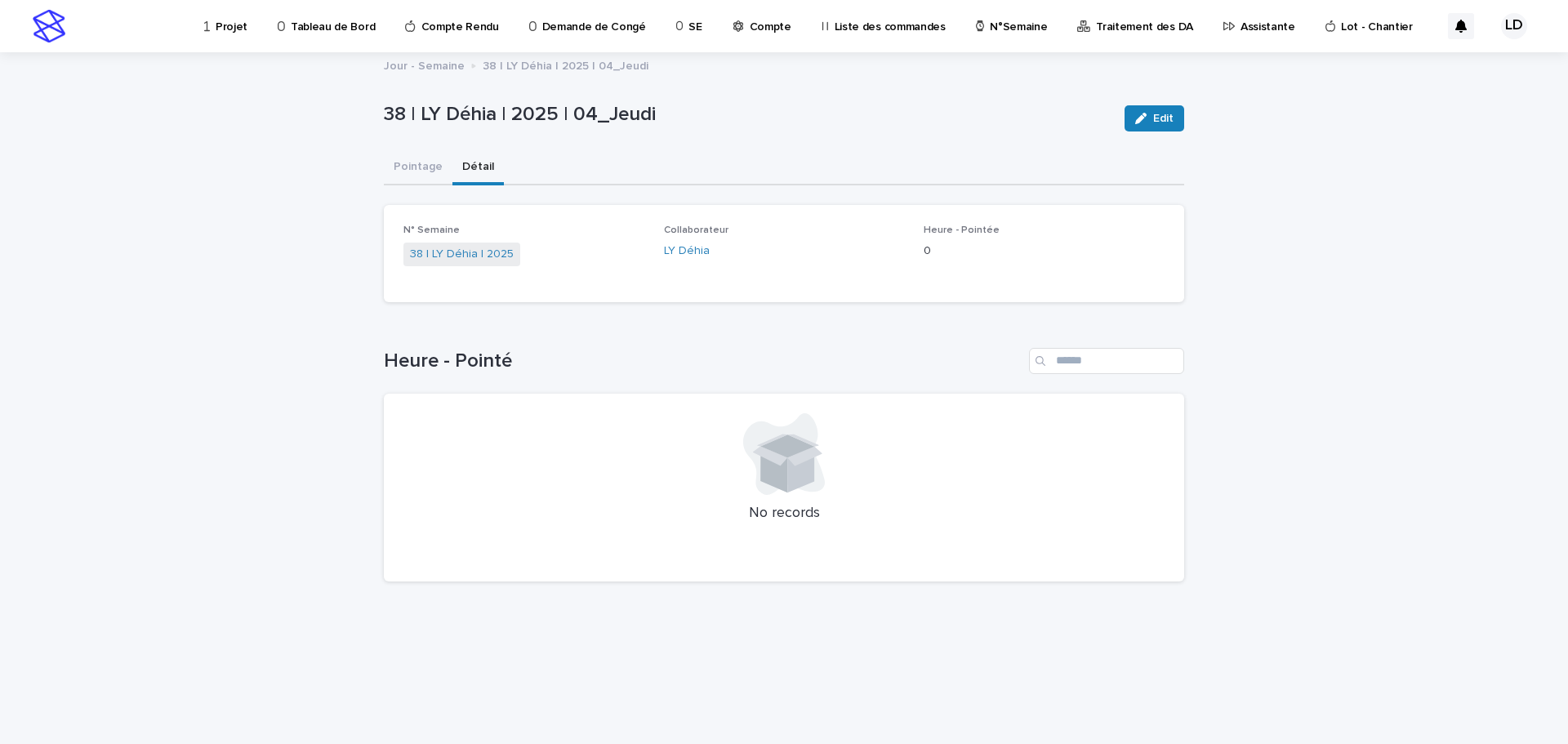
click at [473, 164] on button "Détail" at bounding box center [478, 167] width 52 height 34
click at [460, 256] on link "38 | LY Déhia | 2025" at bounding box center [462, 254] width 104 height 17
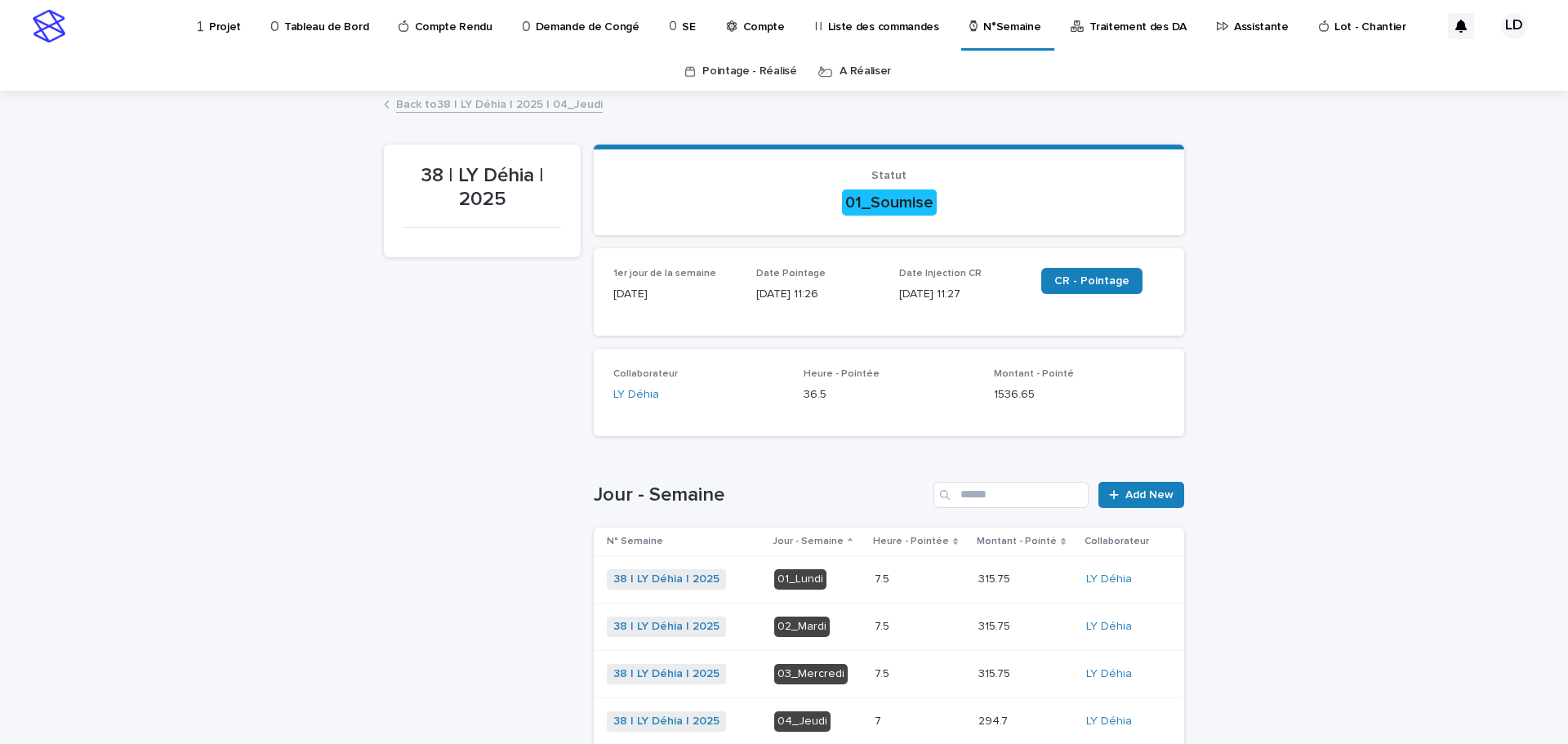
click at [214, 21] on p "Projet" at bounding box center [225, 17] width 32 height 34
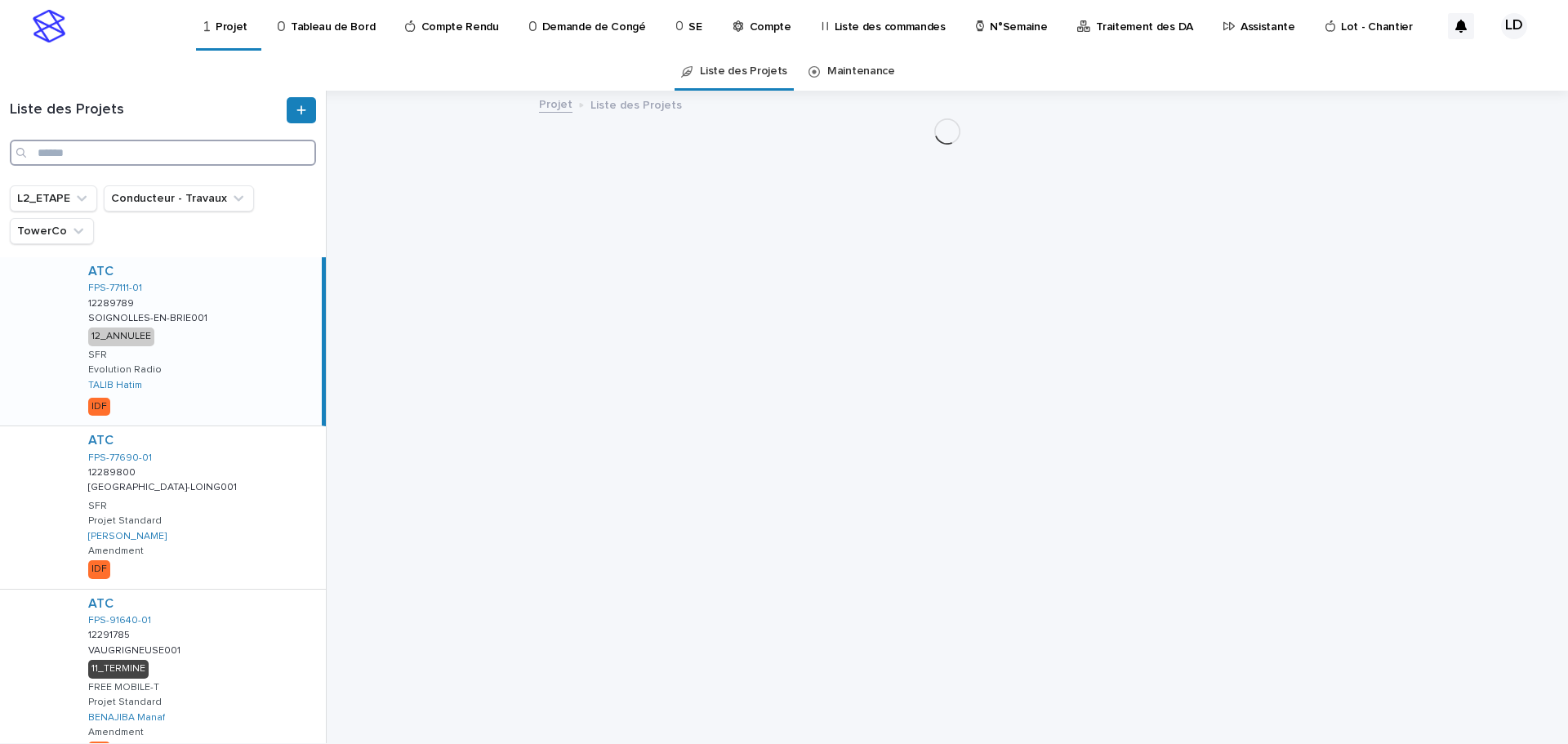
click at [92, 151] on input "Search" at bounding box center [163, 153] width 306 height 26
paste input "**********"
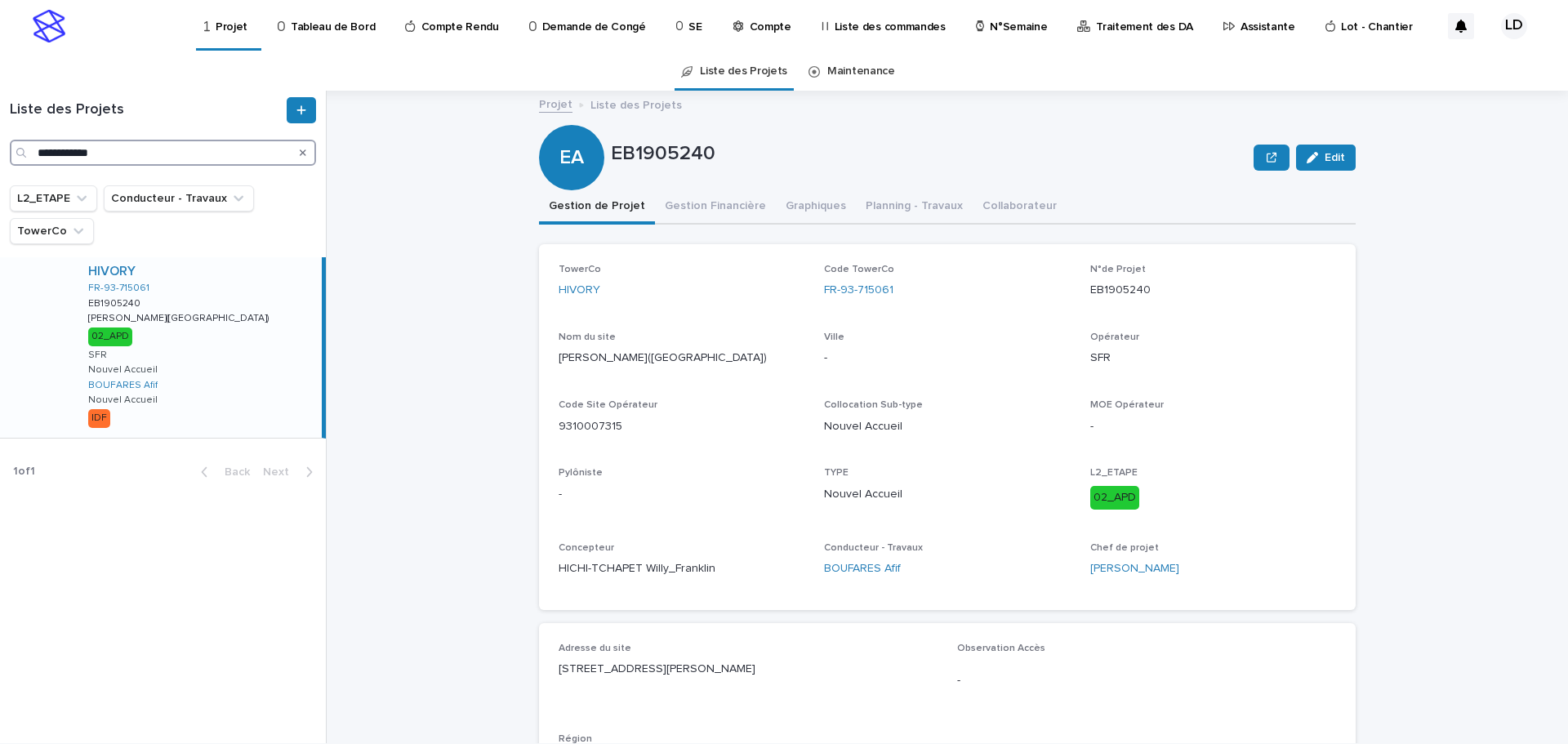
type input "**********"
click at [670, 204] on button "Gestion Financière" at bounding box center [715, 207] width 121 height 34
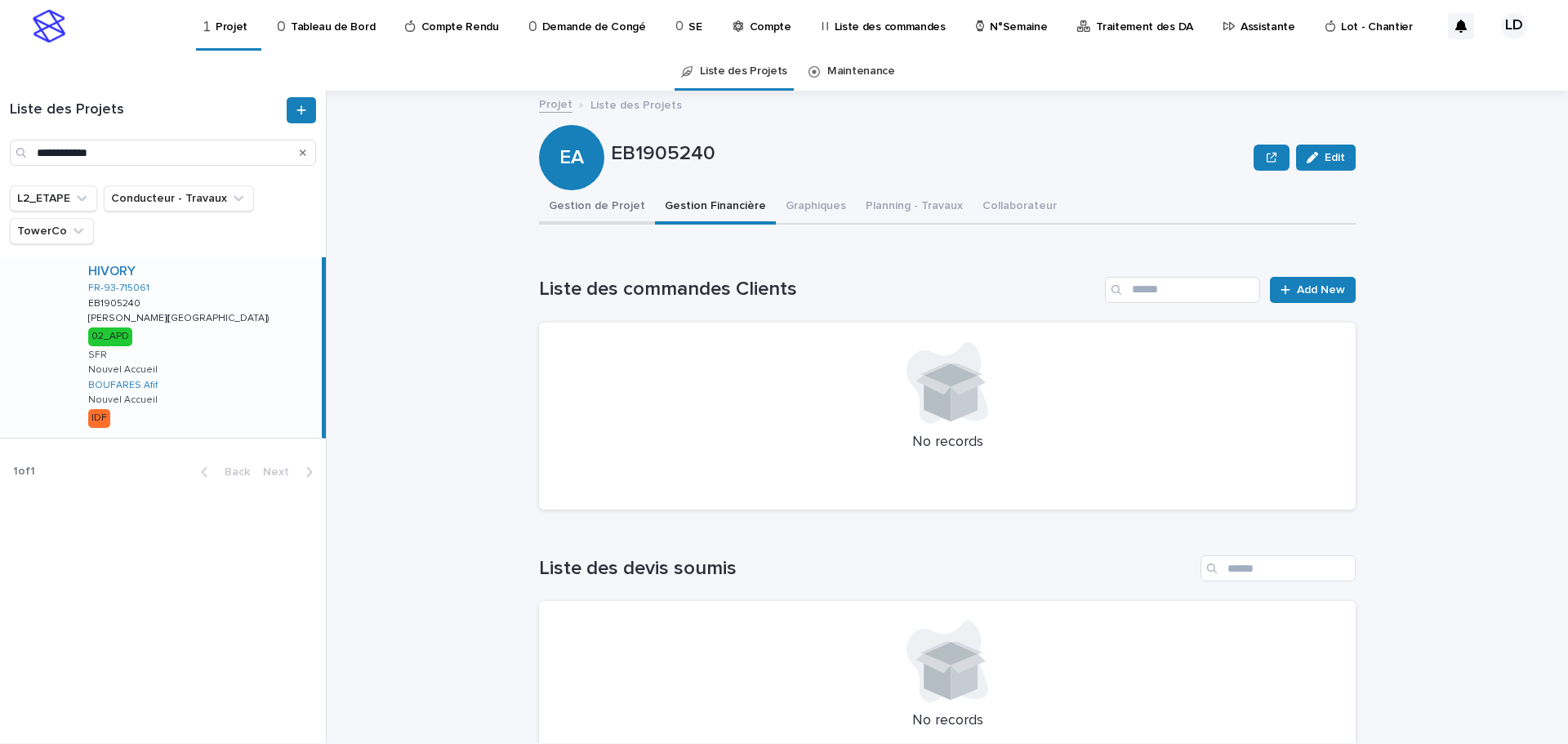
click at [594, 207] on button "Gestion de Projet" at bounding box center [597, 207] width 116 height 34
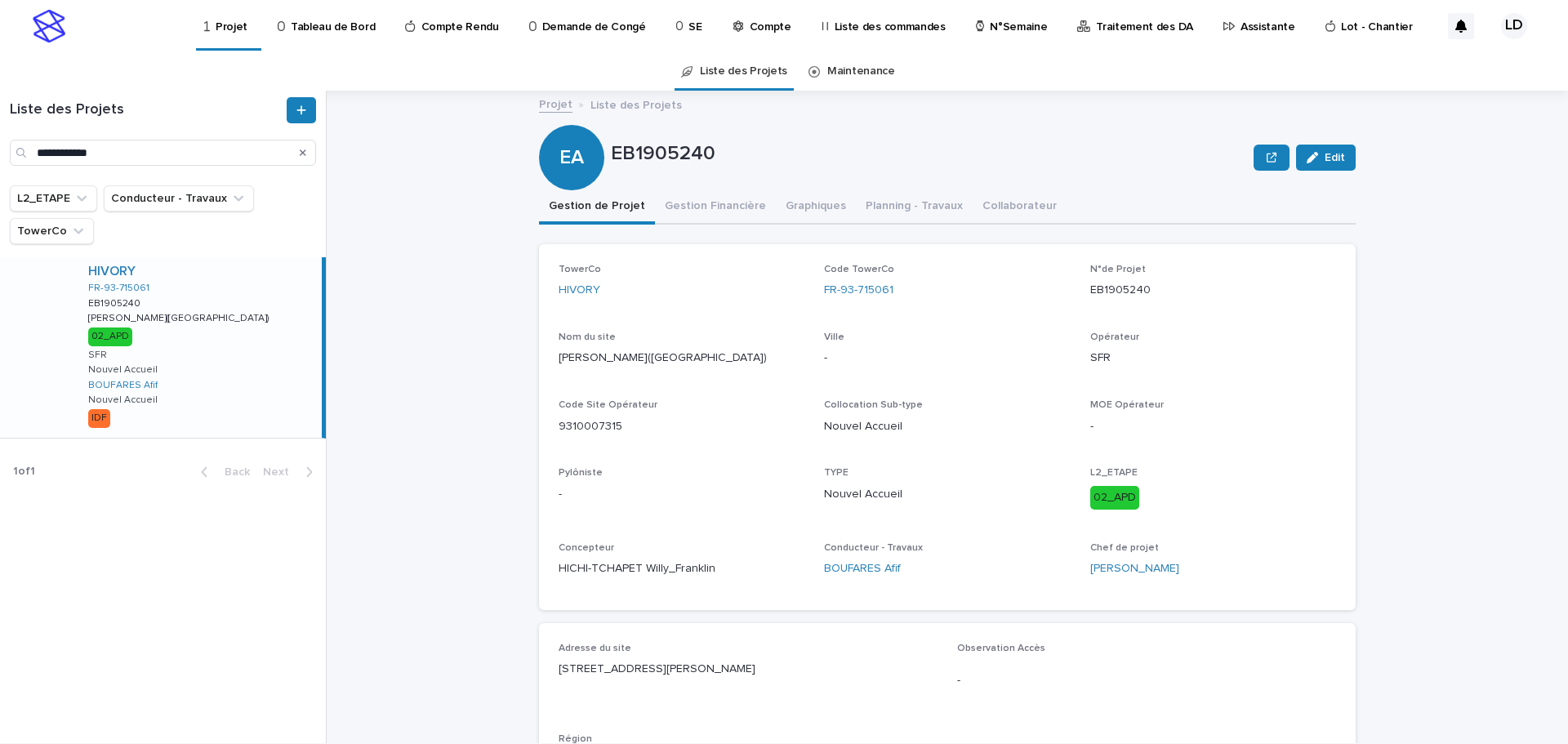
drag, startPoint x: 789, startPoint y: 665, endPoint x: 543, endPoint y: 674, distance: 246.2
click at [543, 674] on div "Adresse du site [STREET_ADDRESS][PERSON_NAME][PERSON_NAME] IDF" at bounding box center [948, 715] width 817 height 185
drag, startPoint x: 892, startPoint y: 294, endPoint x: 812, endPoint y: 290, distance: 80.1
click at [812, 290] on div "TowerCo HIVORY Code TowerCo FR-93-715061 N°de Projet EB1905240 Nom du site [GEO…" at bounding box center [947, 427] width 778 height 326
copy link "FR-93-715061"
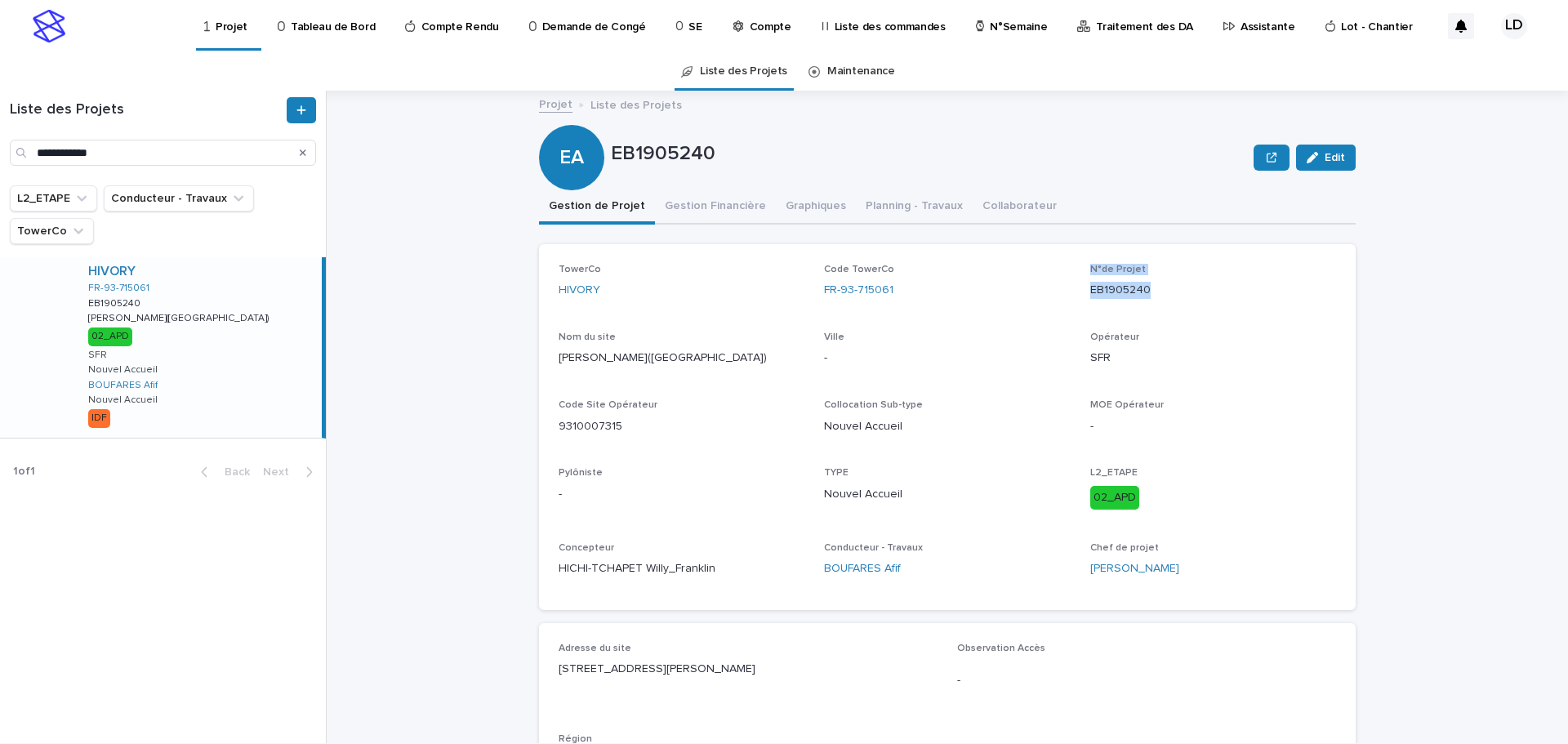
drag, startPoint x: 1148, startPoint y: 295, endPoint x: 1072, endPoint y: 297, distance: 76.0
click at [1072, 297] on div "TowerCo HIVORY Code TowerCo FR-93-715061 N°de Projet EB1905240 Nom du site [GEO…" at bounding box center [947, 427] width 778 height 326
click at [1077, 294] on div "TowerCo HIVORY Code TowerCo FR-93-715061 N°de Projet EB1905240 Nom du site [GEO…" at bounding box center [947, 427] width 778 height 326
drag, startPoint x: 1152, startPoint y: 295, endPoint x: 1079, endPoint y: 294, distance: 73.0
click at [1079, 294] on div "TowerCo HIVORY Code TowerCo FR-93-715061 N°de Projet EB1905240 Nom du site [GEO…" at bounding box center [947, 427] width 778 height 326
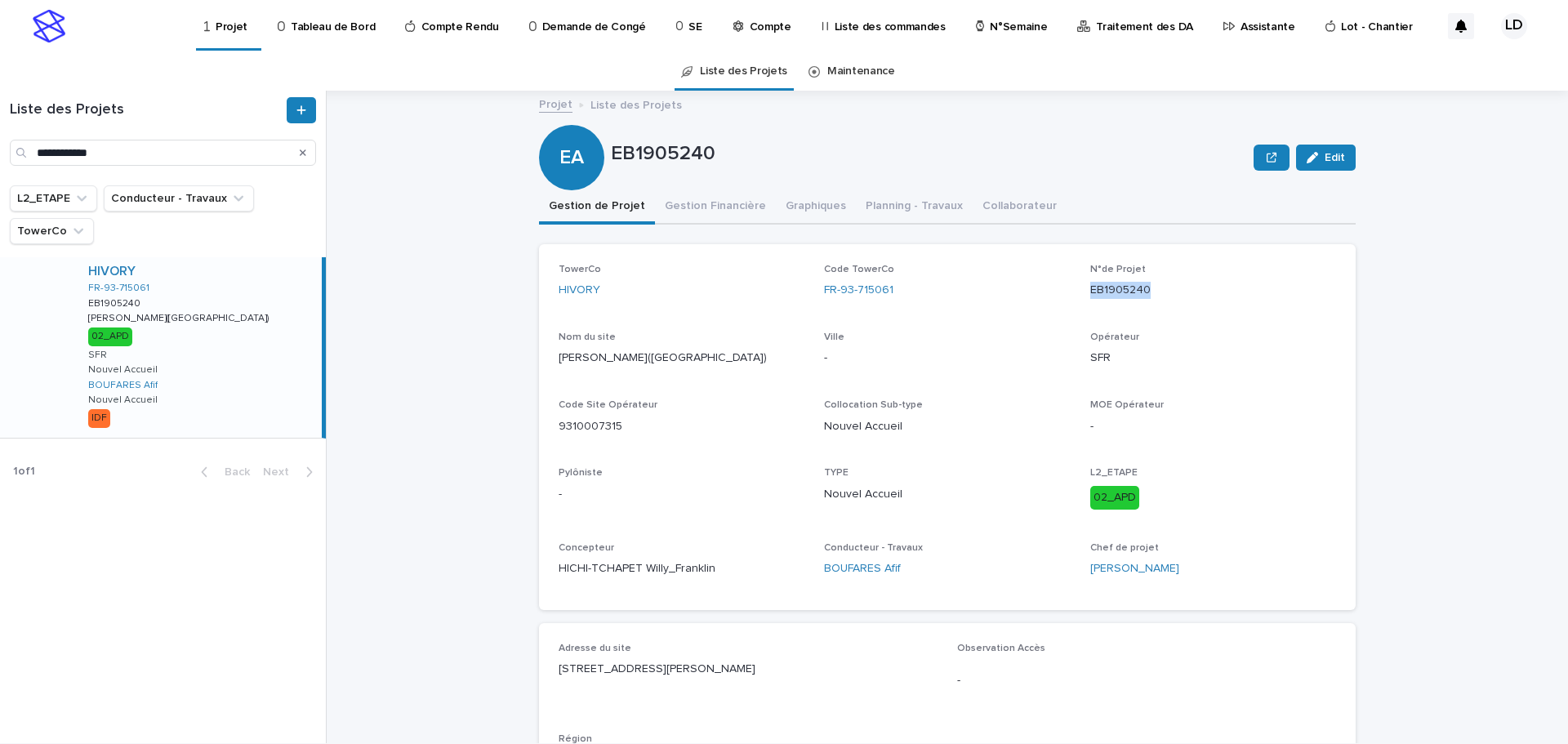
copy p "EB1905240"
drag, startPoint x: 893, startPoint y: 291, endPoint x: 807, endPoint y: 295, distance: 86.1
click at [810, 295] on div "TowerCo HIVORY Code TowerCo FR-93-715061 N°de Projet EB1905240 Nom du site [GEO…" at bounding box center [947, 427] width 778 height 326
copy link "FR-93-715061"
click at [906, 289] on div "FR-93-715061" at bounding box center [947, 290] width 246 height 17
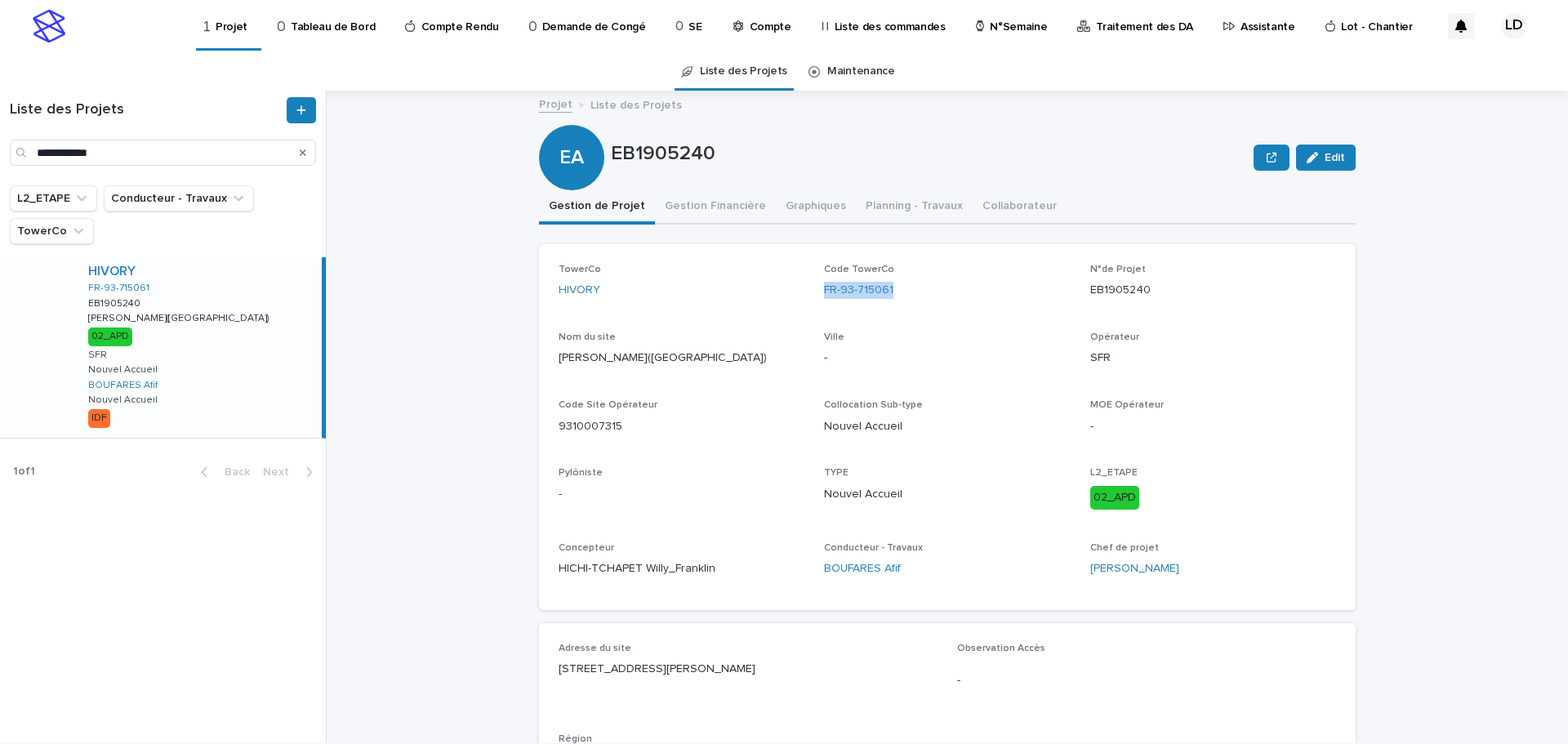
click at [890, 287] on div "FR-93-715061" at bounding box center [947, 290] width 246 height 17
drag, startPoint x: 890, startPoint y: 287, endPoint x: 803, endPoint y: 291, distance: 87.1
click at [806, 291] on div "TowerCo HIVORY Code TowerCo FR-93-715061 N°de Projet EB1905240 Nom du site [GEO…" at bounding box center [947, 427] width 778 height 326
drag, startPoint x: 977, startPoint y: 338, endPoint x: 964, endPoint y: 330, distance: 15.3
click at [968, 332] on p "Ville" at bounding box center [947, 337] width 246 height 11
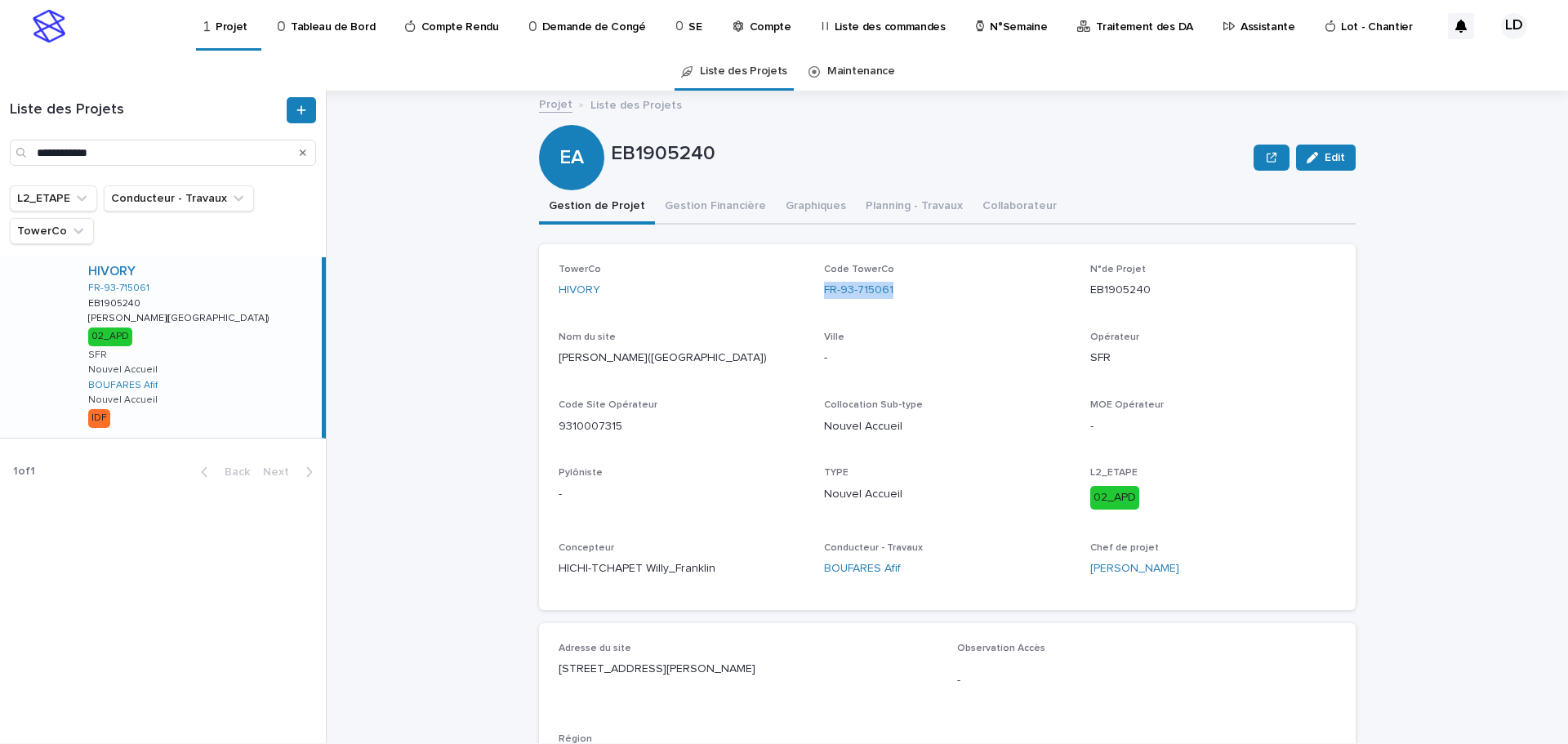
drag, startPoint x: 892, startPoint y: 291, endPoint x: 813, endPoint y: 287, distance: 79.1
click at [813, 287] on div "TowerCo HIVORY Code TowerCo FR-93-715061 N°de Projet EB1905240 Nom du site [GEO…" at bounding box center [947, 427] width 778 height 326
copy link "FR-93-715061"
drag, startPoint x: 781, startPoint y: 665, endPoint x: 501, endPoint y: 670, distance: 280.0
click at [501, 670] on div "Projet Liste des Projets EB1905240 Edit EA EB1905240 Edit Sorry, there was an e…" at bounding box center [957, 417] width 1222 height 652
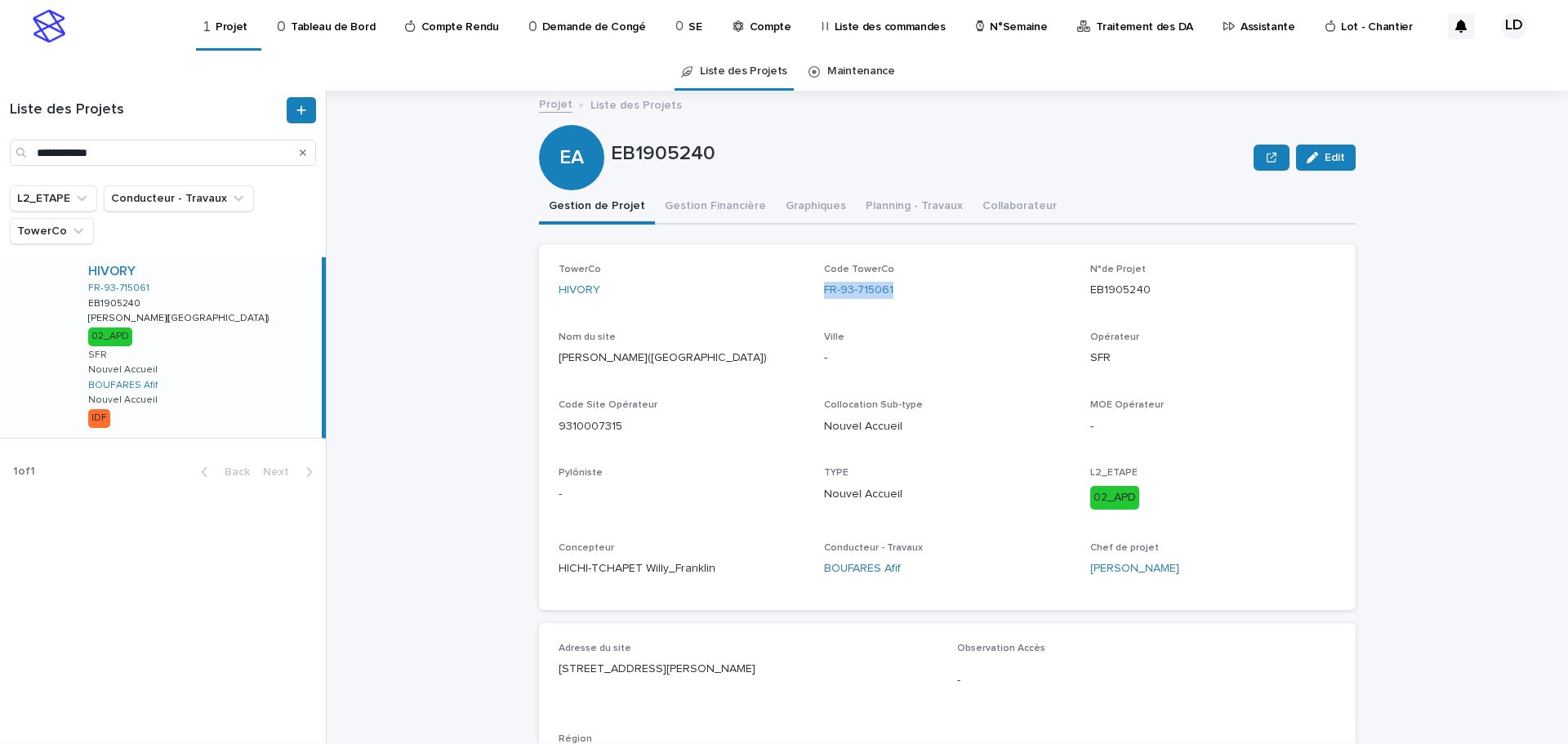
copy p "[STREET_ADDRESS][PERSON_NAME]"
